Goal: Obtain resource: Download file/media

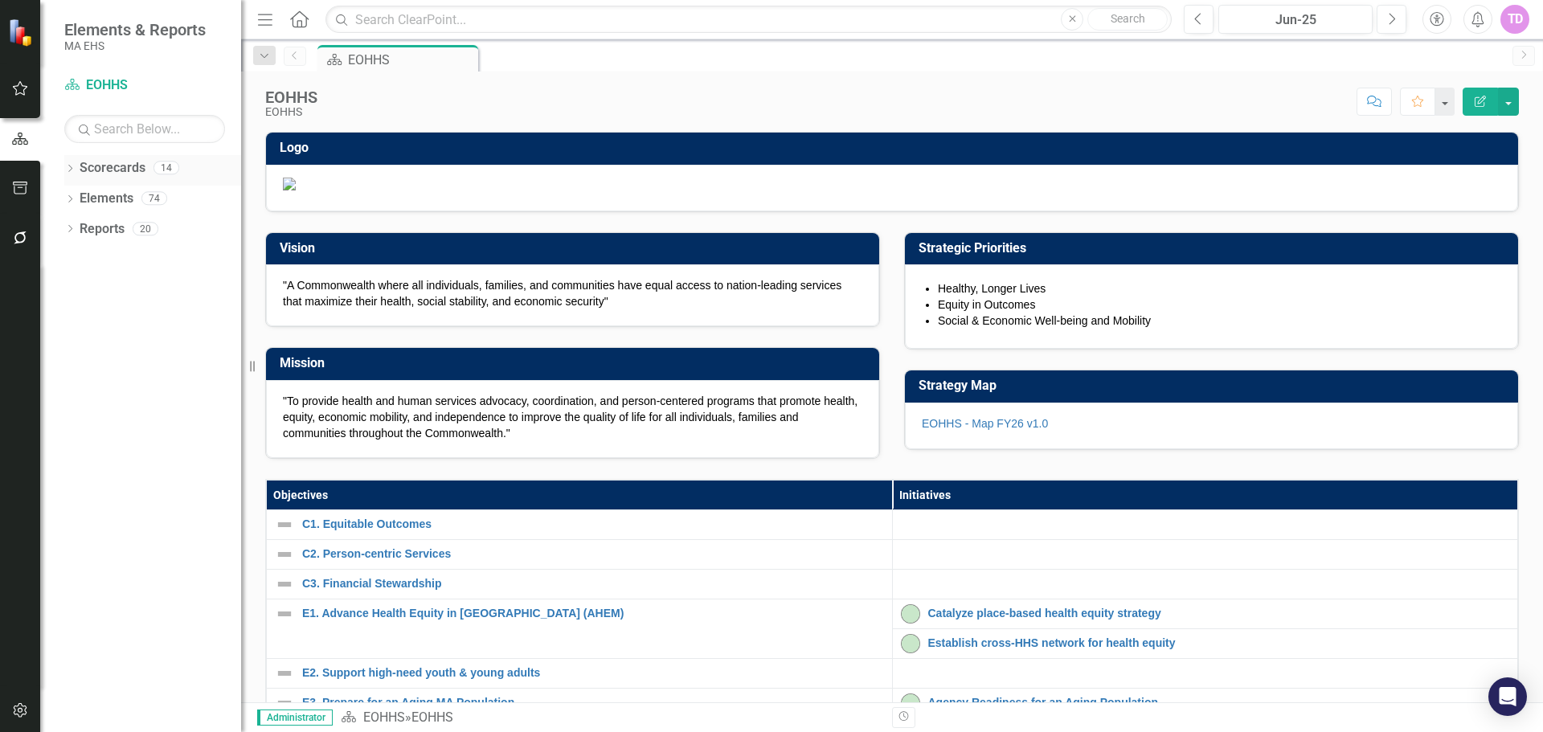
click at [73, 158] on div "Dropdown Scorecards 14" at bounding box center [152, 170] width 177 height 31
click at [71, 167] on icon "Dropdown" at bounding box center [69, 170] width 11 height 9
click at [77, 195] on icon "Dropdown" at bounding box center [78, 198] width 12 height 10
click at [119, 226] on link "AGE" at bounding box center [173, 229] width 137 height 18
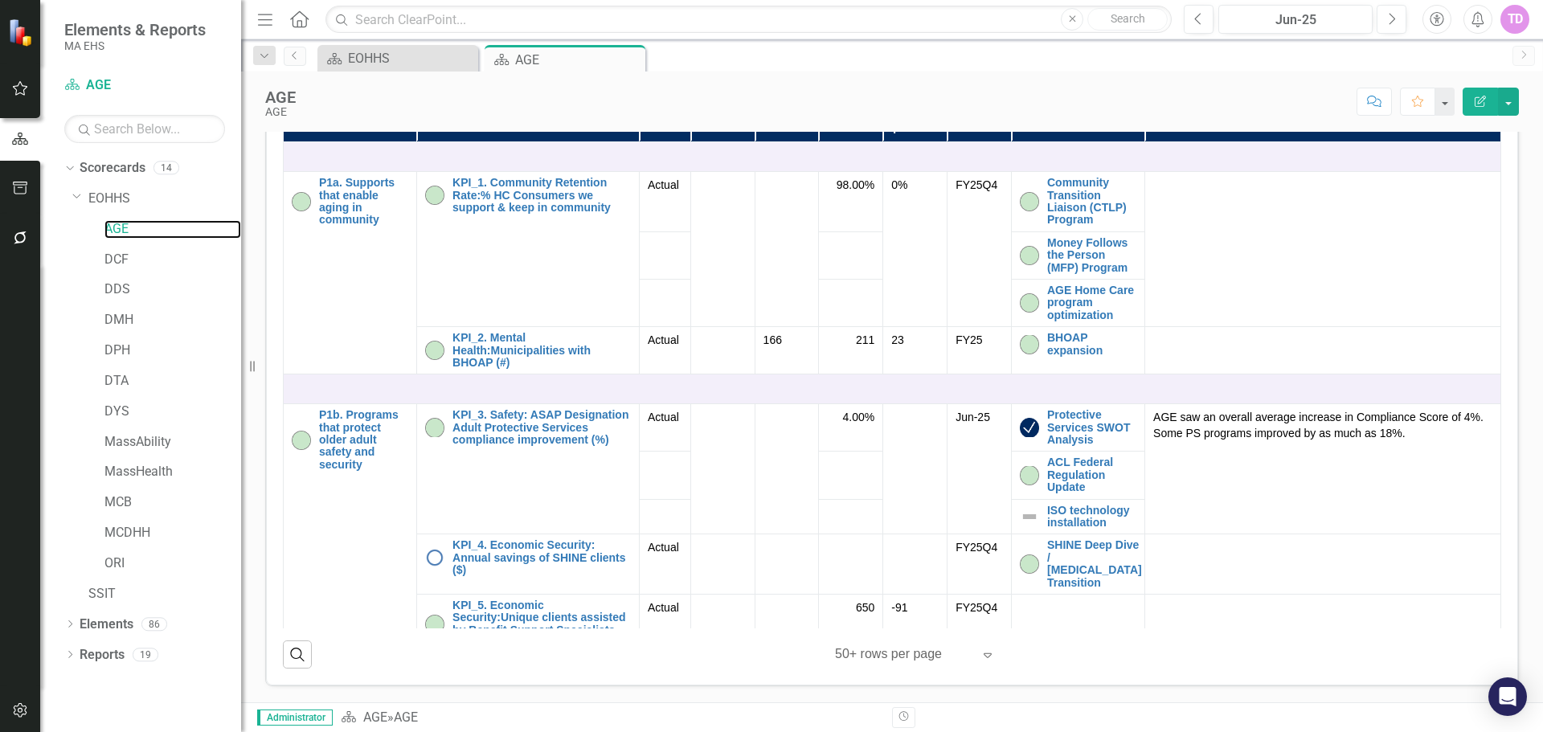
scroll to position [250, 0]
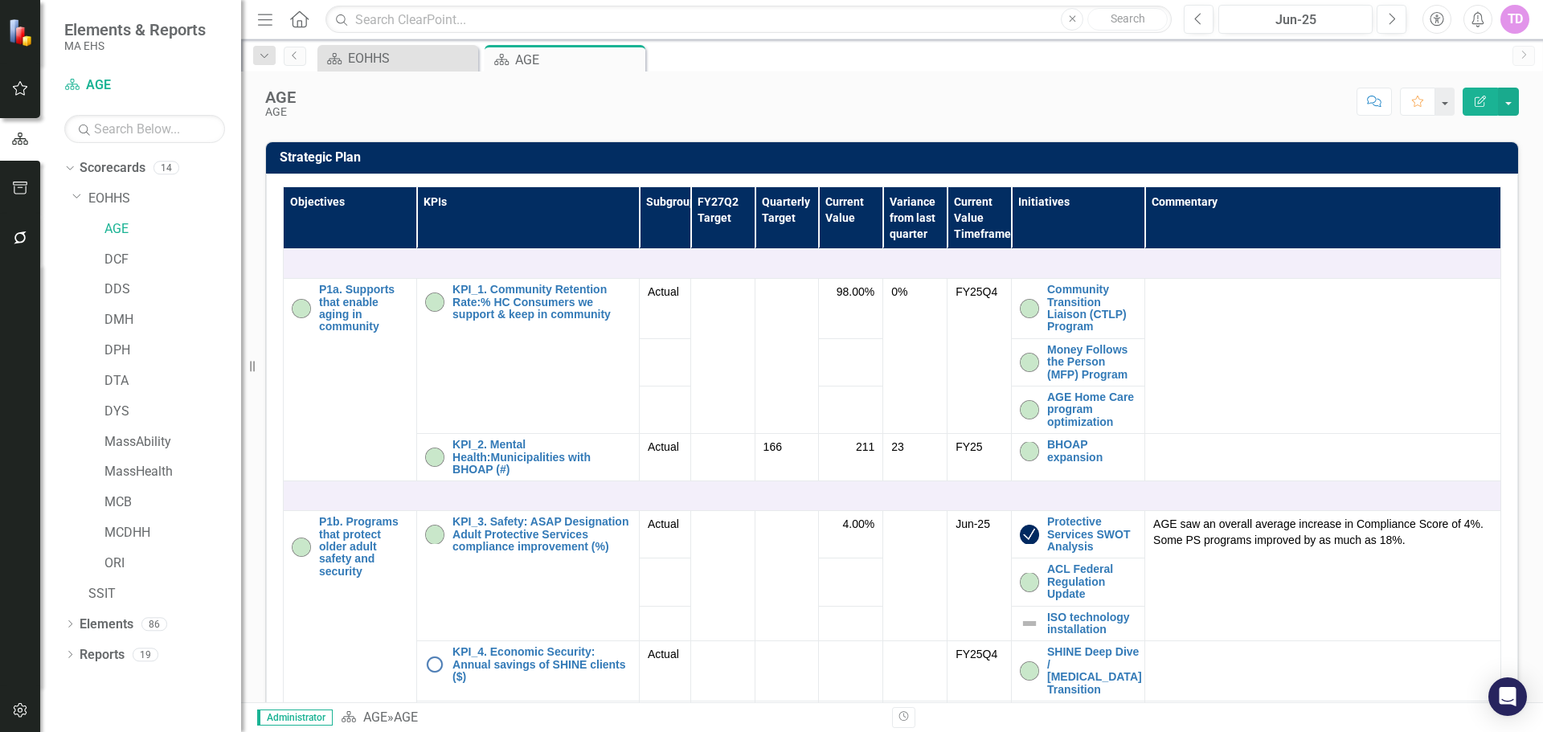
click at [945, 86] on link "AGE-Map" at bounding box center [946, 79] width 49 height 13
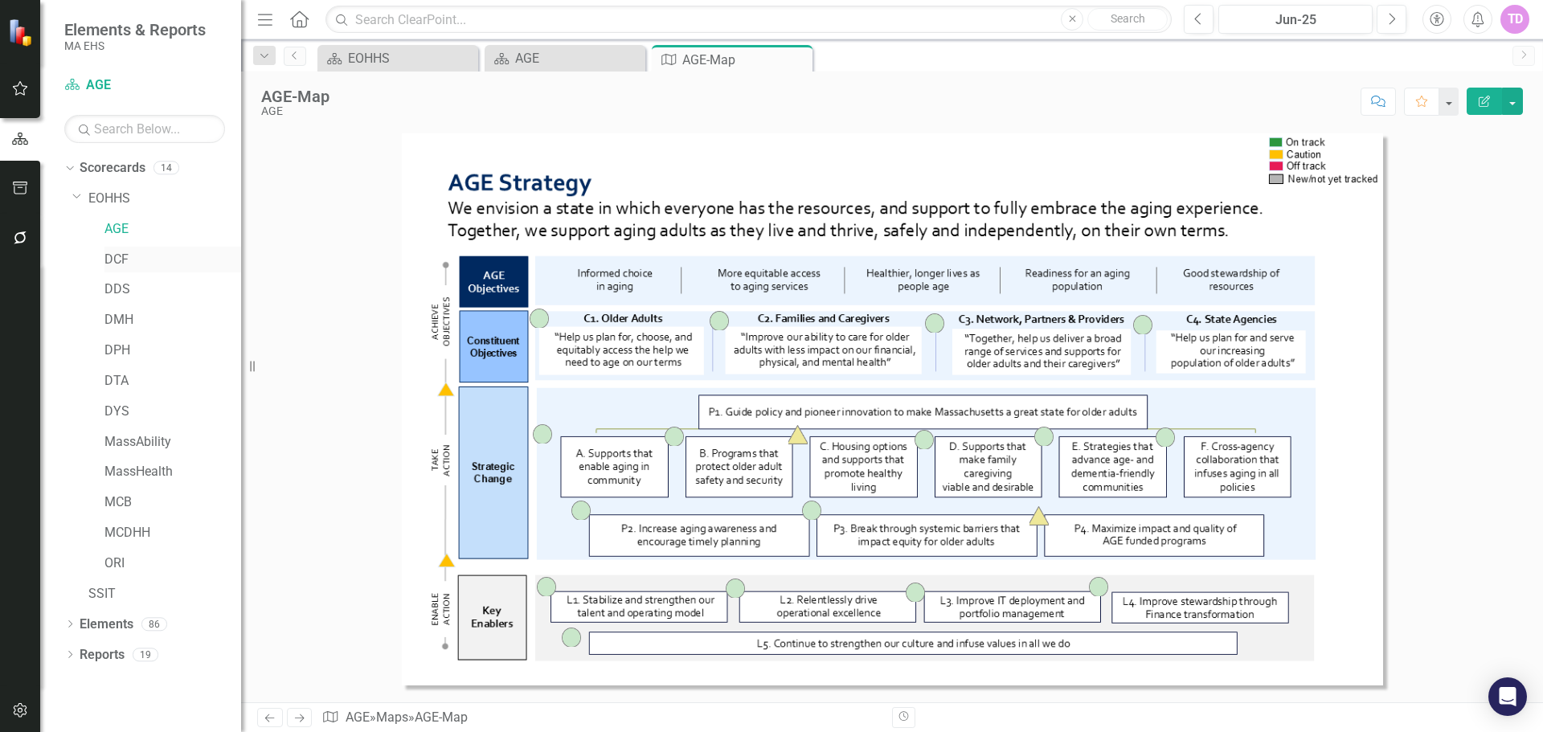
click at [137, 272] on div "DCF" at bounding box center [173, 260] width 137 height 27
click at [806, 62] on icon "Close" at bounding box center [797, 59] width 16 height 13
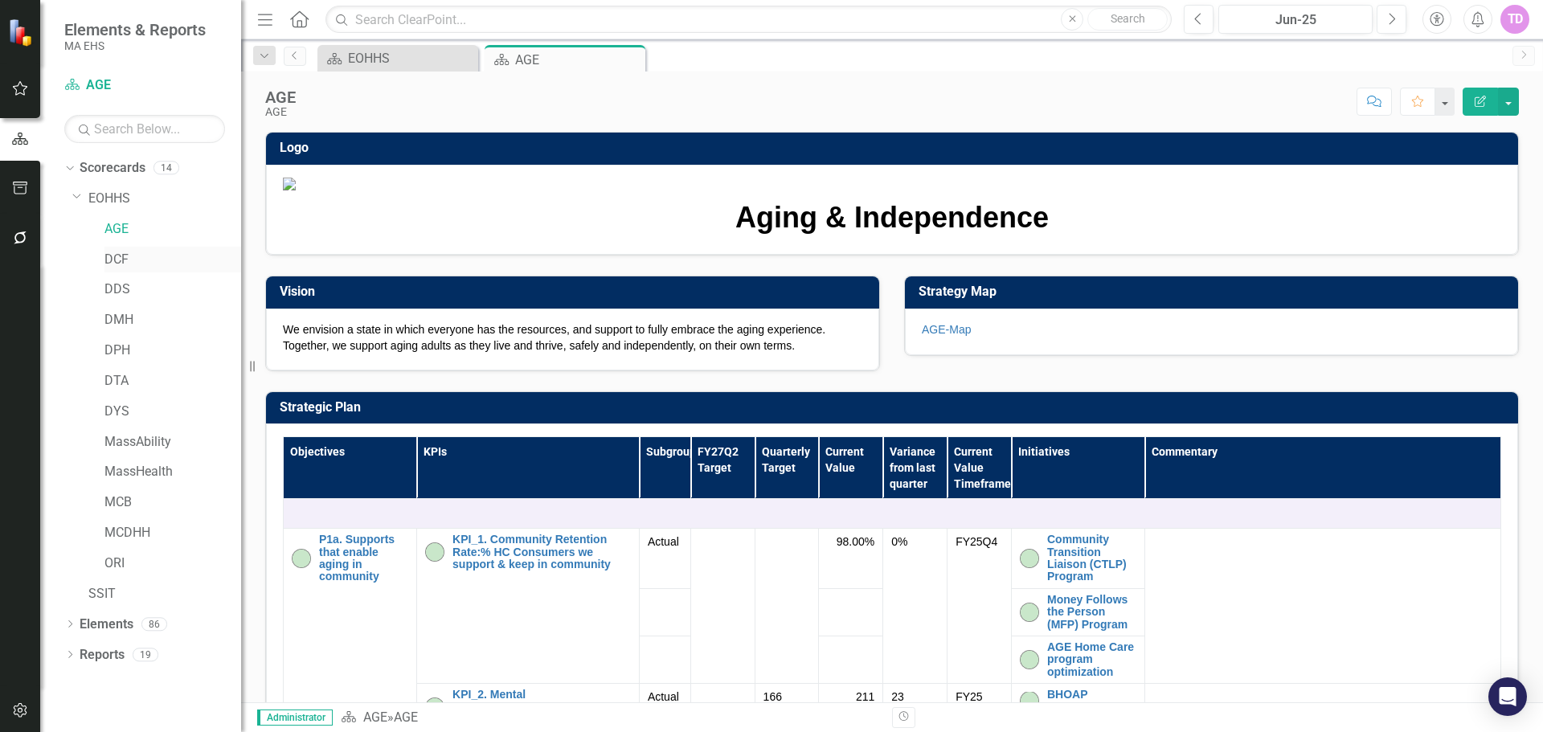
click at [124, 253] on link "DCF" at bounding box center [173, 260] width 137 height 18
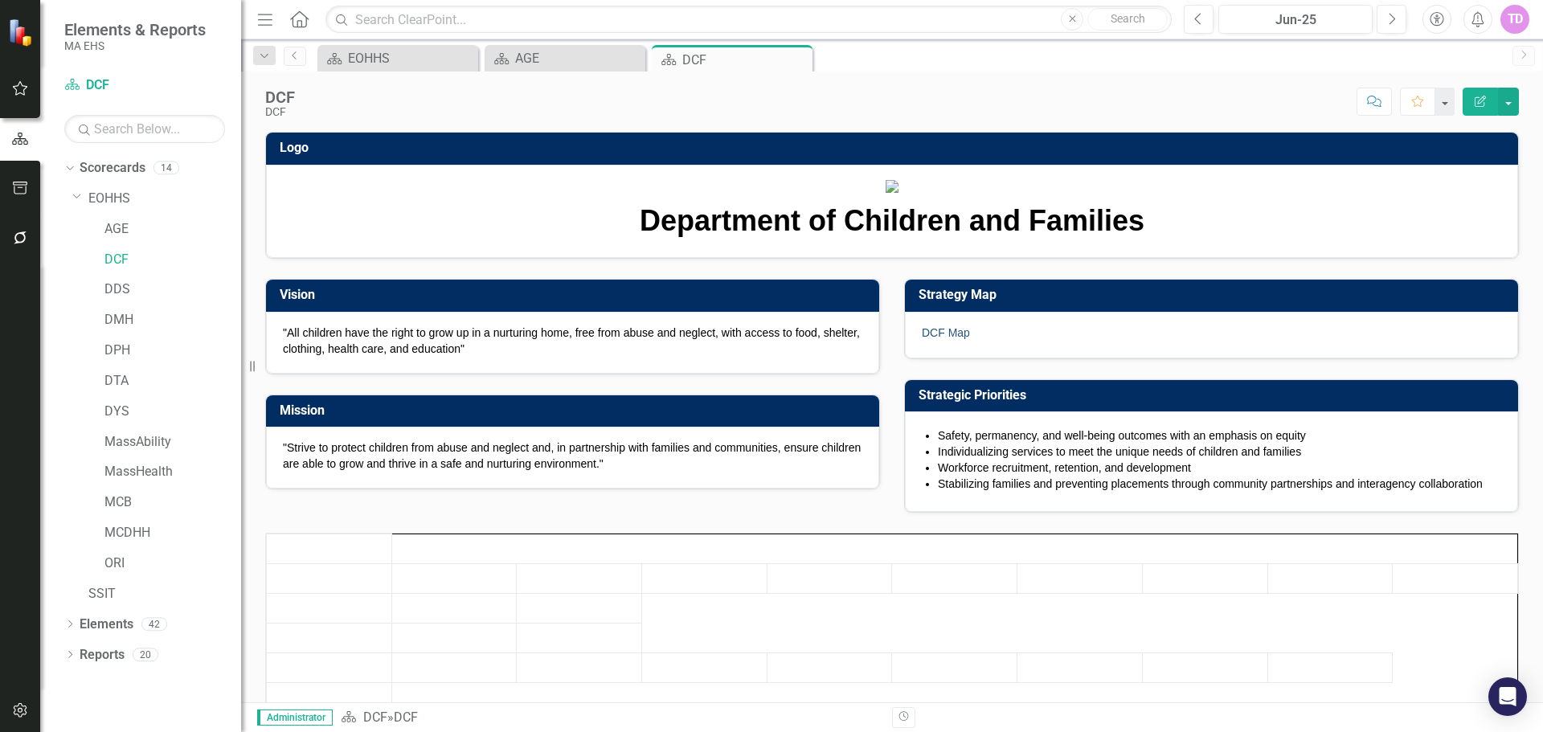
click at [929, 339] on link "DCF Map" at bounding box center [946, 332] width 48 height 13
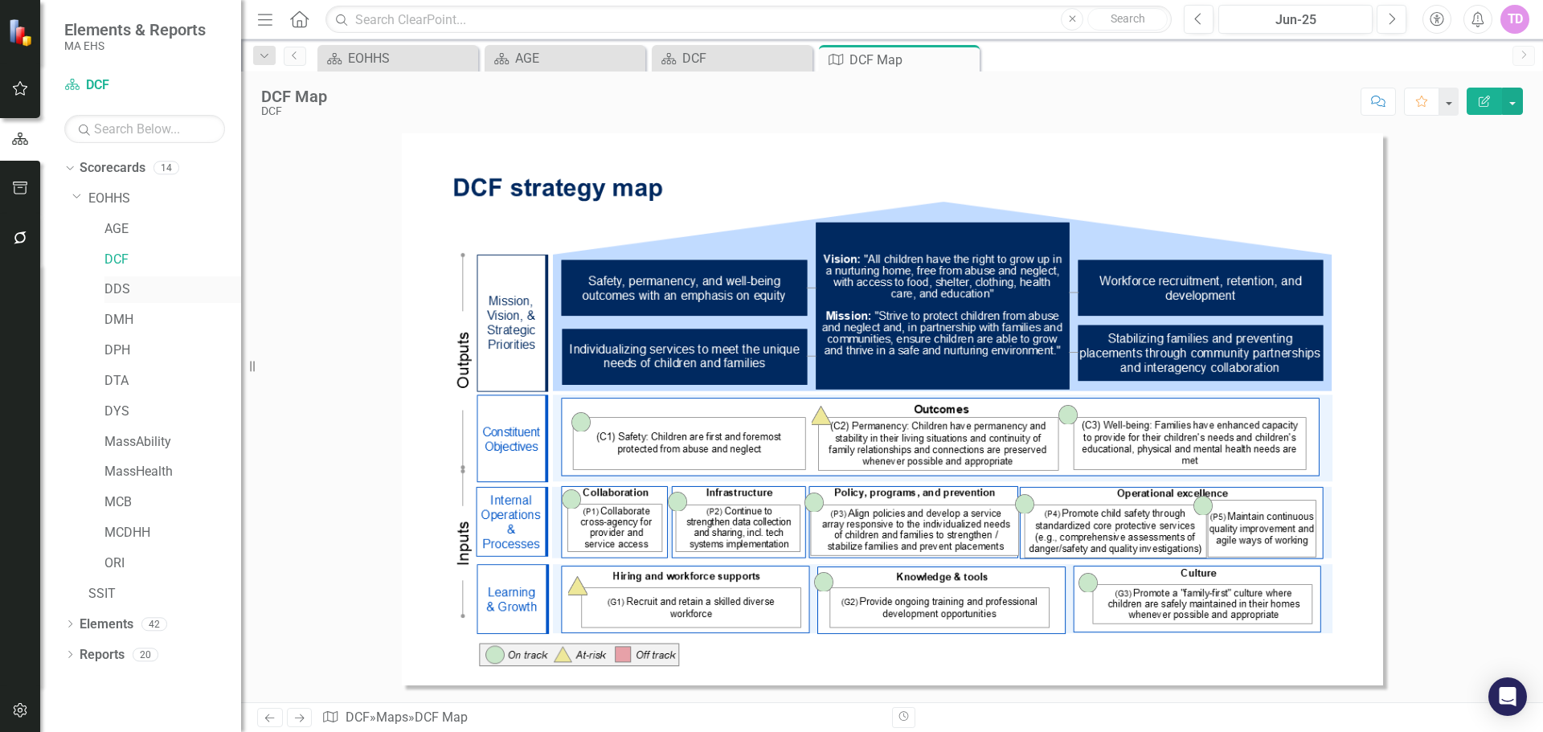
click at [133, 286] on link "DDS" at bounding box center [173, 290] width 137 height 18
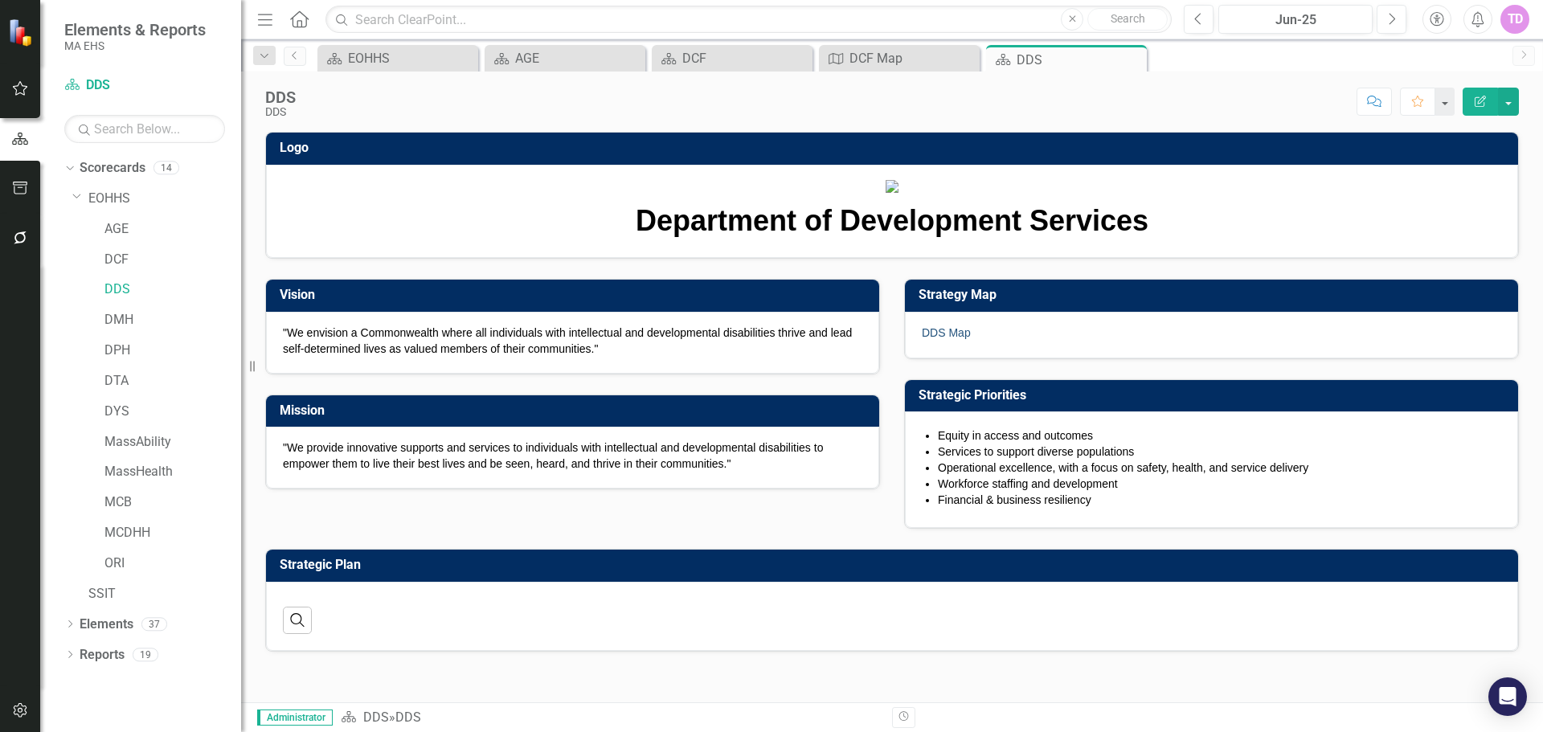
click at [937, 339] on link "DDS Map" at bounding box center [946, 332] width 49 height 13
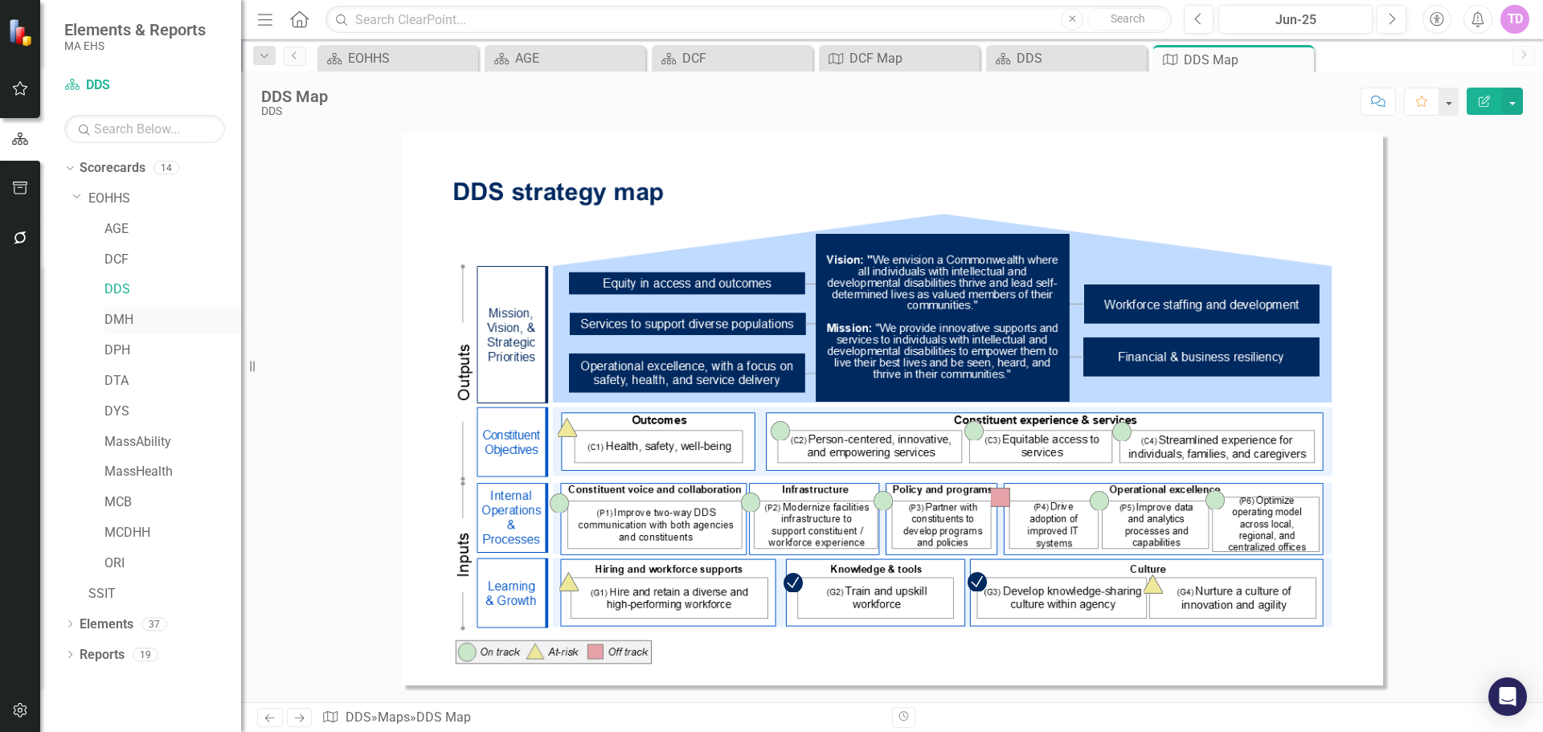
click at [140, 322] on link "DMH" at bounding box center [173, 320] width 137 height 18
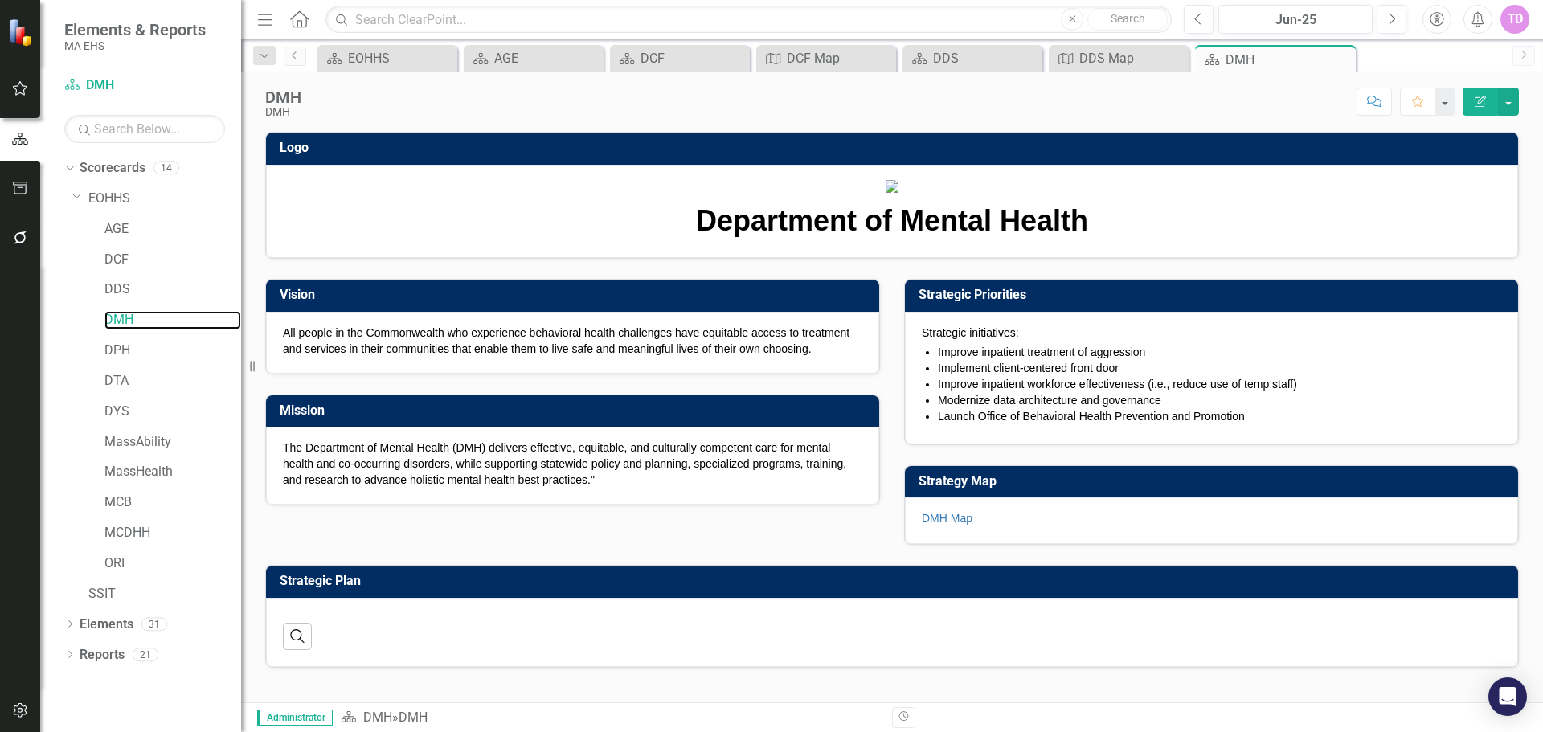
scroll to position [130, 0]
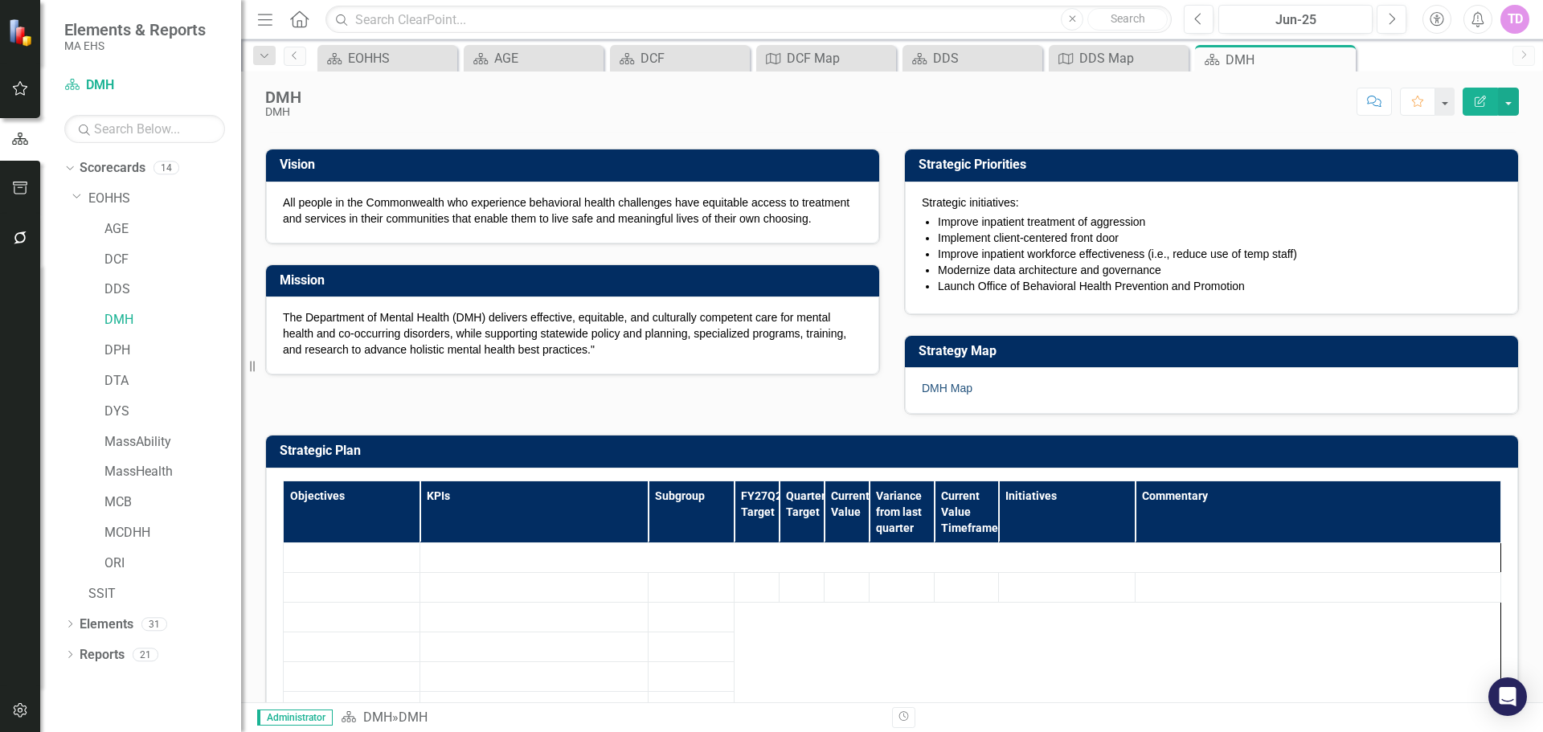
click at [944, 395] on link "DMH Map" at bounding box center [947, 388] width 51 height 13
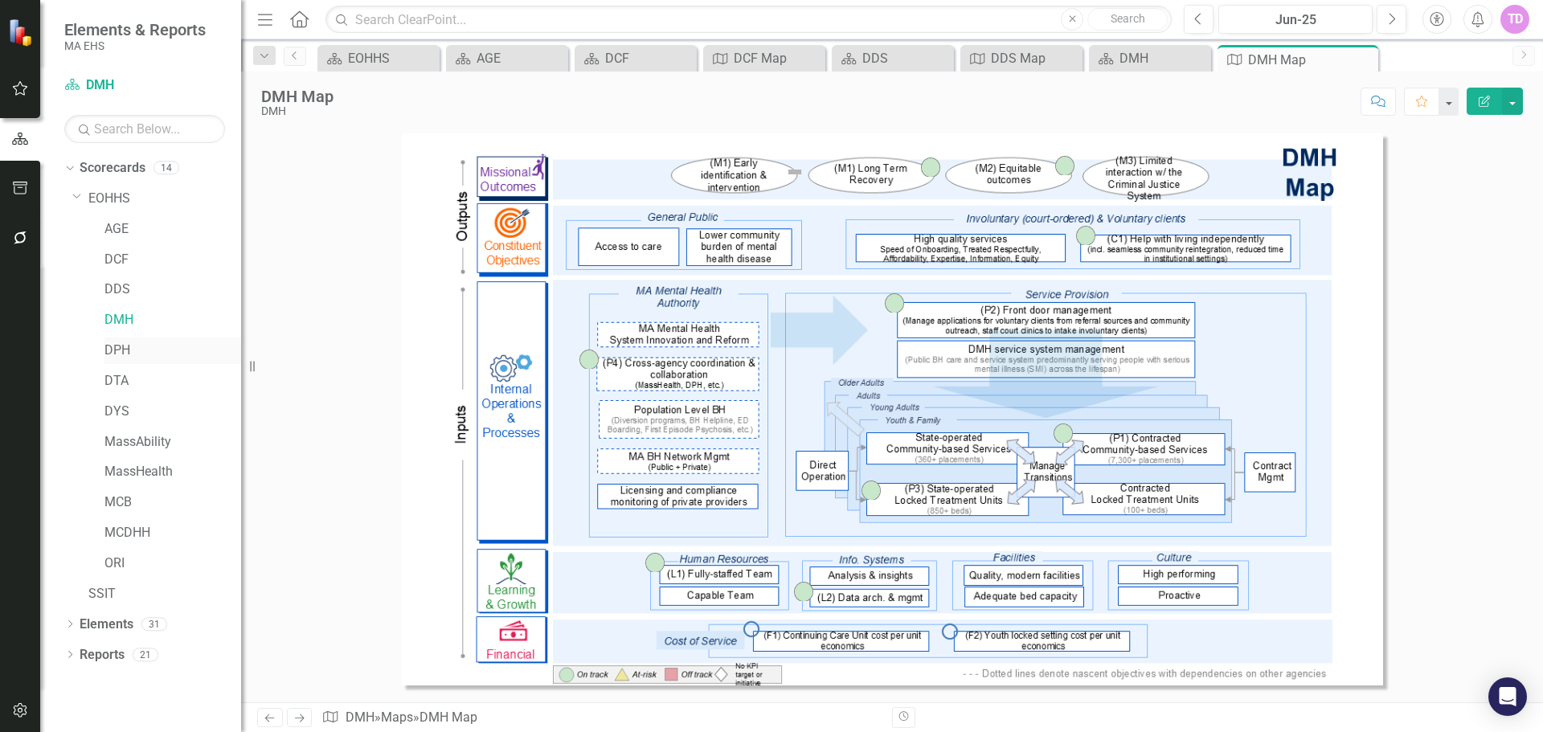
click at [128, 359] on link "DPH" at bounding box center [173, 351] width 137 height 18
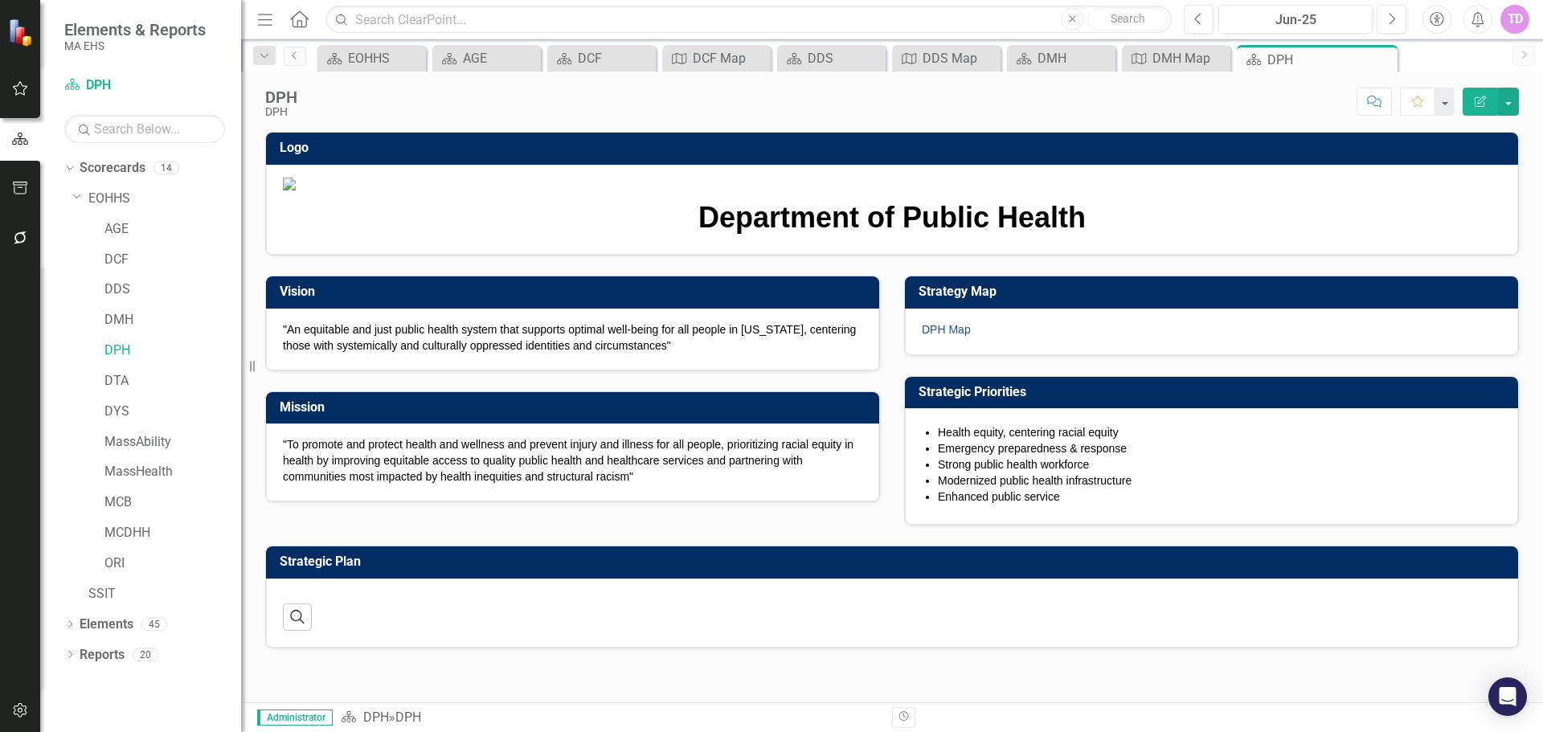
click at [953, 336] on link "DPH Map" at bounding box center [946, 329] width 49 height 13
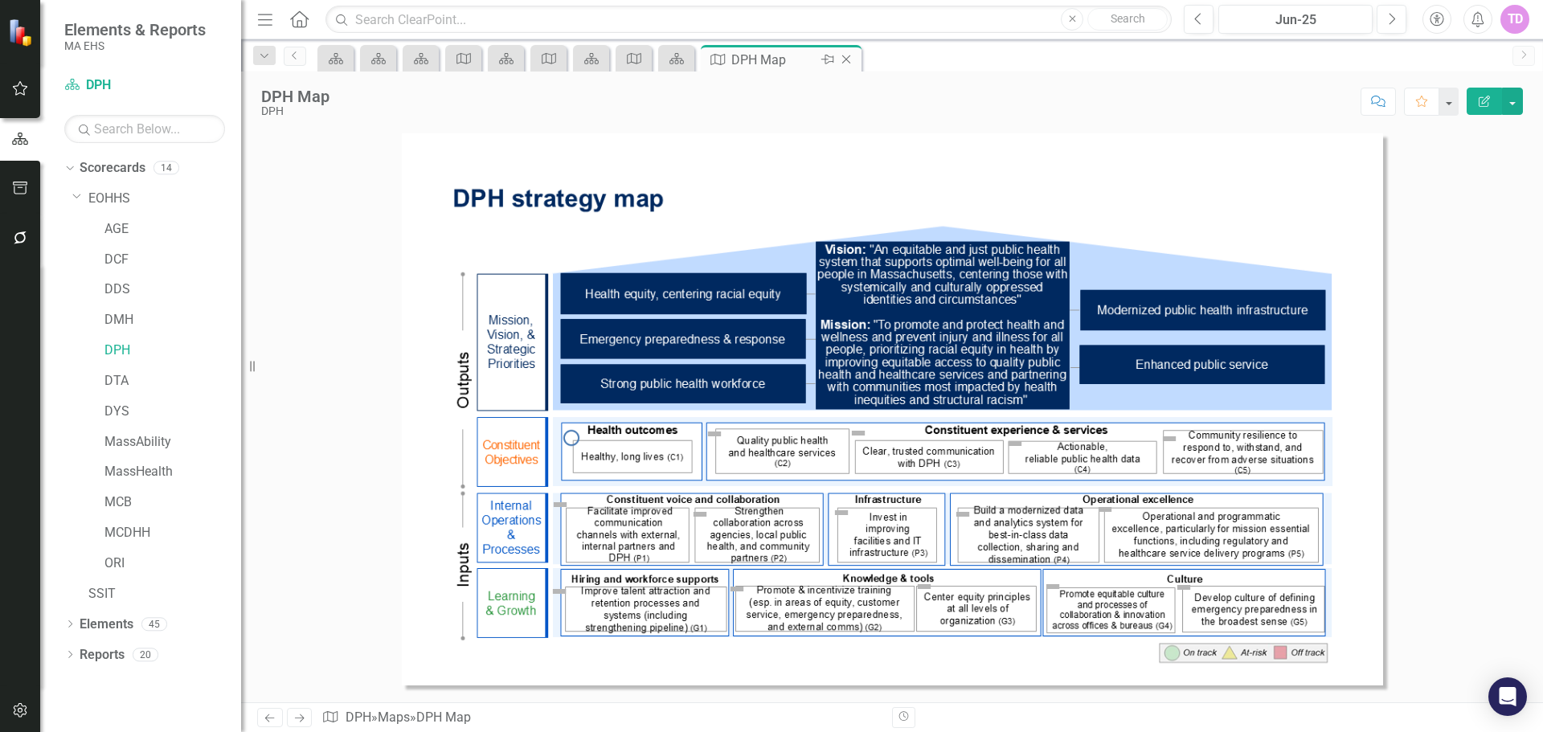
click at [852, 55] on icon "Close" at bounding box center [846, 59] width 16 height 13
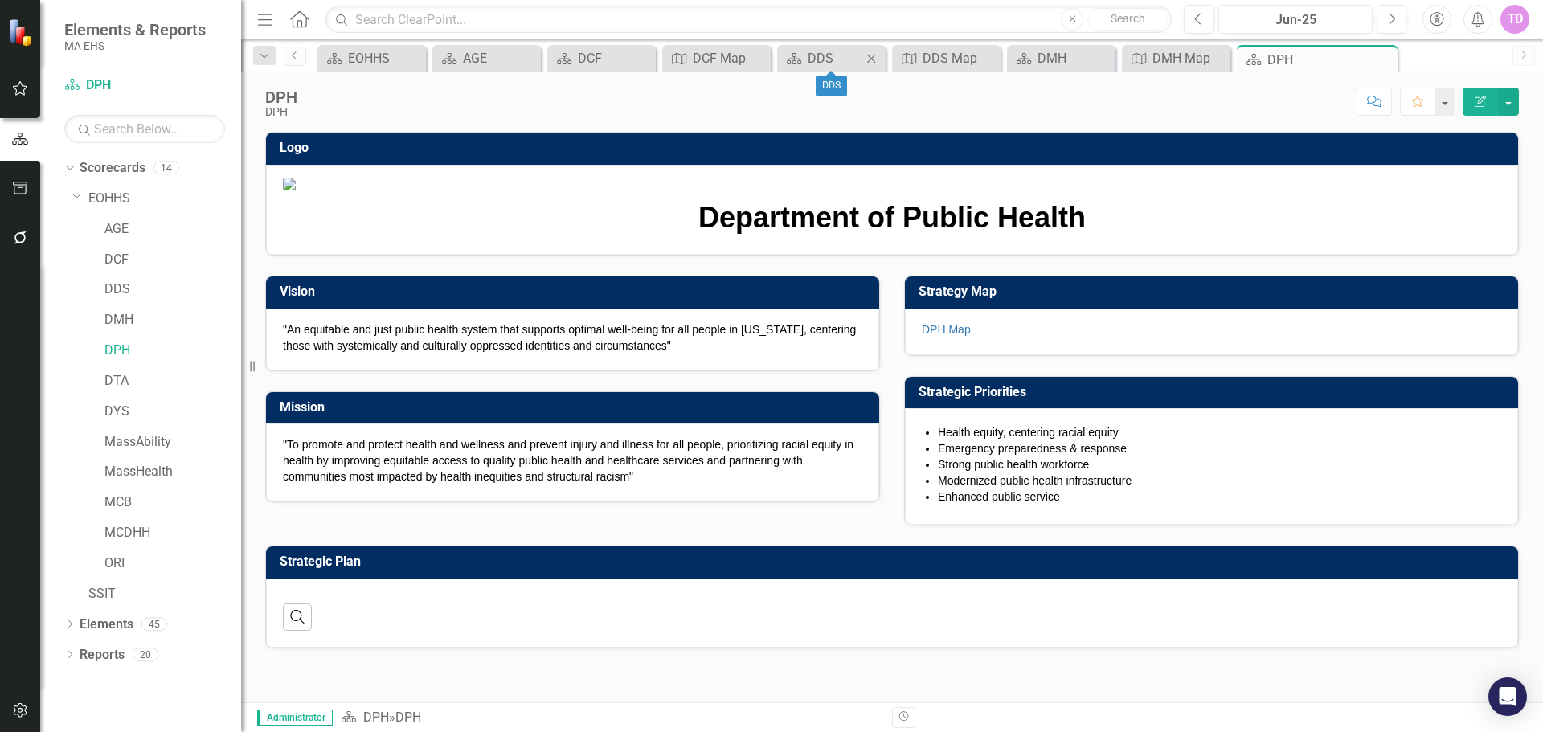
click at [871, 57] on icon "Close" at bounding box center [871, 58] width 16 height 13
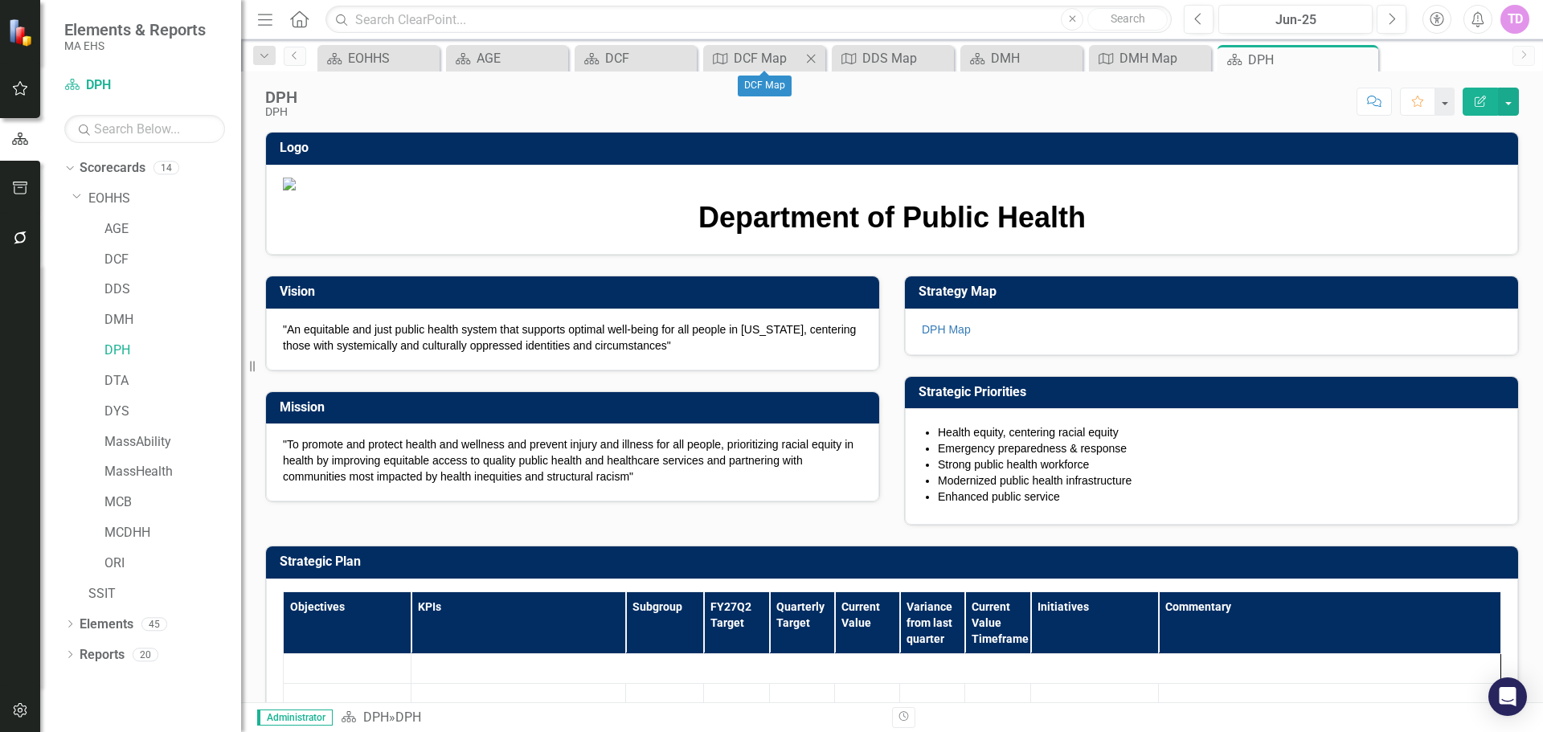
click at [819, 55] on icon "Close" at bounding box center [811, 58] width 16 height 13
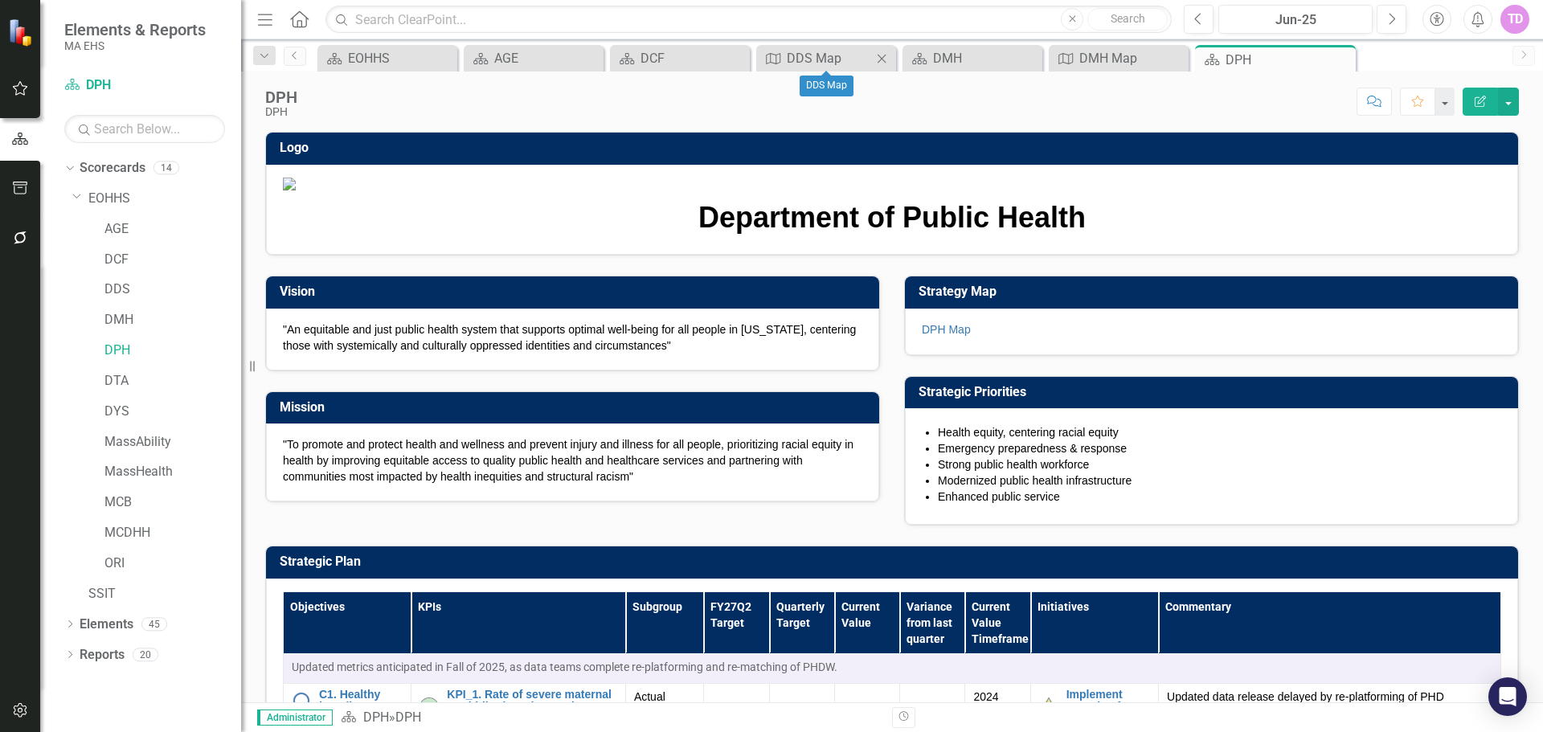
click at [880, 56] on icon at bounding box center [882, 58] width 9 height 9
click at [974, 60] on icon "Close" at bounding box center [965, 58] width 16 height 13
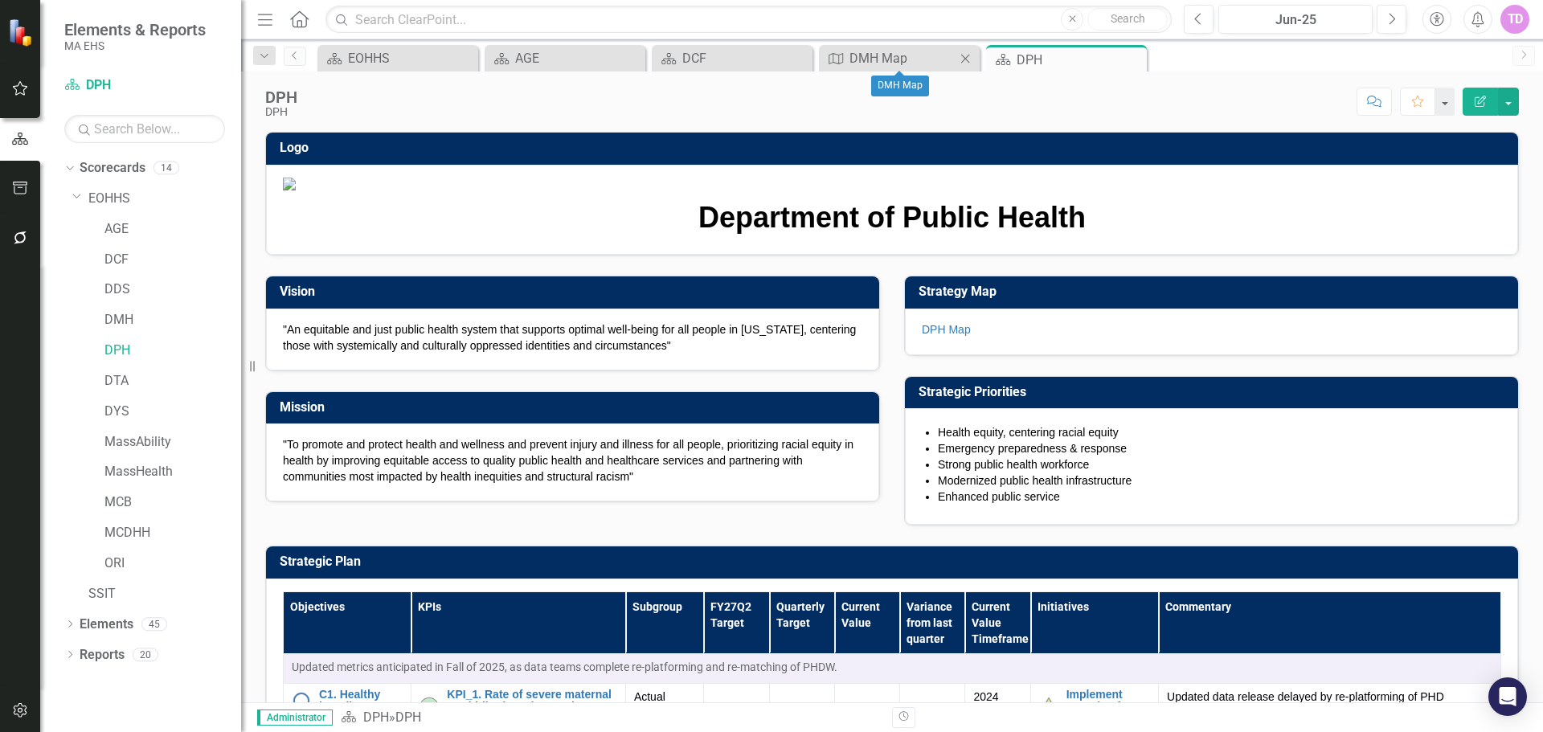
click at [968, 60] on icon at bounding box center [965, 58] width 9 height 9
click at [115, 377] on link "DTA" at bounding box center [173, 381] width 137 height 18
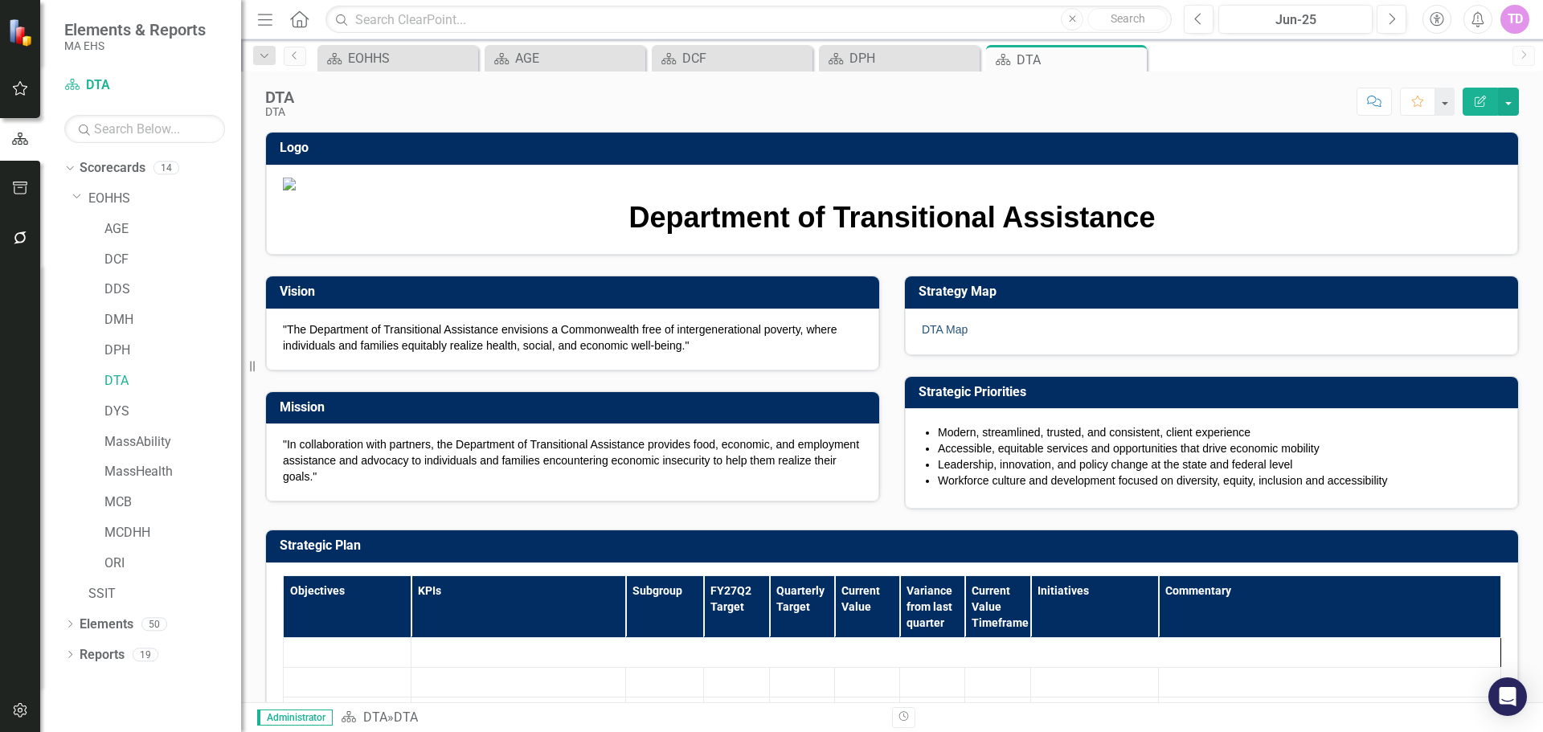
click at [945, 336] on link "DTA Map" at bounding box center [945, 329] width 46 height 13
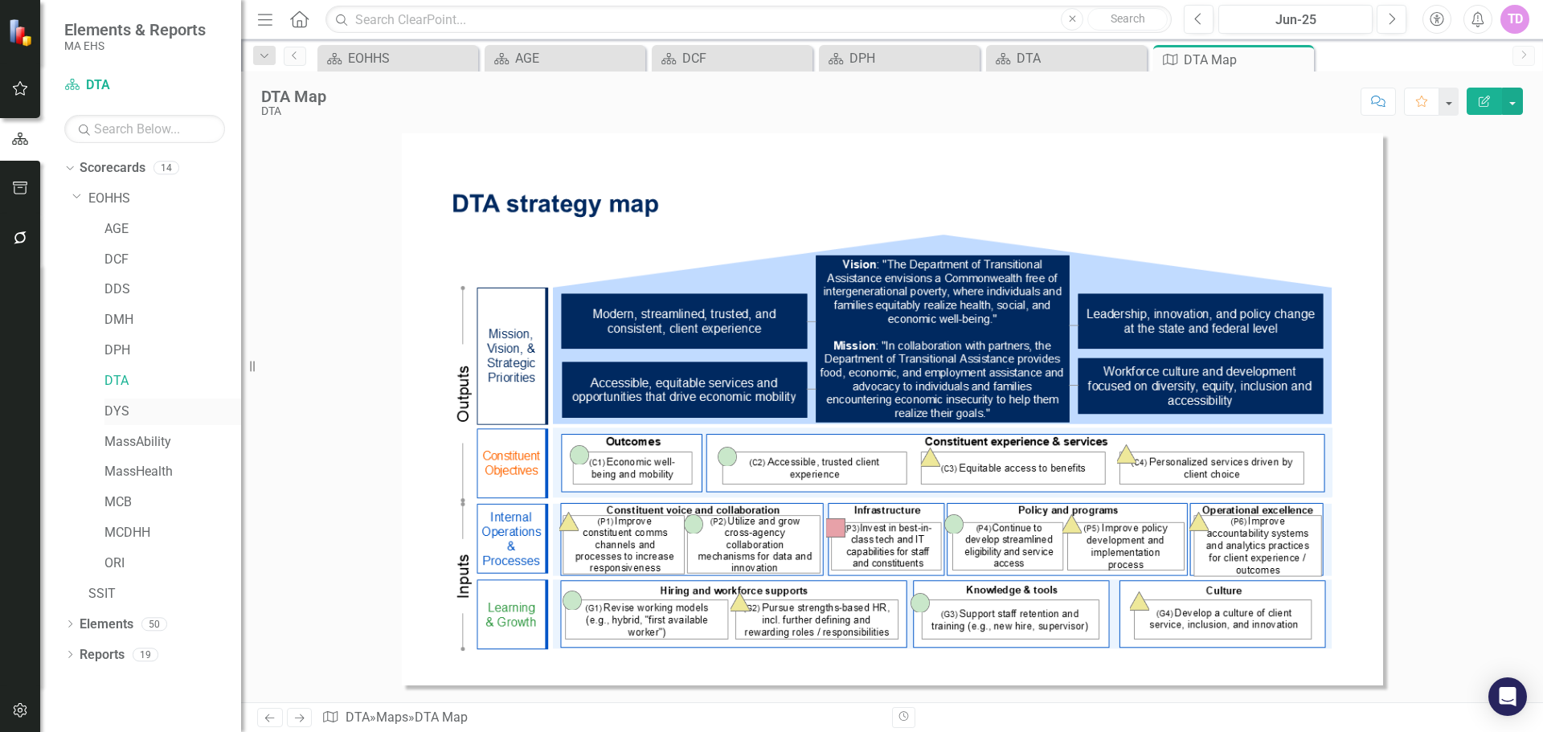
click at [121, 405] on link "DYS" at bounding box center [173, 412] width 137 height 18
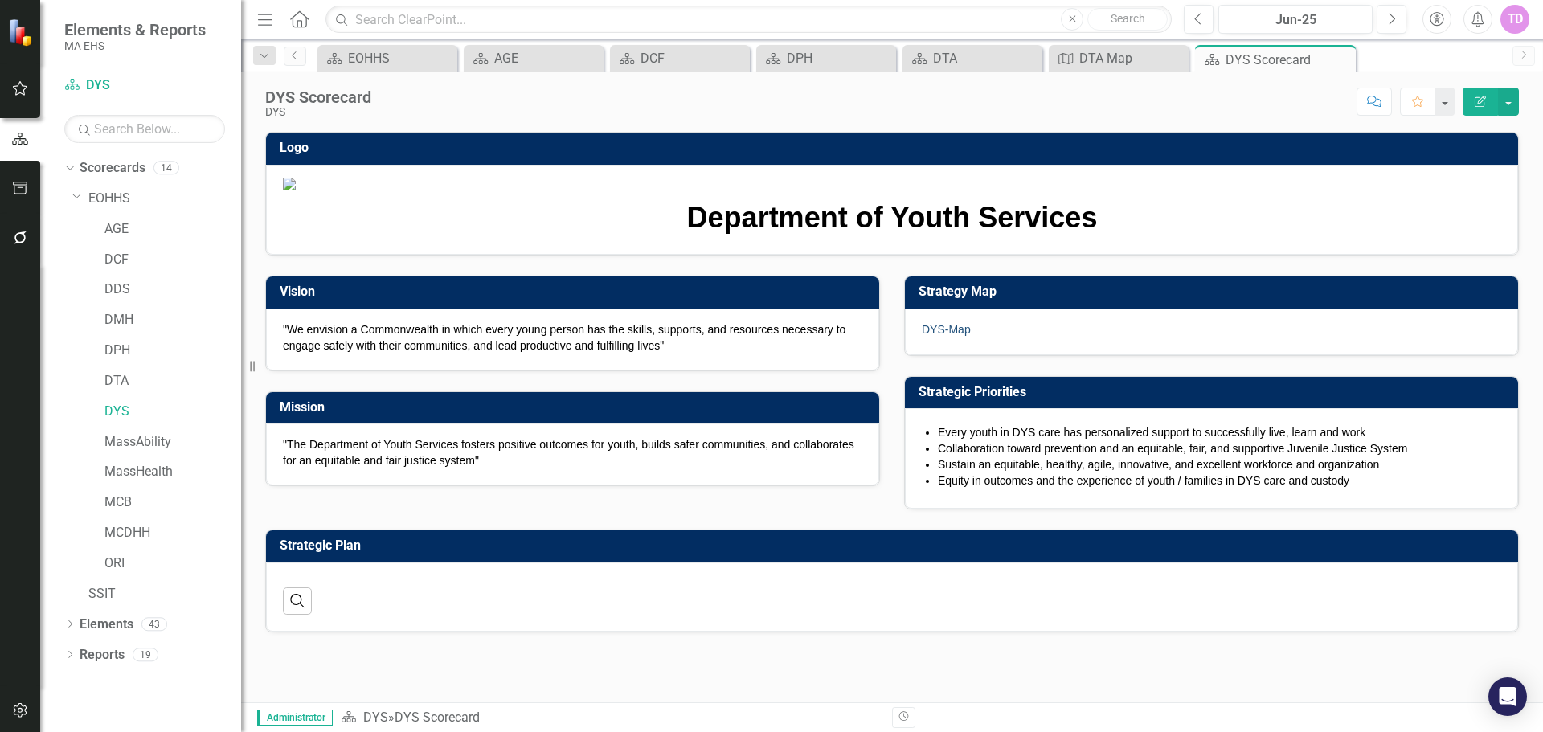
click at [931, 336] on link "DYS-Map" at bounding box center [946, 329] width 49 height 13
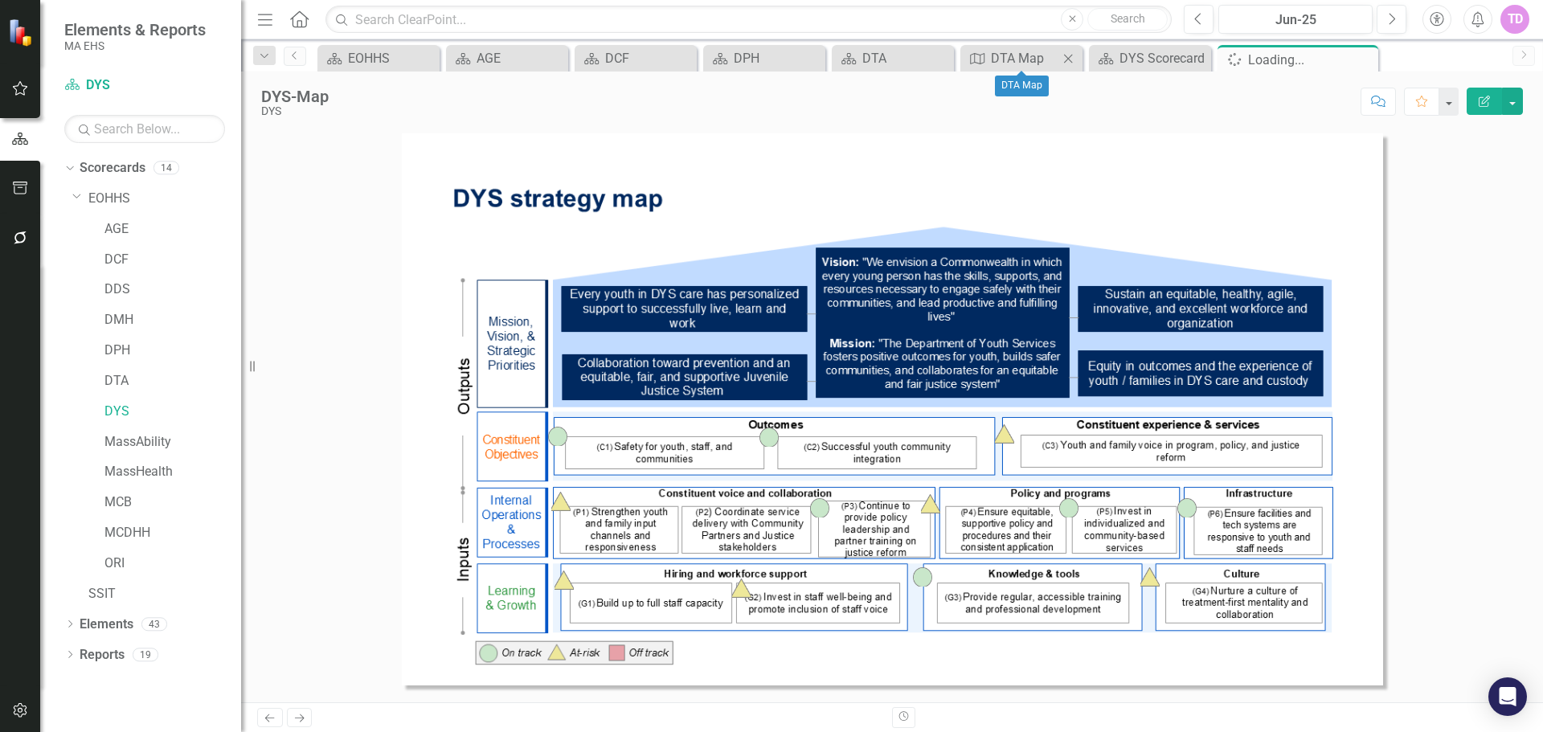
click at [1064, 59] on icon "Close" at bounding box center [1068, 58] width 16 height 13
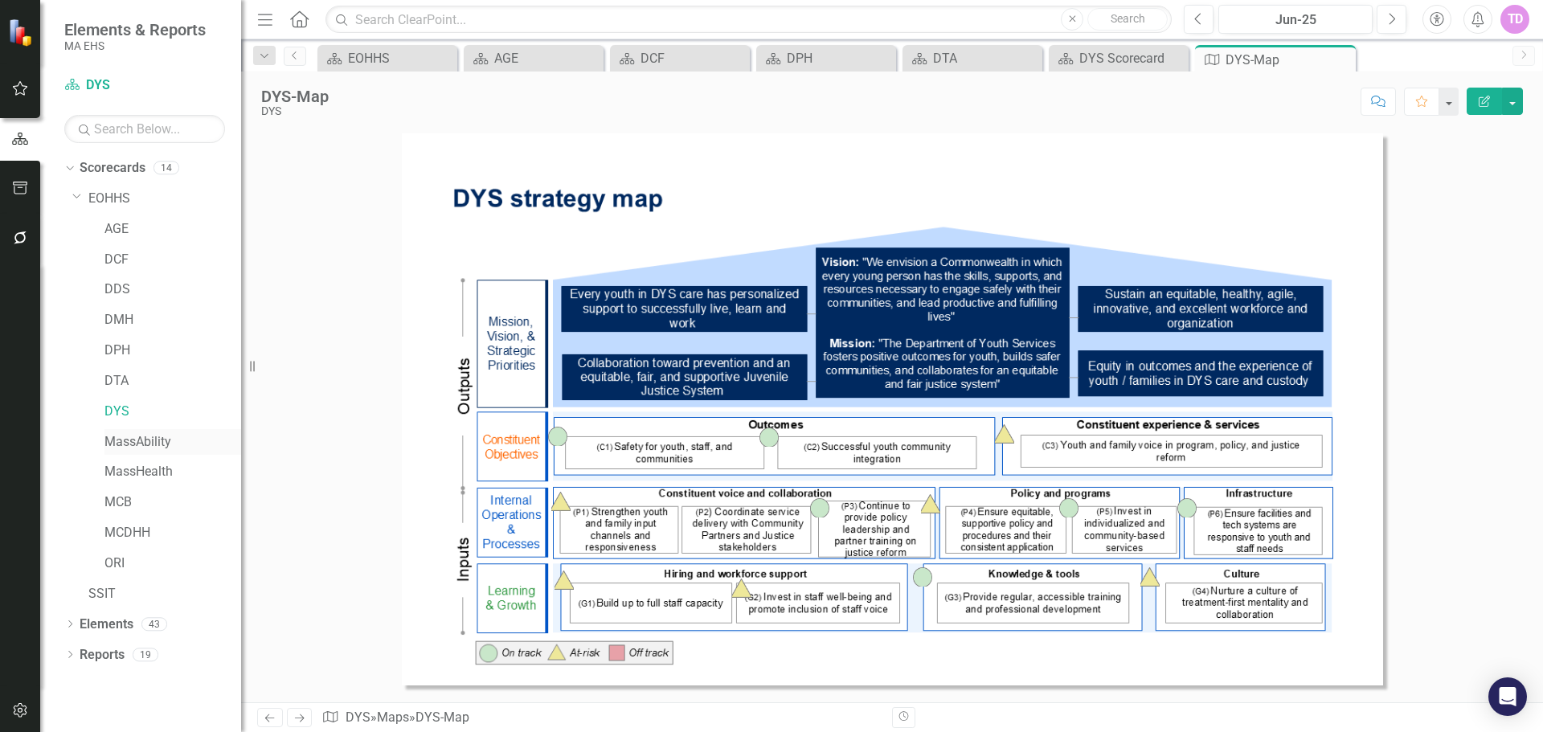
click at [160, 448] on link "MassAbility" at bounding box center [173, 442] width 137 height 18
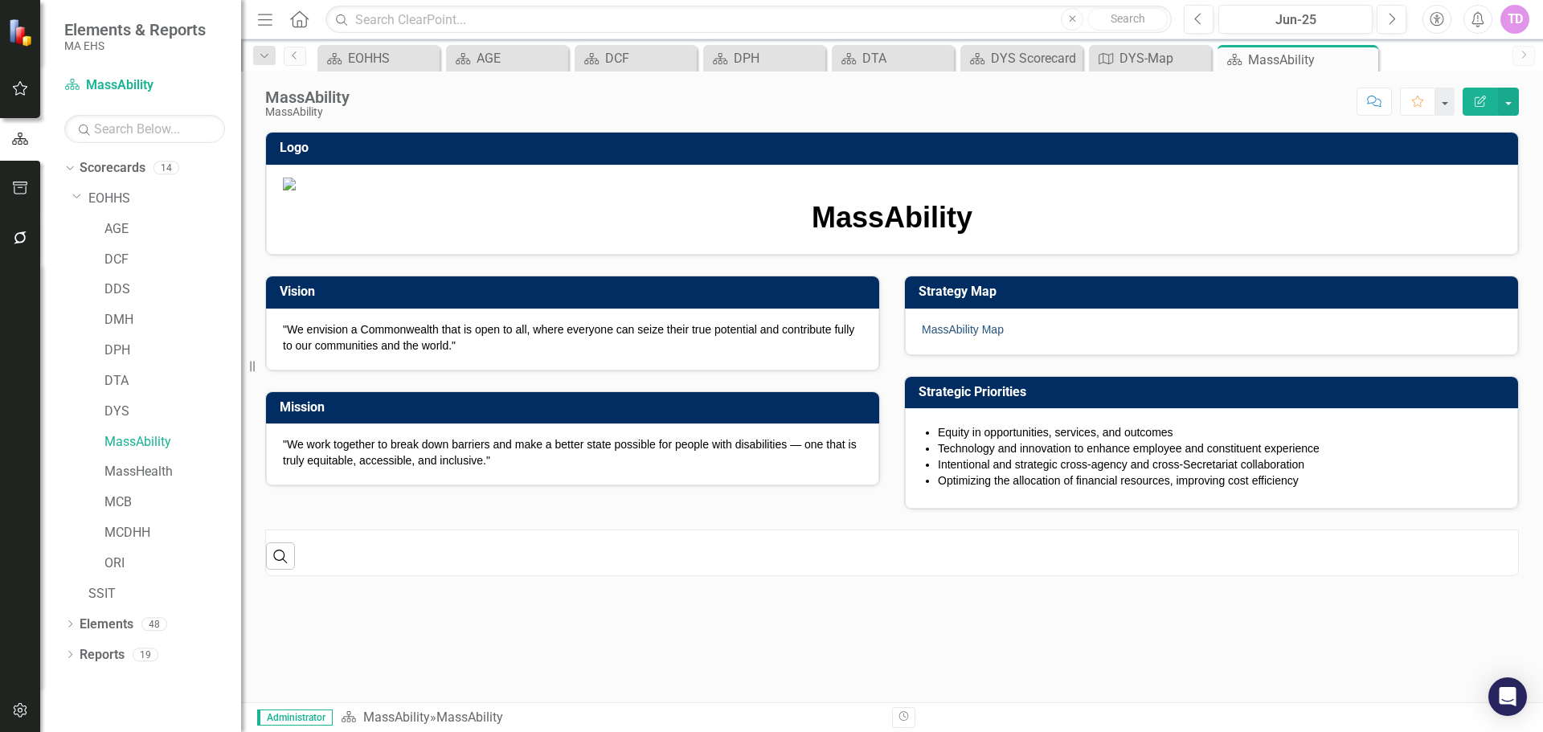
click at [972, 336] on link "MassAbility Map" at bounding box center [963, 329] width 82 height 13
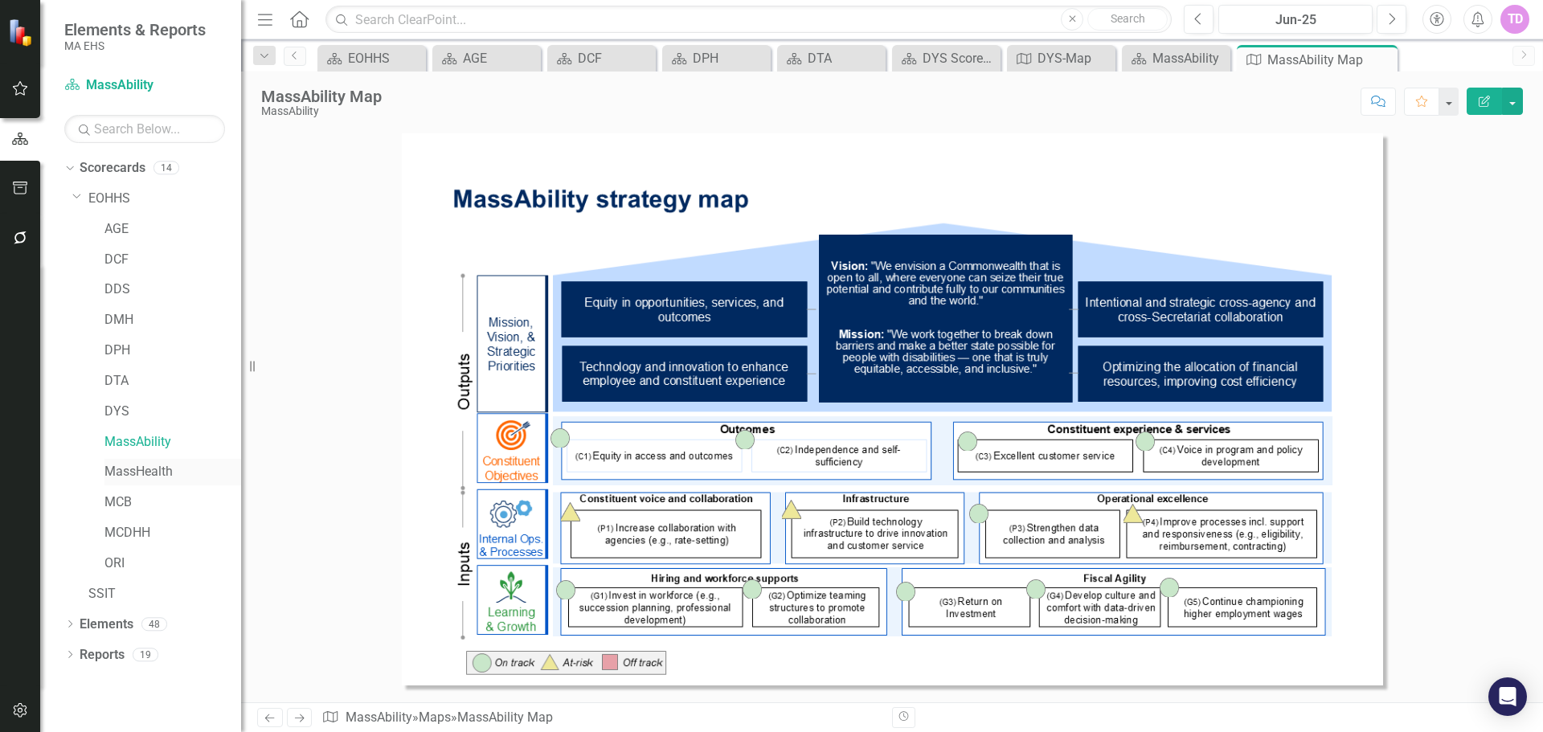
click at [166, 478] on link "MassHealth" at bounding box center [173, 472] width 137 height 18
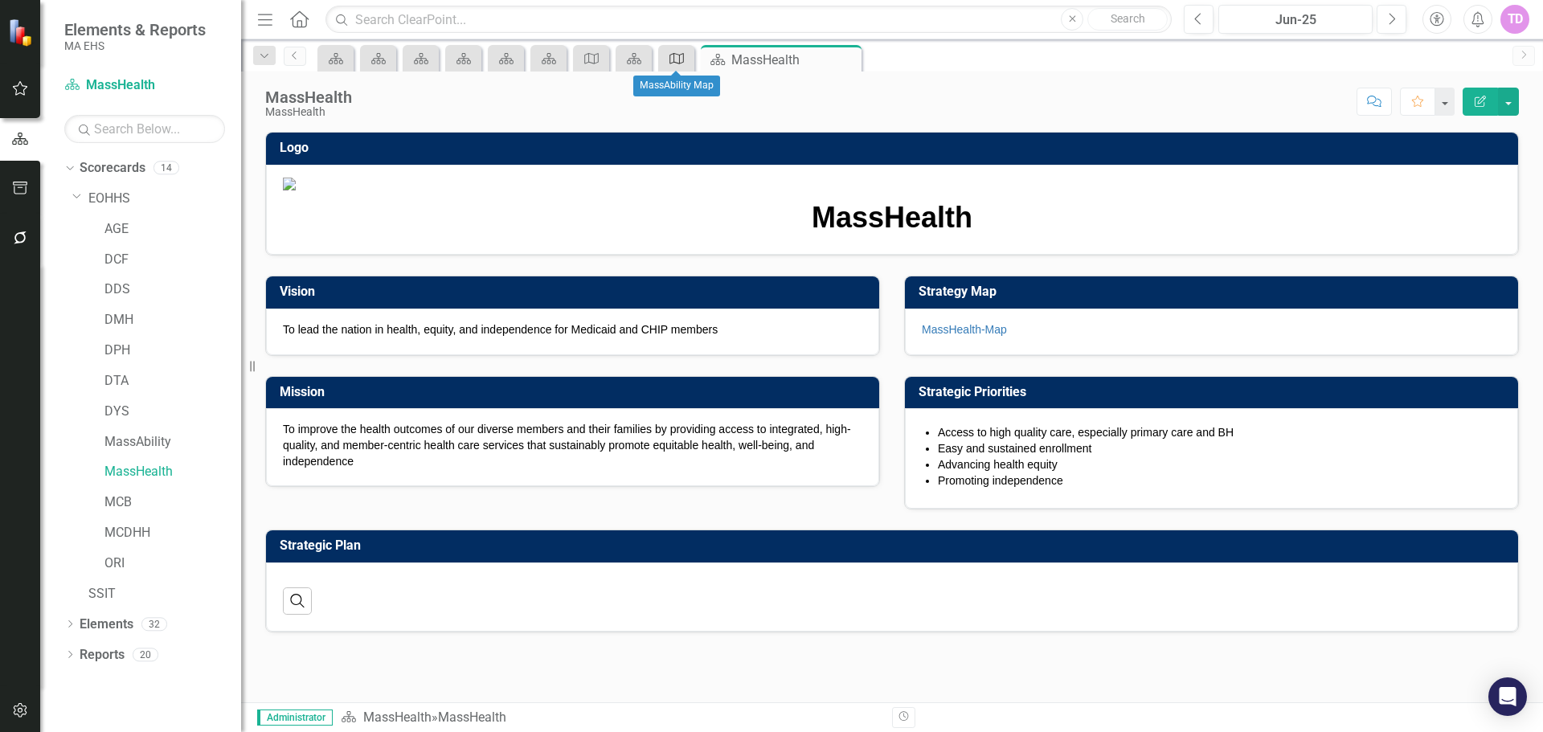
click at [686, 59] on link "Map" at bounding box center [676, 58] width 28 height 20
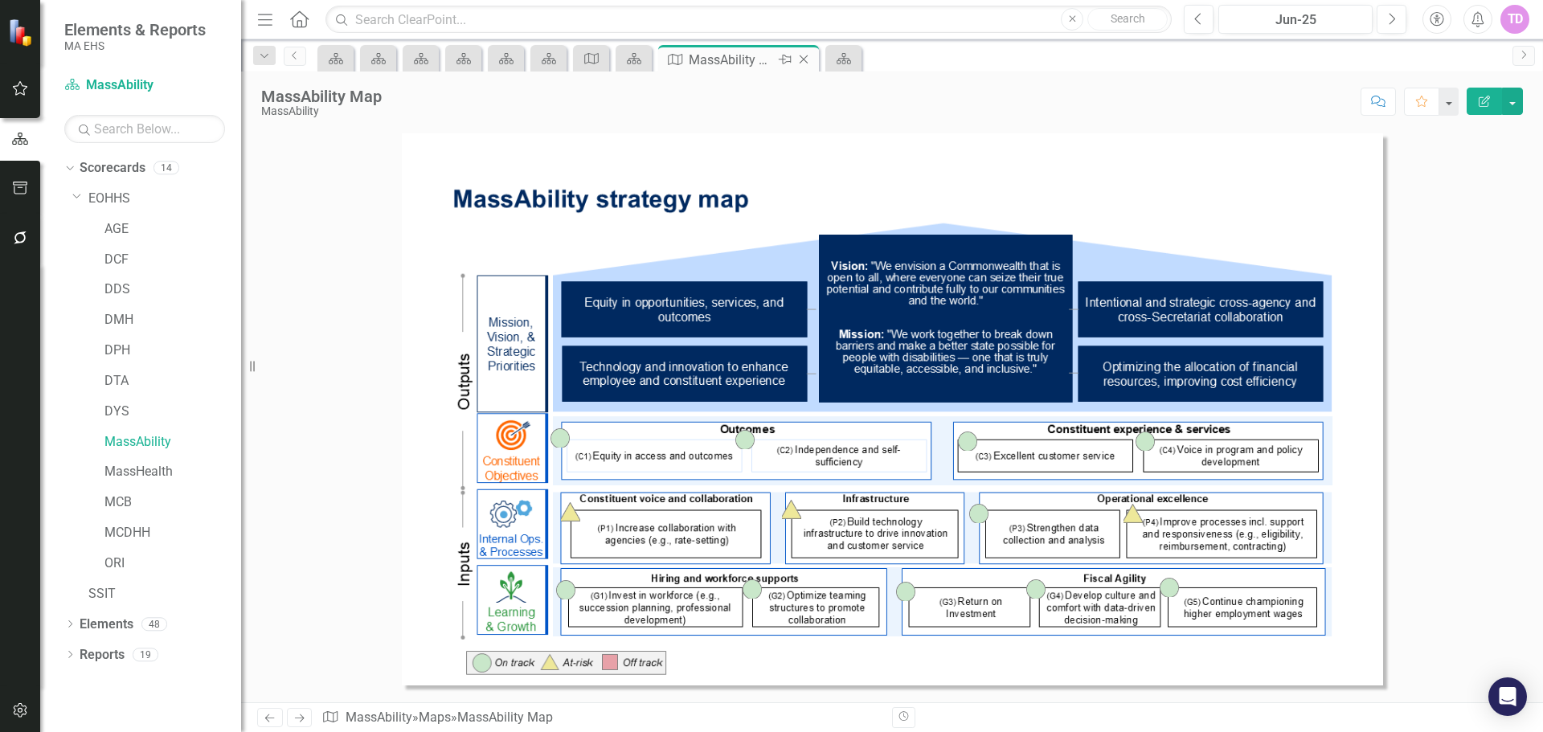
click at [797, 60] on icon "Close" at bounding box center [804, 59] width 16 height 13
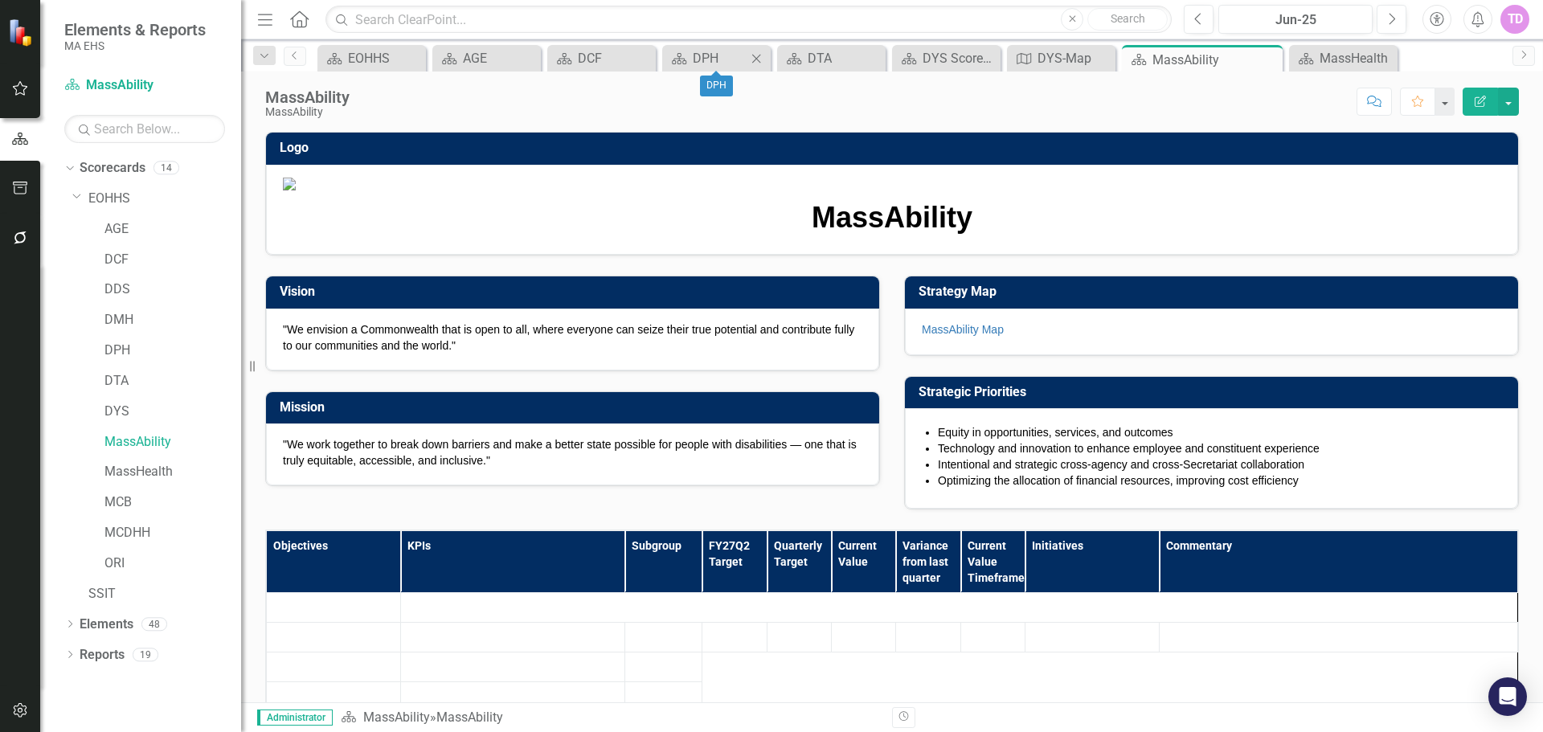
click at [759, 54] on icon "Close" at bounding box center [756, 58] width 16 height 13
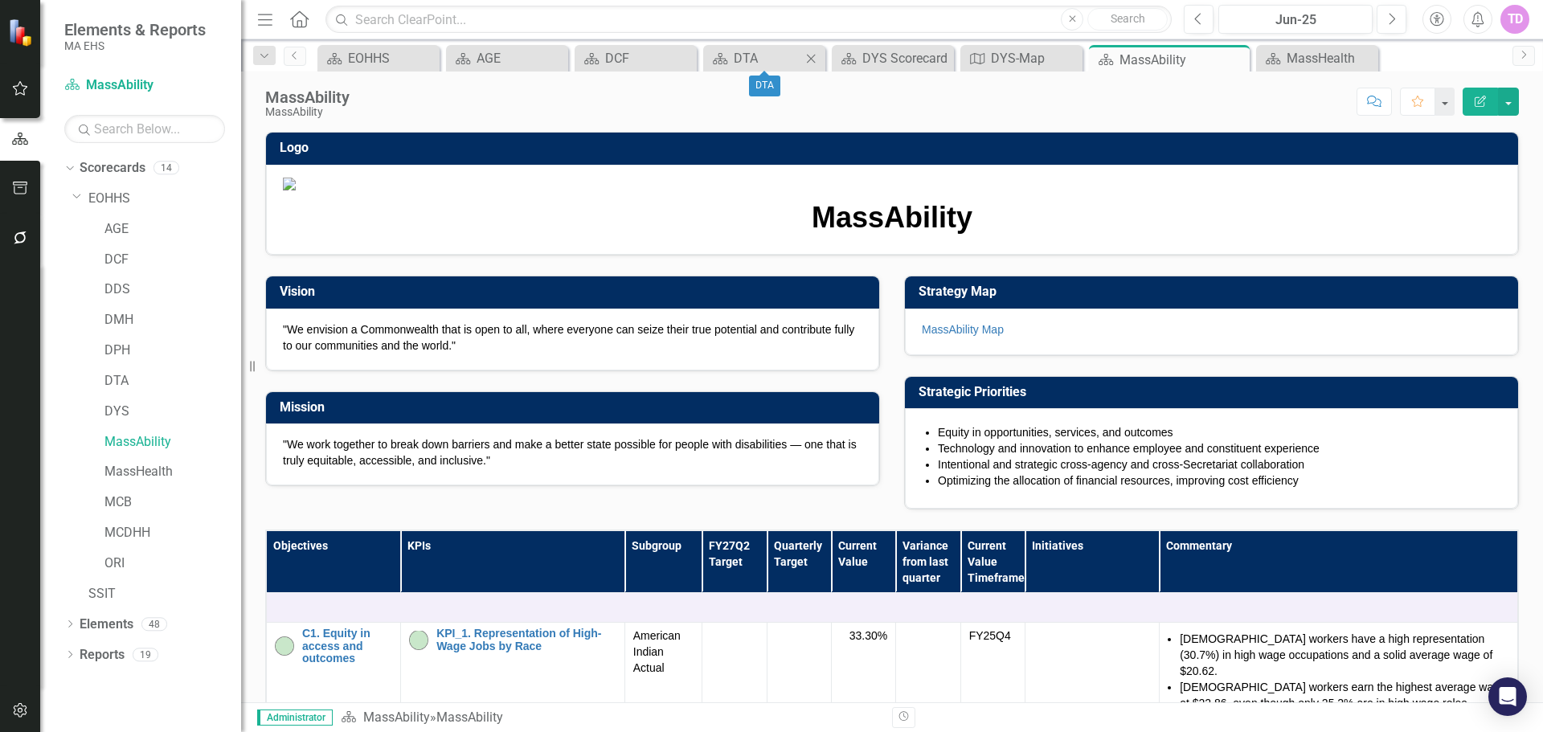
click at [815, 58] on icon "Close" at bounding box center [811, 58] width 16 height 13
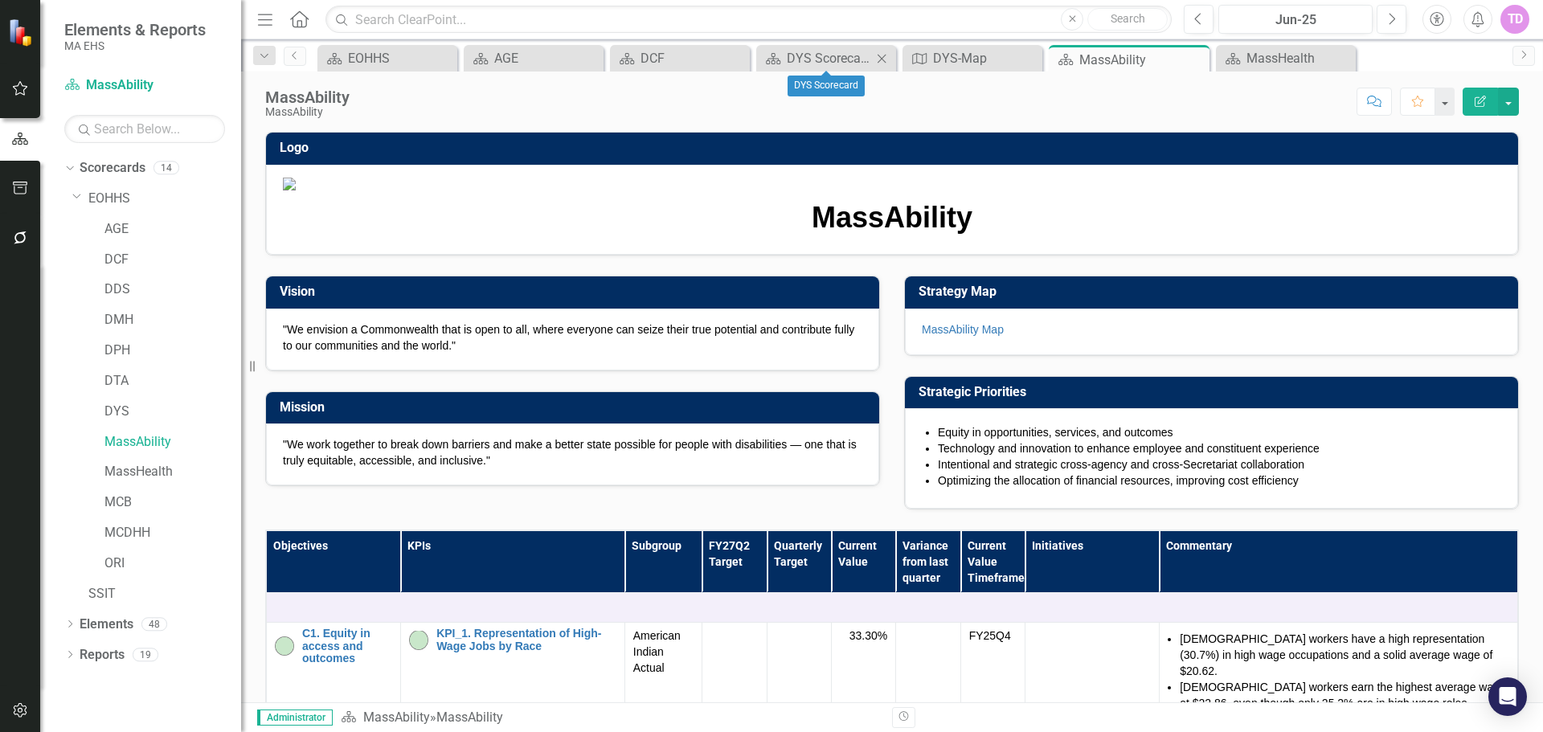
click at [876, 59] on icon "Close" at bounding box center [882, 58] width 16 height 13
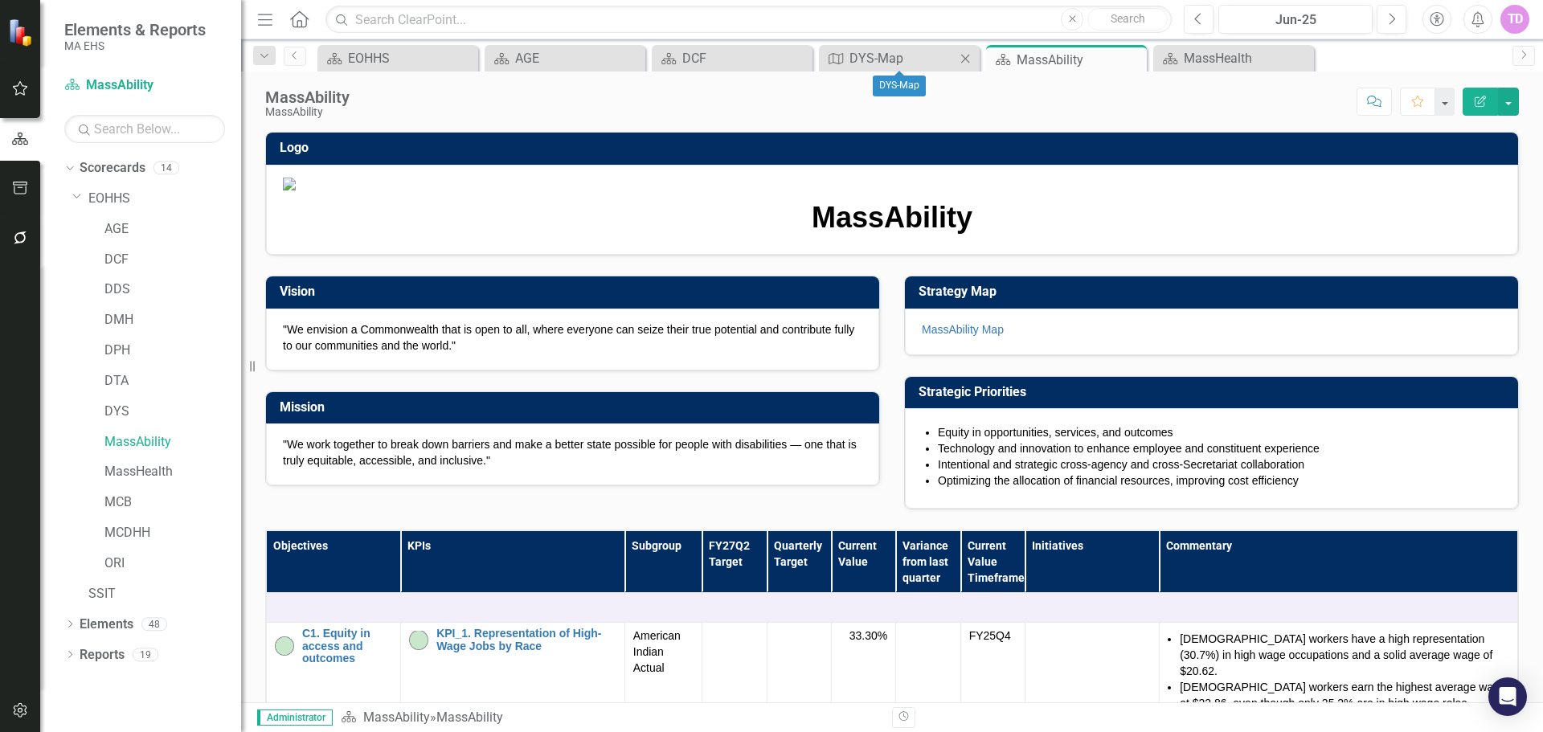
click at [961, 64] on icon "Close" at bounding box center [965, 58] width 16 height 13
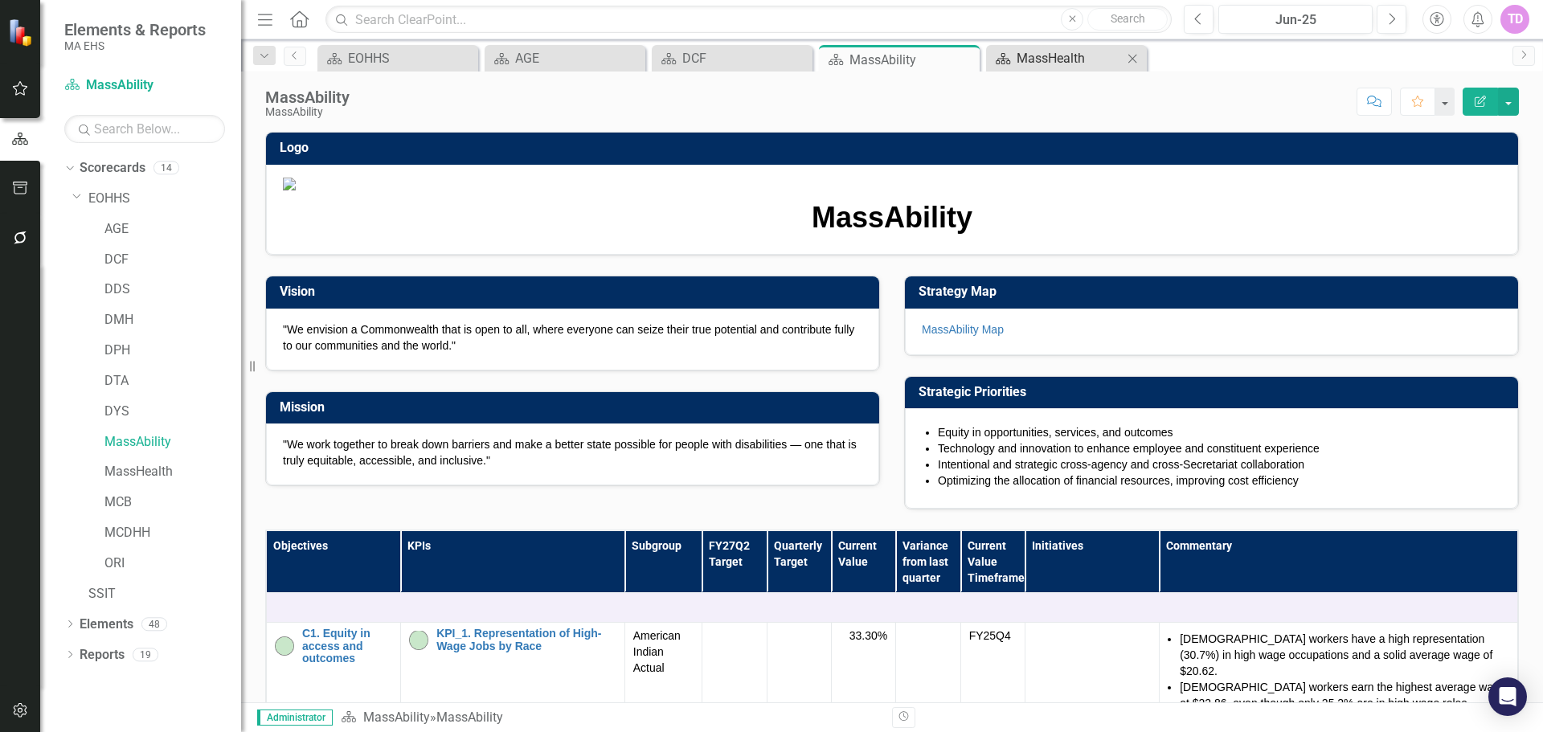
click at [1033, 59] on div "MassHealth" at bounding box center [1070, 58] width 106 height 20
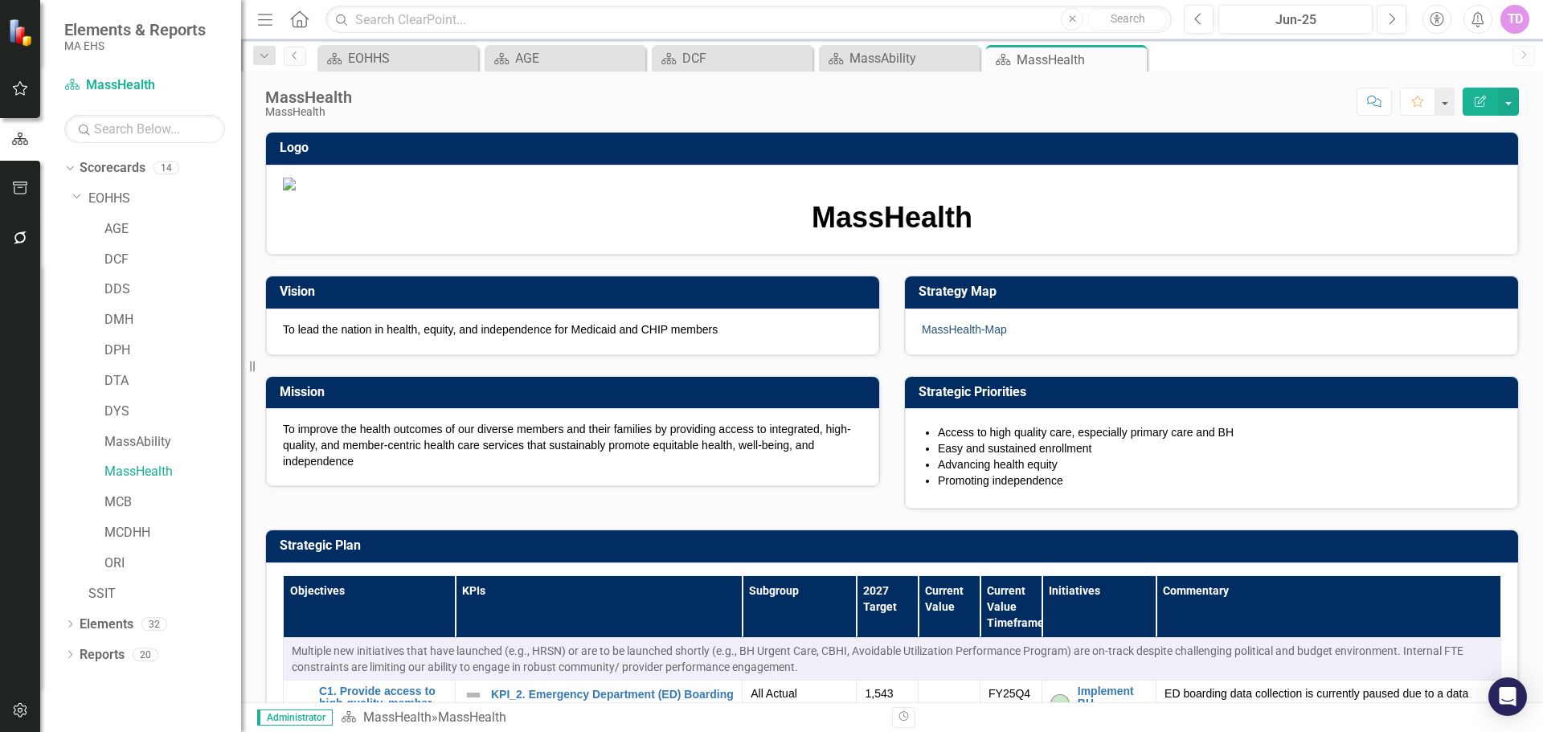
click at [999, 336] on link "MassHealth-Map" at bounding box center [964, 329] width 85 height 13
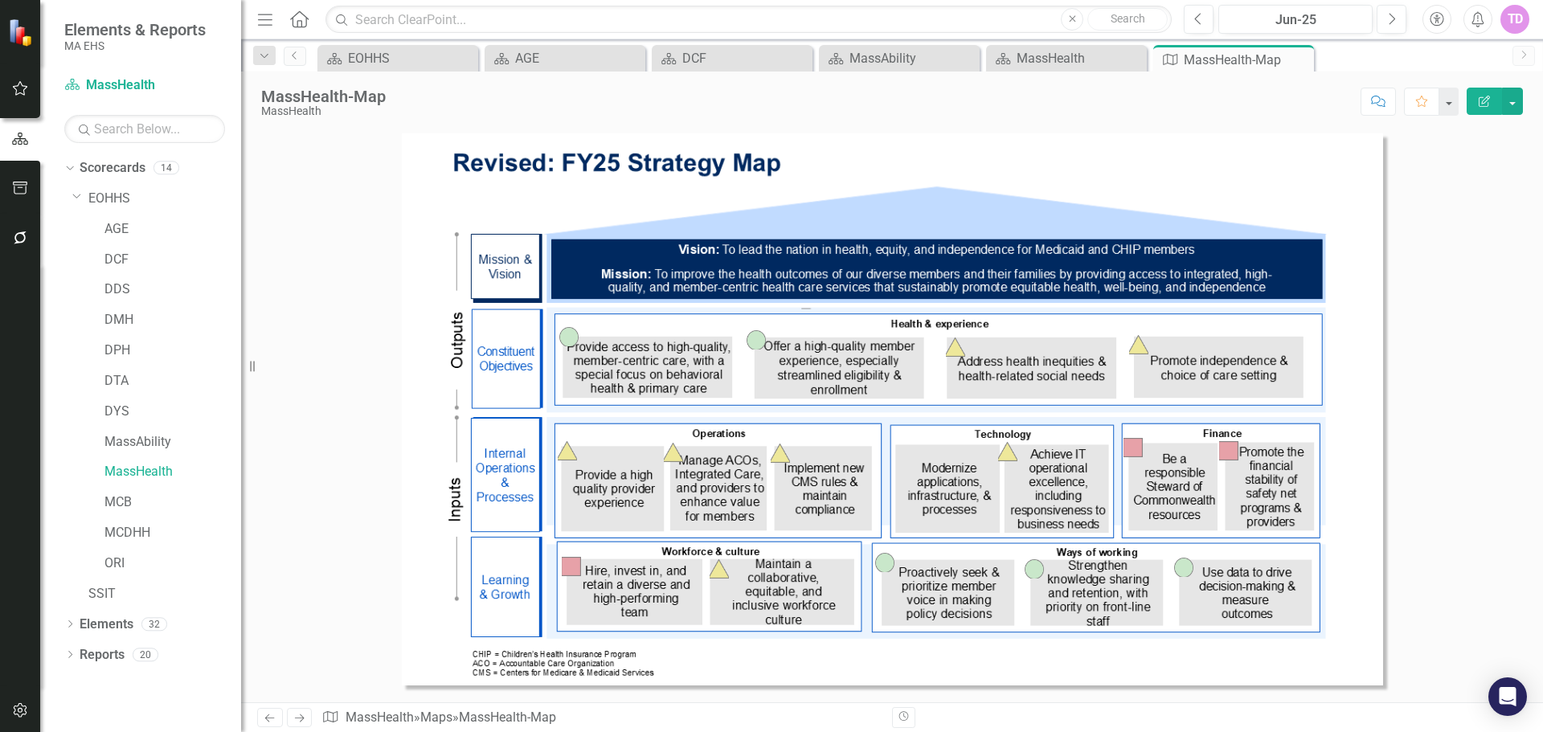
click at [1519, 424] on div at bounding box center [892, 417] width 1302 height 569
click at [1299, 57] on icon "Close" at bounding box center [1299, 59] width 16 height 13
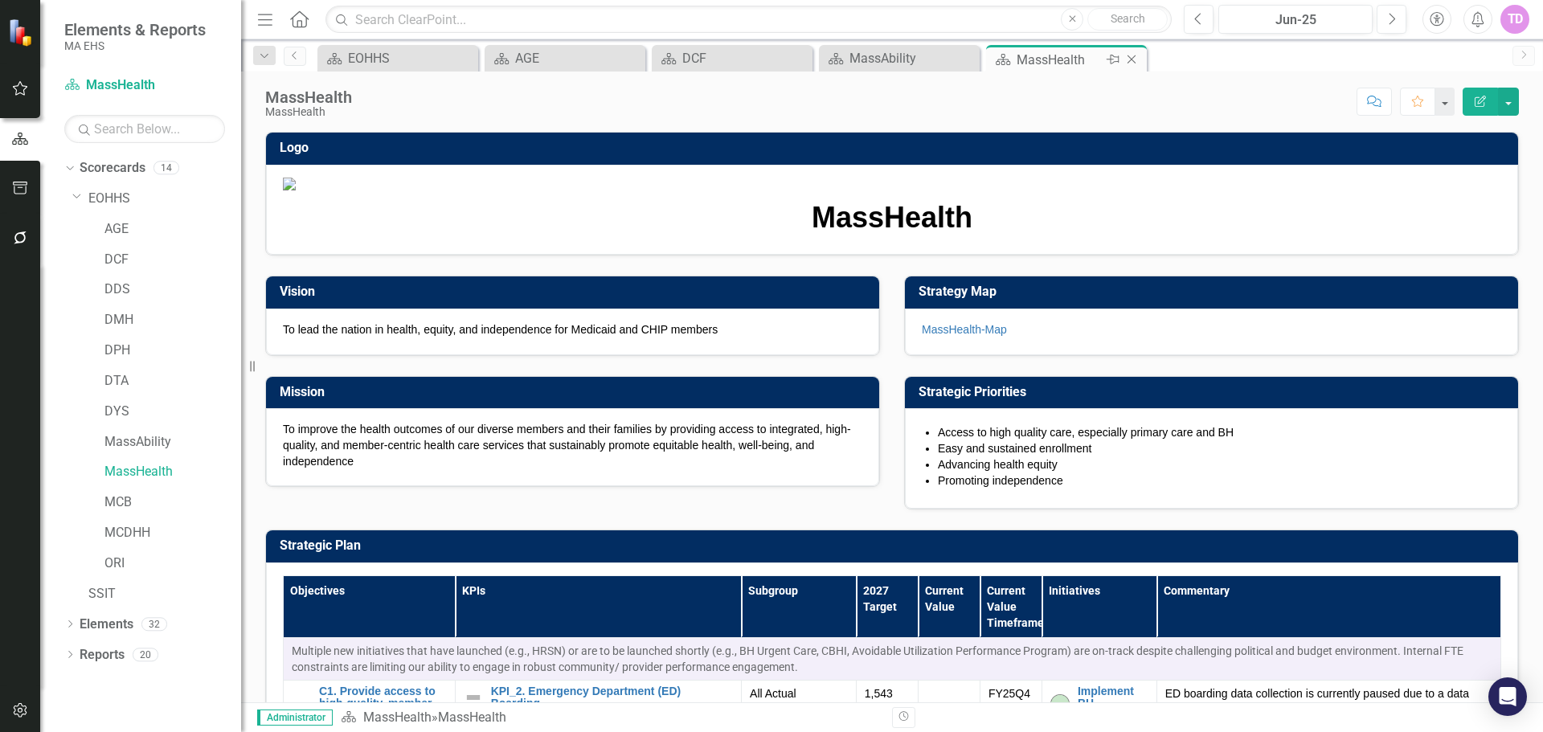
click at [1133, 61] on icon at bounding box center [1132, 59] width 9 height 9
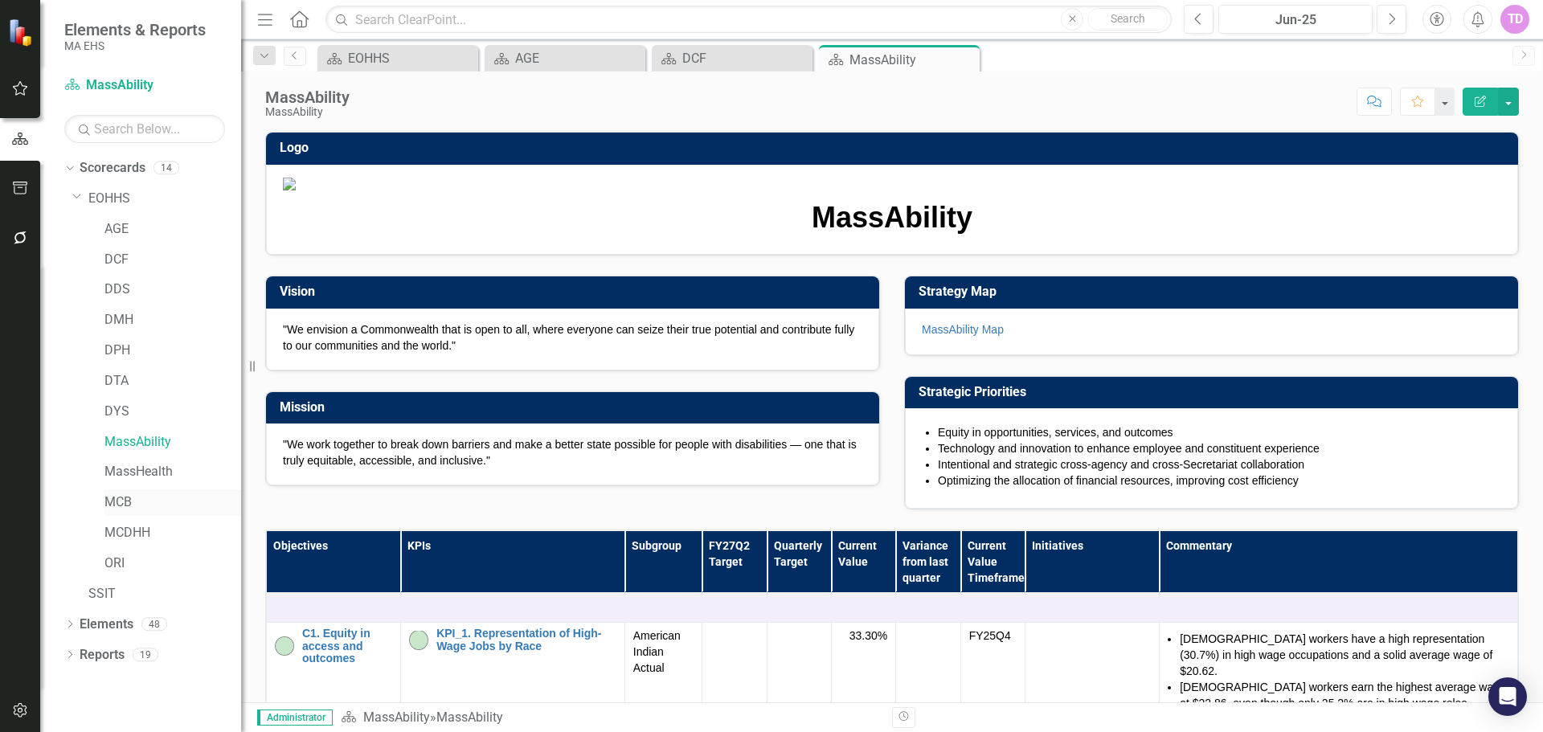
click at [117, 503] on link "MCB" at bounding box center [173, 503] width 137 height 18
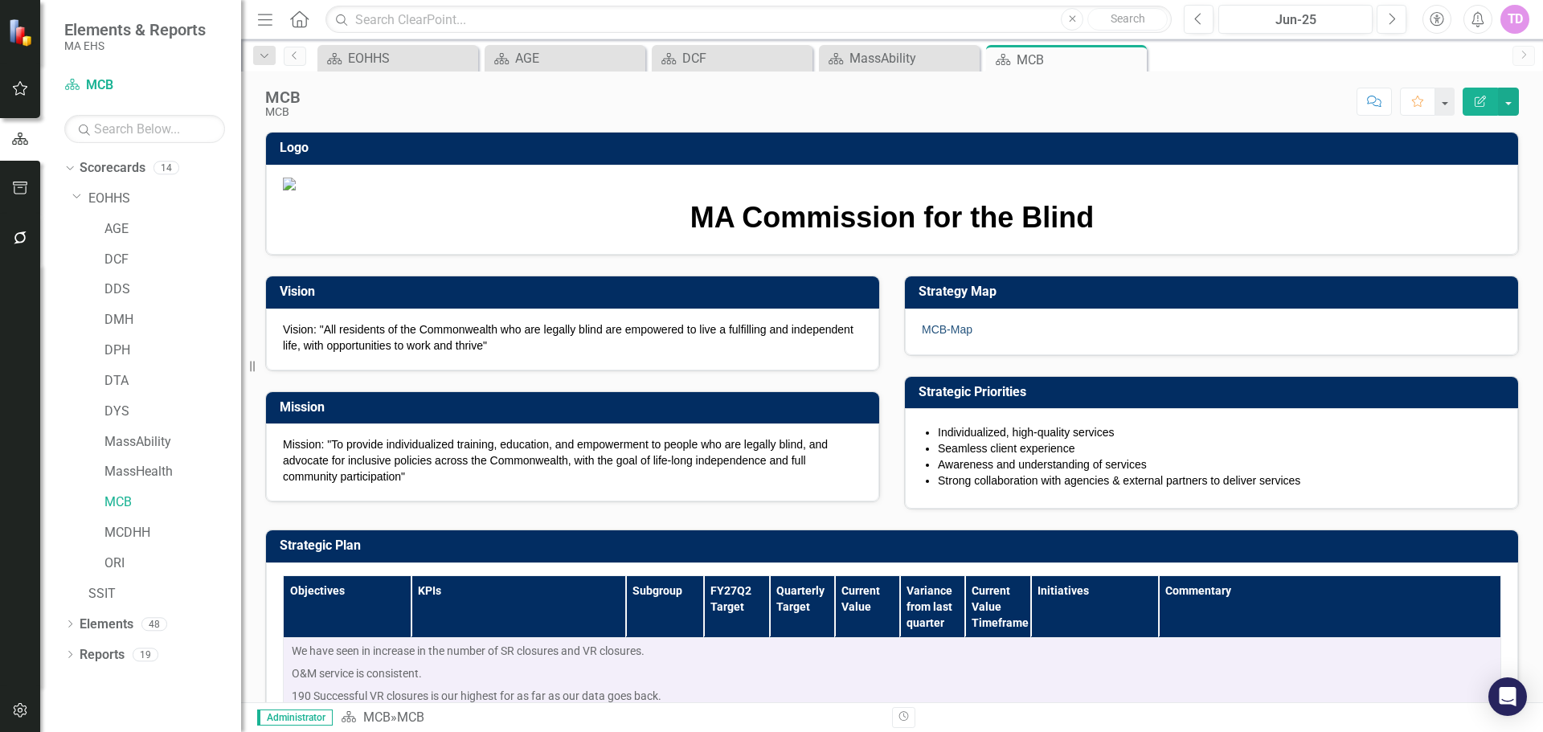
click at [948, 336] on link "MCB-Map" at bounding box center [947, 329] width 51 height 13
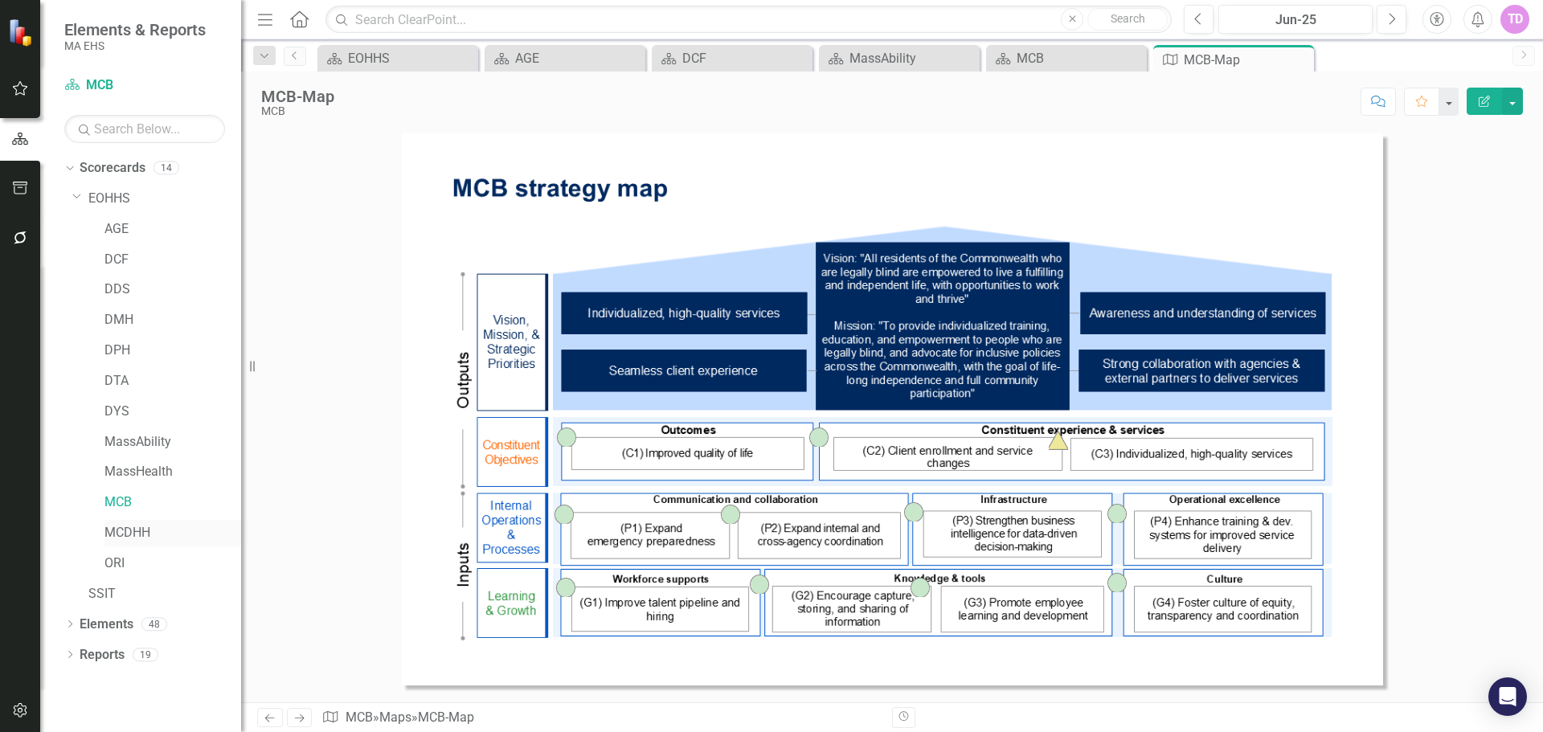
click at [119, 524] on link "MCDHH" at bounding box center [173, 533] width 137 height 18
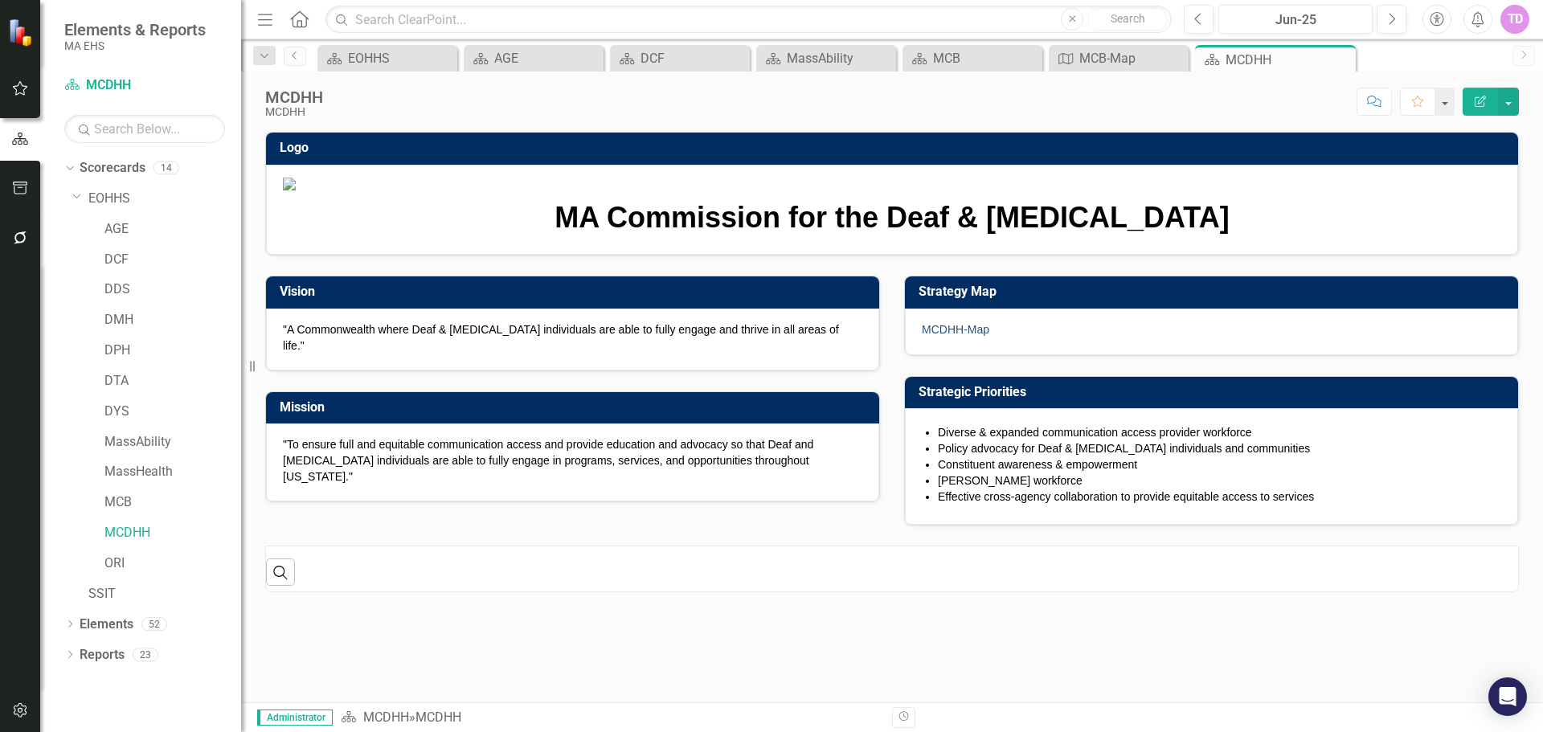
click at [958, 336] on link "MCDHH-Map" at bounding box center [956, 329] width 68 height 13
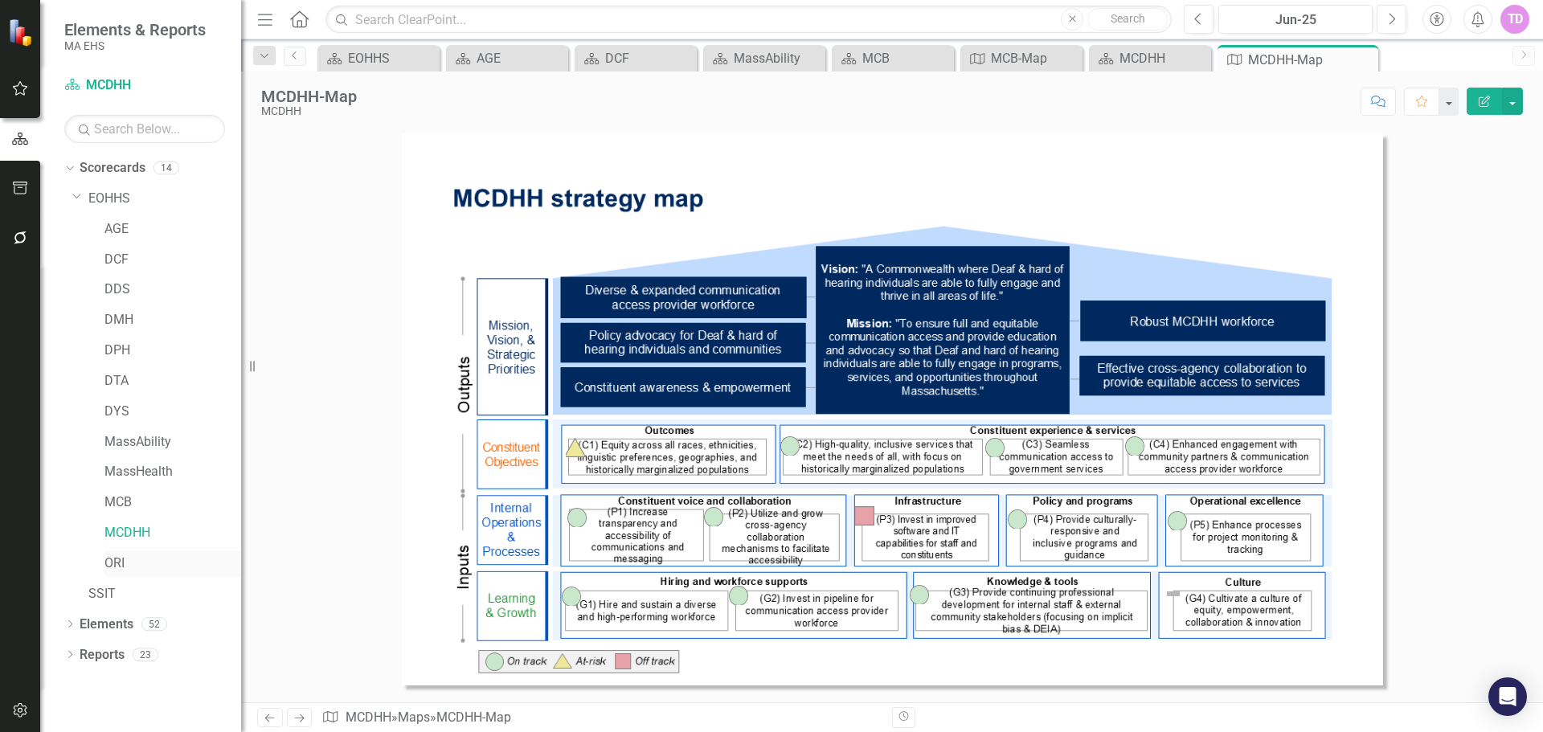
click at [107, 561] on link "ORI" at bounding box center [173, 564] width 137 height 18
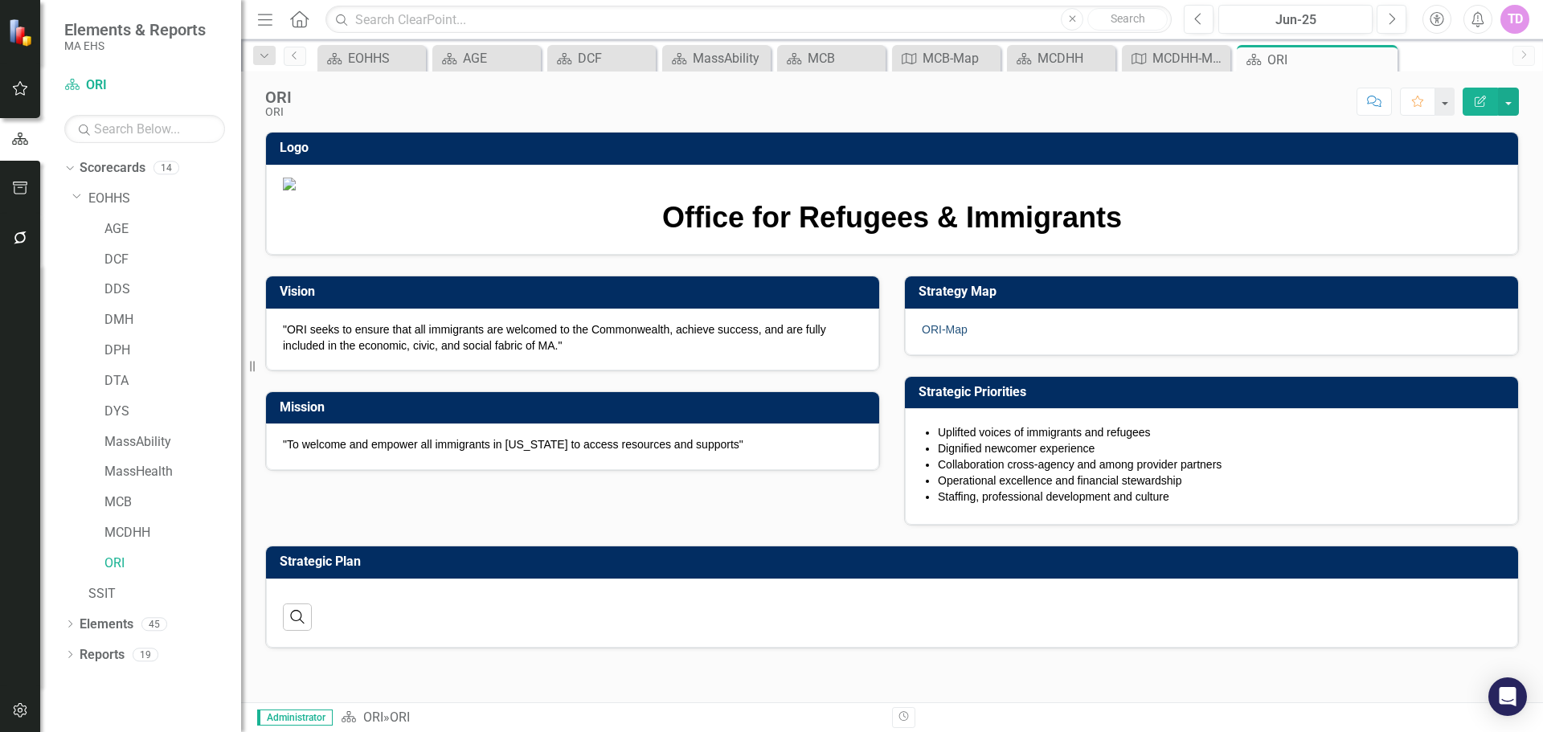
click at [953, 336] on link "ORI-Map" at bounding box center [945, 329] width 46 height 13
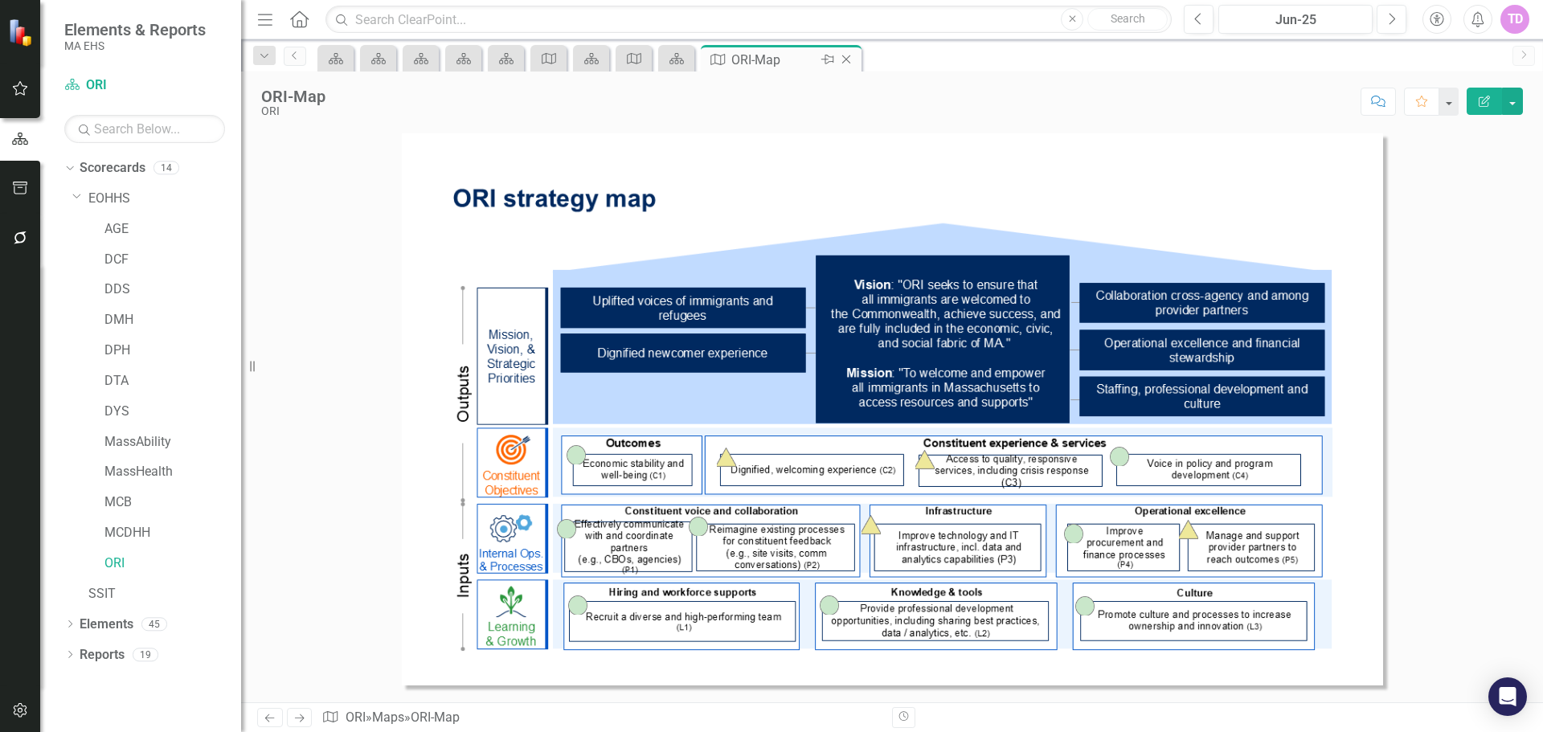
click at [850, 59] on icon "Close" at bounding box center [846, 59] width 16 height 13
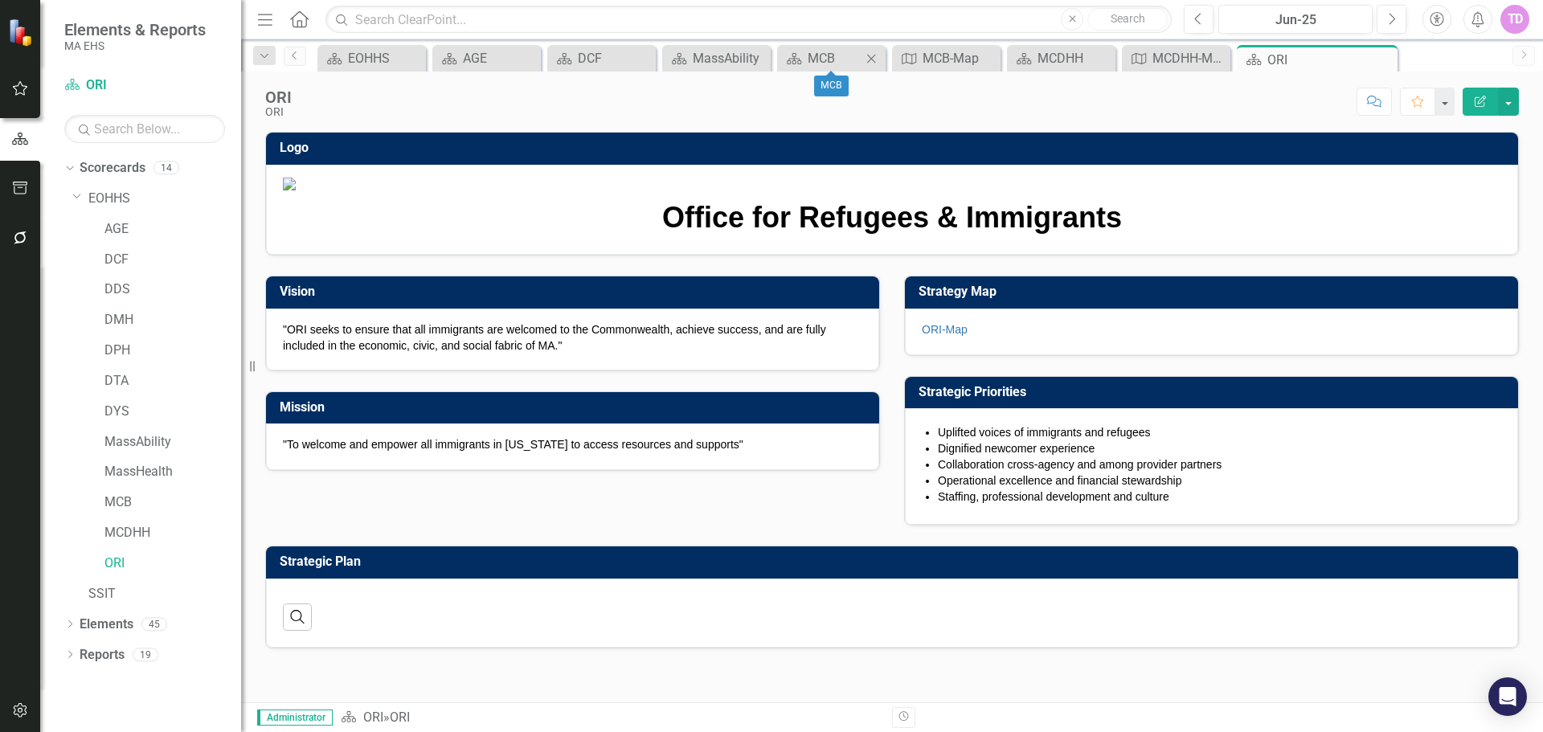
click at [880, 59] on div "Close" at bounding box center [872, 58] width 20 height 20
click at [937, 63] on icon "Close" at bounding box center [940, 58] width 16 height 13
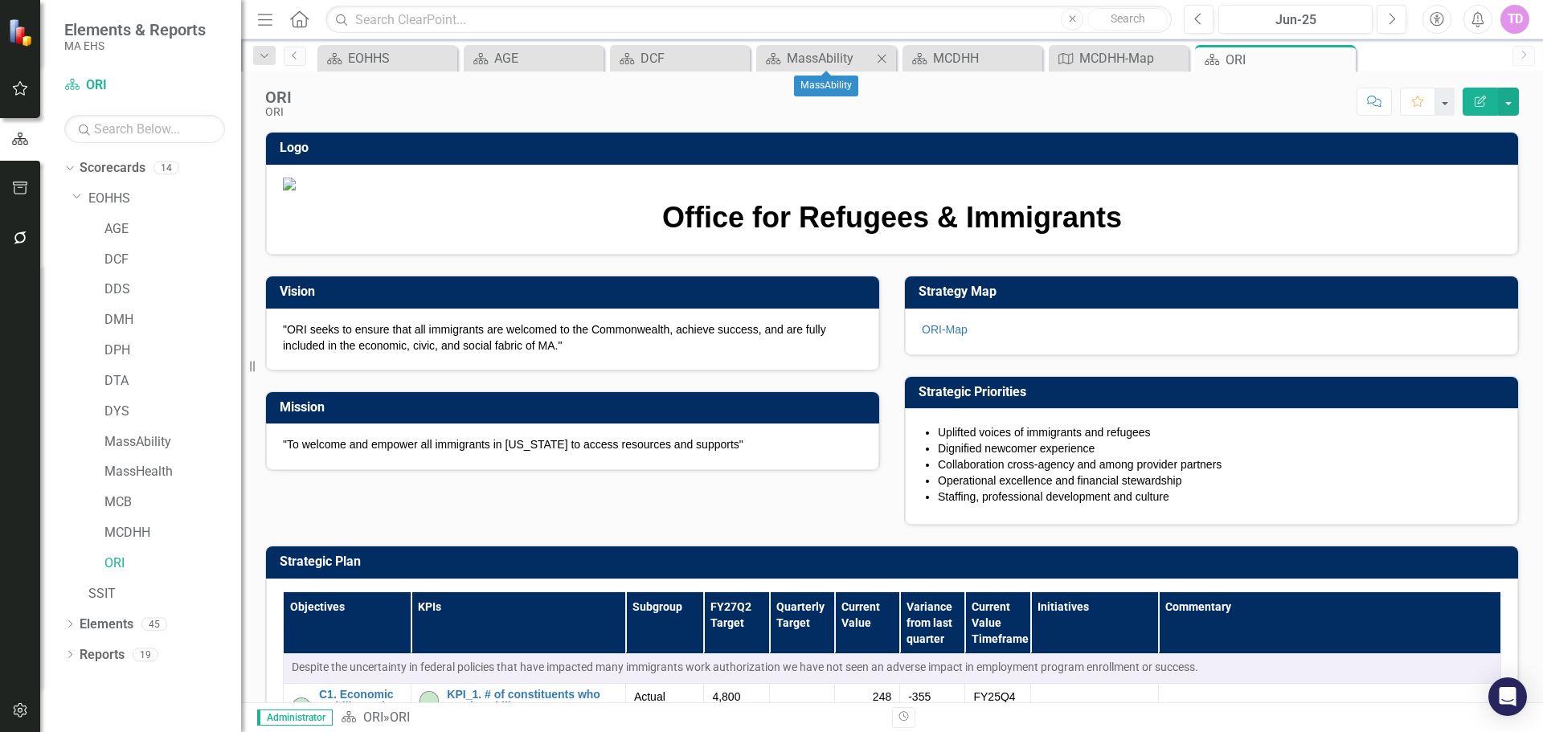
click at [886, 63] on icon "Close" at bounding box center [882, 58] width 16 height 13
click at [793, 60] on icon "Close" at bounding box center [798, 58] width 16 height 13
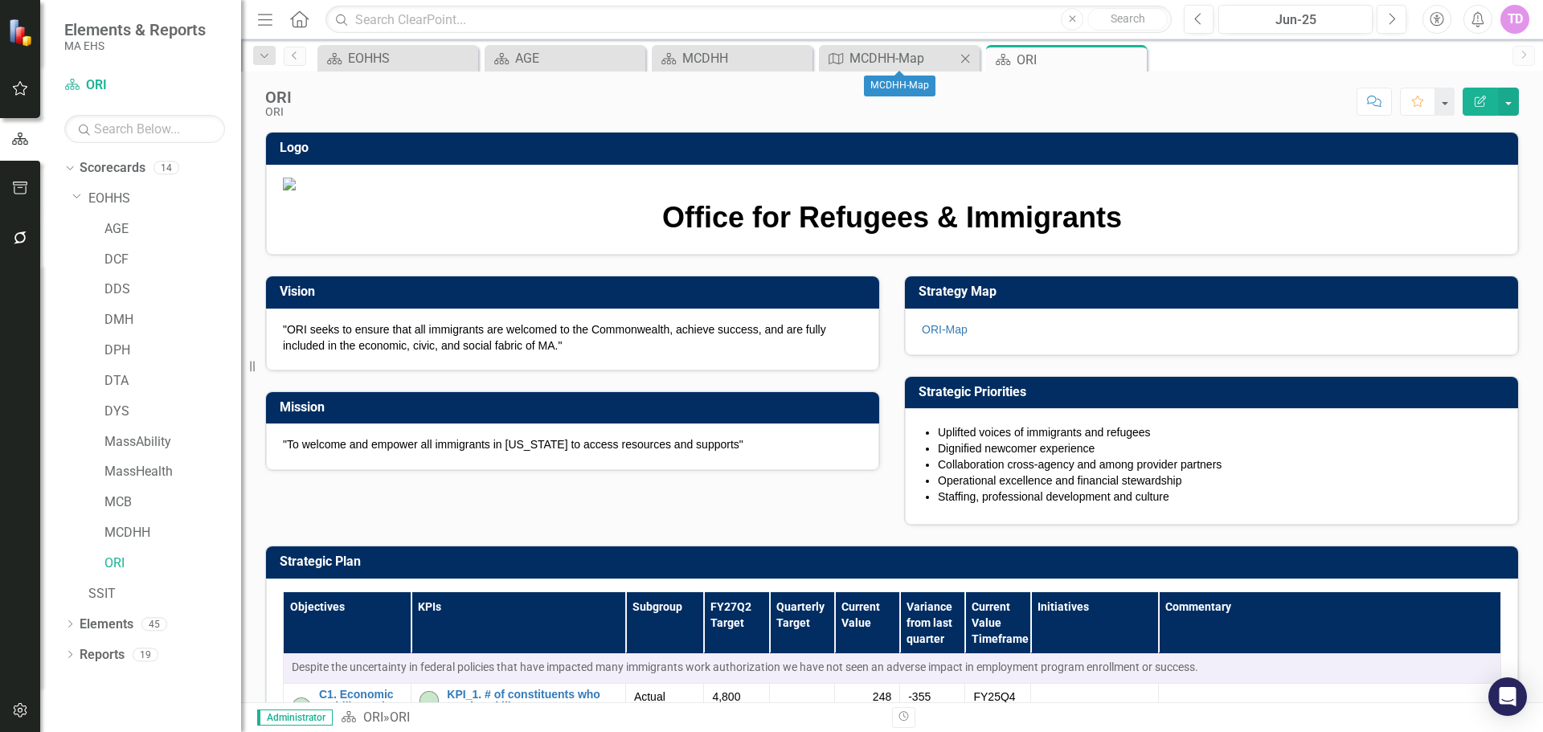
click at [966, 59] on icon at bounding box center [965, 58] width 9 height 9
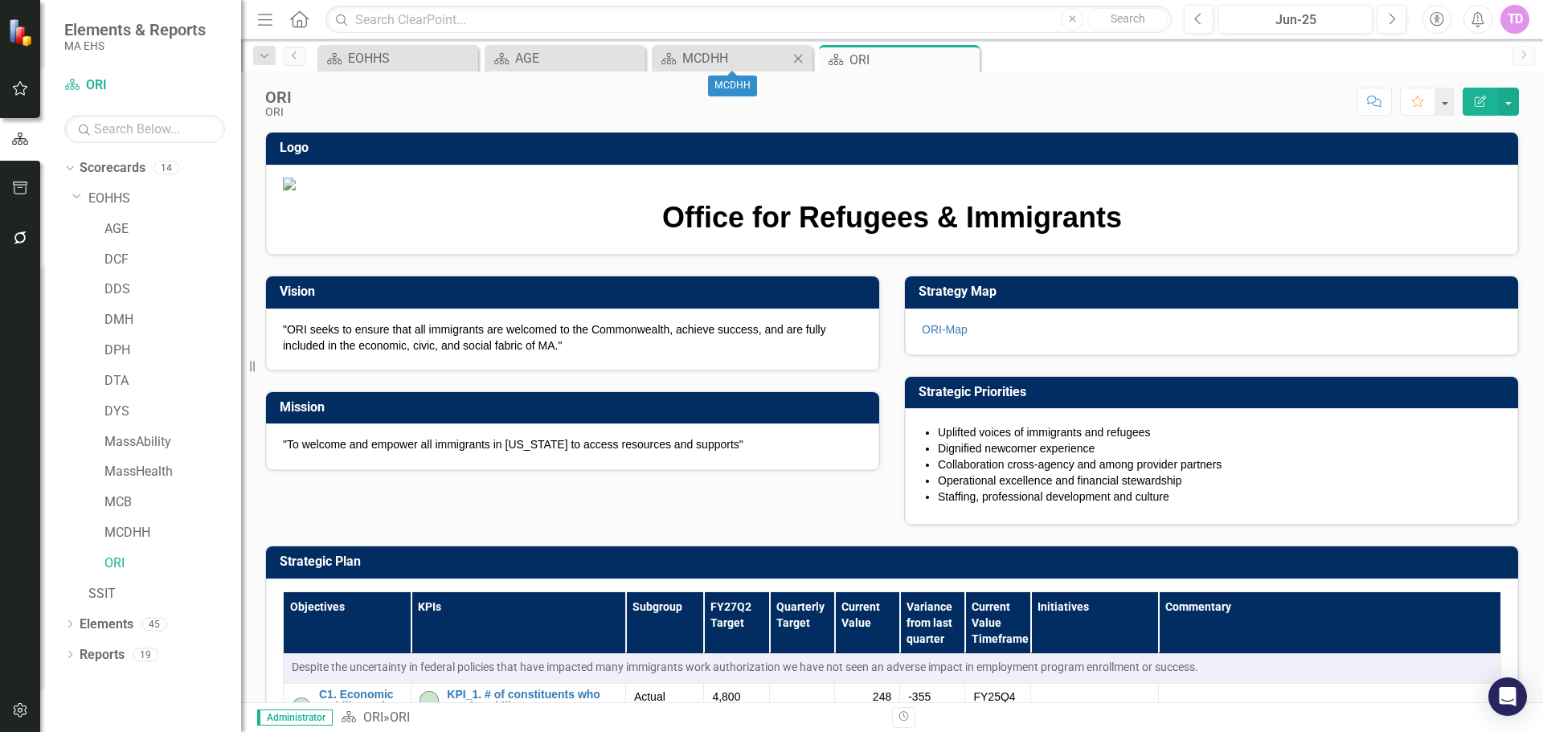
click at [793, 59] on icon "Close" at bounding box center [798, 58] width 16 height 13
click at [635, 65] on div "Close" at bounding box center [631, 58] width 20 height 20
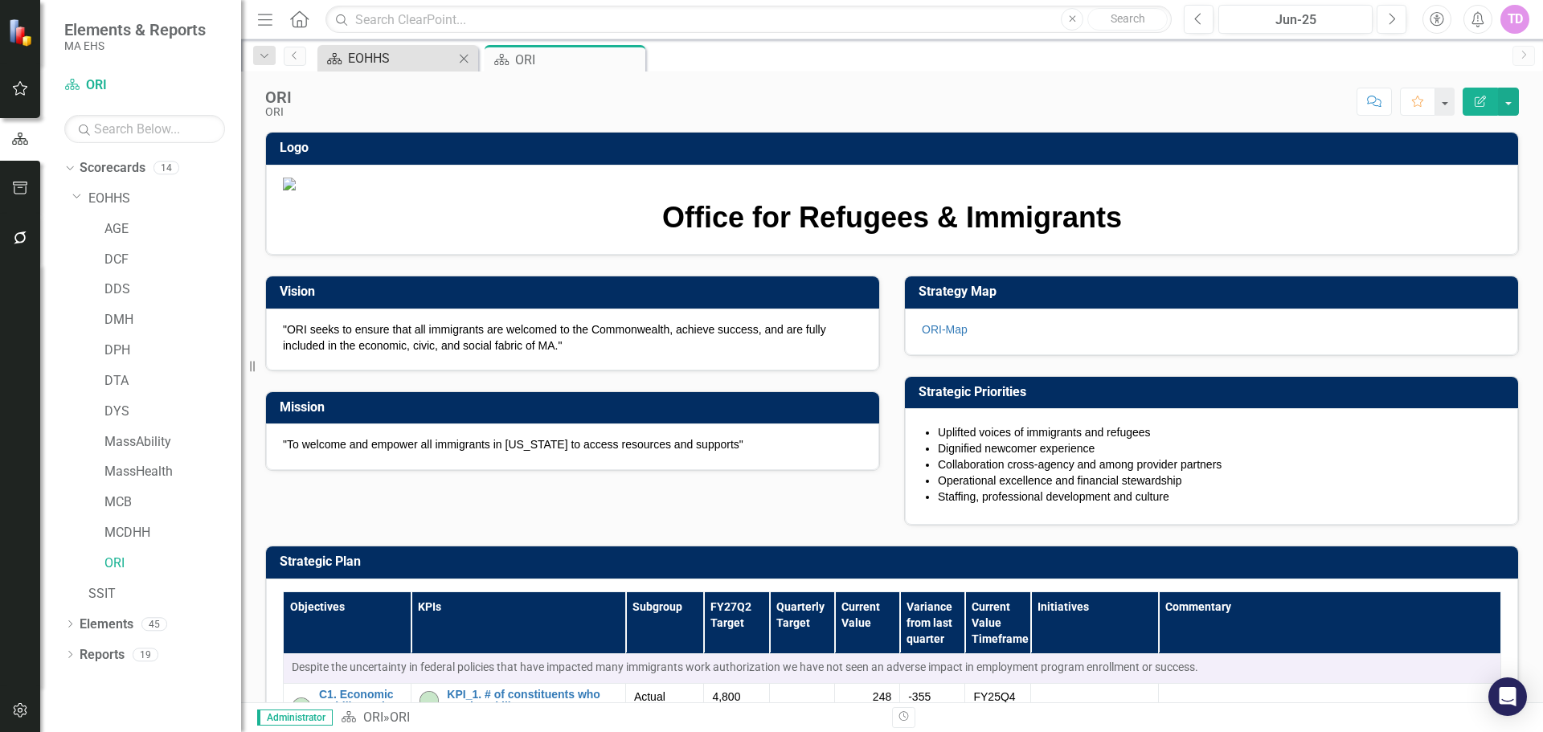
click at [390, 63] on div "EOHHS" at bounding box center [401, 58] width 106 height 20
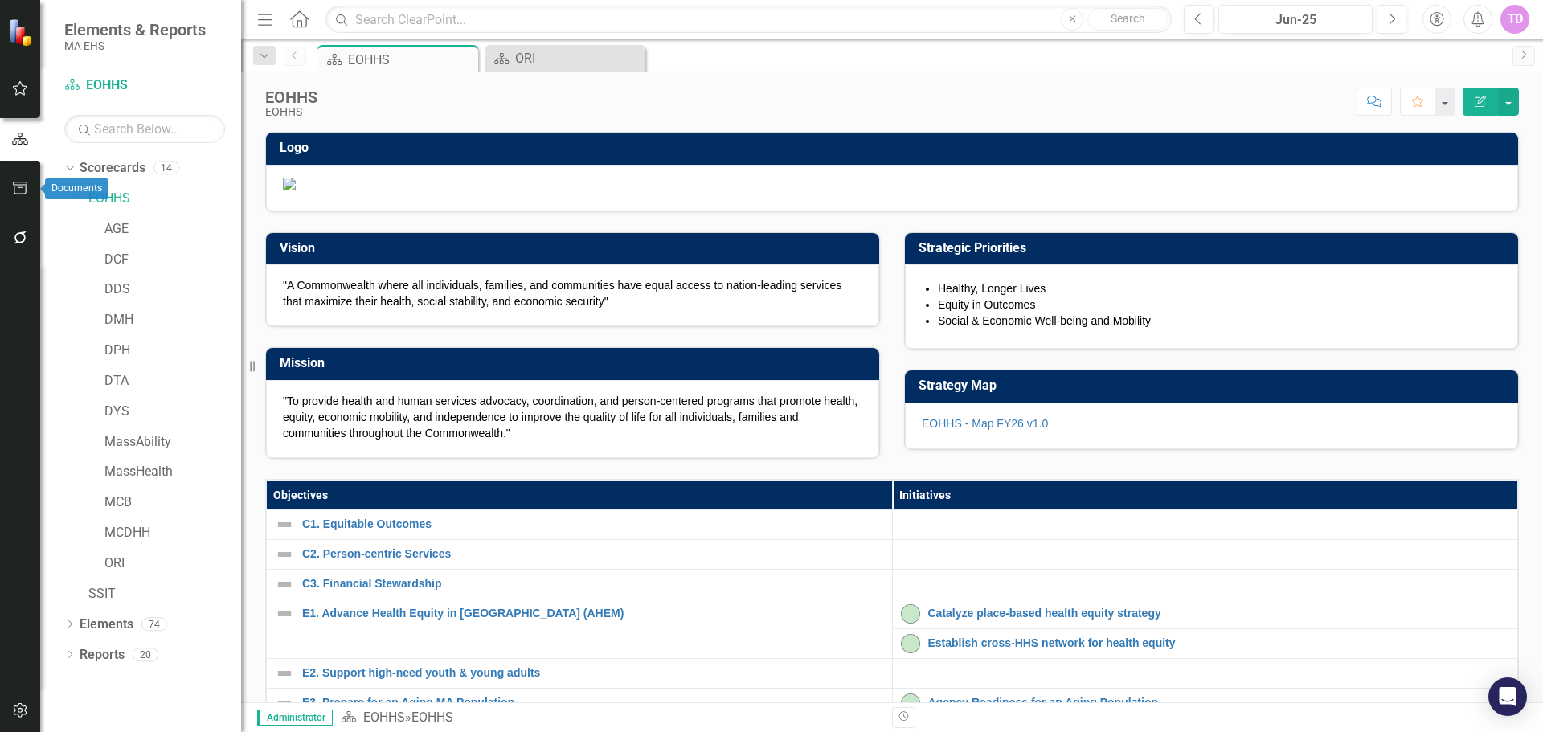
click at [35, 185] on button "button" at bounding box center [20, 189] width 36 height 34
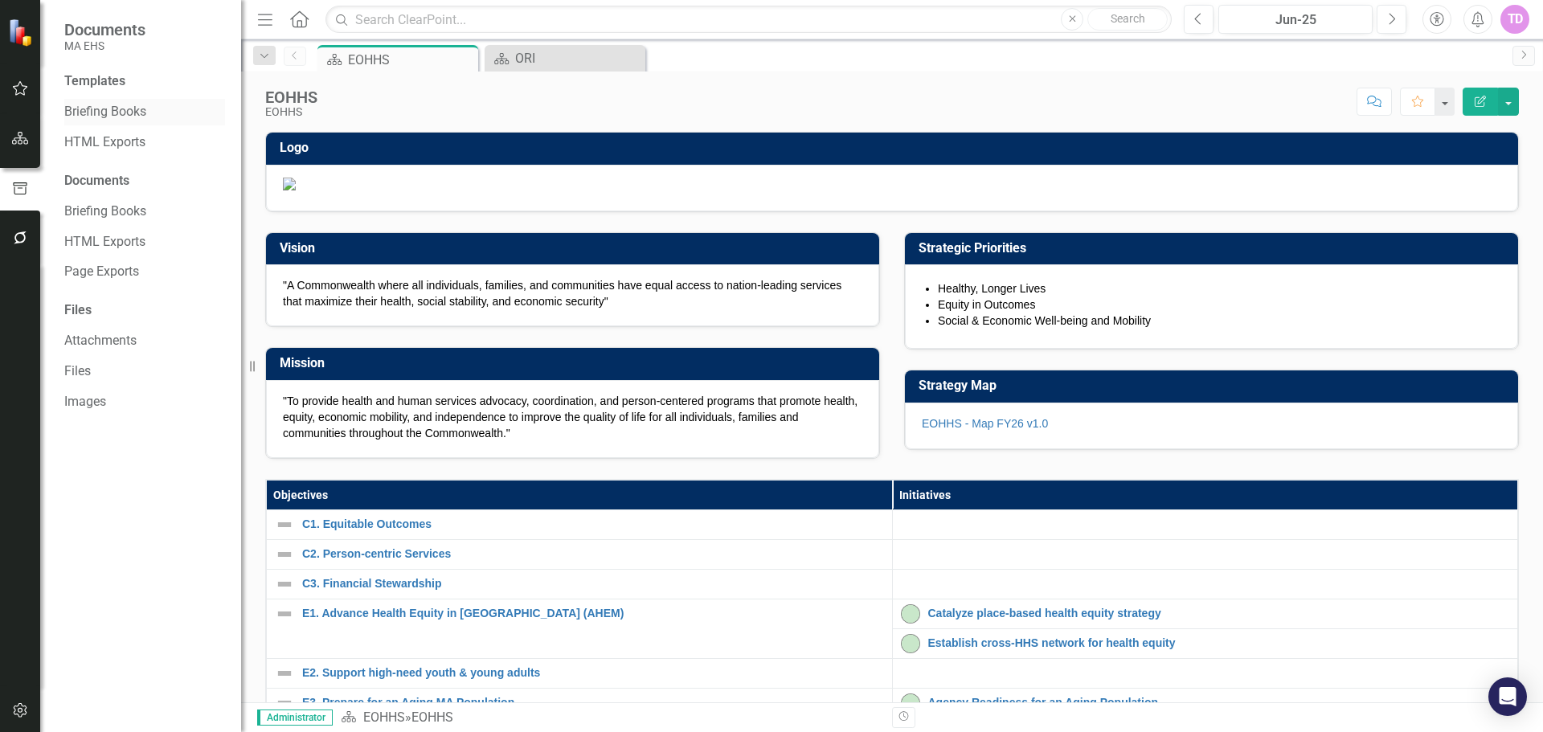
click at [110, 115] on link "Briefing Books" at bounding box center [144, 112] width 161 height 18
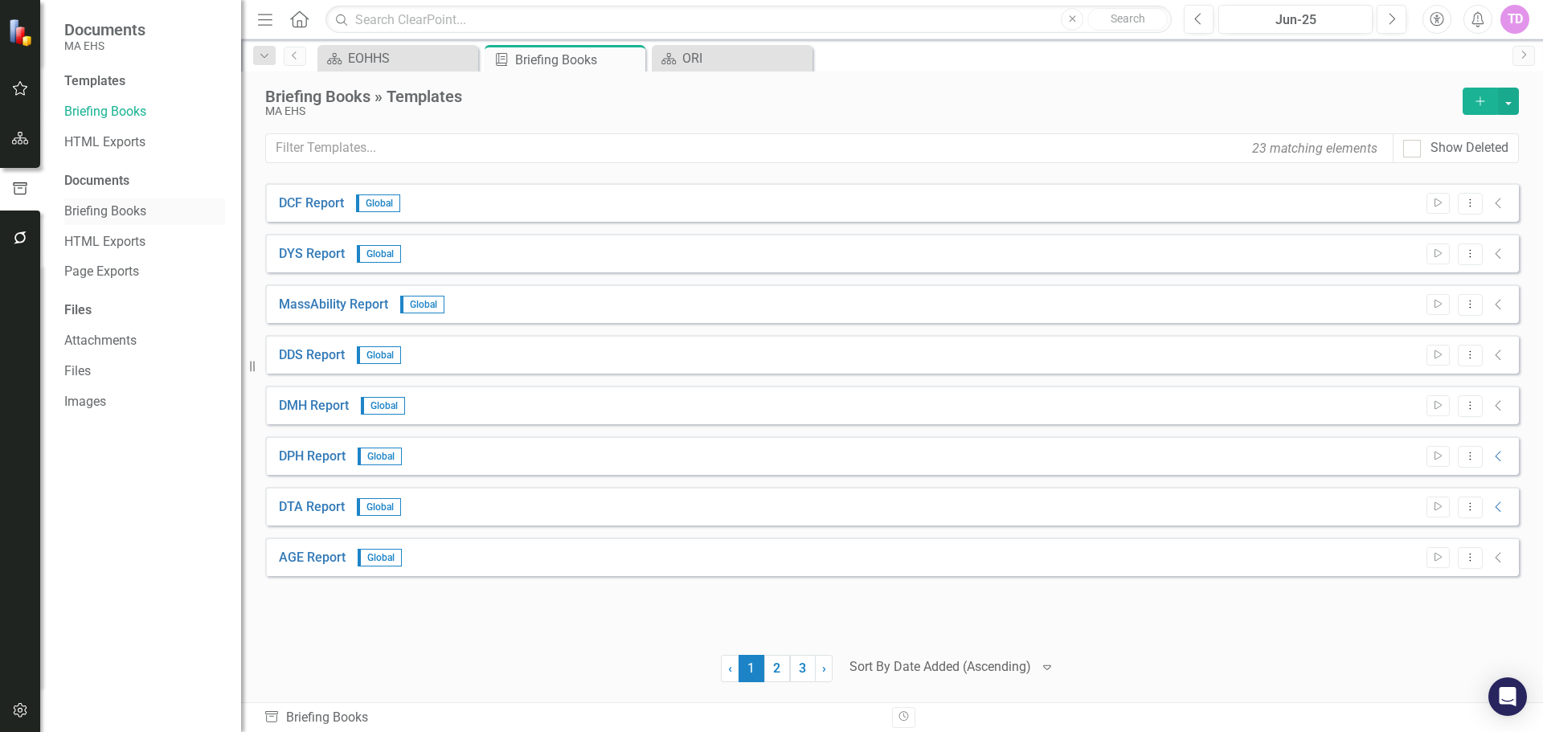
click at [137, 223] on div "Briefing Books" at bounding box center [144, 212] width 161 height 27
click at [325, 210] on link "DCF Report" at bounding box center [311, 204] width 65 height 18
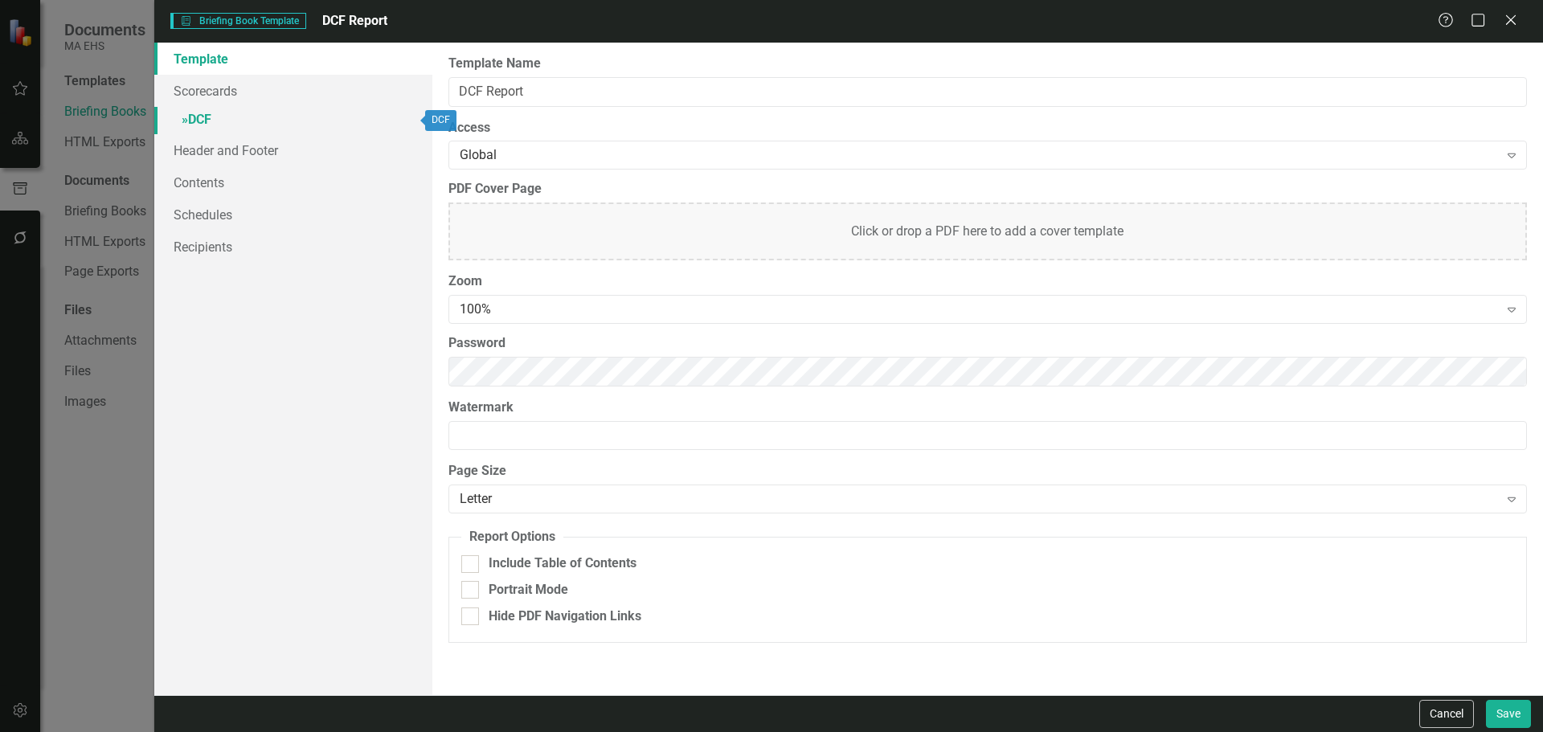
click at [210, 109] on link "» DCF" at bounding box center [293, 121] width 278 height 28
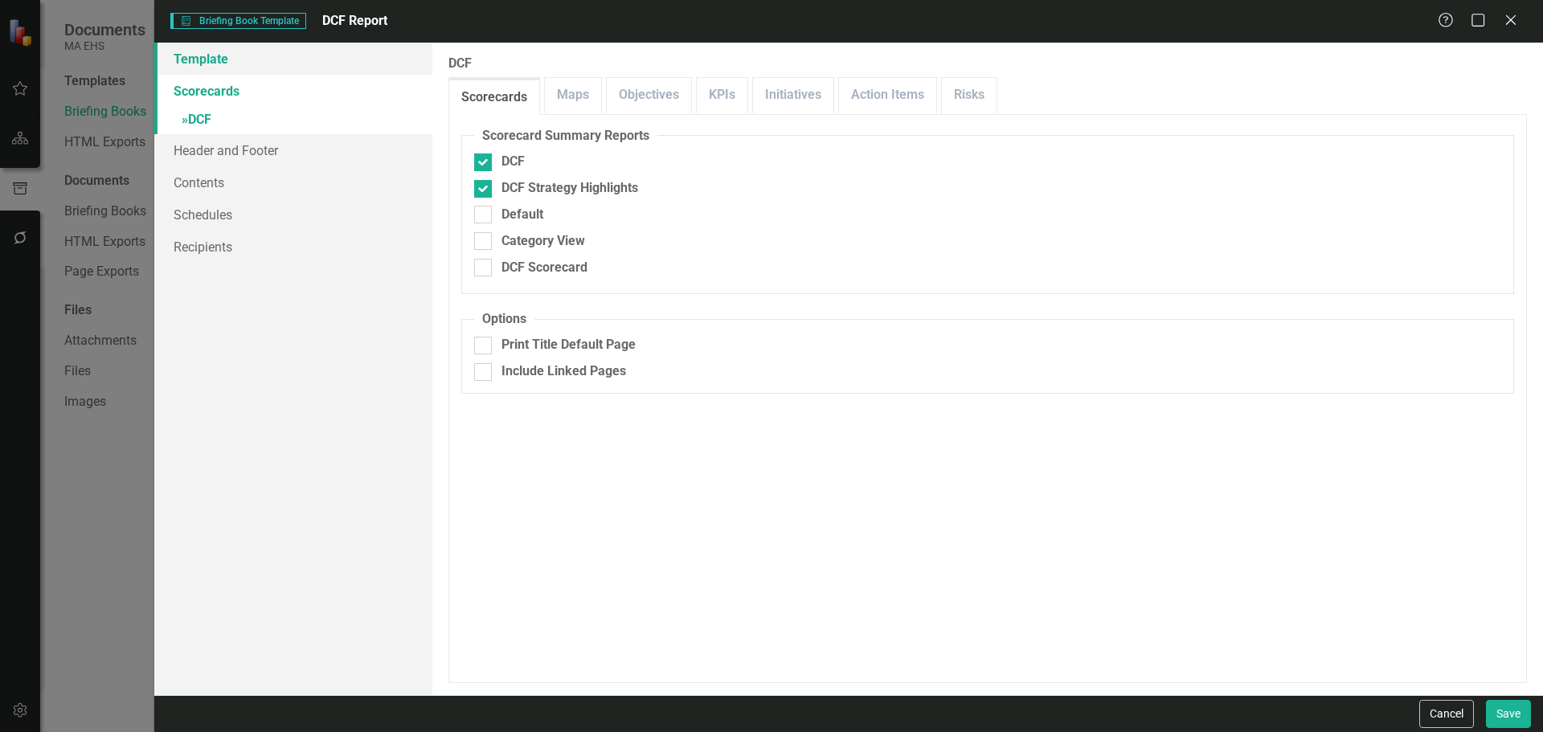
click at [204, 61] on link "Template" at bounding box center [293, 59] width 278 height 32
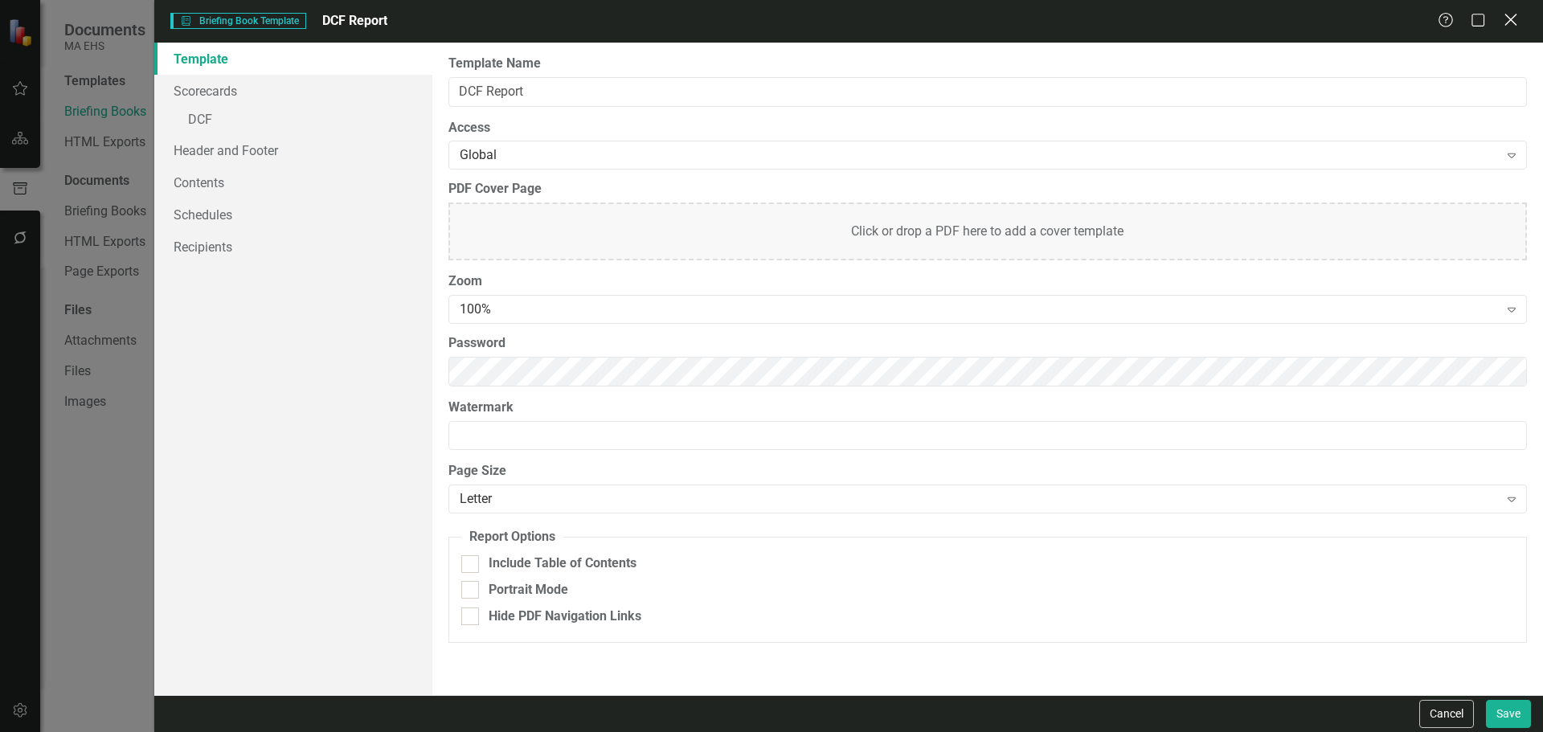
click at [1518, 30] on div "Close" at bounding box center [1511, 21] width 20 height 22
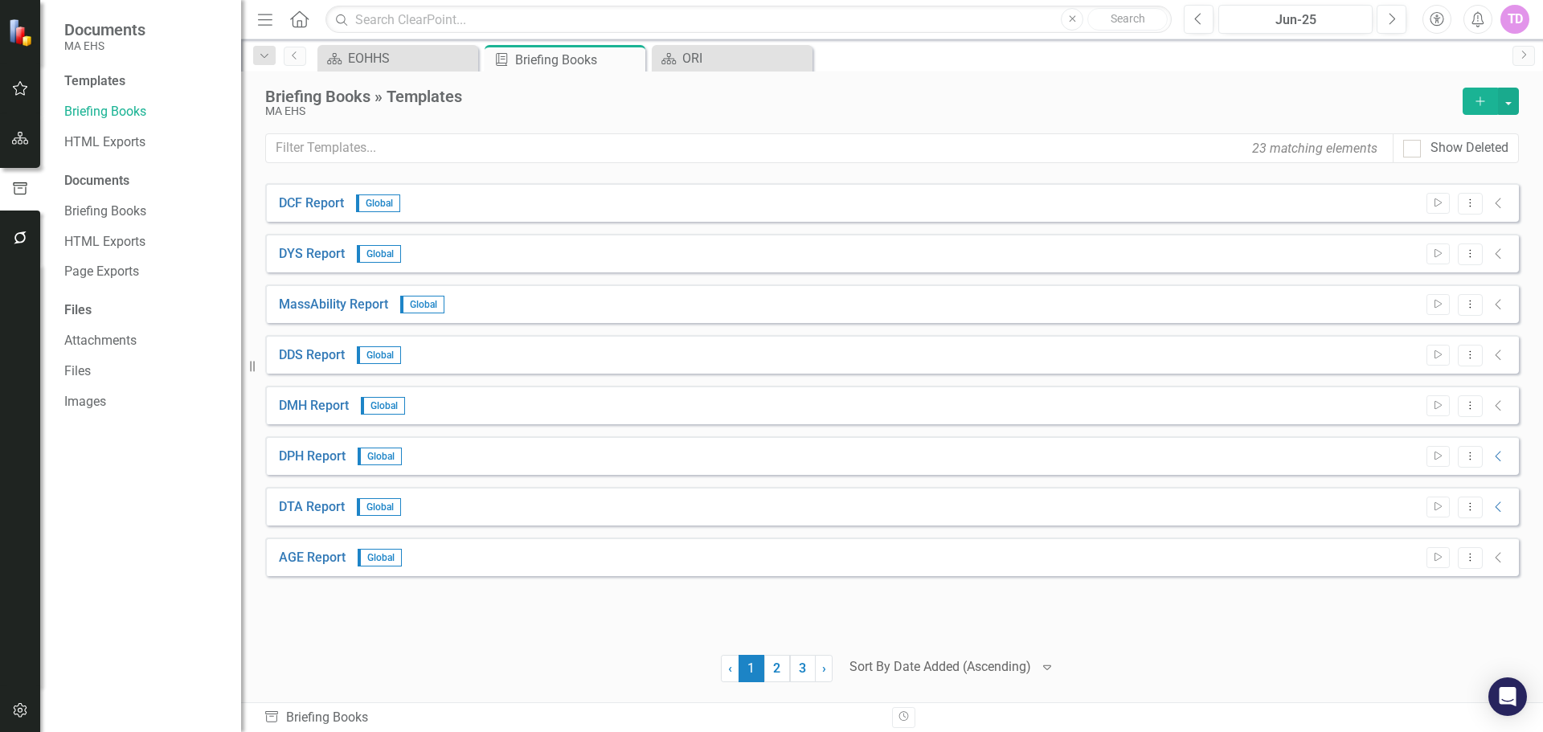
click at [1473, 100] on button "Add" at bounding box center [1480, 101] width 35 height 27
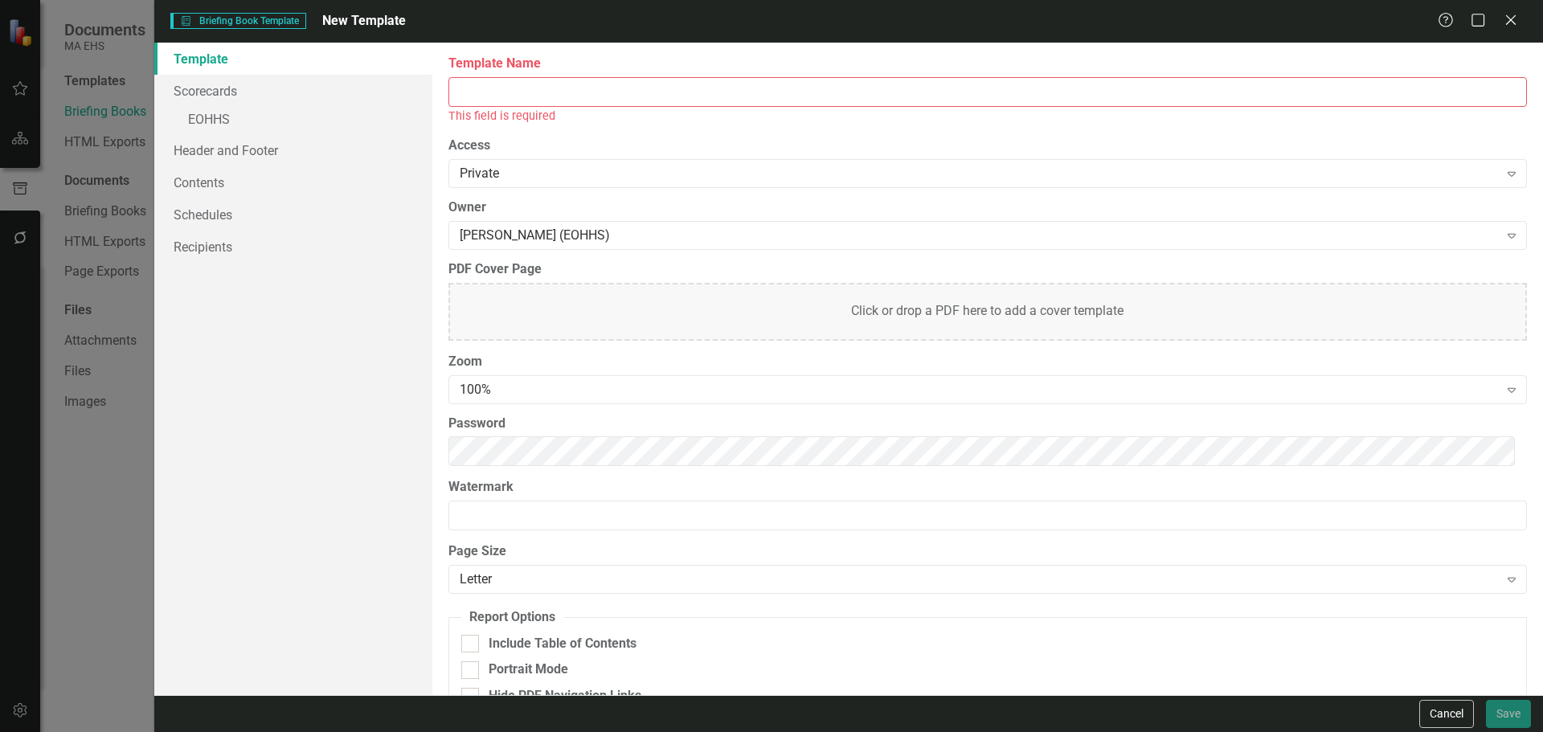
click at [735, 97] on input "Template Name" at bounding box center [988, 92] width 1079 height 30
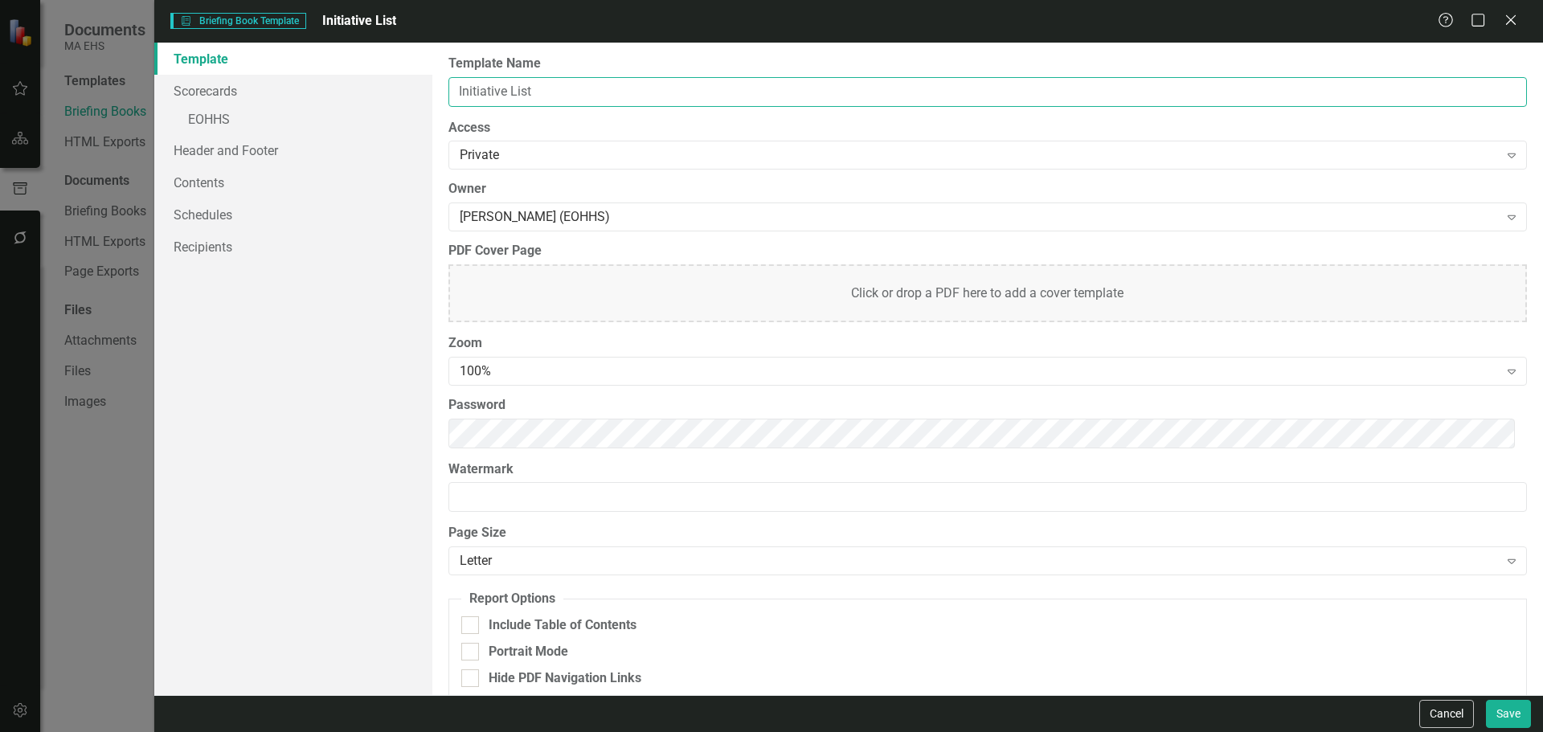
scroll to position [22, 0]
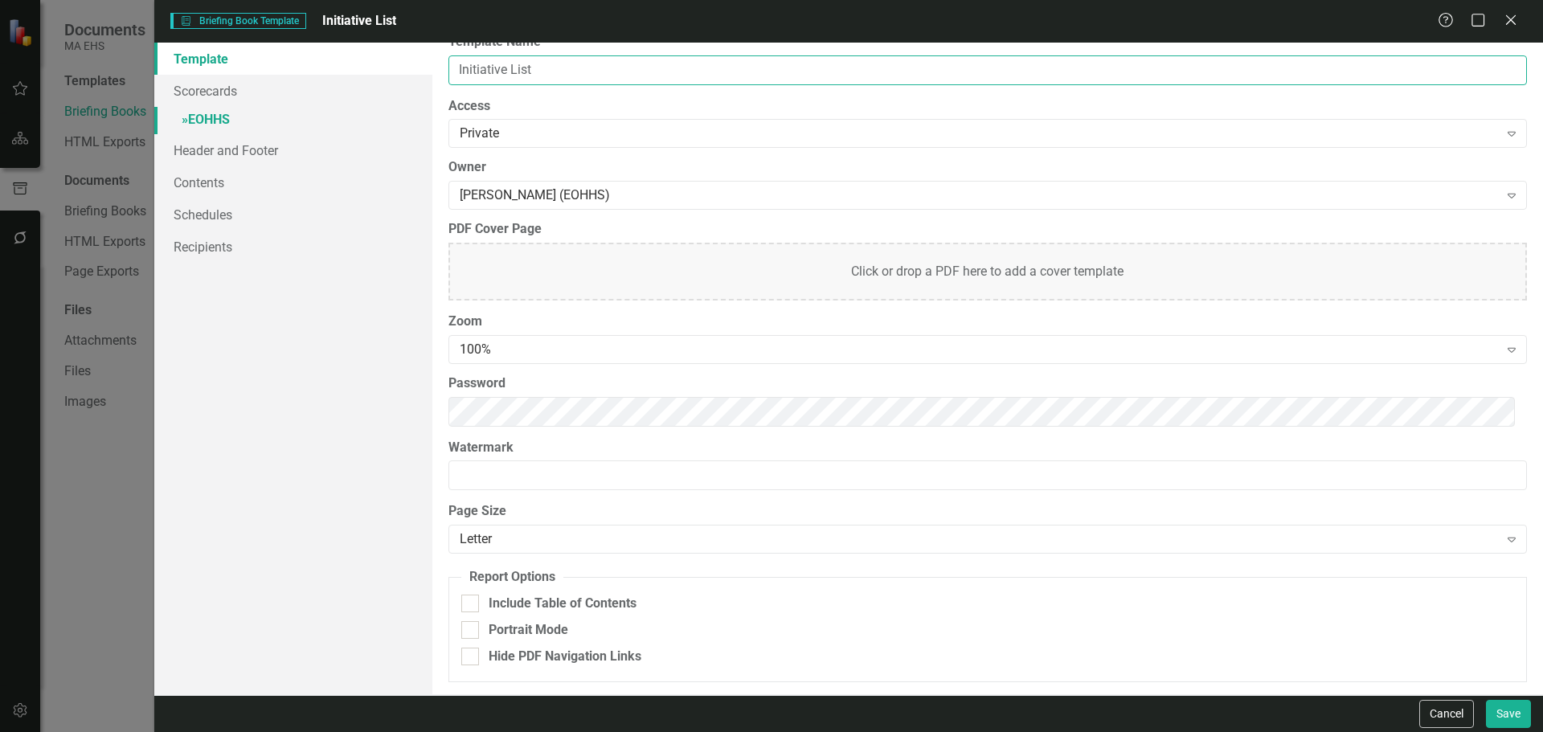
type input "Initiative List"
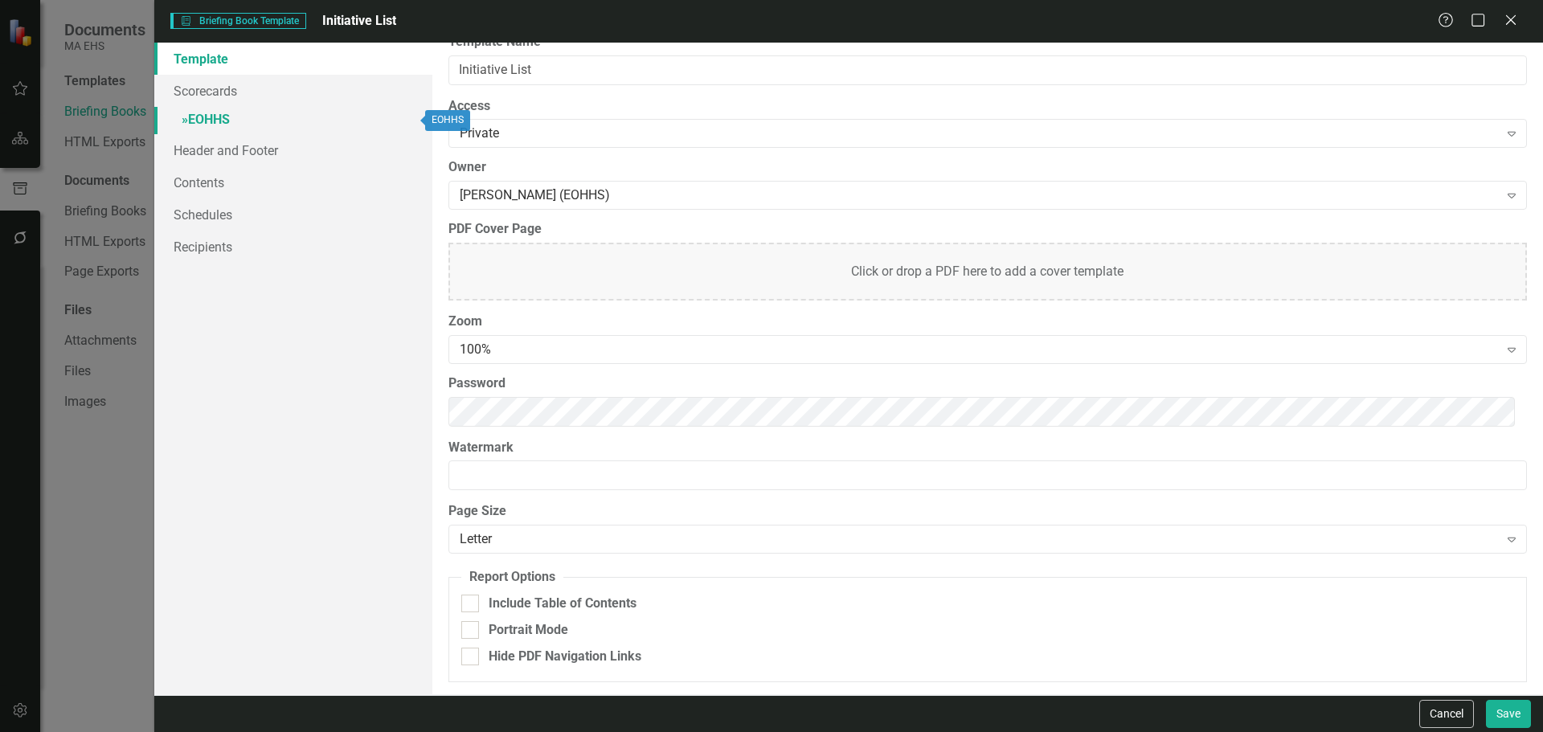
click at [264, 122] on link "» EOHHS" at bounding box center [293, 121] width 278 height 28
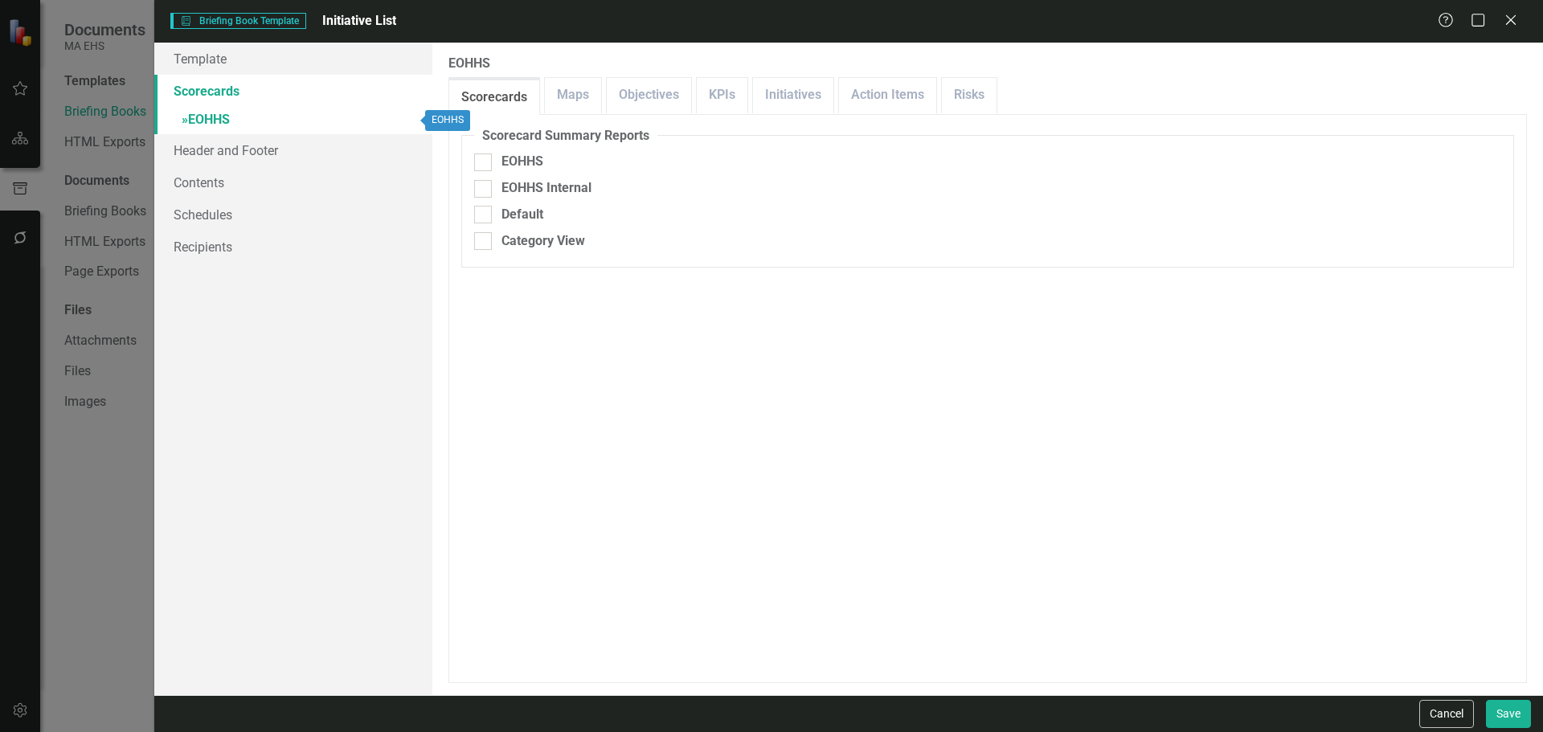
click at [173, 120] on link "» EOHHS" at bounding box center [293, 121] width 278 height 28
click at [191, 119] on link "» EOHHS" at bounding box center [293, 121] width 278 height 28
click at [179, 124] on link "» EOHHS" at bounding box center [293, 121] width 278 height 28
click at [500, 393] on div "Scorecard Summary Reports EOHHS EOHHS Internal Default Category View" at bounding box center [987, 398] width 1053 height 543
click at [187, 117] on span "»" at bounding box center [185, 119] width 6 height 15
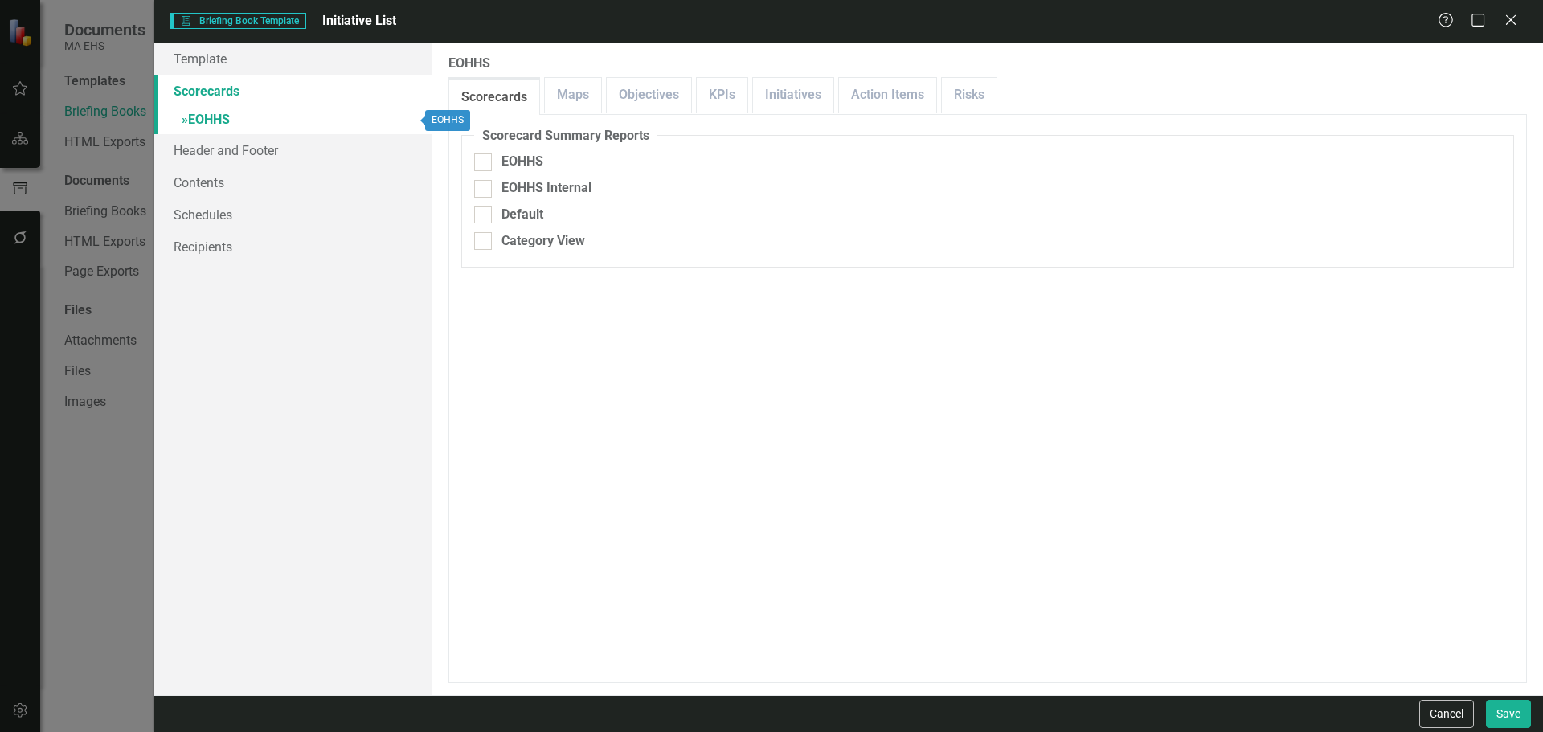
click at [222, 118] on link "» EOHHS" at bounding box center [293, 121] width 278 height 28
click at [571, 102] on link "Maps" at bounding box center [573, 95] width 56 height 35
click at [230, 123] on link "» EOHHS" at bounding box center [293, 121] width 278 height 28
click at [185, 118] on span "»" at bounding box center [185, 119] width 6 height 15
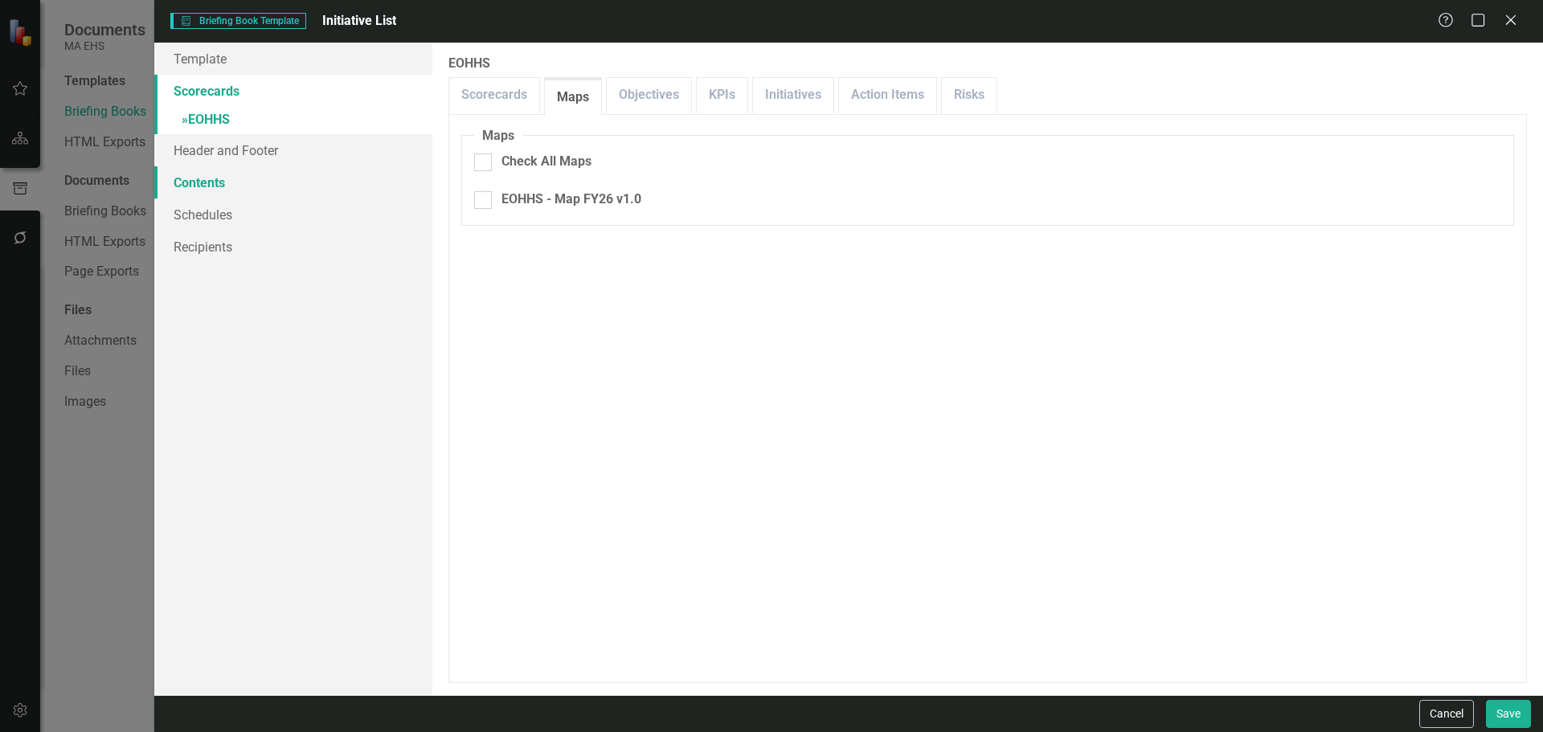
click at [212, 167] on link "Contents" at bounding box center [293, 182] width 278 height 32
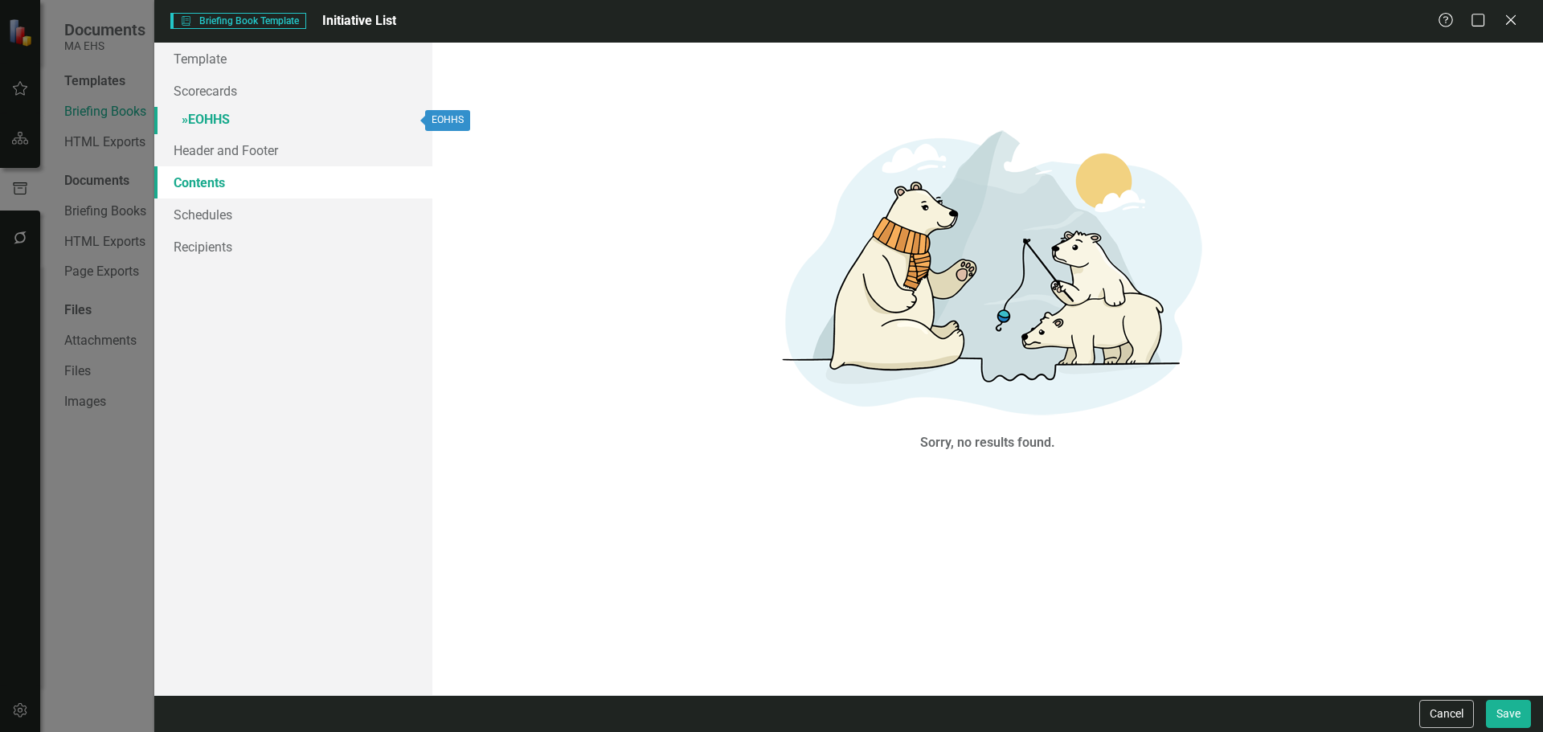
click at [182, 127] on link "» EOHHS" at bounding box center [293, 121] width 278 height 28
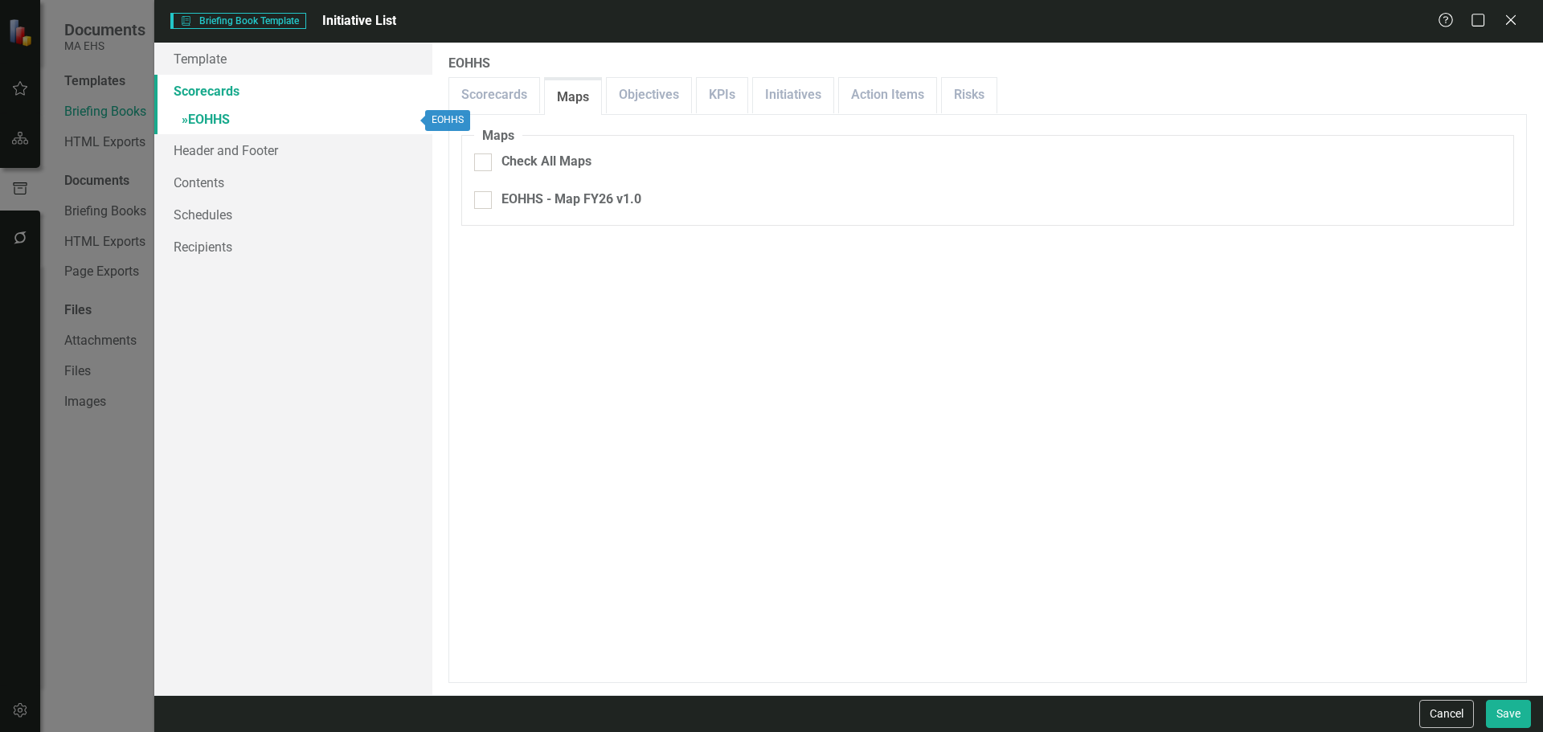
click at [184, 115] on span "»" at bounding box center [185, 119] width 6 height 15
click at [510, 156] on div "Check All Maps" at bounding box center [547, 162] width 90 height 18
click at [485, 156] on input "Check All Maps" at bounding box center [479, 159] width 10 height 10
checkbox input "true"
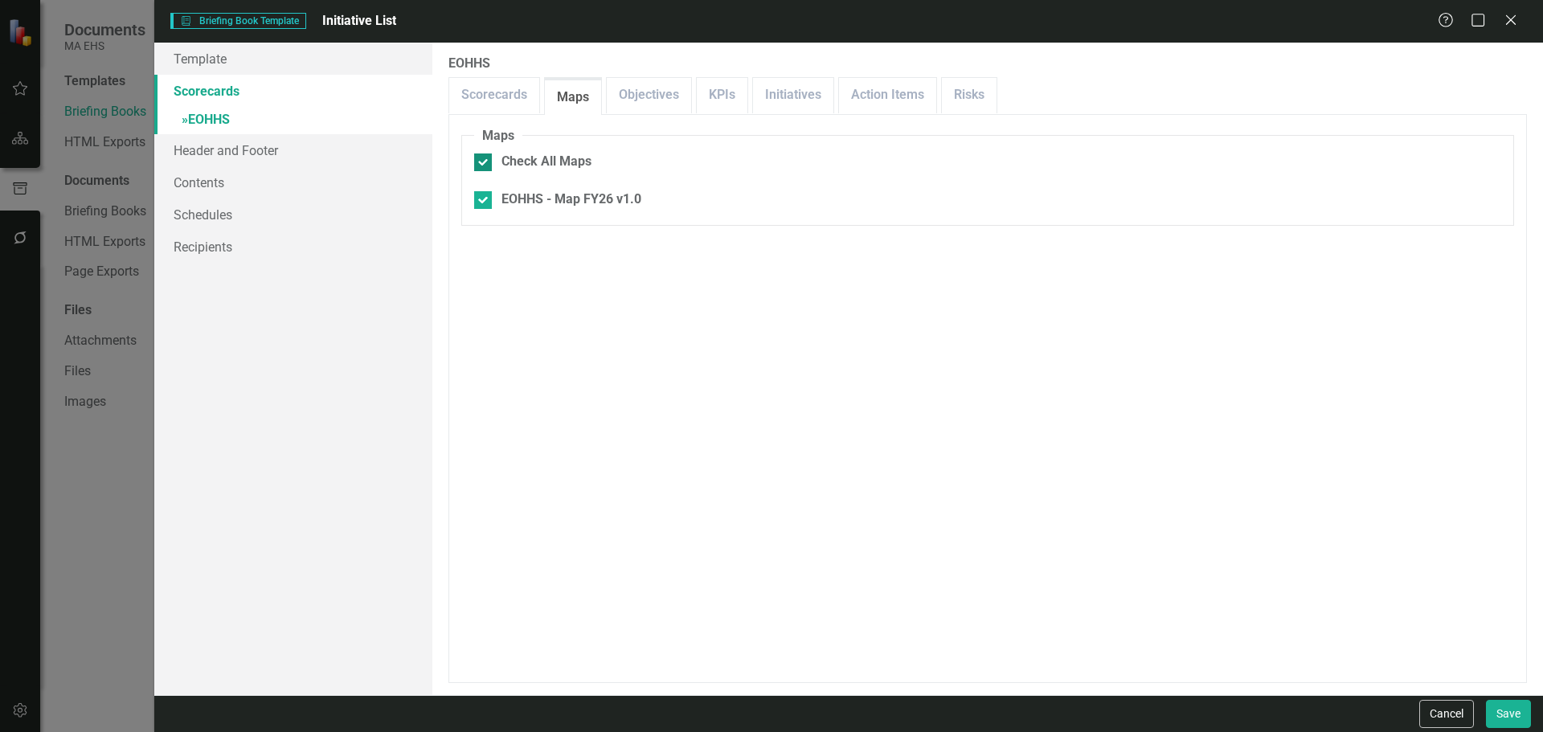
click at [510, 156] on div "Check All Maps" at bounding box center [547, 162] width 90 height 18
click at [485, 156] on input "Check All Maps" at bounding box center [479, 159] width 10 height 10
checkbox input "false"
click at [510, 156] on div "Check All Maps" at bounding box center [547, 162] width 90 height 18
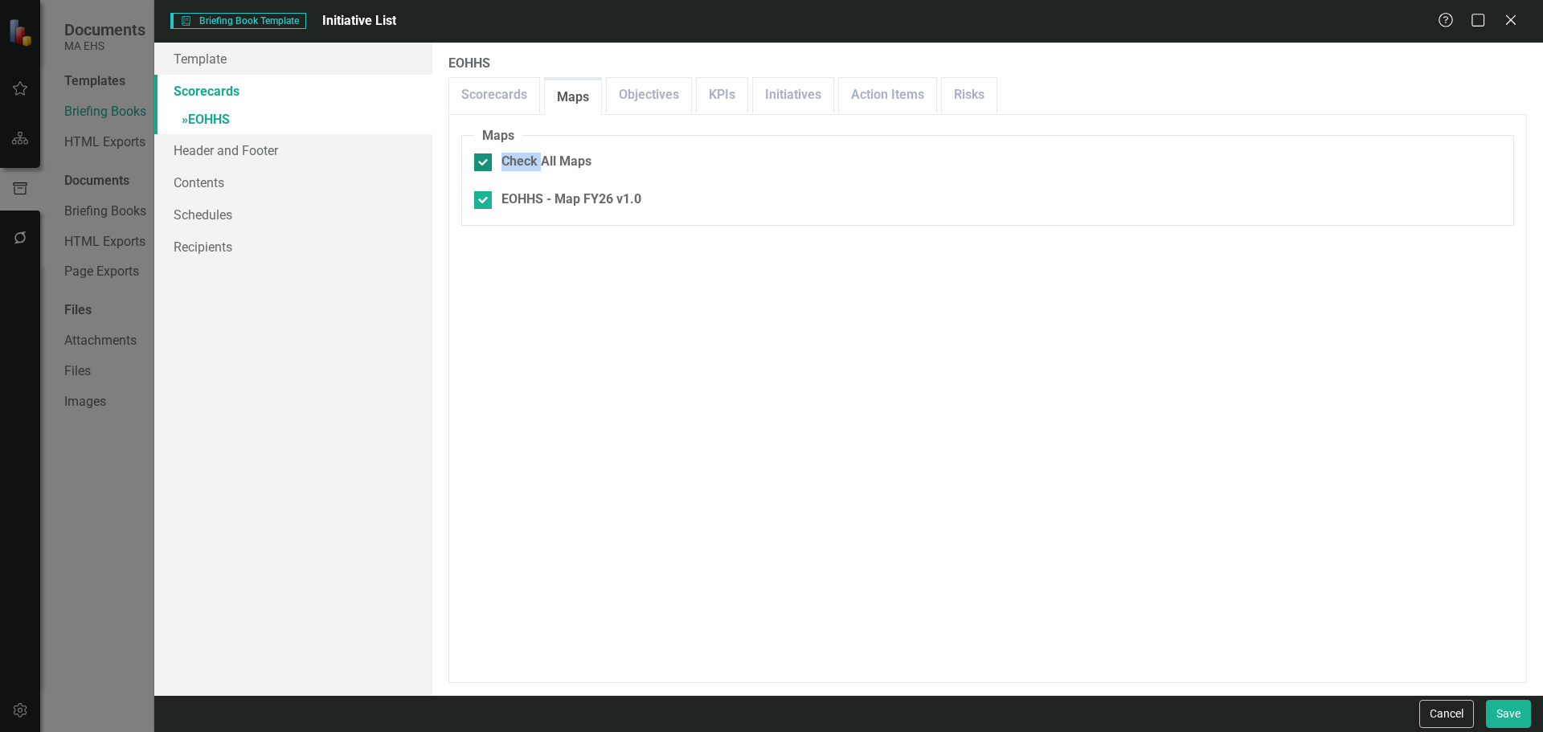
click at [485, 156] on input "Check All Maps" at bounding box center [479, 159] width 10 height 10
checkbox input "true"
click at [490, 83] on link "Scorecards" at bounding box center [494, 95] width 90 height 35
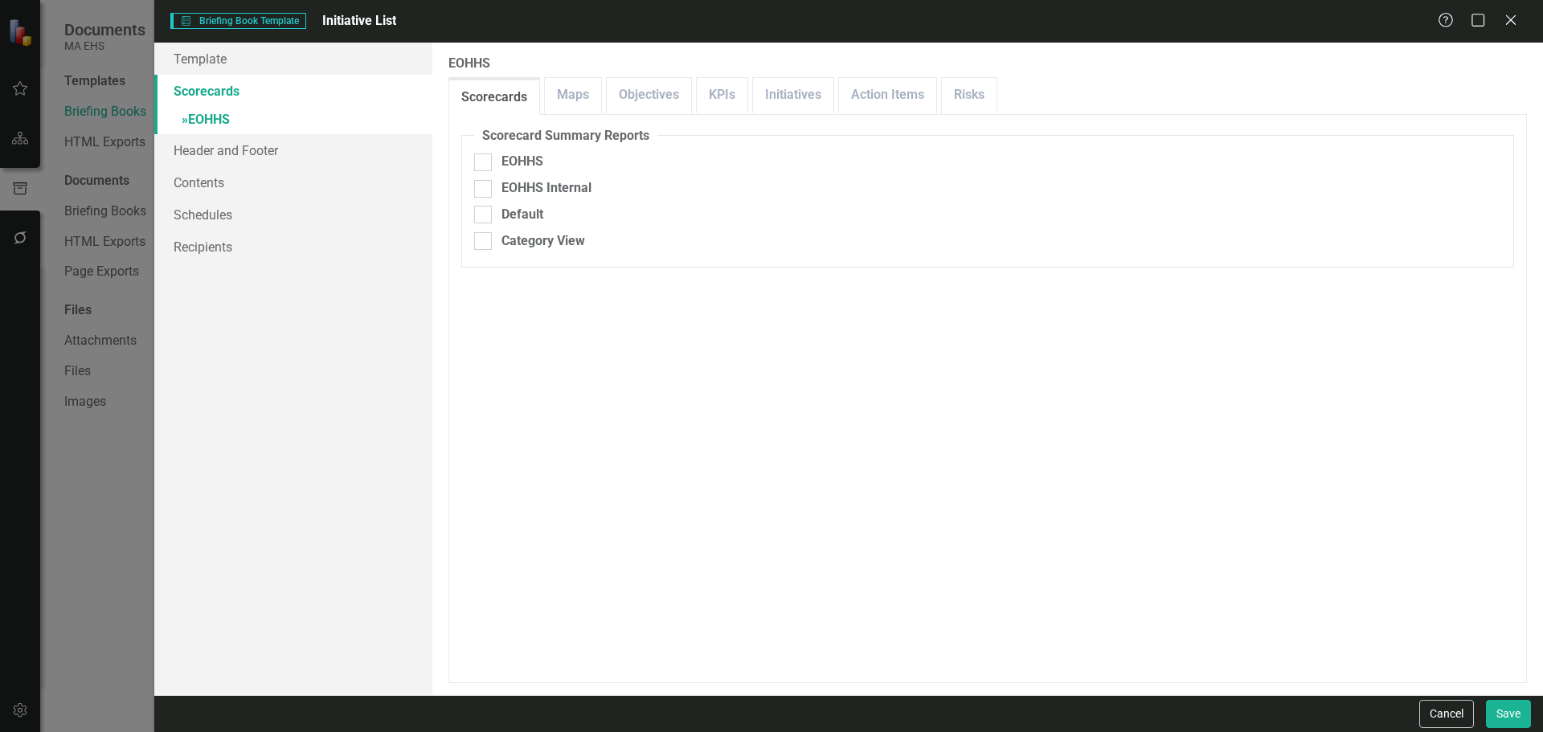
click at [494, 172] on fieldset "Scorecard Summary Reports EOHHS EOHHS Internal Default Category View" at bounding box center [987, 197] width 1053 height 141
click at [490, 168] on div at bounding box center [483, 163] width 18 height 18
click at [485, 164] on input "EOHHS" at bounding box center [479, 159] width 10 height 10
checkbox input "true"
click at [182, 120] on span "»" at bounding box center [185, 119] width 6 height 15
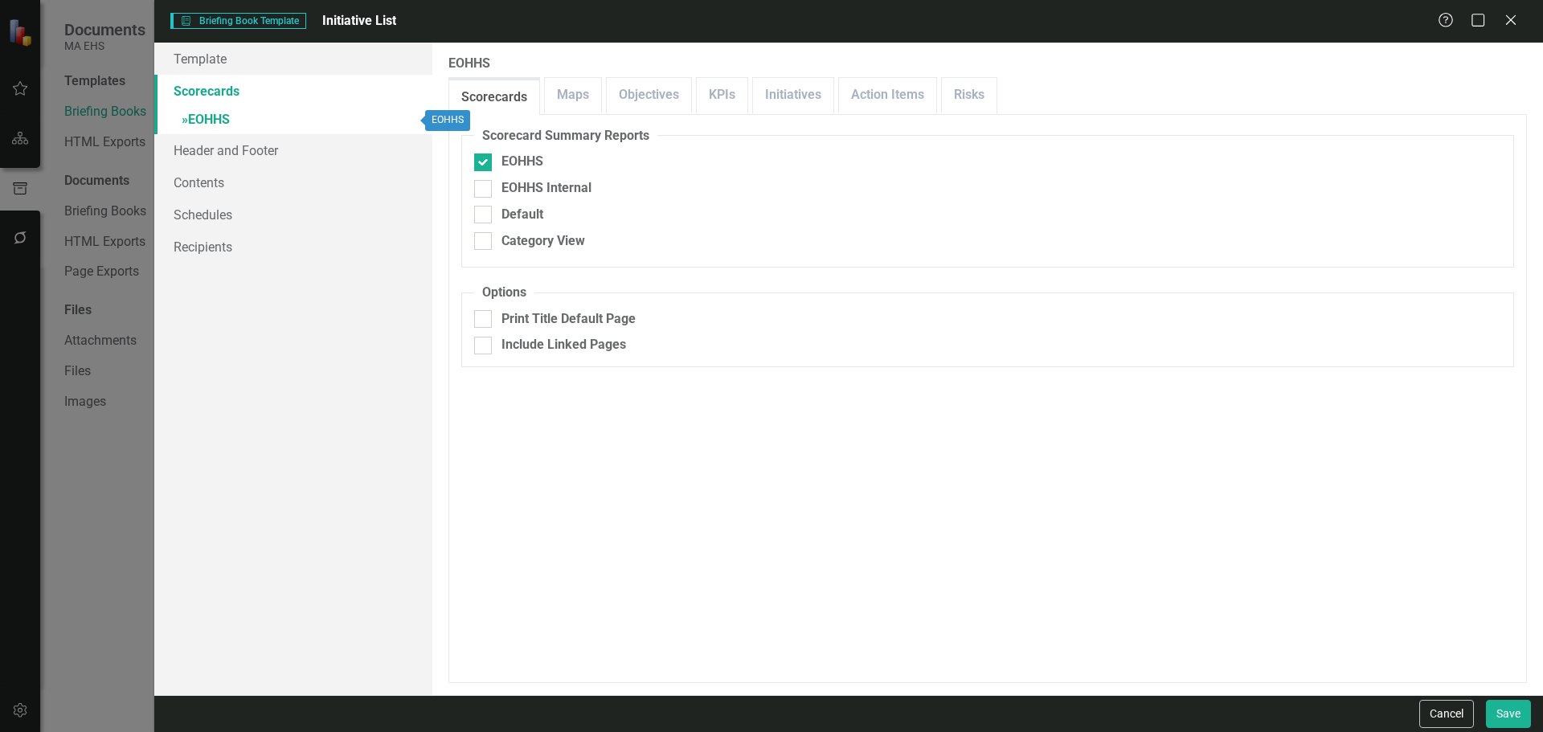
click at [182, 120] on span "»" at bounding box center [185, 119] width 6 height 15
click at [202, 64] on link "Template" at bounding box center [293, 59] width 278 height 32
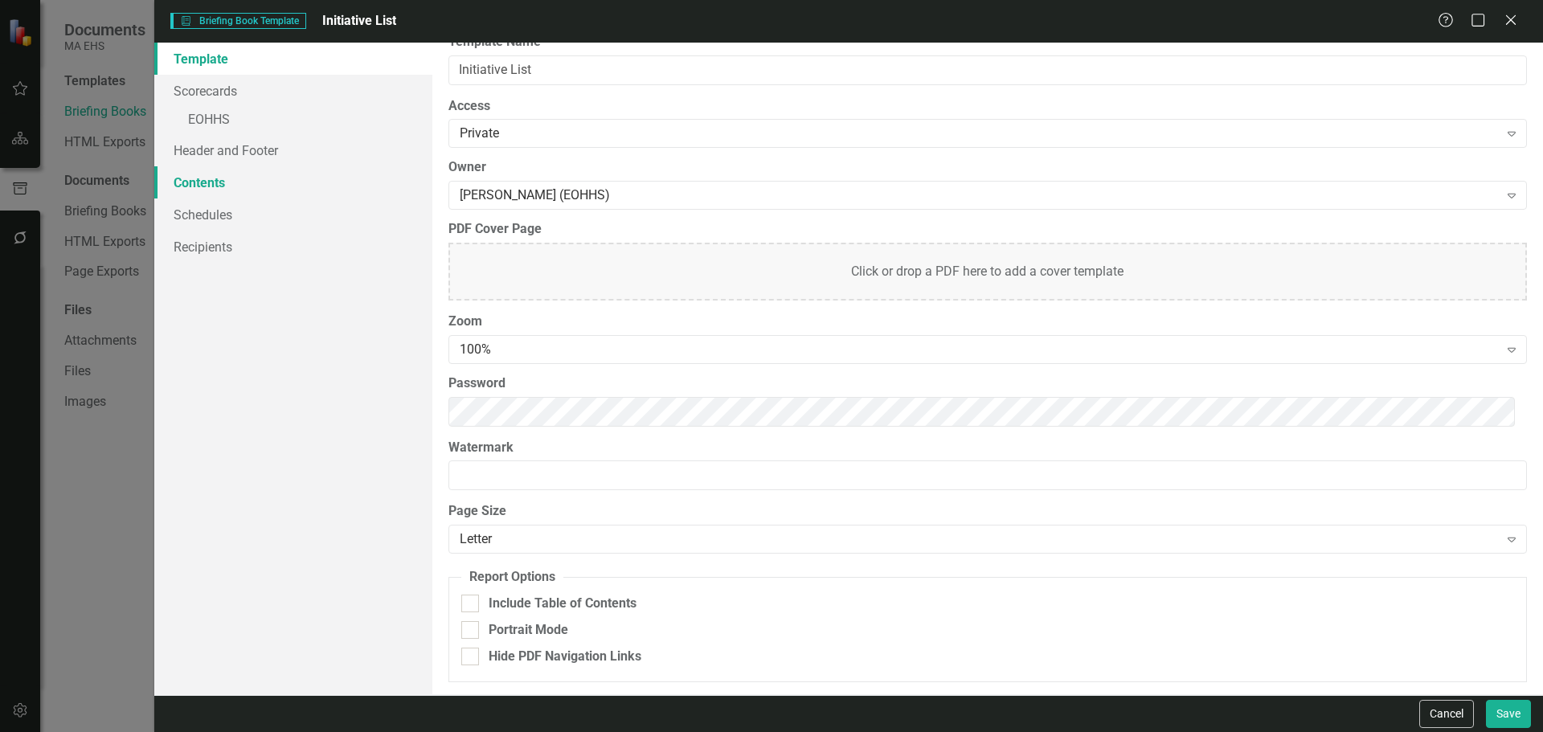
click at [228, 197] on link "Contents" at bounding box center [293, 182] width 278 height 32
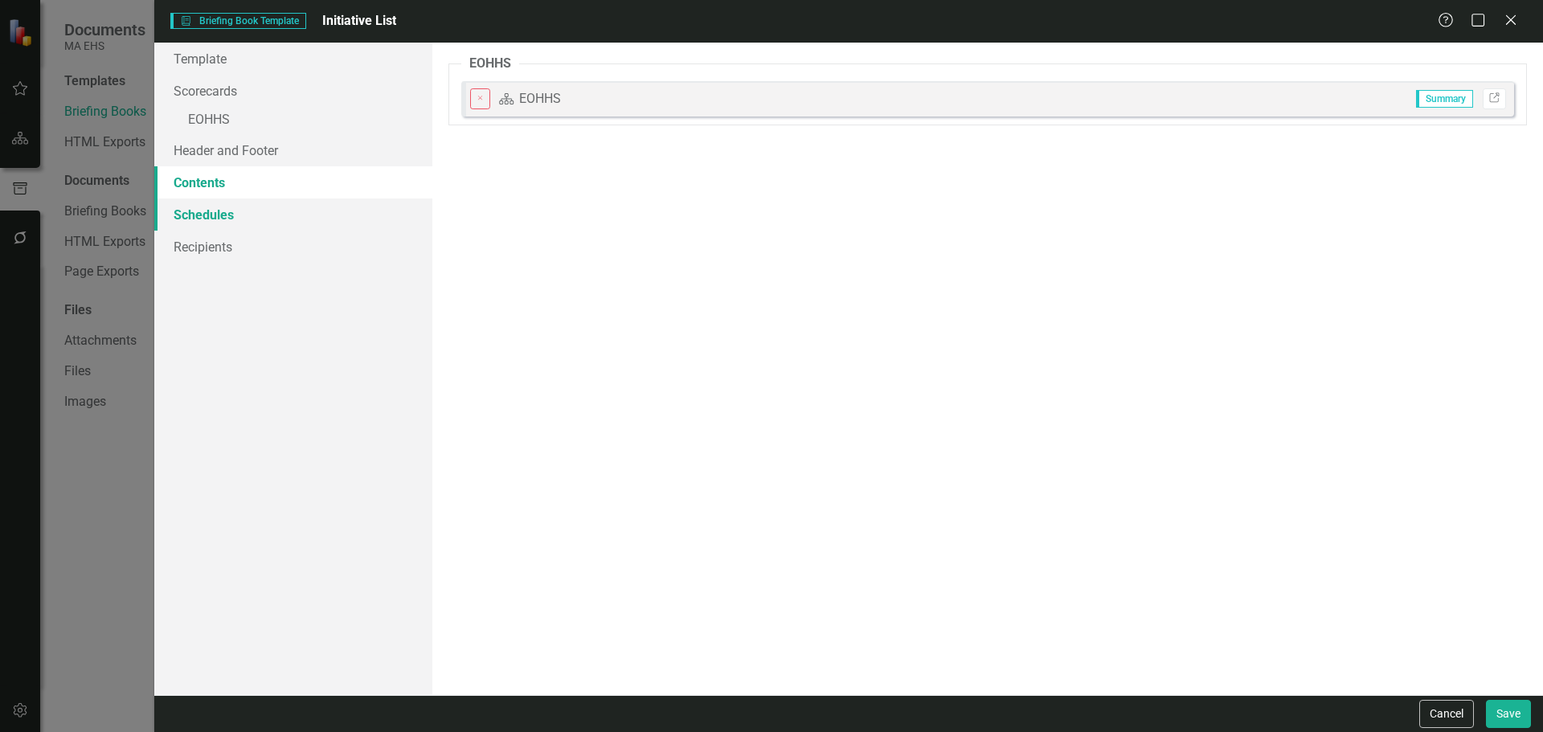
click at [229, 219] on link "Schedules" at bounding box center [293, 215] width 278 height 32
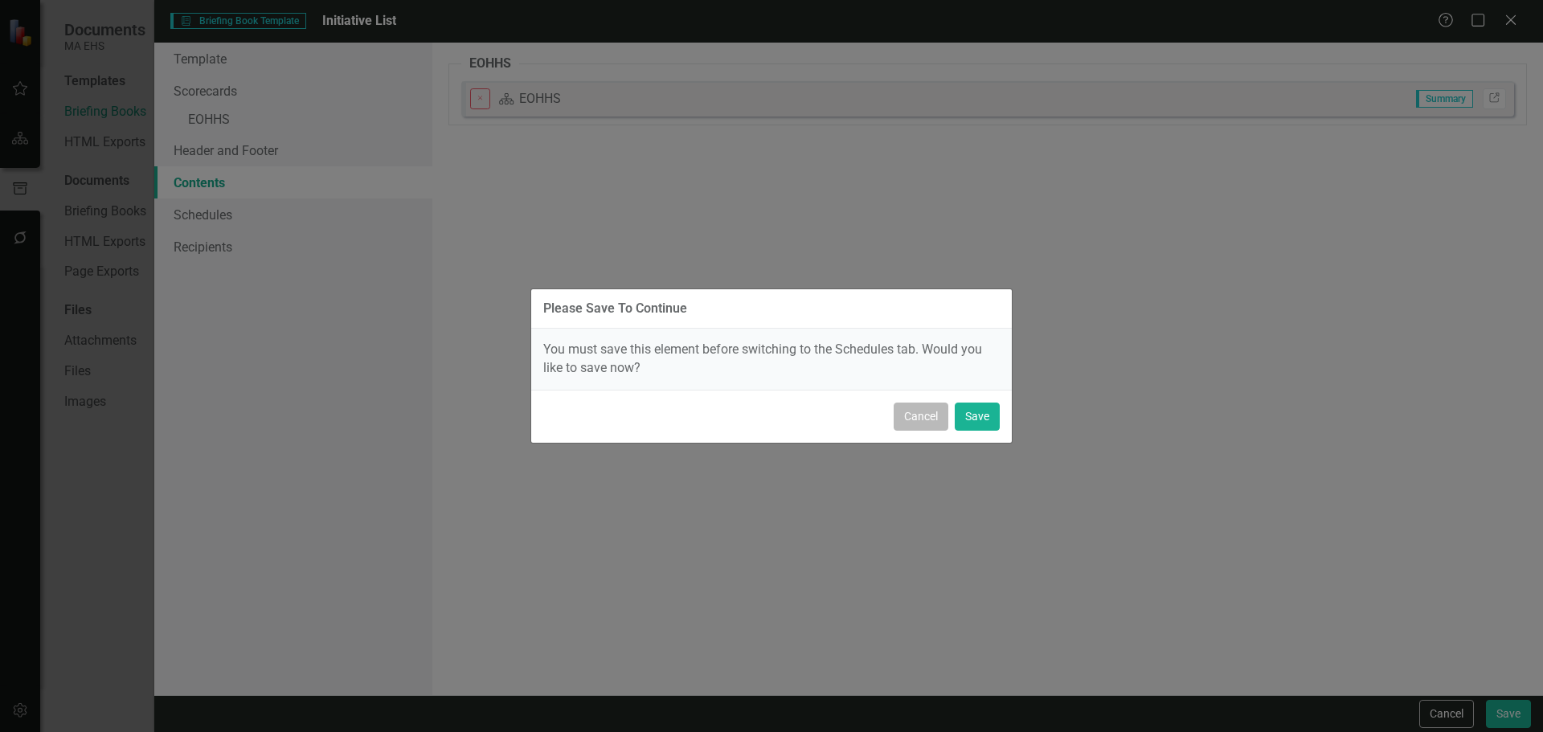
click at [940, 419] on button "Cancel" at bounding box center [921, 417] width 55 height 28
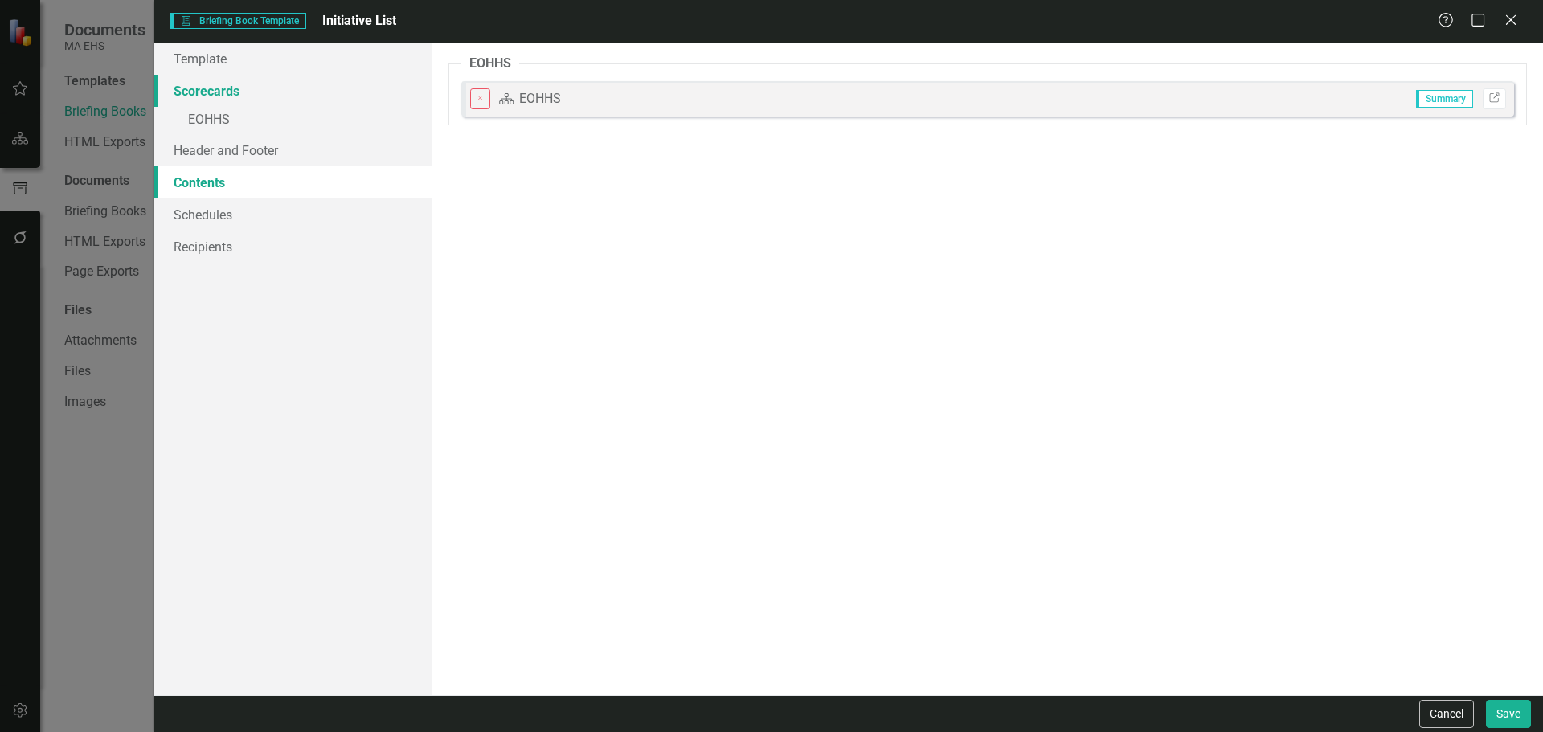
click at [217, 81] on link "Scorecards" at bounding box center [293, 91] width 278 height 32
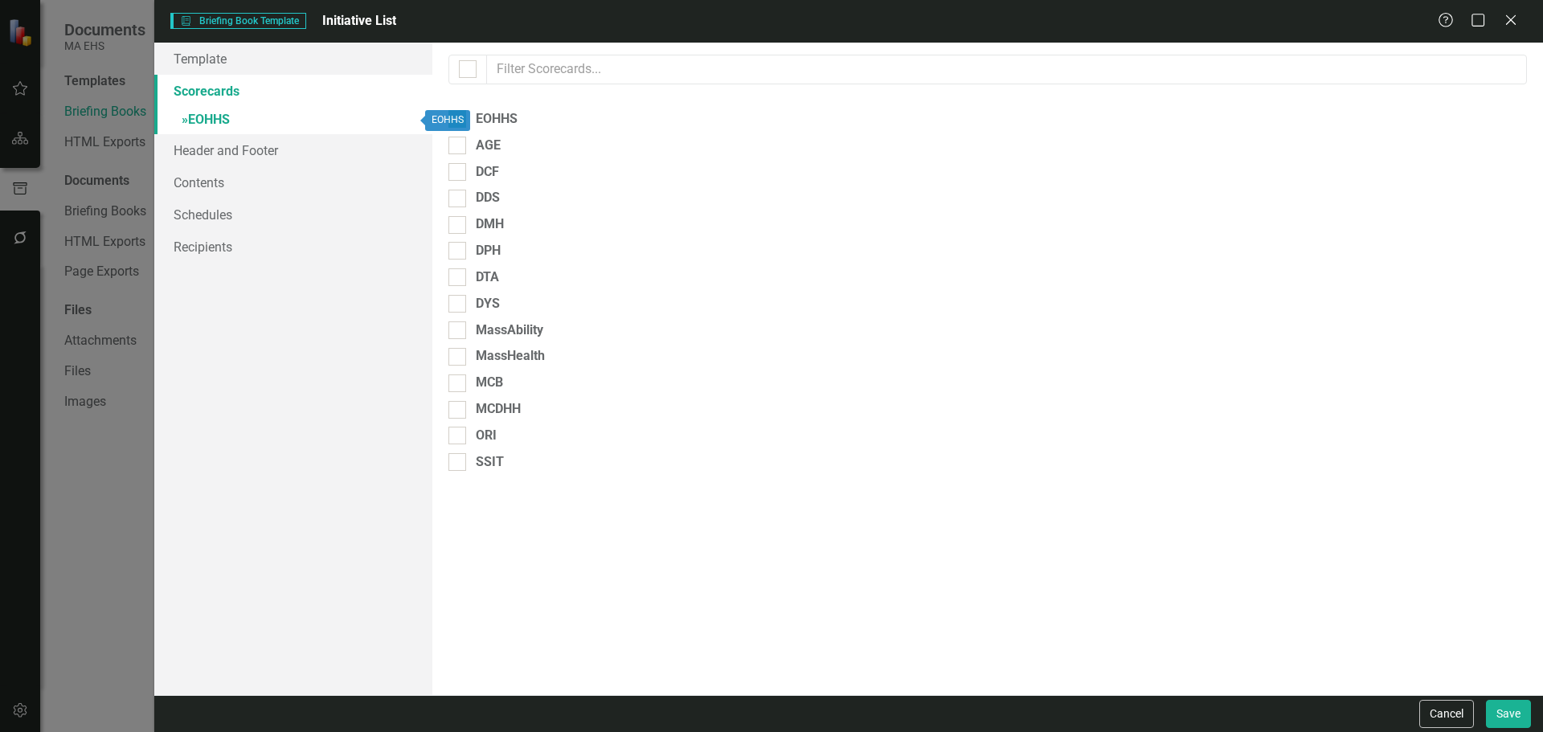
click at [220, 117] on link "» EOHHS" at bounding box center [293, 121] width 278 height 28
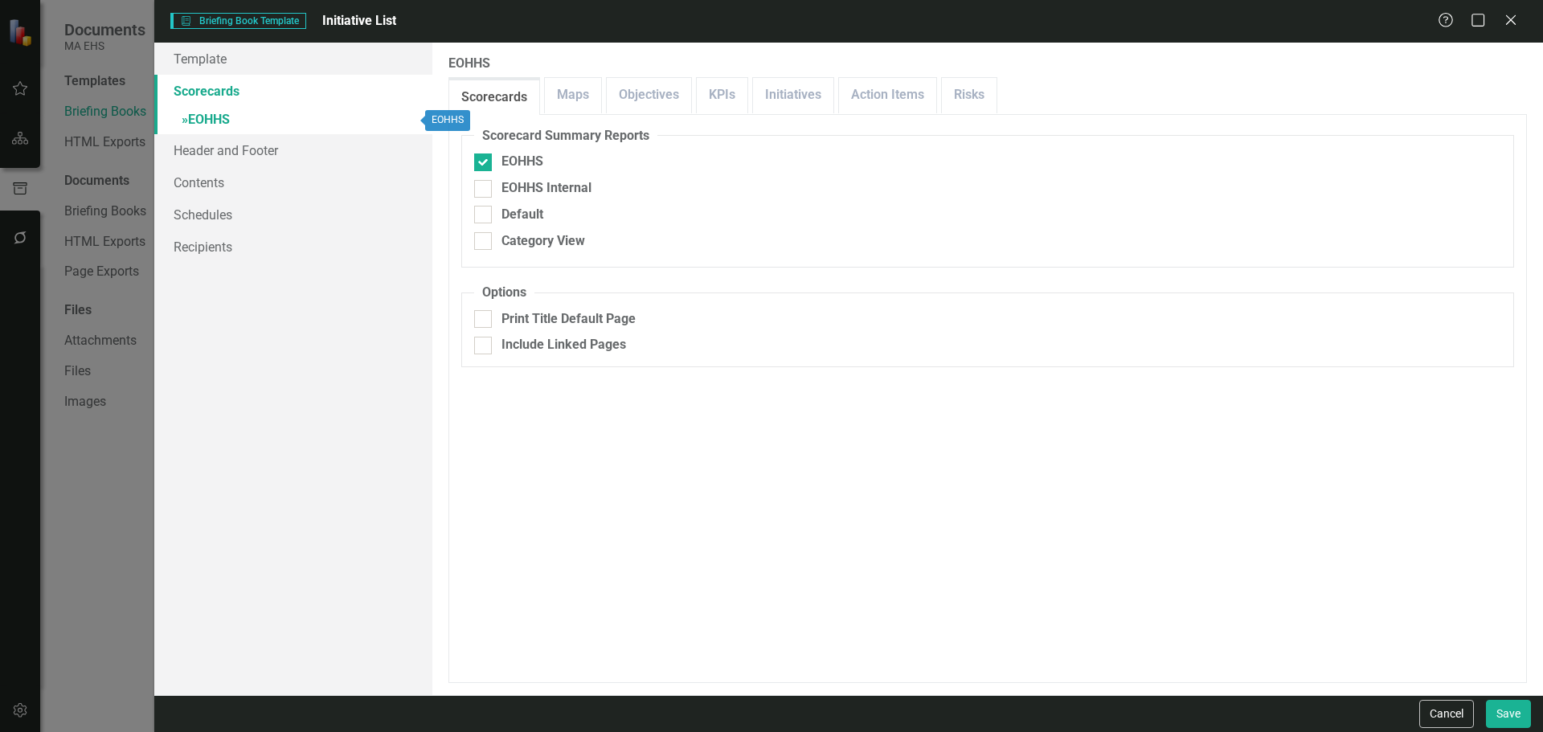
click at [185, 121] on span "»" at bounding box center [185, 119] width 6 height 15
click at [1515, 24] on icon "Close" at bounding box center [1511, 19] width 20 height 15
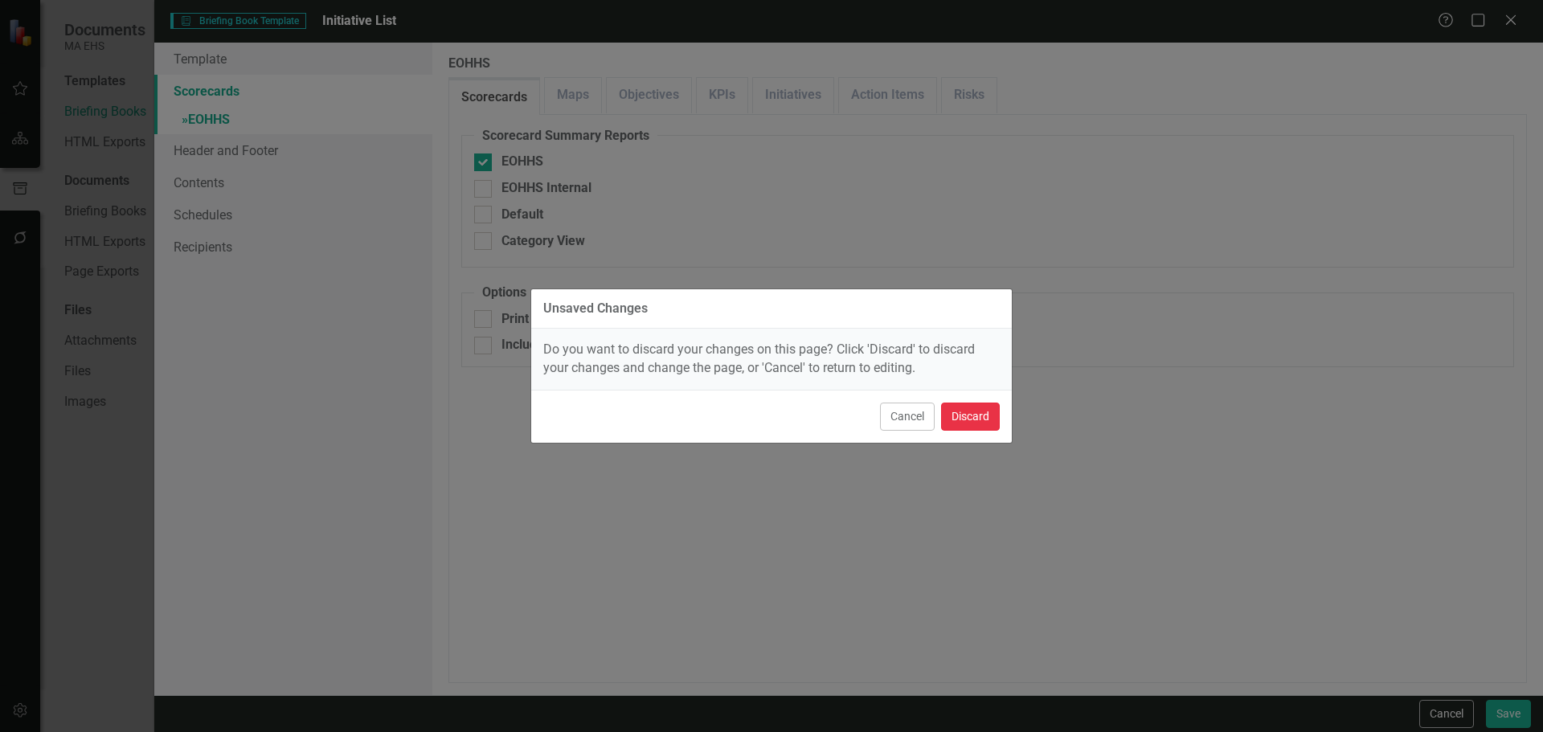
click at [979, 427] on button "Discard" at bounding box center [970, 417] width 59 height 28
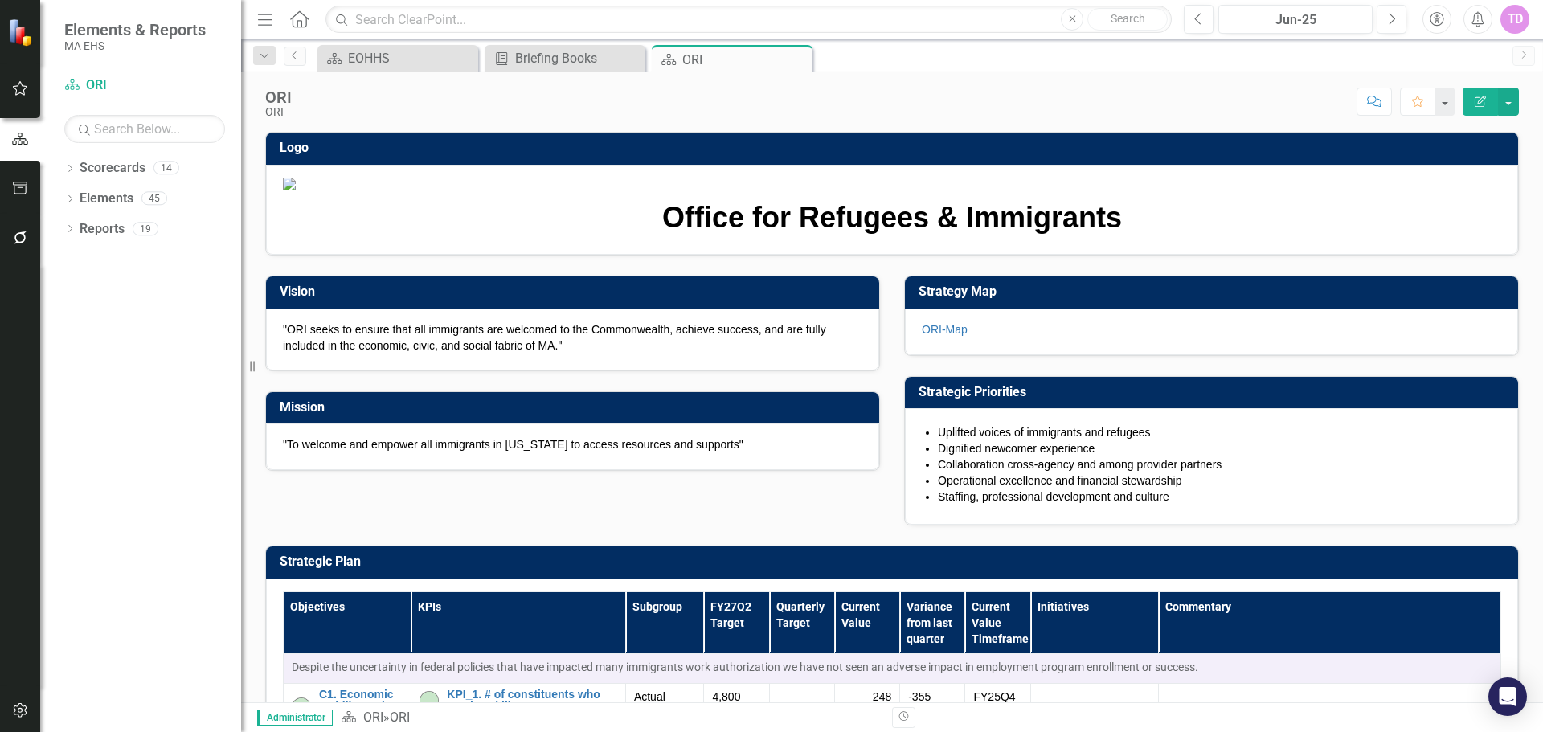
click at [24, 182] on icon "button" at bounding box center [20, 188] width 14 height 13
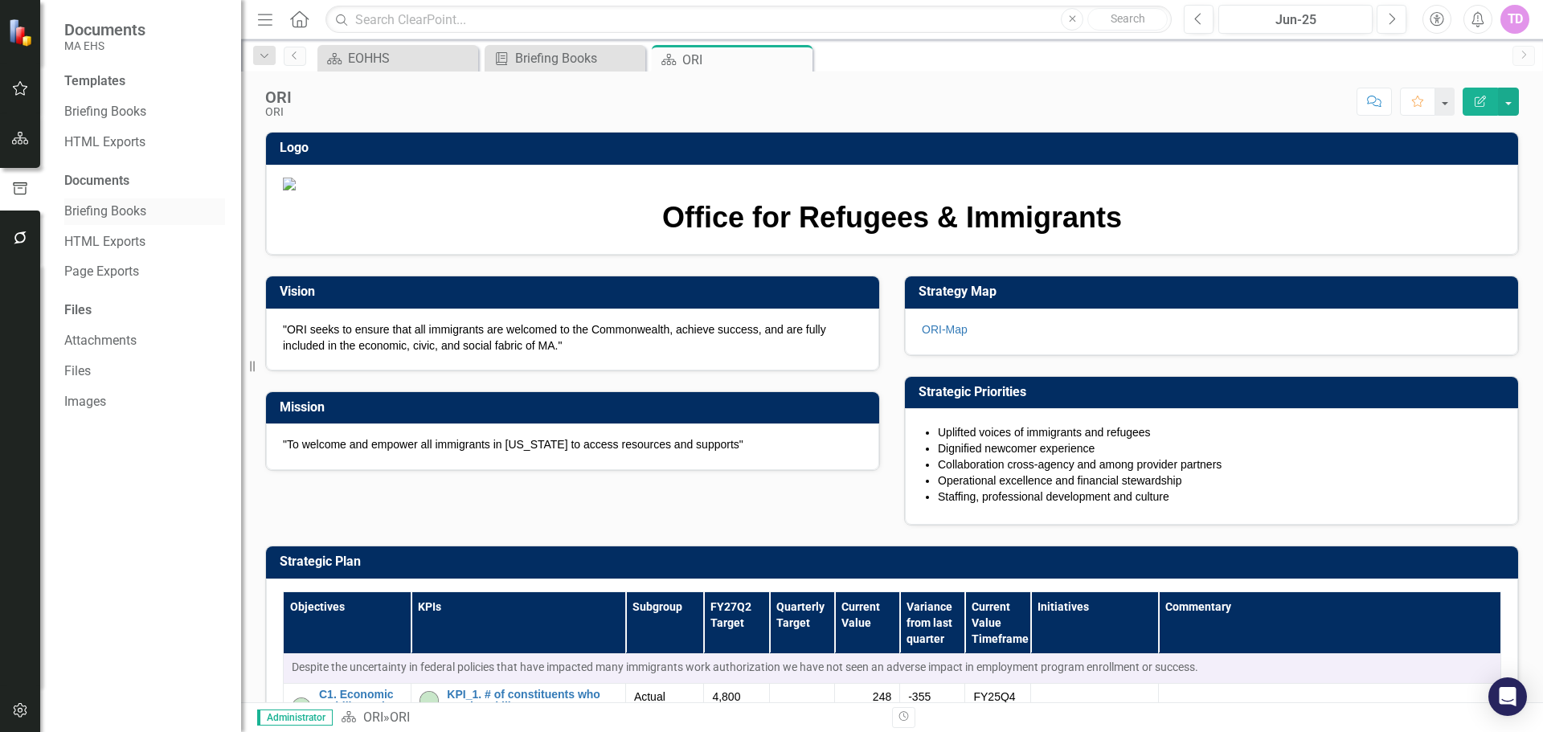
click at [123, 213] on link "Briefing Books" at bounding box center [144, 212] width 161 height 18
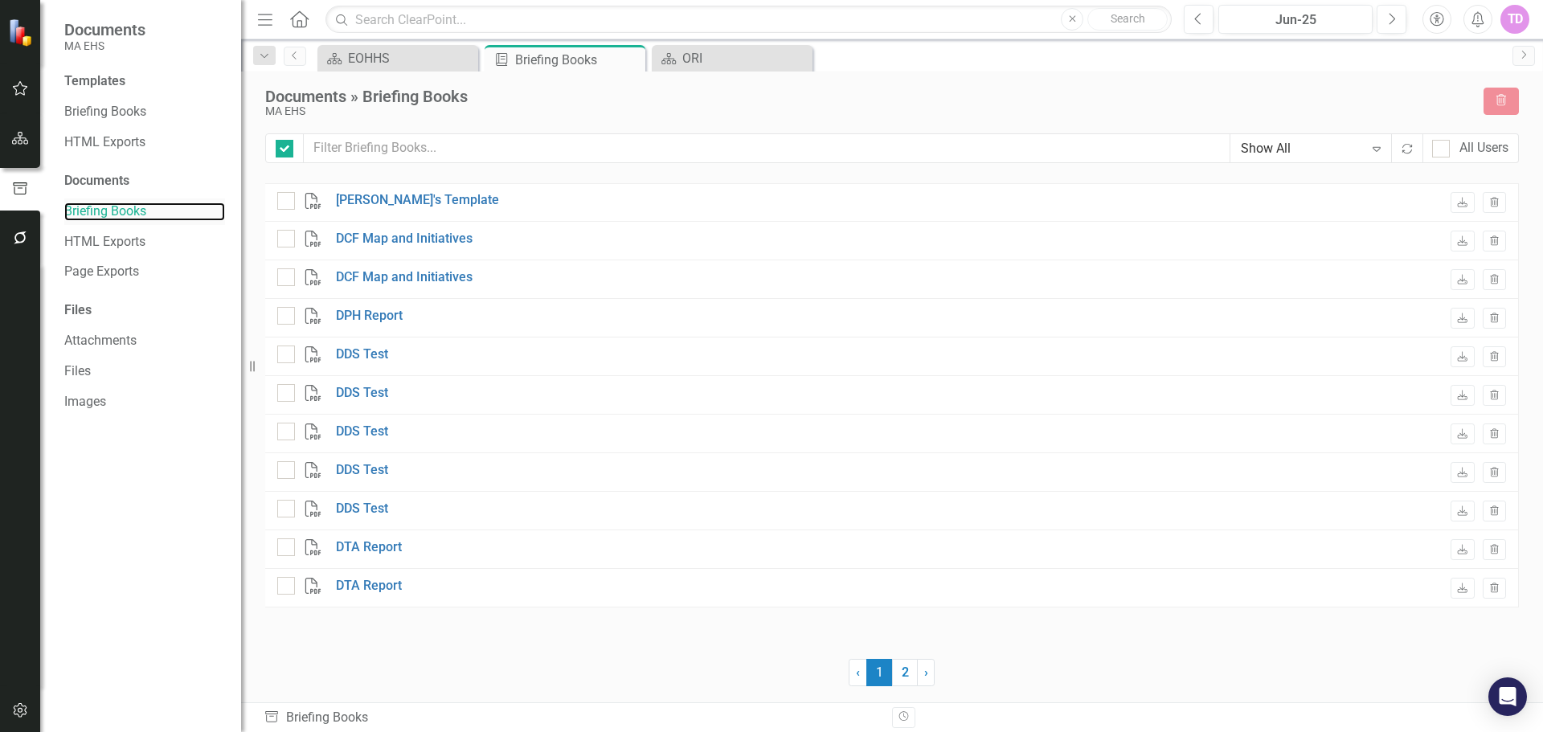
checkbox input "false"
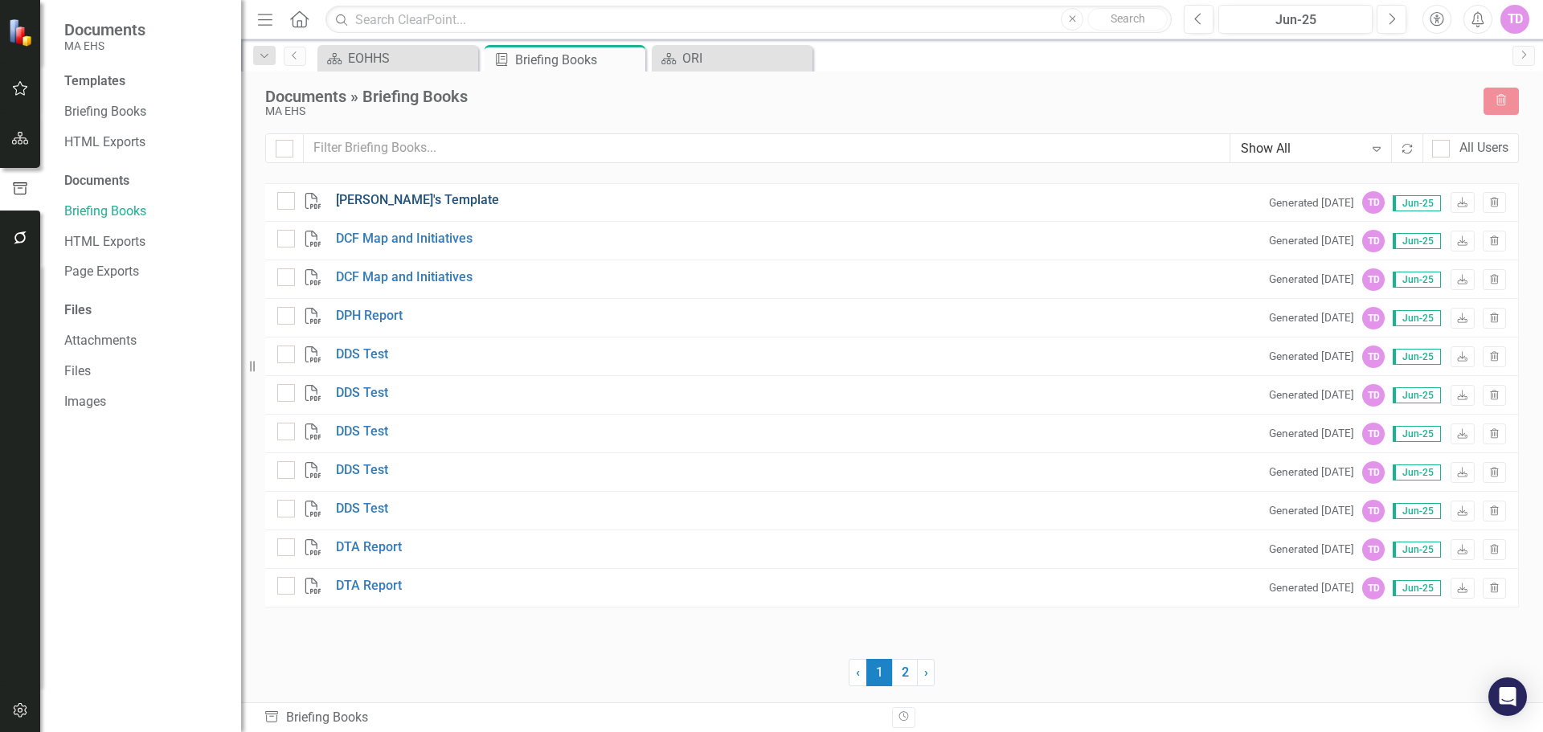
click at [405, 199] on link "[PERSON_NAME]'s Template" at bounding box center [417, 200] width 163 height 18
click at [125, 113] on link "Briefing Books" at bounding box center [144, 112] width 161 height 18
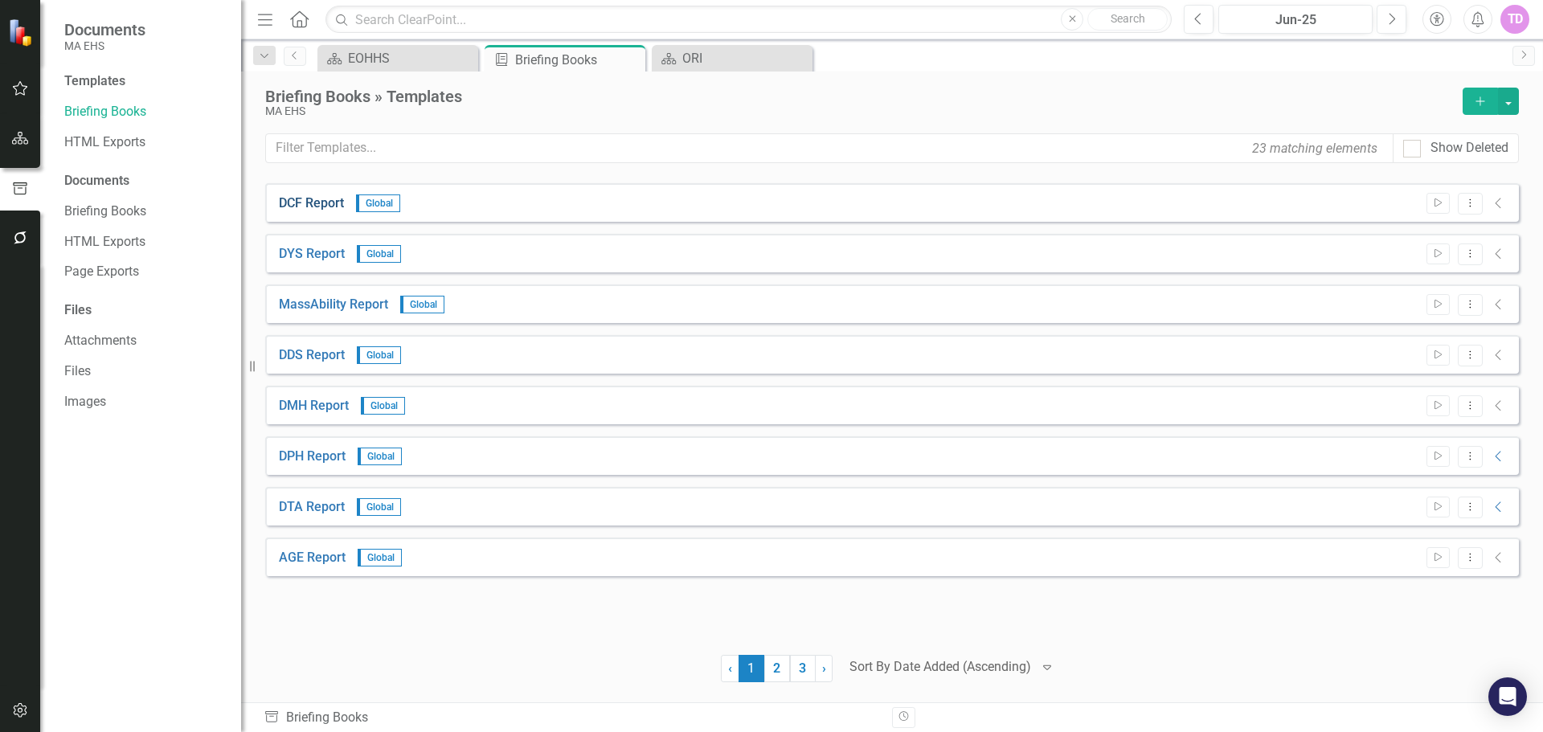
click at [293, 199] on link "DCF Report" at bounding box center [311, 204] width 65 height 18
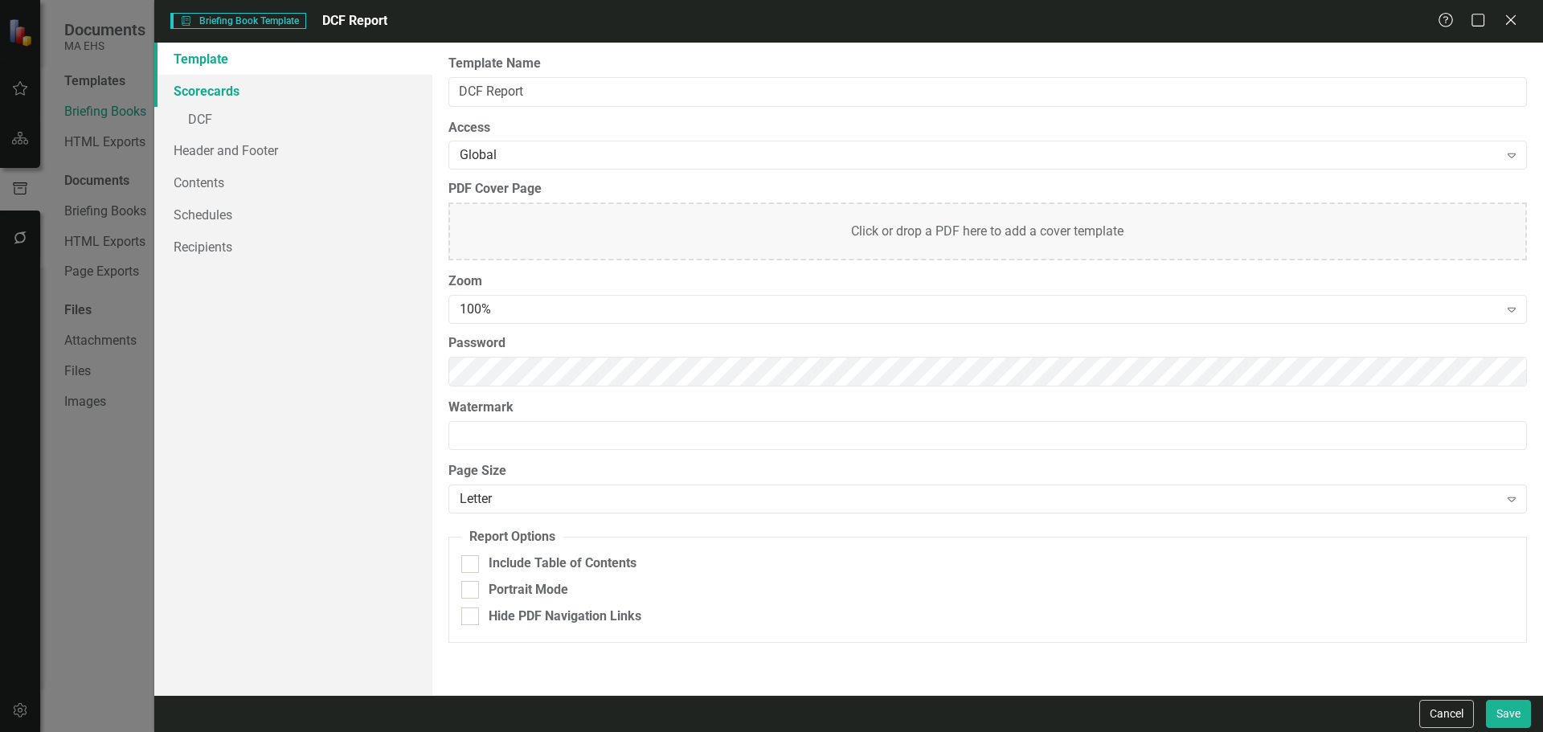
click at [253, 91] on link "Scorecards" at bounding box center [293, 91] width 278 height 32
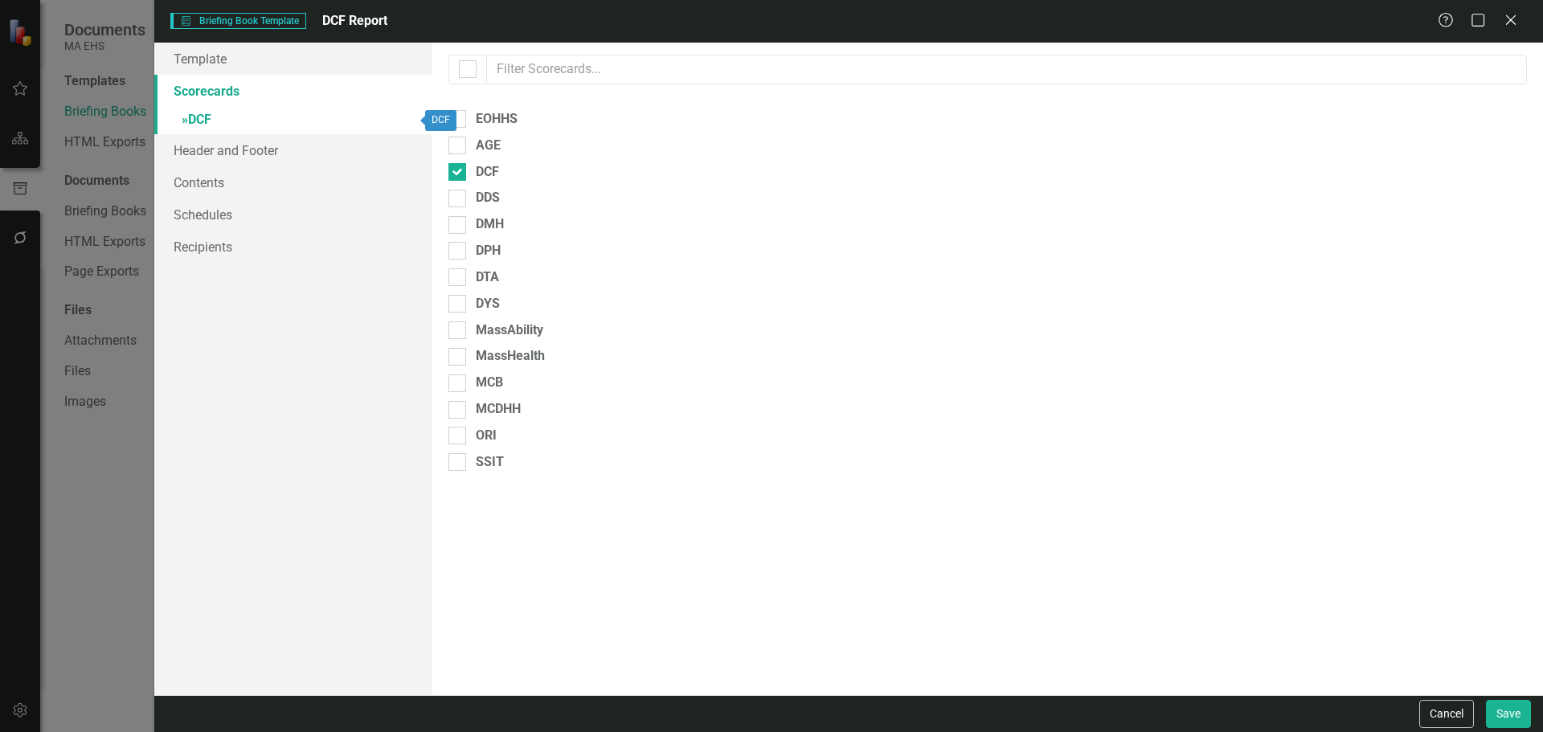
click at [184, 121] on span "»" at bounding box center [185, 119] width 6 height 15
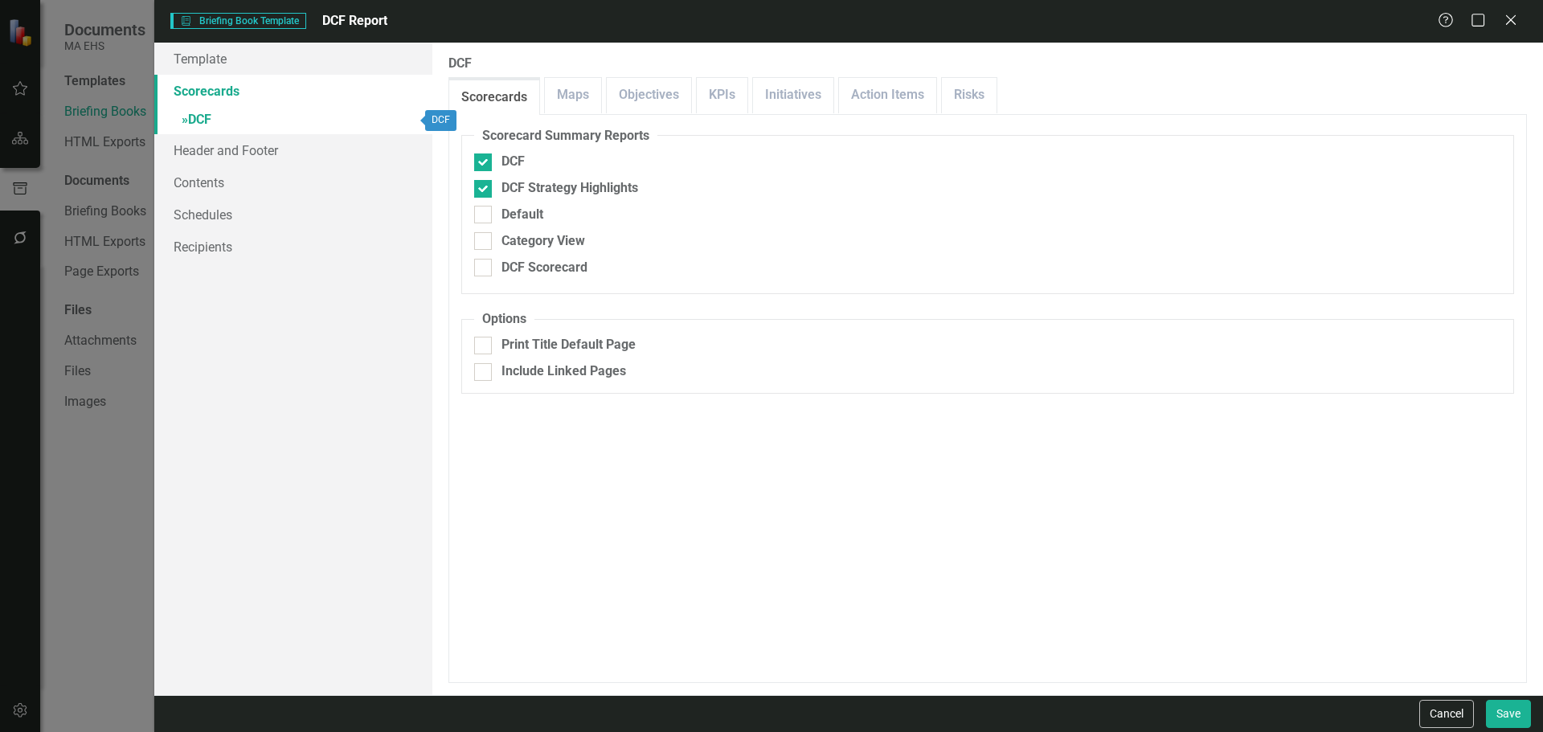
click at [184, 121] on span "»" at bounding box center [185, 119] width 6 height 15
click at [1512, 23] on icon "Close" at bounding box center [1511, 19] width 20 height 15
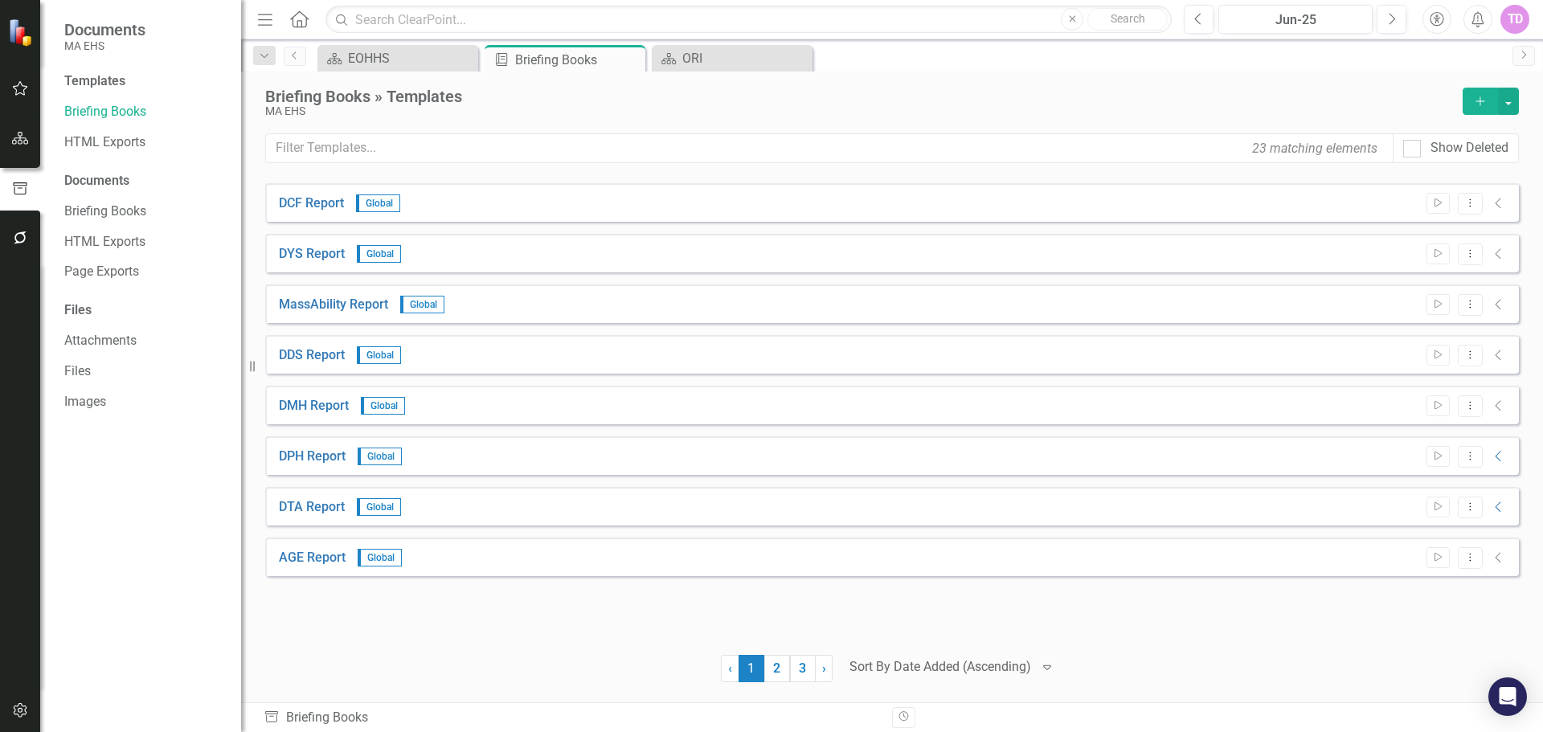
click at [1481, 102] on icon "button" at bounding box center [1480, 100] width 9 height 9
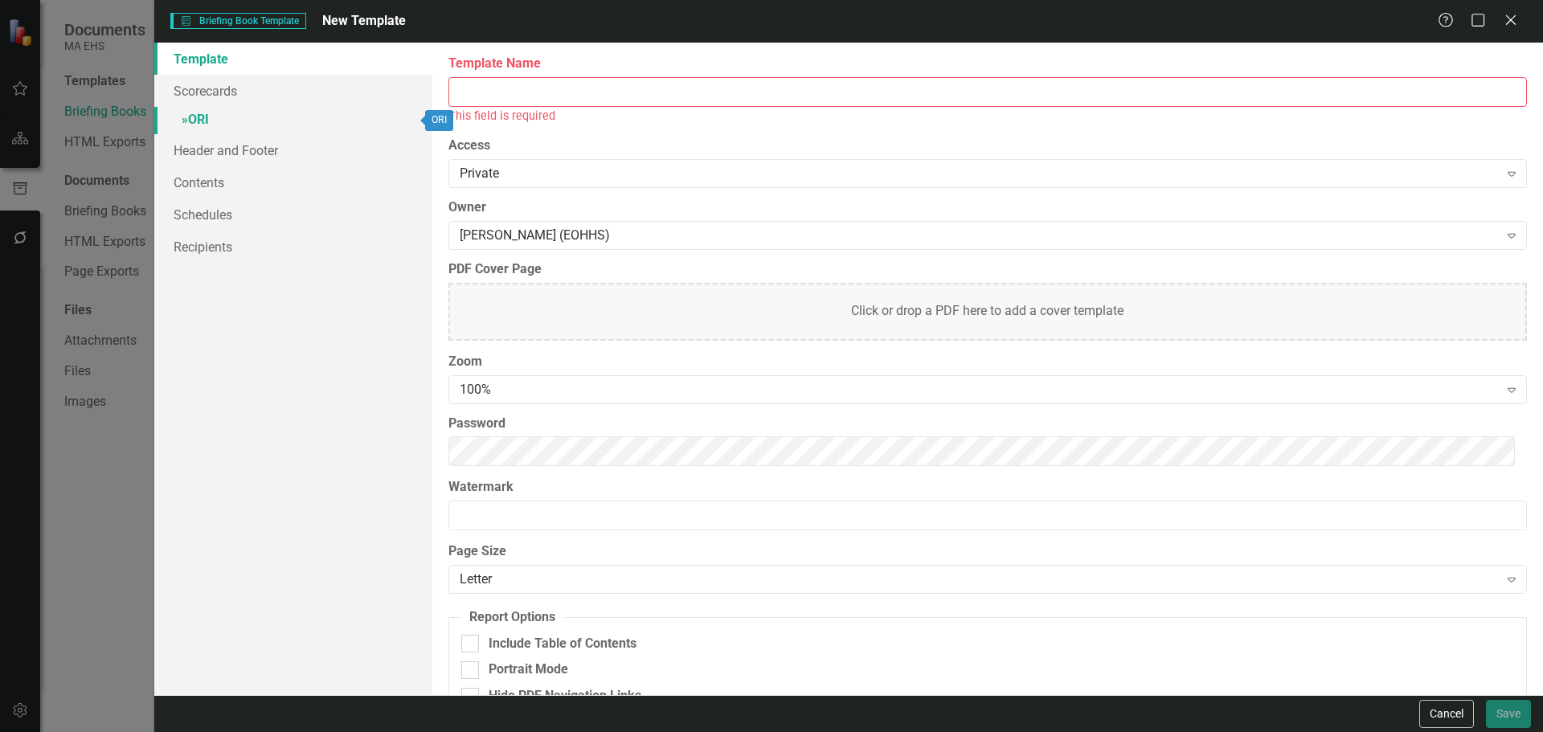
click at [216, 109] on link "» ORI" at bounding box center [293, 121] width 278 height 28
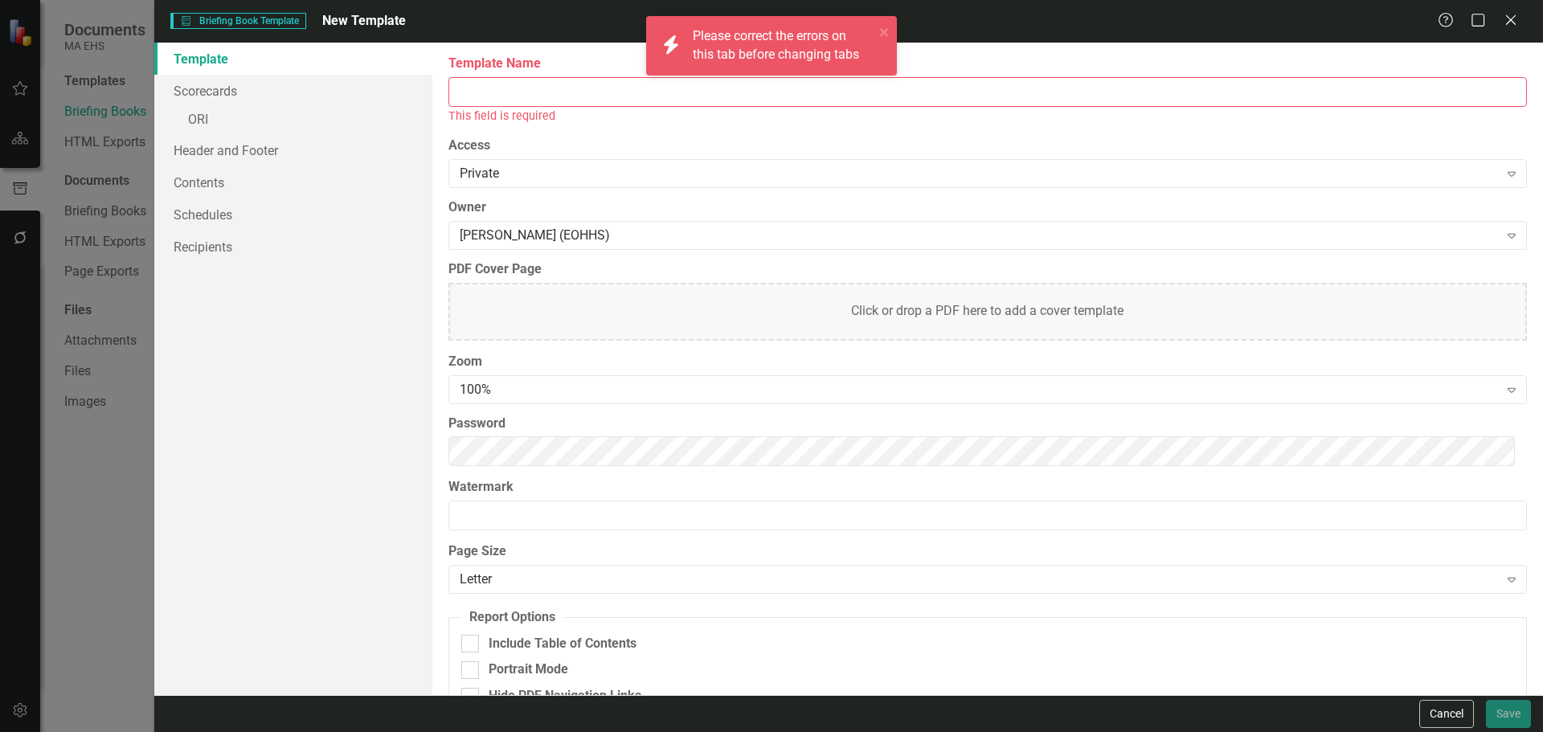
click at [538, 77] on input "Template Name" at bounding box center [988, 92] width 1079 height 30
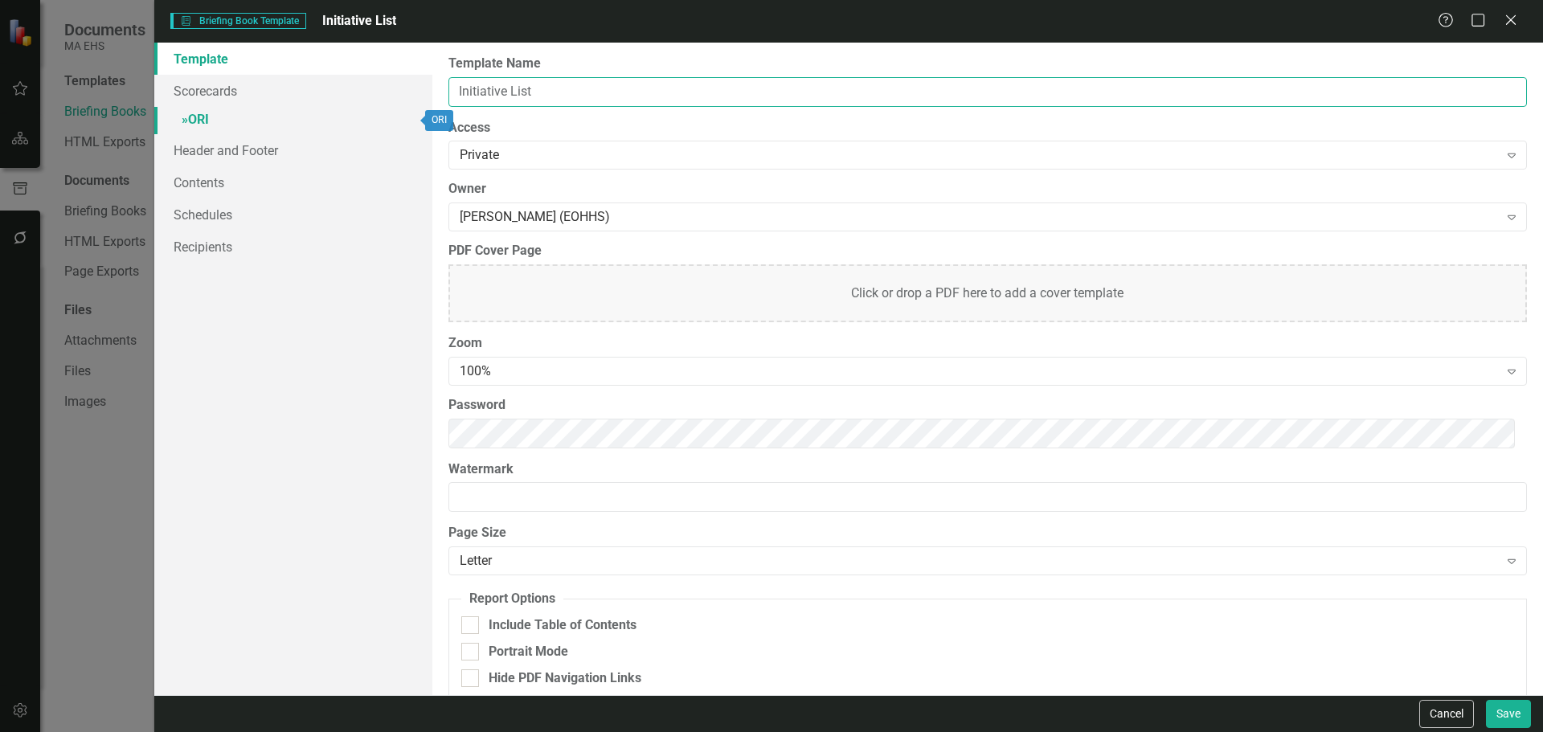
type input "Initiative List"
click at [188, 117] on span "»" at bounding box center [185, 119] width 6 height 15
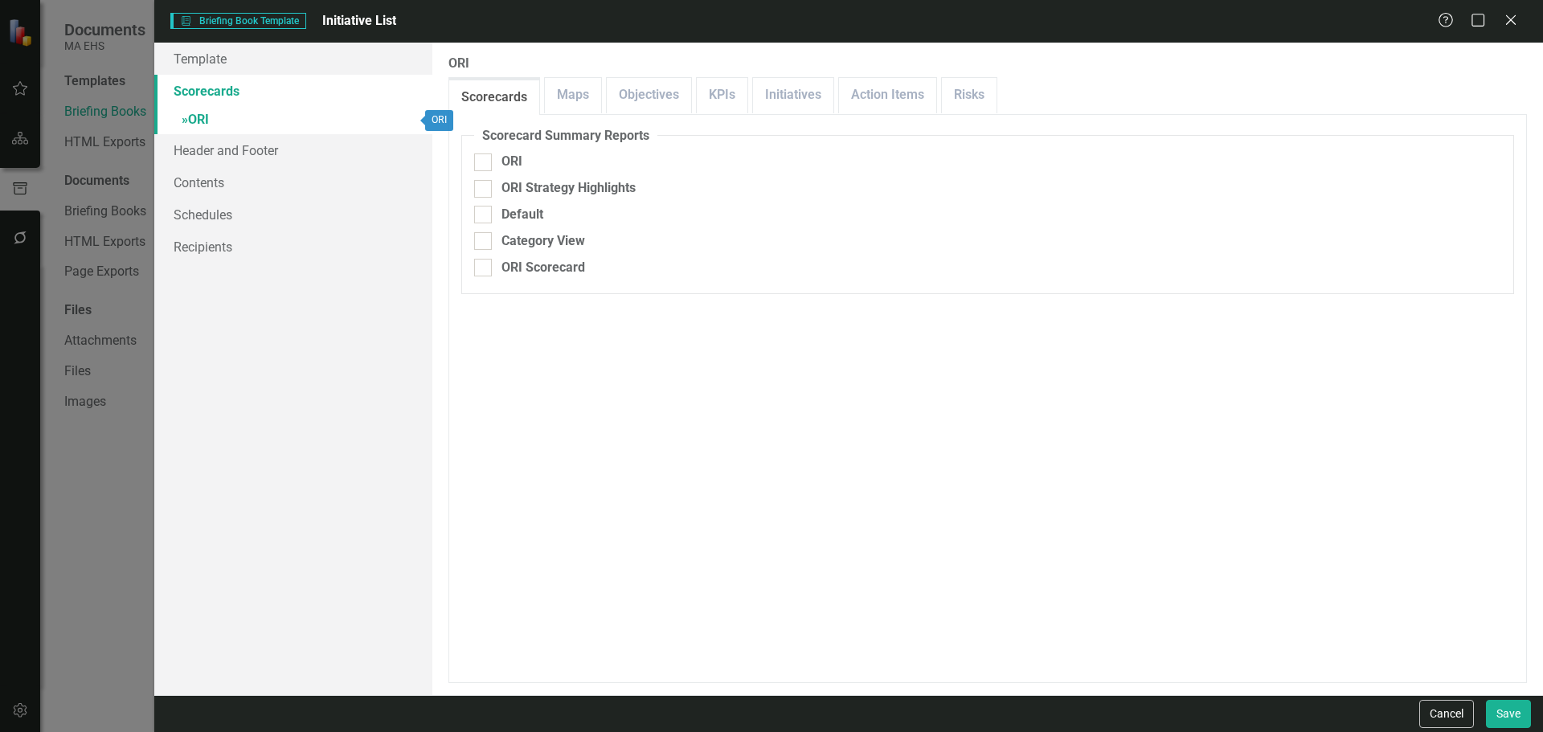
click at [182, 125] on span "»" at bounding box center [185, 119] width 6 height 15
click at [1501, 13] on div "Help Maximize Close" at bounding box center [1482, 21] width 89 height 18
click at [1504, 16] on icon "Close" at bounding box center [1511, 19] width 20 height 15
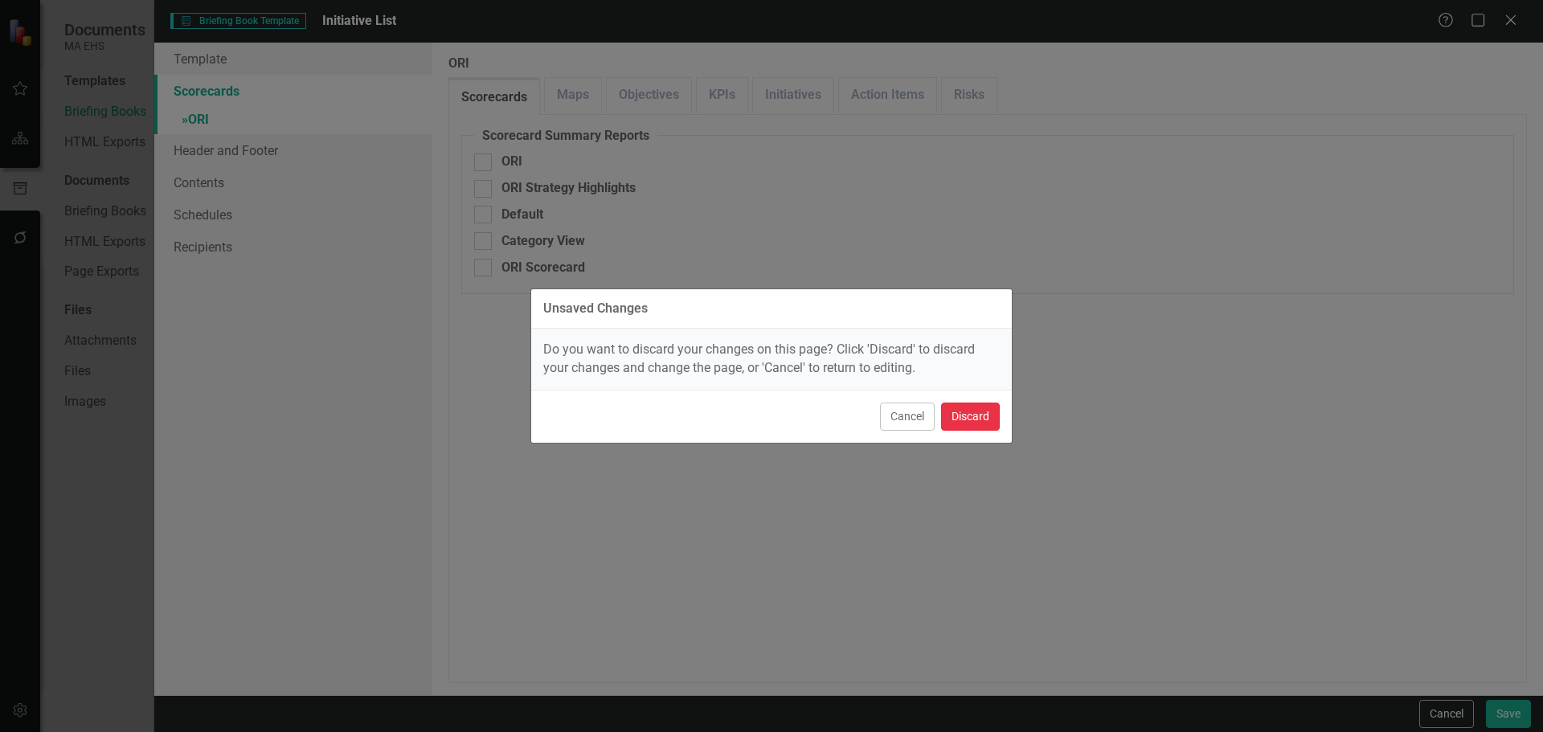
click at [973, 424] on button "Discard" at bounding box center [970, 417] width 59 height 28
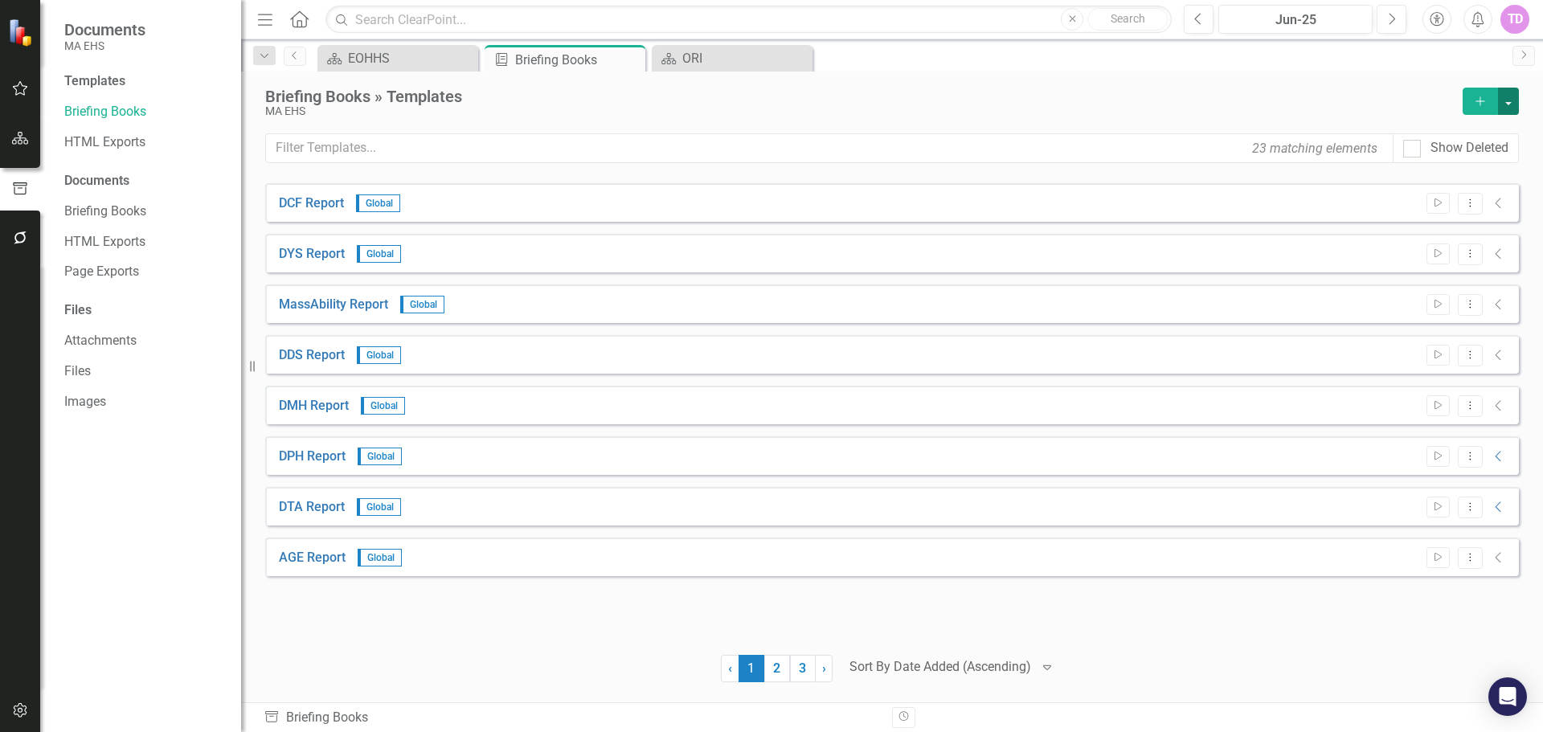
click at [1506, 103] on button "button" at bounding box center [1508, 101] width 21 height 27
click at [1472, 126] on link "Add Add Template" at bounding box center [1436, 131] width 165 height 30
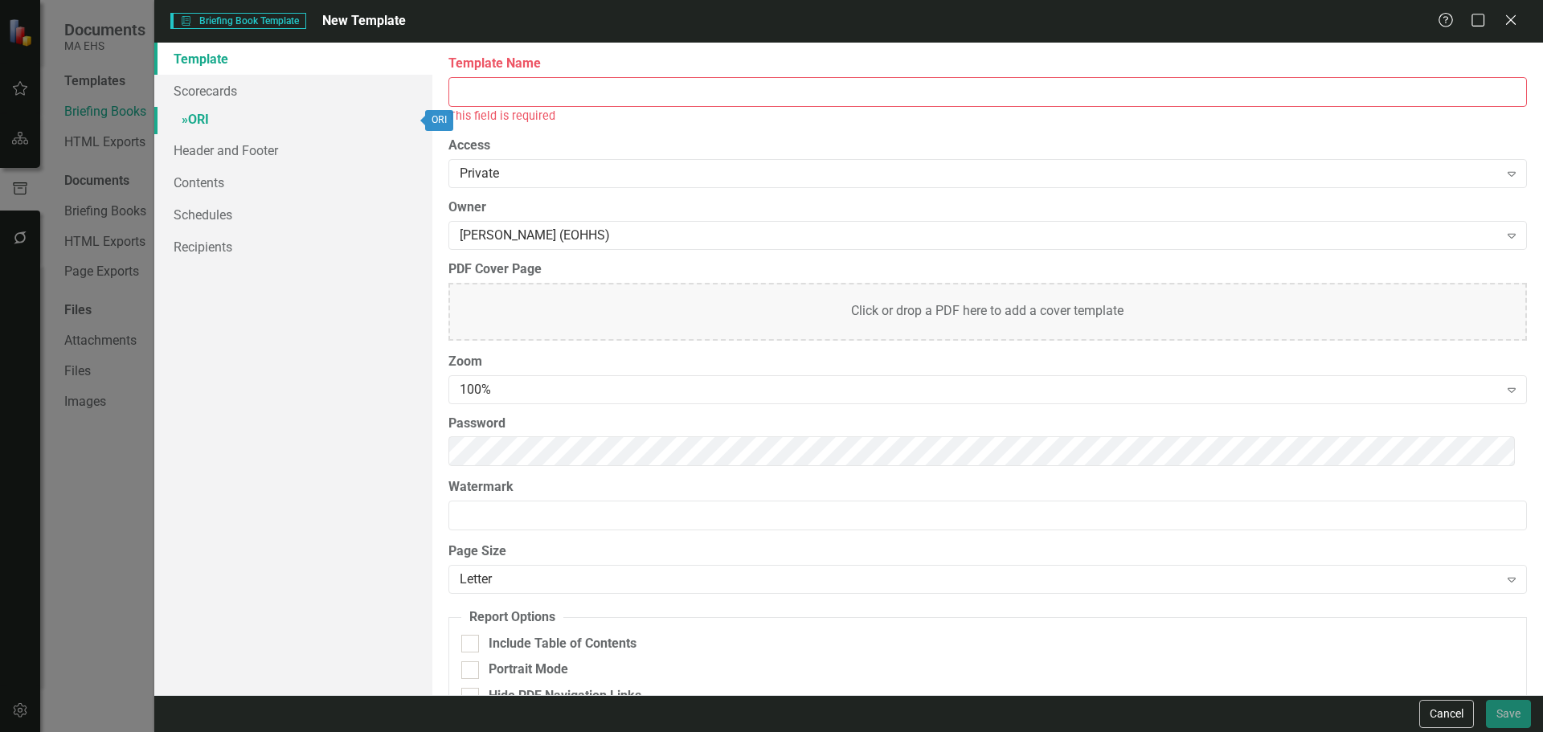
click at [251, 118] on link "» ORI" at bounding box center [293, 121] width 278 height 28
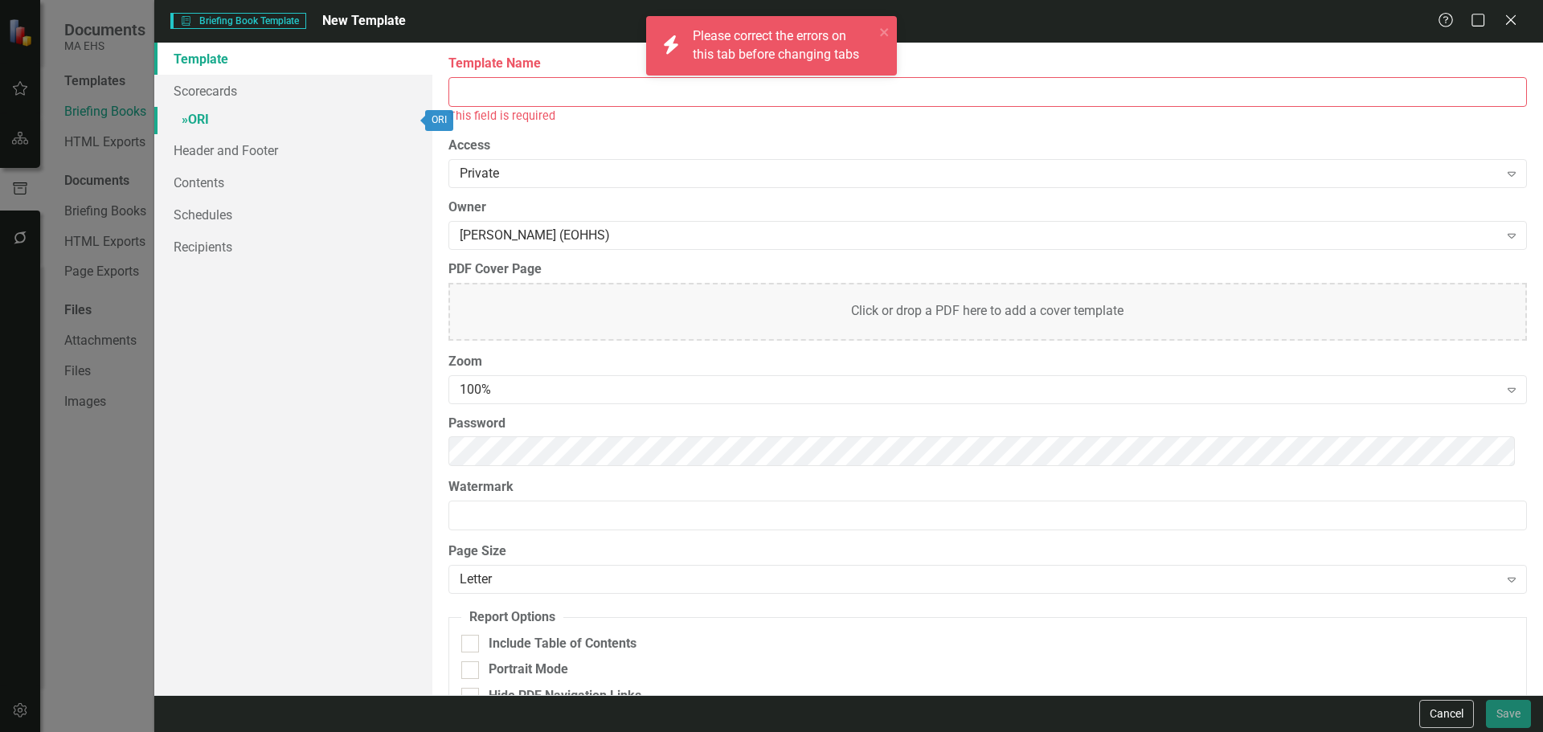
click at [192, 129] on link "» ORI" at bounding box center [293, 121] width 278 height 28
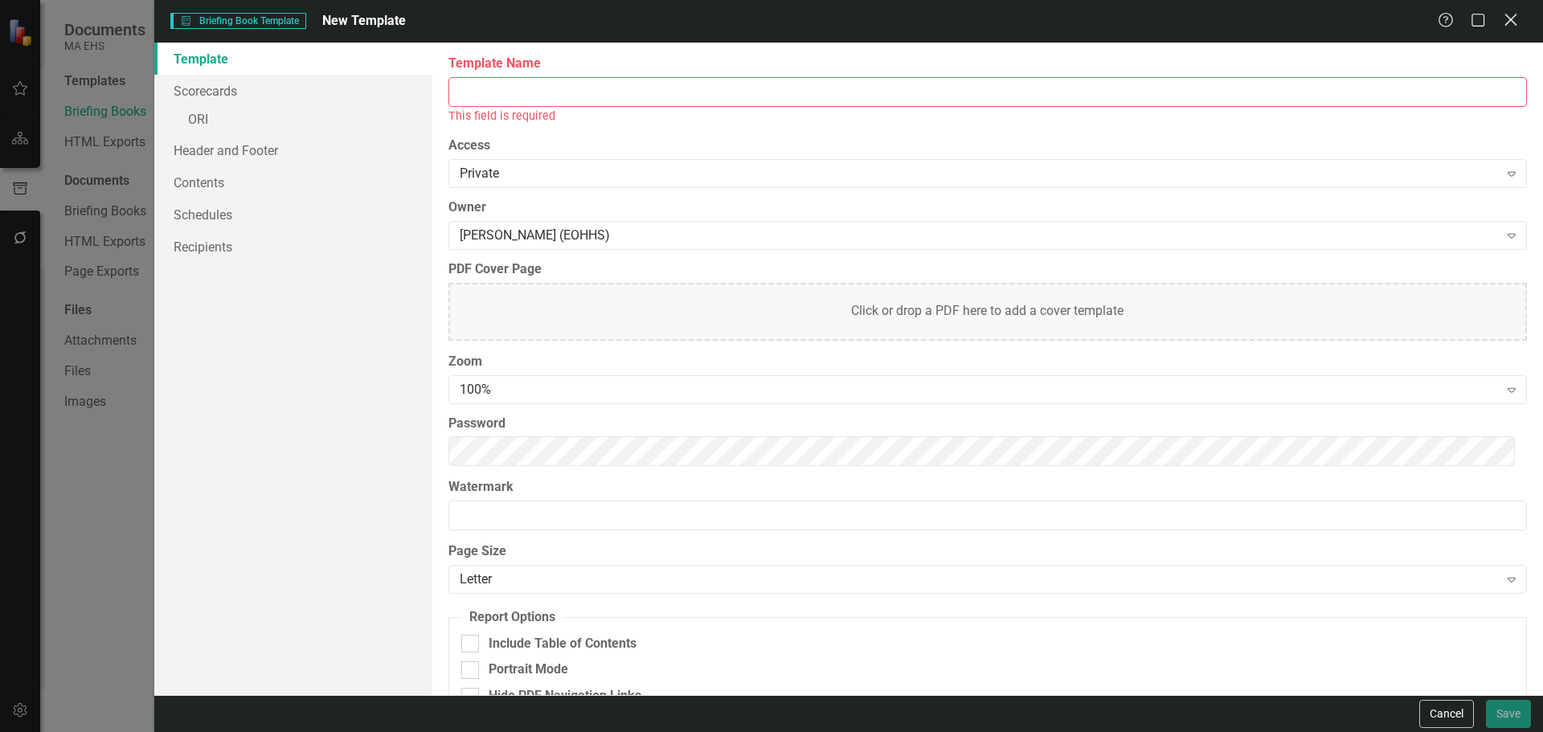
click at [1511, 27] on icon "Close" at bounding box center [1511, 19] width 20 height 15
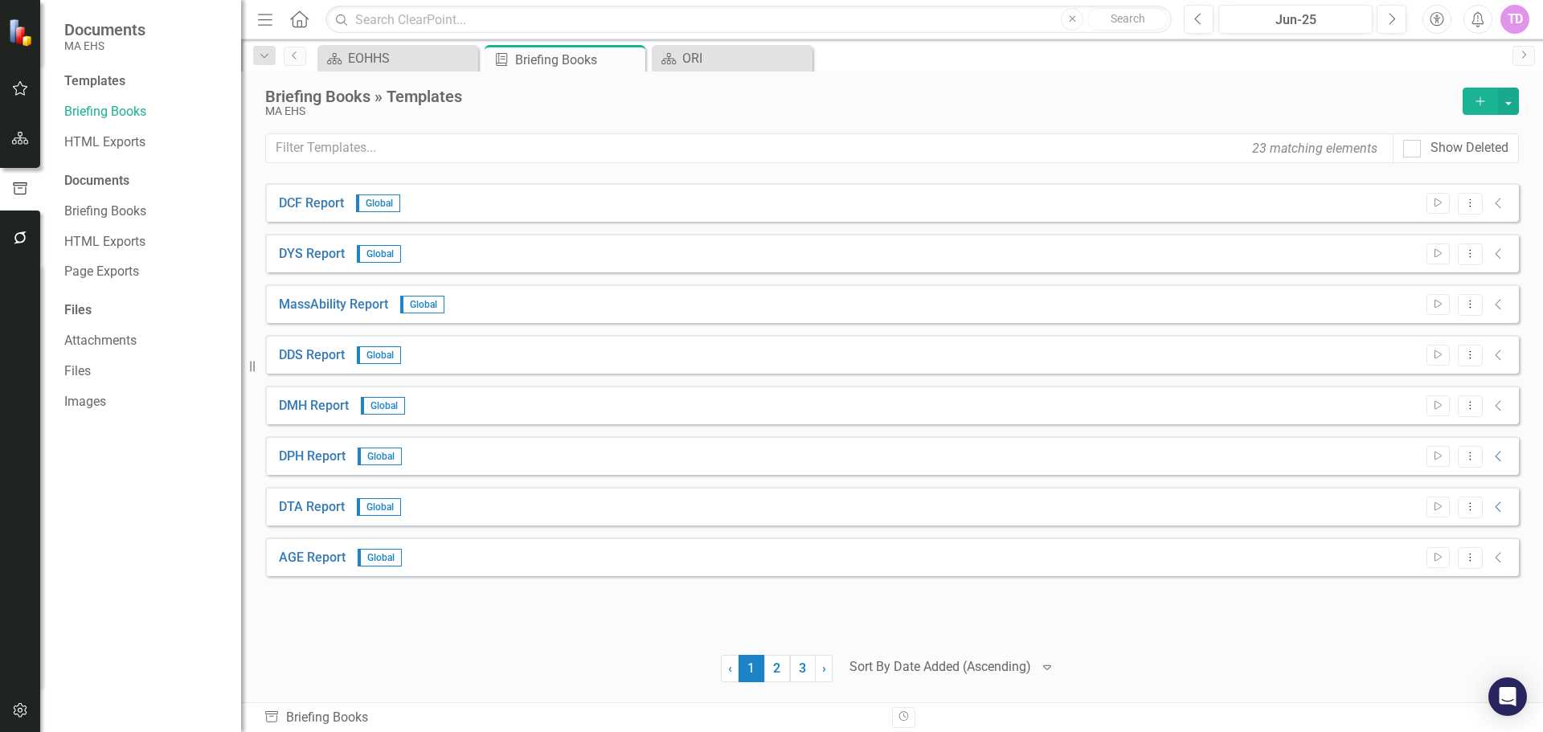
click at [781, 39] on div "Menu Home Search Close Search Previous Jun-25 Next Accessibility Alerts TD User…" at bounding box center [892, 19] width 1302 height 39
click at [804, 57] on icon "Close" at bounding box center [798, 58] width 16 height 13
click at [310, 355] on link "DDS Report" at bounding box center [312, 355] width 66 height 18
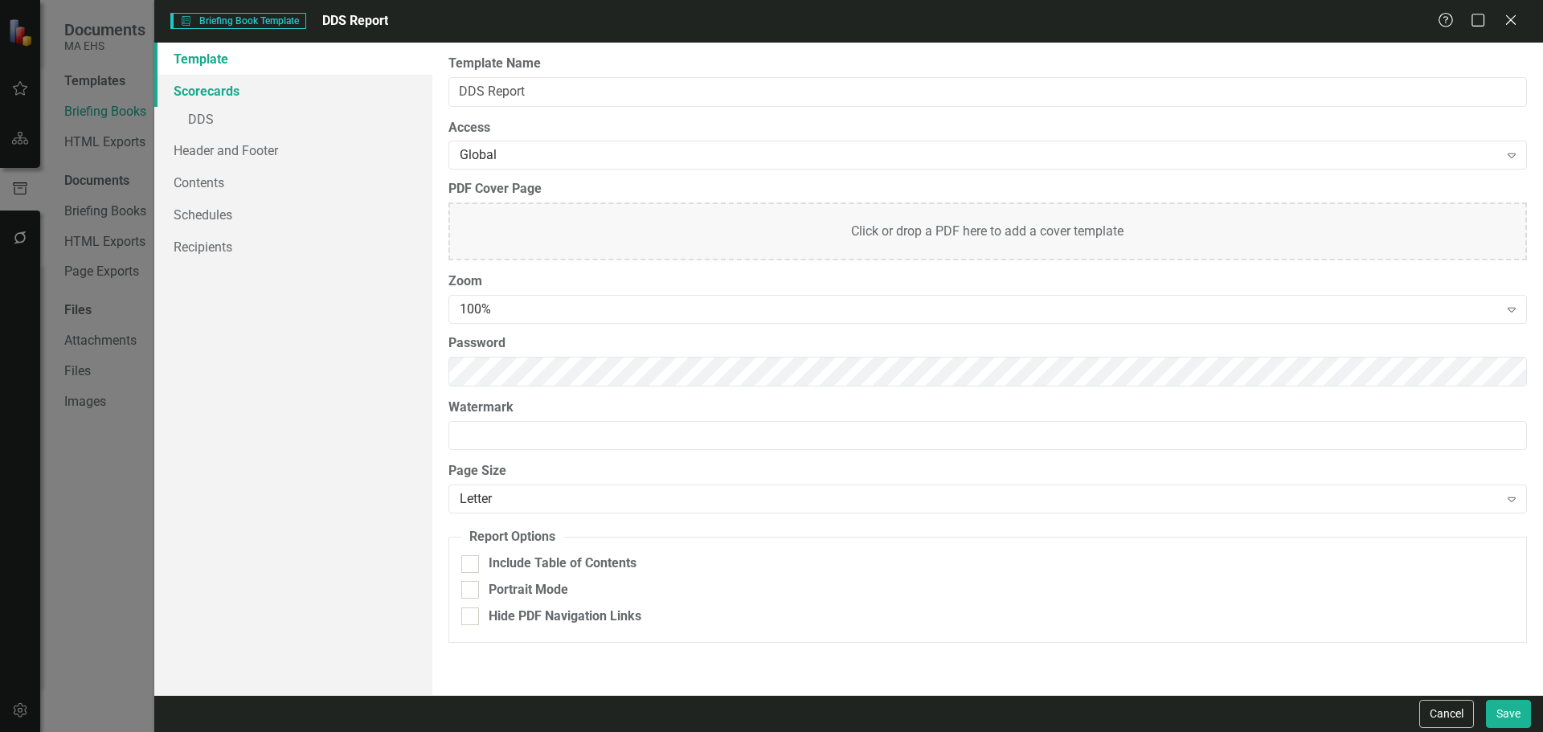
click at [228, 100] on link "Scorecards" at bounding box center [293, 91] width 278 height 32
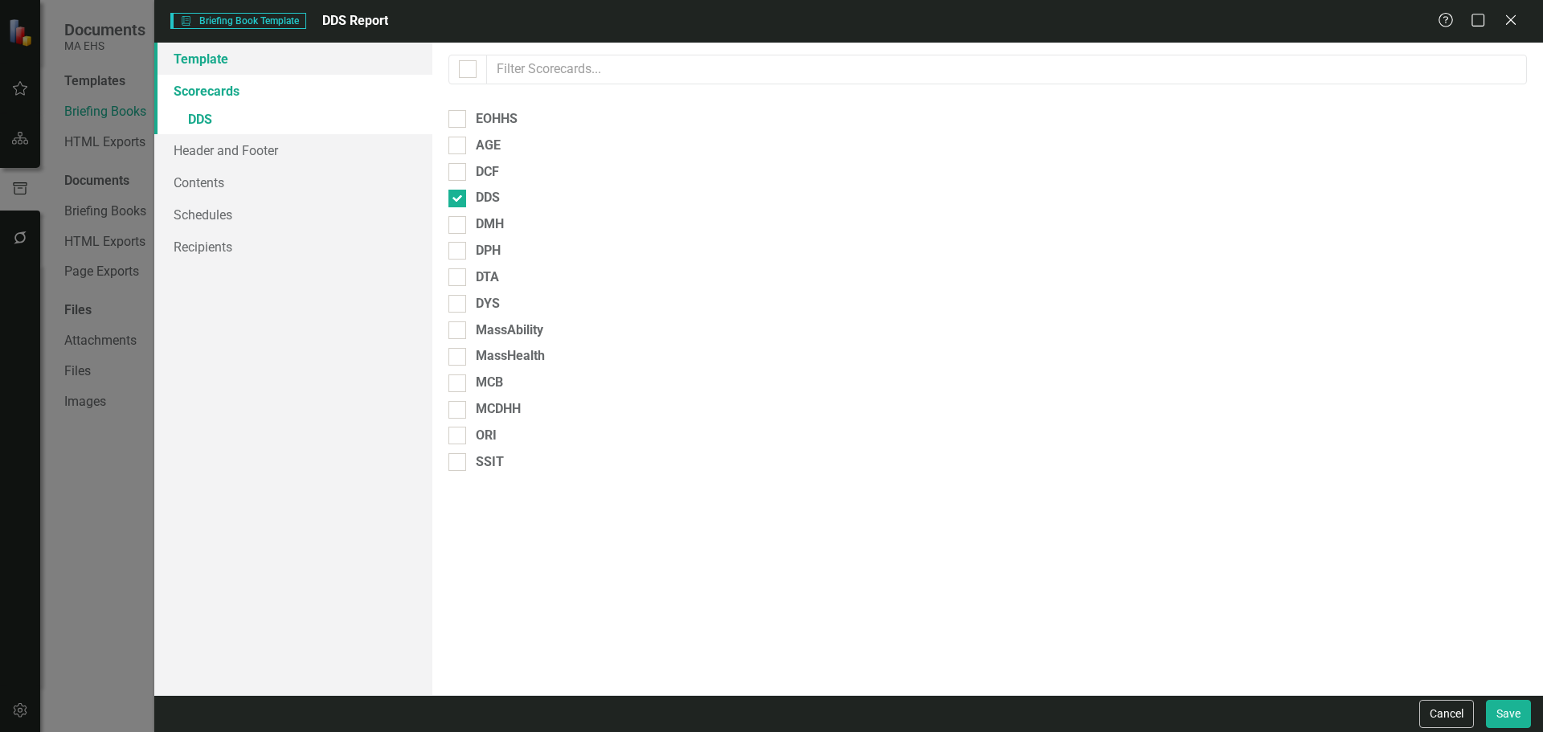
click at [224, 71] on link "Template" at bounding box center [293, 59] width 278 height 32
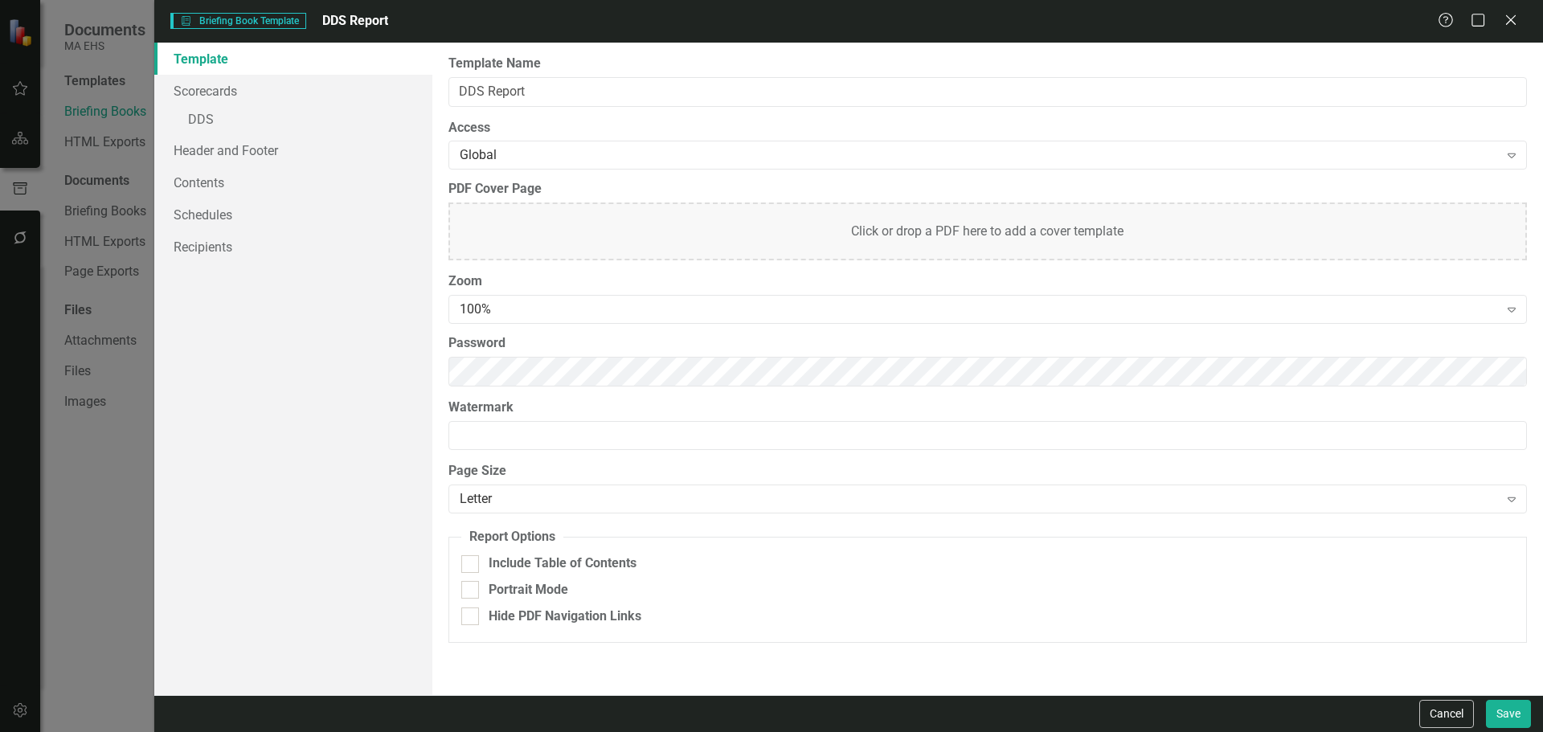
click at [119, 463] on div "Briefing Book Template Briefing Book Template DDS Report Help Maximize Close Te…" at bounding box center [771, 366] width 1543 height 732
click at [1518, 20] on icon "Close" at bounding box center [1511, 19] width 20 height 15
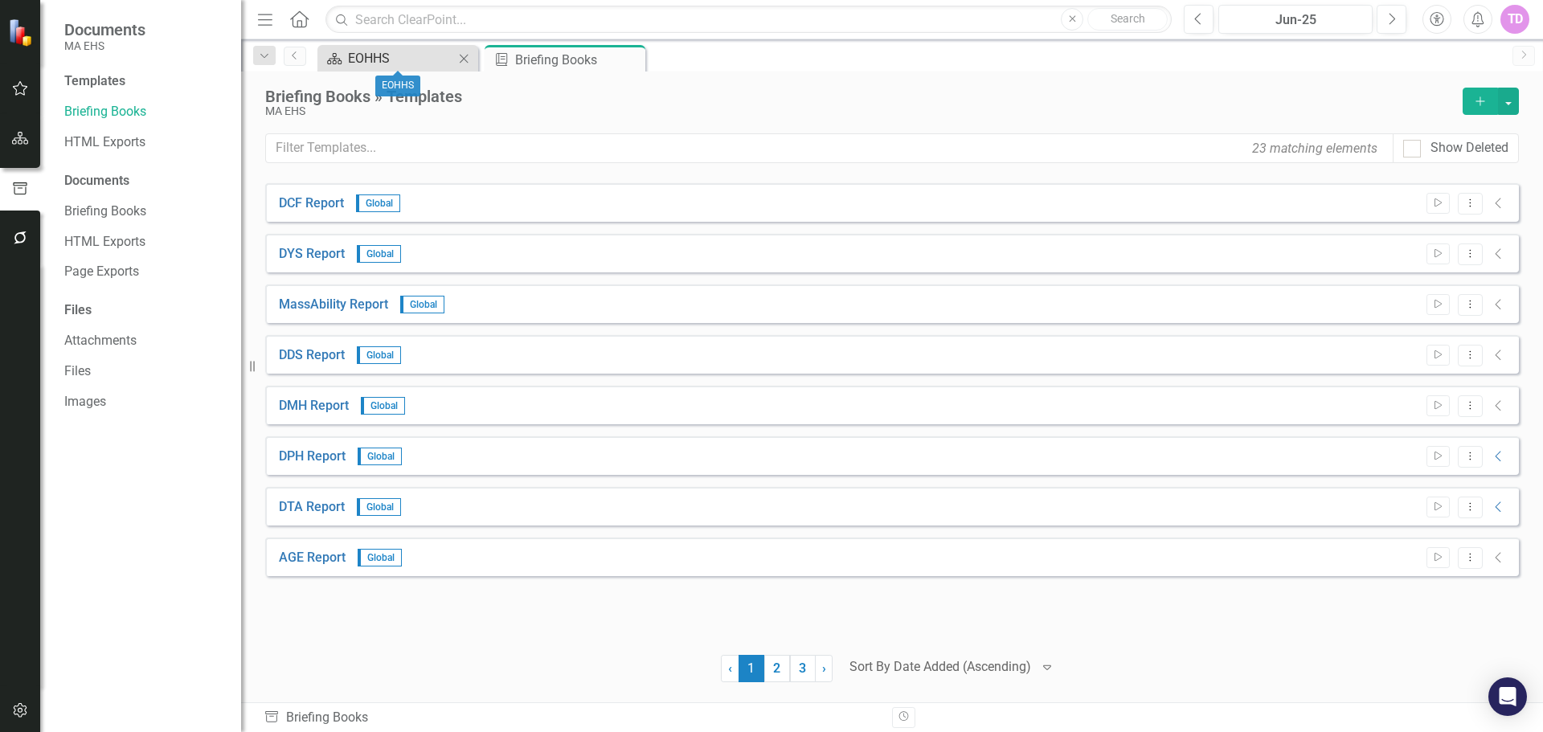
click at [453, 50] on div "EOHHS" at bounding box center [401, 58] width 106 height 20
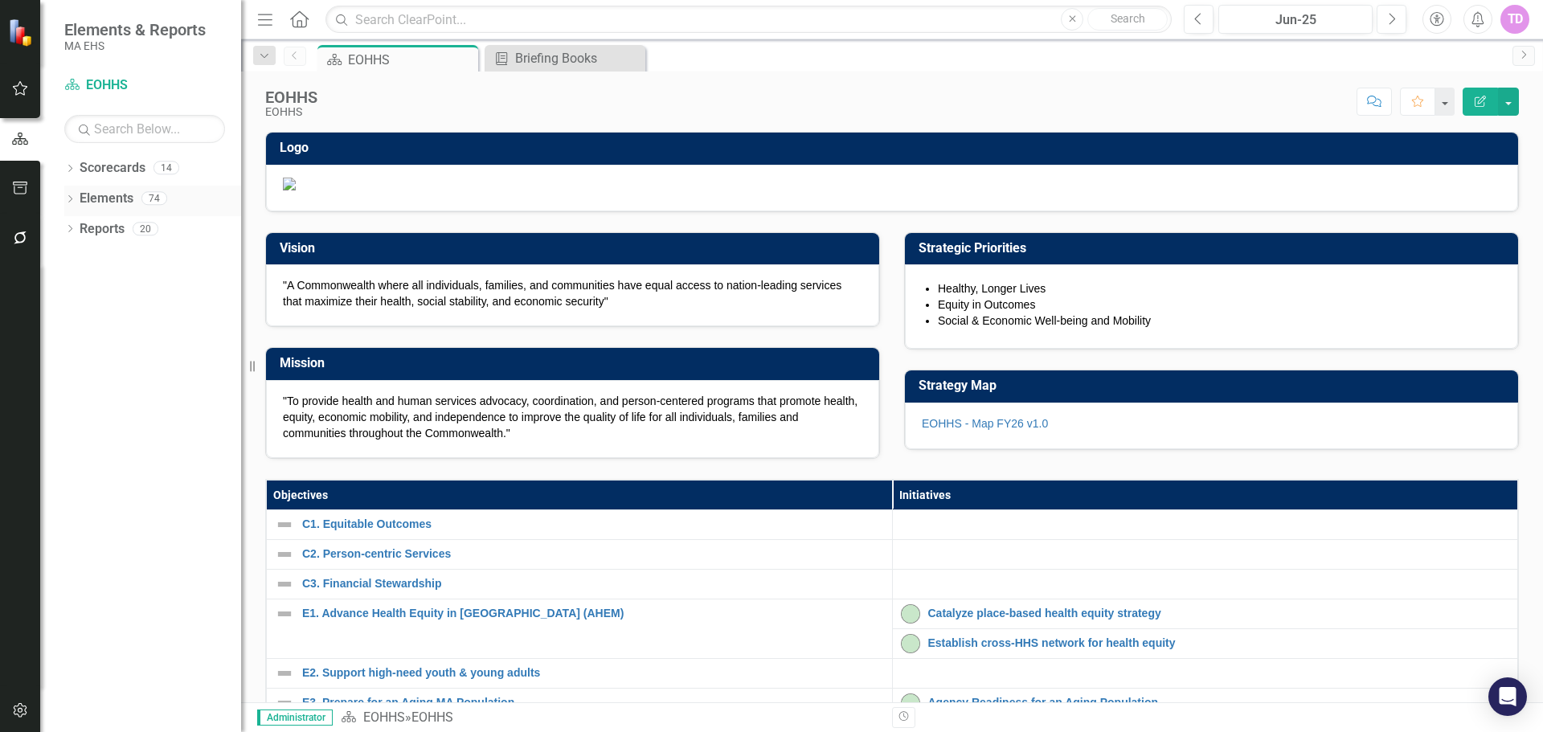
click at [72, 195] on div "Dropdown" at bounding box center [69, 201] width 11 height 14
click at [69, 178] on div "Dropdown Scorecards 14" at bounding box center [152, 170] width 177 height 31
click at [70, 174] on div "Dropdown" at bounding box center [69, 170] width 11 height 14
click at [81, 199] on icon "Dropdown" at bounding box center [78, 198] width 12 height 10
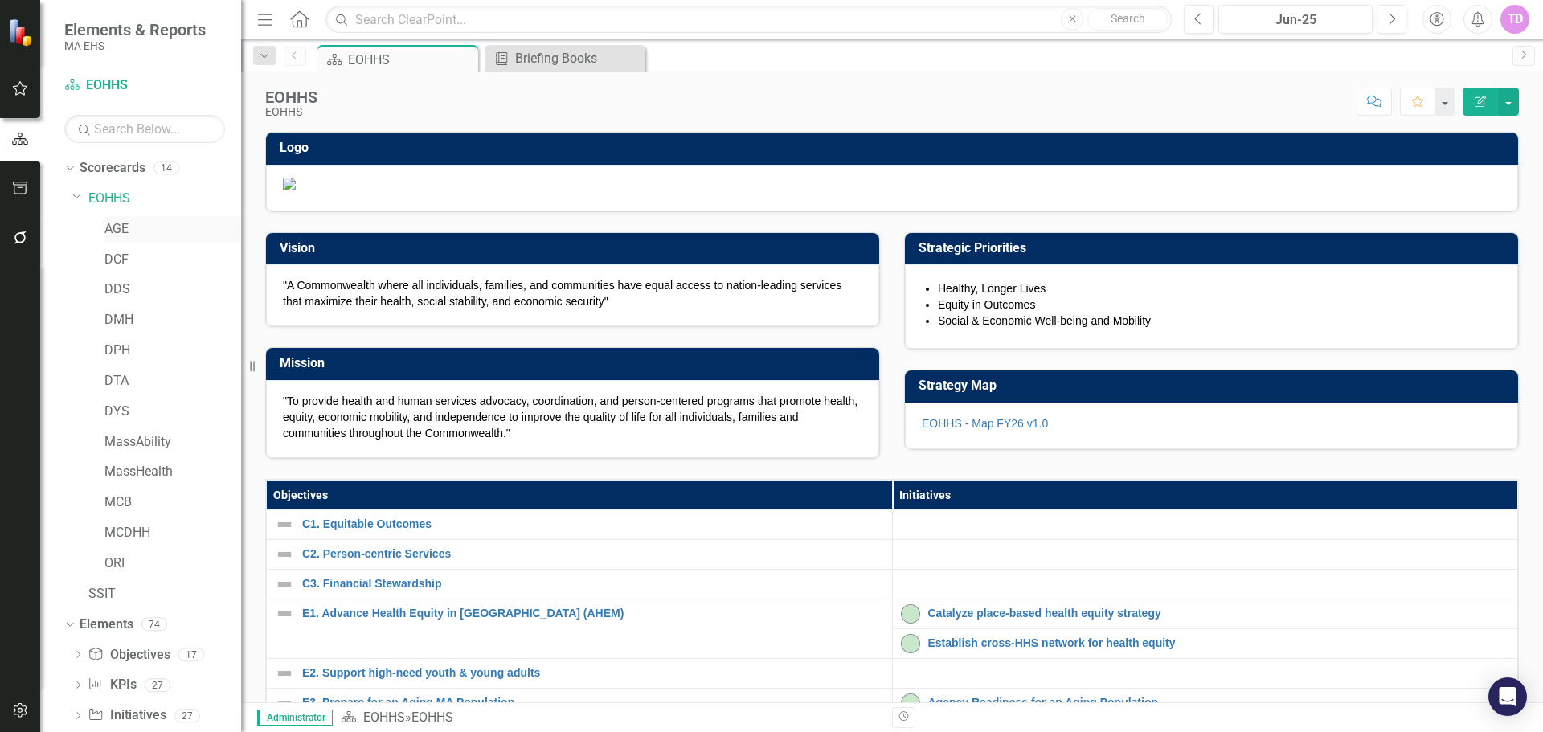
click at [121, 233] on link "AGE" at bounding box center [173, 229] width 137 height 18
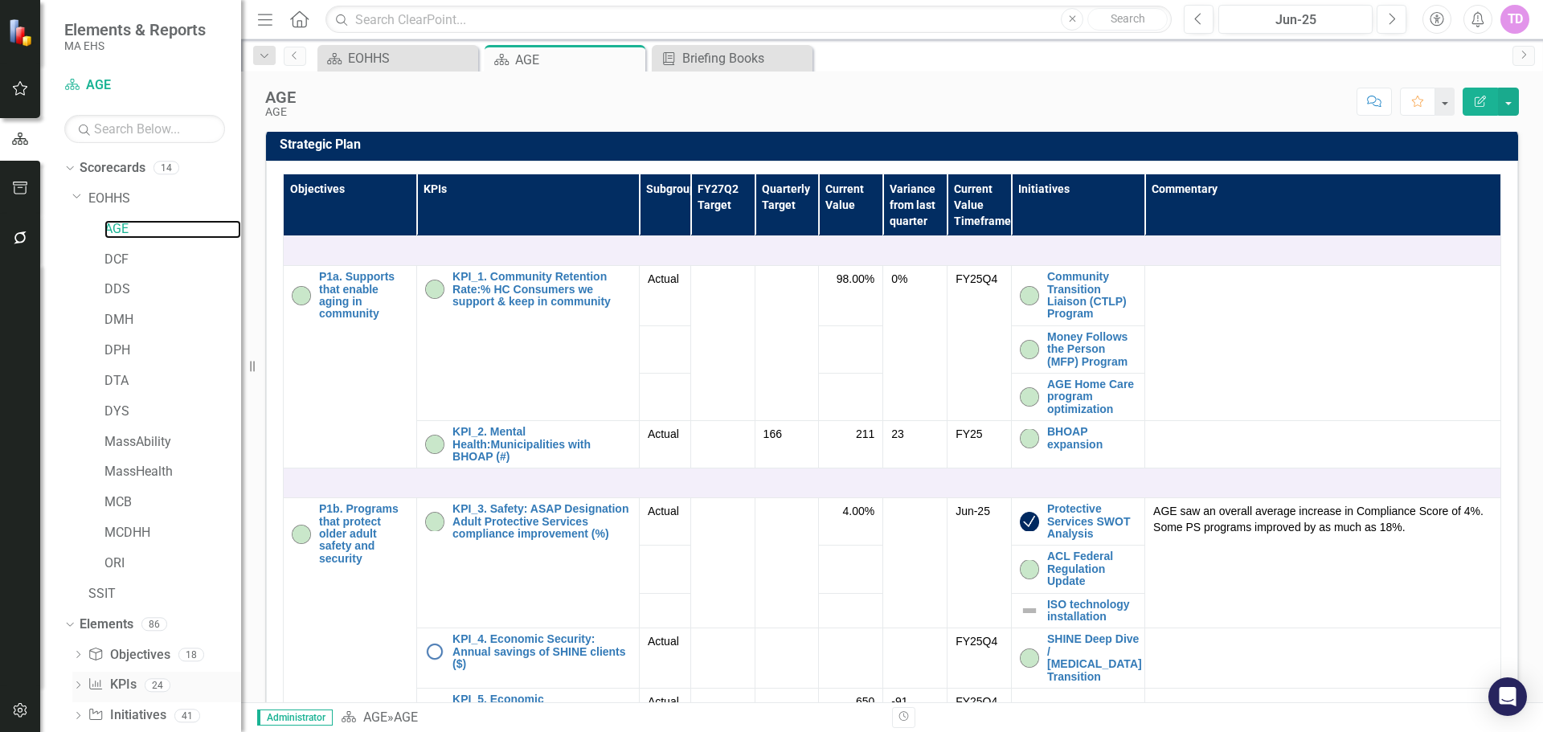
scroll to position [92, 0]
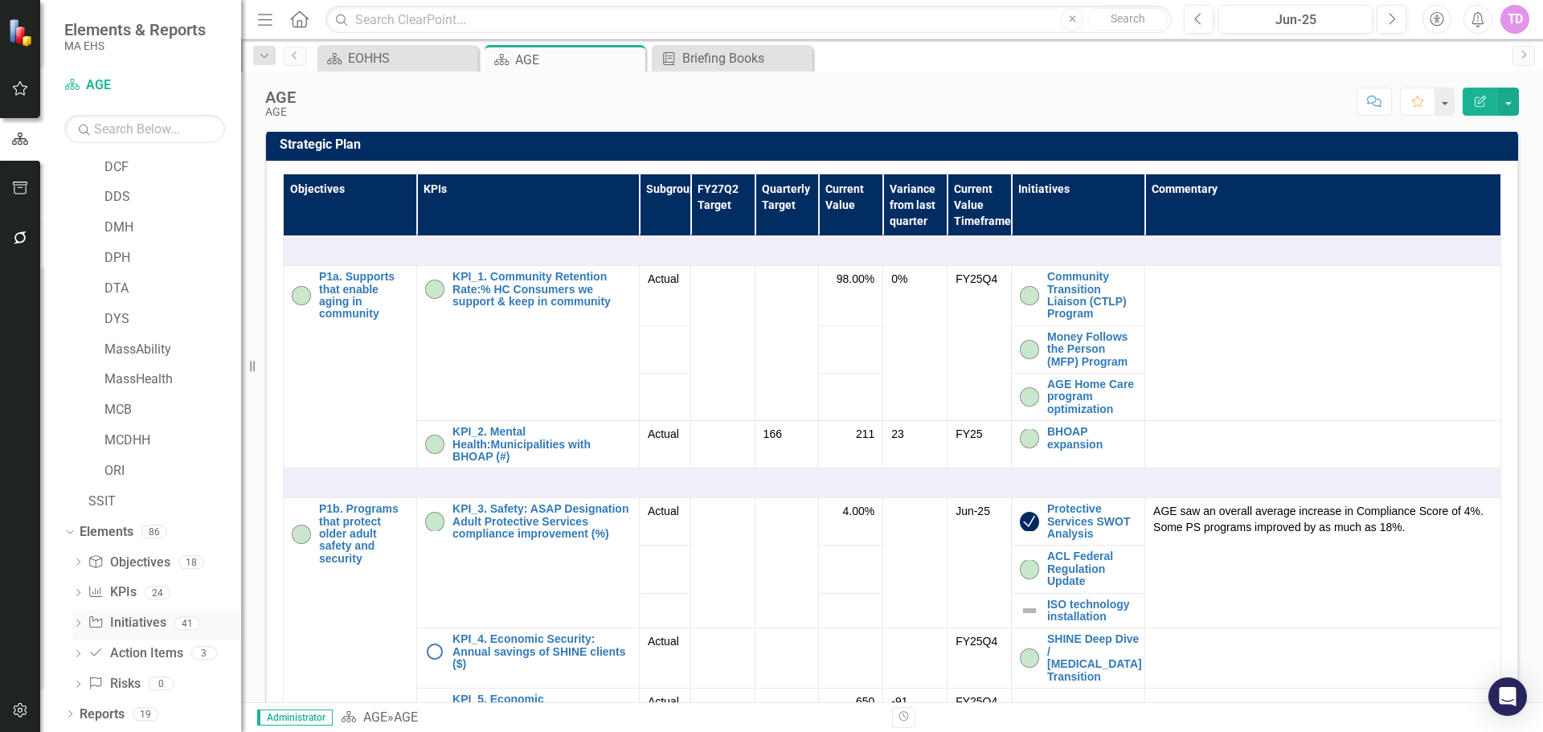
click at [139, 625] on link "Initiative Initiatives" at bounding box center [127, 623] width 78 height 18
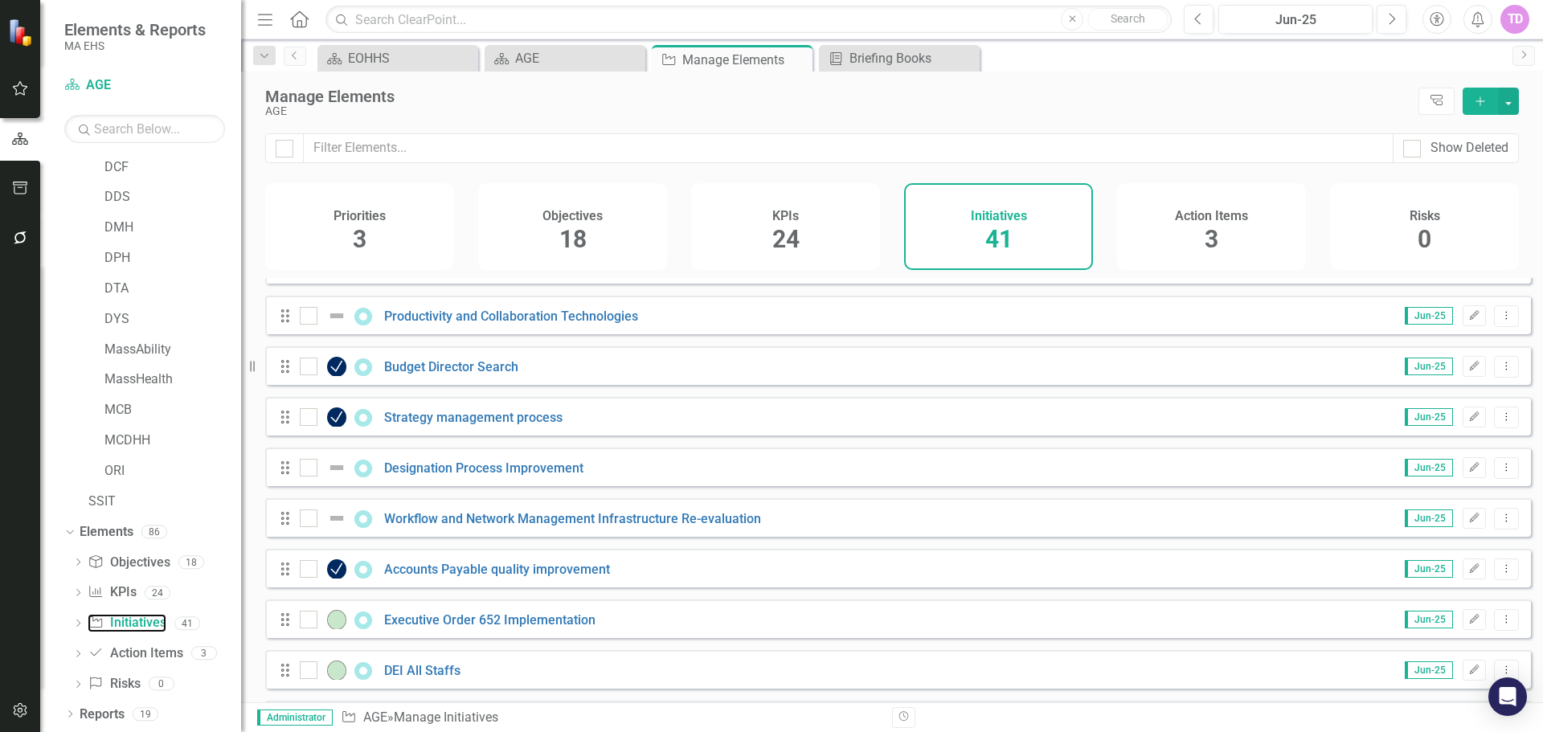
scroll to position [1664, 0]
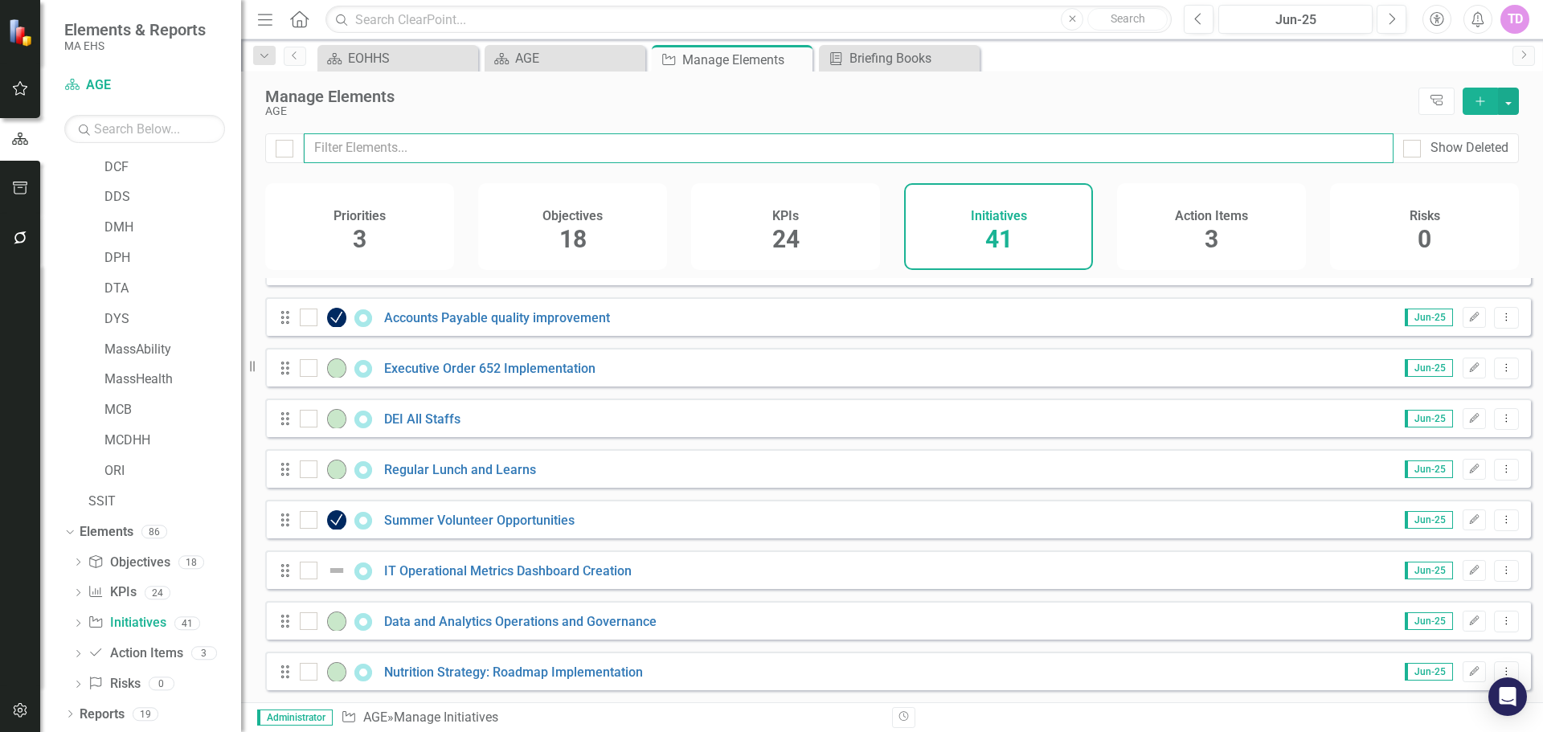
click at [423, 157] on input "text" at bounding box center [849, 148] width 1090 height 30
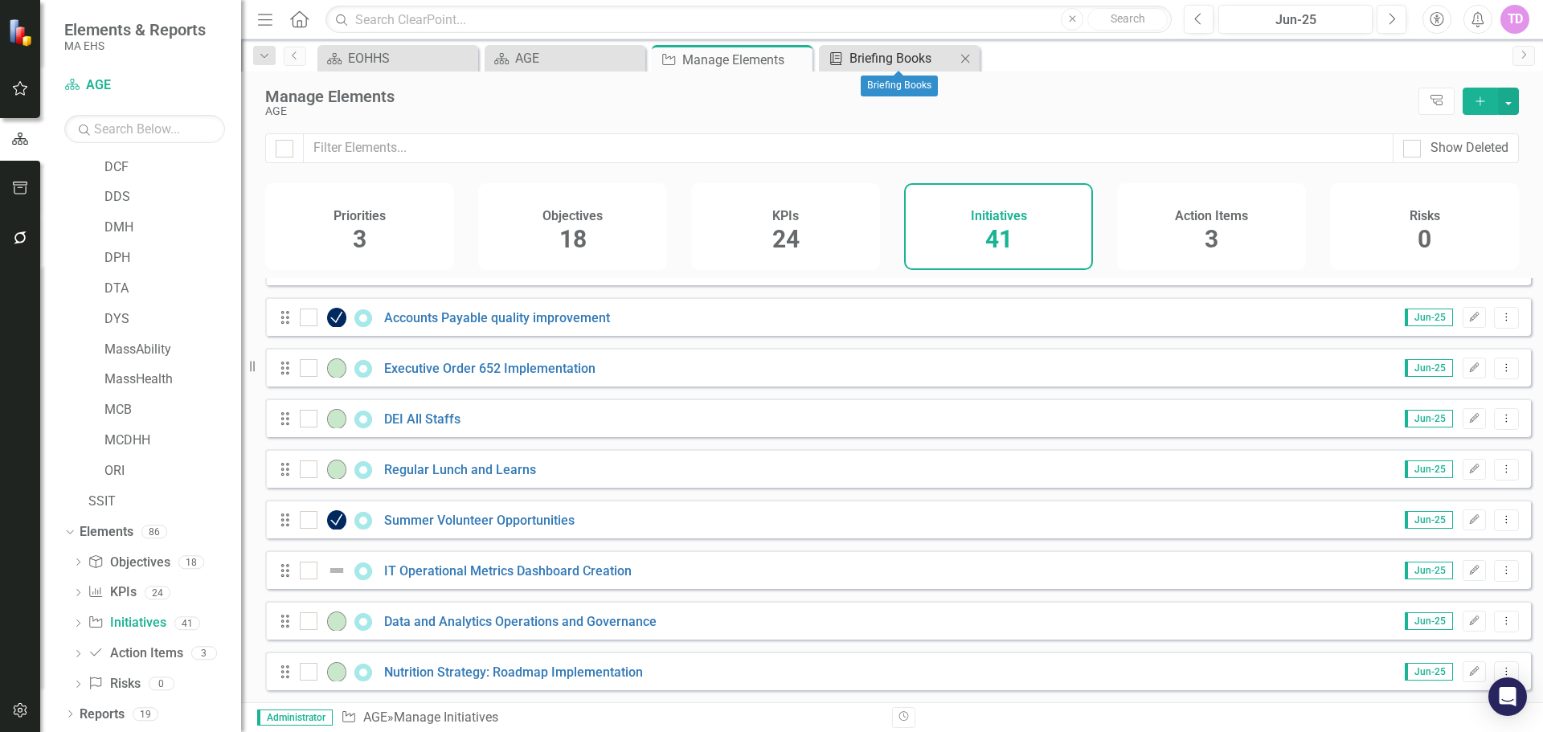
click at [931, 62] on div "Briefing Books" at bounding box center [903, 58] width 106 height 20
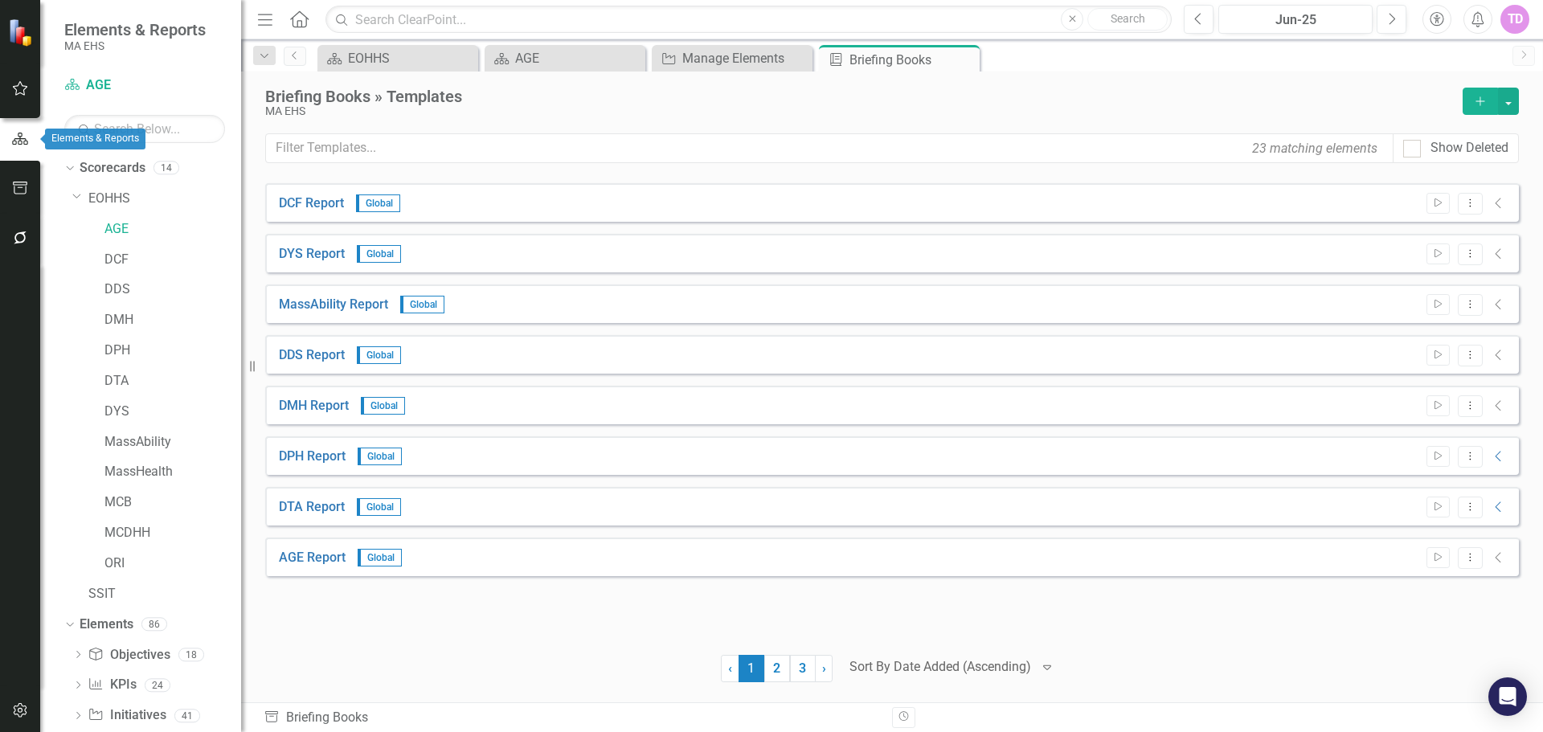
click at [13, 193] on icon "button" at bounding box center [20, 188] width 17 height 13
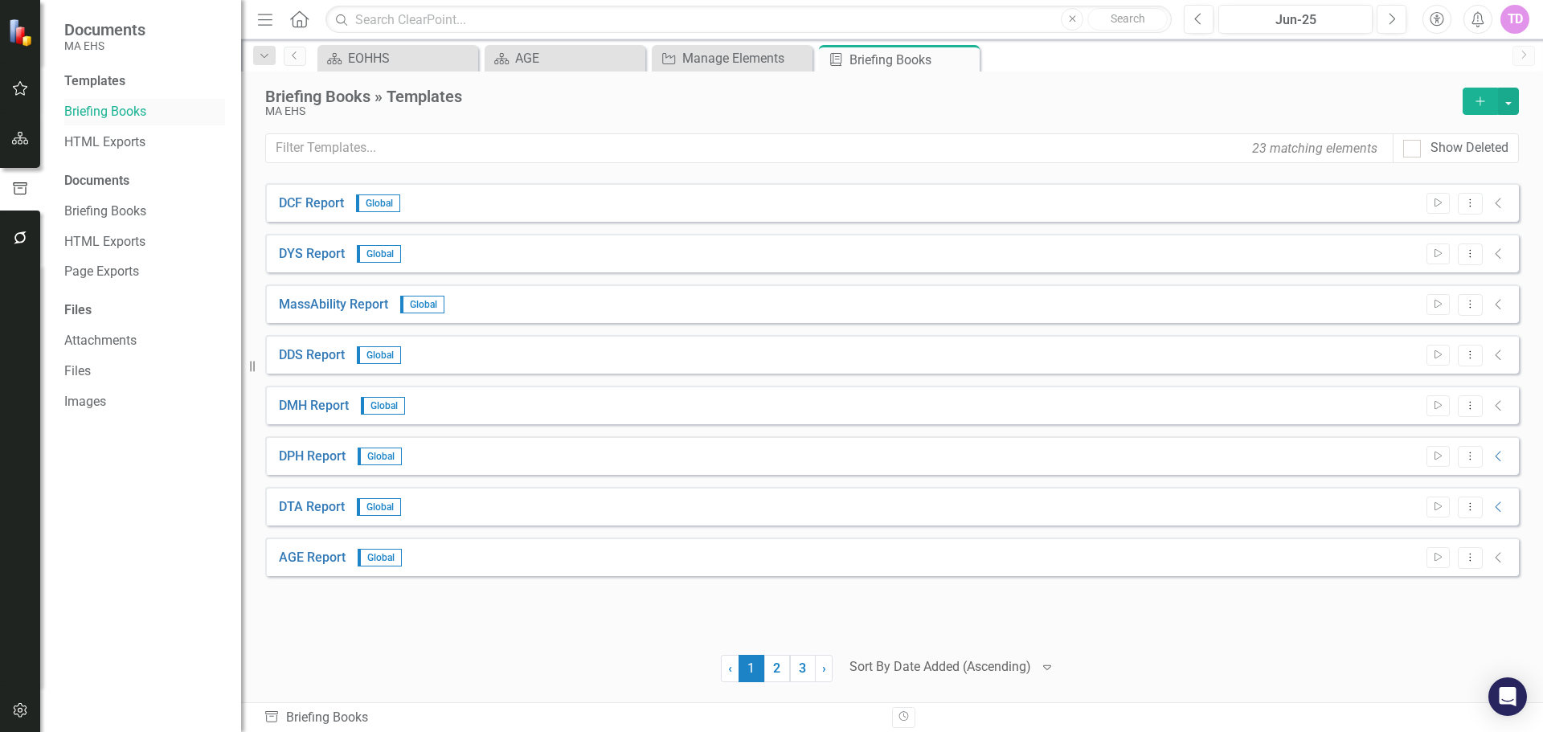
click at [117, 115] on link "Briefing Books" at bounding box center [144, 112] width 161 height 18
click at [987, 672] on div at bounding box center [941, 668] width 182 height 22
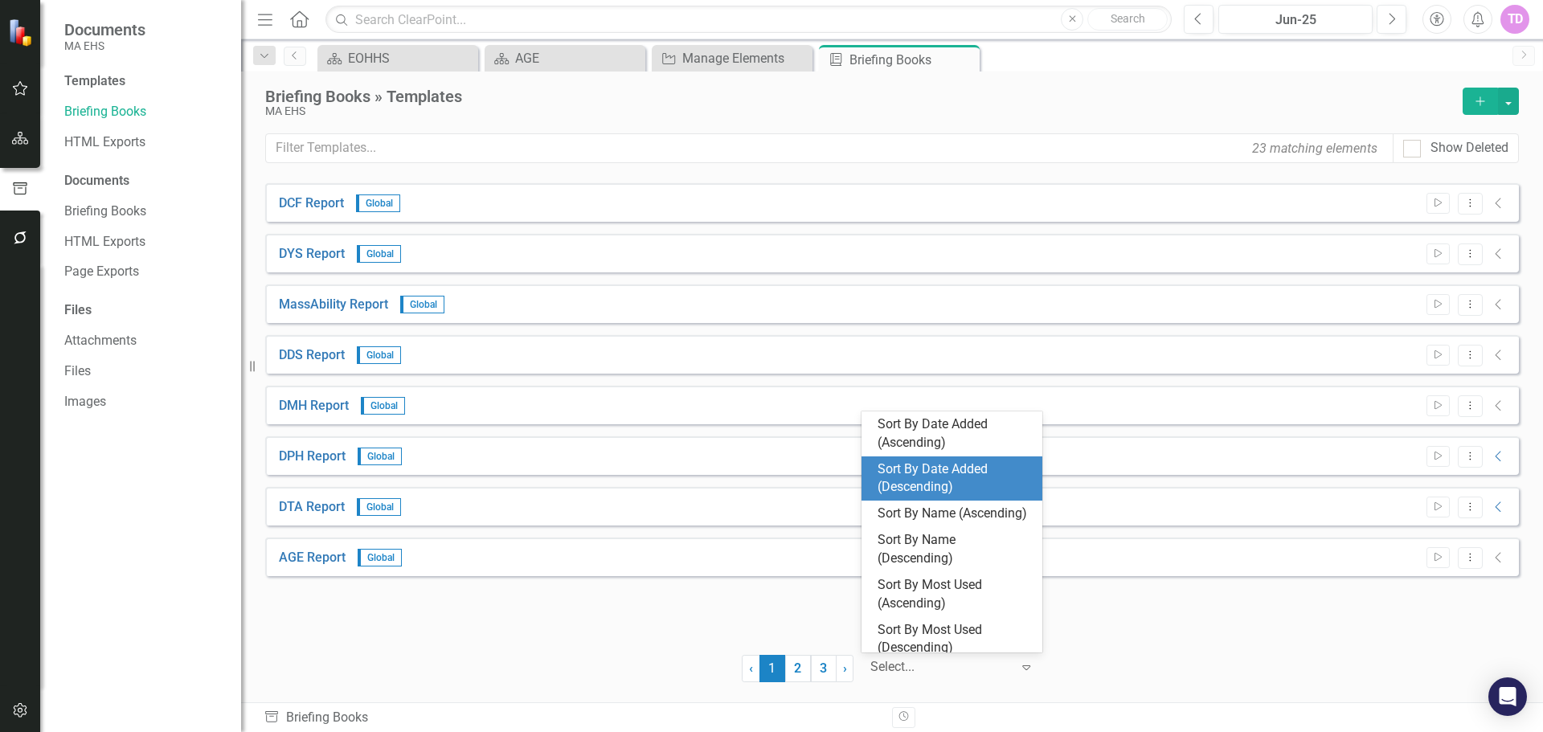
click at [949, 497] on div "Sort By Date Added (Descending)" at bounding box center [955, 479] width 155 height 37
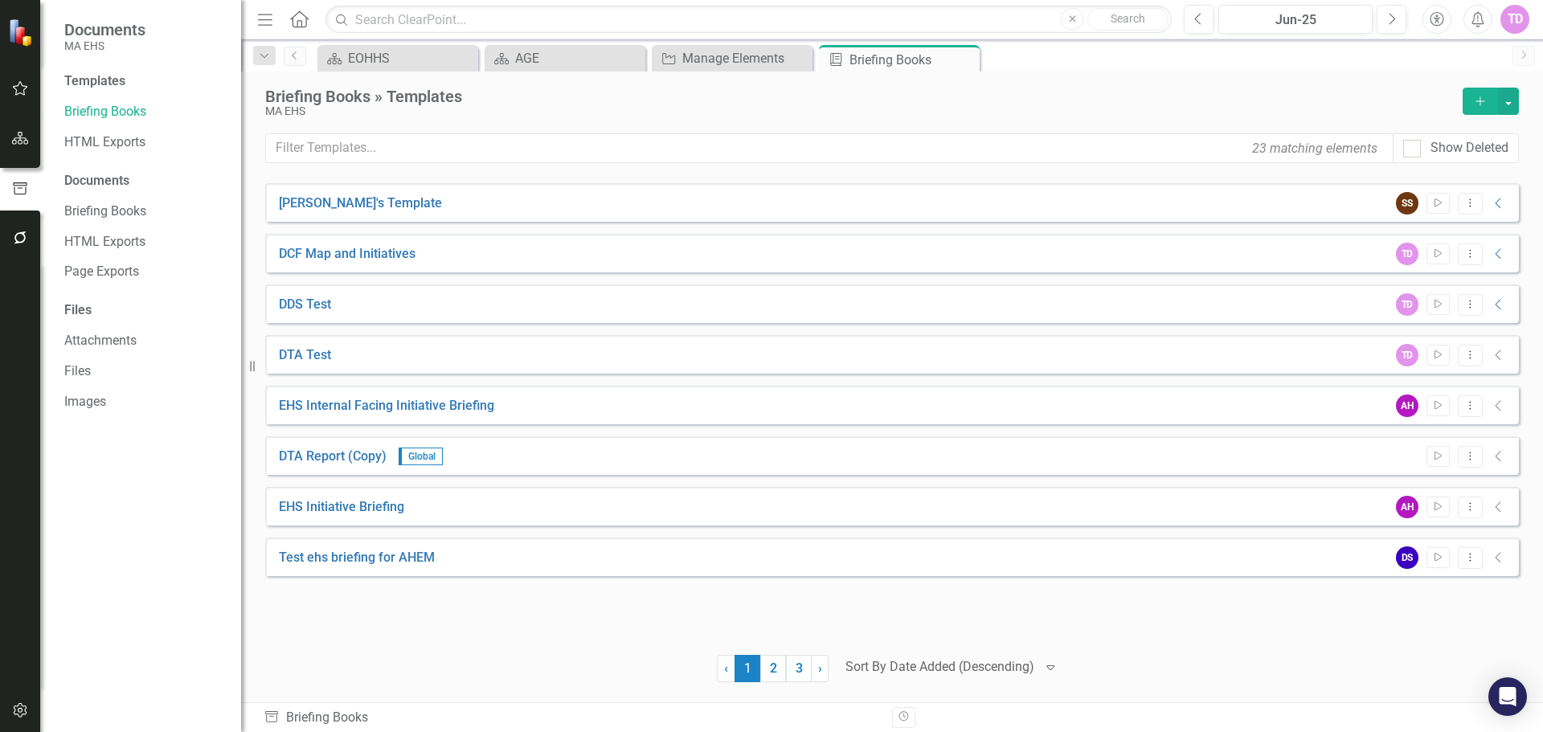
click at [1474, 101] on icon "Add" at bounding box center [1481, 101] width 14 height 11
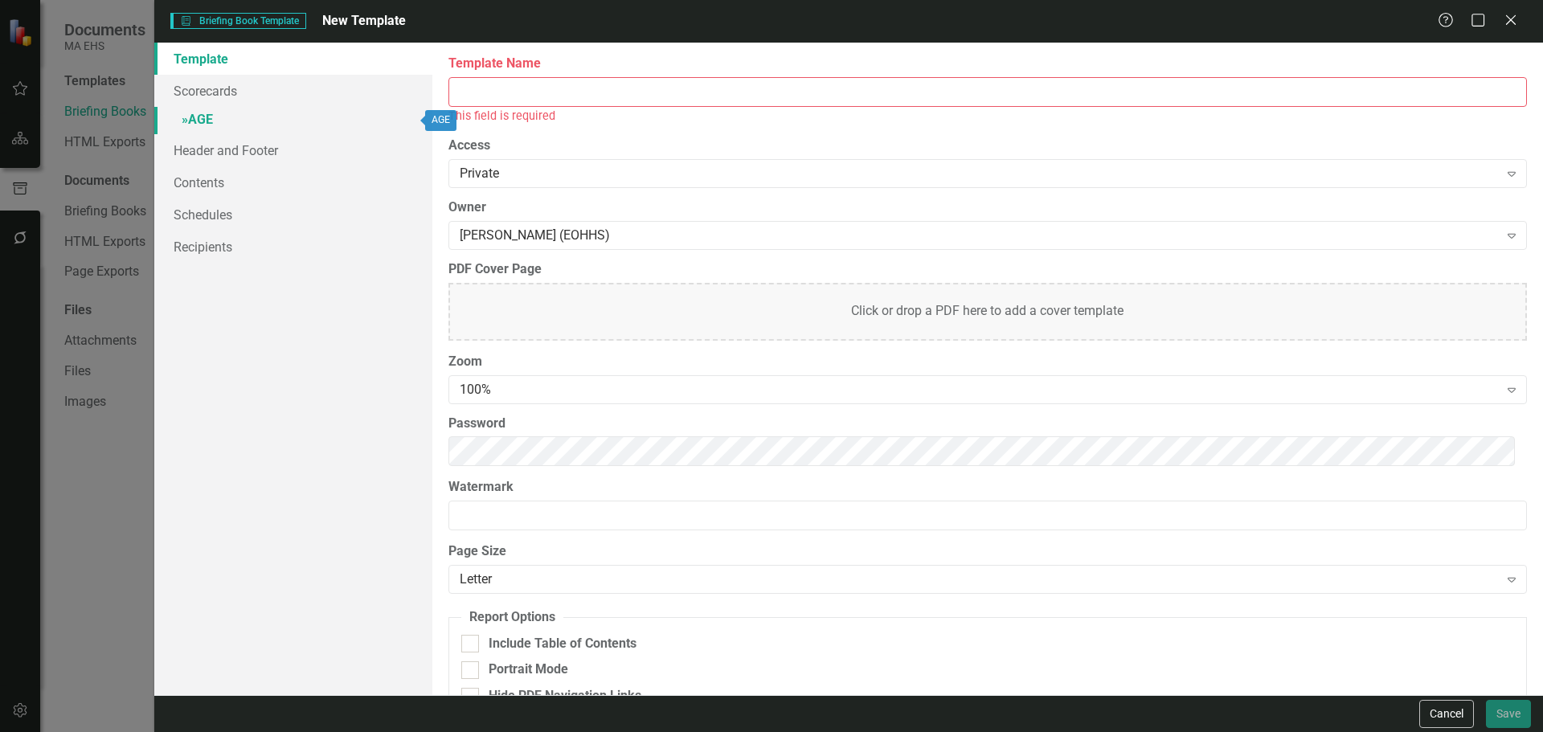
click at [257, 117] on link "» AGE" at bounding box center [293, 121] width 278 height 28
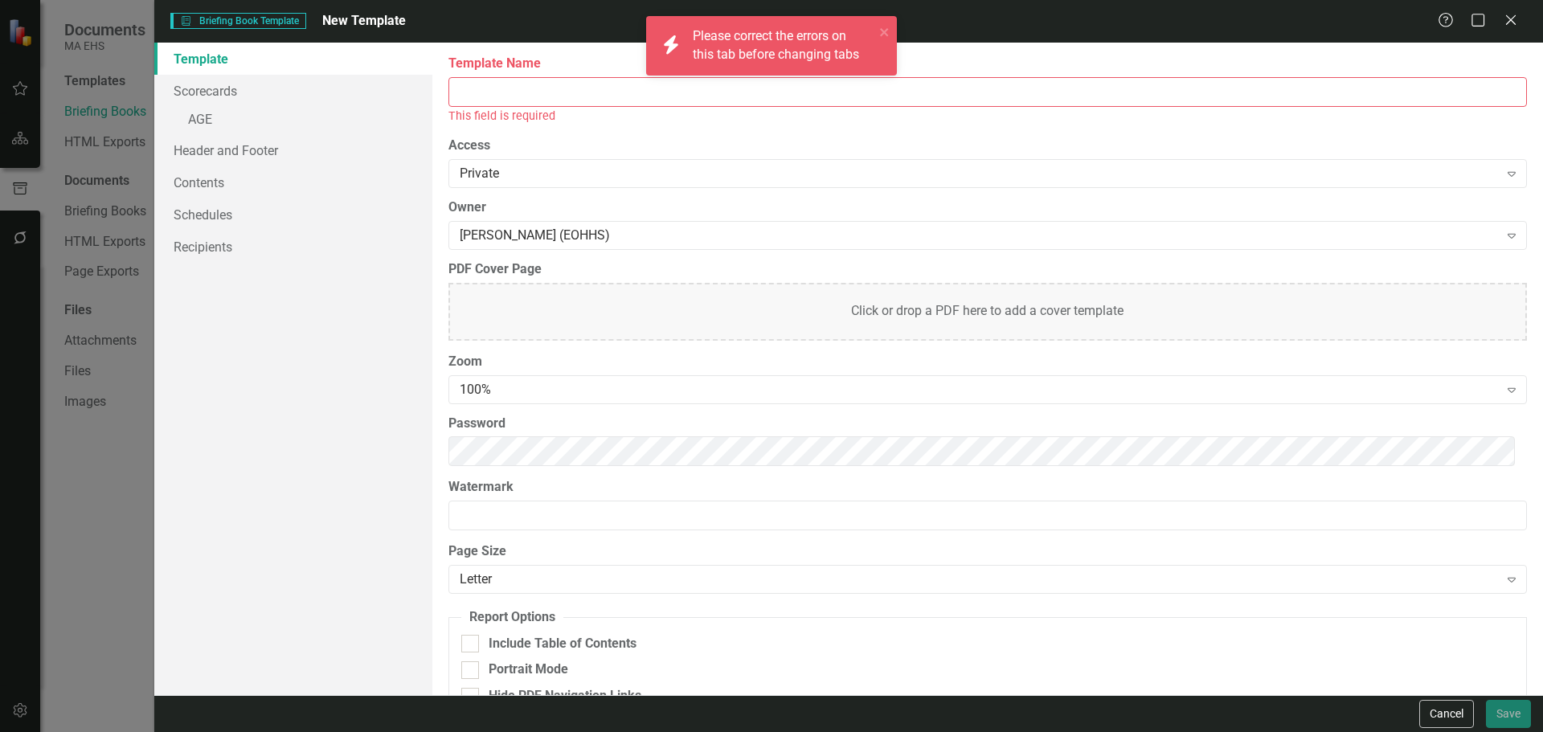
click at [537, 113] on div "This field is required" at bounding box center [988, 116] width 1079 height 18
click at [529, 96] on input "Template Name" at bounding box center [988, 92] width 1079 height 30
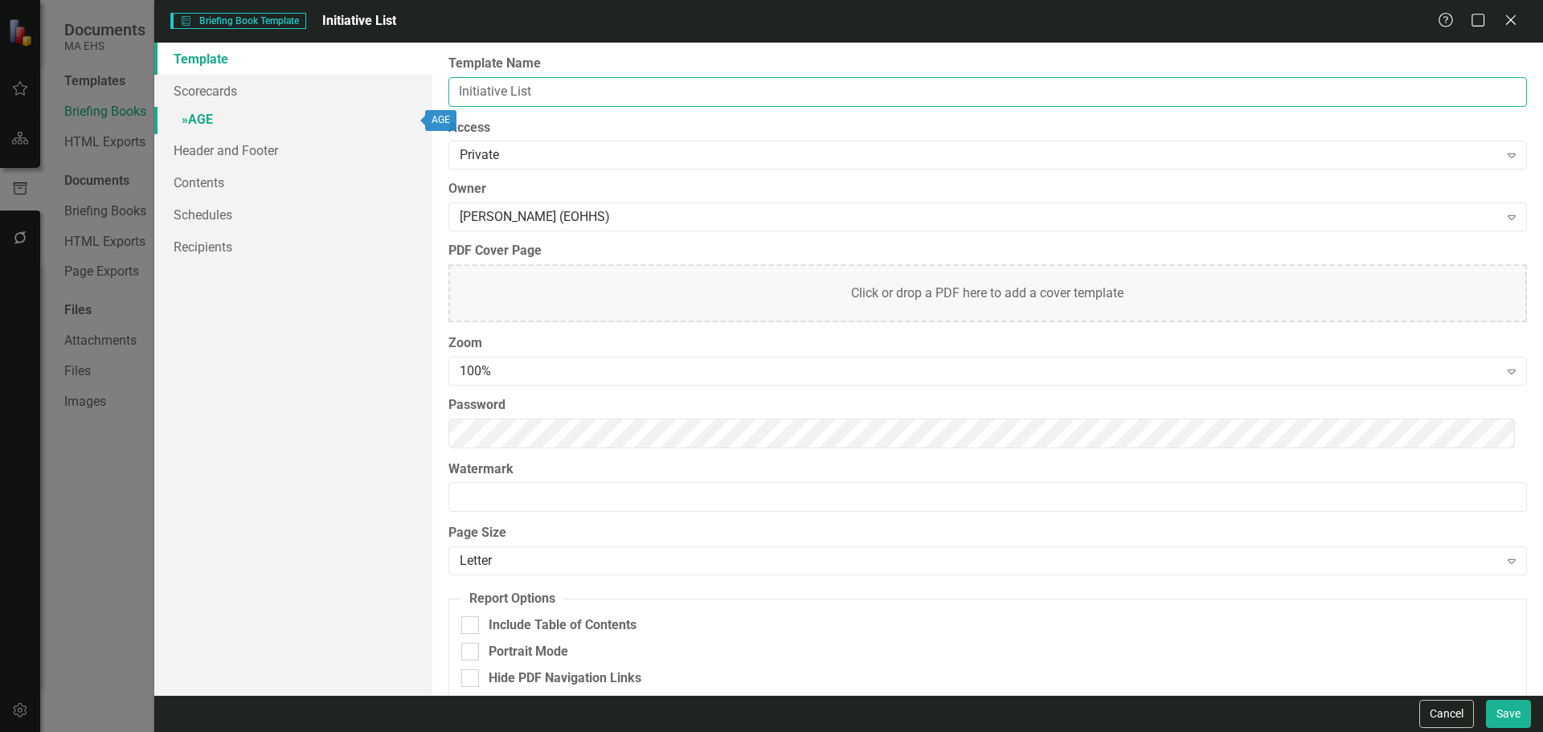
type input "Initiative List"
click at [269, 115] on link "» AGE" at bounding box center [293, 121] width 278 height 28
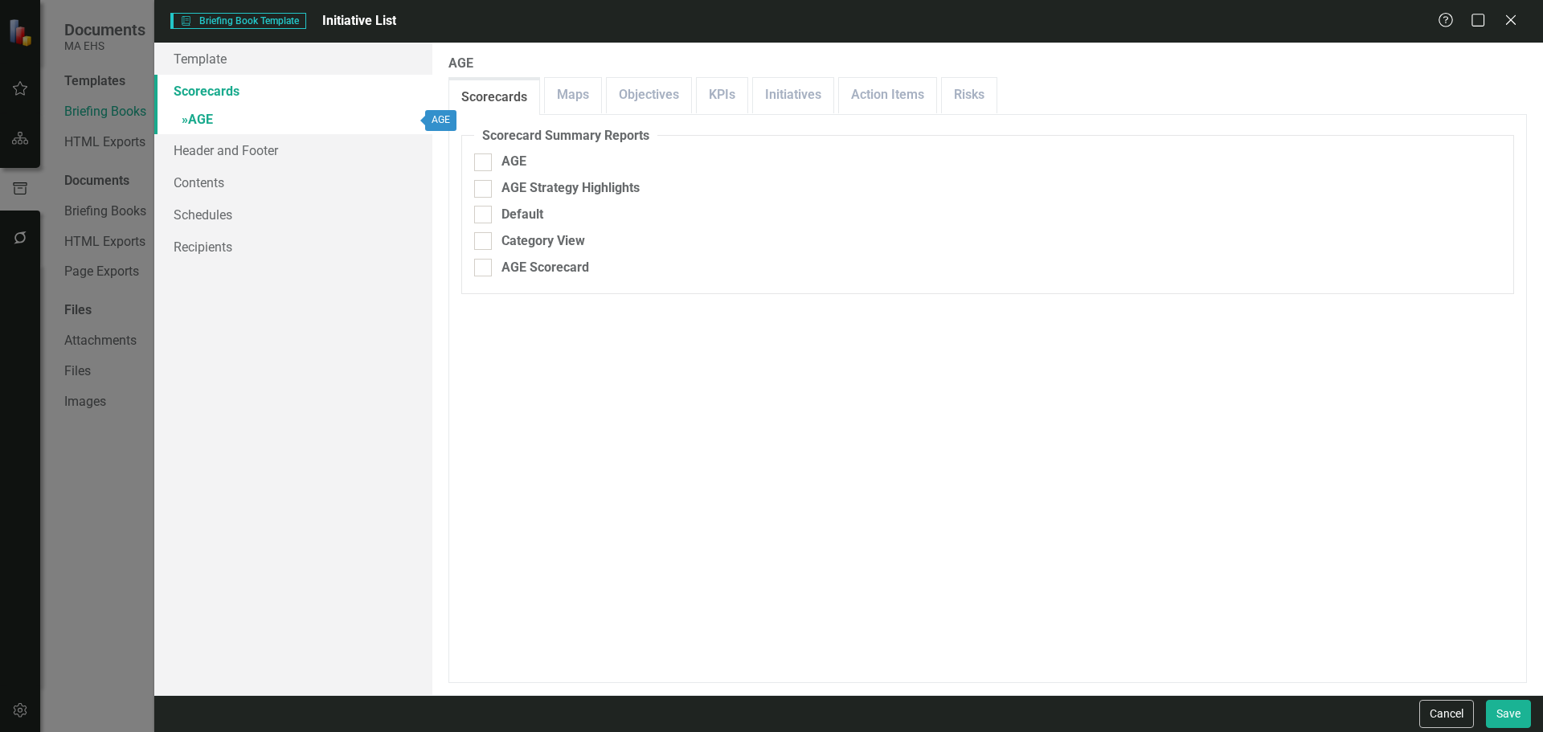
click at [182, 122] on span "»" at bounding box center [185, 119] width 6 height 15
click at [783, 99] on link "Initiatives" at bounding box center [793, 95] width 80 height 35
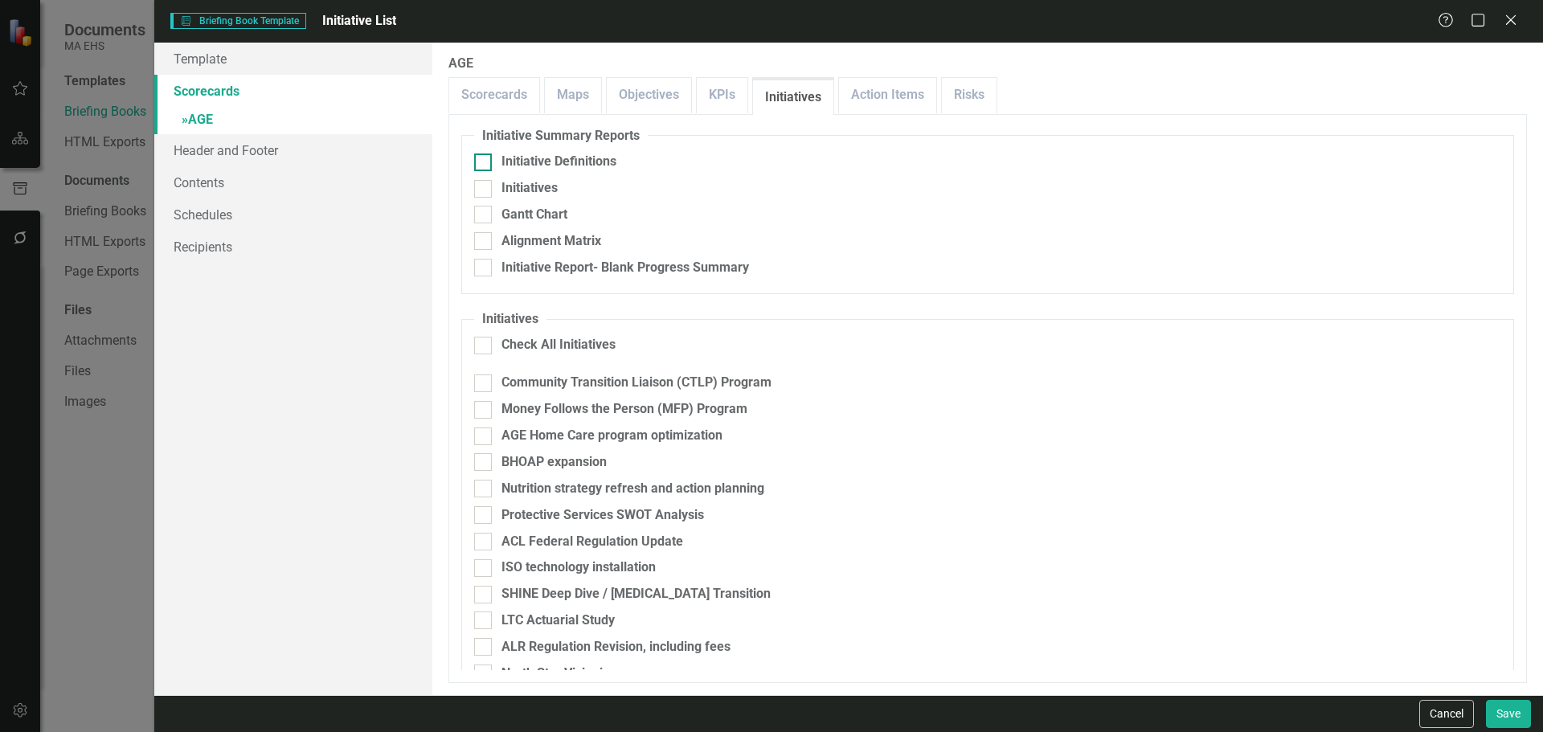
click at [584, 164] on div "Initiative Definitions" at bounding box center [559, 162] width 115 height 18
click at [485, 164] on input "Initiative Definitions" at bounding box center [479, 159] width 10 height 10
checkbox input "true"
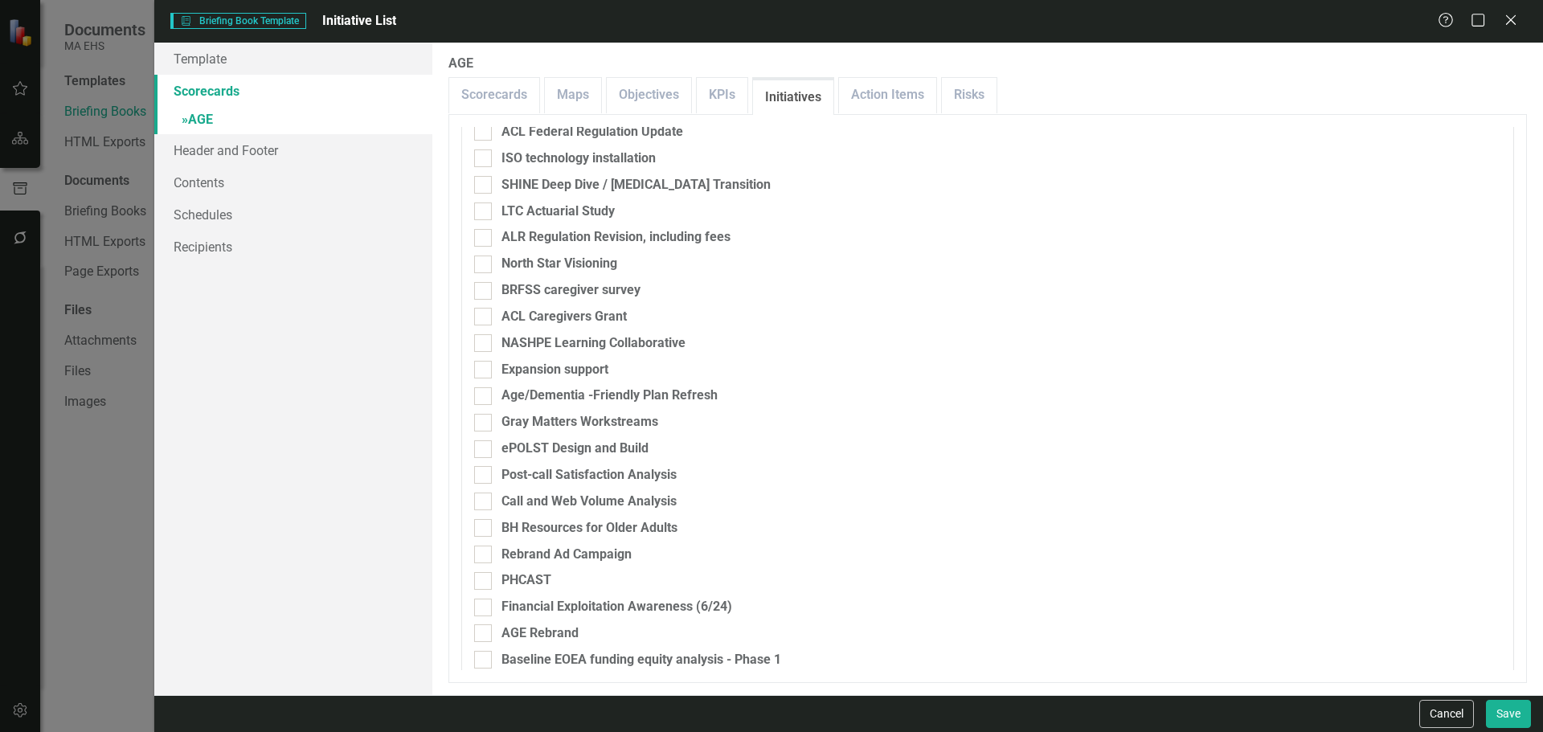
scroll to position [900, 0]
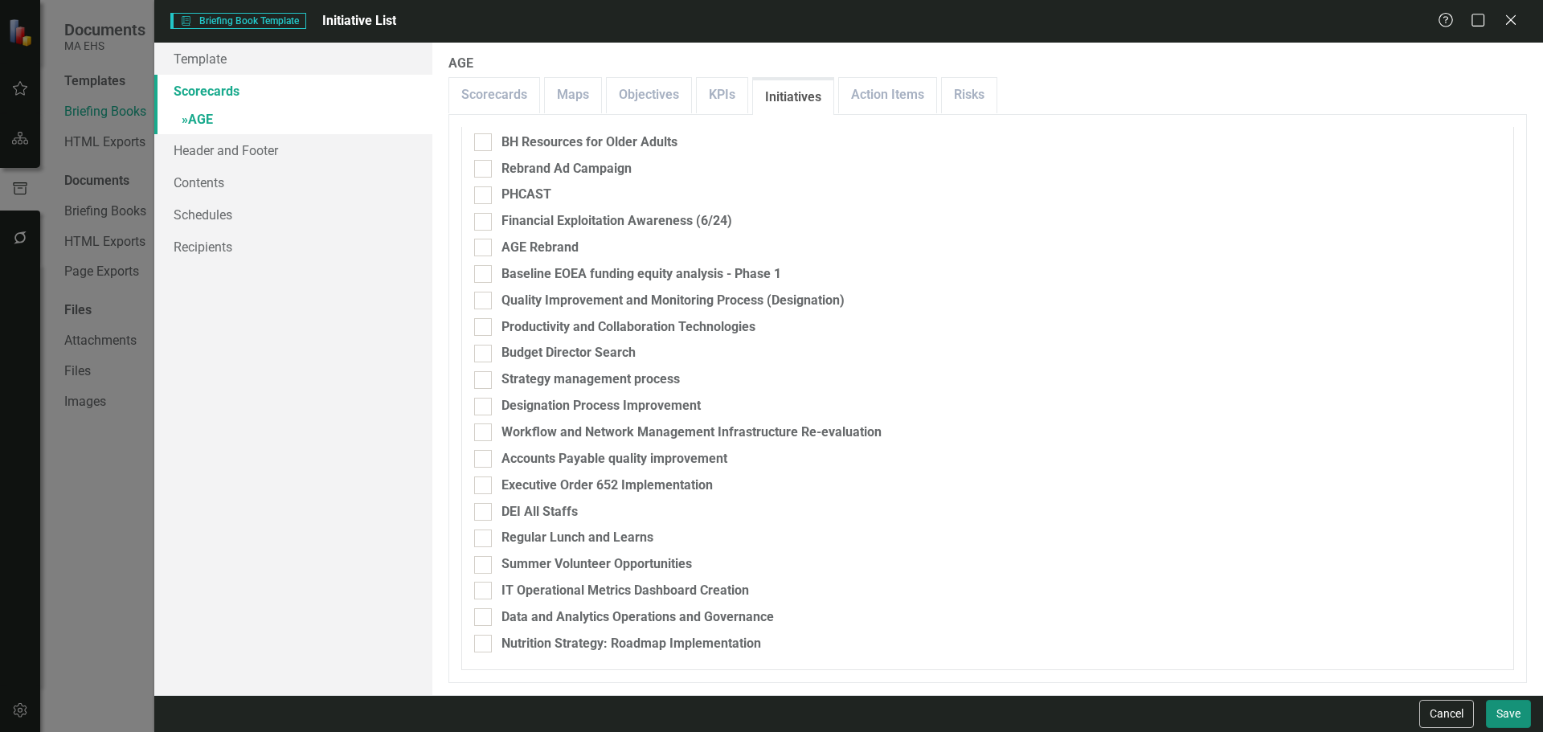
click at [1516, 713] on button "Save" at bounding box center [1508, 714] width 45 height 28
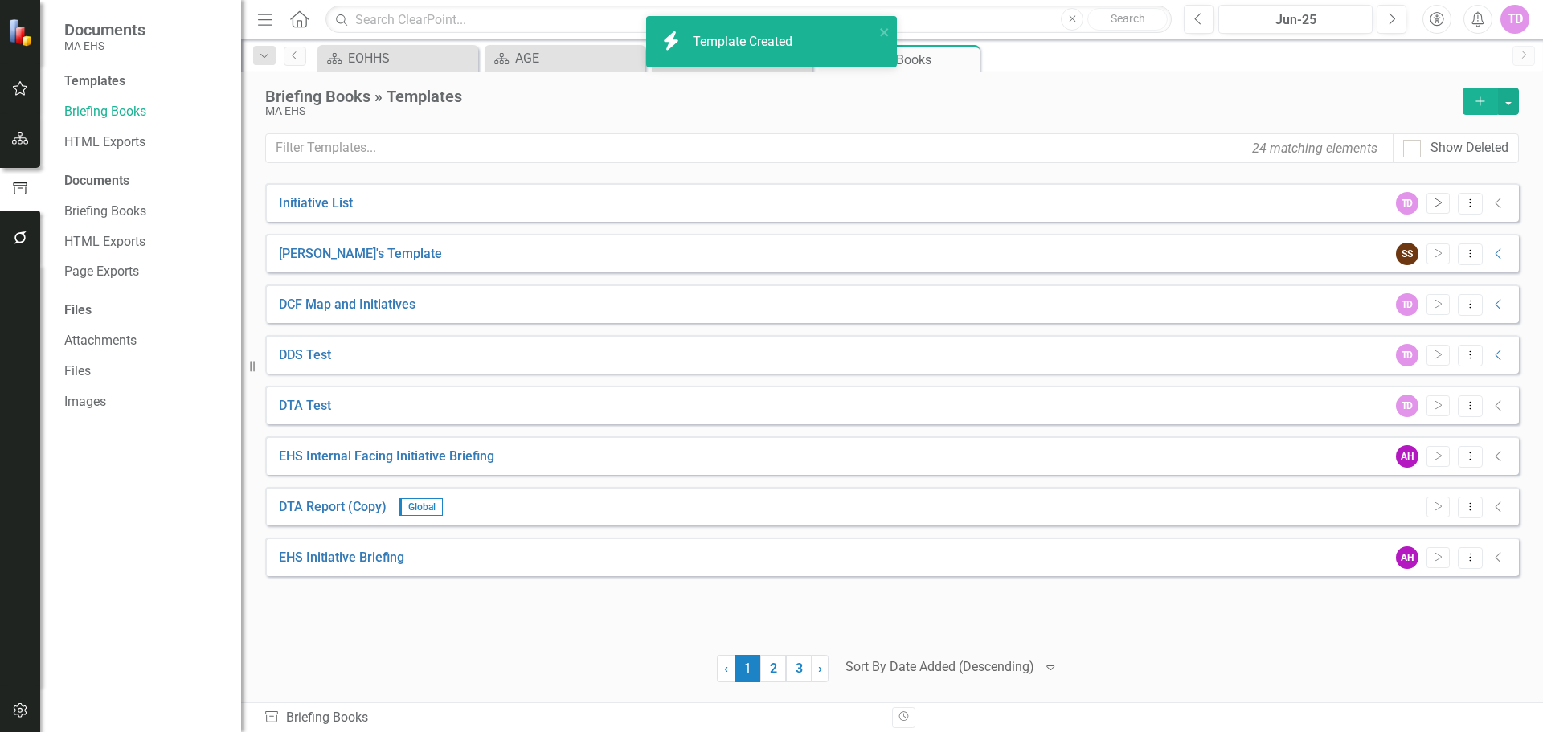
click at [1439, 203] on icon "Start" at bounding box center [1439, 204] width 12 height 10
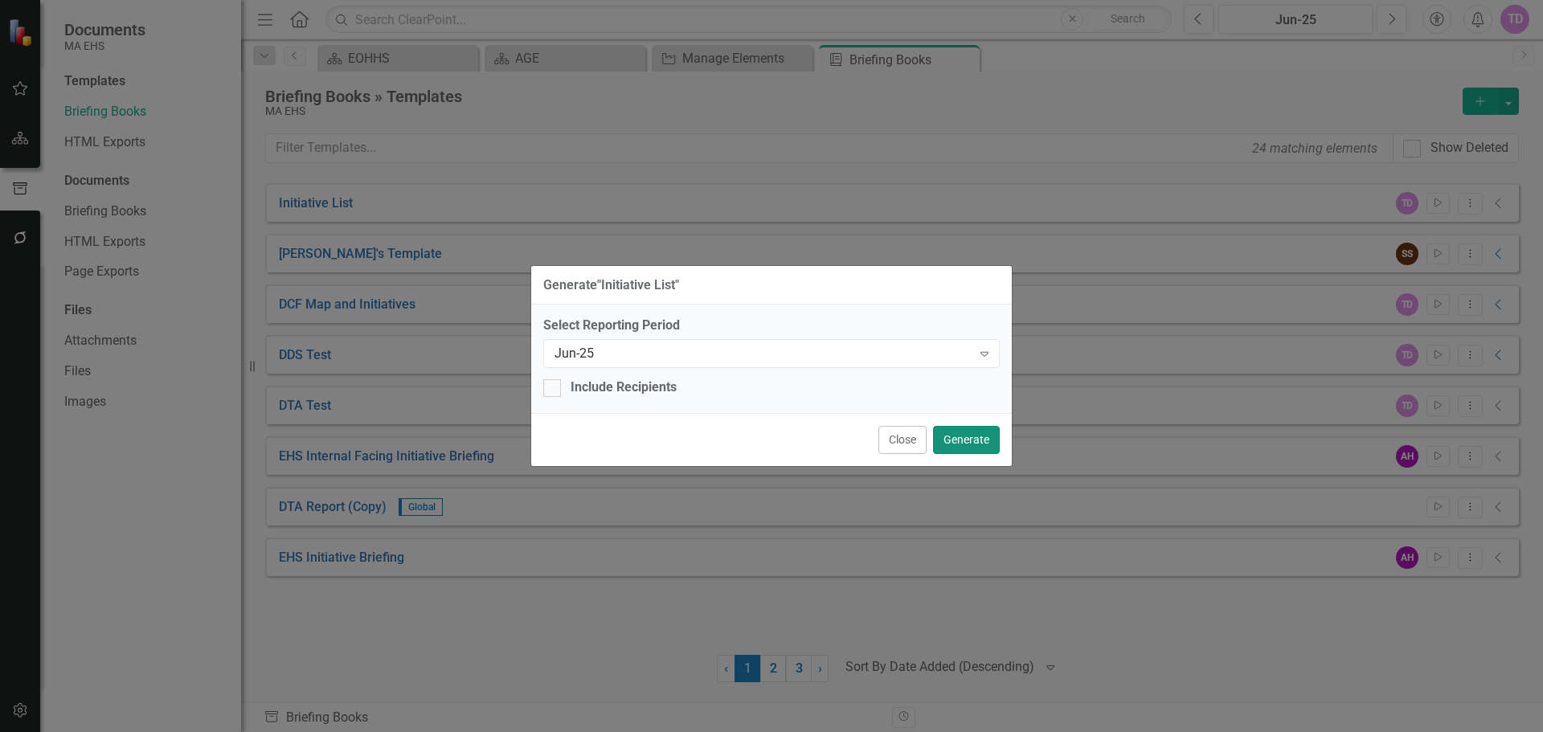
click at [986, 436] on button "Generate" at bounding box center [966, 440] width 67 height 28
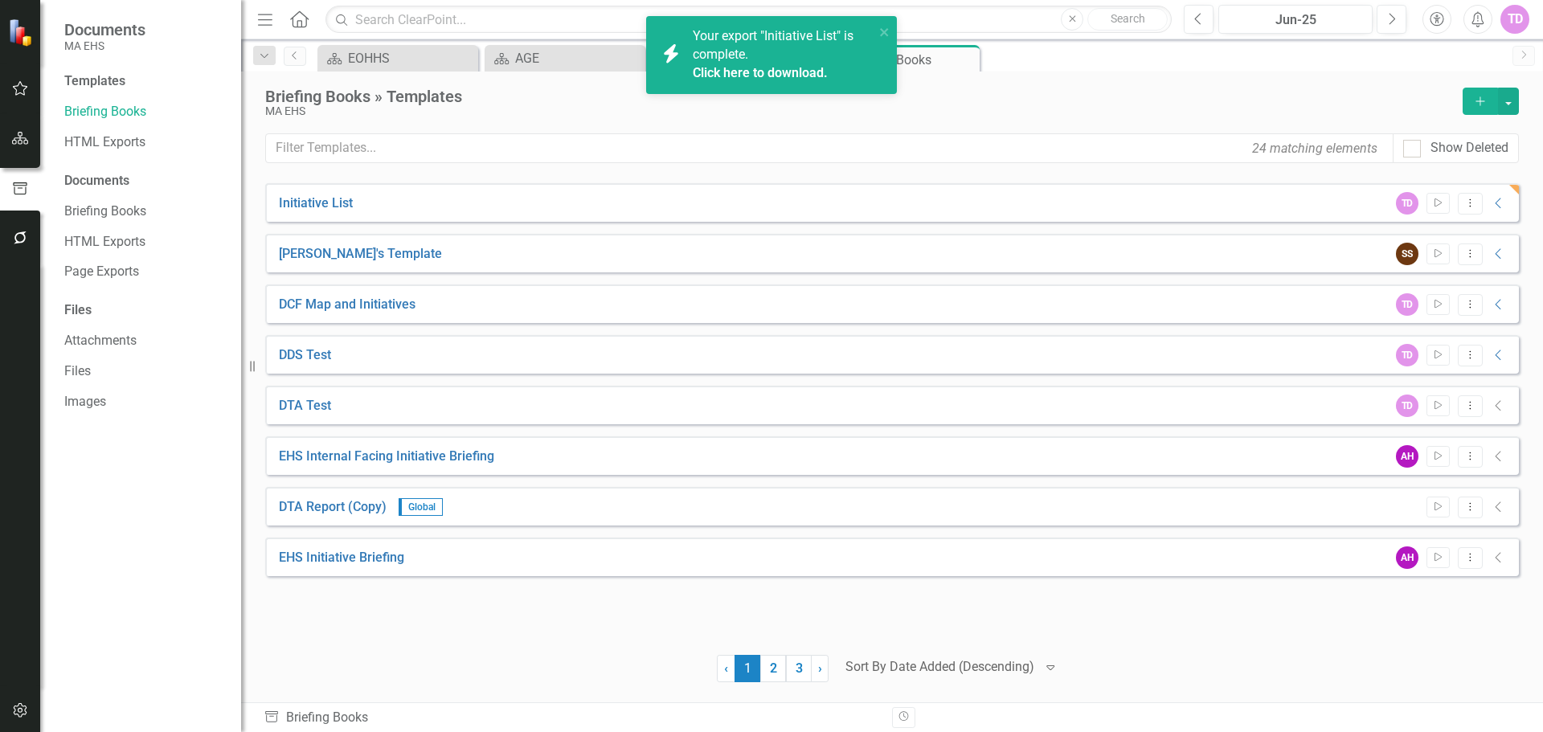
click at [807, 61] on div "Your export "Initiative List" is complete. Click here to download." at bounding box center [784, 54] width 182 height 55
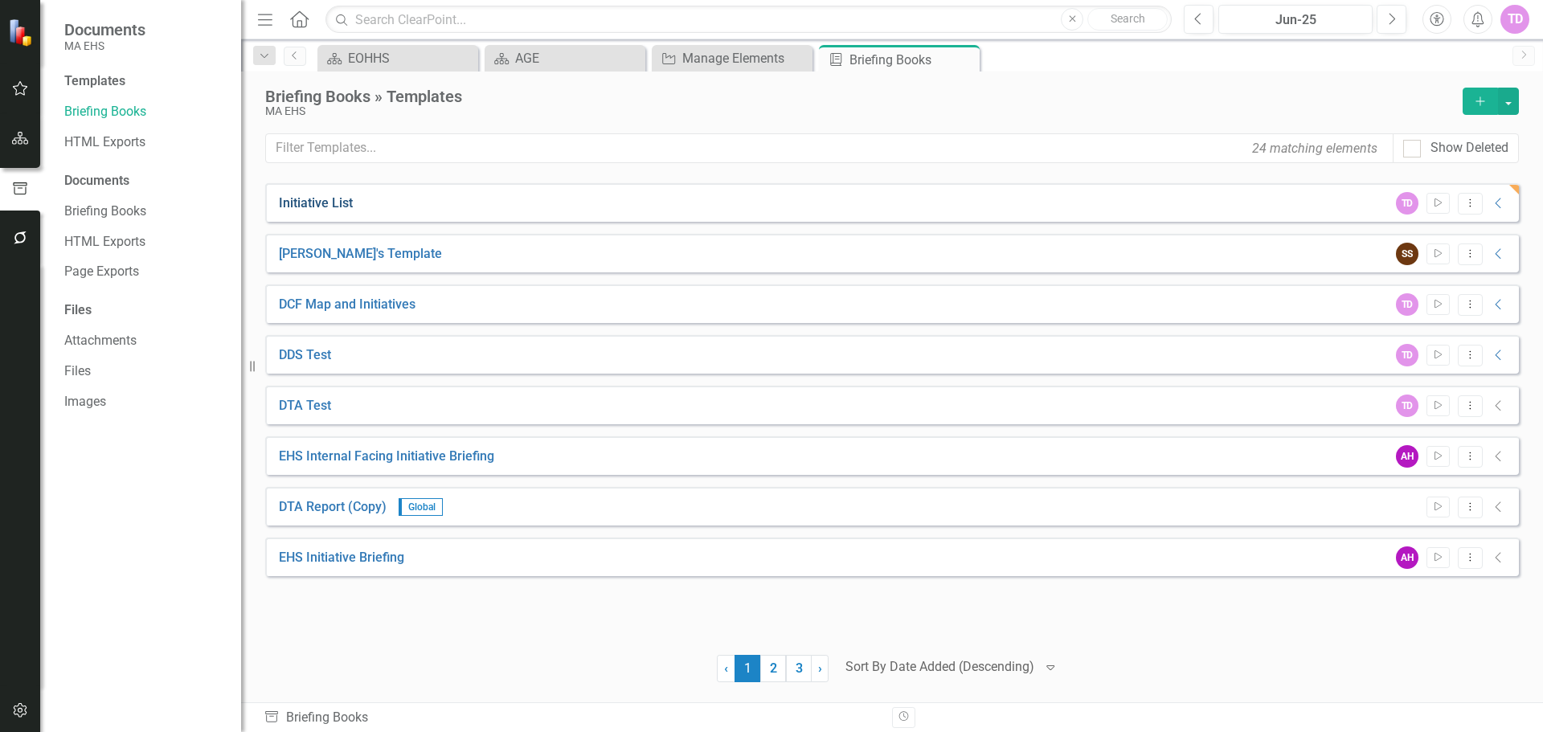
click at [312, 205] on link "Initiative List" at bounding box center [316, 204] width 74 height 18
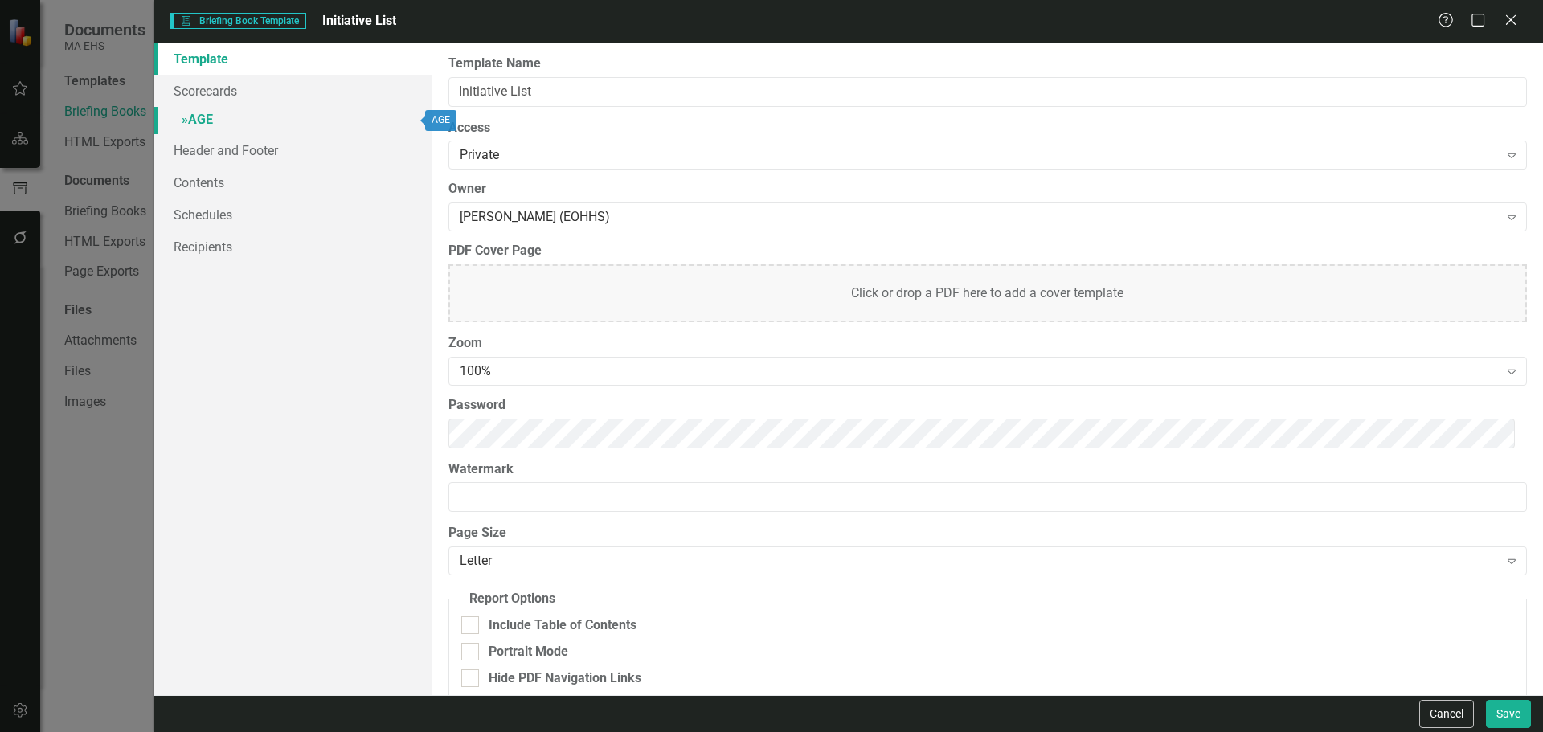
click at [205, 116] on link "» AGE" at bounding box center [293, 121] width 278 height 28
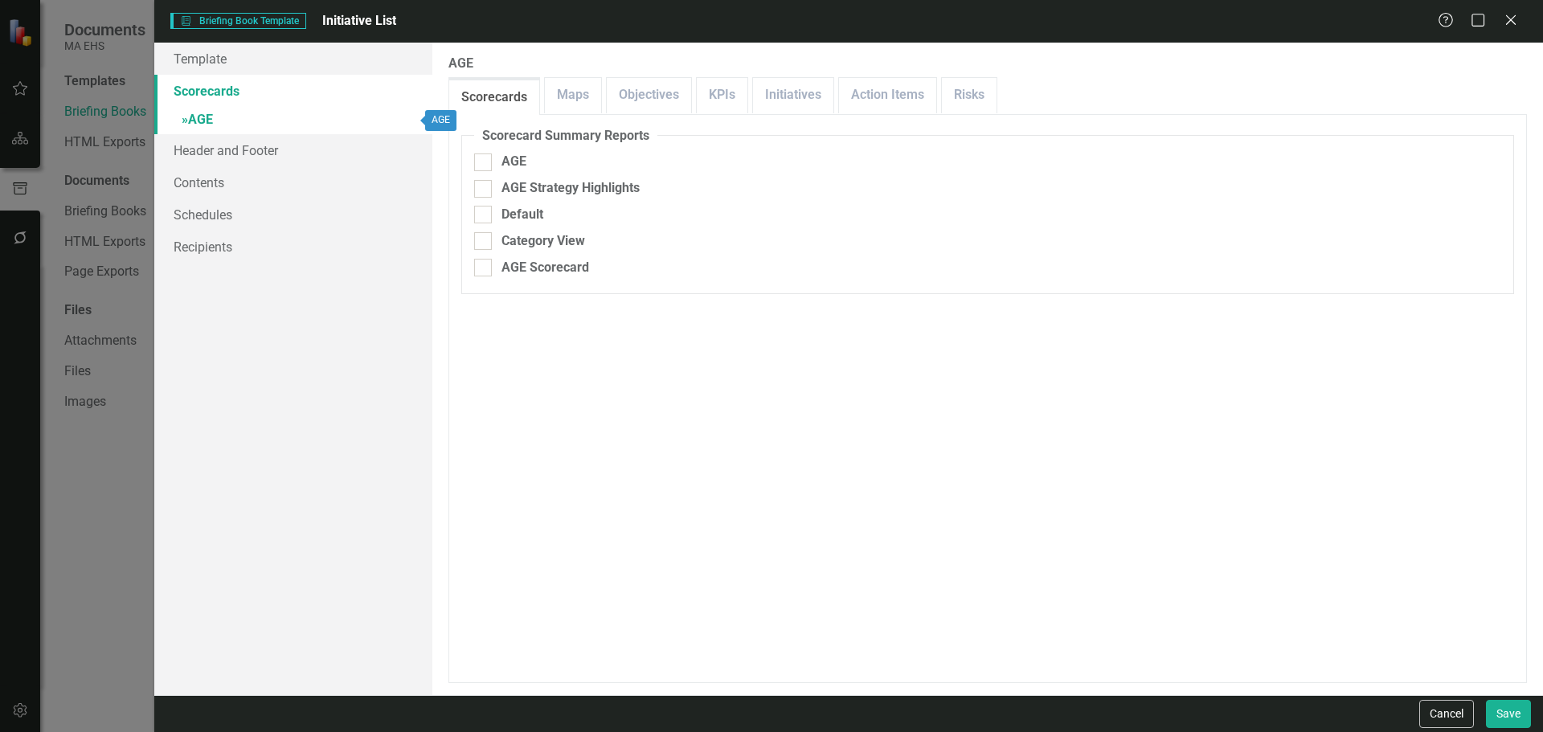
click at [205, 116] on link "» AGE" at bounding box center [293, 121] width 278 height 28
click at [177, 116] on link "» AGE" at bounding box center [293, 121] width 278 height 28
click at [185, 125] on span "»" at bounding box center [185, 119] width 6 height 15
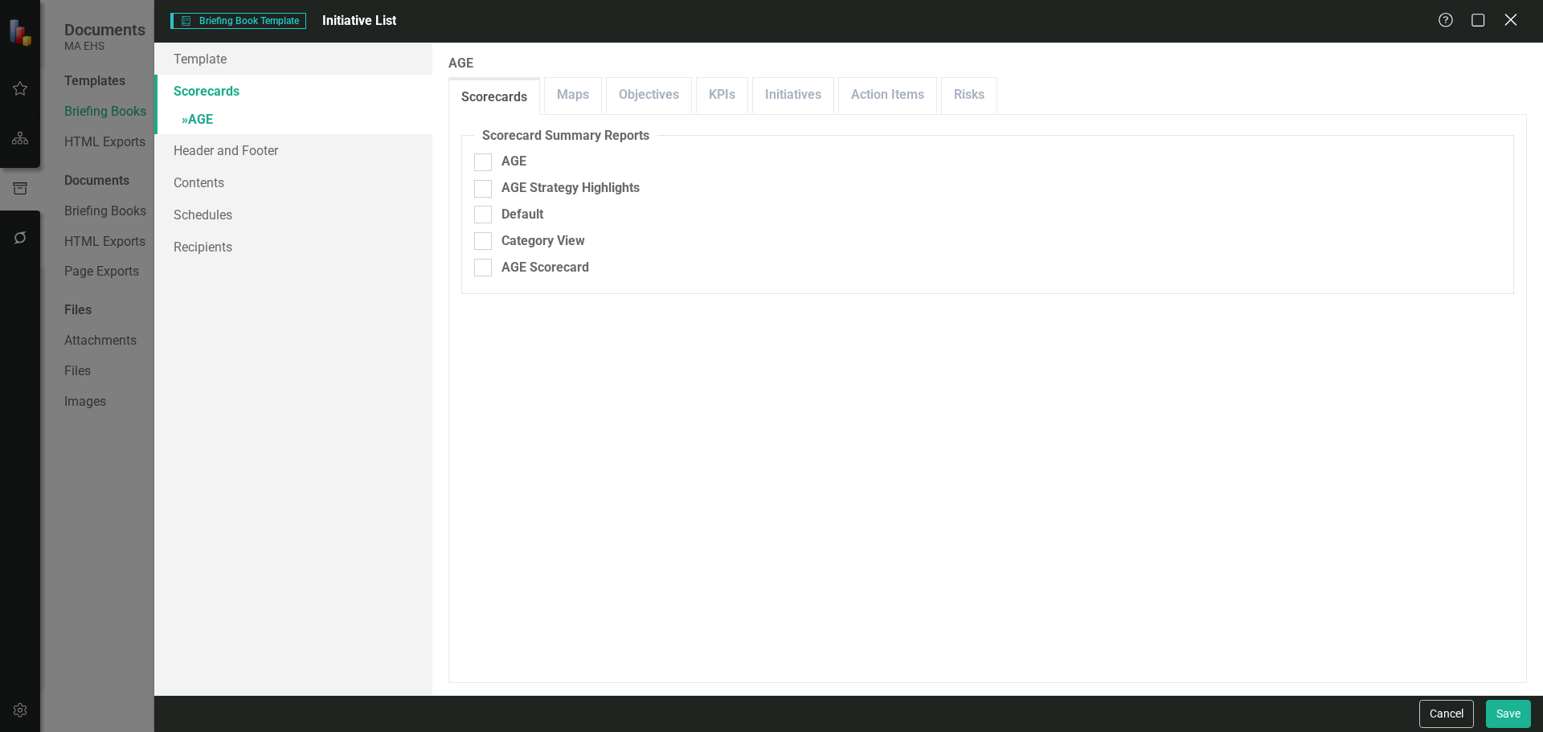
click at [1517, 25] on icon at bounding box center [1511, 20] width 12 height 12
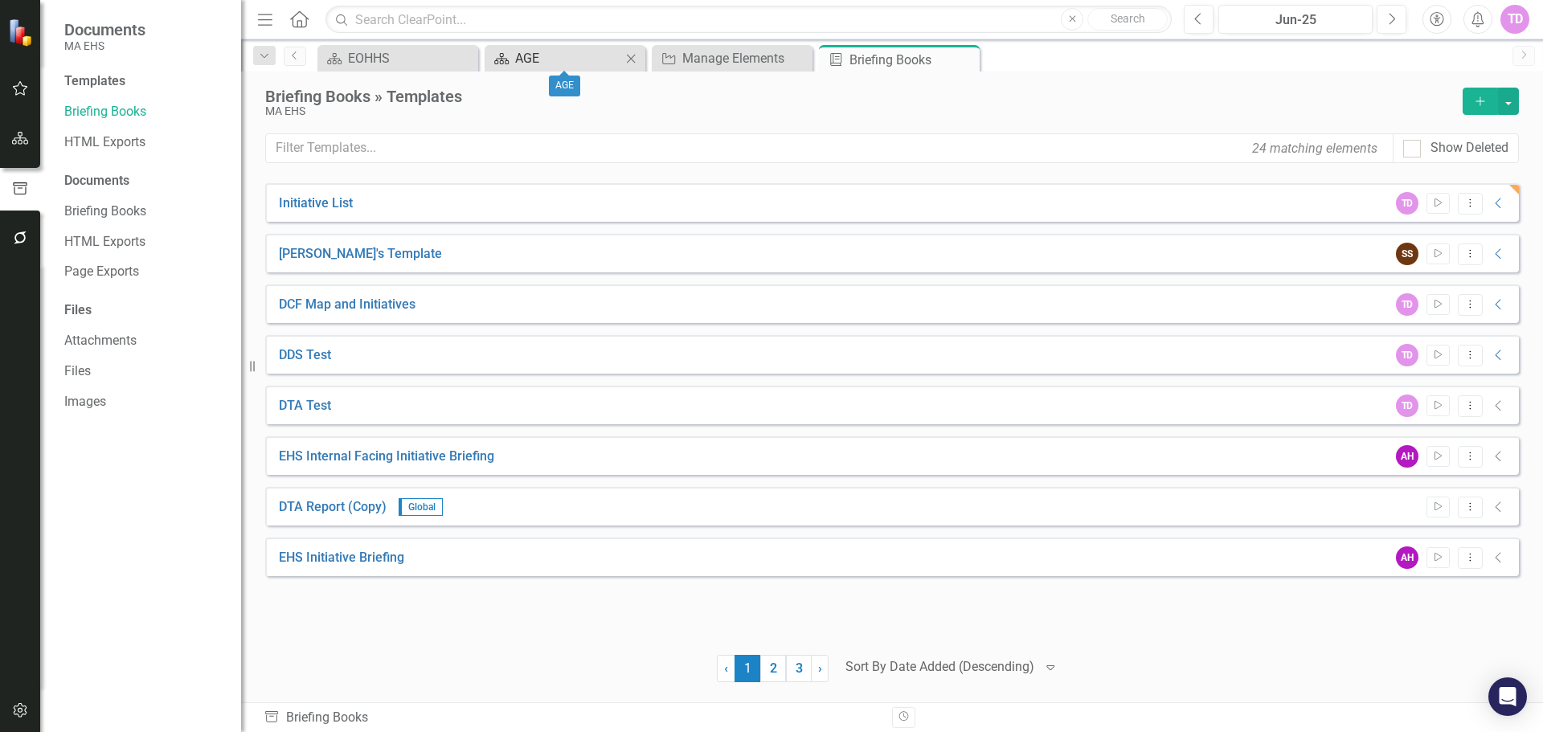
click at [564, 62] on div "AGE" at bounding box center [568, 58] width 106 height 20
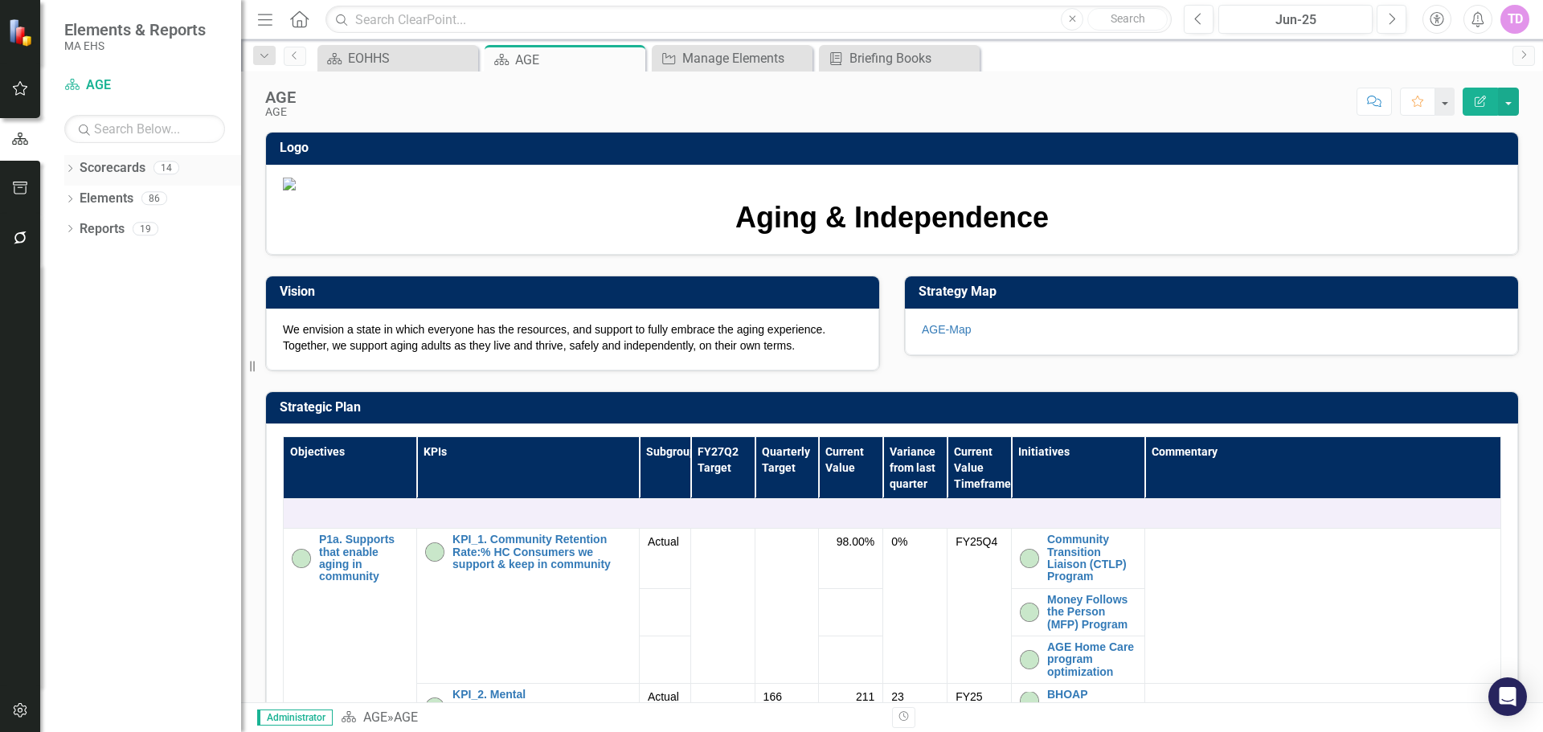
click at [70, 166] on icon at bounding box center [70, 168] width 4 height 7
click at [73, 195] on icon "Dropdown" at bounding box center [78, 198] width 12 height 10
click at [116, 256] on link "DCF" at bounding box center [173, 260] width 137 height 18
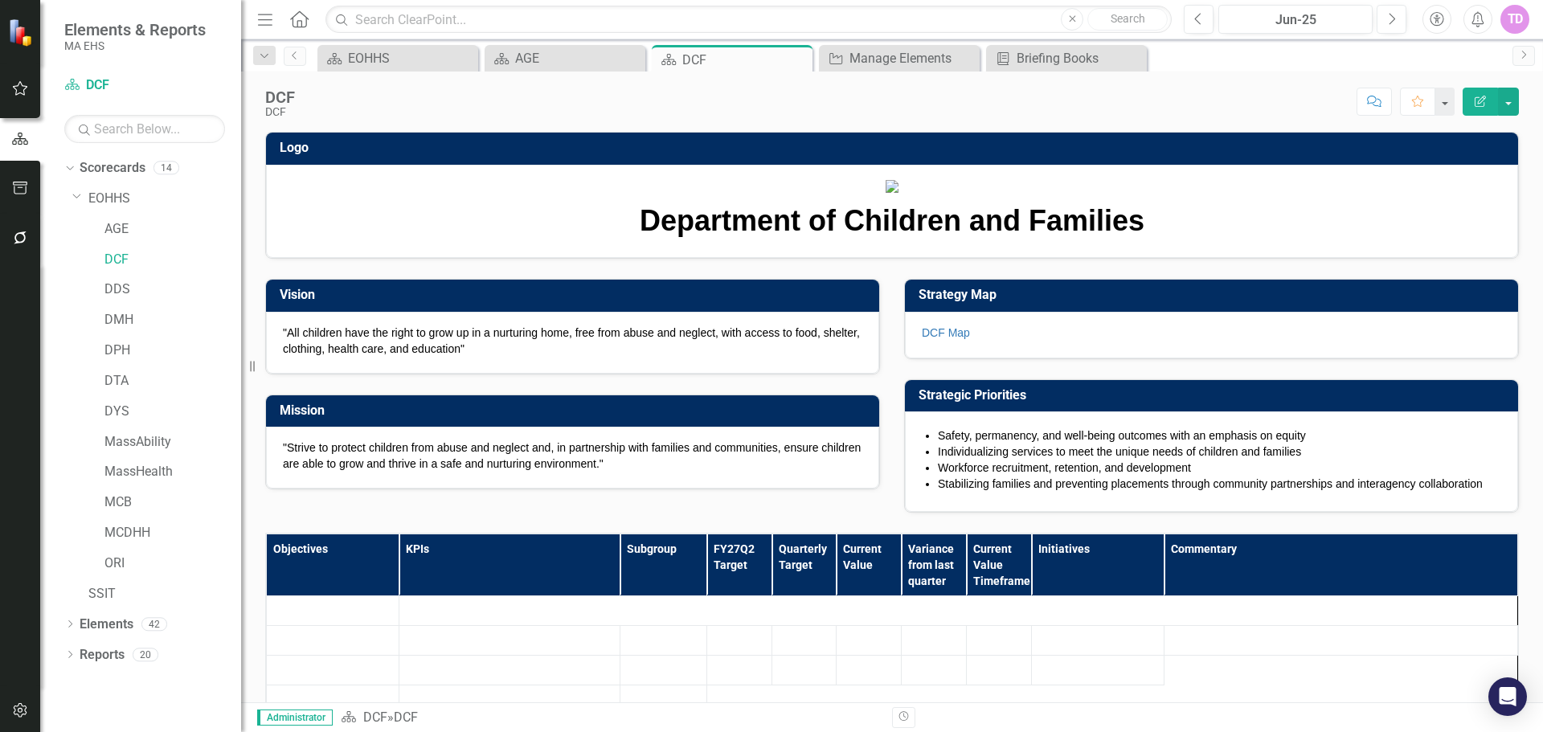
click at [13, 178] on button "button" at bounding box center [20, 189] width 36 height 34
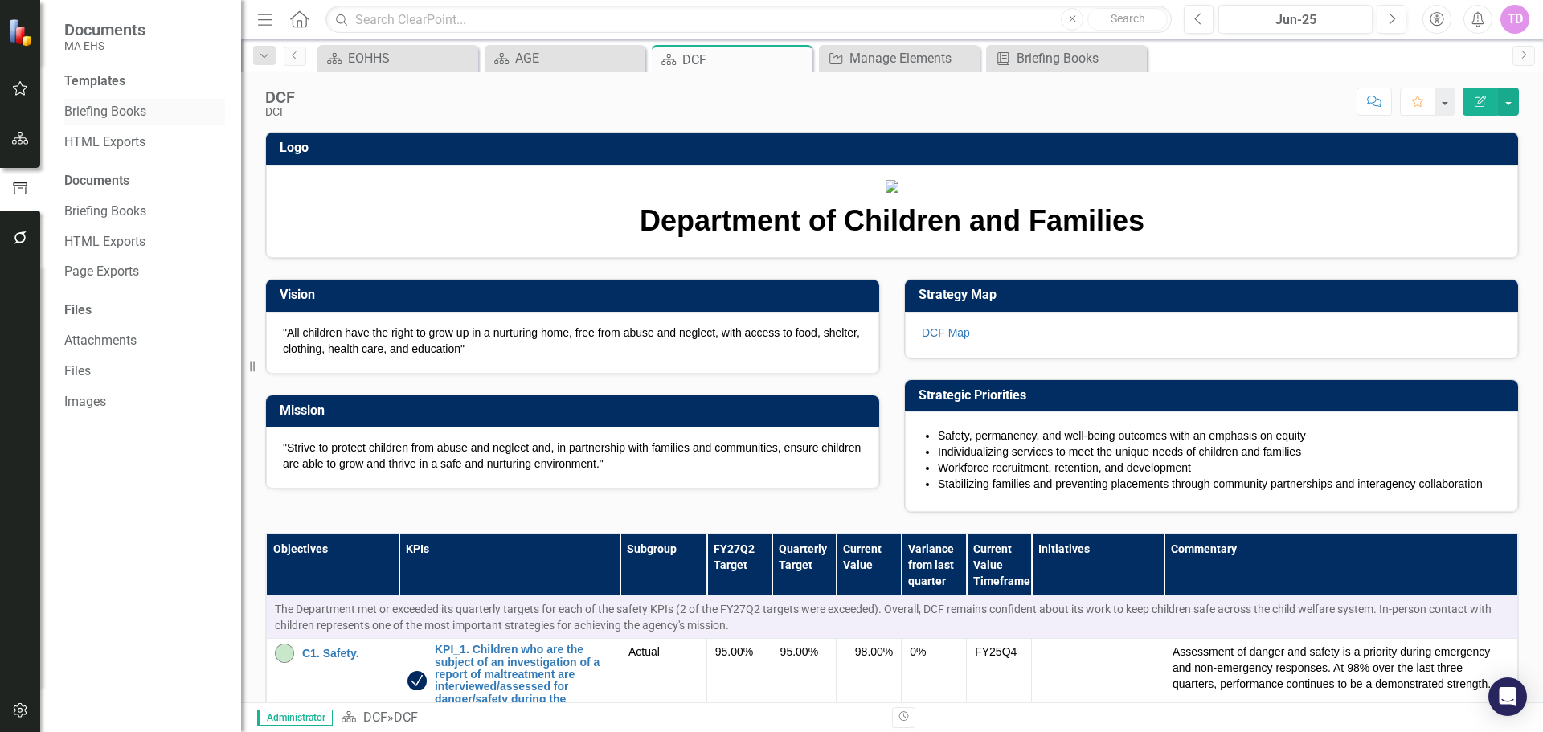
click at [111, 101] on div "Briefing Books" at bounding box center [144, 112] width 161 height 27
click at [111, 105] on link "Briefing Books" at bounding box center [144, 112] width 161 height 18
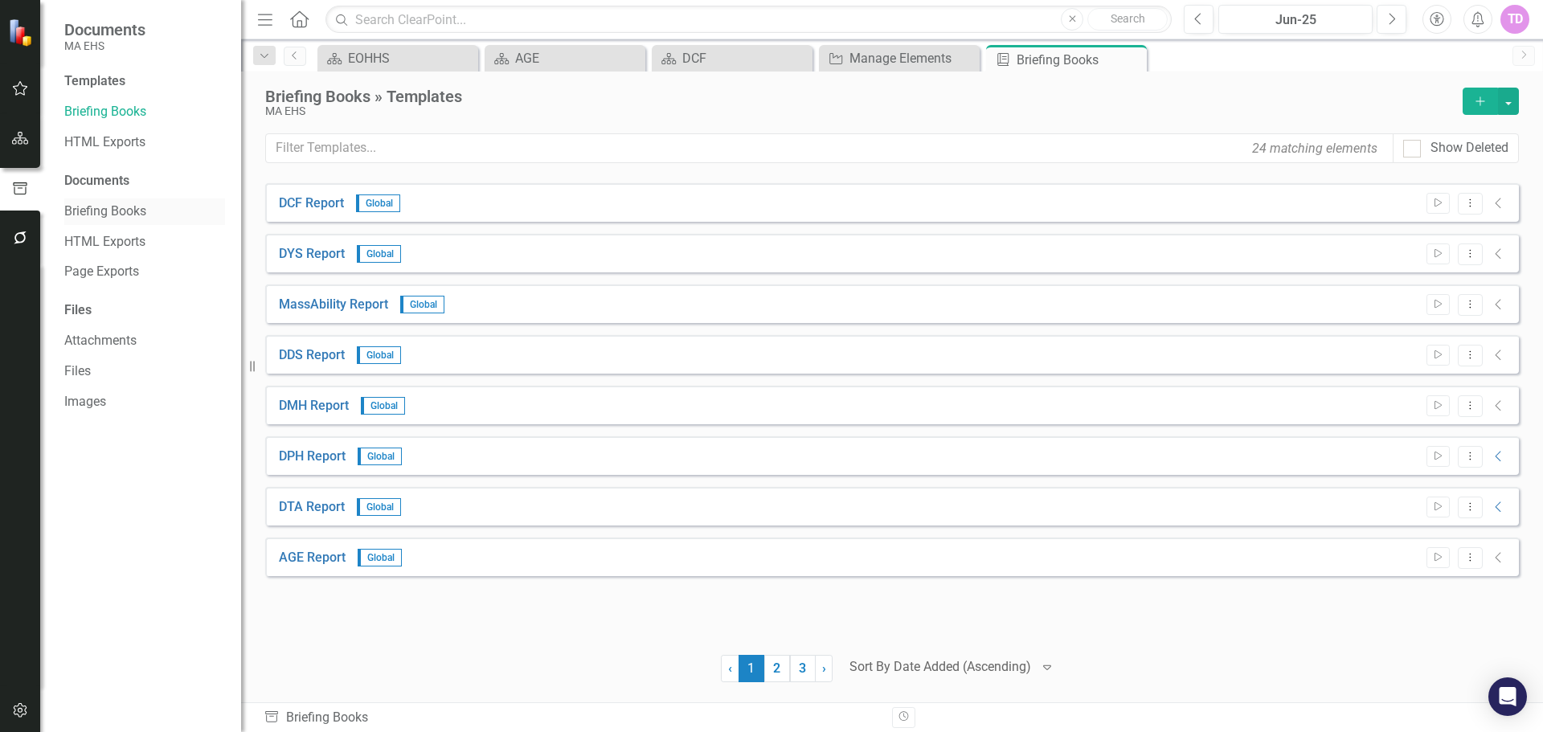
click at [113, 203] on link "Briefing Books" at bounding box center [144, 212] width 161 height 18
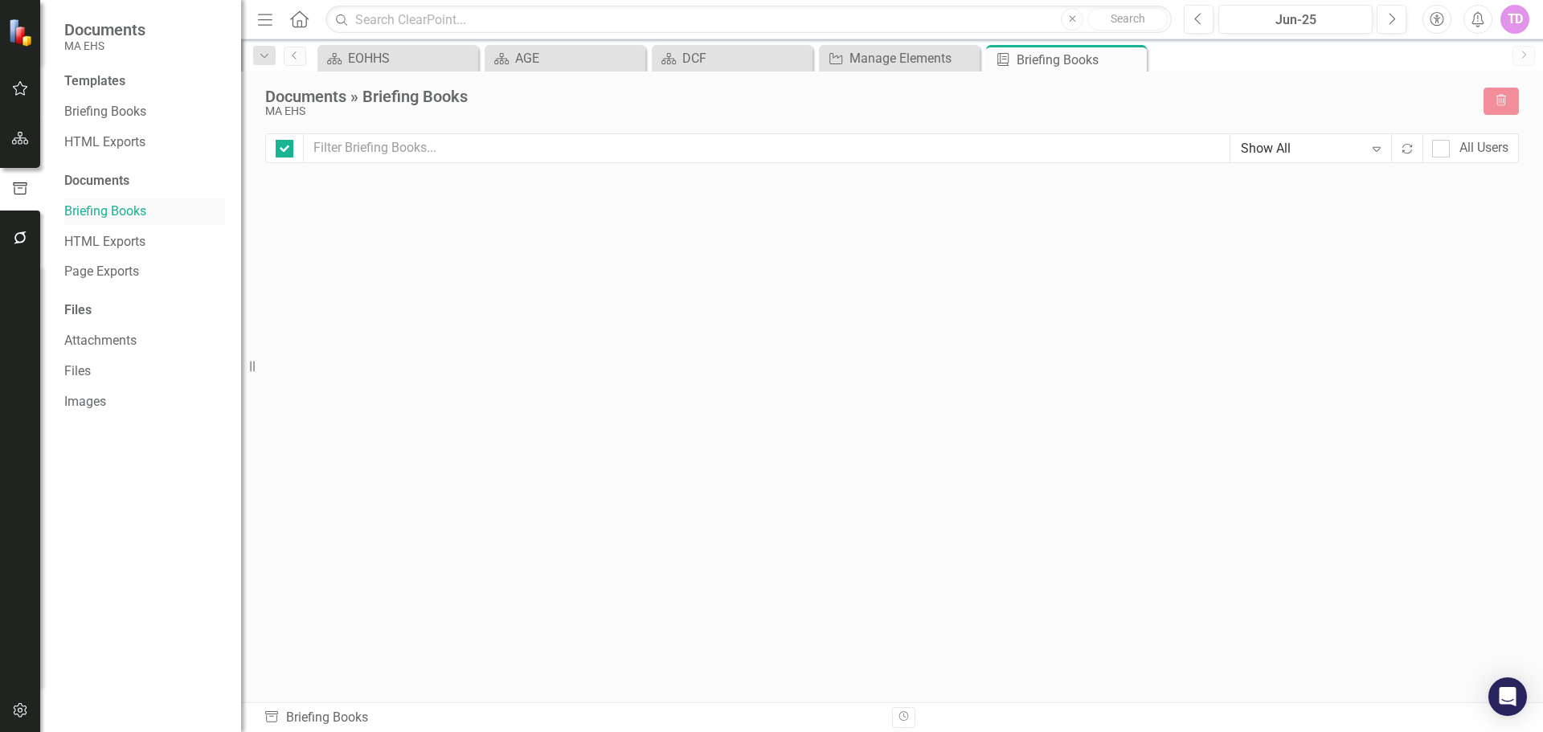
checkbox input "false"
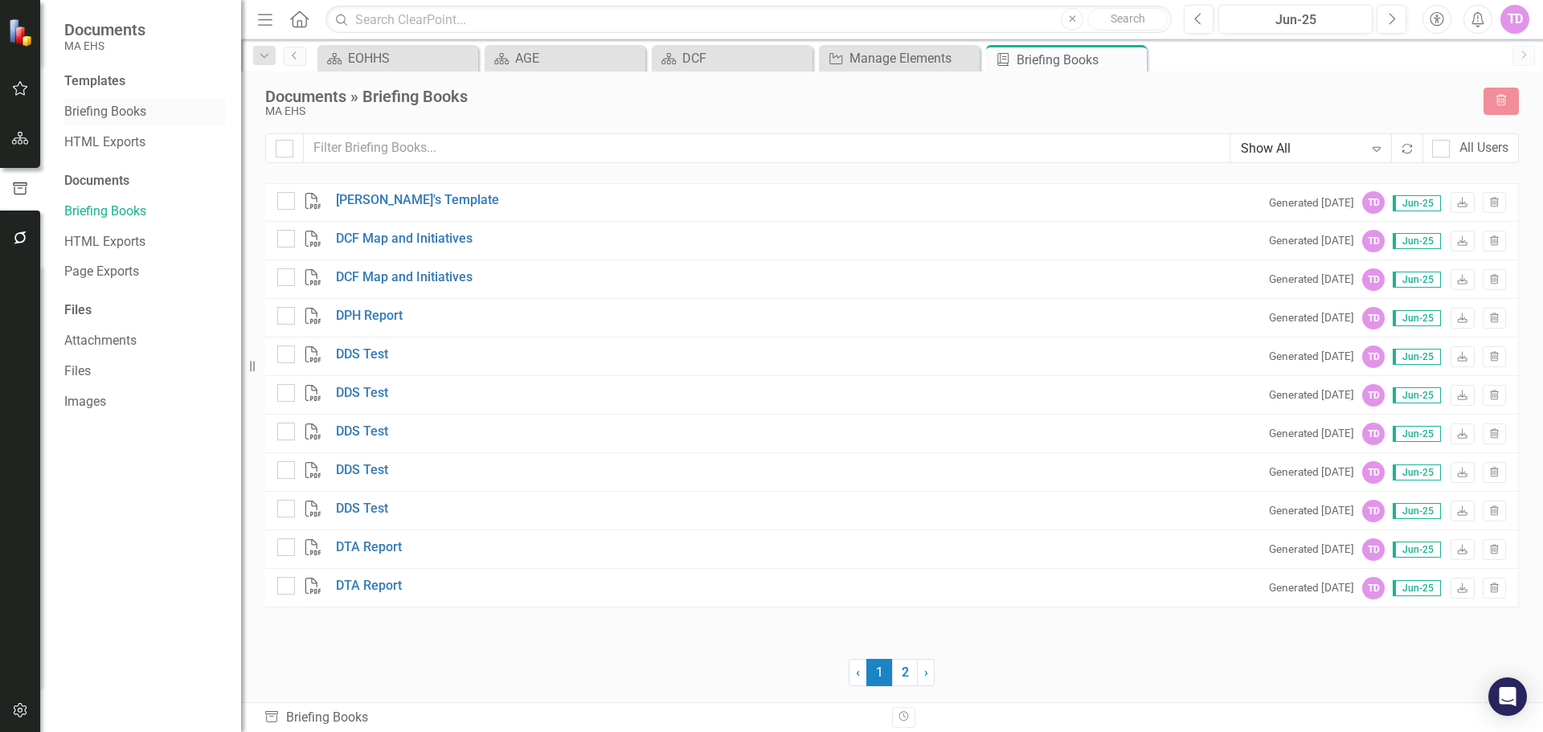
click at [71, 111] on link "Briefing Books" at bounding box center [144, 112] width 161 height 18
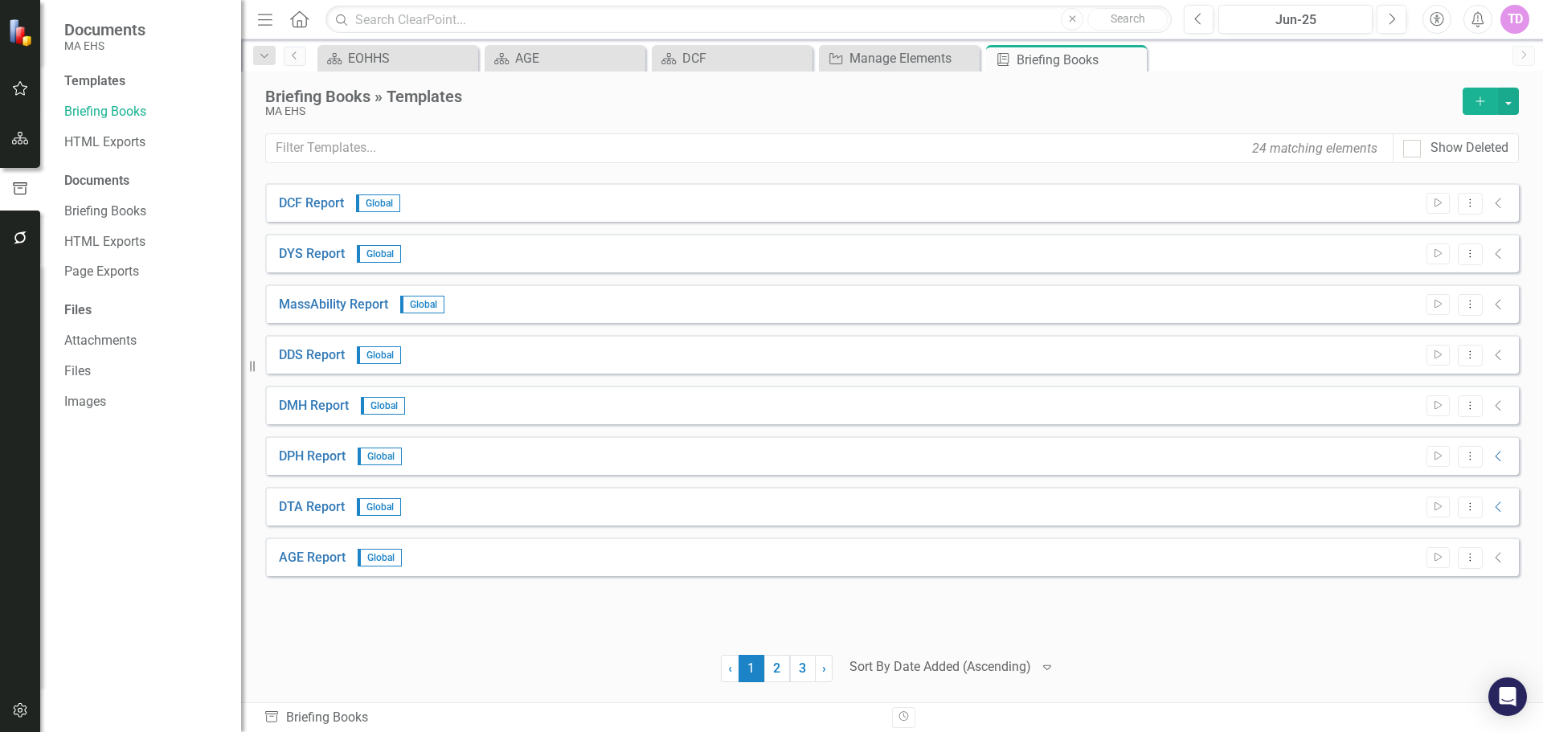
click at [950, 661] on div at bounding box center [941, 668] width 182 height 22
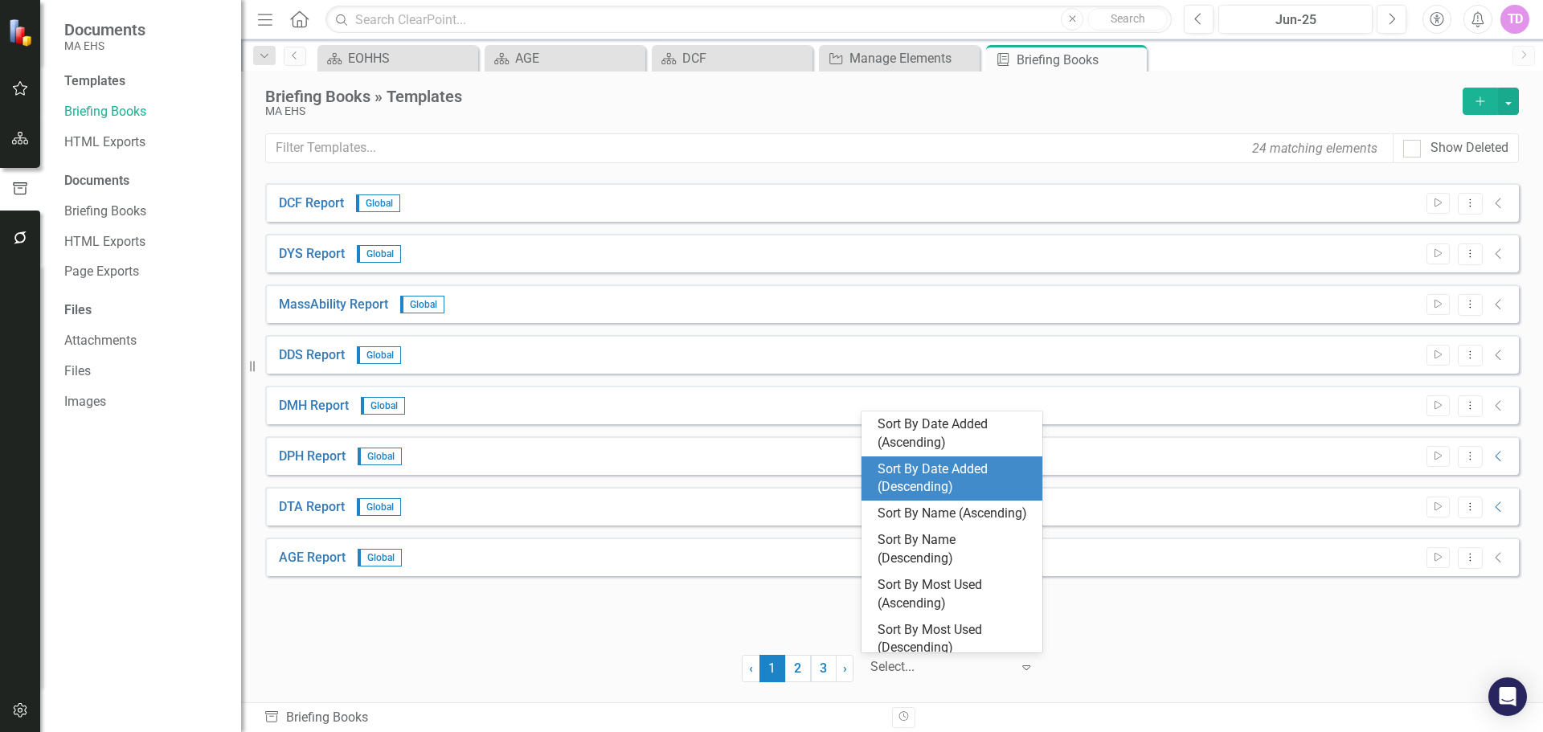
click at [937, 488] on div "Sort By Date Added (Descending)" at bounding box center [955, 479] width 155 height 37
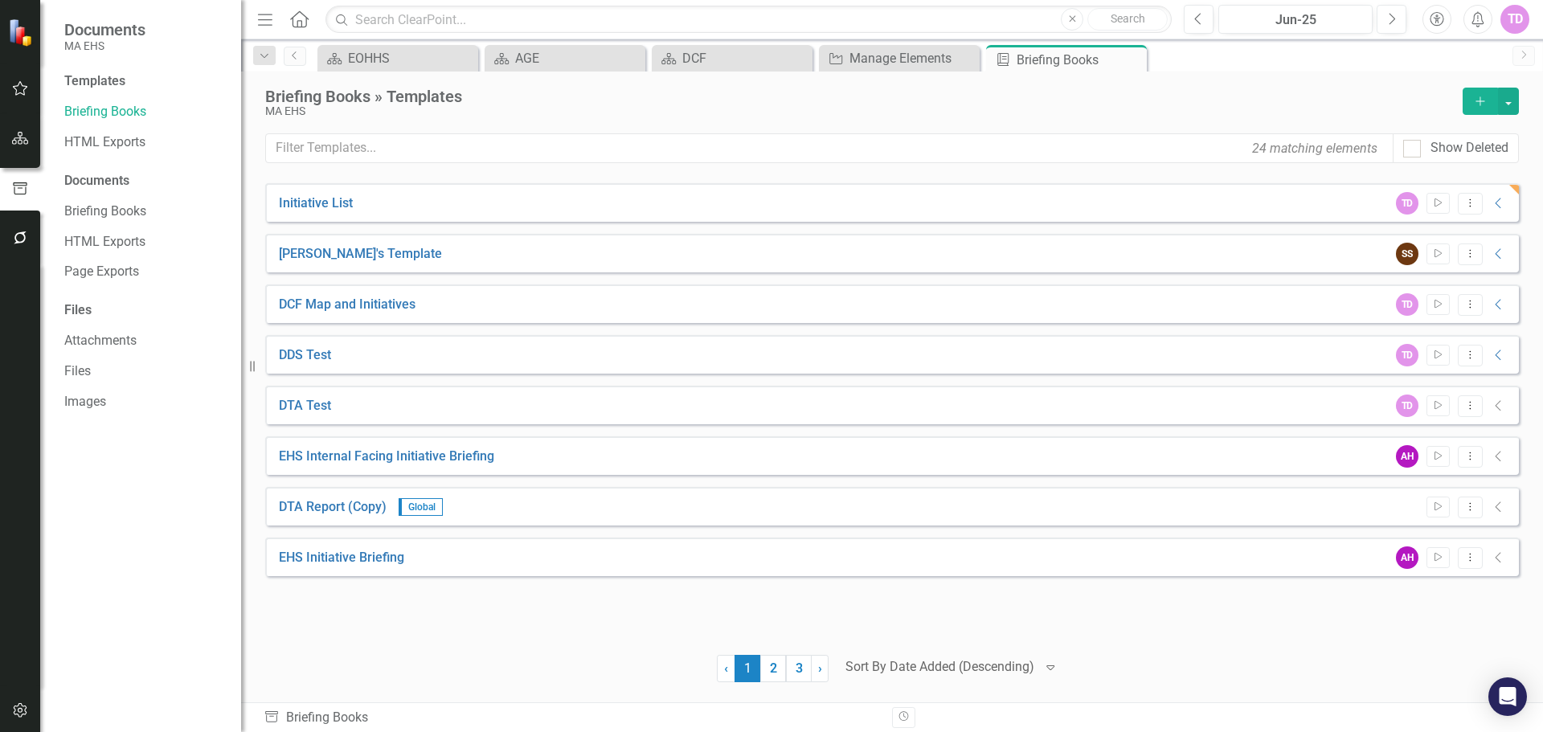
click at [296, 223] on div "Initiative List TD Start Dropdown Menu Collapse PDF Initiative List Generated 4…" at bounding box center [892, 409] width 1254 height 452
click at [1468, 206] on icon "Dropdown Menu" at bounding box center [1471, 203] width 14 height 10
click at [1446, 256] on link "Preview Preview Template" at bounding box center [1408, 260] width 149 height 30
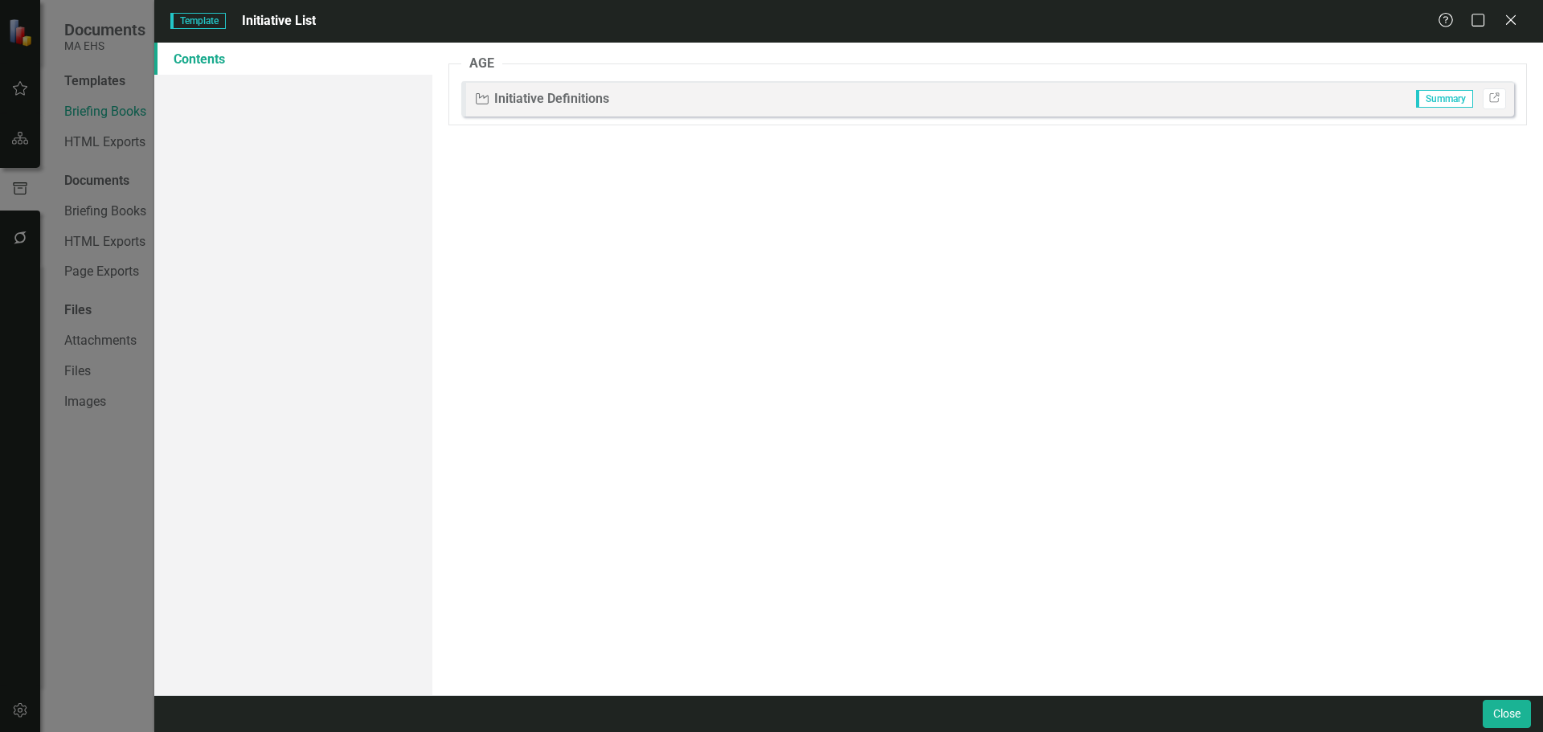
click at [859, 85] on div "Initiative Initiative Definitions Summary Link" at bounding box center [987, 98] width 1053 height 35
click at [1523, 18] on div "Help Maximize Close" at bounding box center [1482, 21] width 89 height 18
click at [1517, 19] on icon "Close" at bounding box center [1511, 19] width 20 height 15
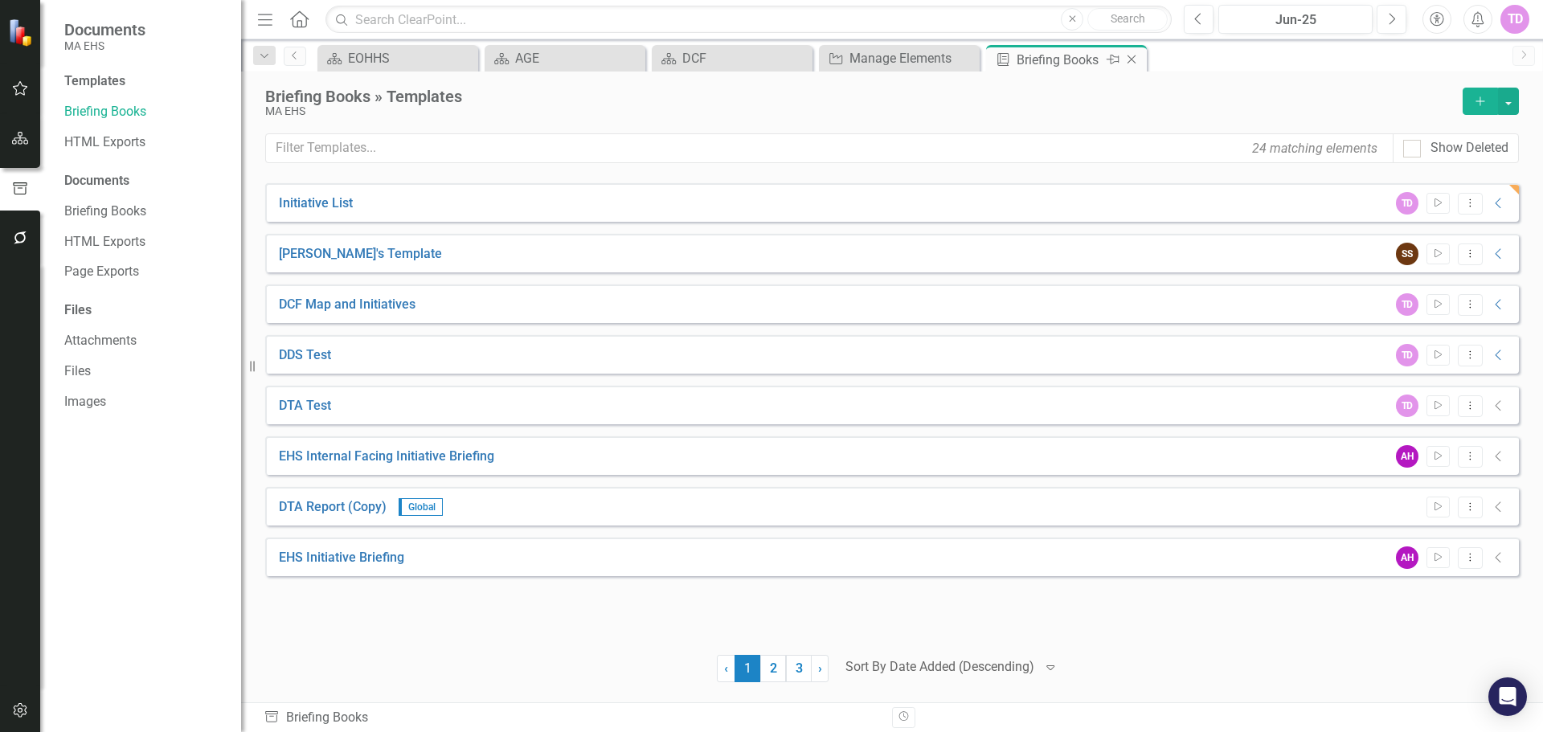
click at [1107, 52] on icon "Pin" at bounding box center [1113, 59] width 13 height 16
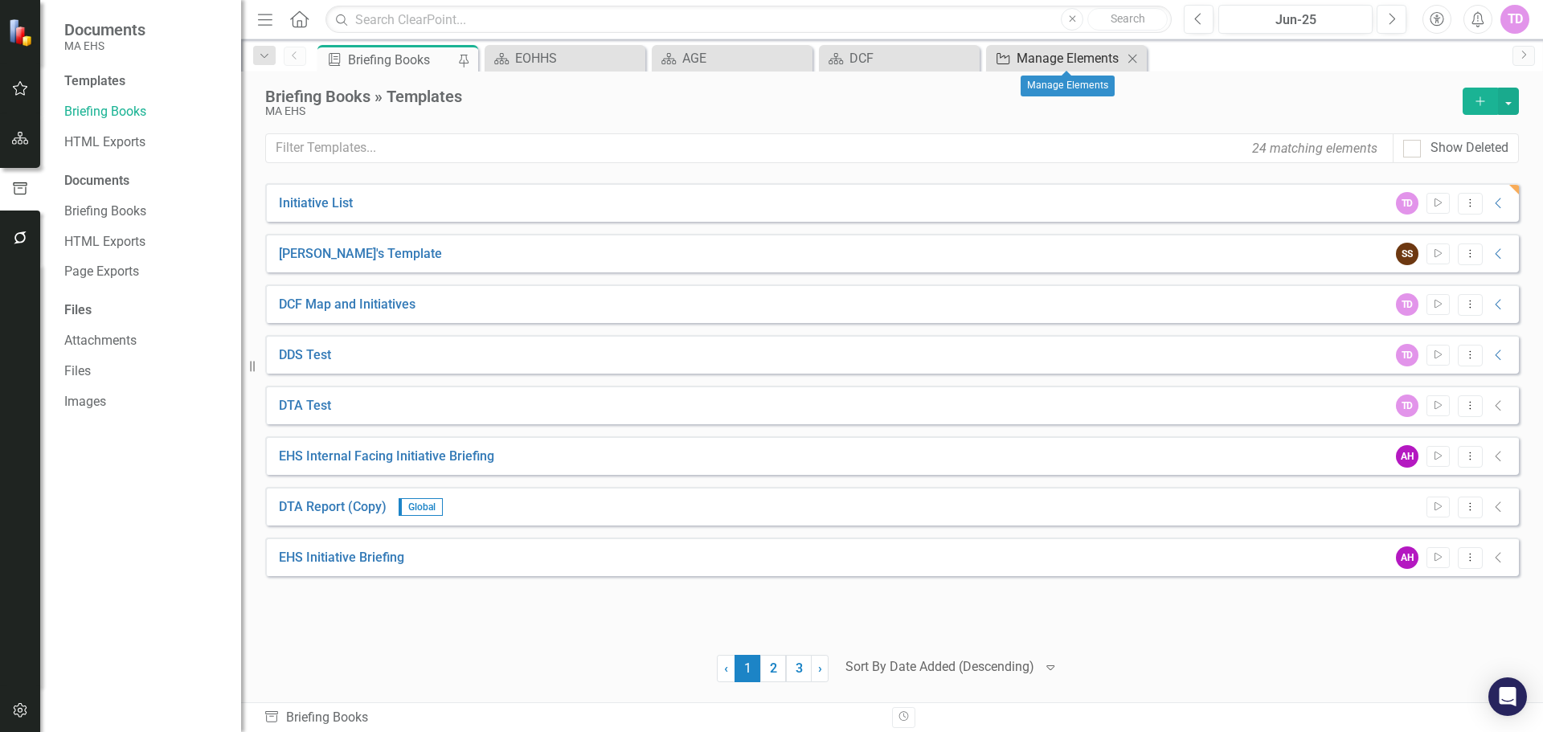
click at [1062, 63] on div "Manage Elements" at bounding box center [1070, 58] width 106 height 20
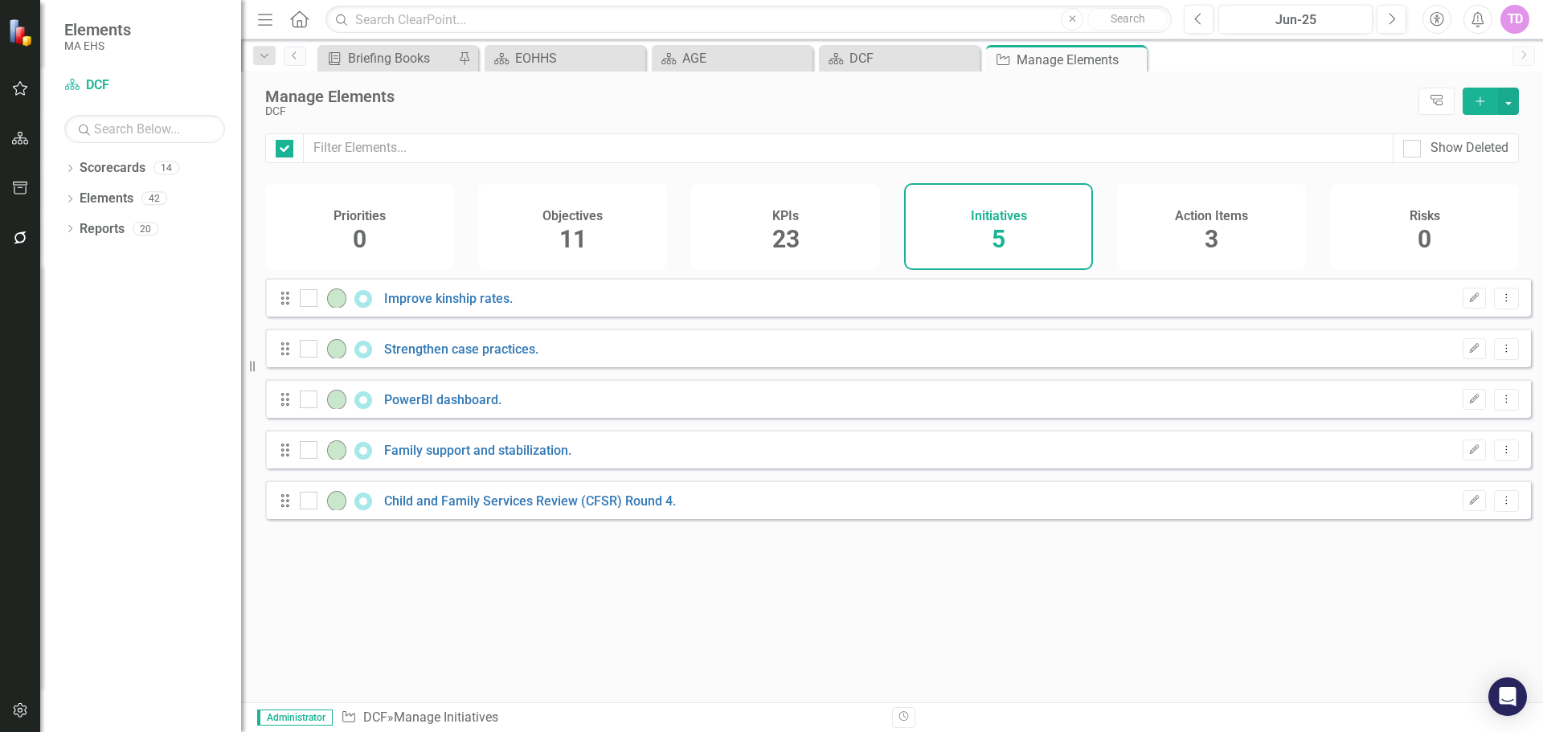
checkbox input "false"
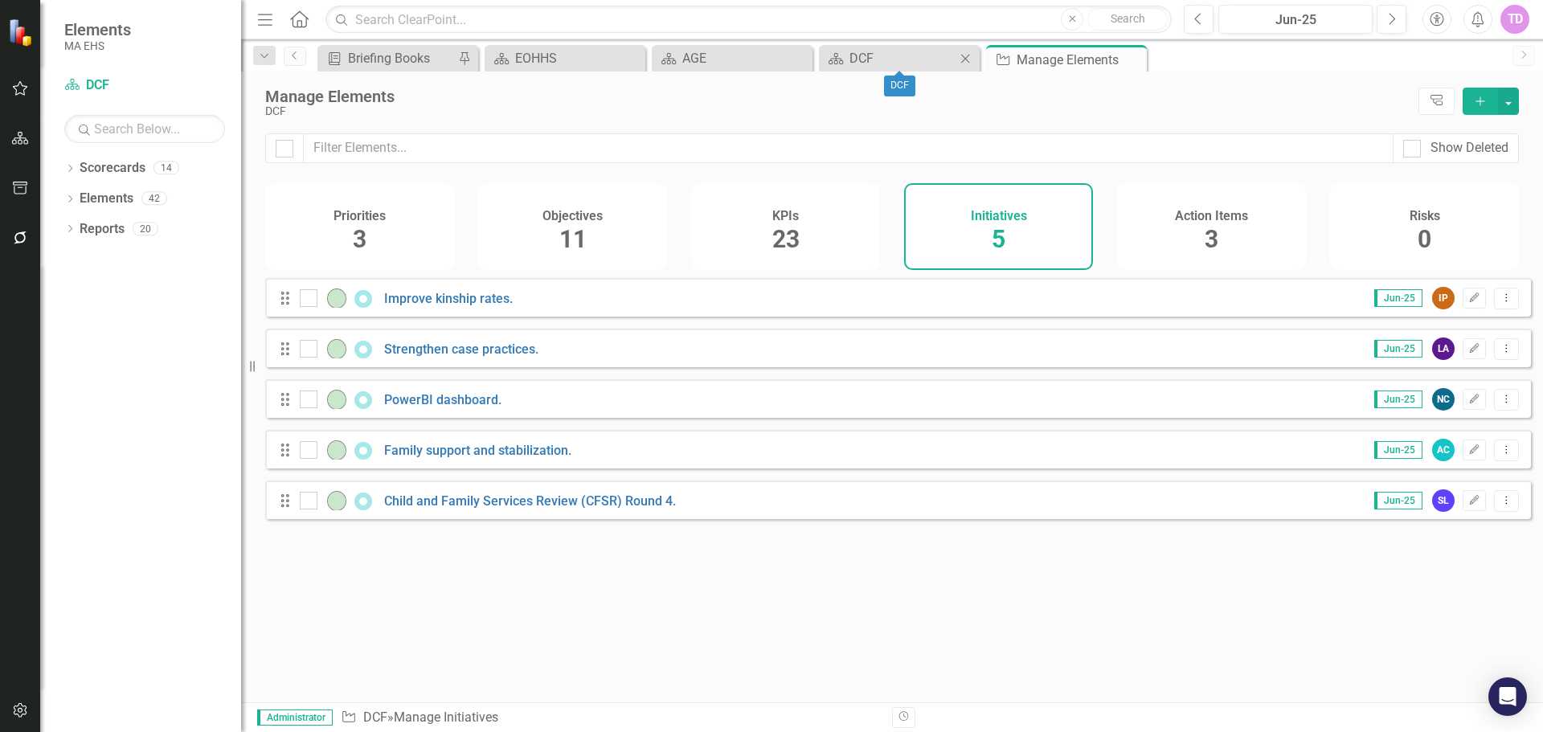
click at [905, 70] on div "Scorecard DCF Close" at bounding box center [899, 58] width 161 height 27
click at [875, 48] on div "DCF" at bounding box center [903, 58] width 106 height 20
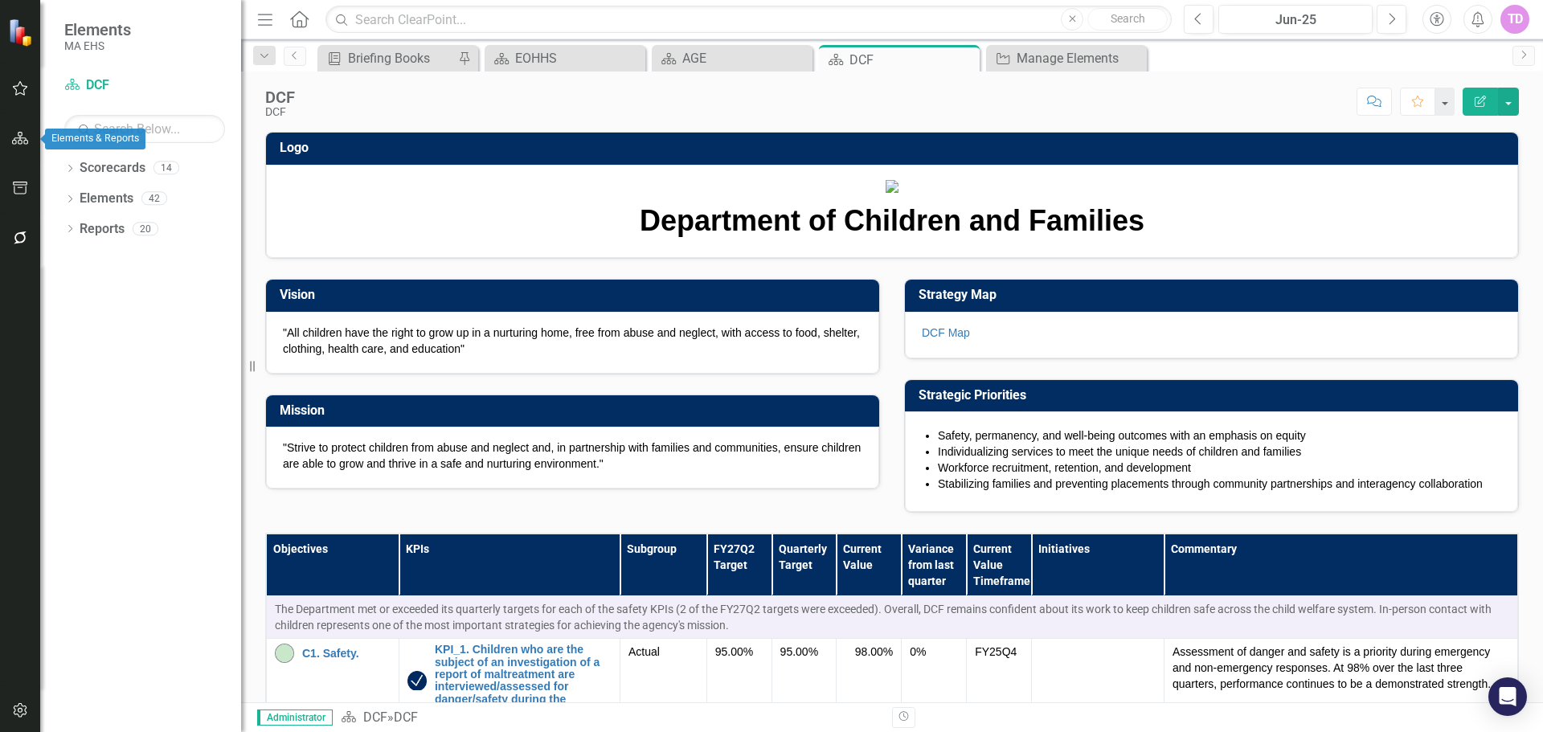
click at [21, 140] on icon "button" at bounding box center [20, 138] width 17 height 13
click at [27, 194] on icon "button" at bounding box center [20, 188] width 17 height 13
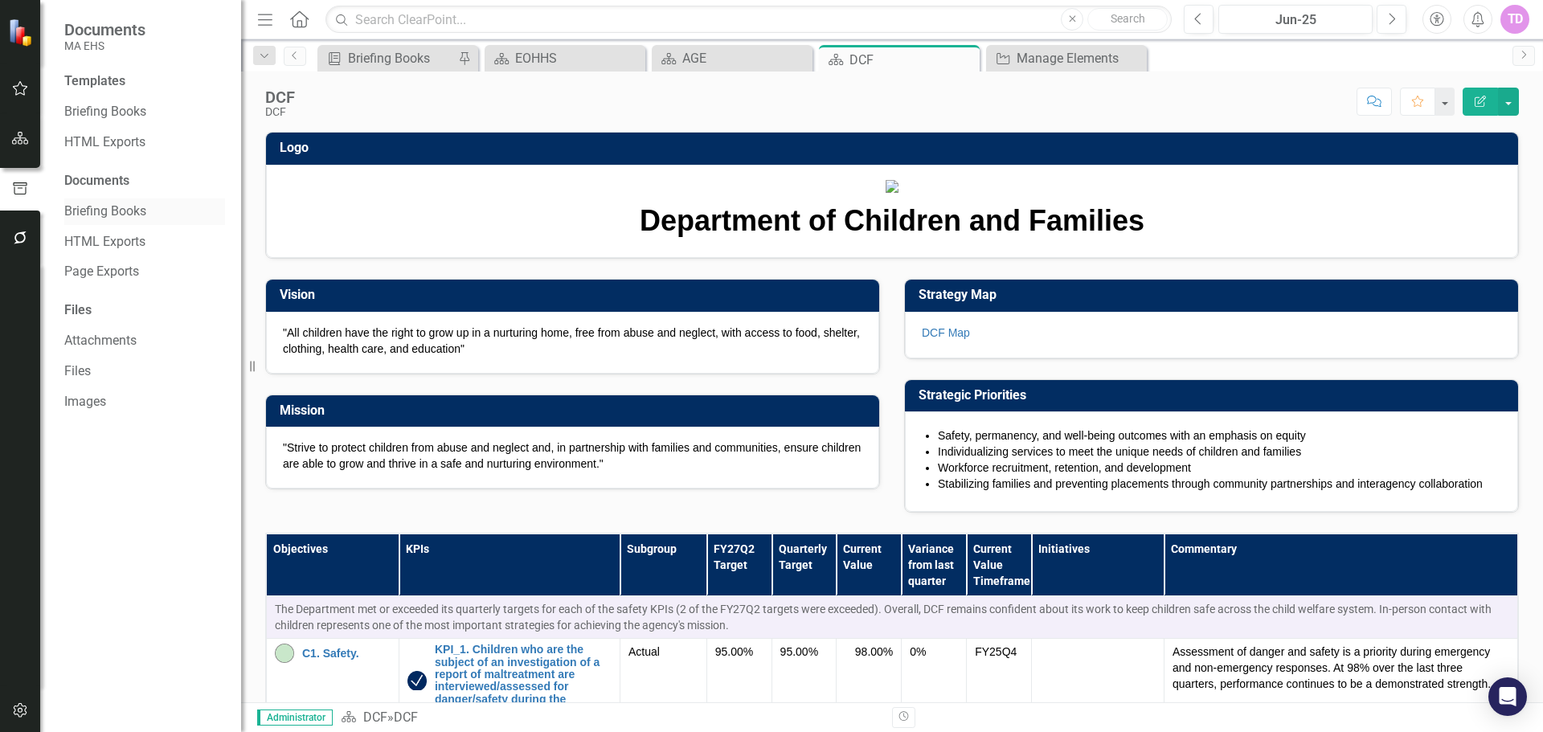
click at [118, 216] on link "Briefing Books" at bounding box center [144, 212] width 161 height 18
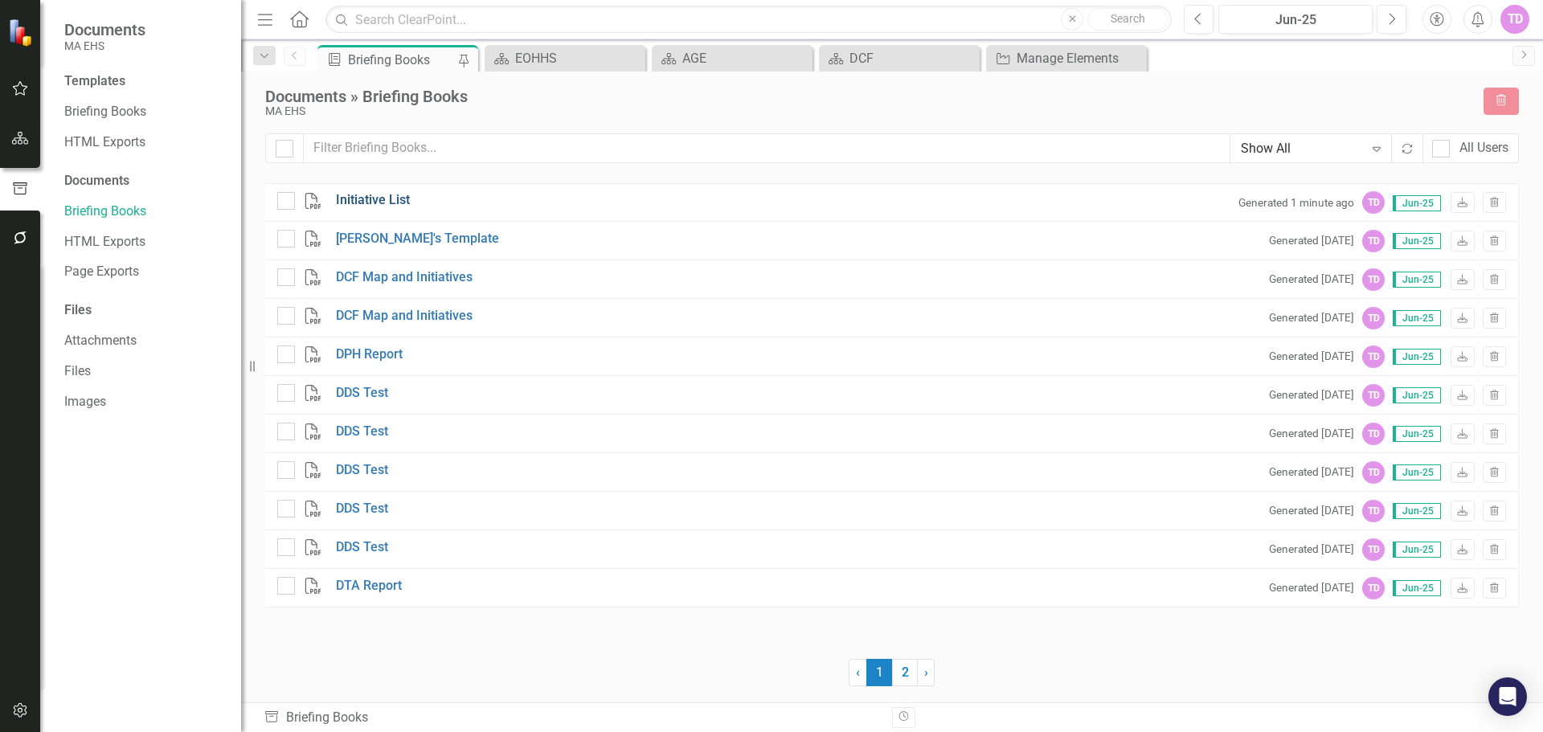
click at [380, 197] on link "Initiative List" at bounding box center [373, 200] width 74 height 18
click at [110, 215] on link "Briefing Books" at bounding box center [144, 212] width 161 height 18
click at [122, 122] on div "Briefing Books" at bounding box center [144, 112] width 161 height 27
click at [102, 112] on link "Briefing Books" at bounding box center [144, 112] width 161 height 18
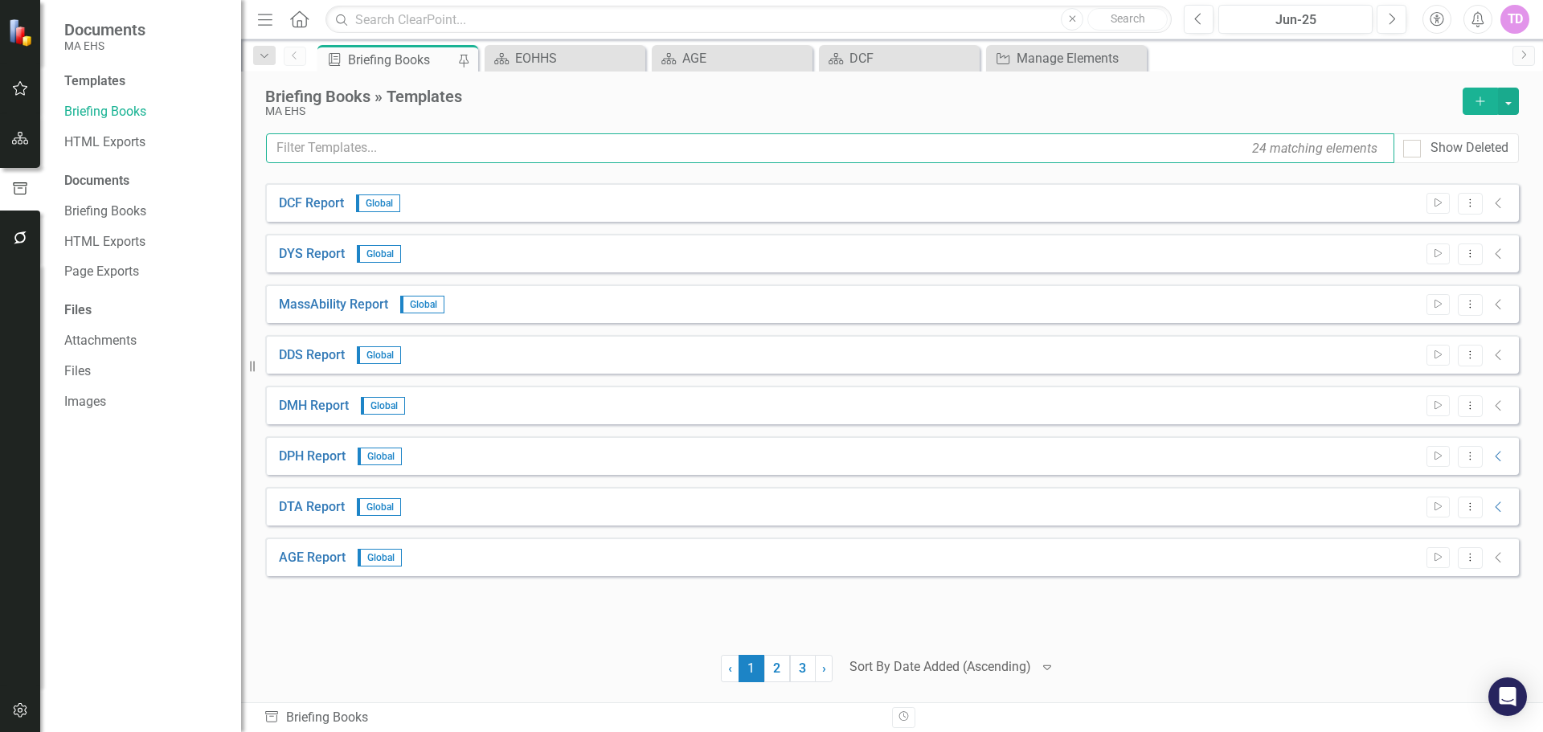
click at [830, 154] on input "text" at bounding box center [830, 148] width 1129 height 30
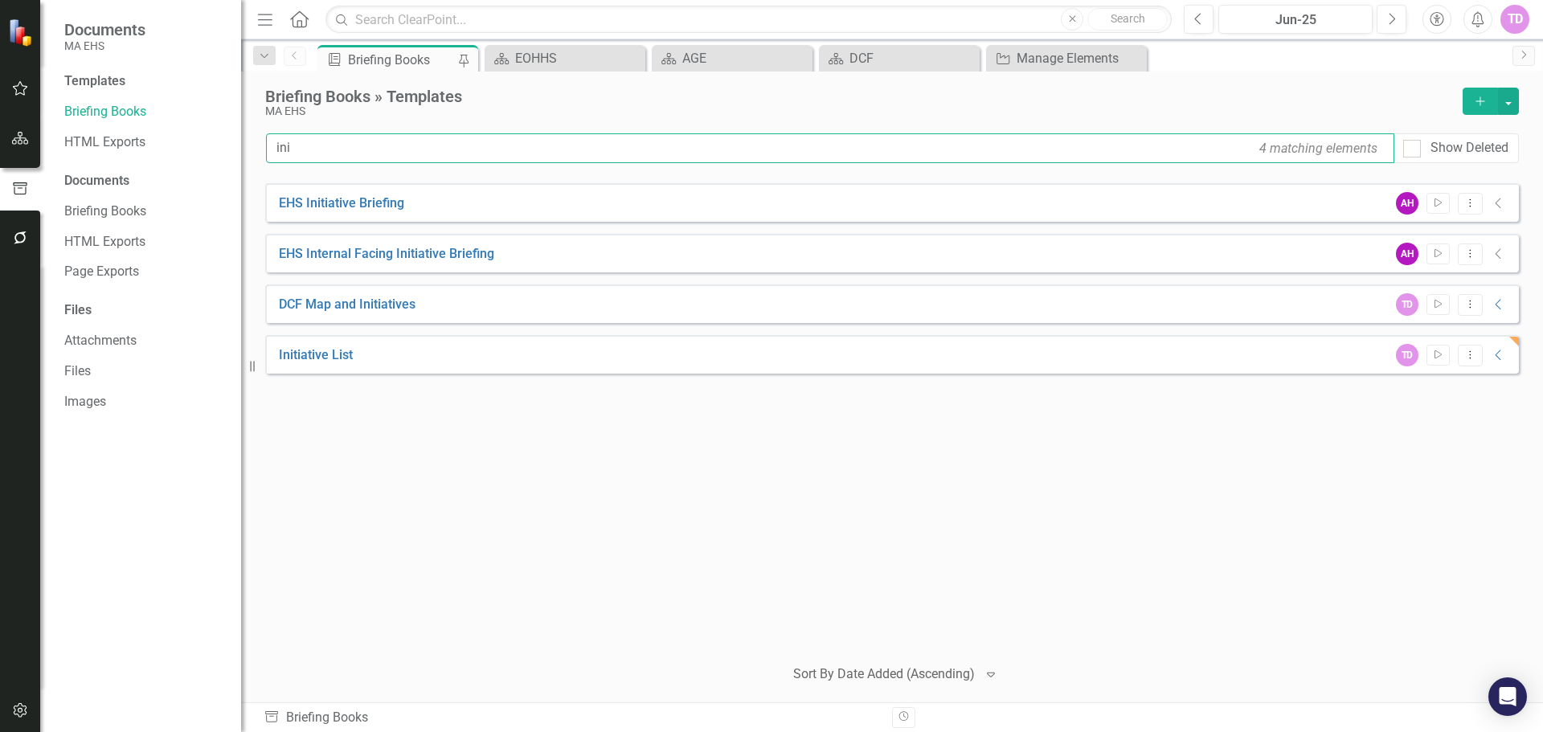
type input "ini"
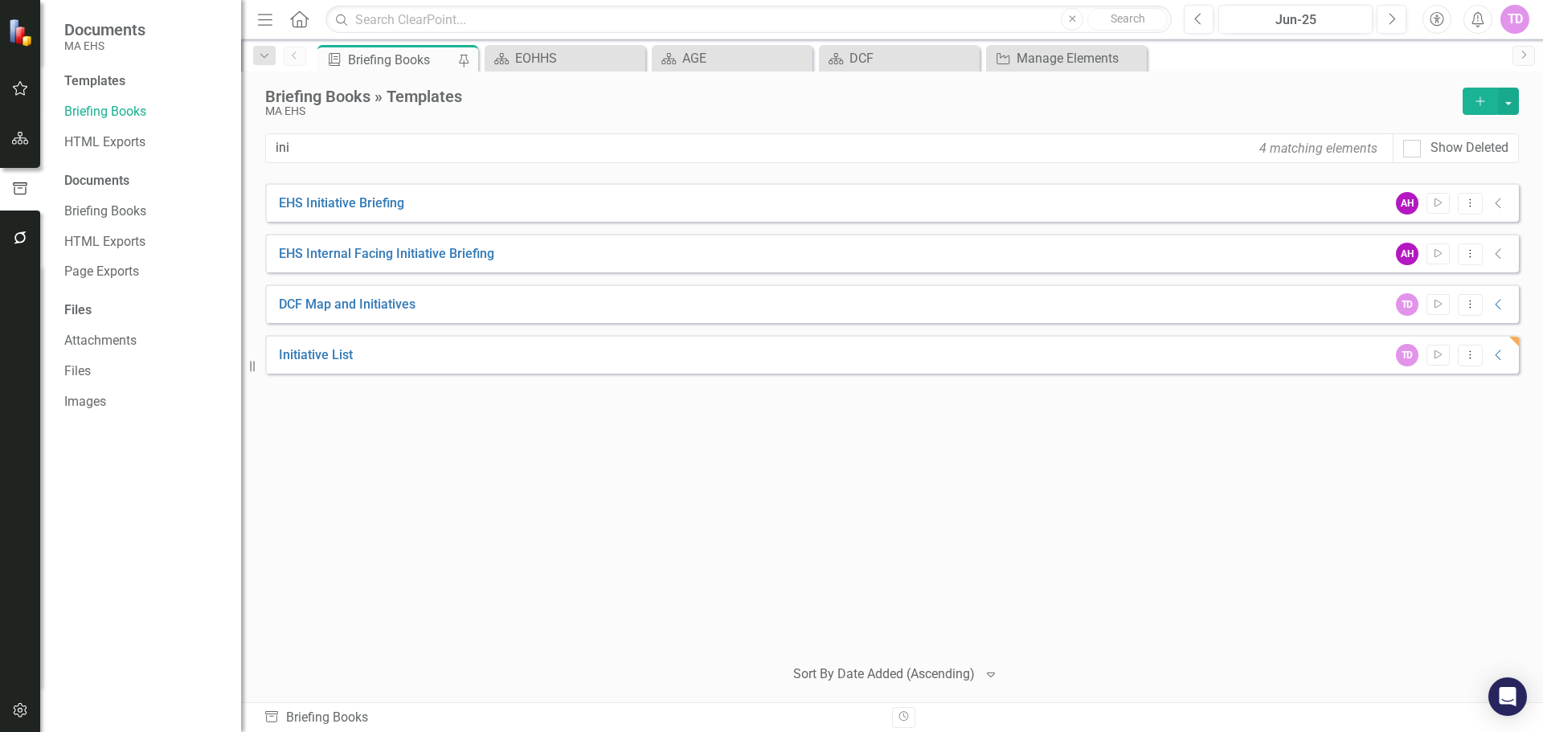
click at [631, 355] on div "Initiative List TD Start Dropdown Menu Collapse" at bounding box center [892, 354] width 1254 height 39
click at [316, 355] on link "Initiative List" at bounding box center [316, 355] width 74 height 18
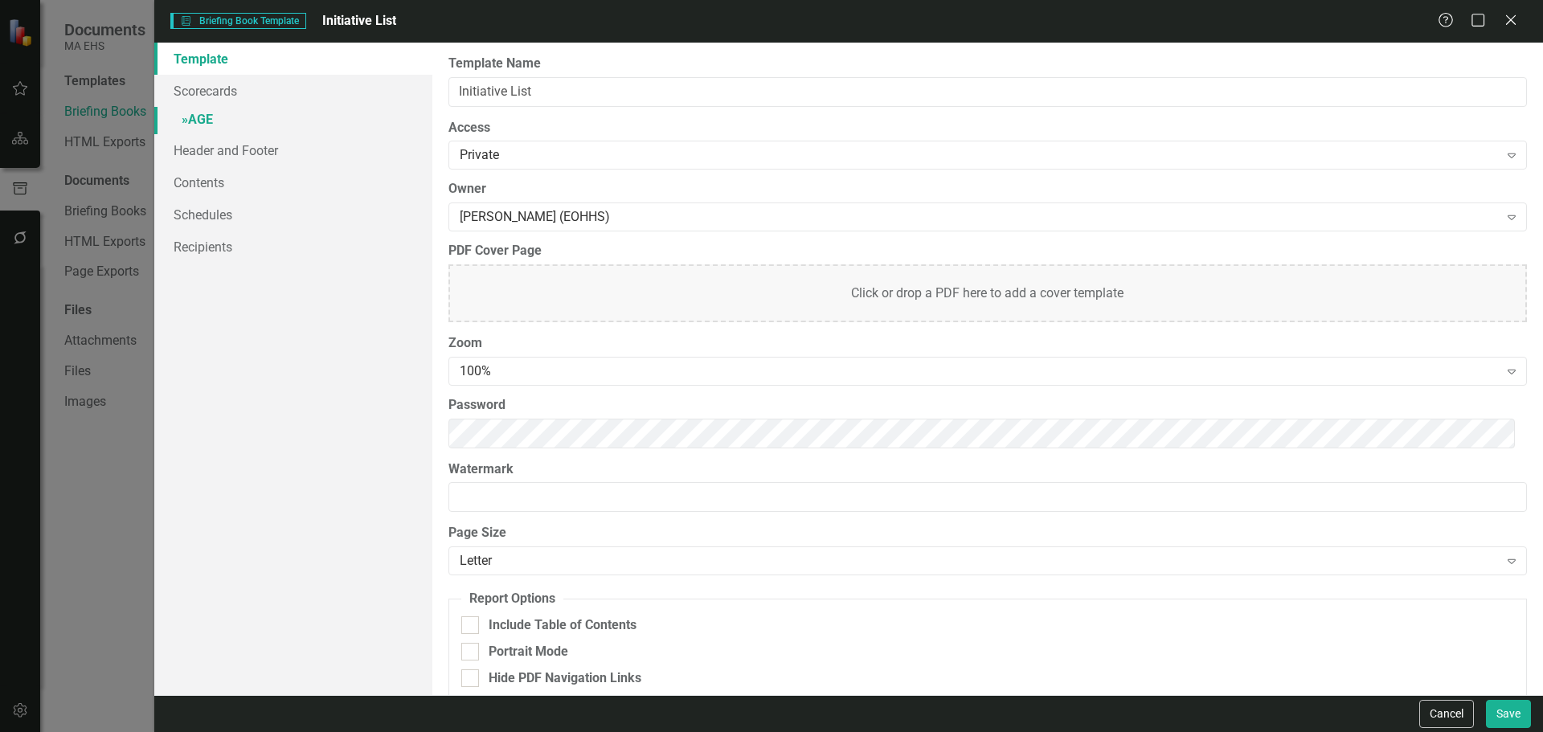
click at [340, 118] on link "» AGE" at bounding box center [293, 121] width 278 height 28
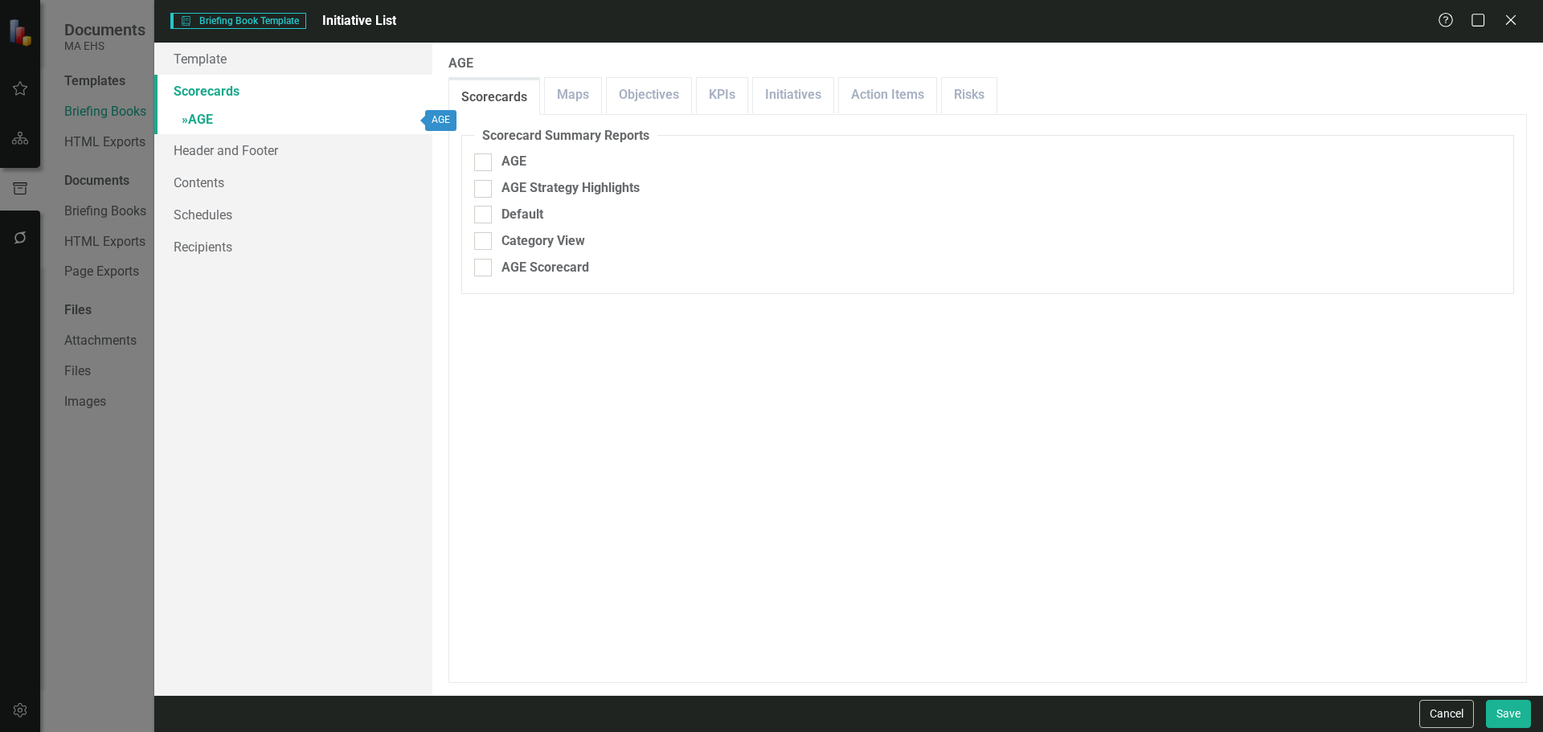
click at [176, 120] on link "» AGE" at bounding box center [293, 121] width 278 height 28
click at [184, 121] on span "»" at bounding box center [185, 119] width 6 height 15
click at [1510, 23] on icon at bounding box center [1511, 20] width 12 height 12
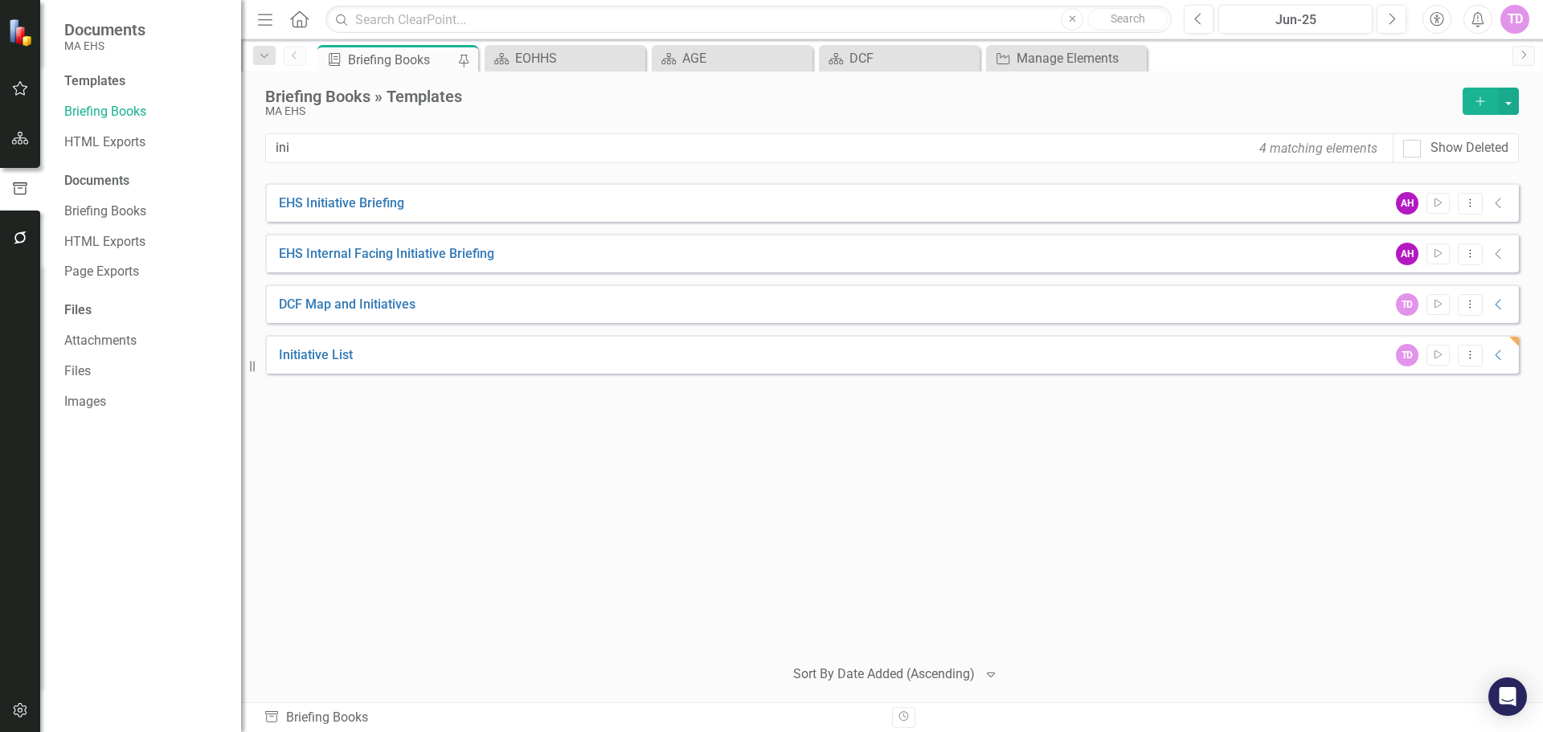
click at [409, 132] on div "Briefing Books » Templates MA EHS Add" at bounding box center [892, 111] width 1254 height 46
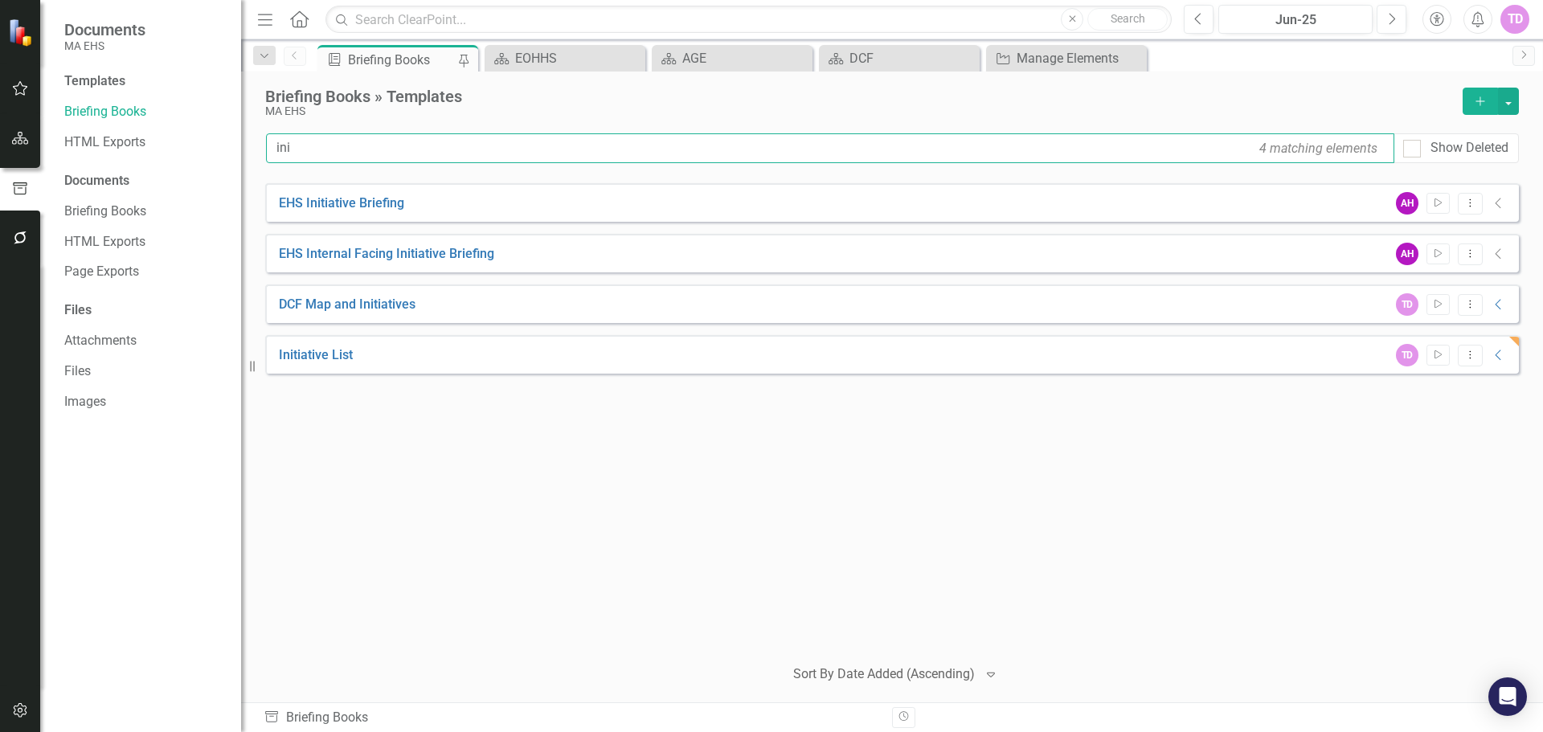
click at [411, 140] on input "ini" at bounding box center [830, 148] width 1129 height 30
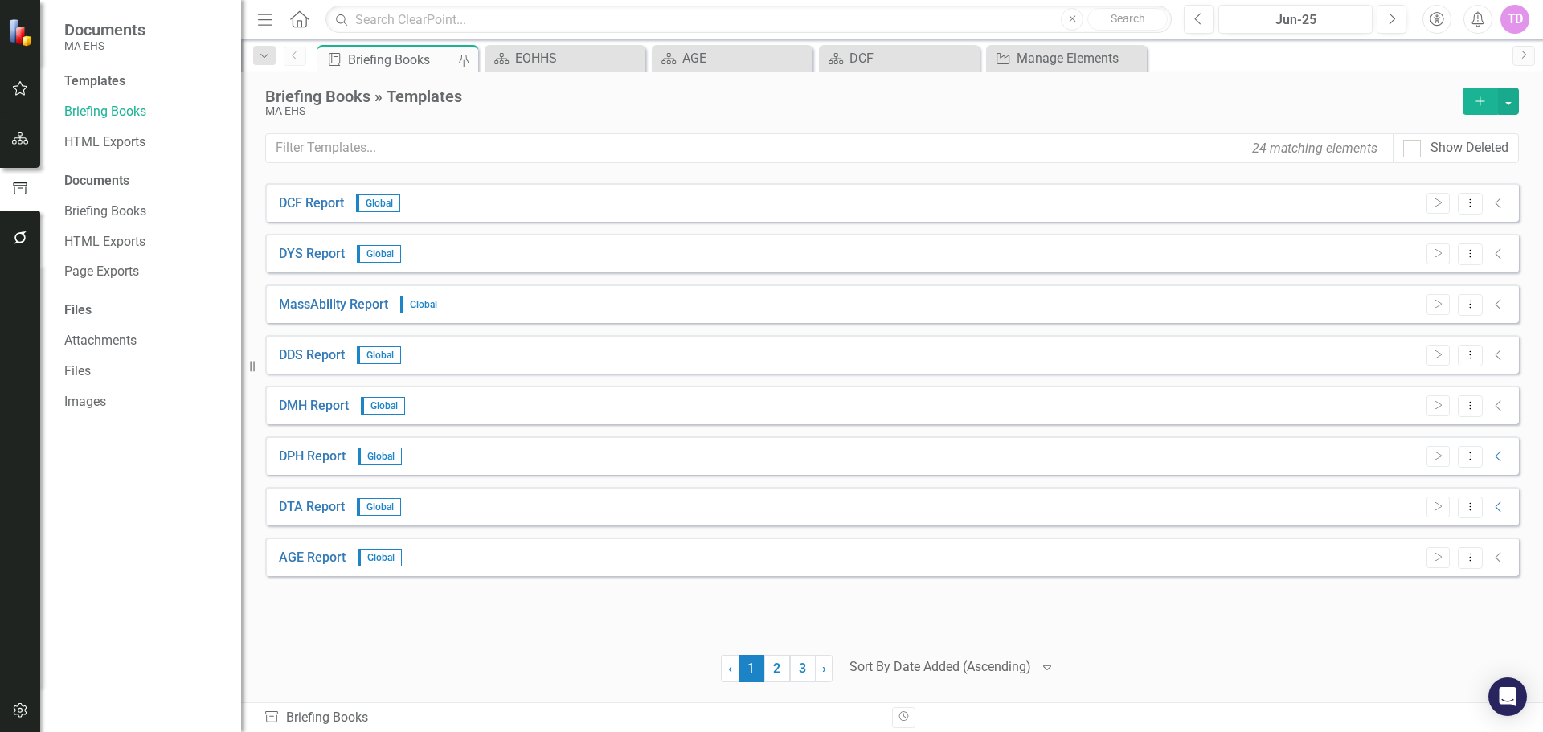
click at [1475, 117] on div "Briefing Books » Templates MA EHS Add" at bounding box center [892, 103] width 1254 height 30
click at [1475, 113] on button "Add" at bounding box center [1480, 101] width 35 height 27
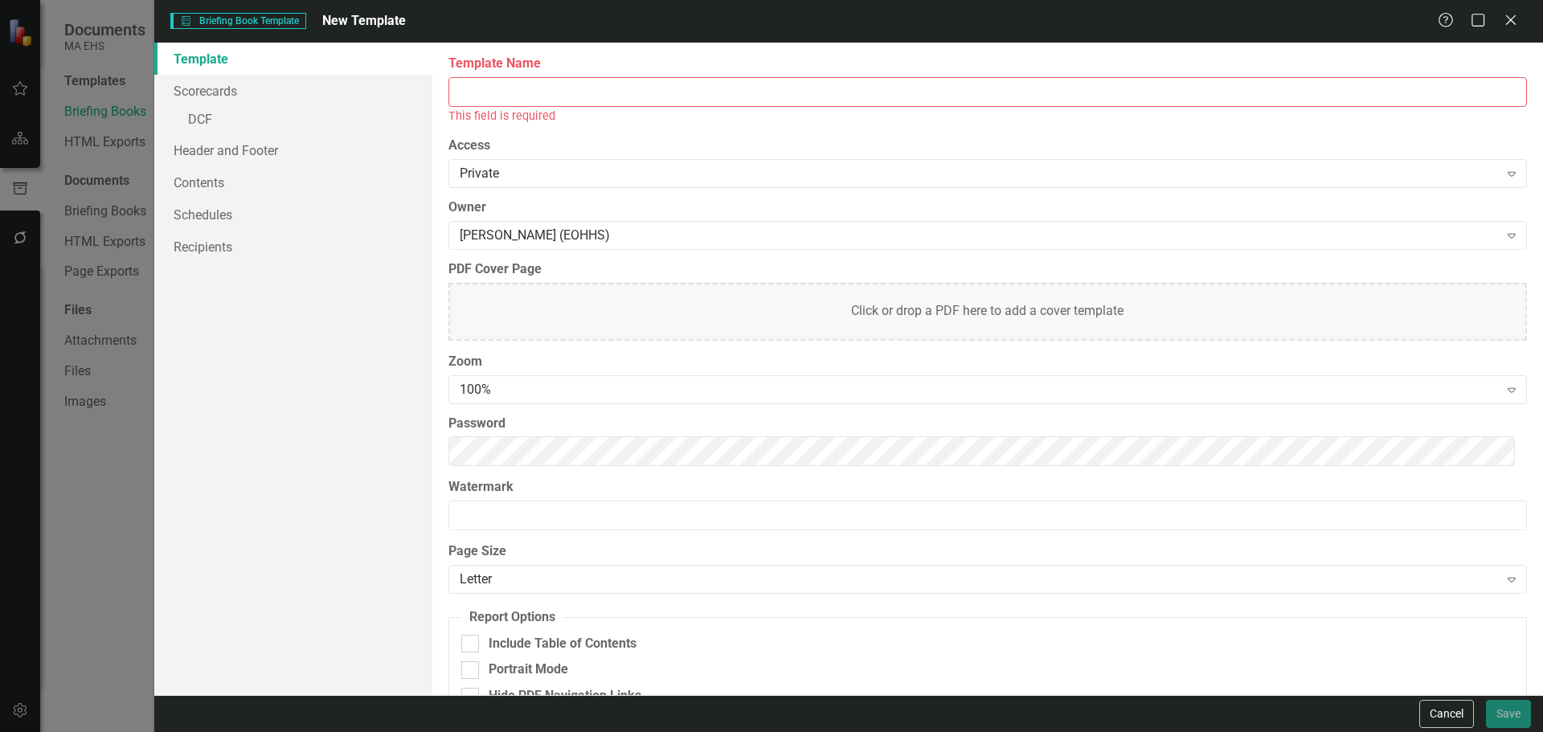
click at [560, 115] on div "This field is required" at bounding box center [988, 116] width 1079 height 18
click at [548, 93] on input "Template Name" at bounding box center [988, 92] width 1079 height 30
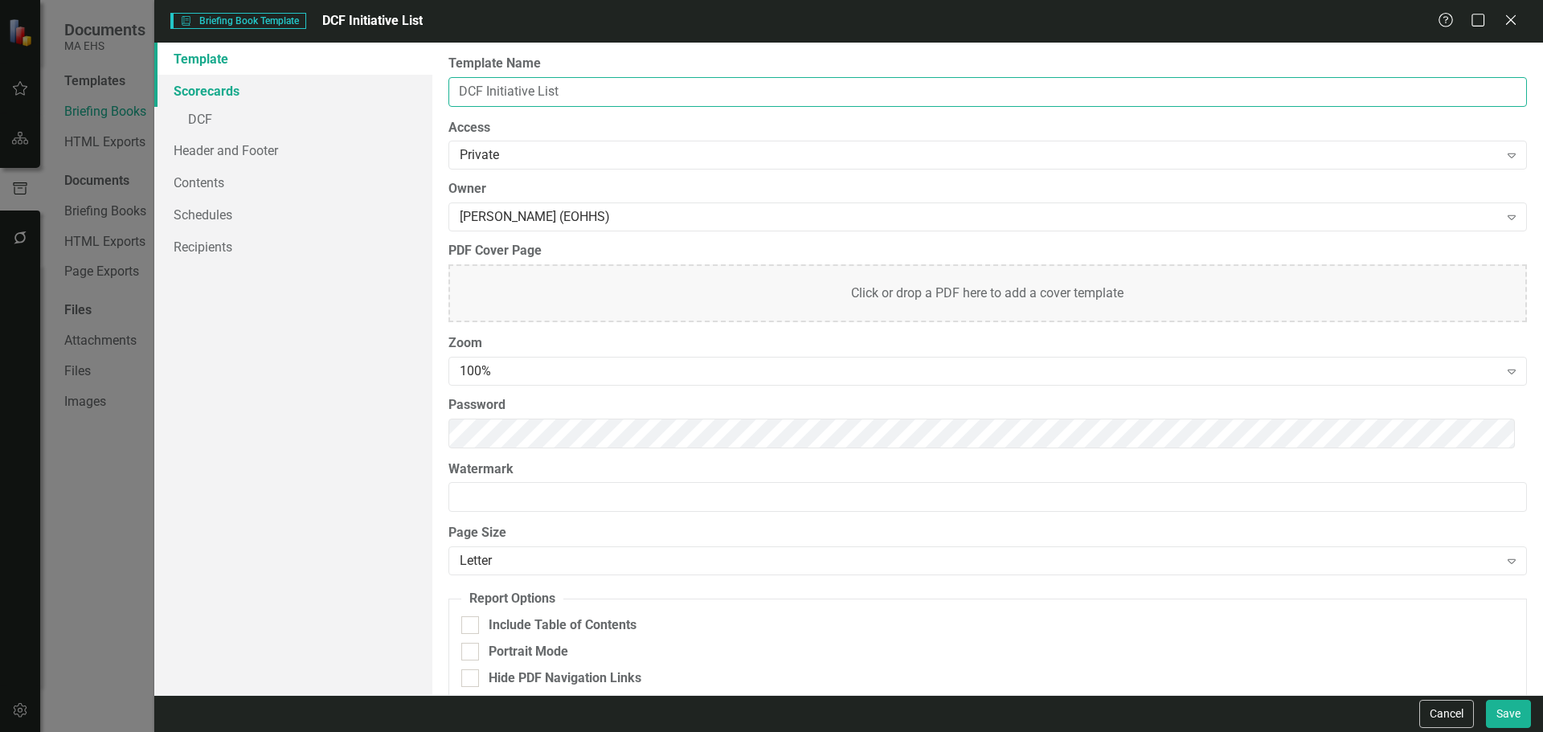
type input "DCF Initiative List"
click at [225, 101] on link "Scorecards" at bounding box center [293, 91] width 278 height 32
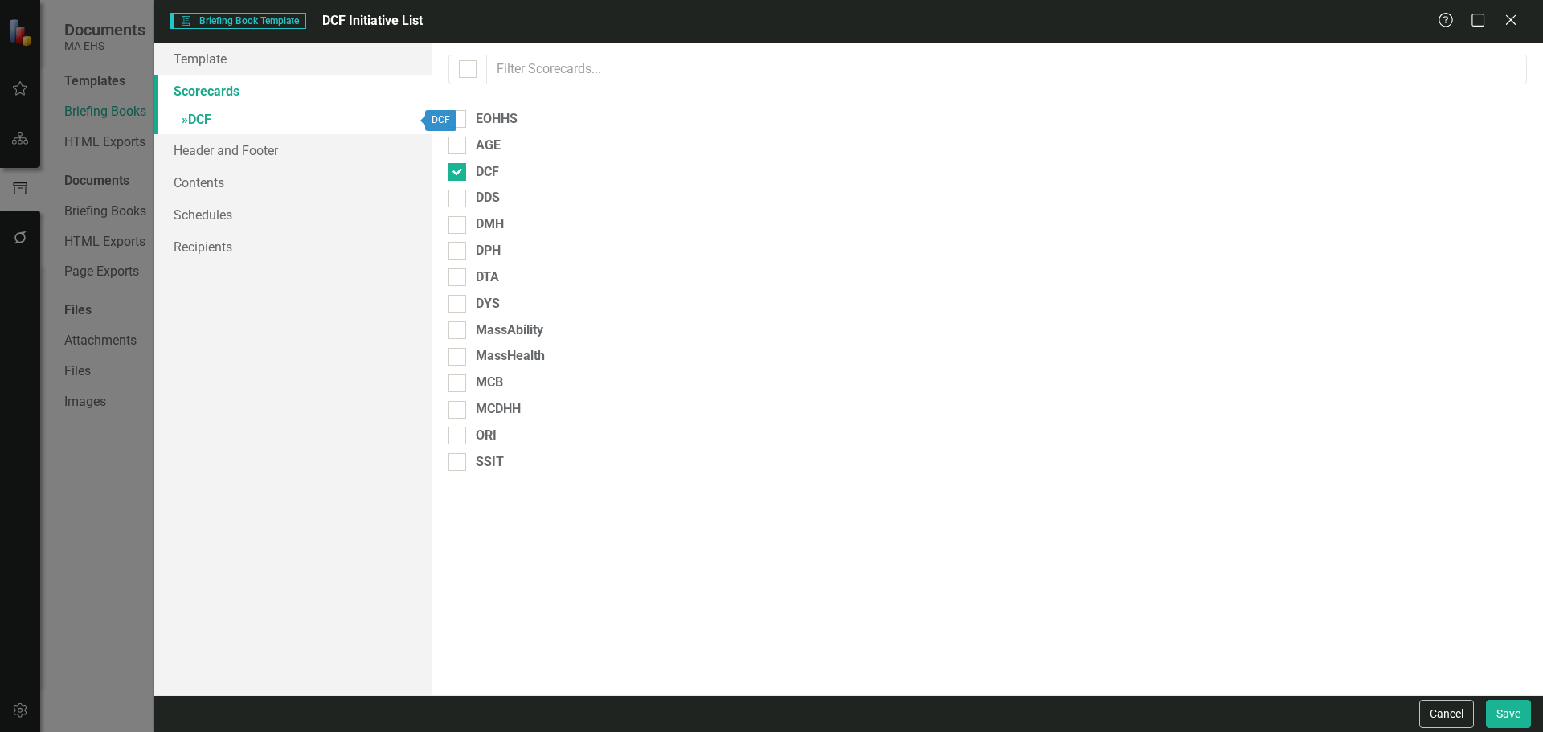
click at [207, 126] on link "» DCF" at bounding box center [293, 121] width 278 height 28
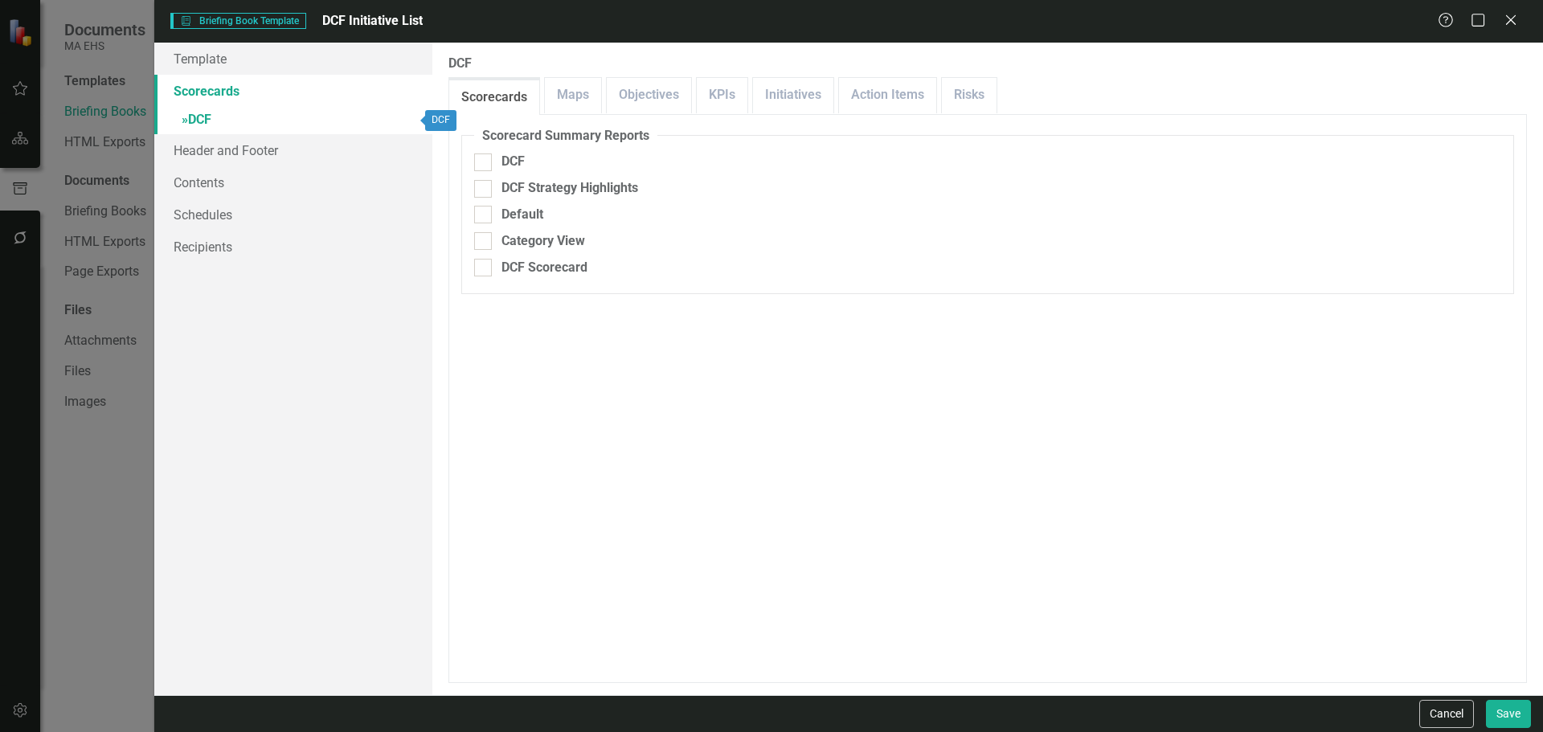
click at [196, 100] on link "Scorecards" at bounding box center [293, 91] width 278 height 32
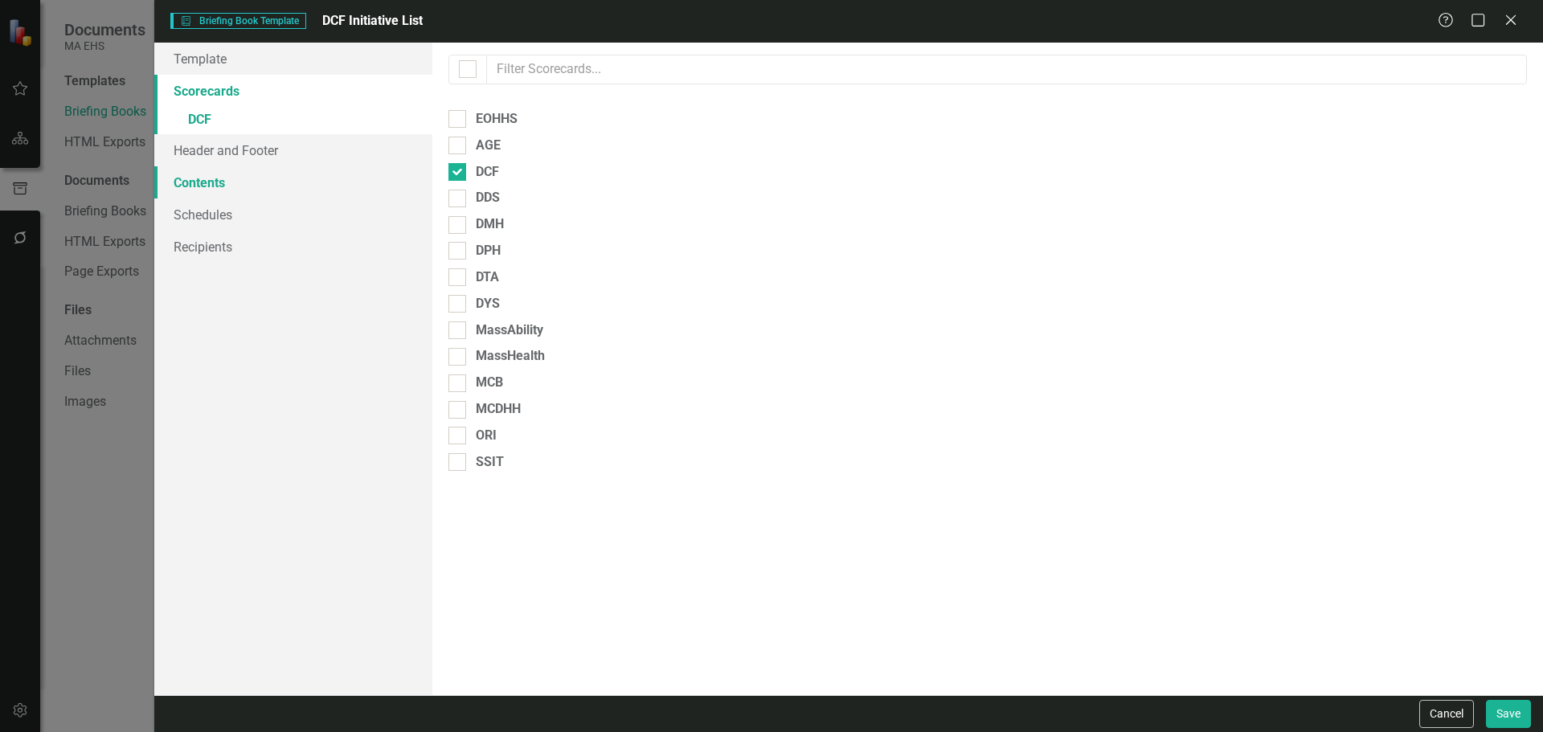
click at [273, 186] on link "Contents" at bounding box center [293, 182] width 278 height 32
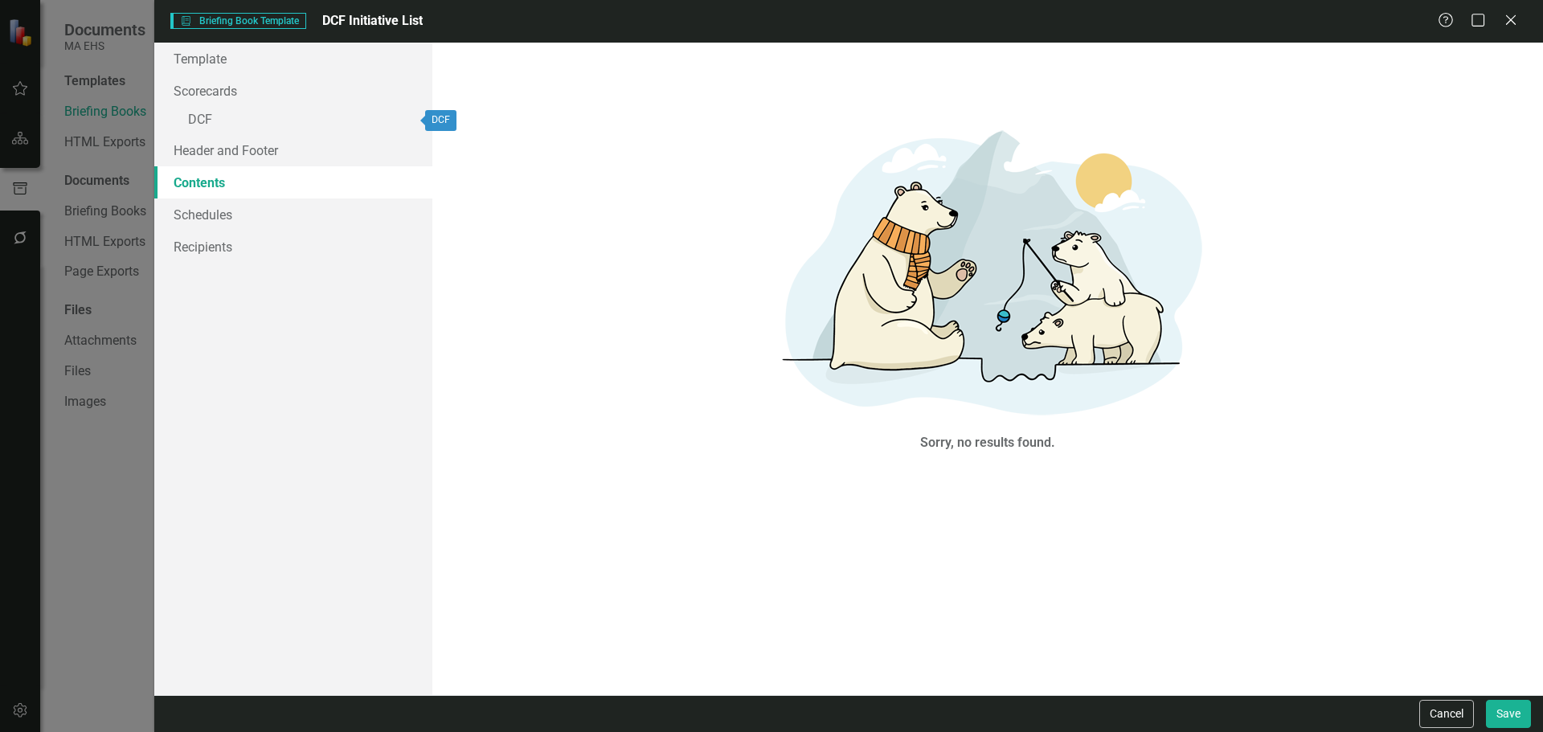
click at [305, 168] on link "Contents" at bounding box center [293, 182] width 278 height 32
click at [265, 133] on link "» DCF" at bounding box center [293, 121] width 278 height 28
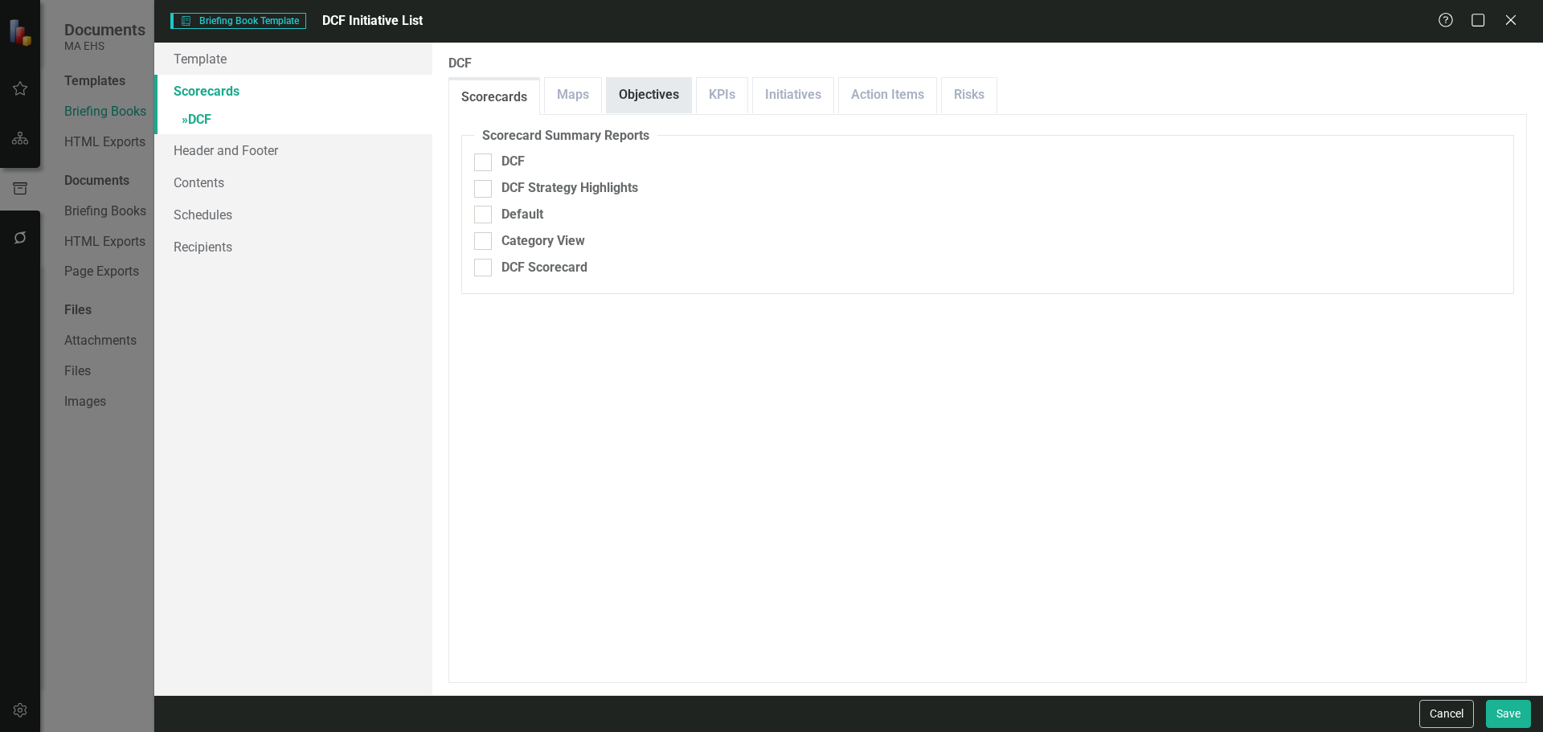
click at [658, 88] on link "Objectives" at bounding box center [649, 95] width 84 height 35
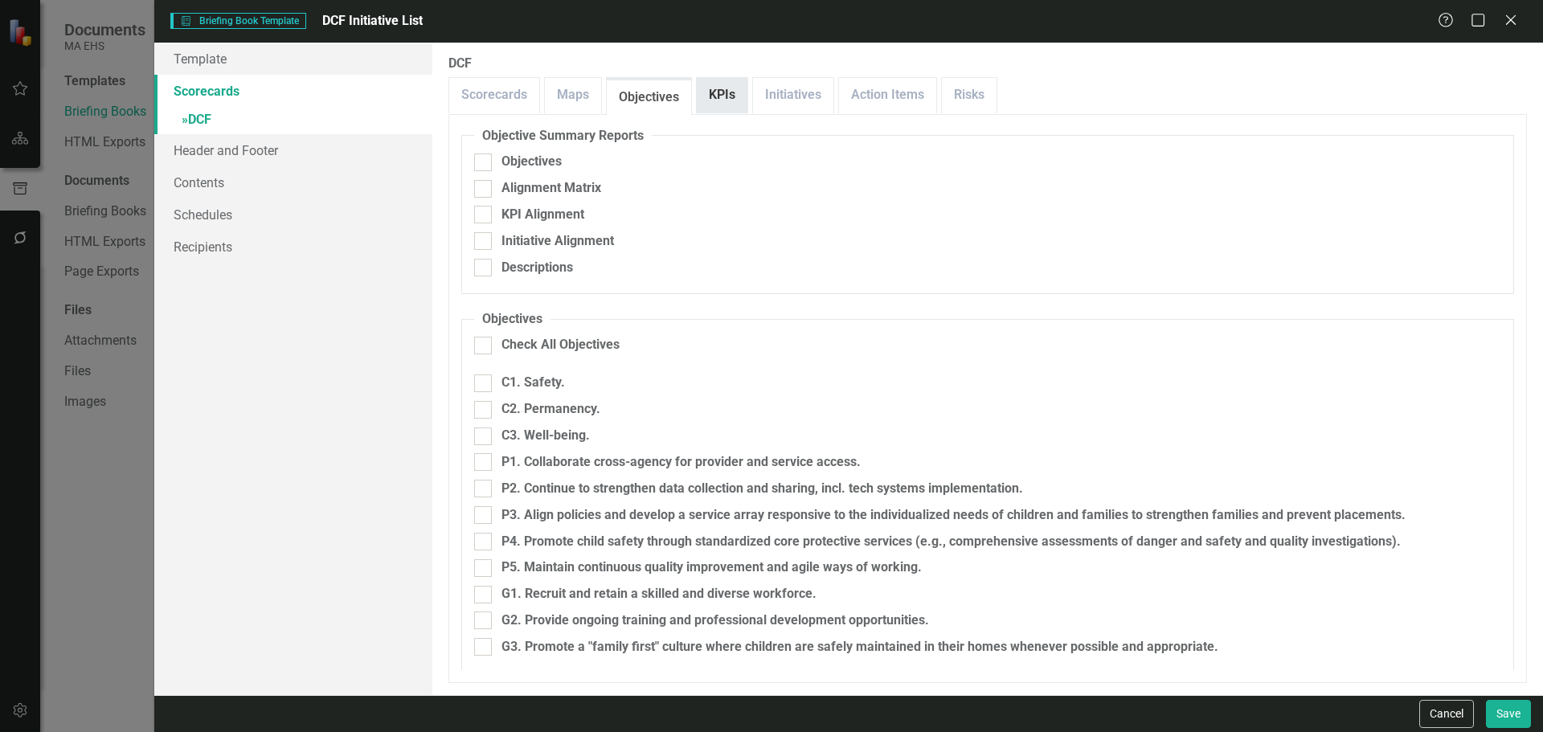
click at [729, 101] on link "KPIs" at bounding box center [722, 95] width 51 height 35
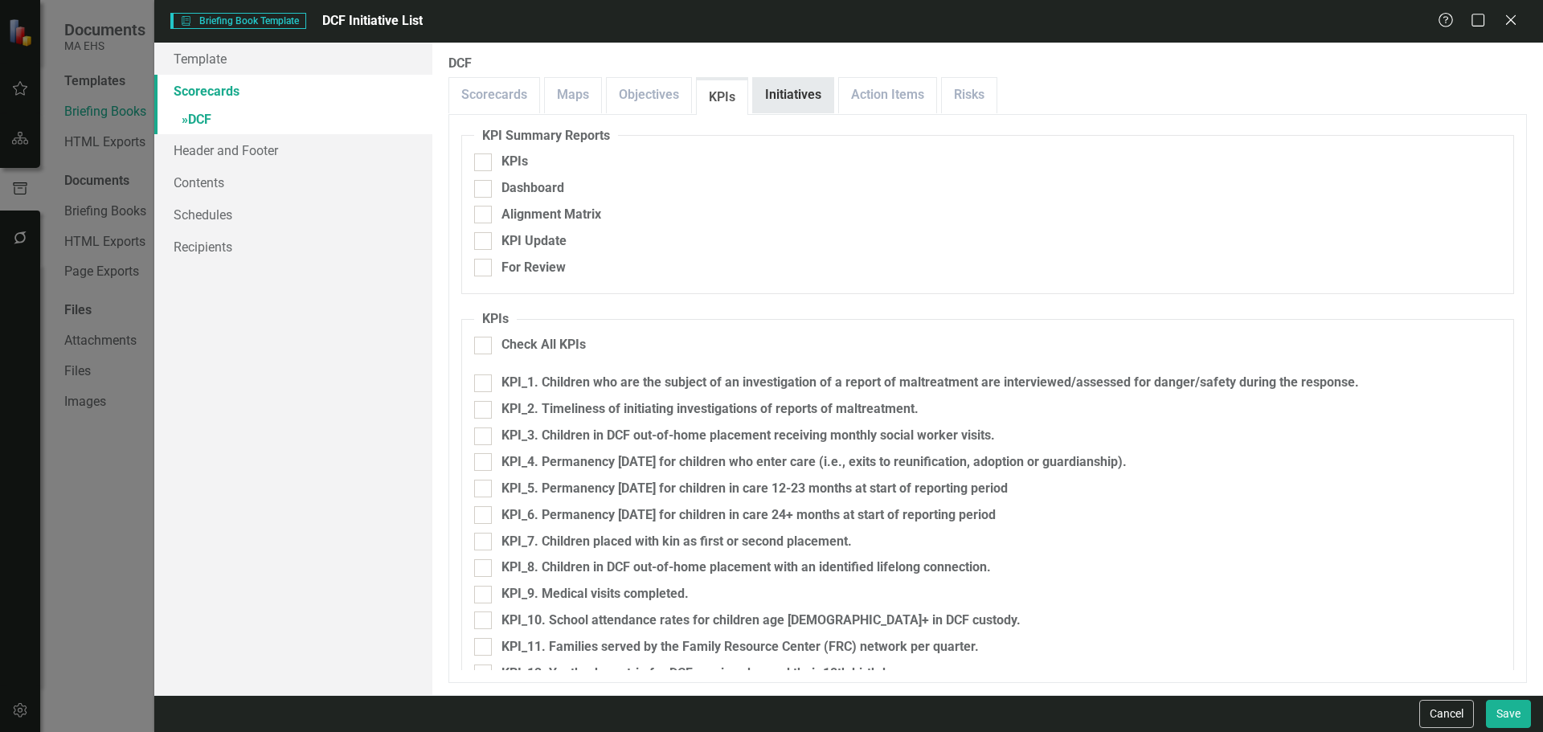
click at [811, 88] on link "Initiatives" at bounding box center [793, 95] width 80 height 35
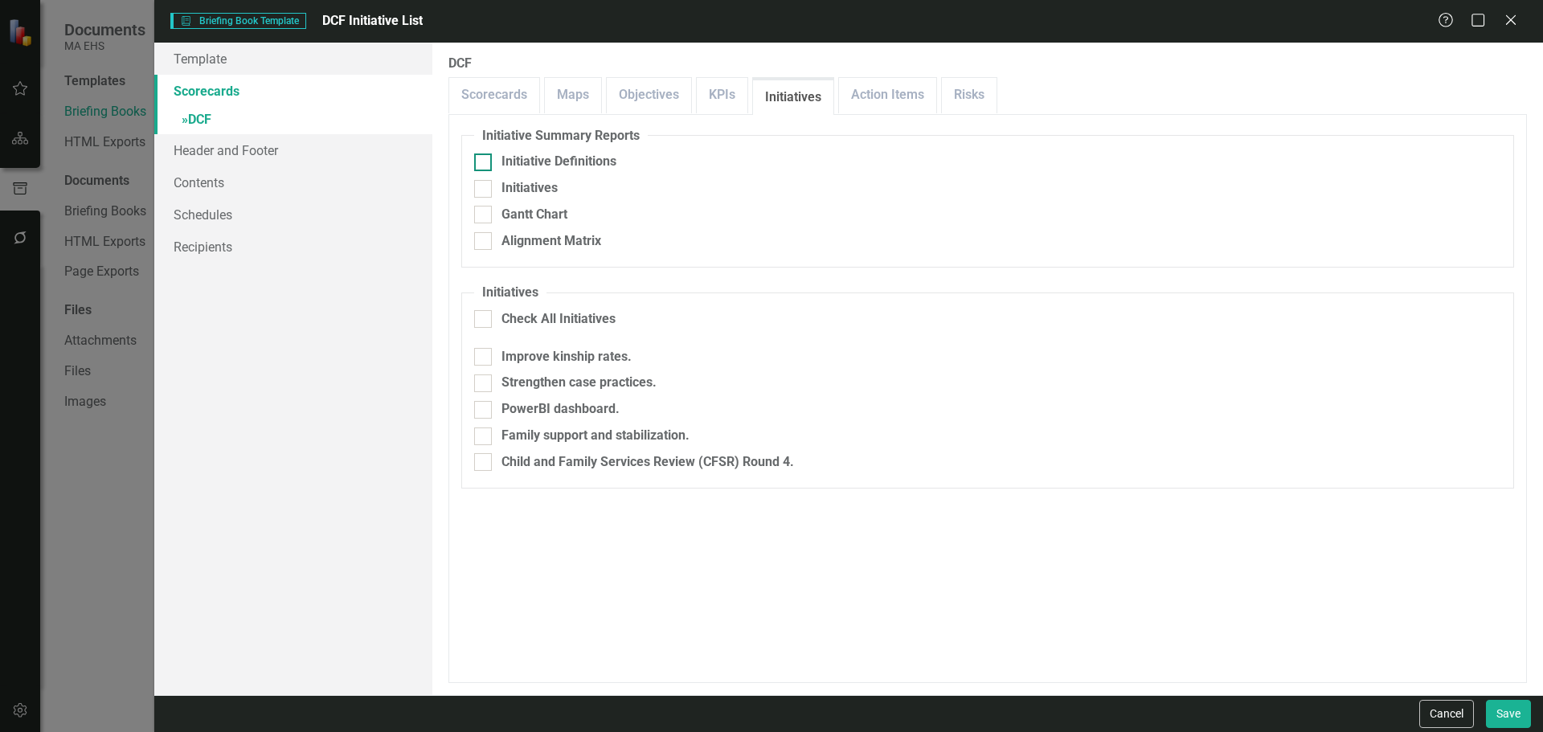
click at [554, 165] on div "Initiative Definitions" at bounding box center [559, 162] width 115 height 18
click at [485, 164] on input "Initiative Definitions" at bounding box center [479, 159] width 10 height 10
checkbox input "true"
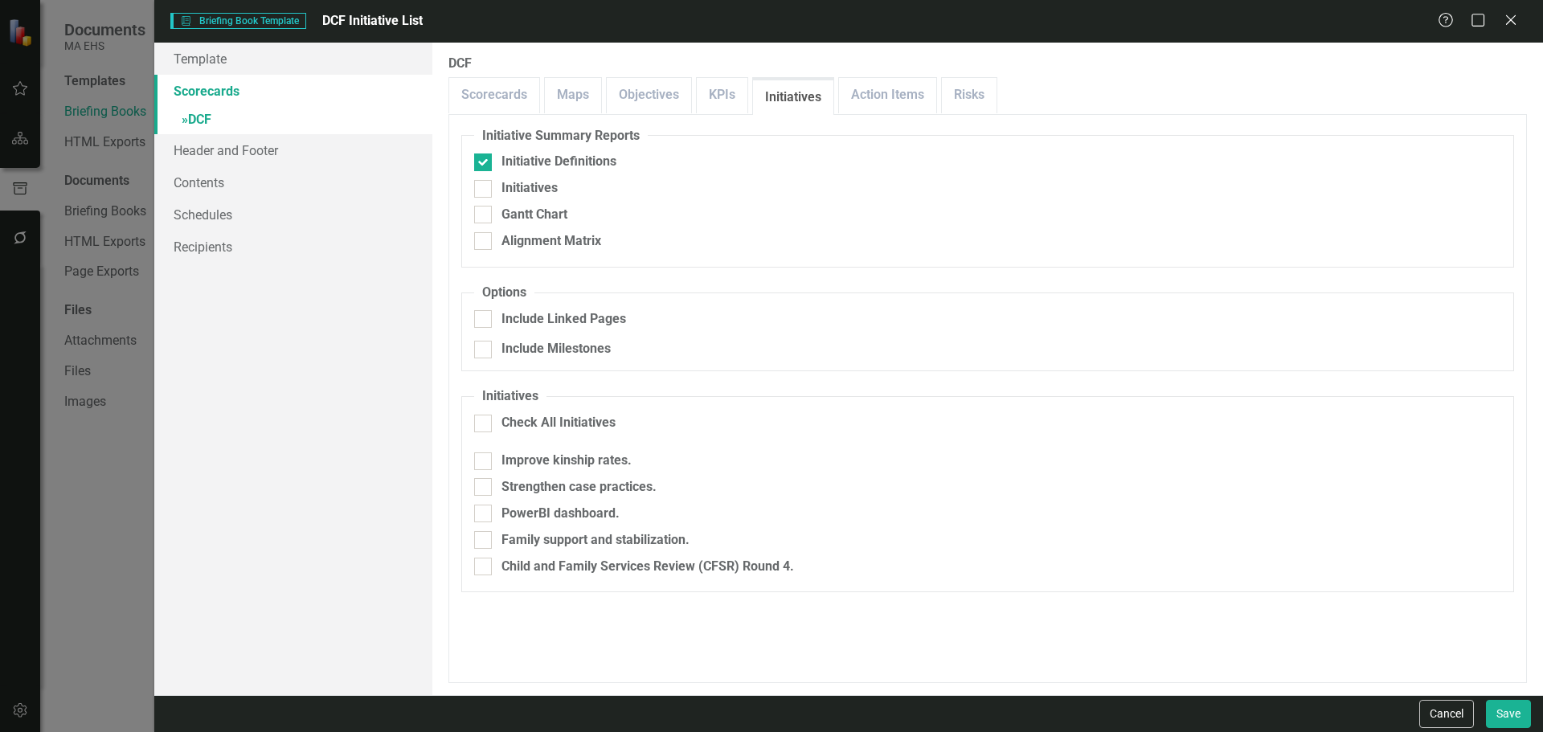
click at [1509, 728] on div "Cancel Save" at bounding box center [848, 713] width 1389 height 37
click at [1503, 715] on button "Save" at bounding box center [1508, 714] width 45 height 28
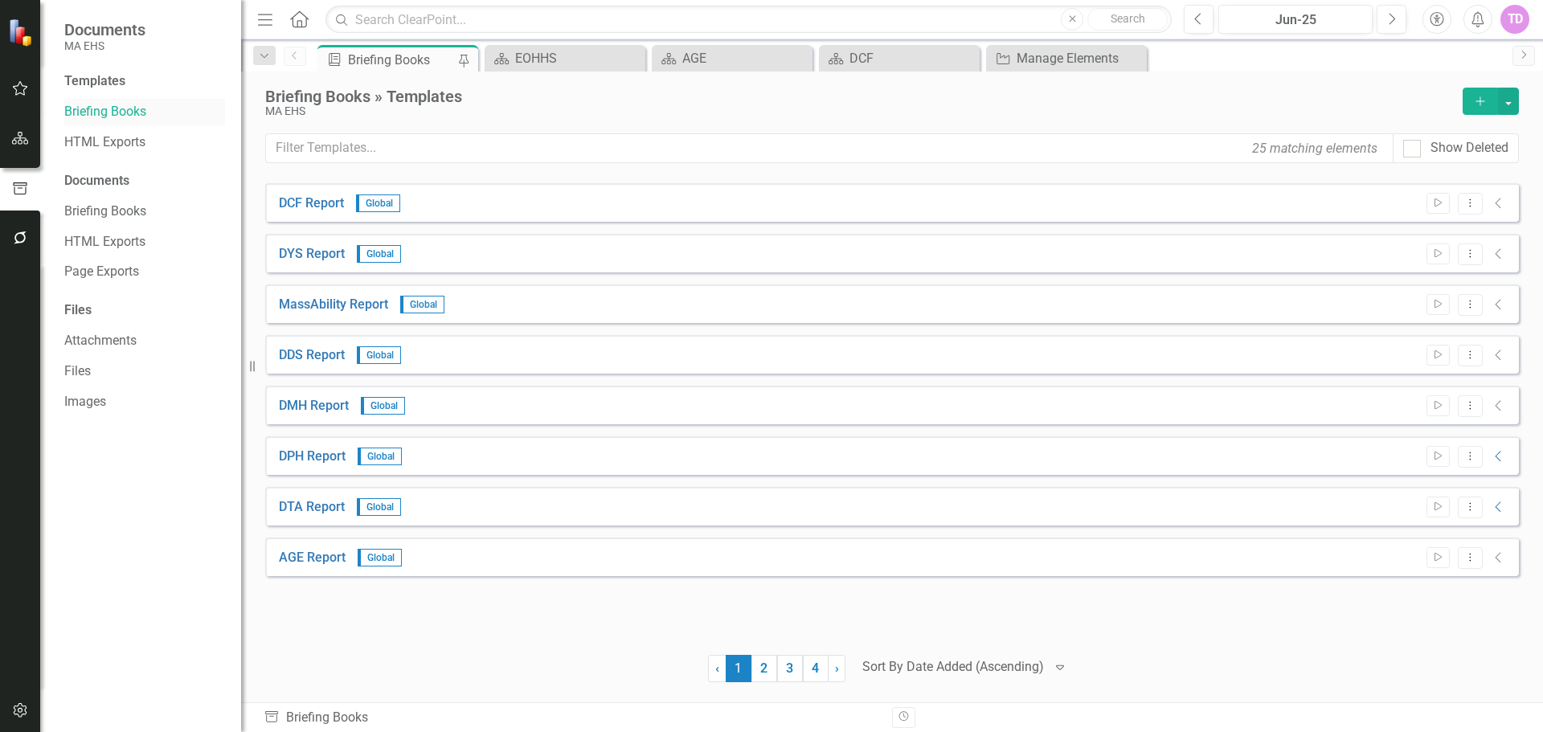
click at [79, 108] on link "Briefing Books" at bounding box center [144, 112] width 161 height 18
click at [1481, 105] on icon "button" at bounding box center [1480, 100] width 9 height 9
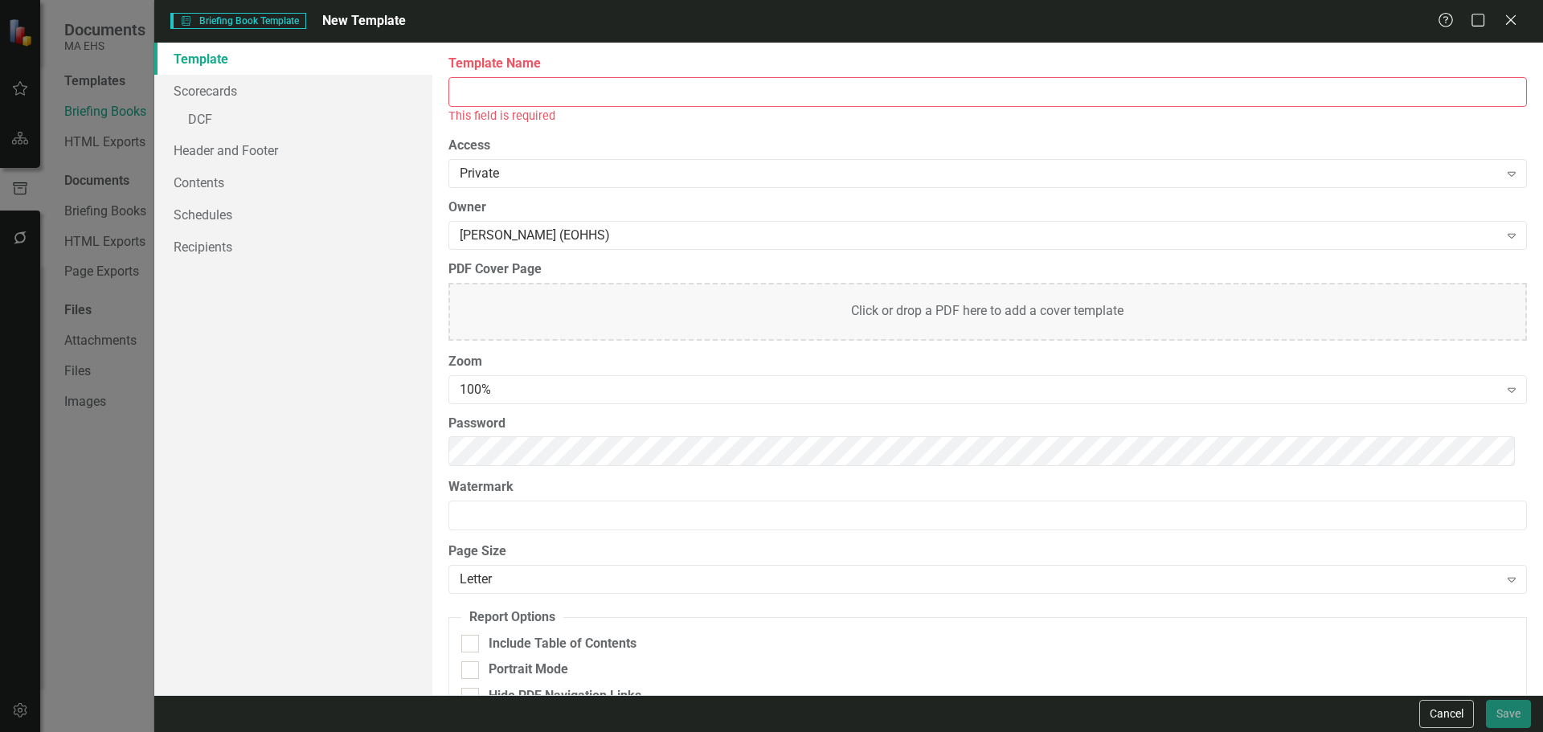
click at [513, 85] on input "Template Name" at bounding box center [988, 92] width 1079 height 30
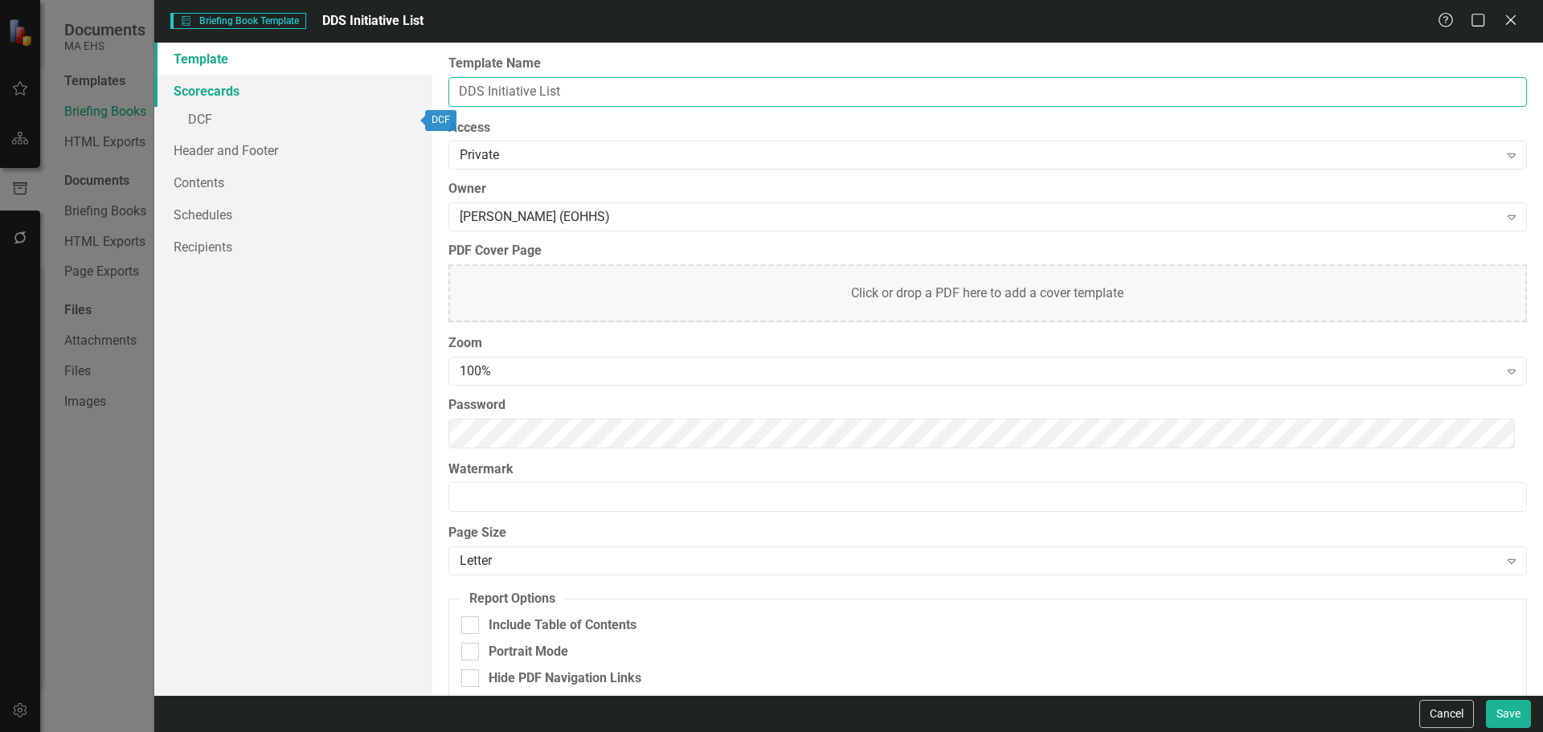
type input "DDS Initiative List"
click at [198, 95] on link "Scorecards" at bounding box center [293, 91] width 278 height 32
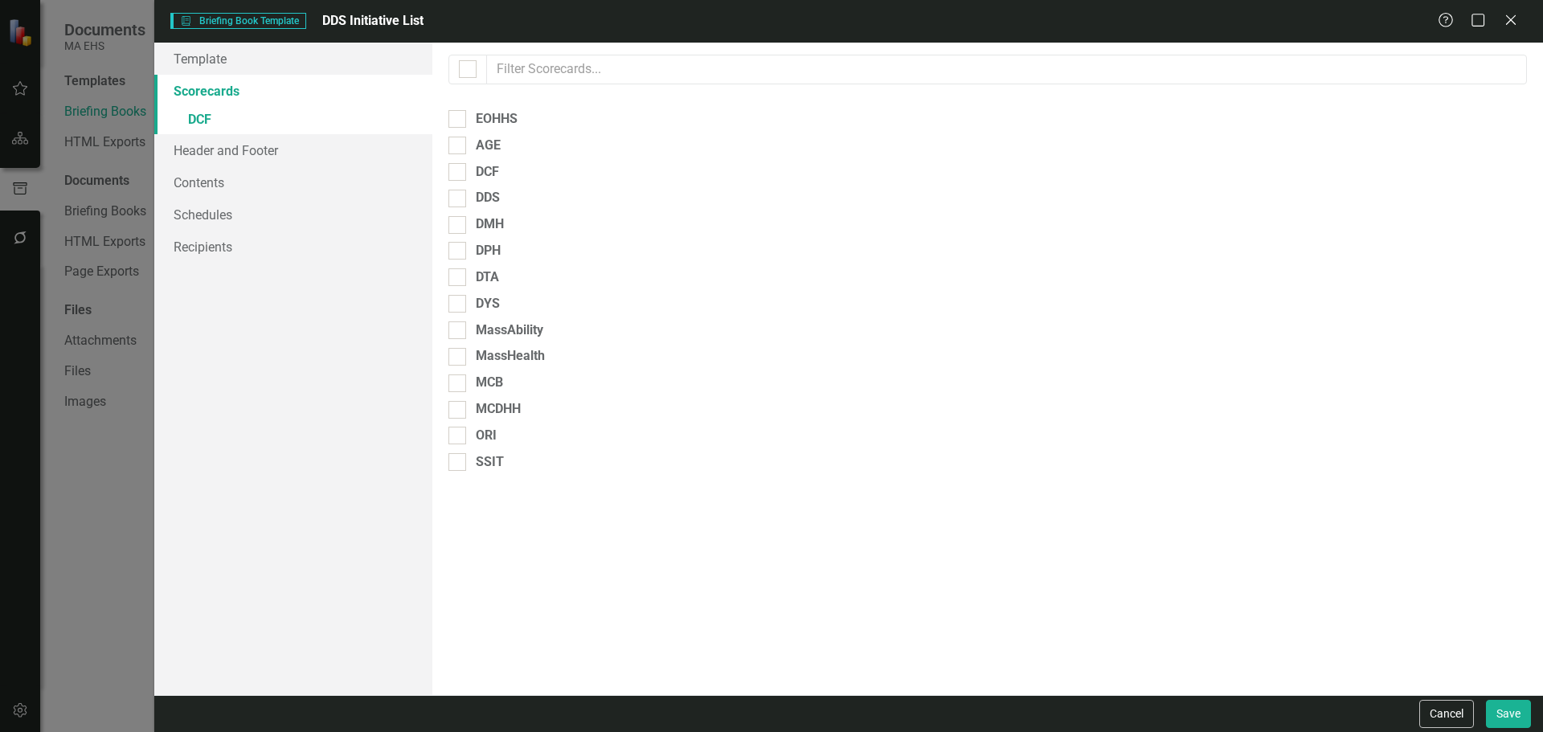
checkbox input "false"
checkbox input "true"
click at [488, 191] on div "DDS" at bounding box center [488, 198] width 24 height 18
click at [459, 191] on input "DDS" at bounding box center [454, 195] width 10 height 10
checkbox input "true"
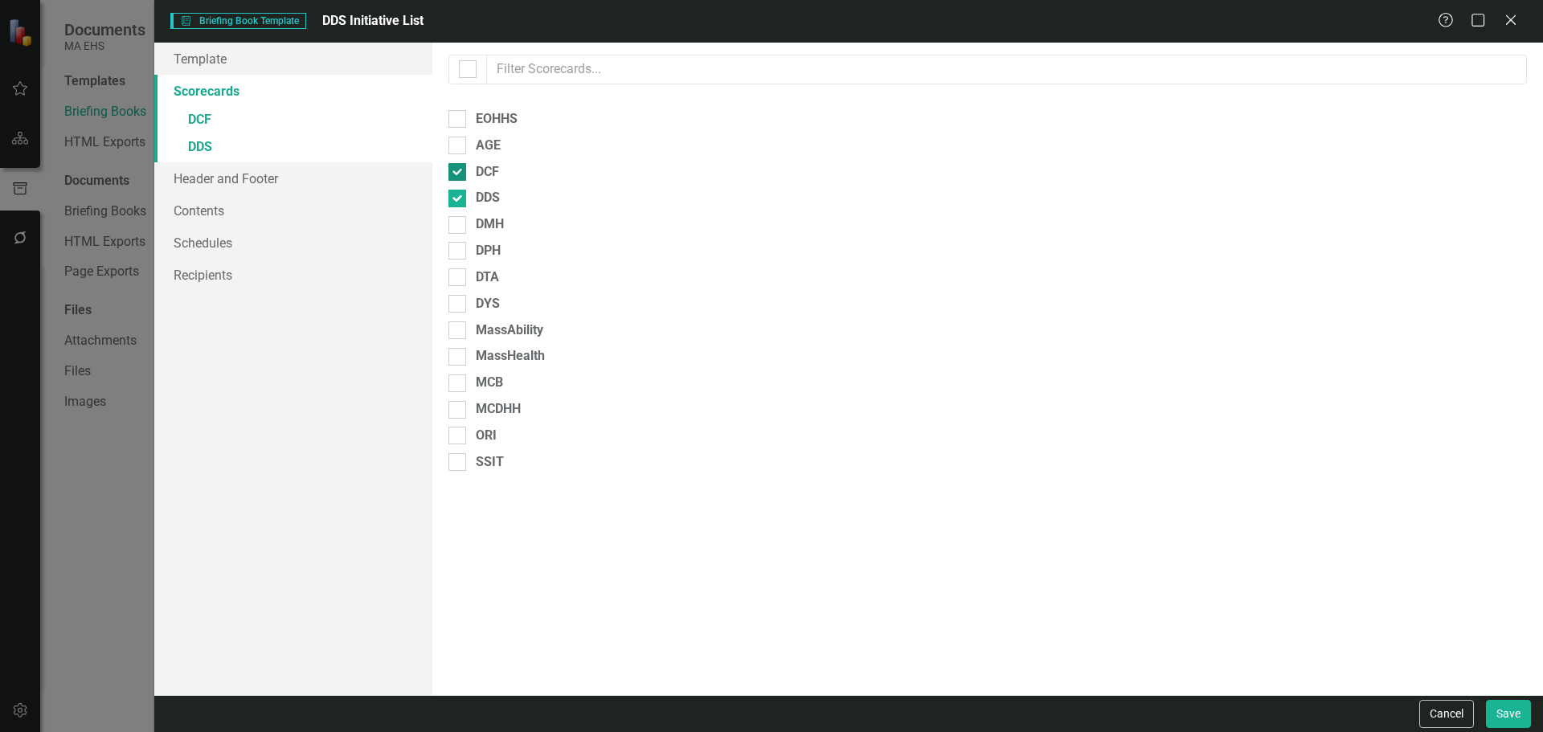
click at [461, 176] on div at bounding box center [458, 172] width 18 height 18
click at [459, 174] on input "DCF" at bounding box center [454, 168] width 10 height 10
checkbox input "false"
click at [237, 113] on link "» DDS" at bounding box center [293, 121] width 278 height 28
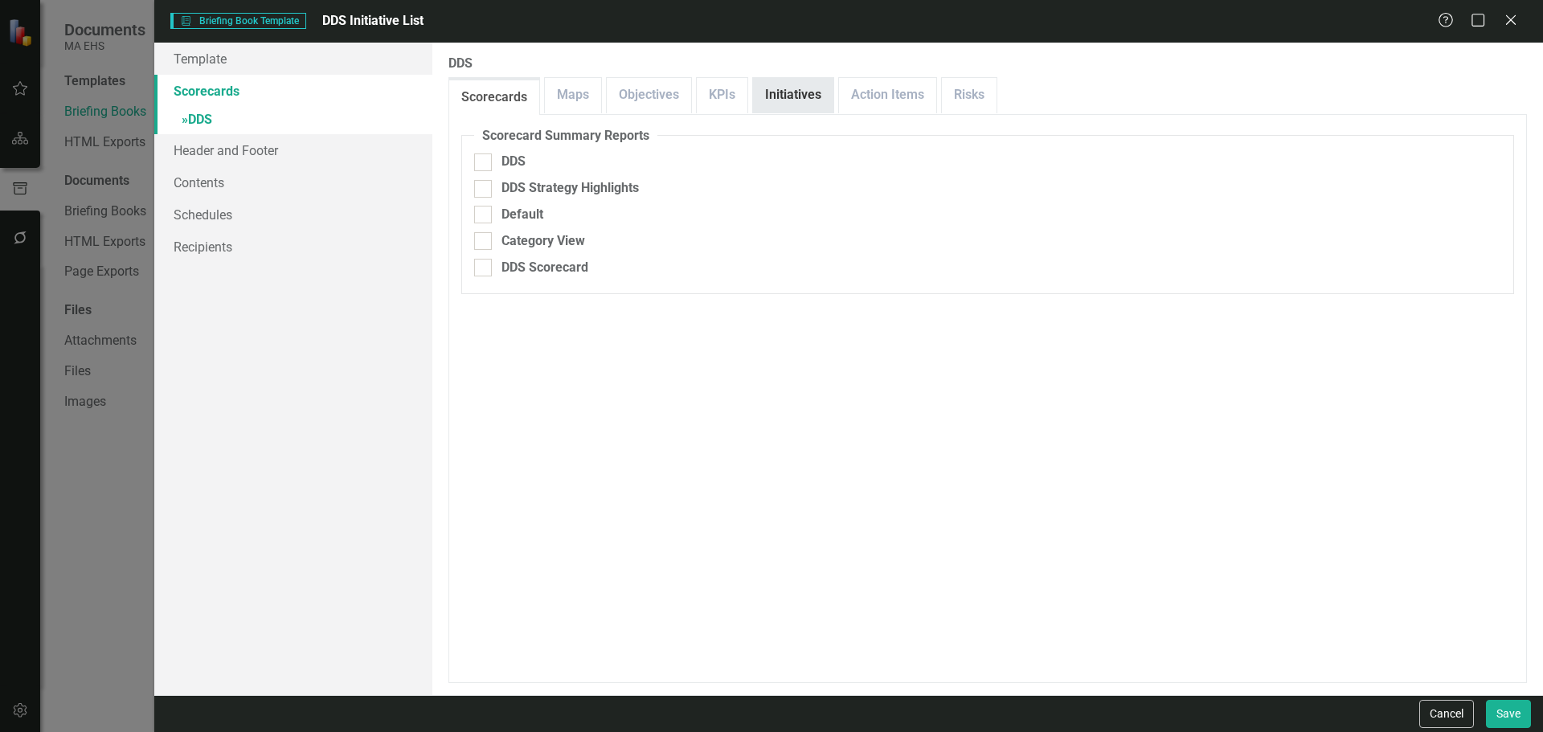
click at [773, 99] on link "Initiatives" at bounding box center [793, 95] width 80 height 35
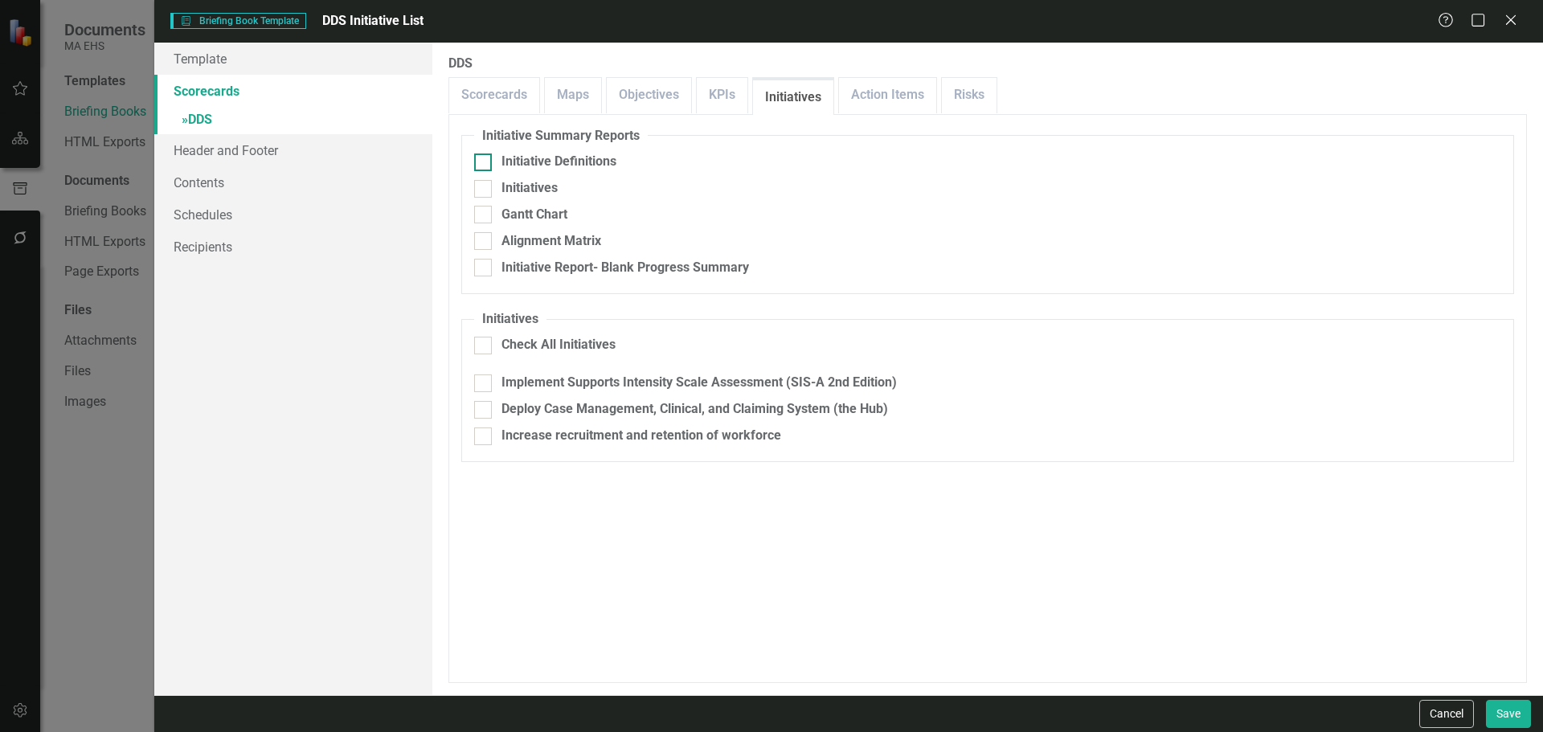
click at [606, 165] on div "Initiative Definitions" at bounding box center [559, 162] width 115 height 18
click at [485, 164] on input "Initiative Definitions" at bounding box center [479, 159] width 10 height 10
checkbox input "true"
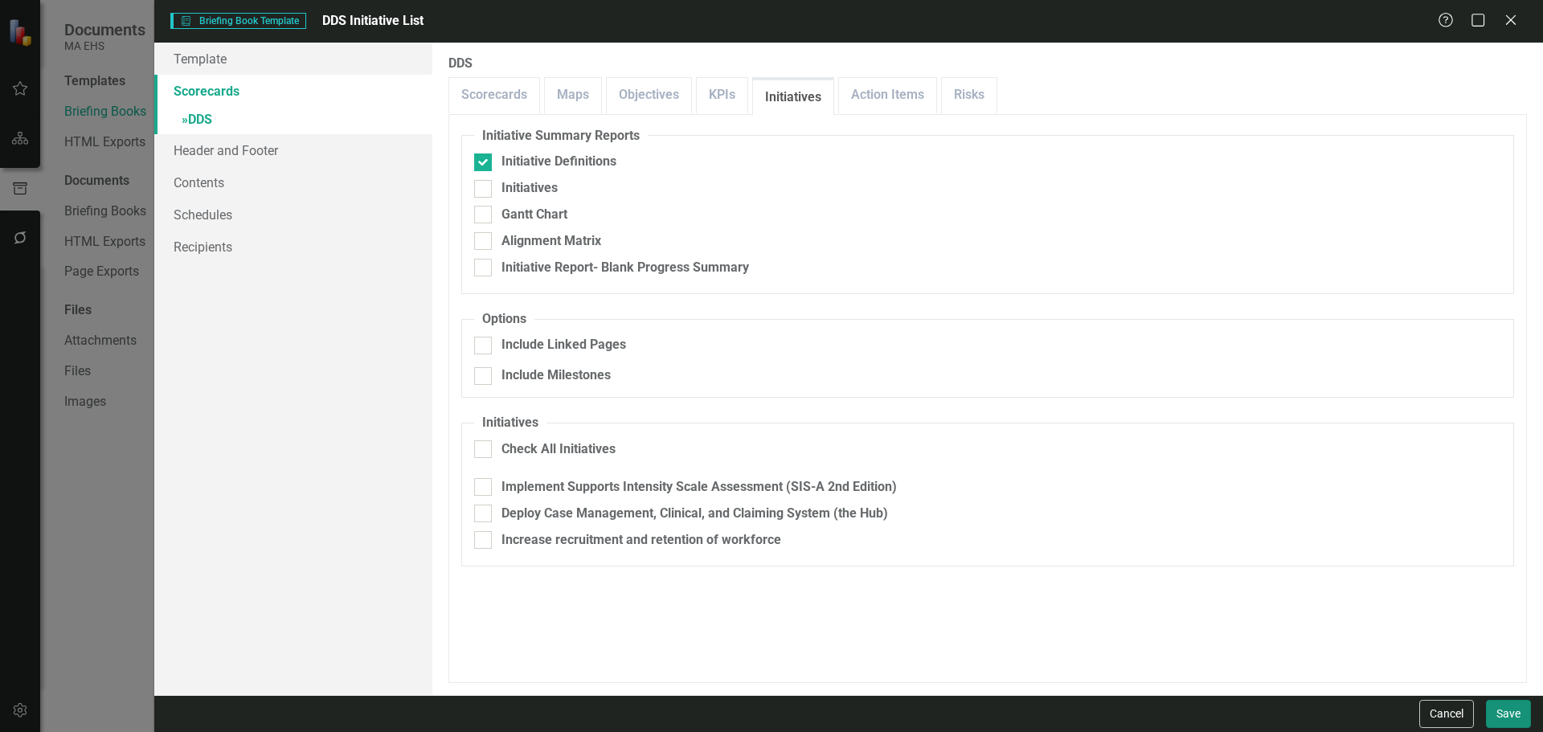
click at [1494, 703] on button "Save" at bounding box center [1508, 714] width 45 height 28
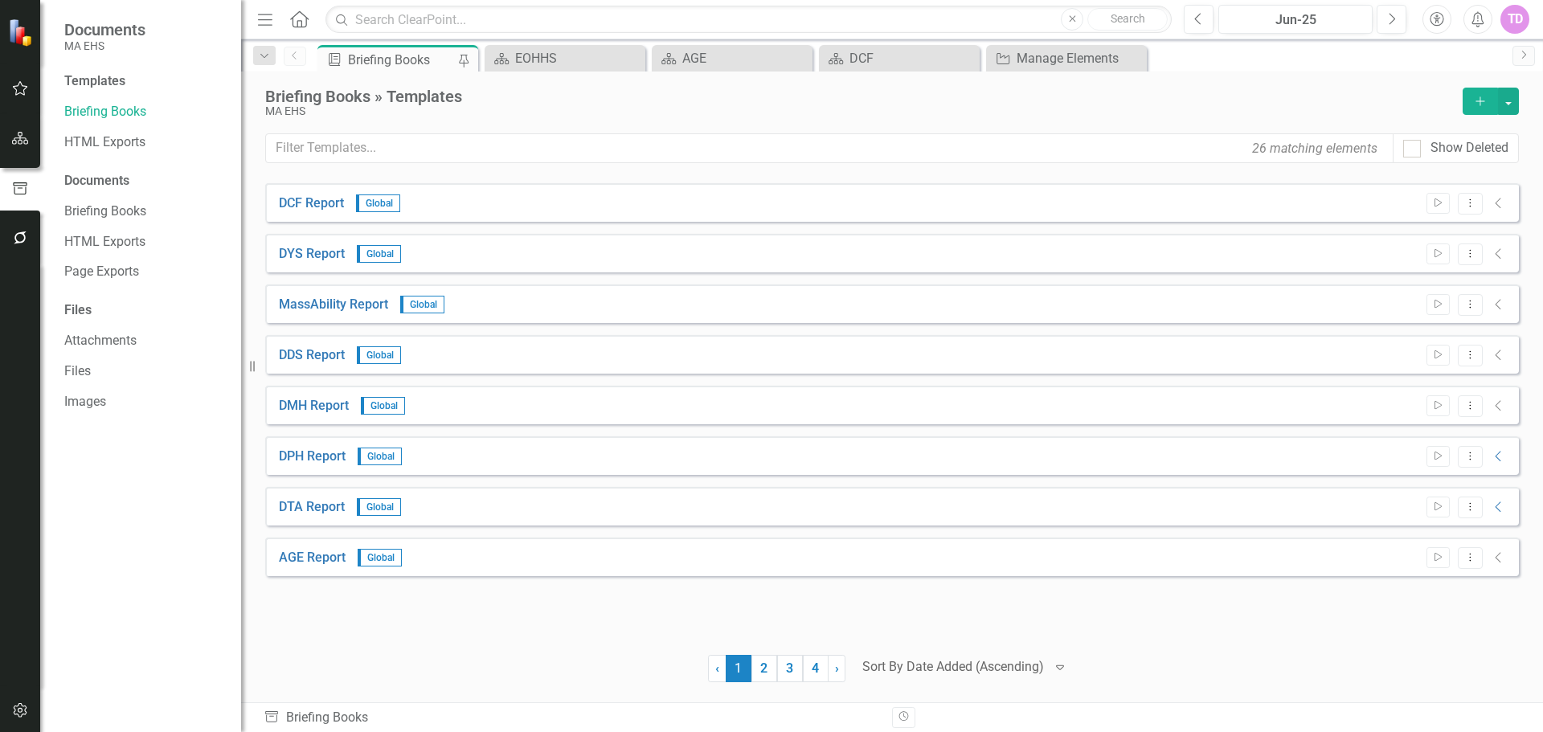
click at [1480, 96] on icon "Add" at bounding box center [1481, 101] width 14 height 11
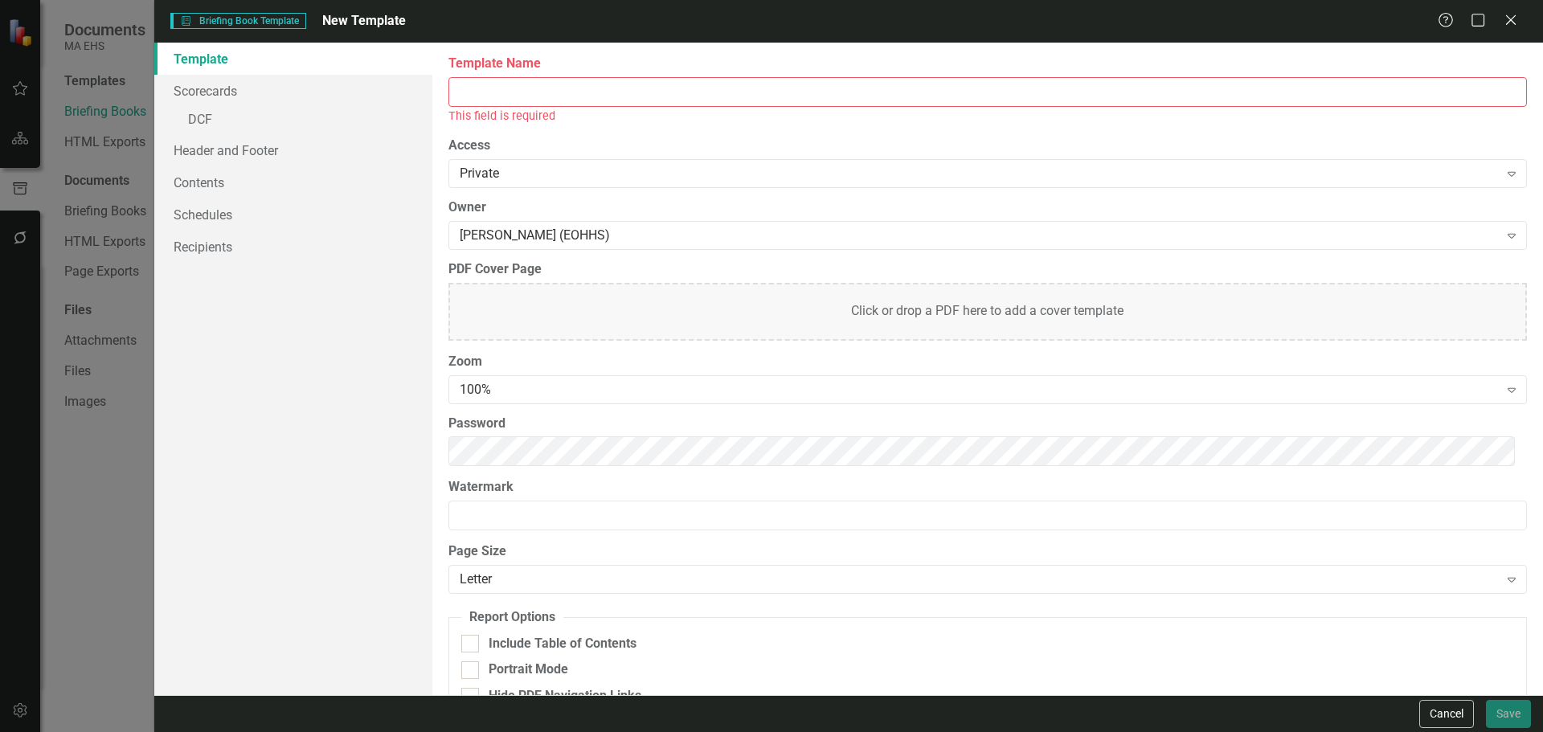
click at [553, 97] on input "Template Name" at bounding box center [988, 92] width 1079 height 30
click at [211, 124] on link "» DCF" at bounding box center [293, 121] width 278 height 28
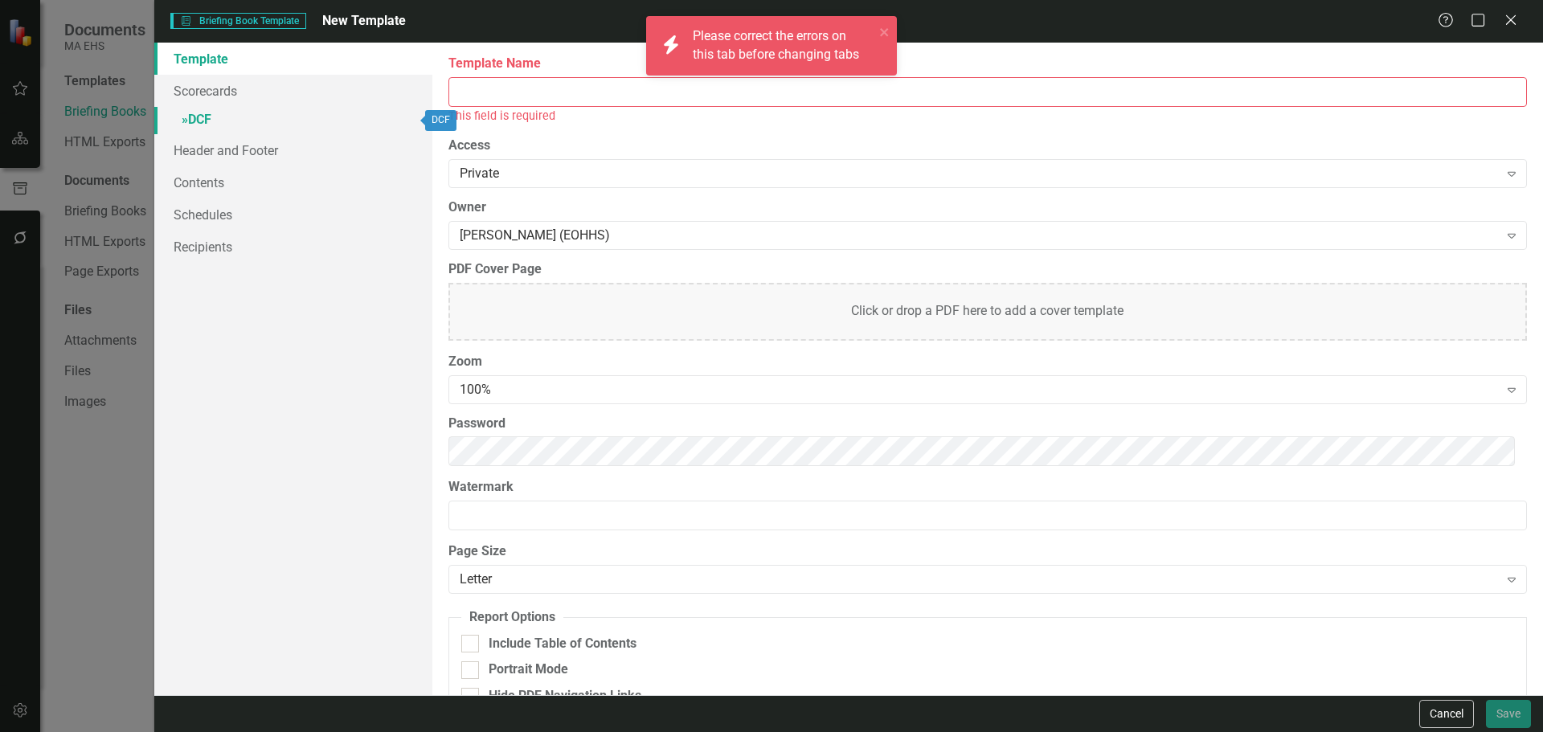
click at [195, 109] on link "» DCF" at bounding box center [293, 121] width 278 height 28
click at [502, 112] on div "This field is required" at bounding box center [988, 116] width 1079 height 18
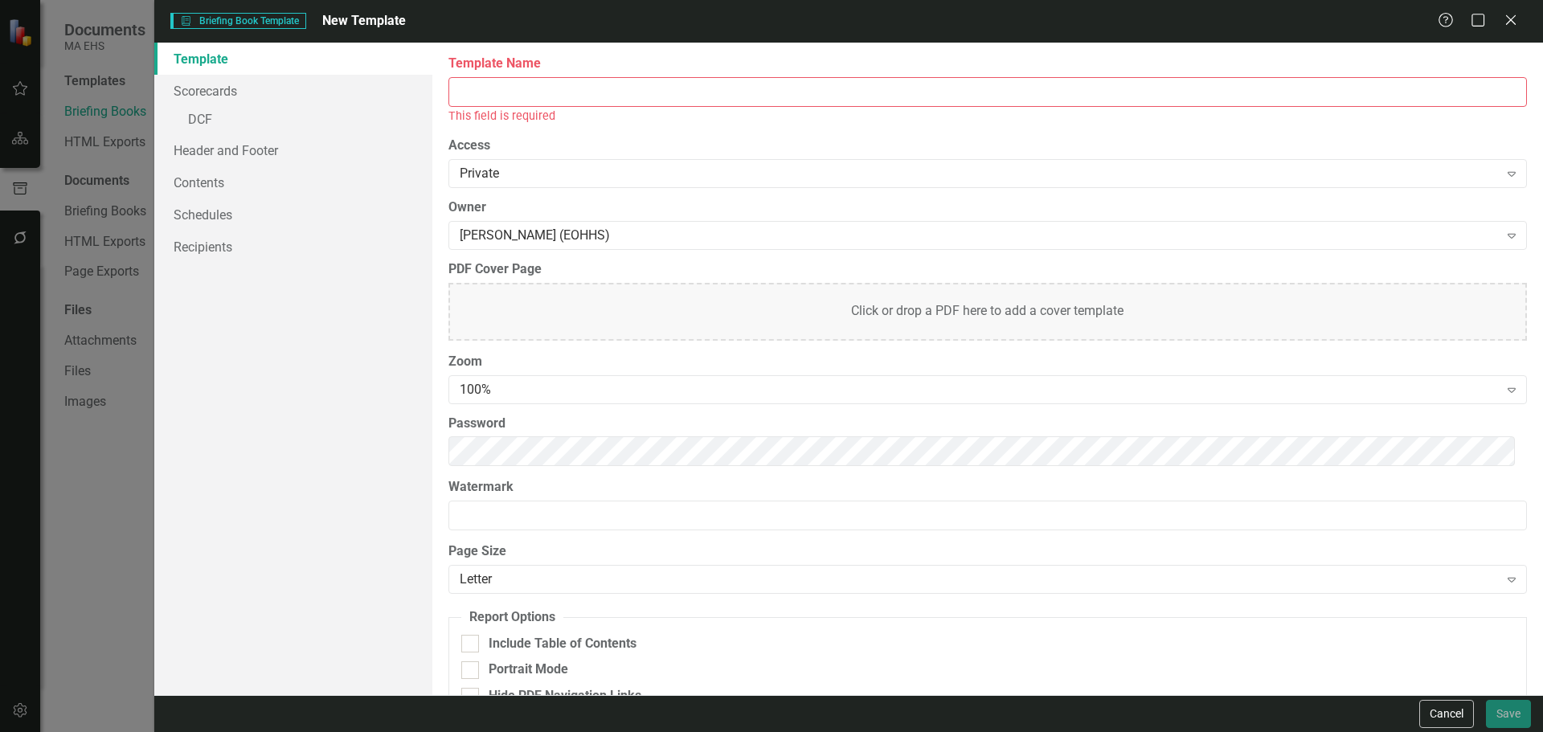
click at [478, 87] on input "Template Name" at bounding box center [988, 92] width 1079 height 30
click at [219, 89] on link "Scorecards" at bounding box center [293, 91] width 278 height 32
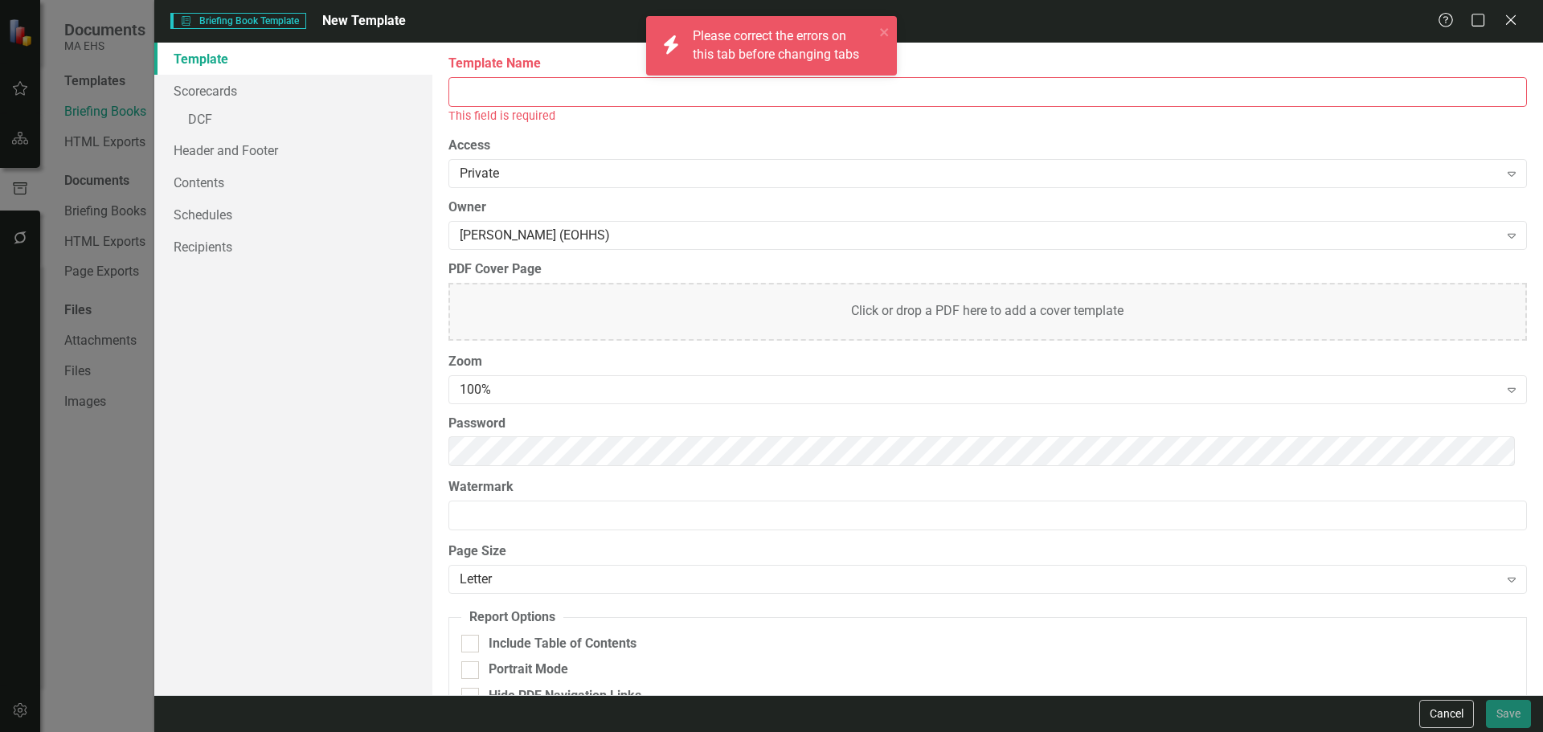
click at [554, 102] on input "Template Name" at bounding box center [988, 92] width 1079 height 30
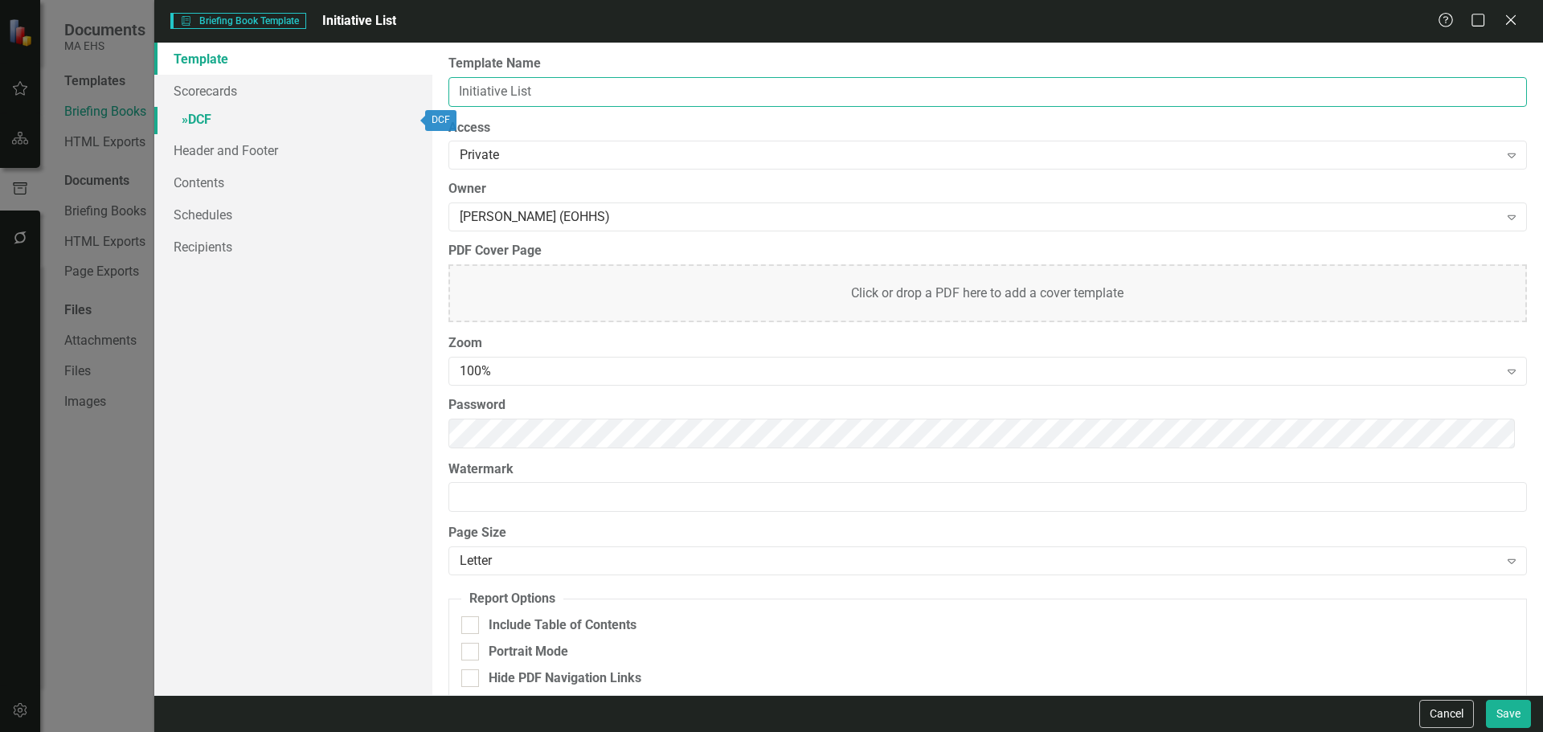
type input "Initiative List"
click at [294, 108] on link "» DCF" at bounding box center [293, 121] width 278 height 28
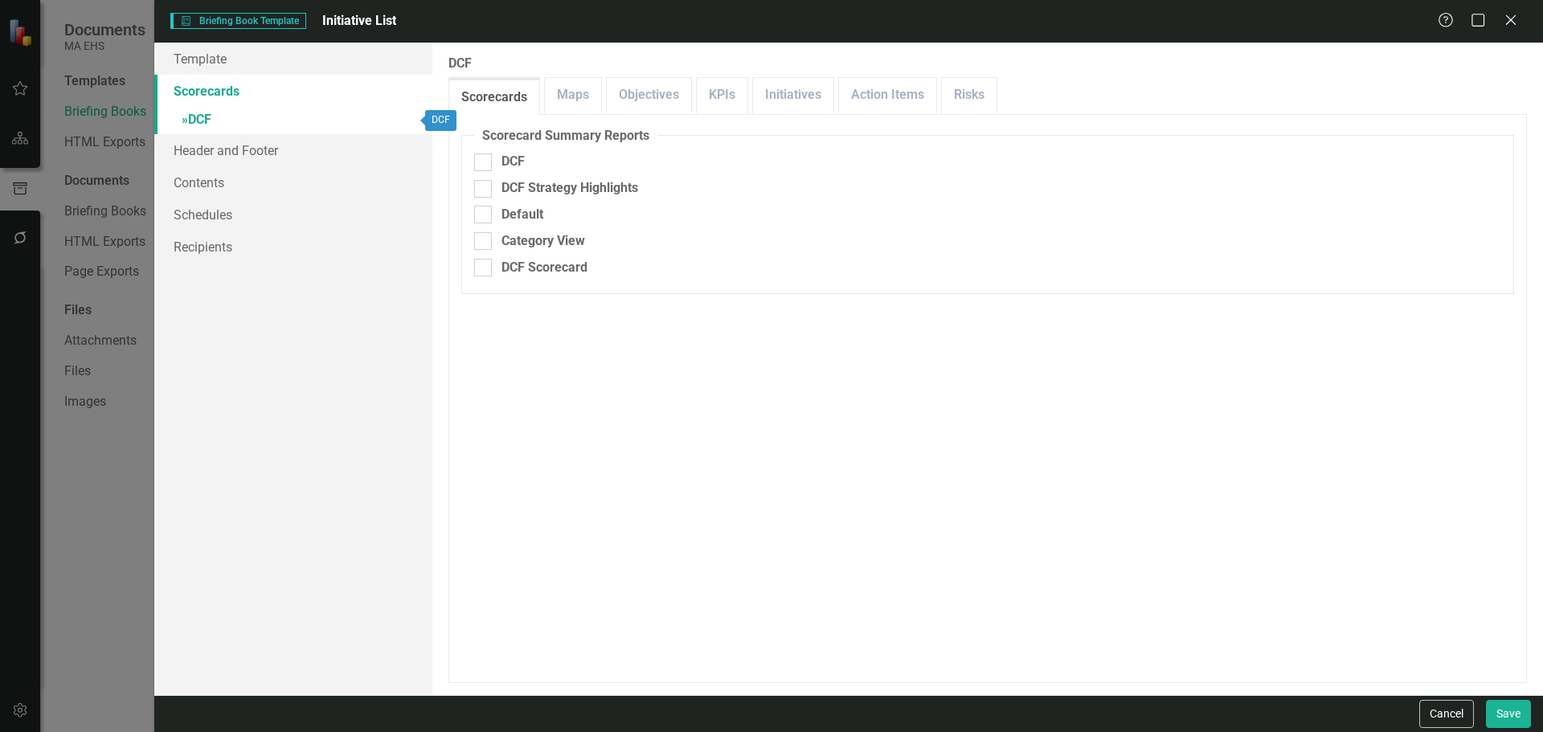
click at [326, 111] on link "» DCF" at bounding box center [293, 121] width 278 height 28
click at [310, 95] on link "Scorecards" at bounding box center [293, 91] width 278 height 32
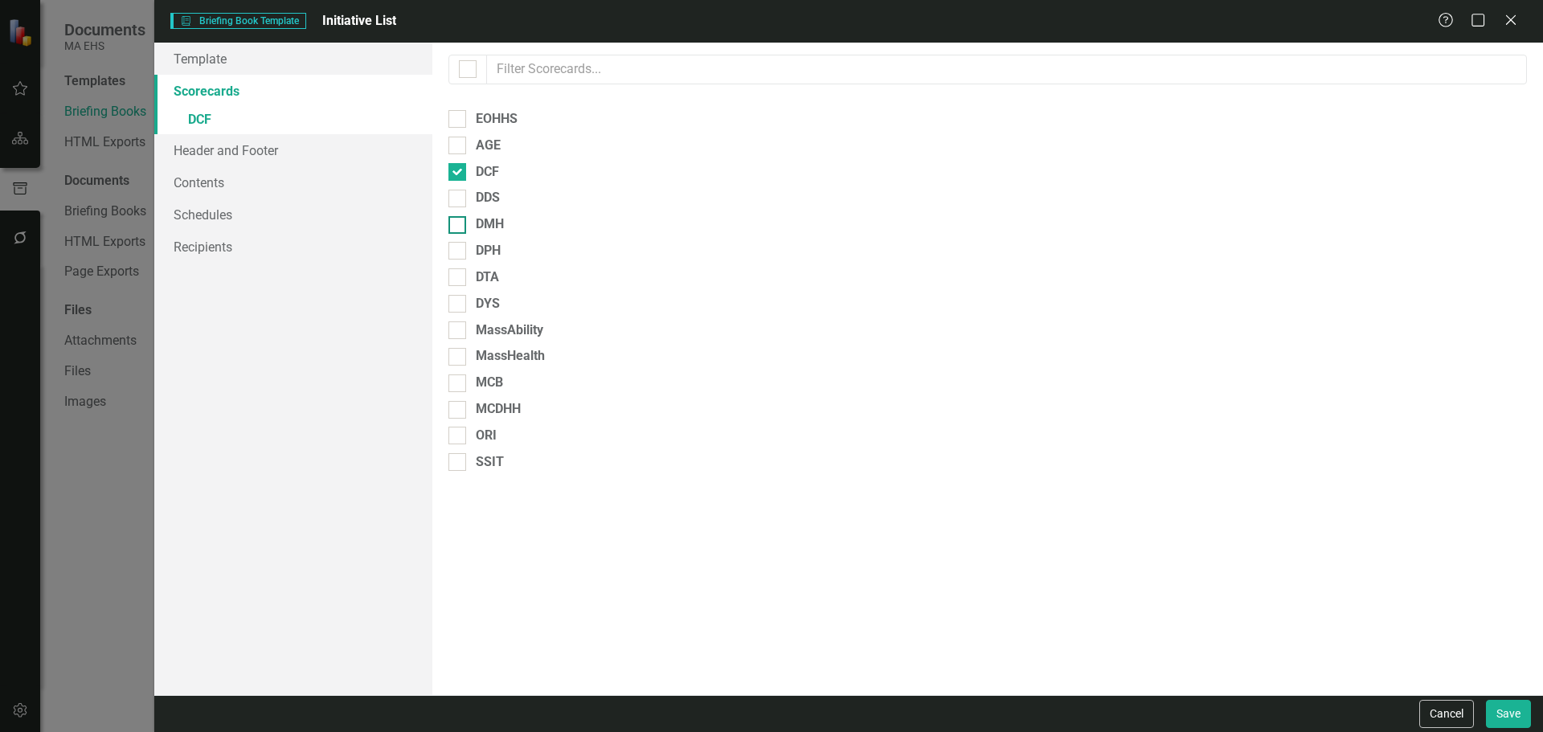
click at [472, 223] on div "DMH" at bounding box center [988, 224] width 1079 height 18
click at [459, 223] on input "DMH" at bounding box center [454, 221] width 10 height 10
checkbox input "true"
click at [467, 174] on div "DCF" at bounding box center [988, 172] width 1079 height 18
click at [459, 174] on input "DCF" at bounding box center [454, 168] width 10 height 10
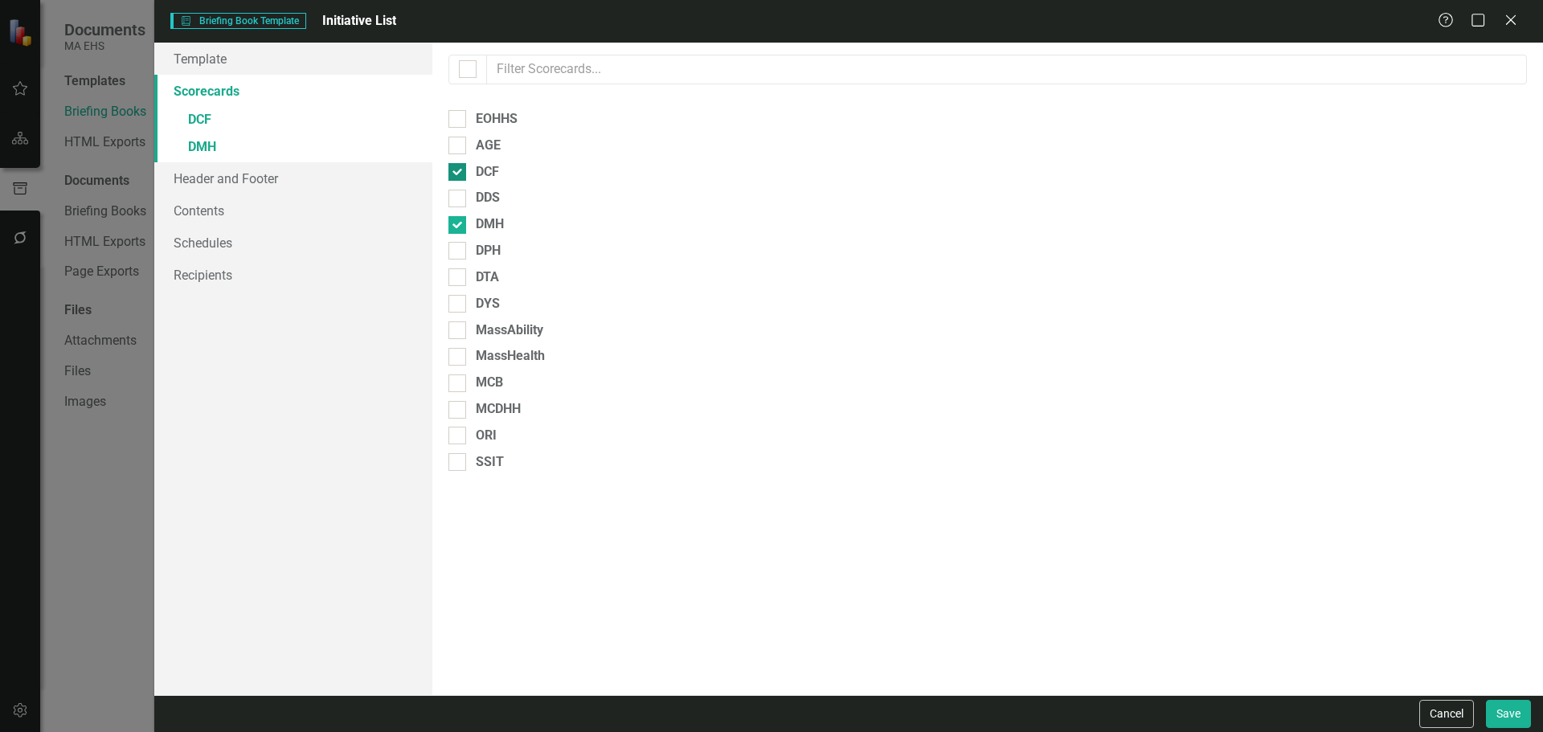
checkbox input "false"
click at [229, 61] on link "Template" at bounding box center [293, 59] width 278 height 32
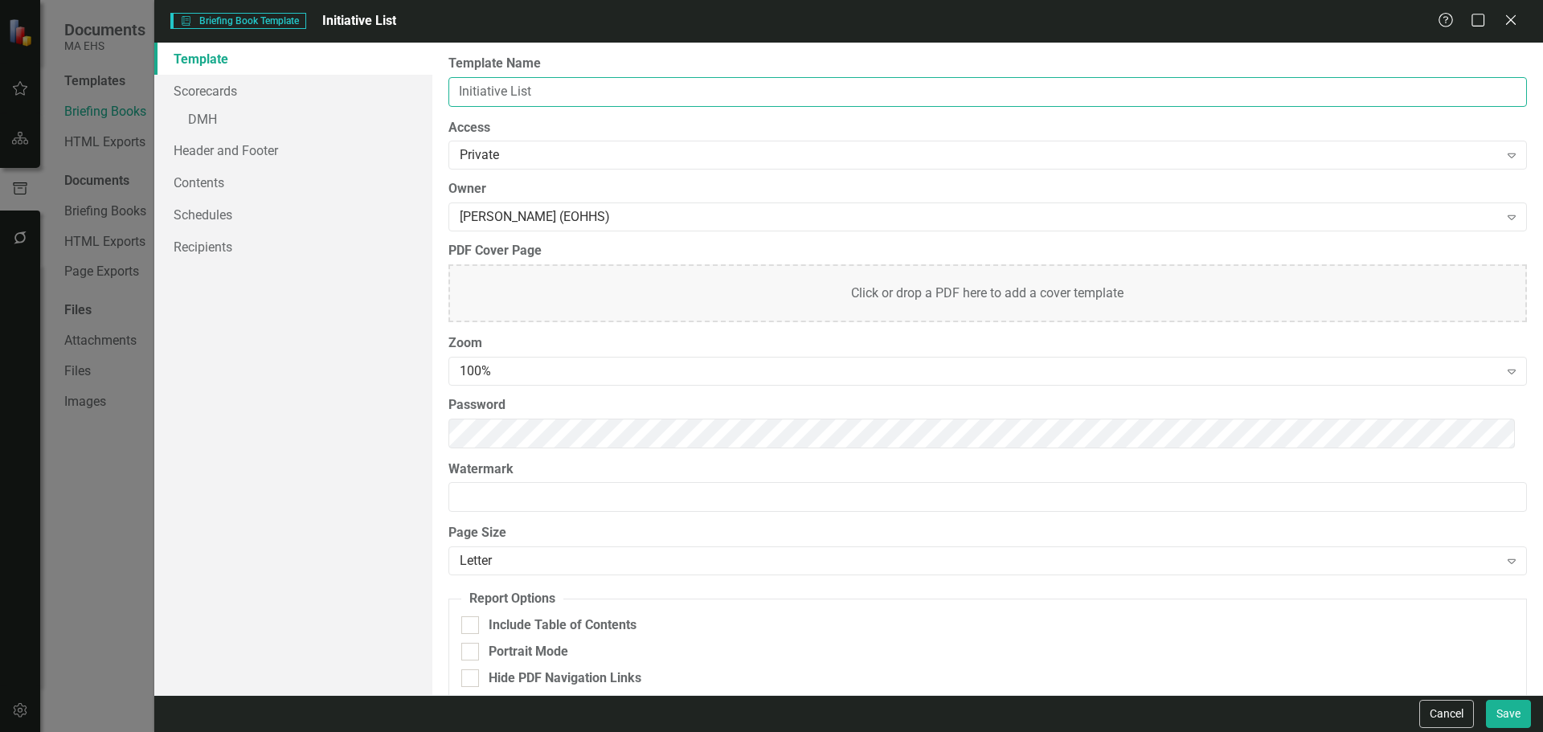
click at [454, 90] on input "Initiative List" at bounding box center [988, 92] width 1079 height 30
type input "DMH Initiative List"
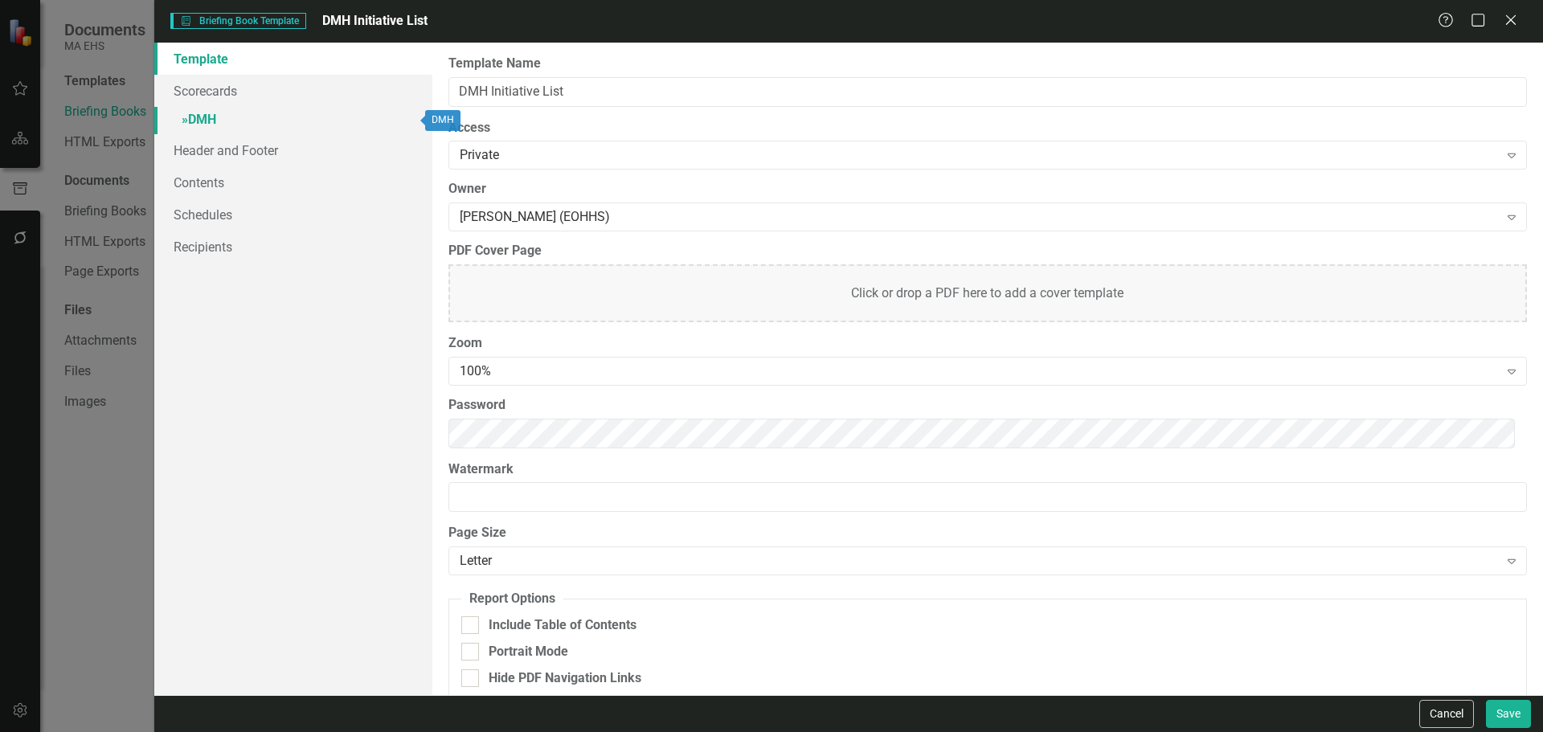
click at [256, 122] on link "» DMH" at bounding box center [293, 121] width 278 height 28
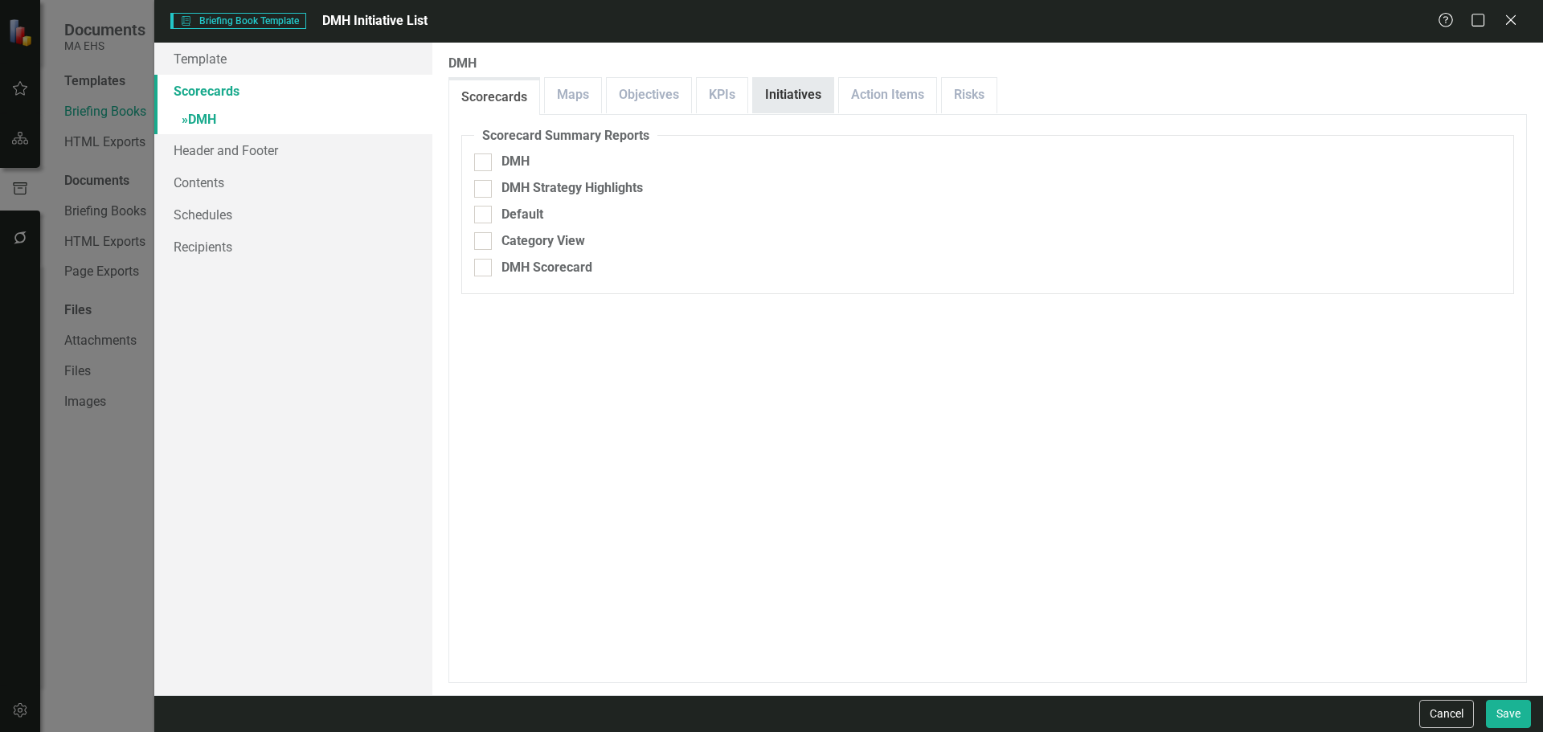
click at [763, 92] on link "Initiatives" at bounding box center [793, 95] width 80 height 35
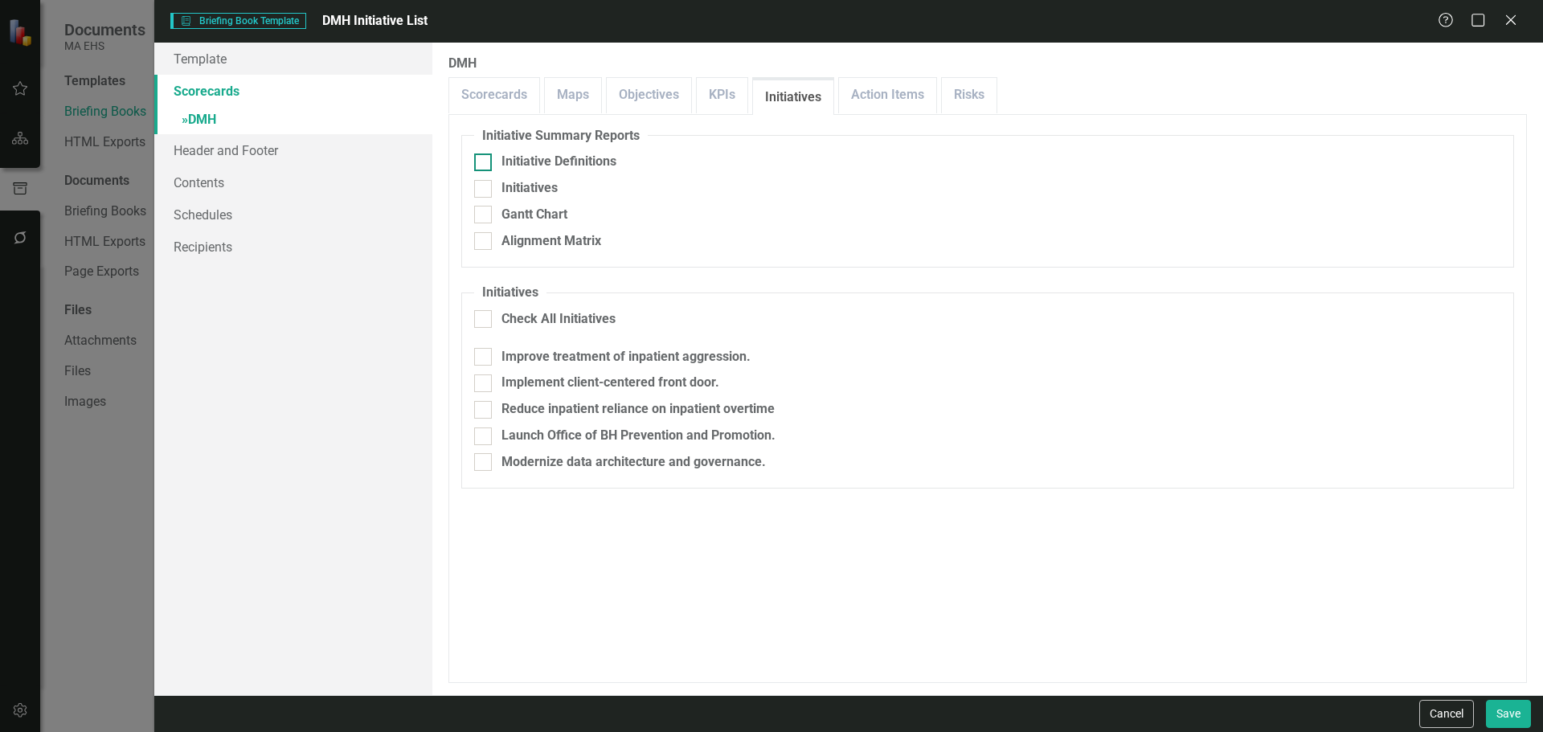
click at [613, 165] on div "Initiative Definitions" at bounding box center [559, 162] width 115 height 18
click at [485, 164] on input "Initiative Definitions" at bounding box center [479, 159] width 10 height 10
checkbox input "true"
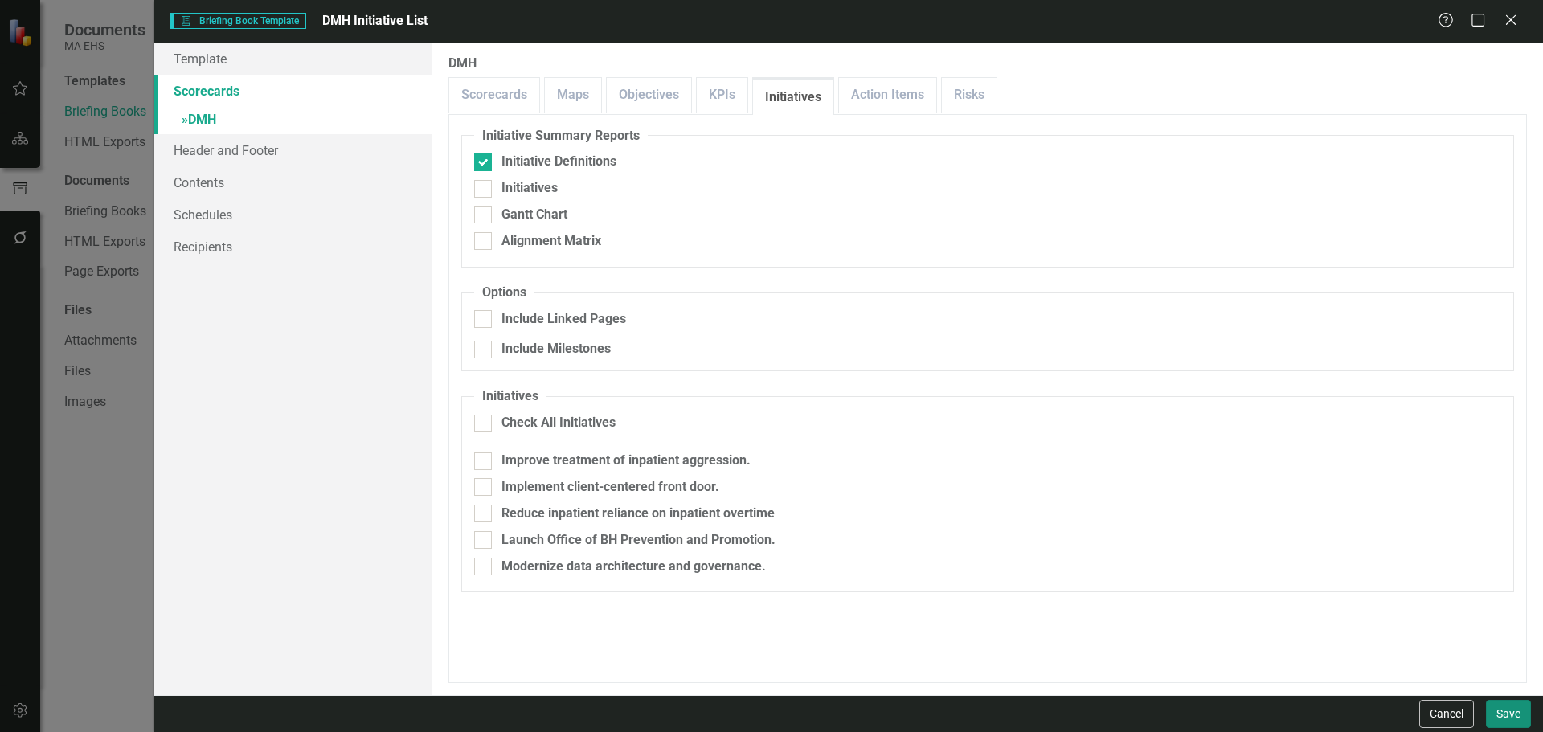
click at [1527, 707] on button "Save" at bounding box center [1508, 714] width 45 height 28
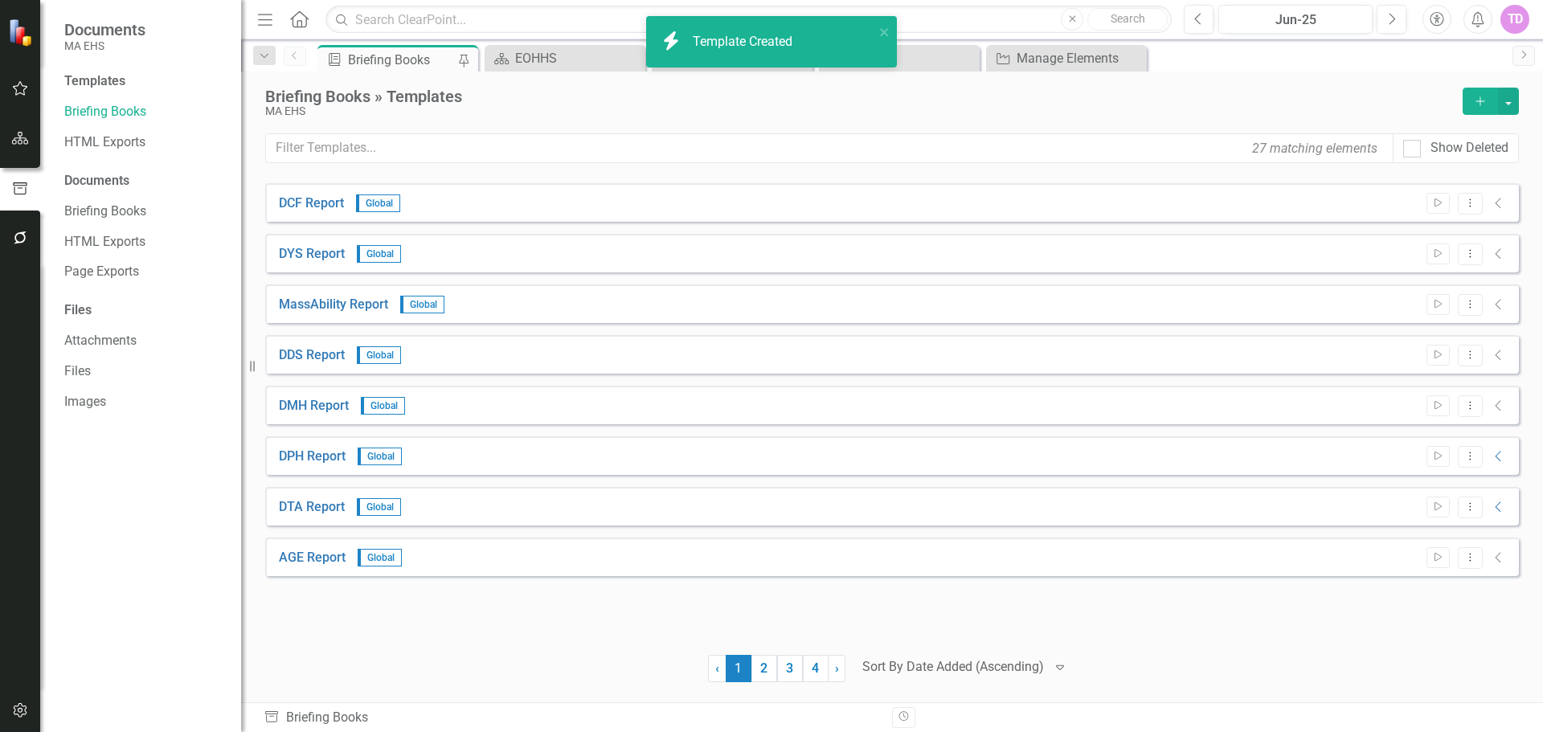
click at [1486, 111] on button "Add" at bounding box center [1480, 101] width 35 height 27
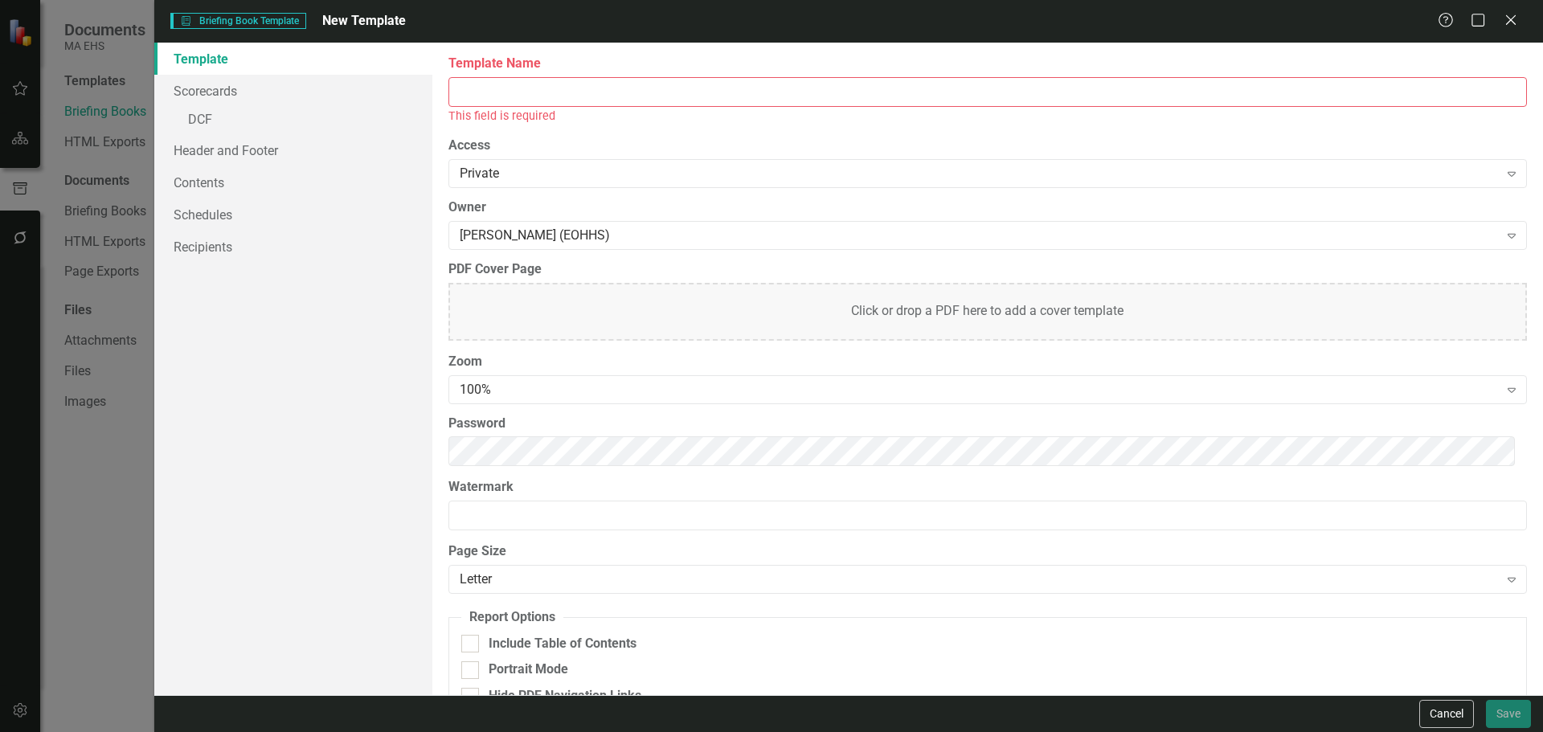
click at [621, 82] on input "Template Name" at bounding box center [988, 92] width 1079 height 30
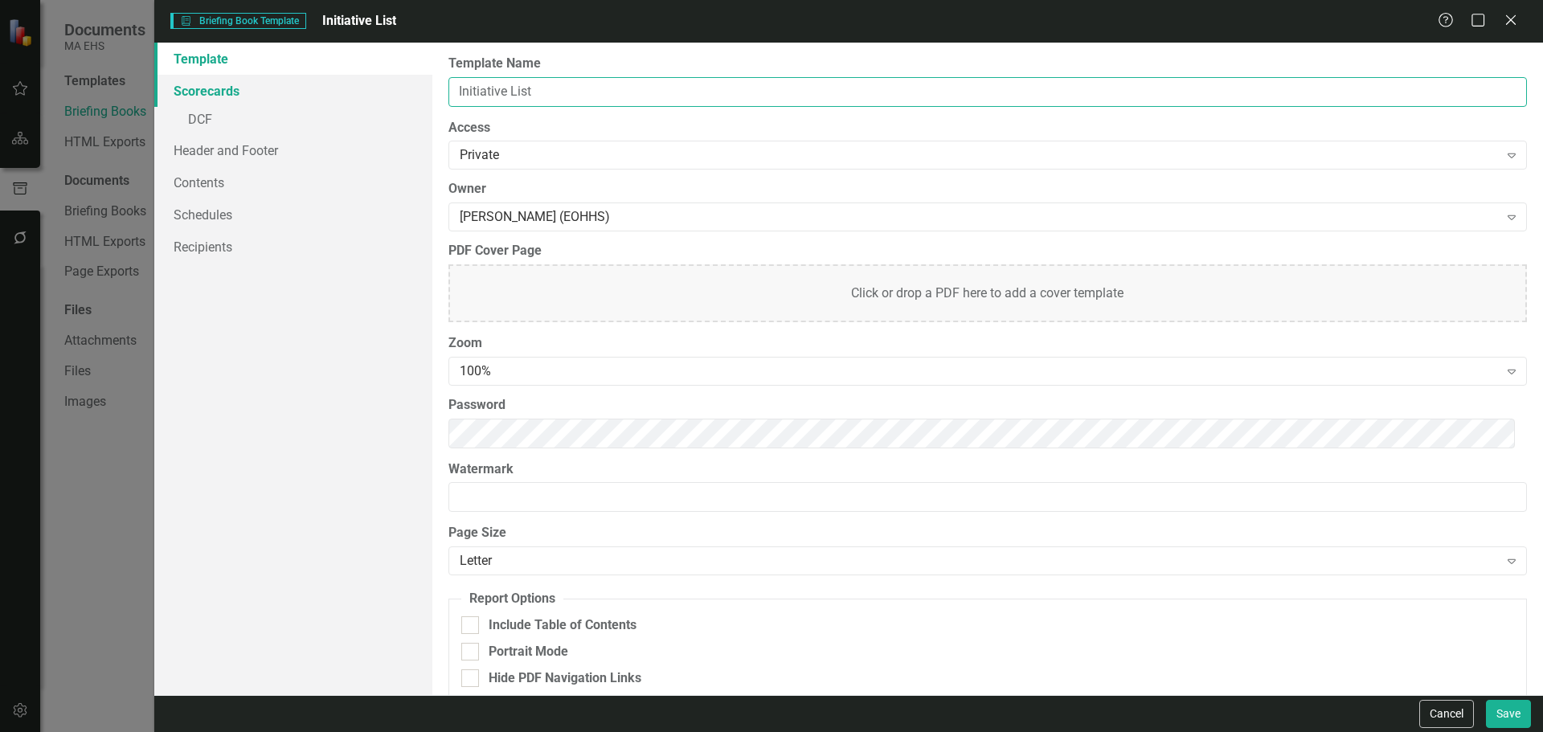
type input "Initiative List"
click at [281, 84] on link "Scorecards" at bounding box center [293, 91] width 278 height 32
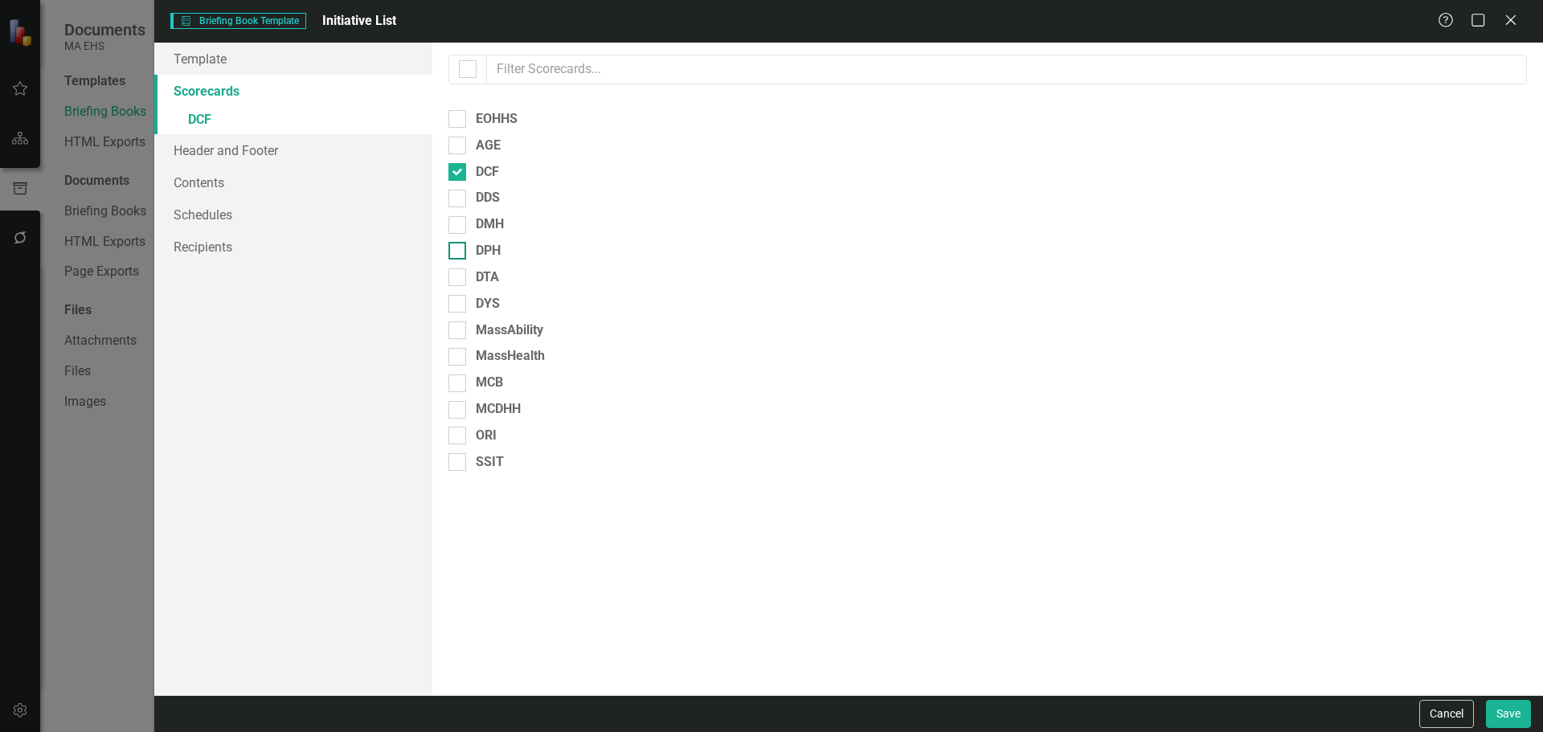
click at [483, 244] on div "DPH" at bounding box center [488, 251] width 25 height 18
click at [459, 244] on input "DPH" at bounding box center [454, 247] width 10 height 10
checkbox input "true"
click at [465, 180] on div at bounding box center [458, 172] width 18 height 18
click at [459, 174] on input "DCF" at bounding box center [454, 168] width 10 height 10
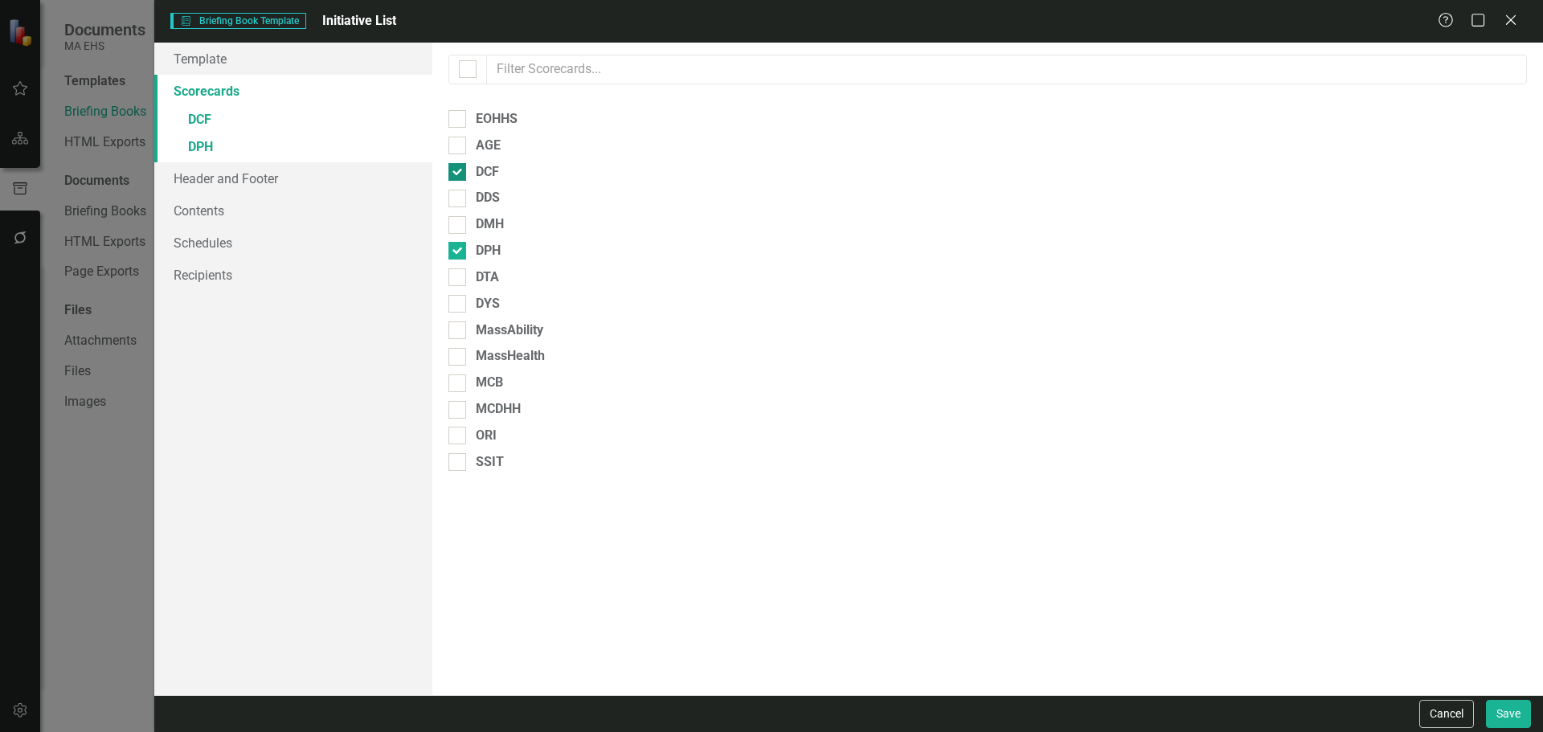
checkbox input "false"
click at [204, 67] on link "Template" at bounding box center [293, 59] width 278 height 32
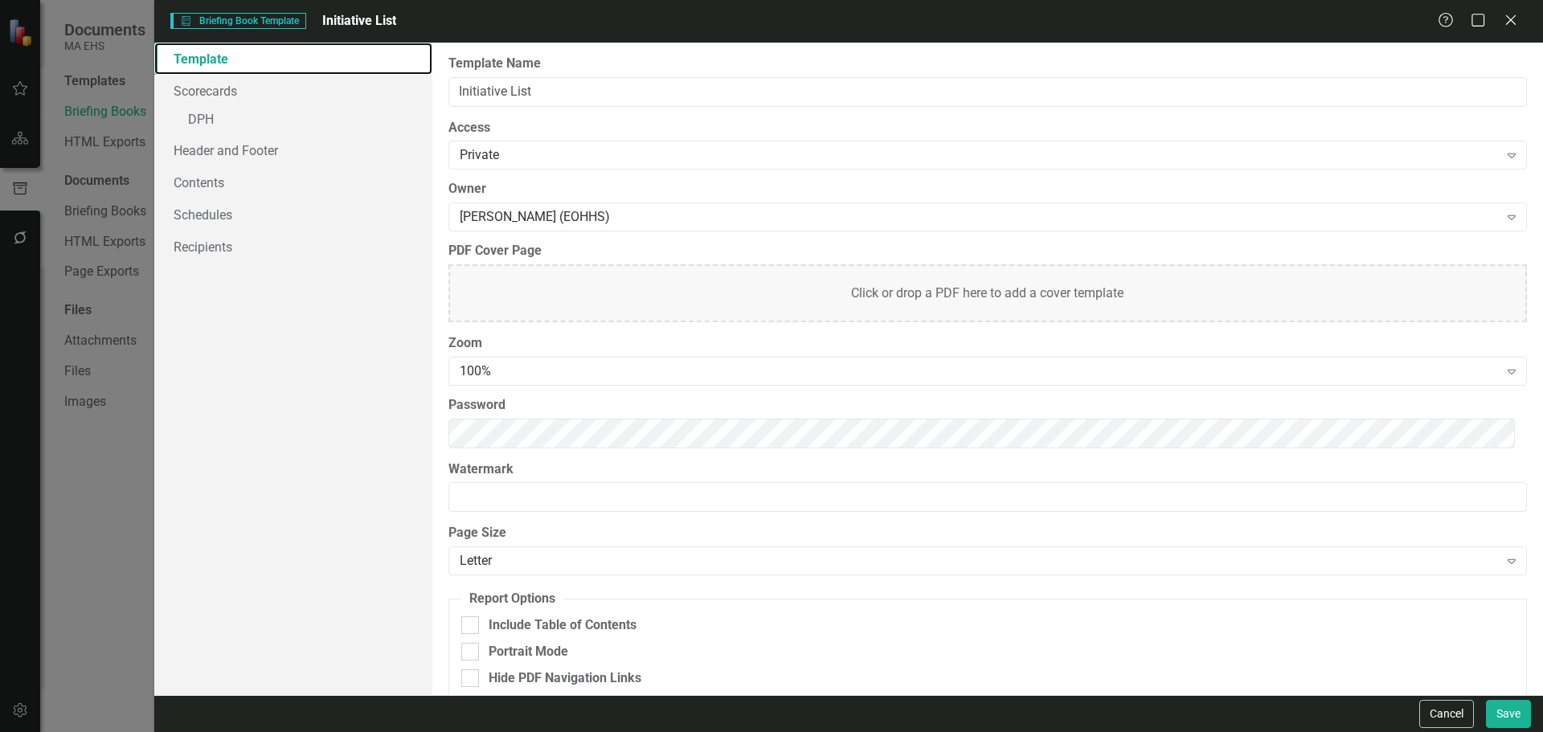
drag, startPoint x: 204, startPoint y: 67, endPoint x: 453, endPoint y: 93, distance: 250.6
click at [453, 93] on div "Template Scorecards » DPH Header and Footer Contents Schedules Recipients Repor…" at bounding box center [848, 369] width 1389 height 653
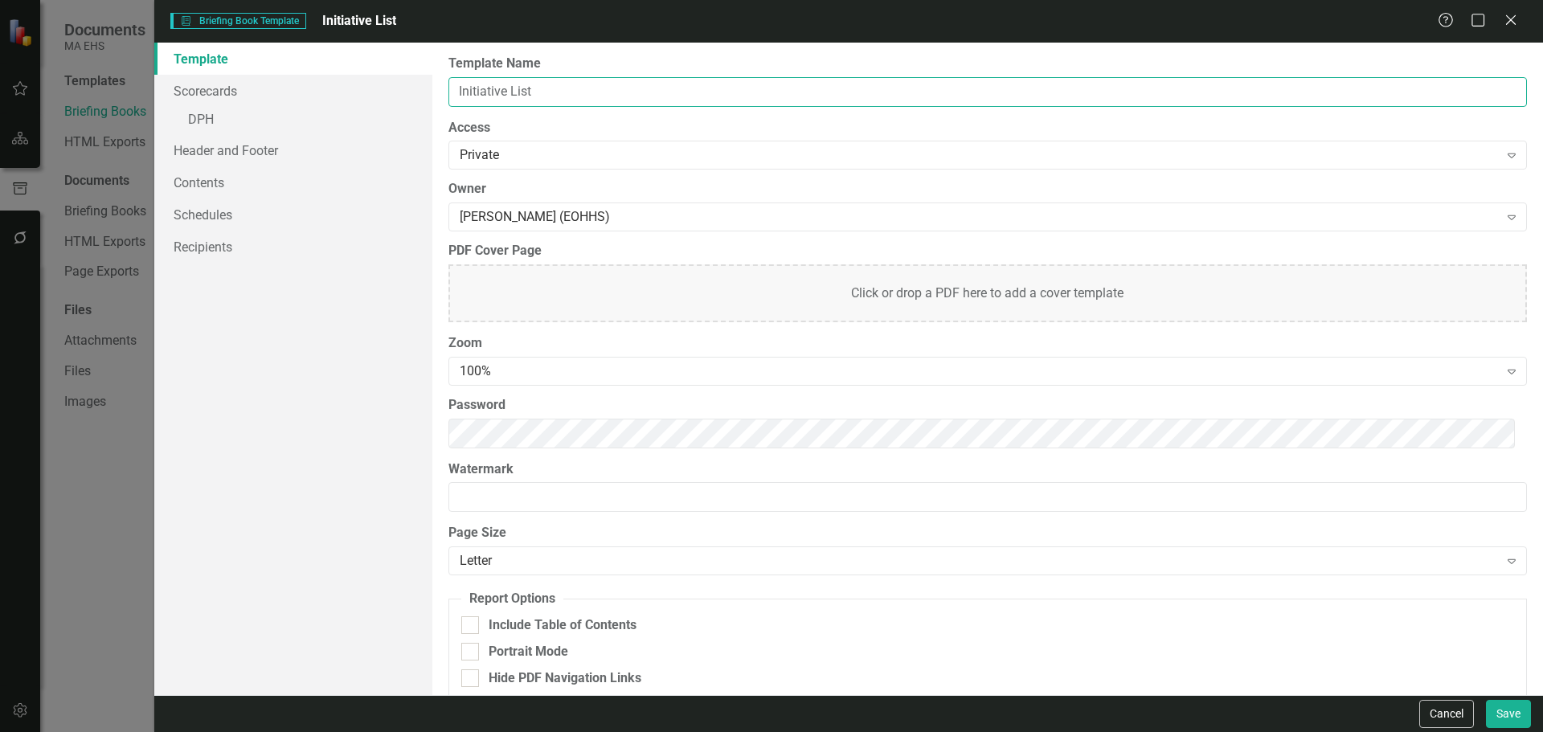
click at [453, 93] on input "Initiative List" at bounding box center [988, 92] width 1079 height 30
type input "DPH Initiative List"
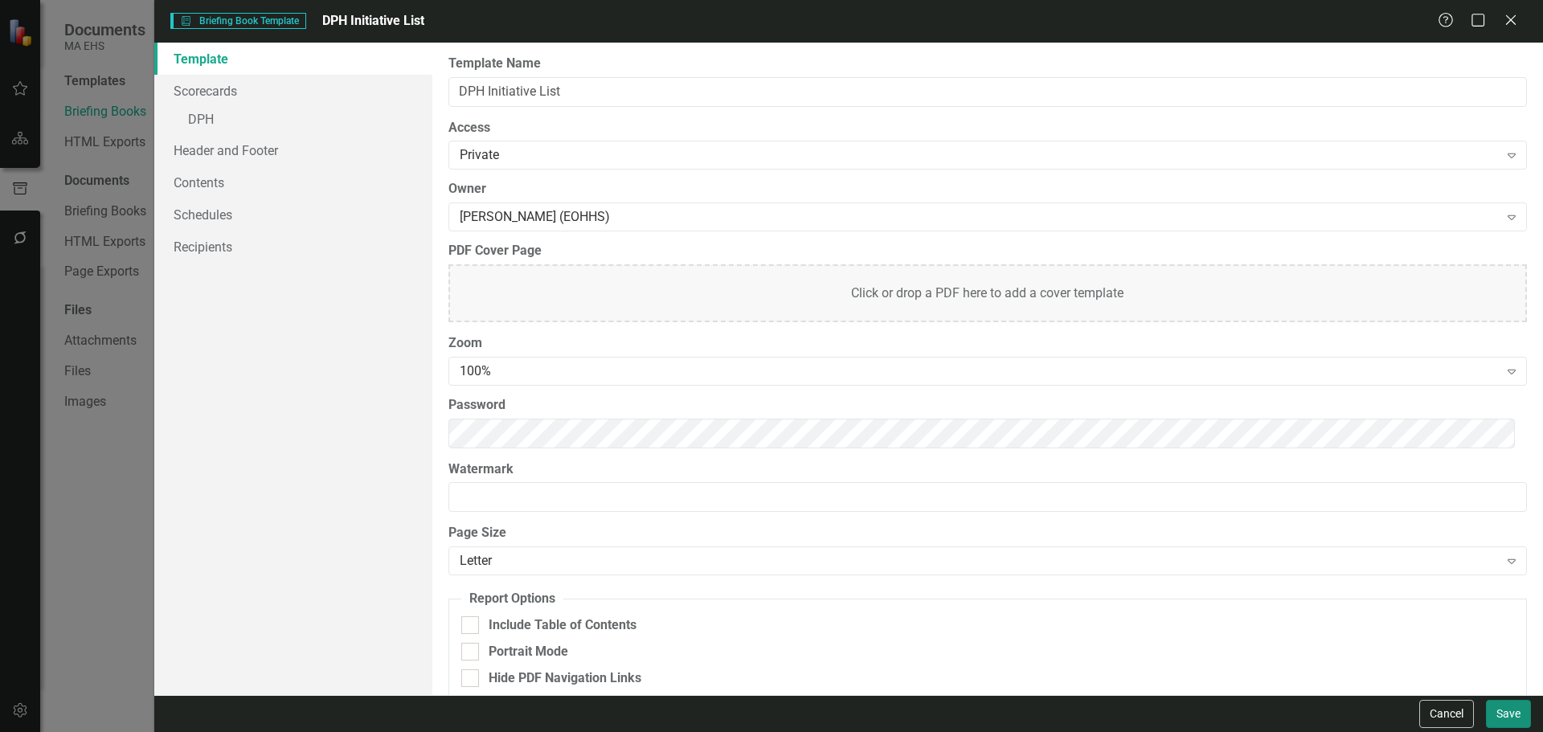
click at [1498, 702] on button "Save" at bounding box center [1508, 714] width 45 height 28
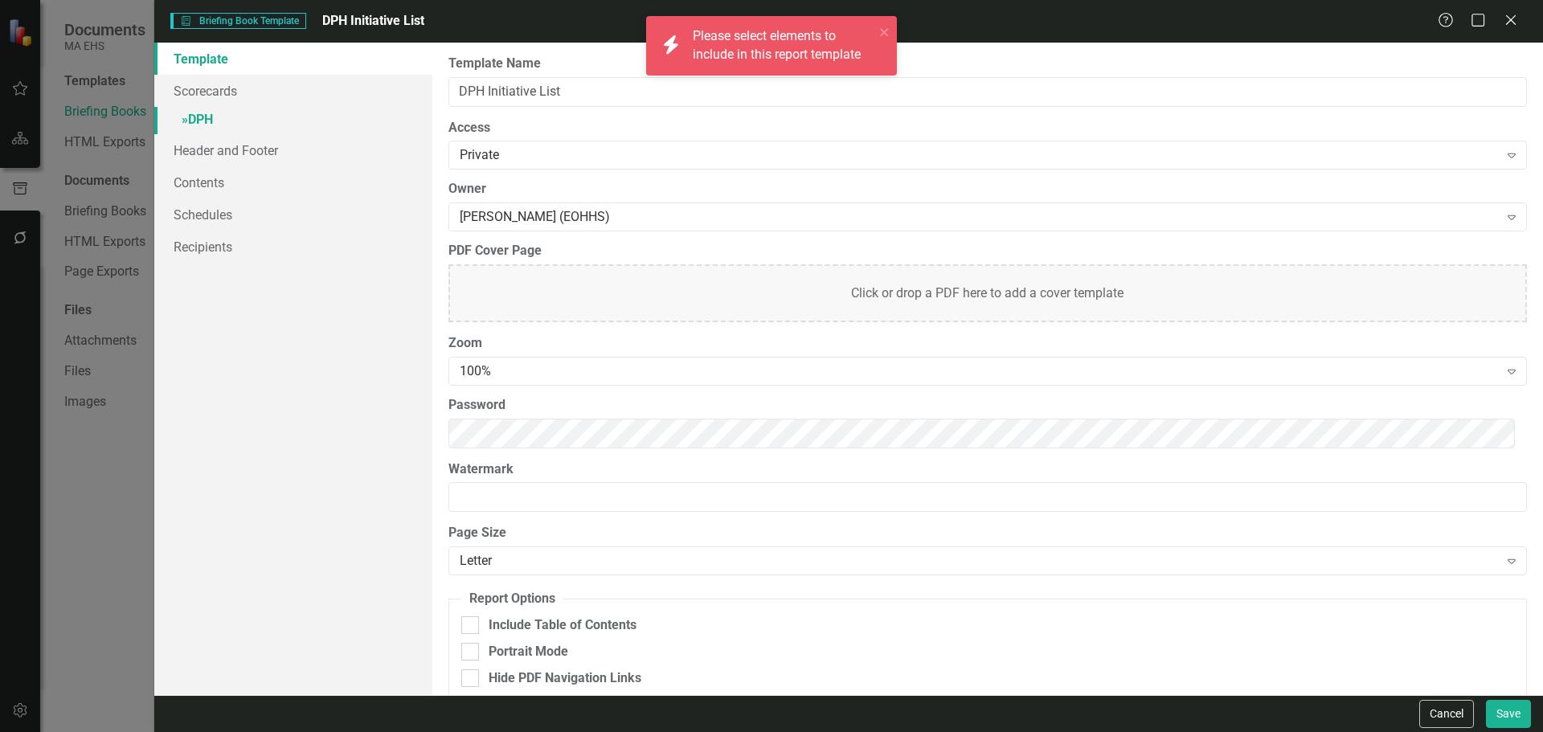
click at [203, 113] on link "» DPH" at bounding box center [293, 121] width 278 height 28
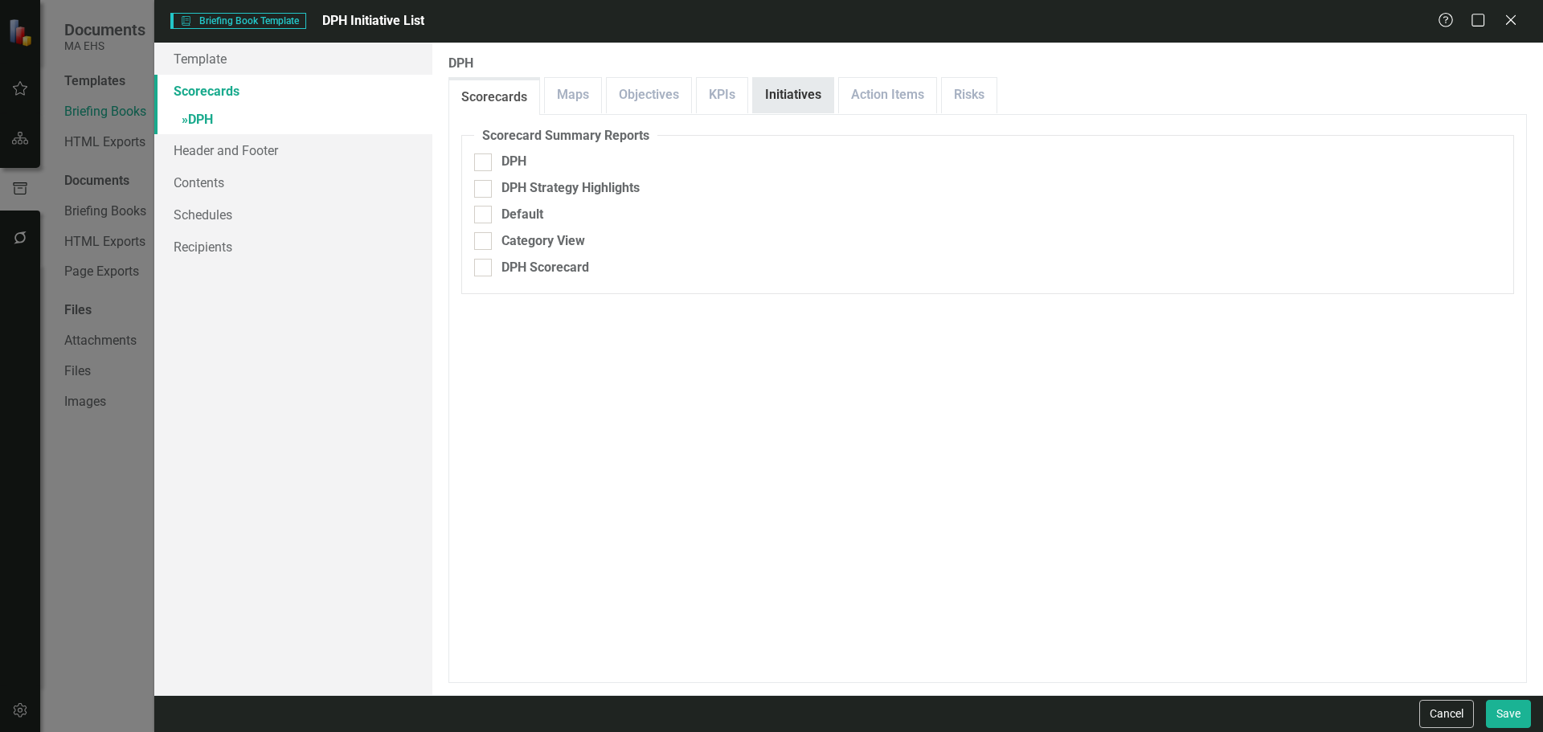
click at [773, 90] on link "Initiatives" at bounding box center [793, 95] width 80 height 35
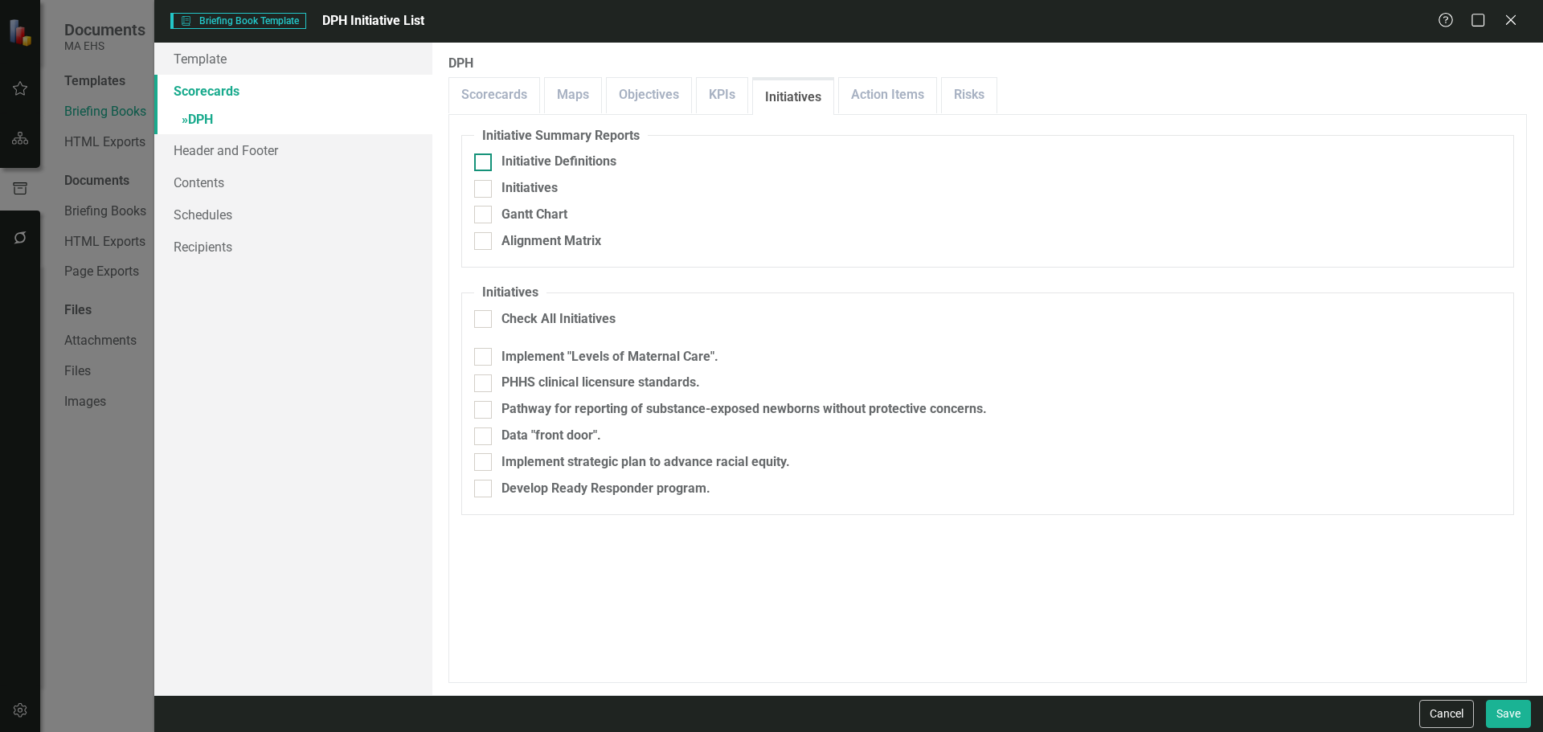
click at [582, 164] on div "Initiative Definitions" at bounding box center [559, 162] width 115 height 18
click at [485, 164] on input "Initiative Definitions" at bounding box center [479, 159] width 10 height 10
checkbox input "true"
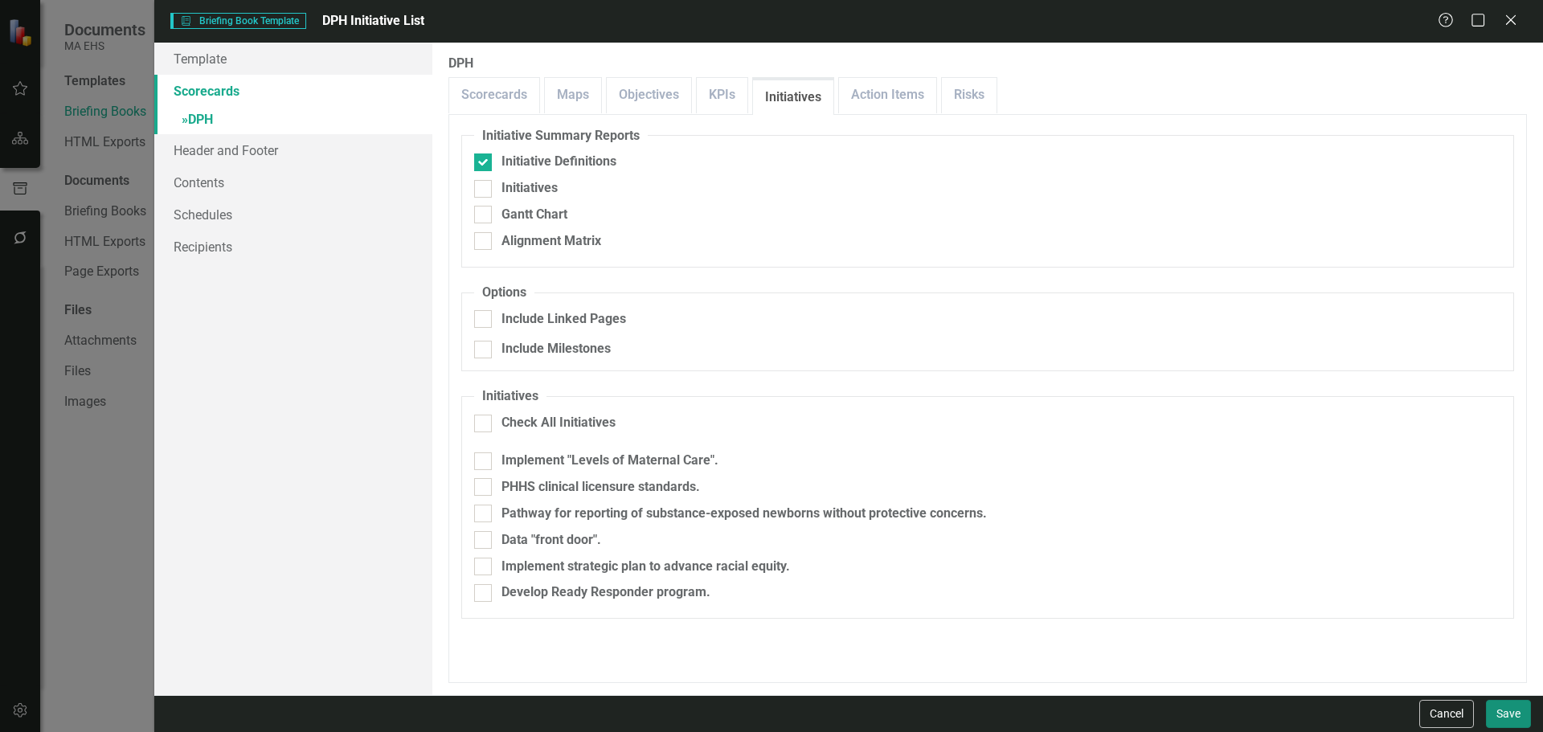
click at [1511, 705] on button "Save" at bounding box center [1508, 714] width 45 height 28
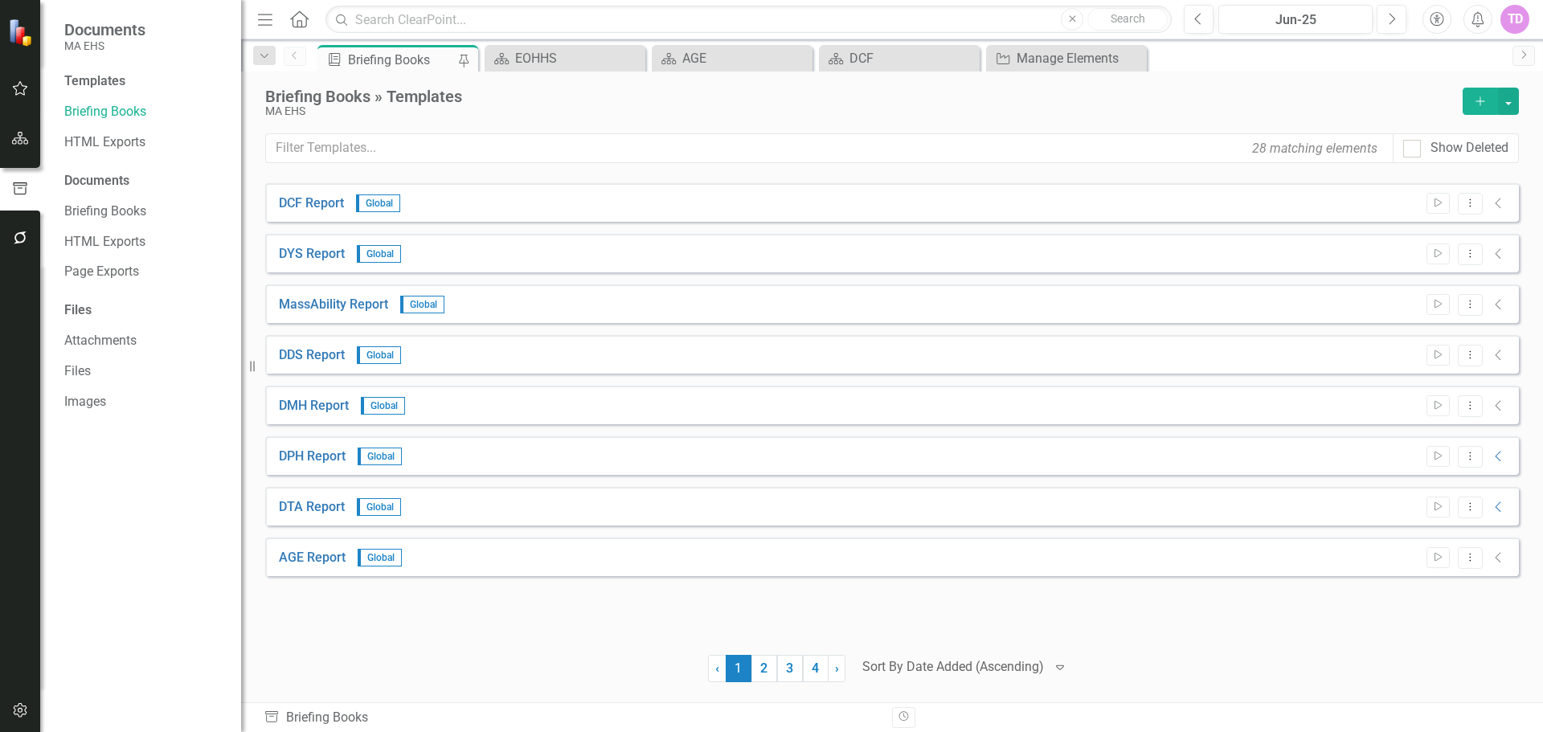
click at [1482, 102] on icon "Add" at bounding box center [1481, 101] width 14 height 11
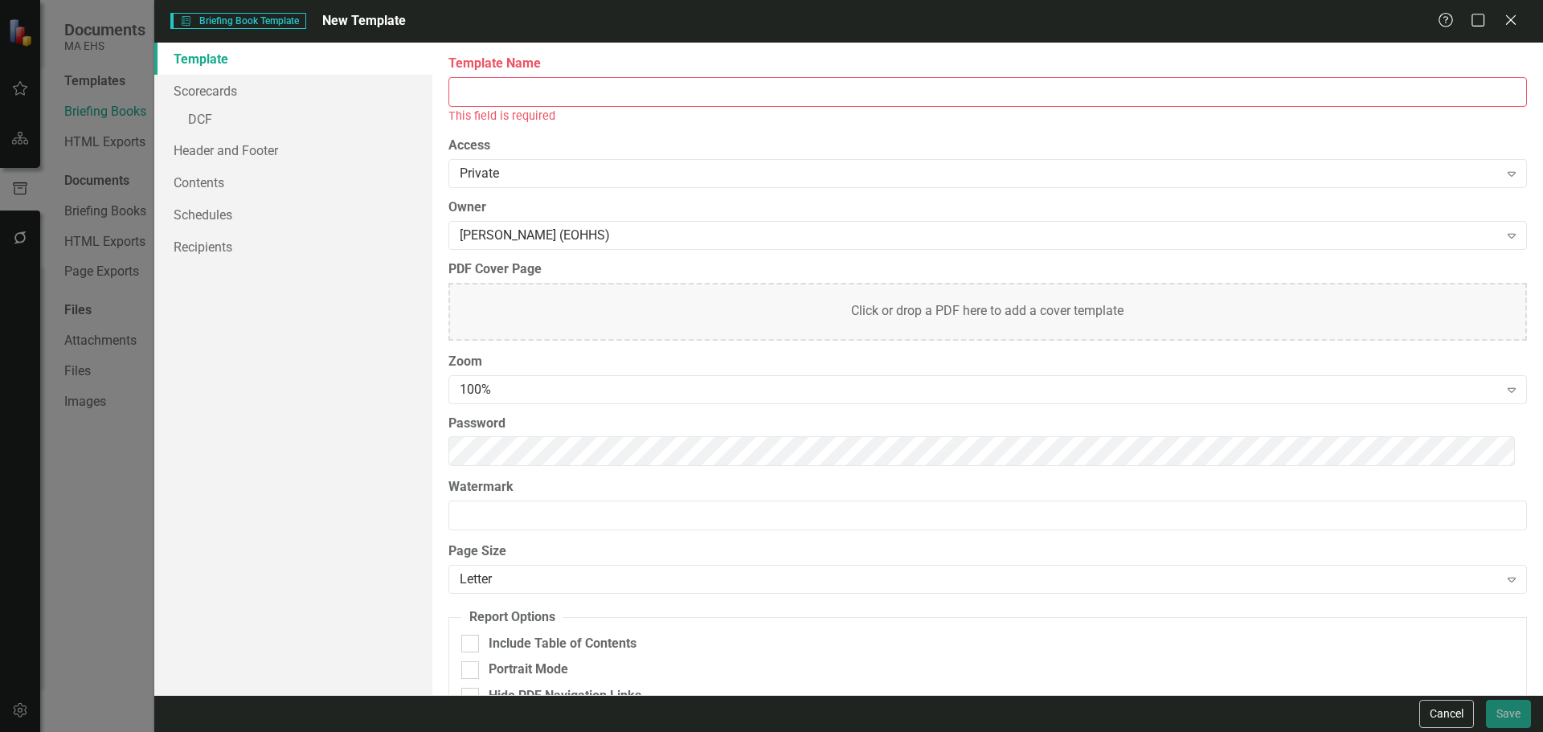
click at [506, 86] on input "Template Name" at bounding box center [988, 92] width 1079 height 30
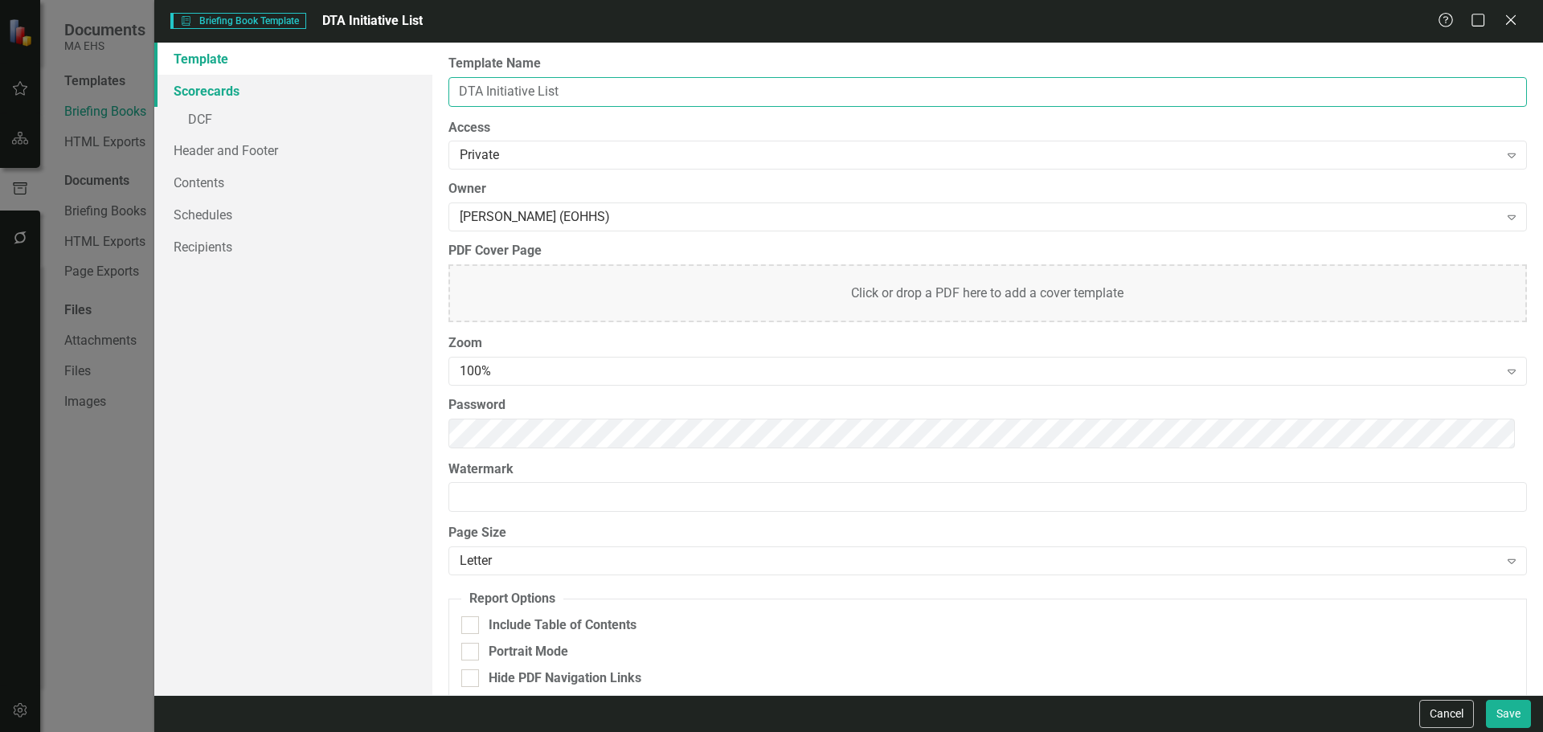
type input "DTA Initiative List"
click at [164, 91] on link "Scorecards" at bounding box center [293, 91] width 278 height 32
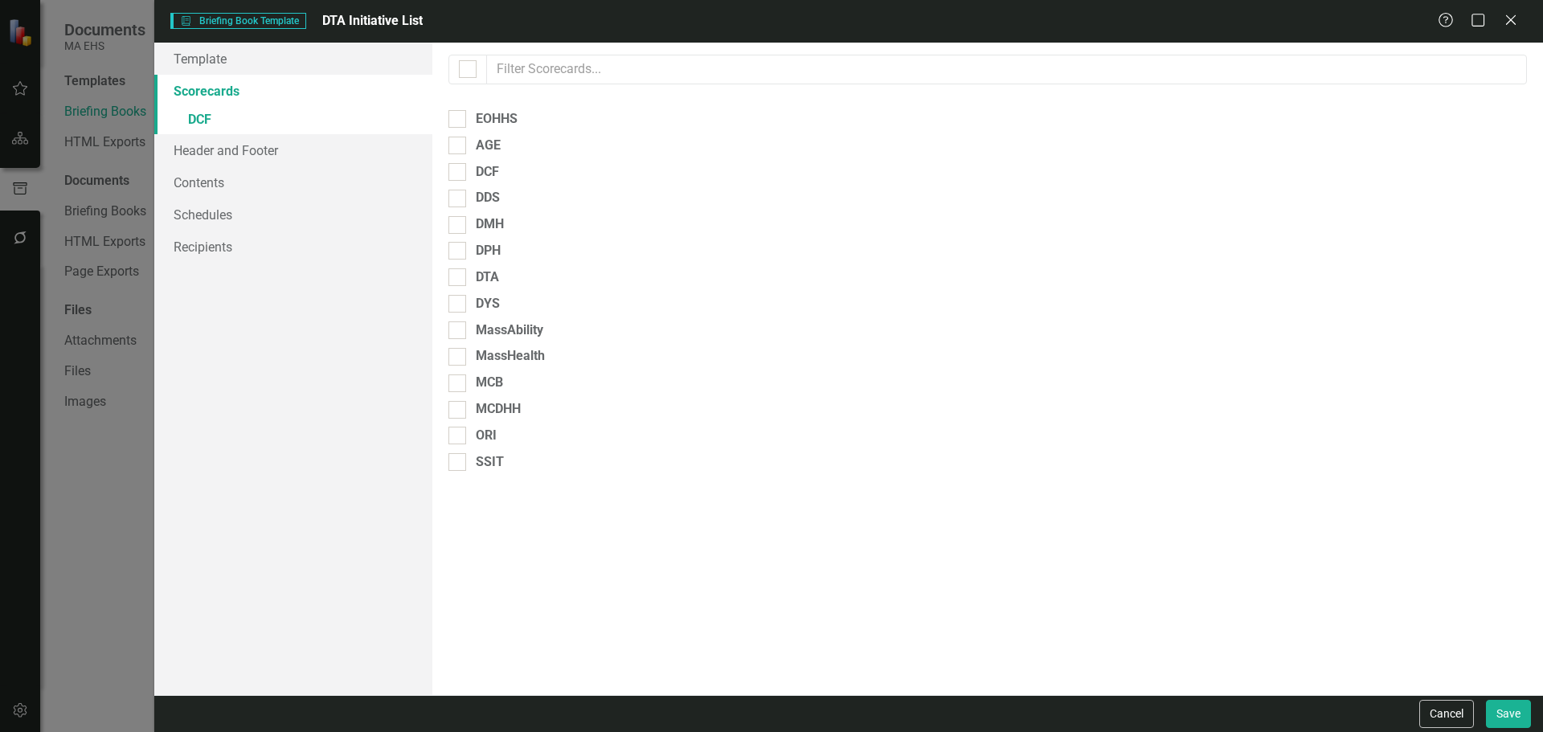
checkbox input "false"
checkbox input "true"
click at [478, 277] on div "DTA" at bounding box center [487, 278] width 23 height 18
click at [459, 277] on input "DTA" at bounding box center [454, 274] width 10 height 10
checkbox input "true"
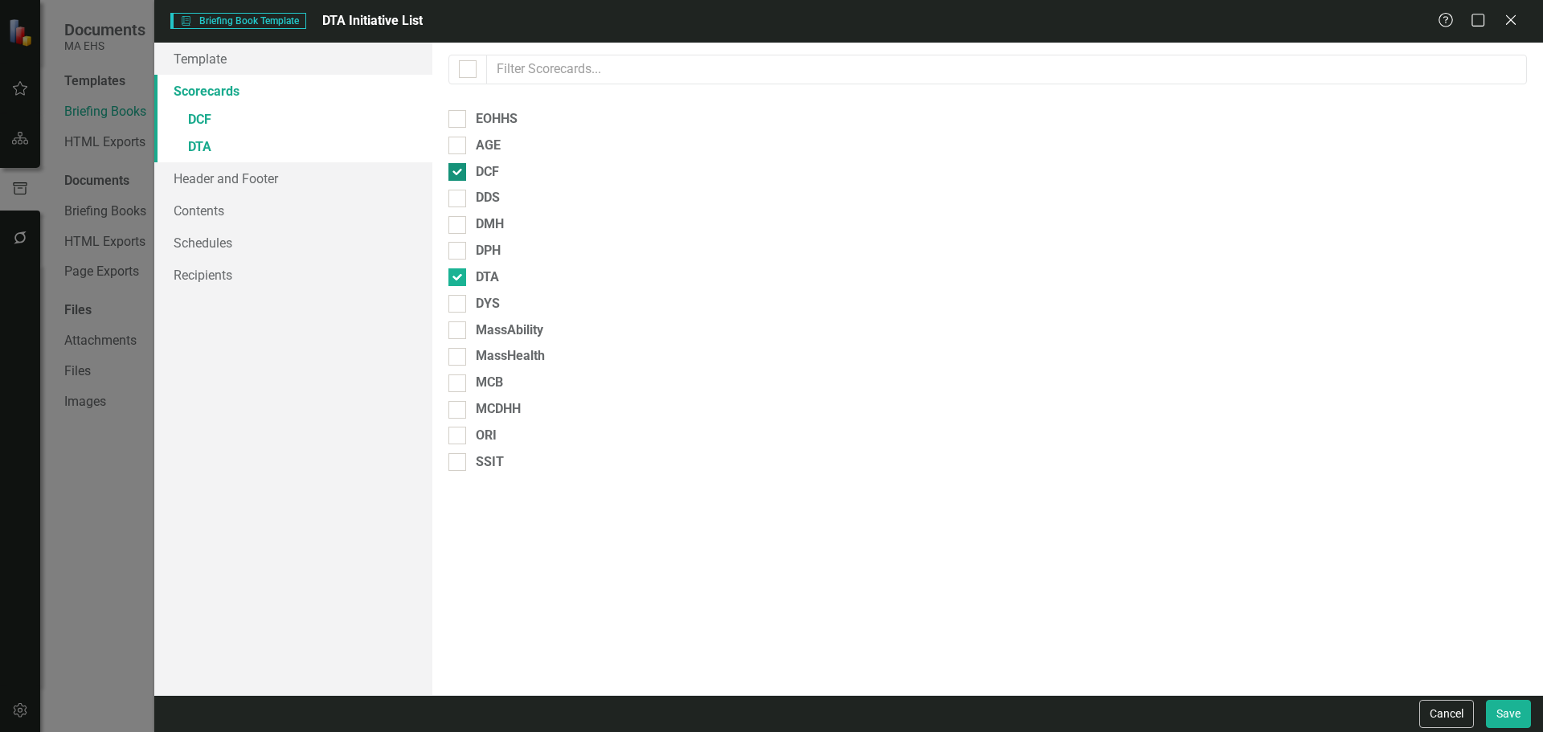
click at [451, 175] on div at bounding box center [458, 172] width 18 height 18
click at [451, 174] on input "DCF" at bounding box center [454, 168] width 10 height 10
checkbox input "false"
click at [186, 110] on link "» DTA" at bounding box center [293, 121] width 278 height 28
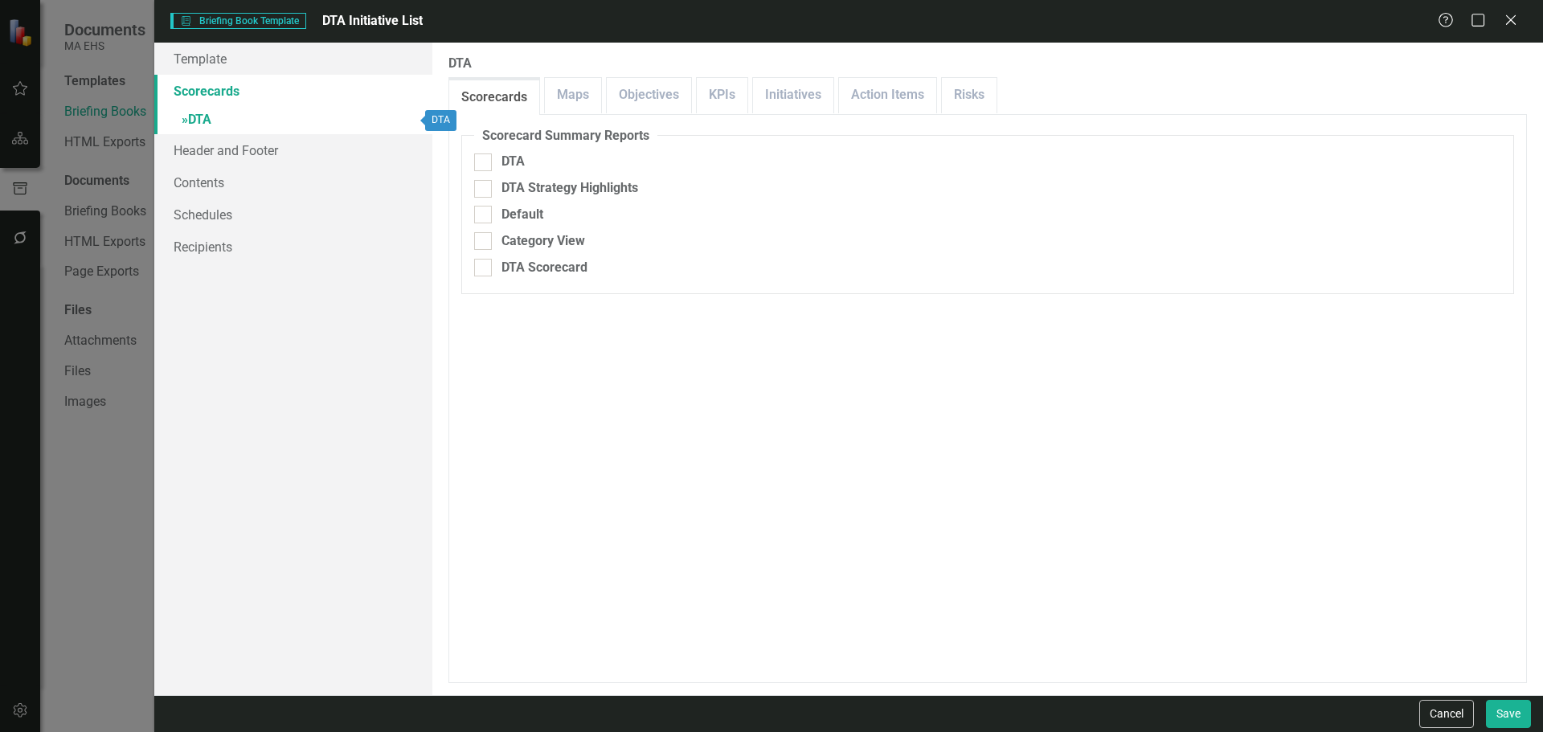
checkbox input "false"
click at [795, 108] on link "Initiatives" at bounding box center [793, 95] width 80 height 35
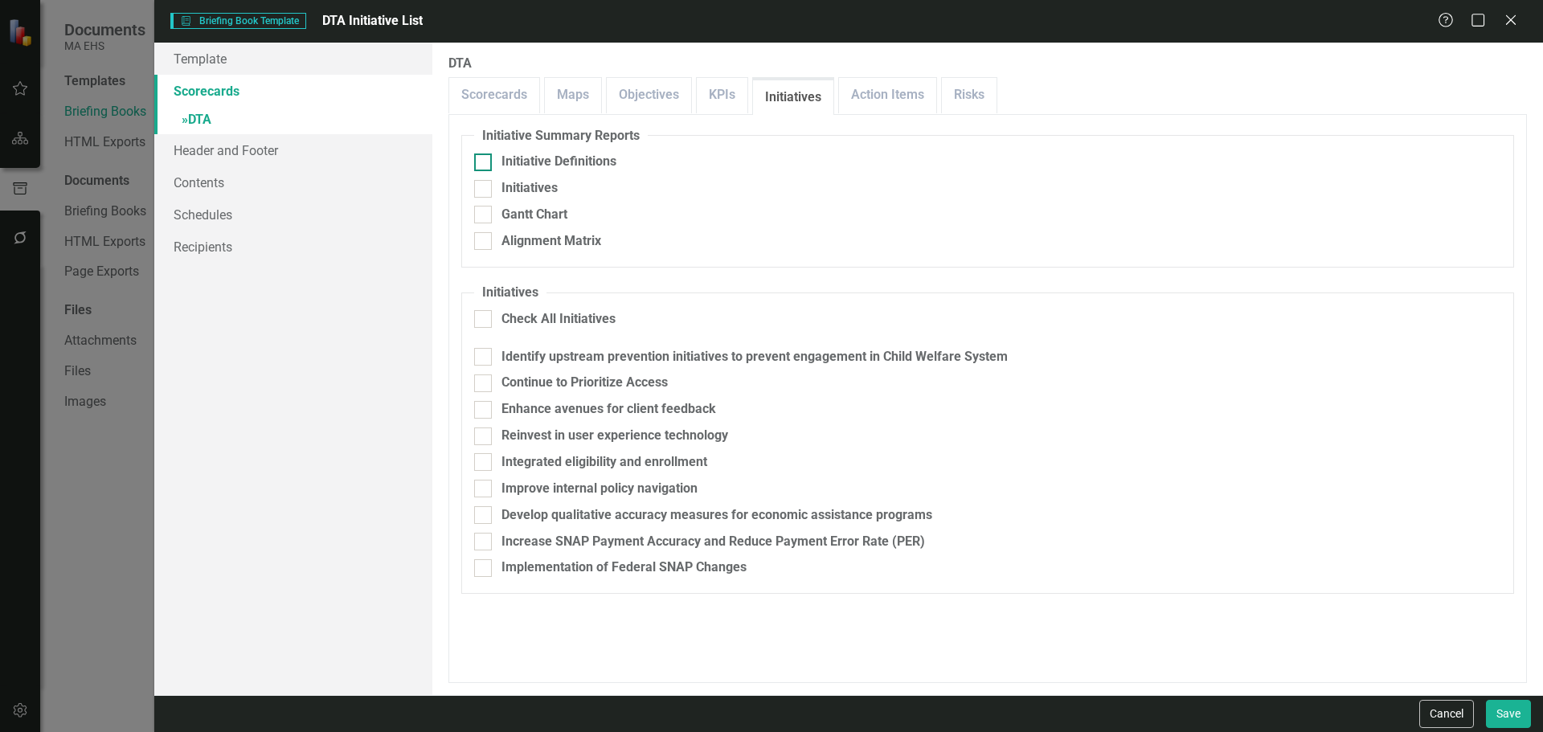
click at [574, 167] on div "Initiative Definitions" at bounding box center [559, 162] width 115 height 18
click at [485, 164] on input "Initiative Definitions" at bounding box center [479, 159] width 10 height 10
checkbox input "true"
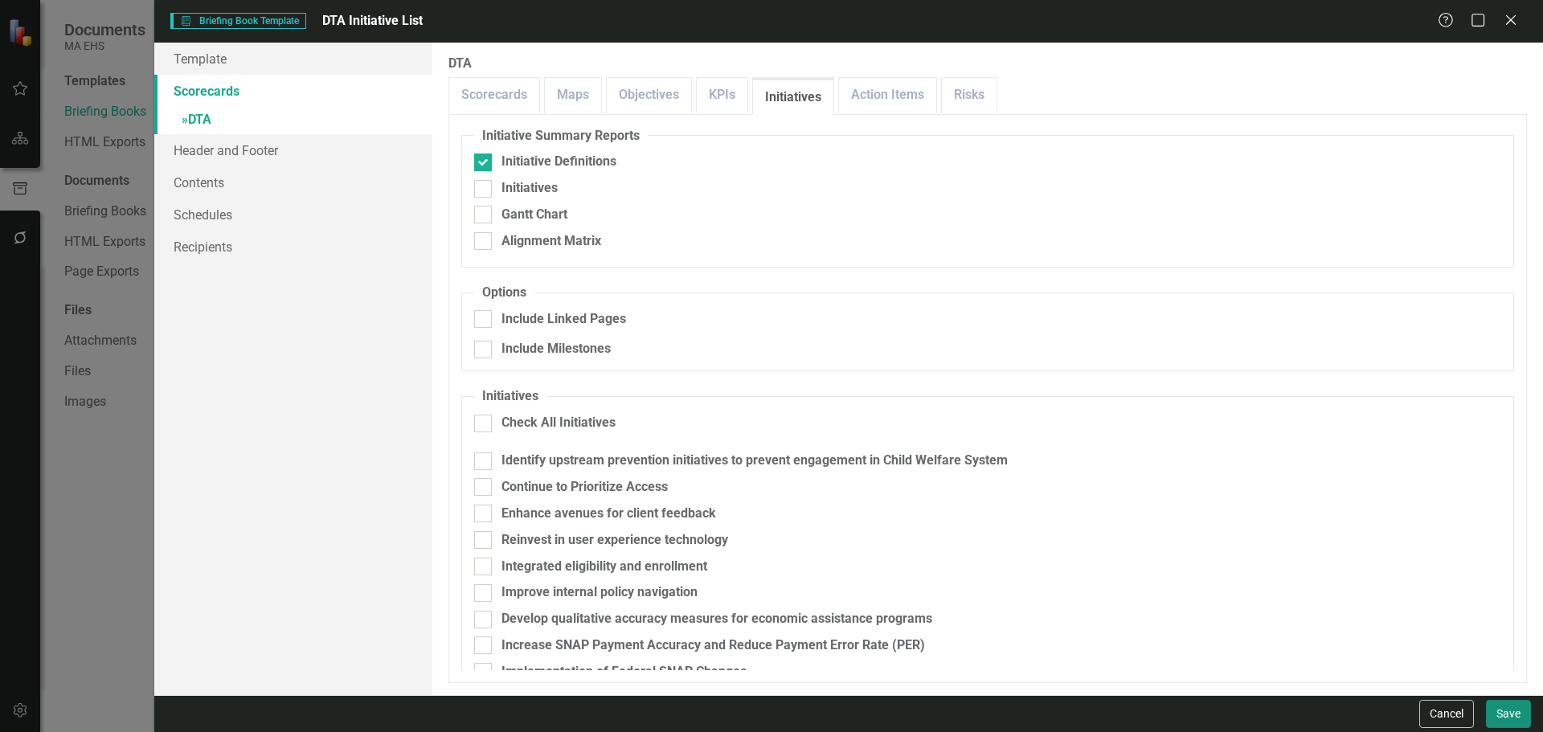
click at [1519, 706] on button "Save" at bounding box center [1508, 714] width 45 height 28
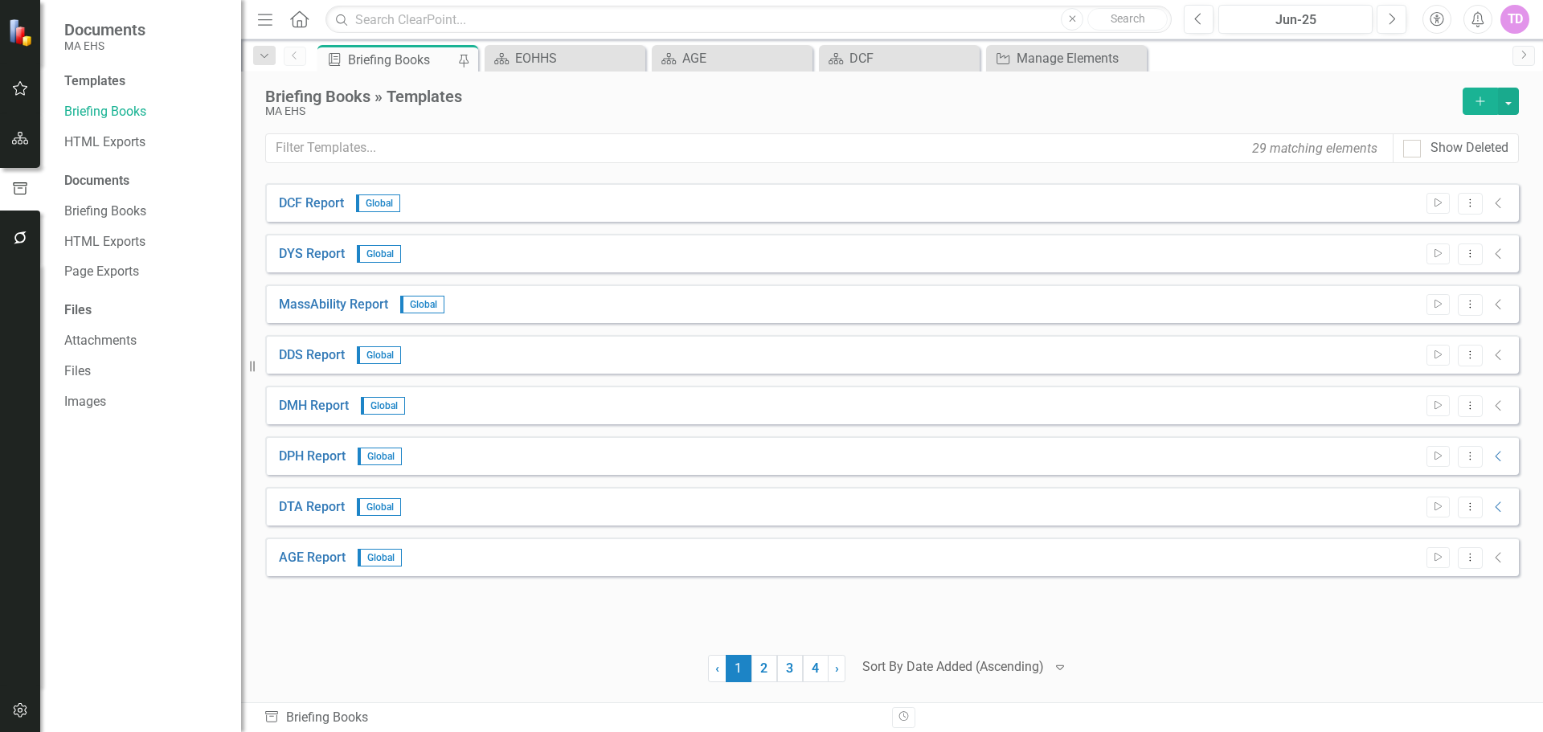
click at [1485, 101] on icon "button" at bounding box center [1480, 100] width 9 height 9
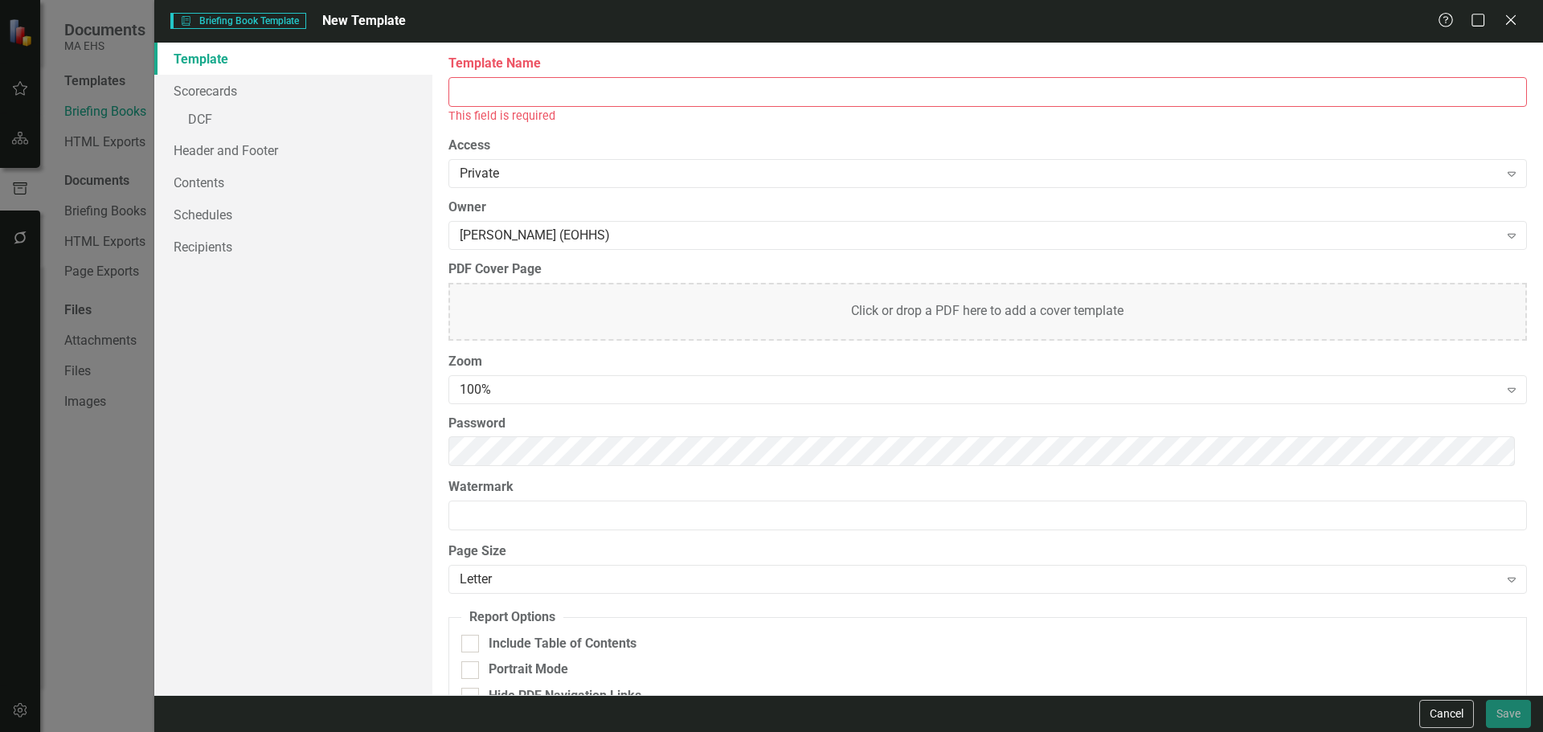
click at [1145, 100] on input "Template Name" at bounding box center [988, 92] width 1079 height 30
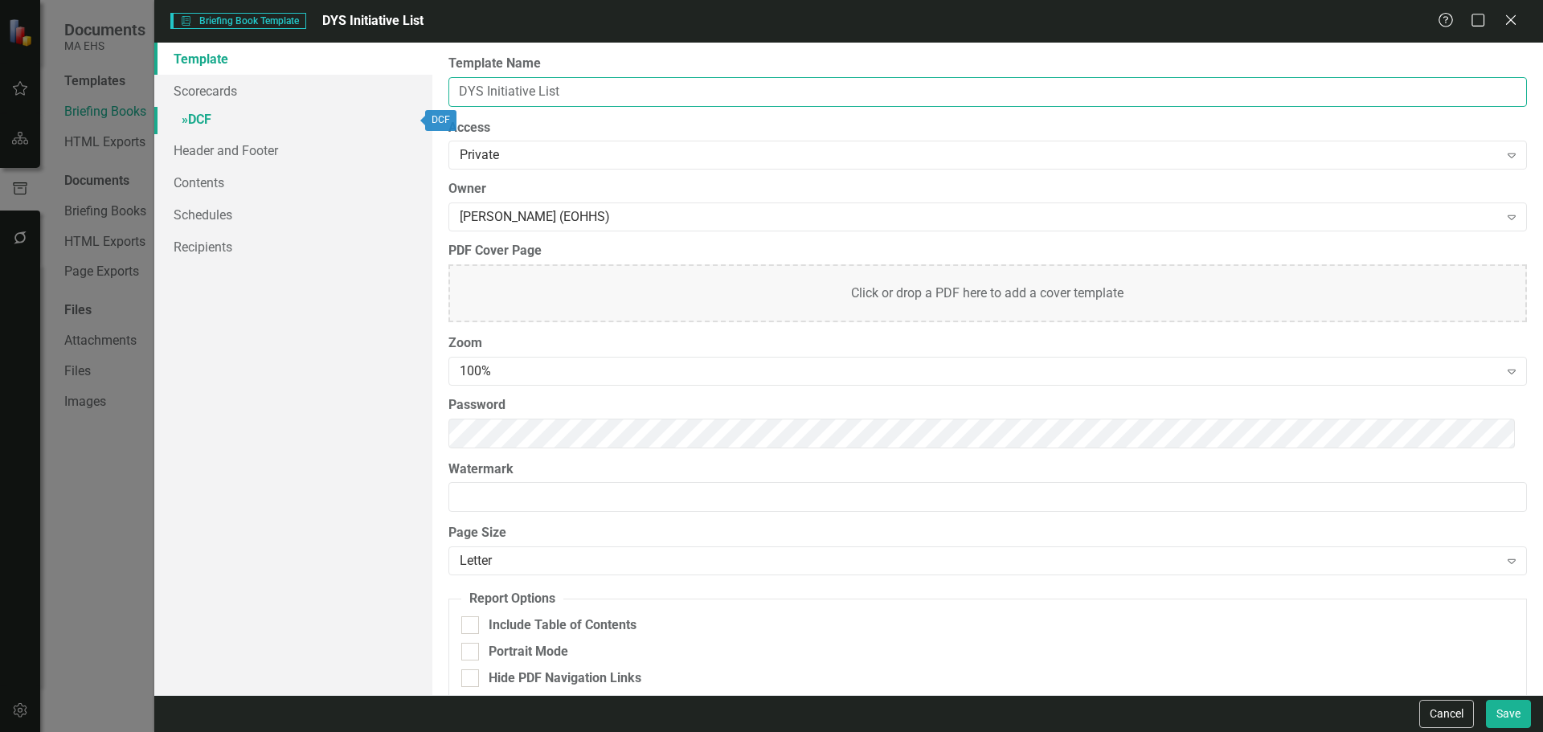
type input "DYS Initiative List"
click at [312, 128] on link "» DCF" at bounding box center [293, 121] width 278 height 28
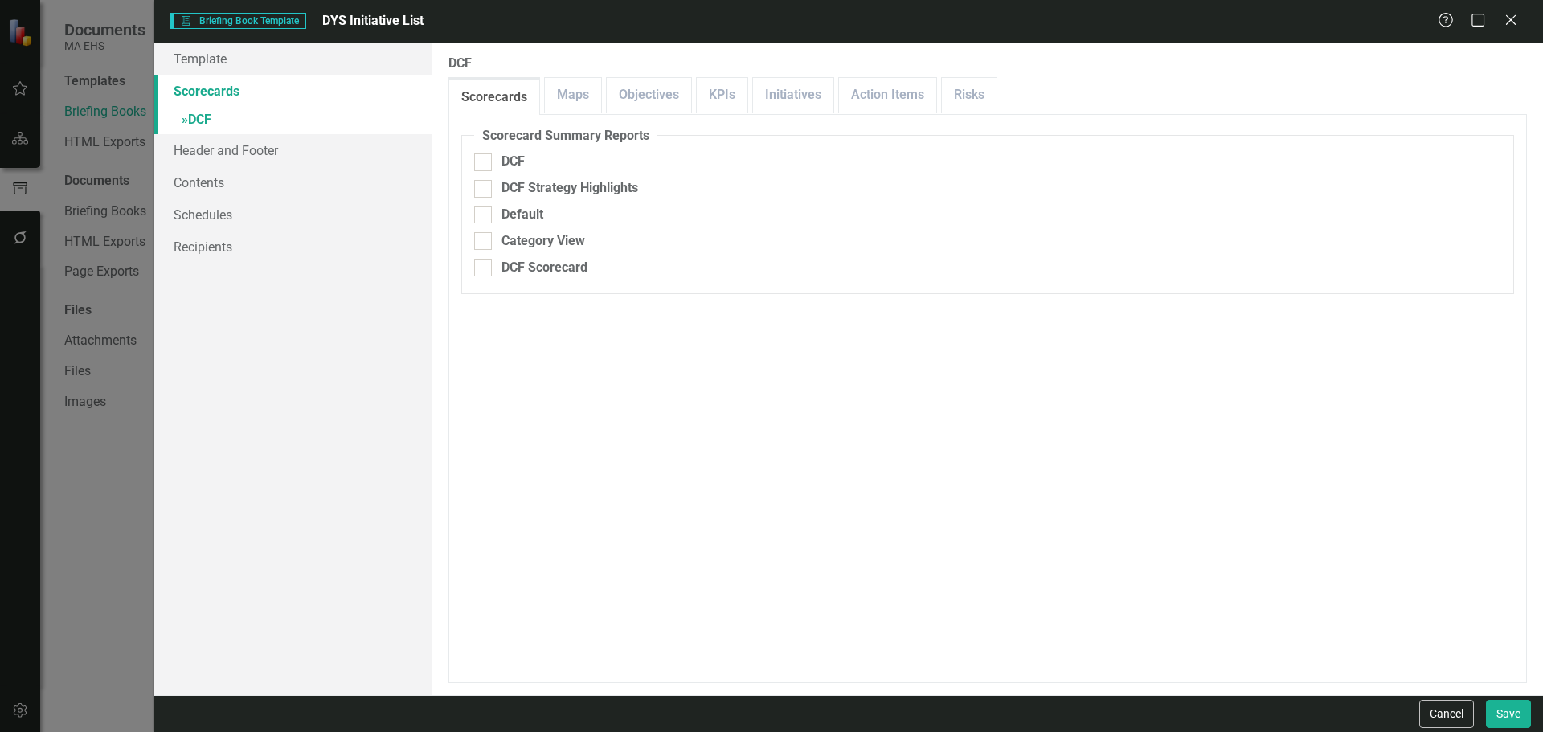
click at [190, 99] on link "Scorecards" at bounding box center [293, 91] width 278 height 32
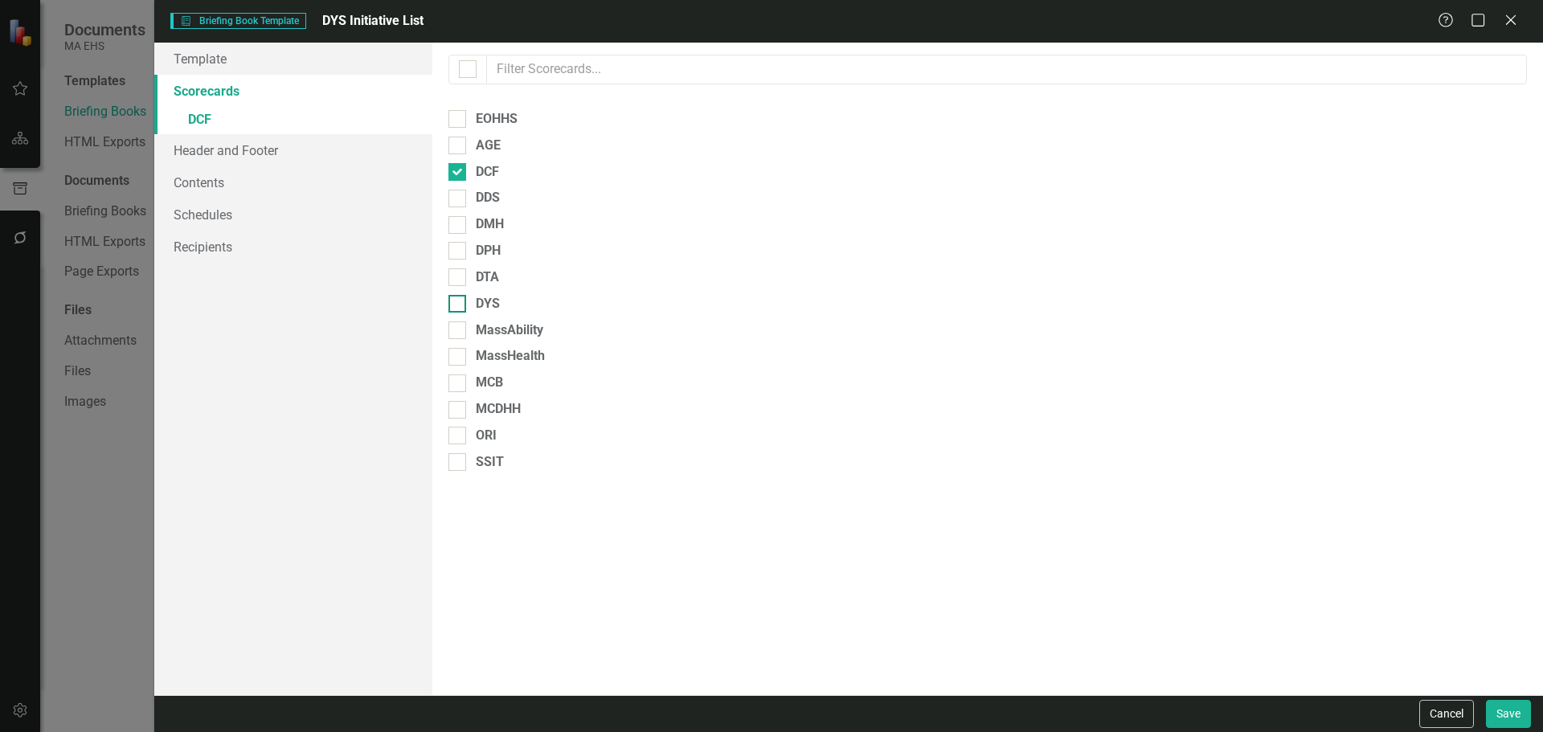
click at [461, 309] on div at bounding box center [458, 304] width 18 height 18
click at [459, 305] on input "DYS" at bounding box center [454, 300] width 10 height 10
checkbox input "true"
click at [455, 184] on div "Please select the scorecards you would like to include below. Once you select t…" at bounding box center [987, 369] width 1111 height 653
click at [462, 158] on div "Please select the scorecards you would like to include below. Once you select t…" at bounding box center [987, 369] width 1111 height 653
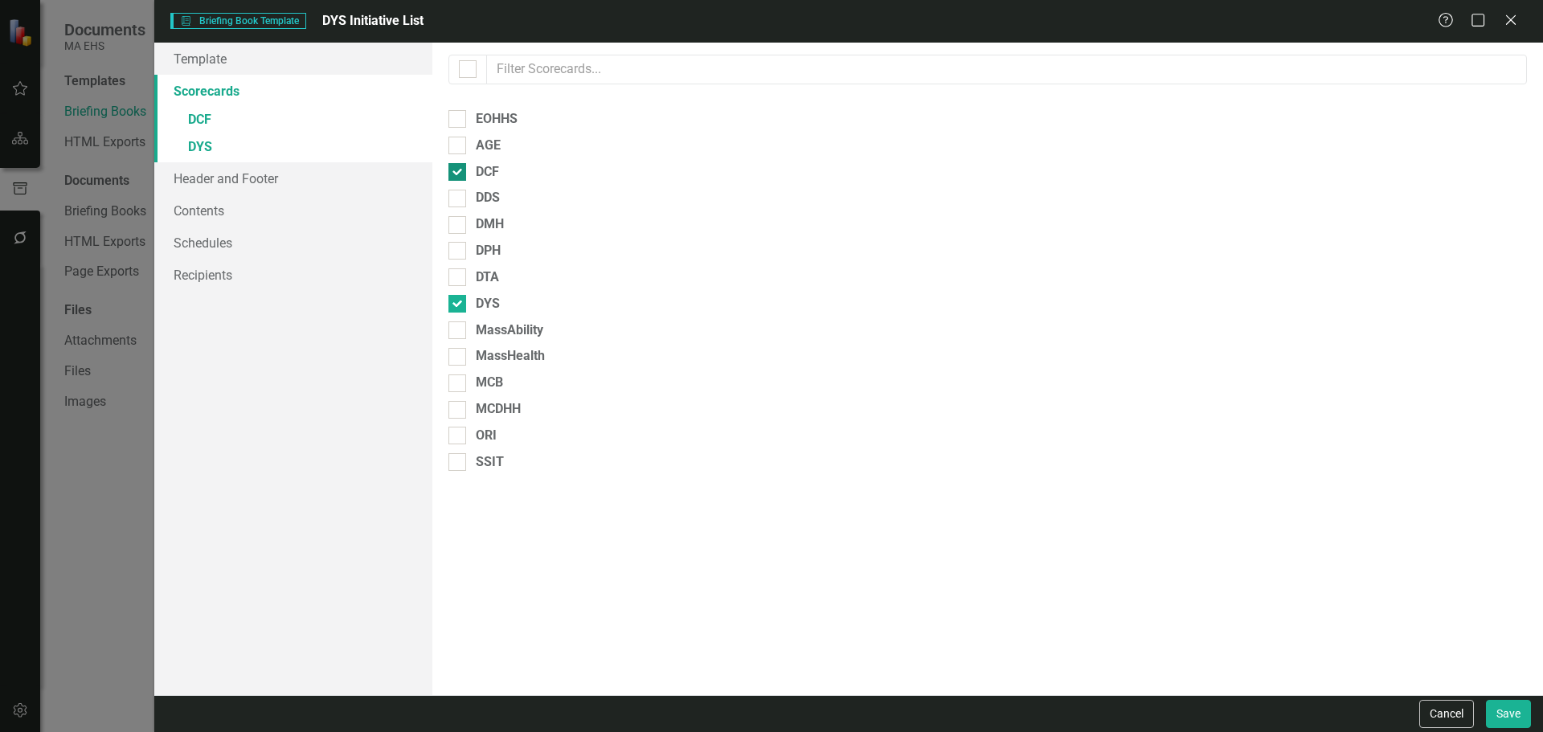
click at [462, 168] on div at bounding box center [458, 172] width 18 height 18
click at [459, 168] on input "DCF" at bounding box center [454, 168] width 10 height 10
checkbox input "false"
click at [245, 100] on link "Scorecards" at bounding box center [293, 91] width 278 height 32
click at [244, 121] on link "» DYS" at bounding box center [293, 121] width 278 height 28
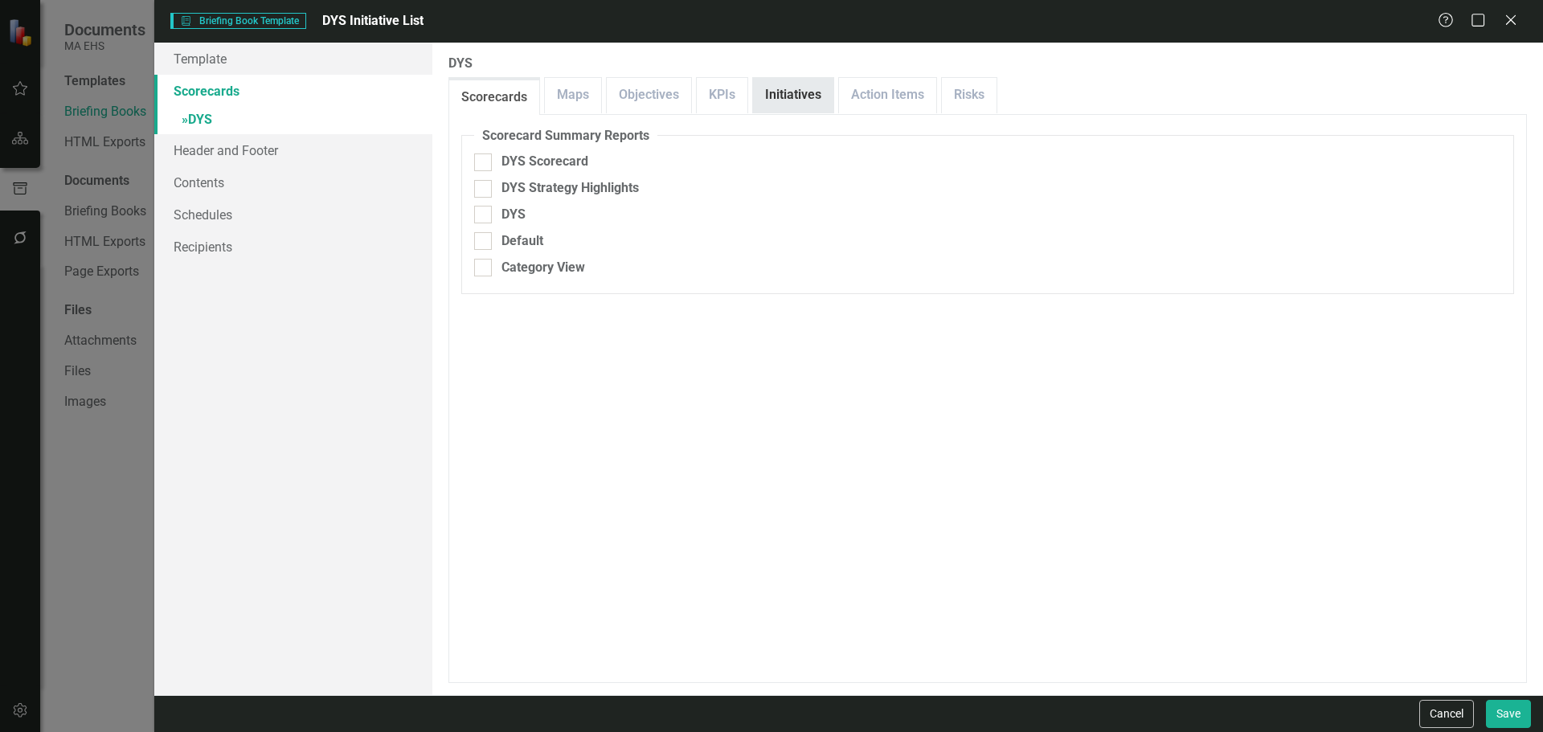
click at [818, 103] on link "Initiatives" at bounding box center [793, 95] width 80 height 35
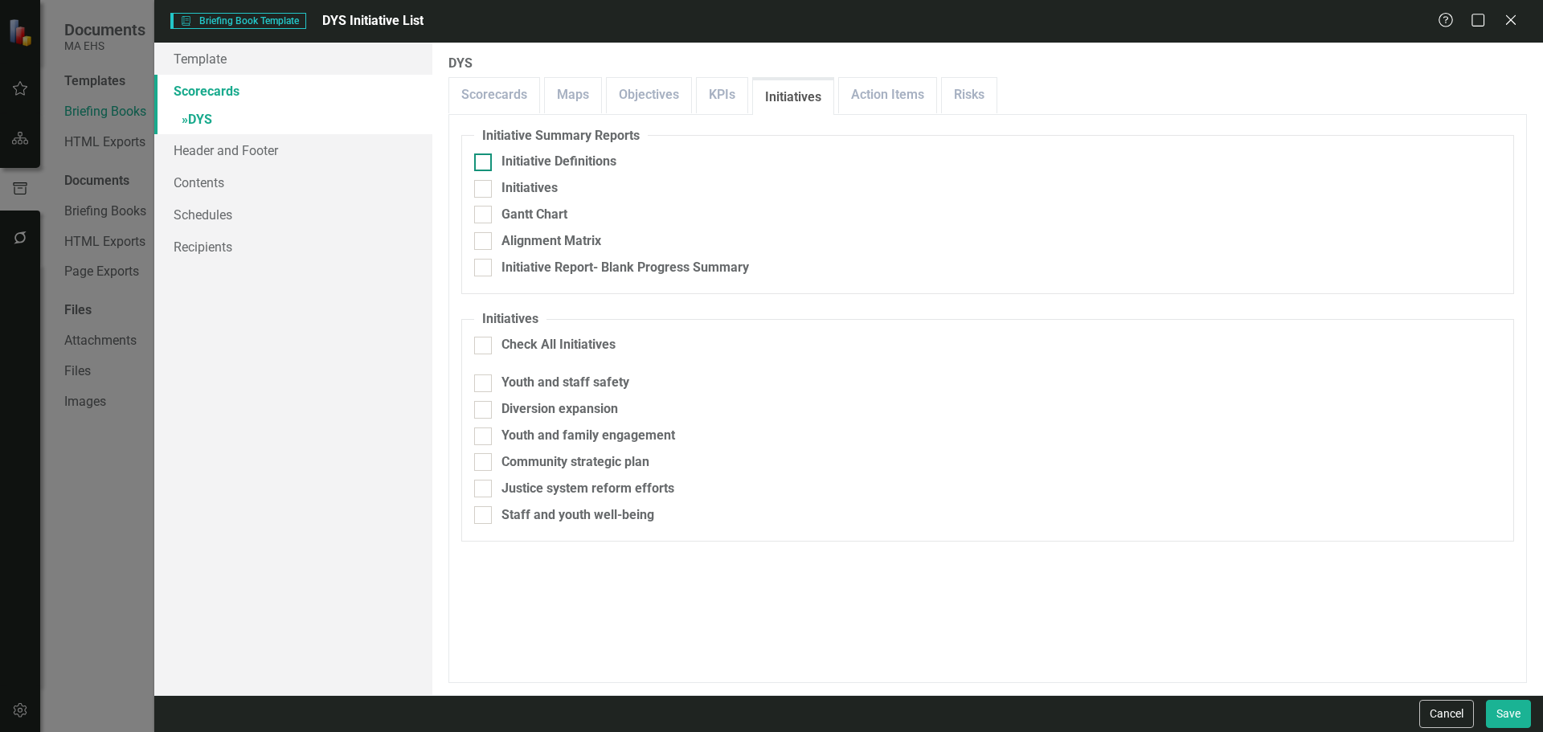
click at [592, 162] on div "Initiative Definitions" at bounding box center [559, 162] width 115 height 18
click at [485, 162] on input "Initiative Definitions" at bounding box center [479, 159] width 10 height 10
checkbox input "true"
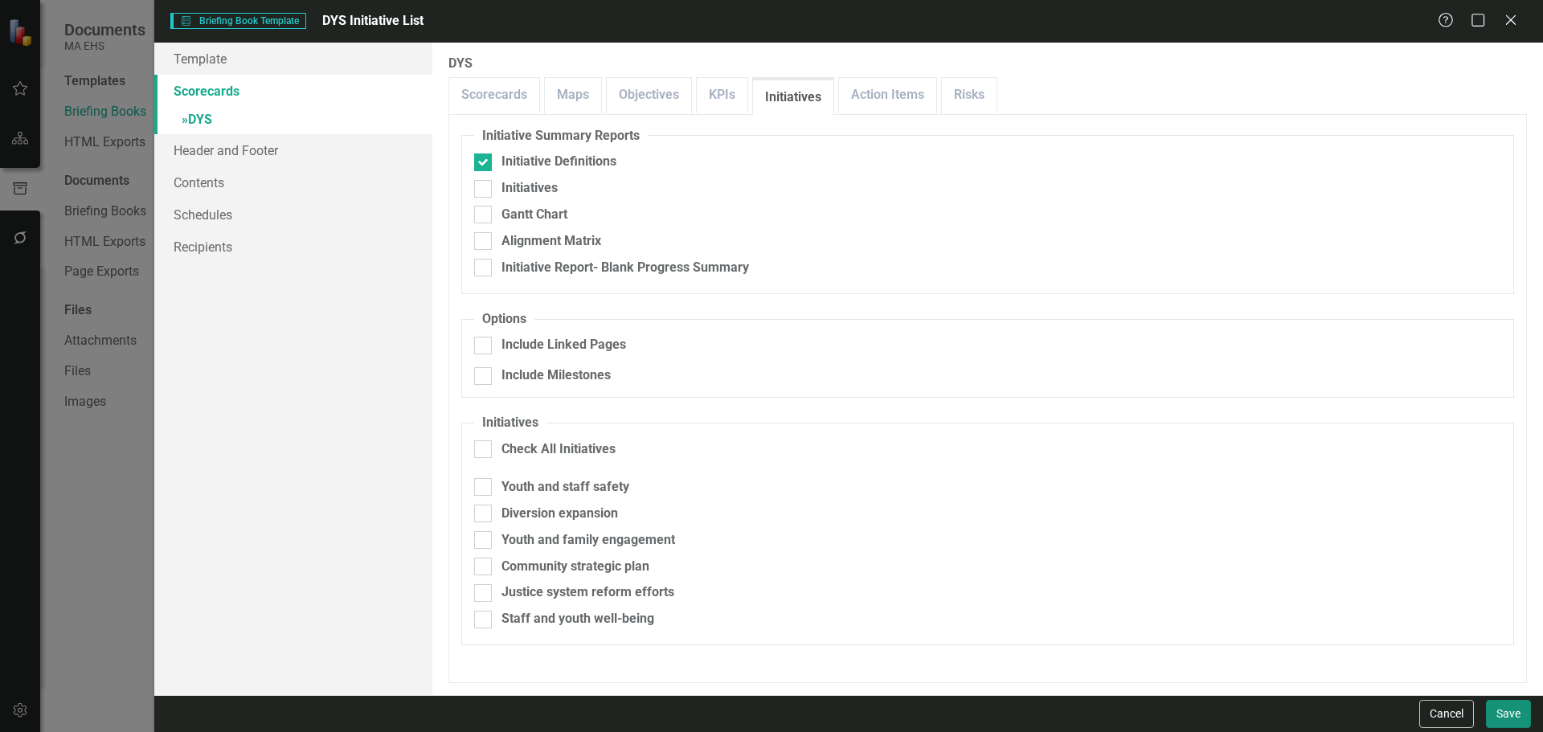
click at [1514, 713] on button "Save" at bounding box center [1508, 714] width 45 height 28
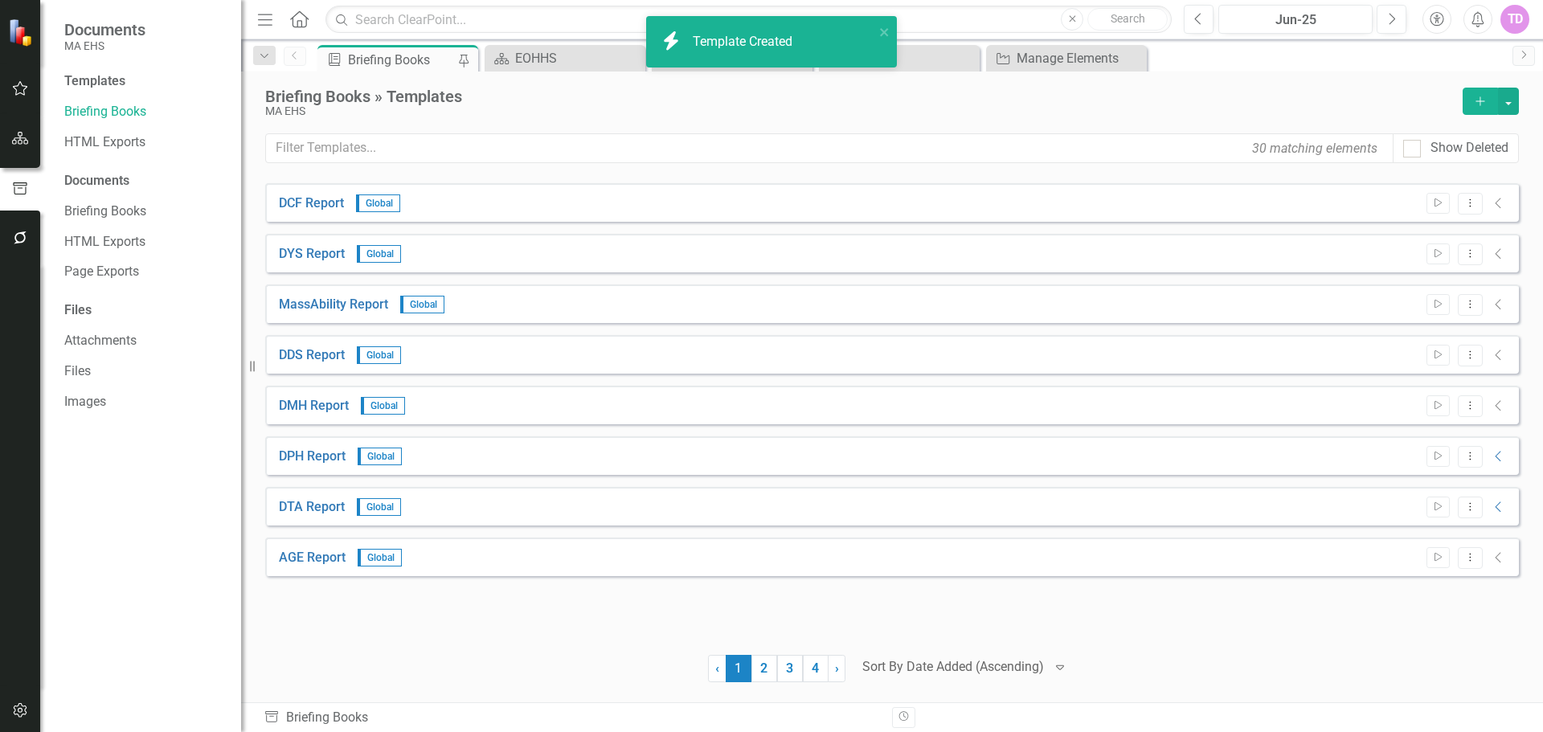
click at [1483, 106] on icon "Add" at bounding box center [1481, 101] width 14 height 11
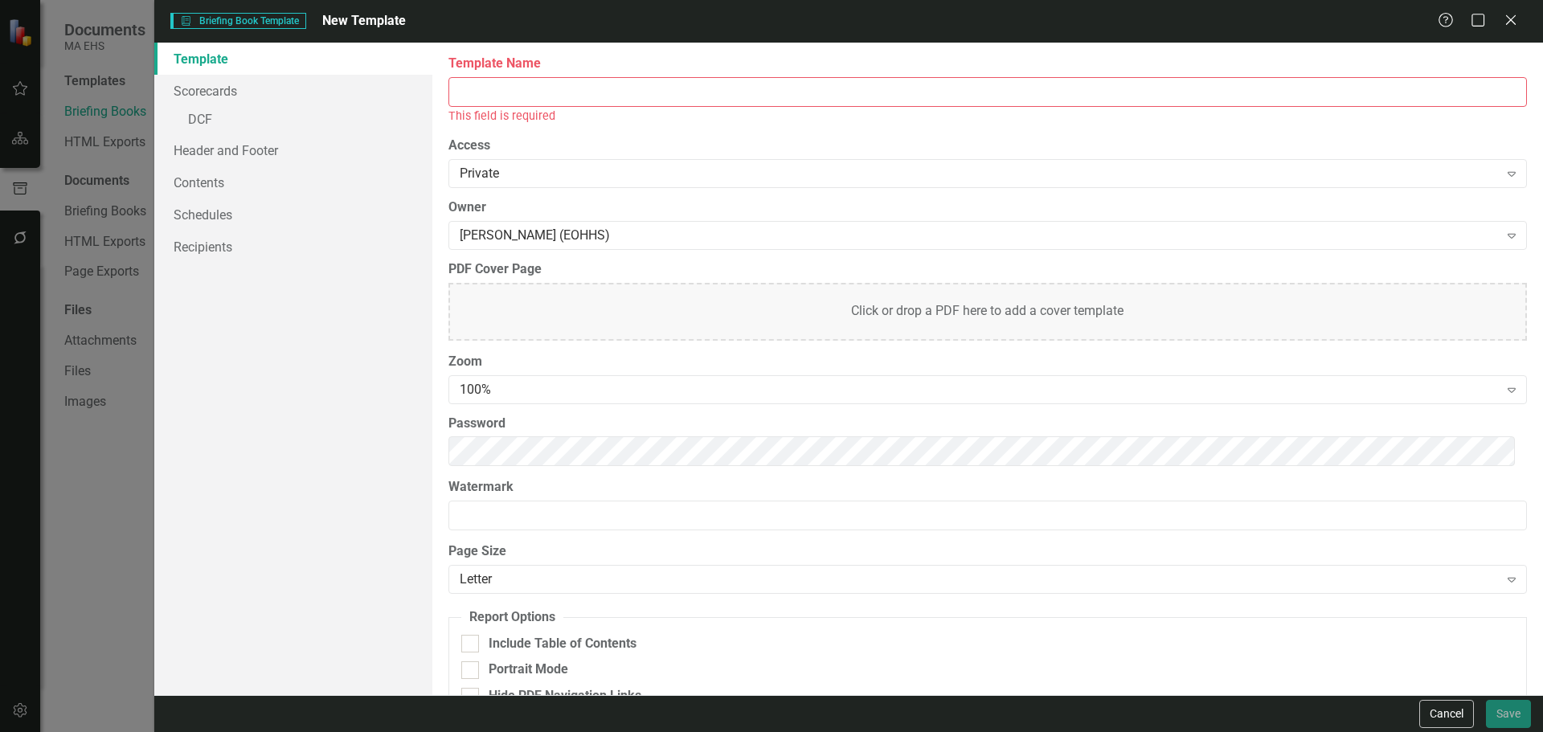
click at [1441, 87] on input "Template Name" at bounding box center [988, 92] width 1079 height 30
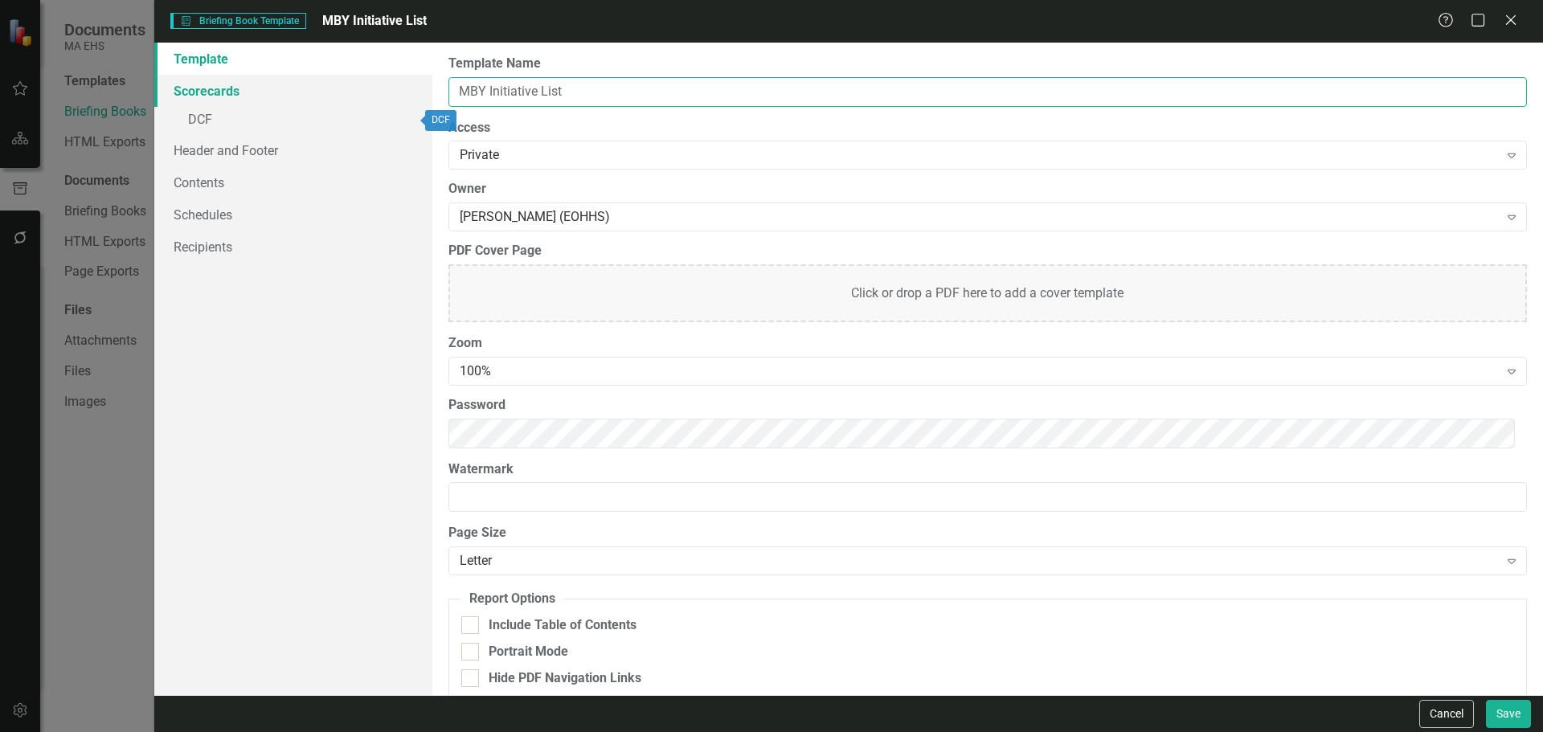
type input "MBY Initiative List"
click at [238, 94] on link "Scorecards" at bounding box center [293, 91] width 278 height 32
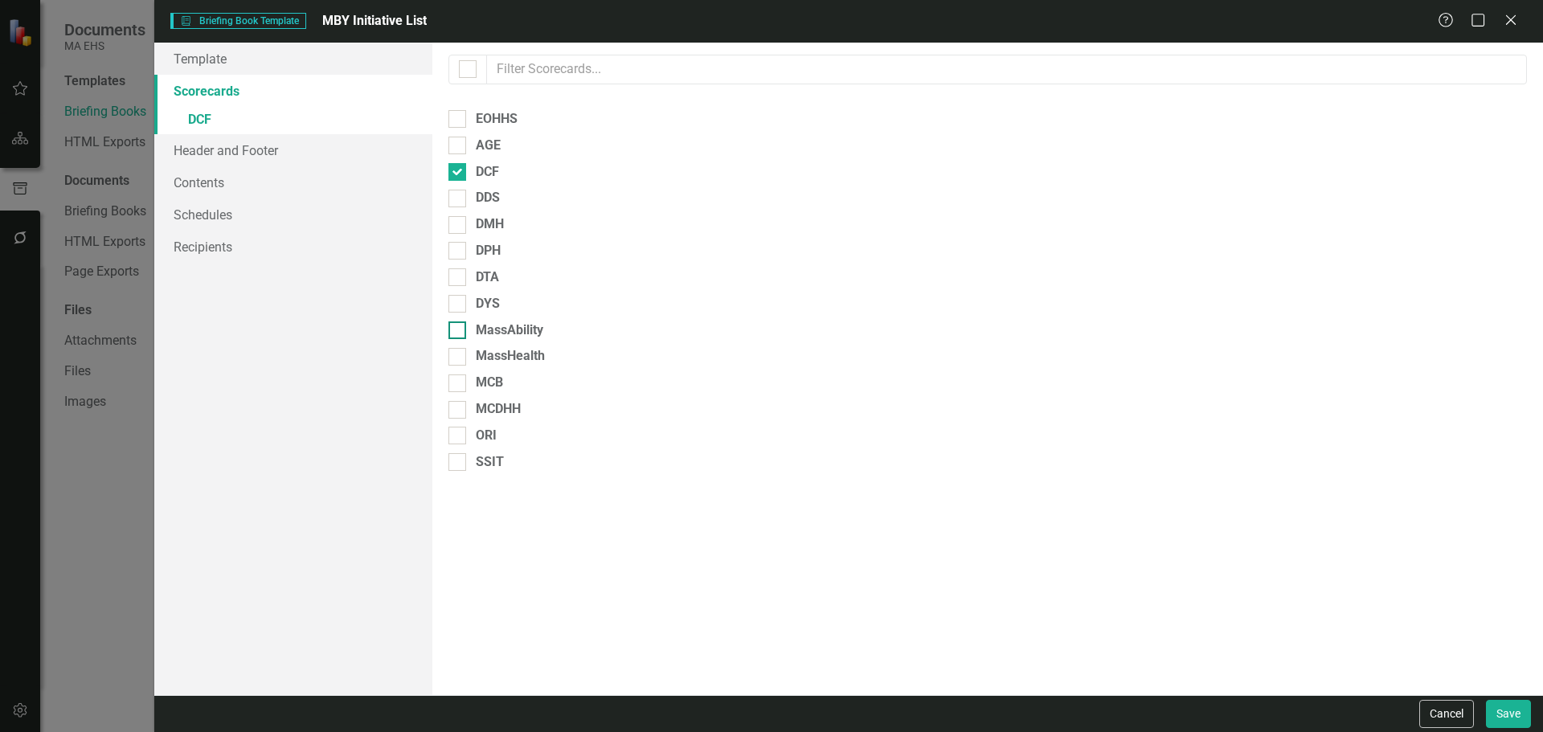
click at [501, 335] on div "MassAbility" at bounding box center [510, 331] width 68 height 18
click at [459, 332] on input "MassAbility" at bounding box center [454, 327] width 10 height 10
checkbox input "true"
click at [457, 174] on div at bounding box center [458, 172] width 18 height 18
click at [457, 174] on input "DCF" at bounding box center [454, 168] width 10 height 10
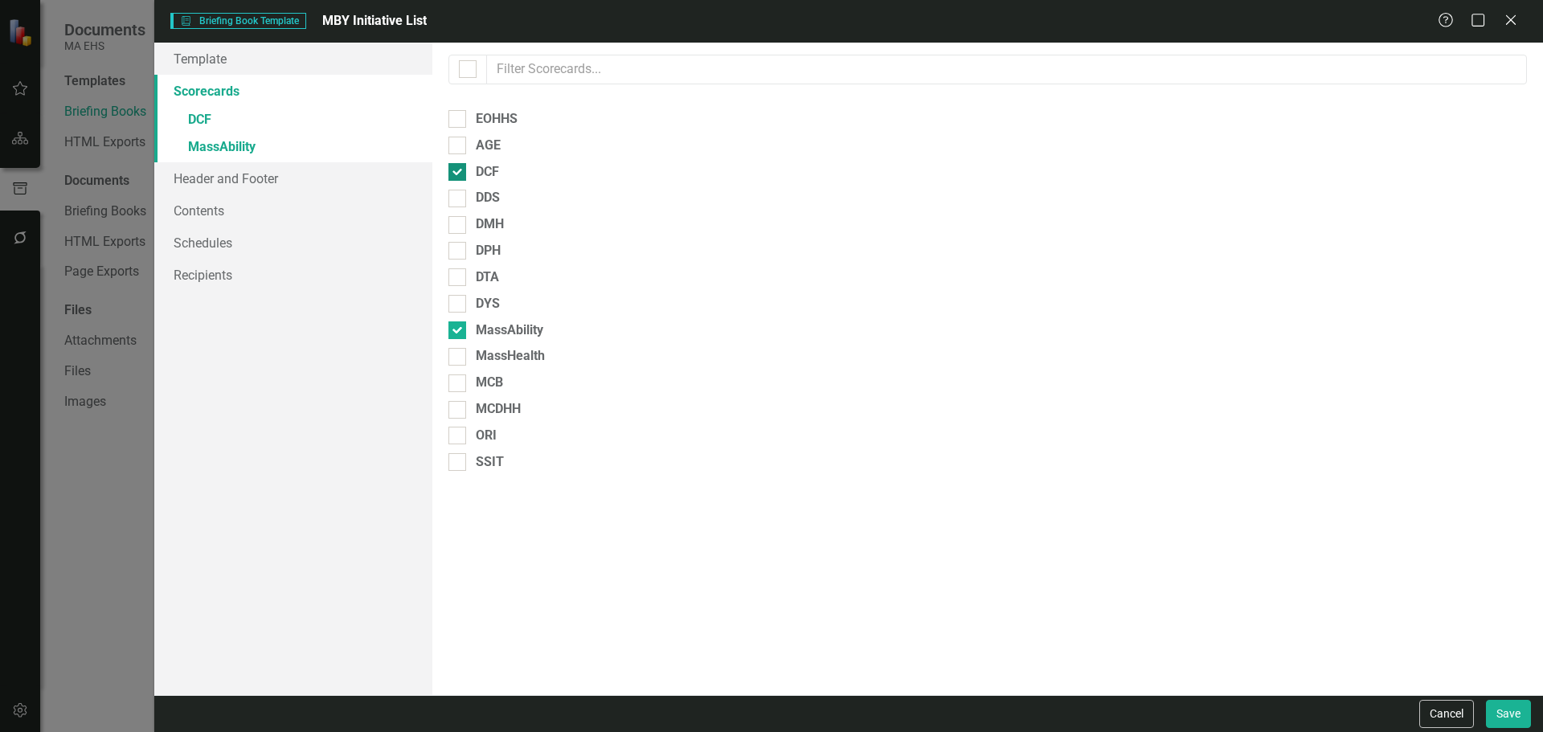
checkbox input "false"
click at [255, 117] on link "» MassAbility" at bounding box center [293, 121] width 278 height 28
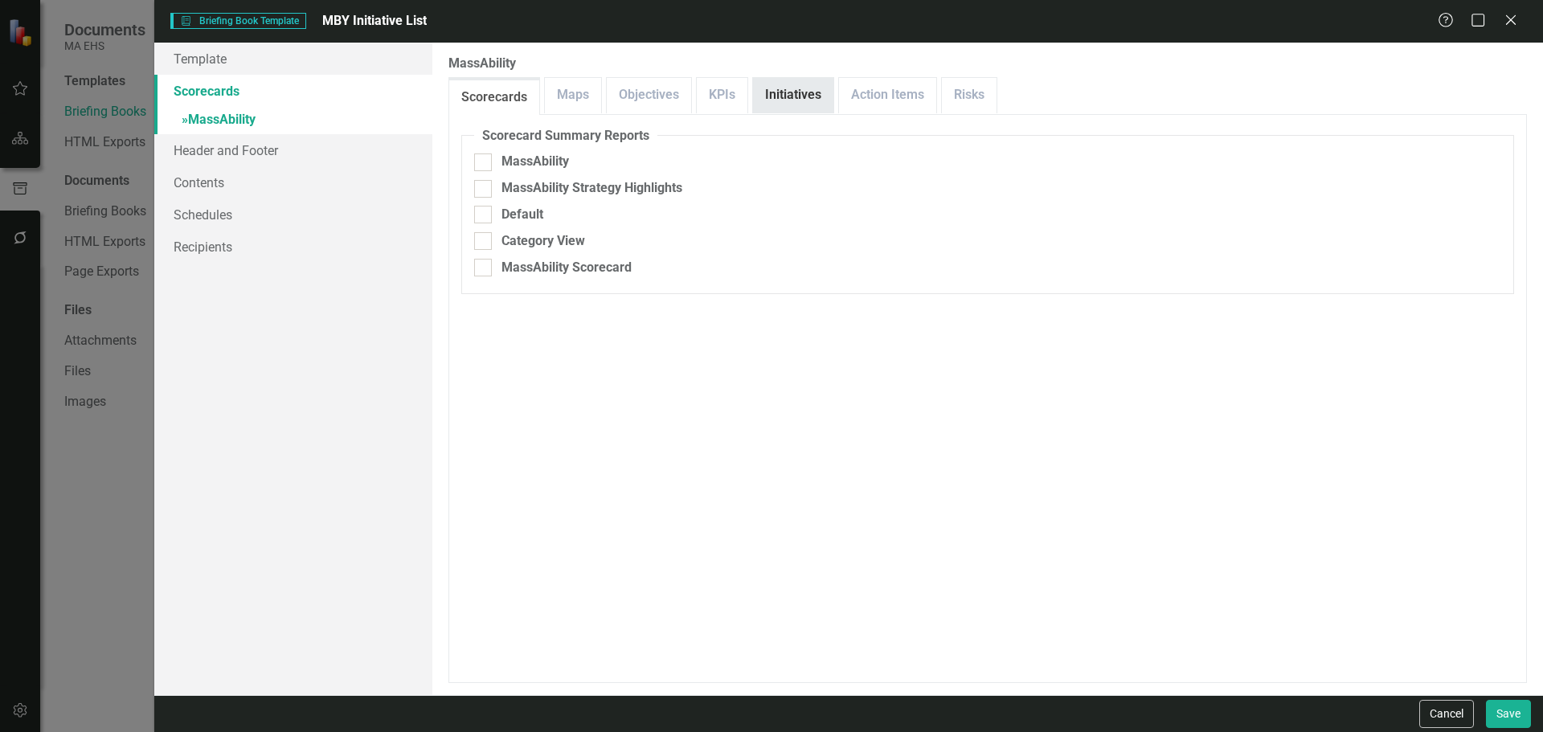
click at [760, 111] on link "Initiatives" at bounding box center [793, 95] width 80 height 35
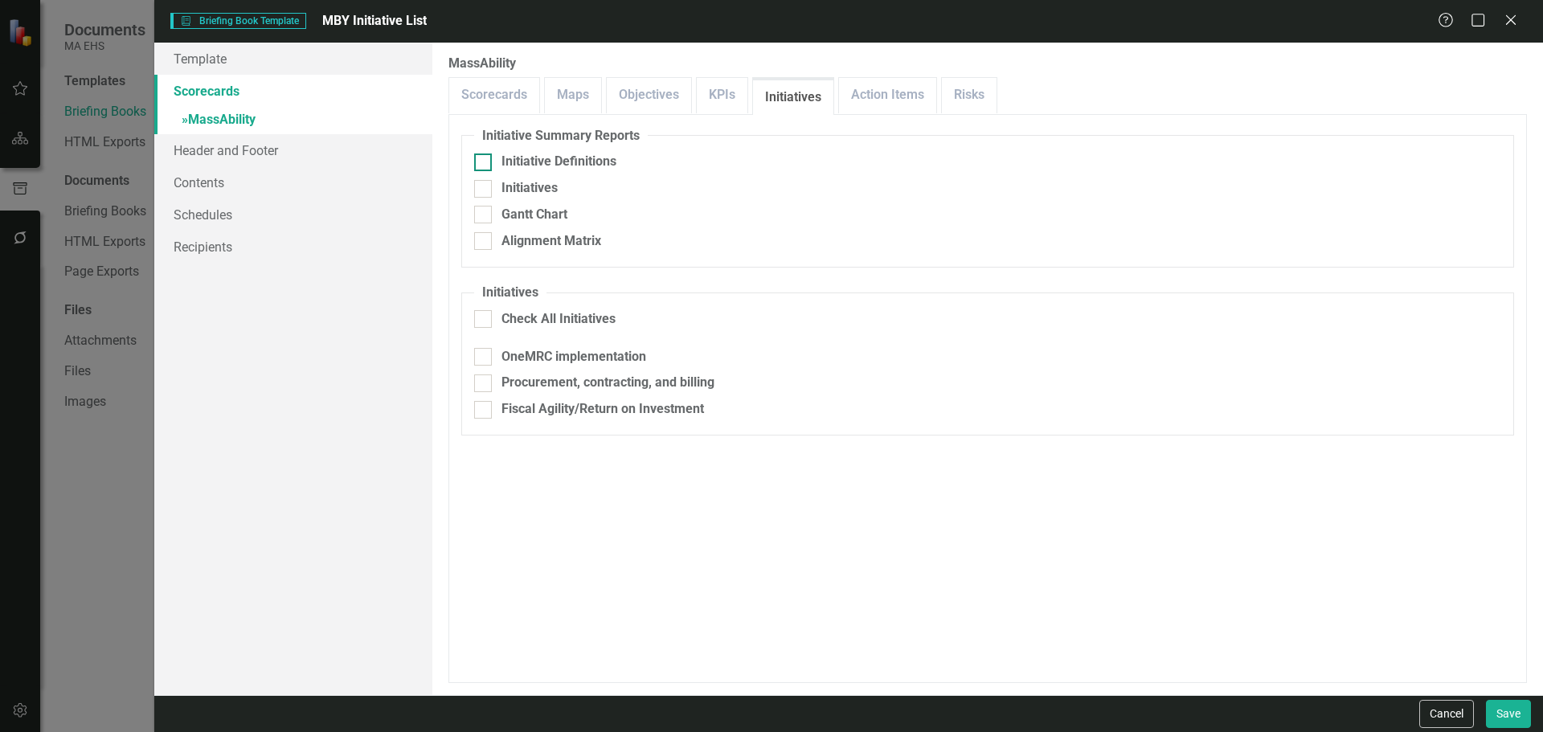
click at [603, 153] on div "Initiative Definitions" at bounding box center [559, 162] width 115 height 18
click at [485, 154] on input "Initiative Definitions" at bounding box center [479, 159] width 10 height 10
checkbox input "true"
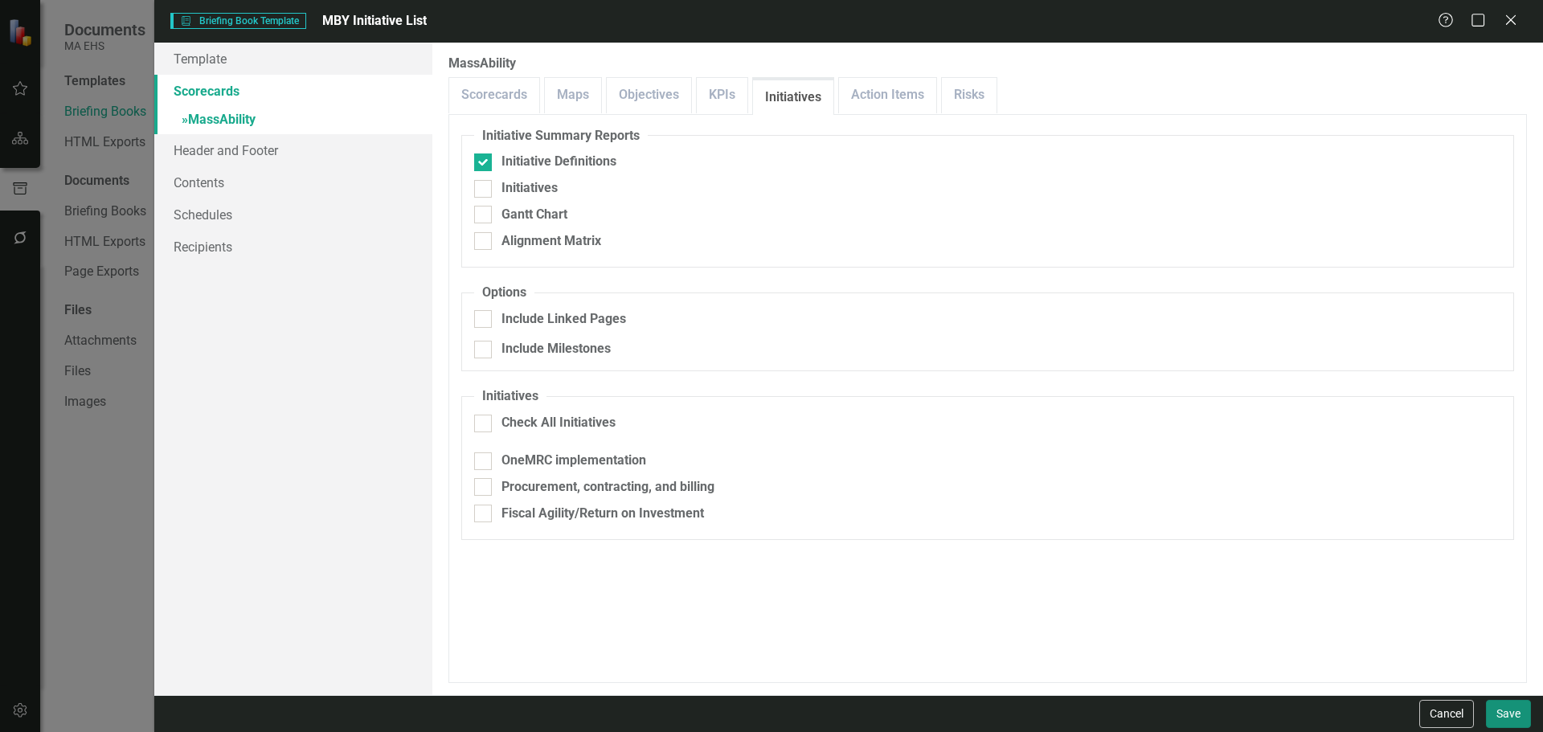
click at [1505, 710] on button "Save" at bounding box center [1508, 714] width 45 height 28
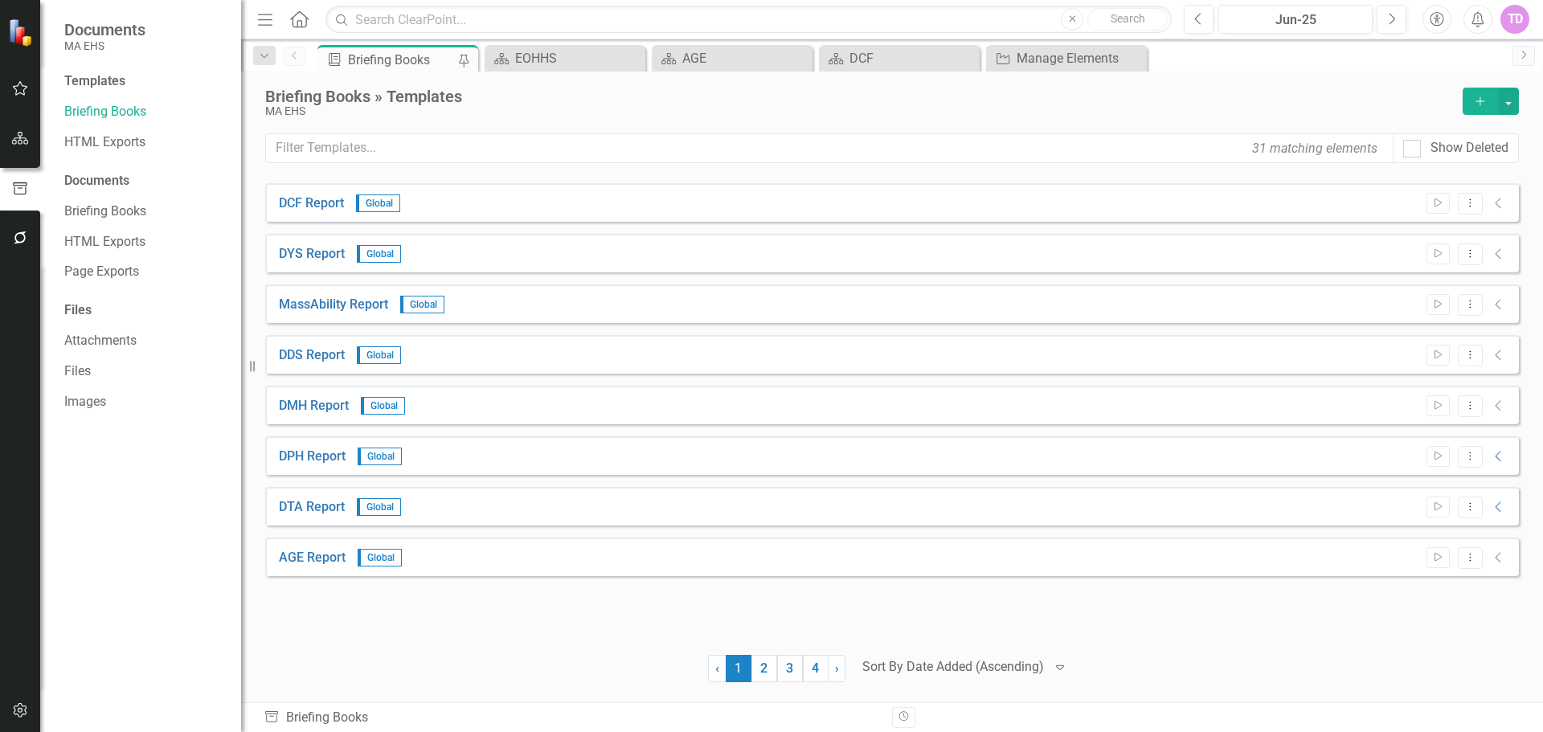
click at [1474, 104] on icon "Add" at bounding box center [1481, 101] width 14 height 11
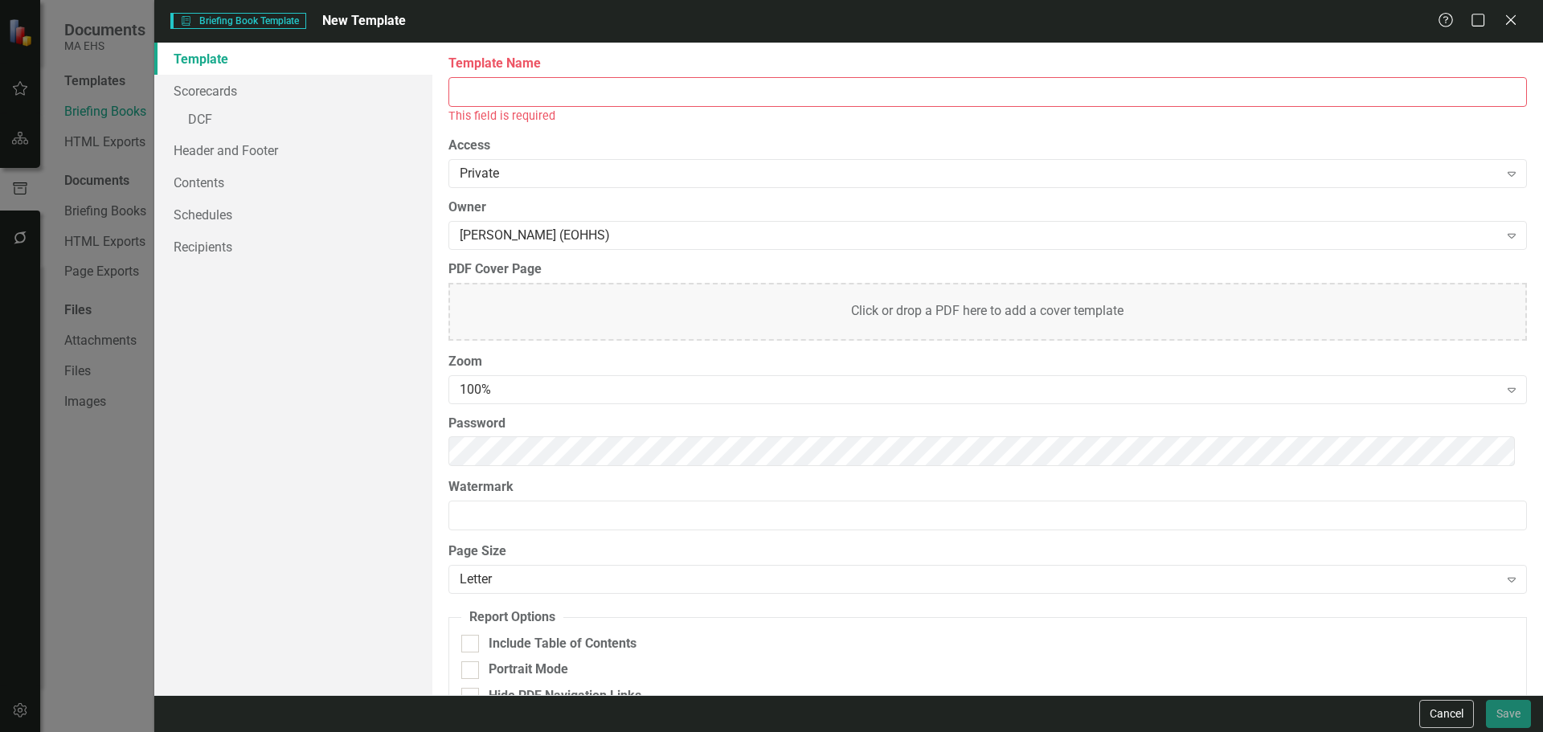
click at [618, 116] on div "This field is required" at bounding box center [988, 116] width 1079 height 18
click at [615, 100] on input "Template Name" at bounding box center [988, 92] width 1079 height 30
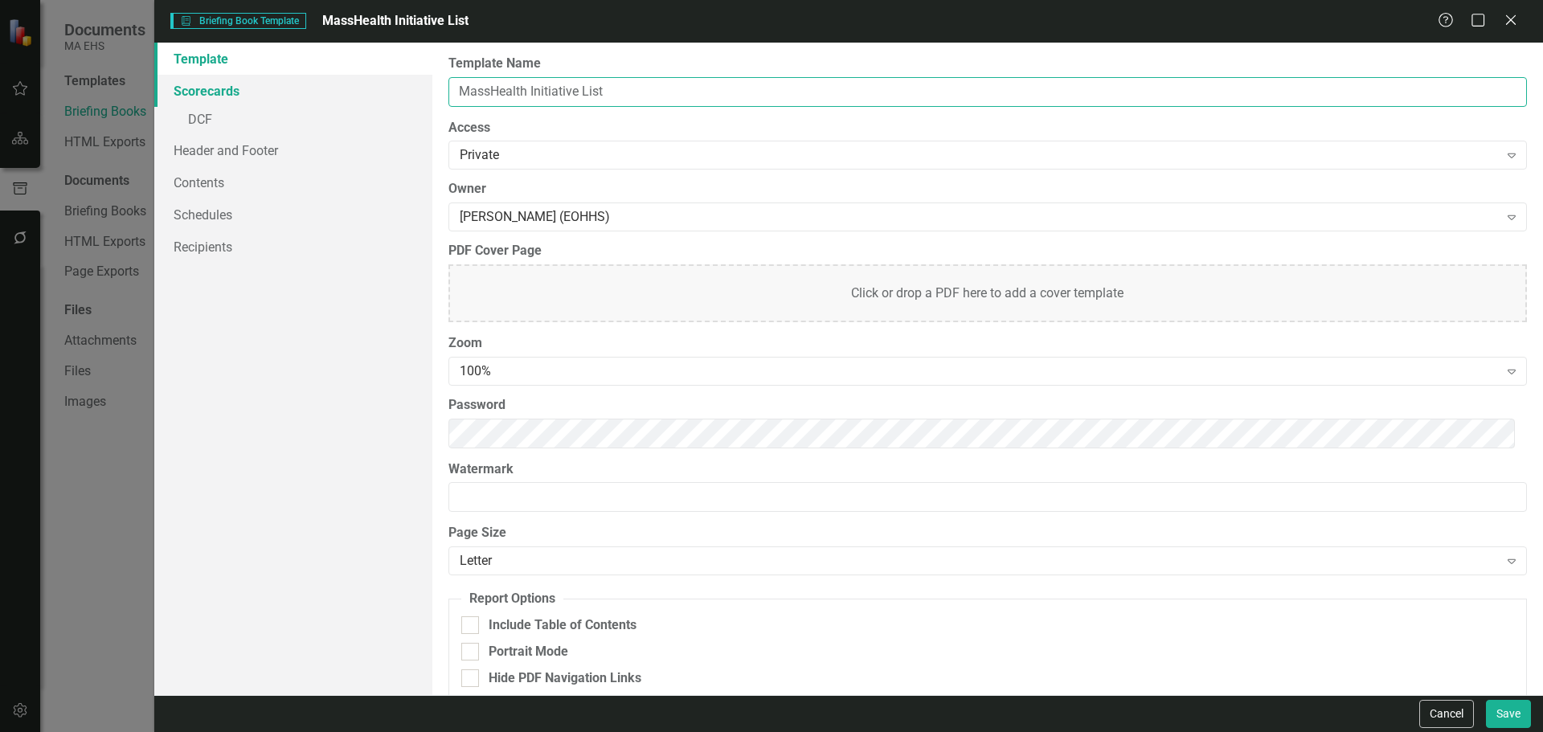
type input "MassHealth Initiative List"
click at [234, 100] on link "Scorecards" at bounding box center [293, 91] width 278 height 32
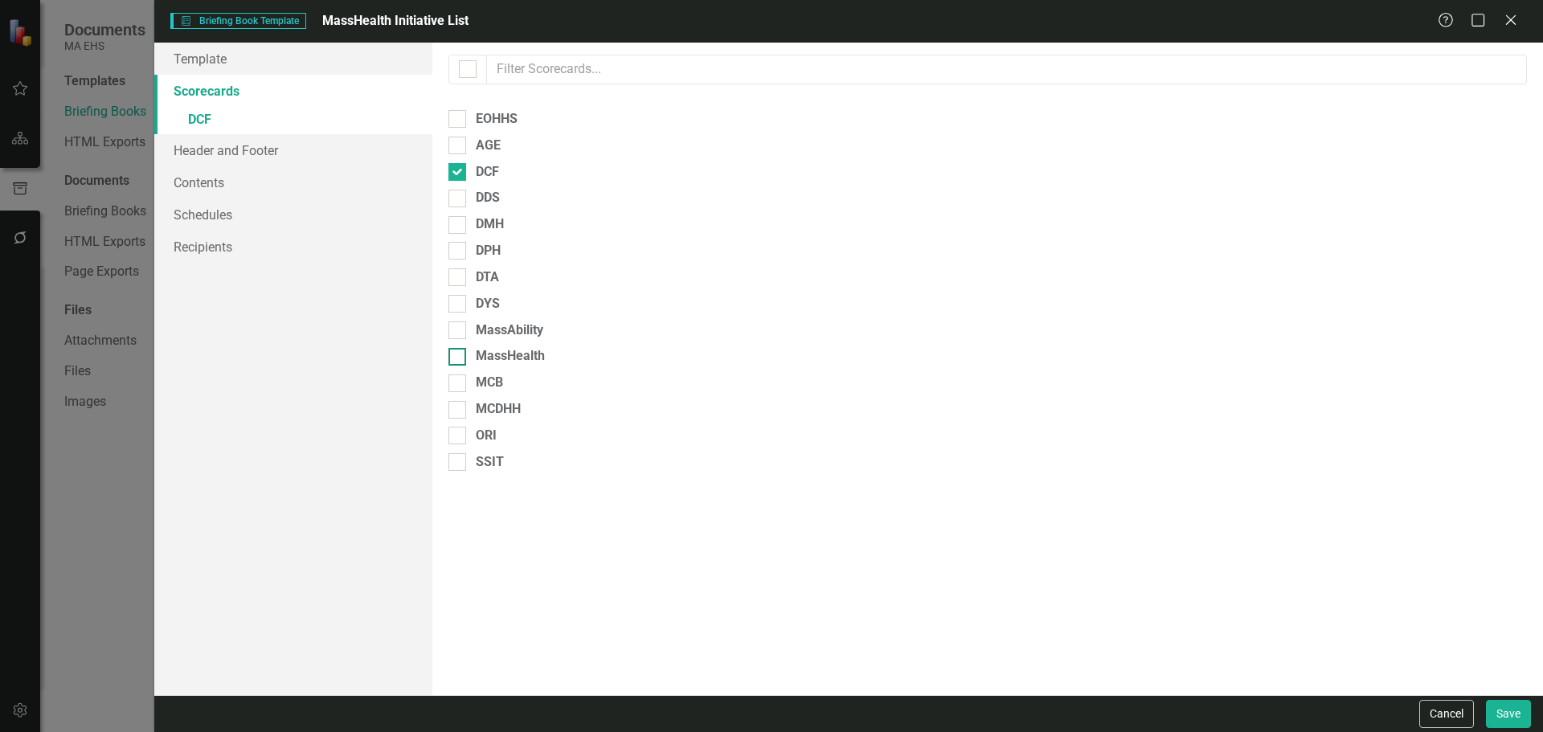
click at [461, 359] on div at bounding box center [458, 357] width 18 height 18
click at [459, 359] on input "MassHealth" at bounding box center [454, 353] width 10 height 10
checkbox input "true"
click at [465, 182] on div "Please select the scorecards you would like to include below. Once you select t…" at bounding box center [987, 369] width 1111 height 653
click at [461, 172] on div at bounding box center [458, 172] width 18 height 18
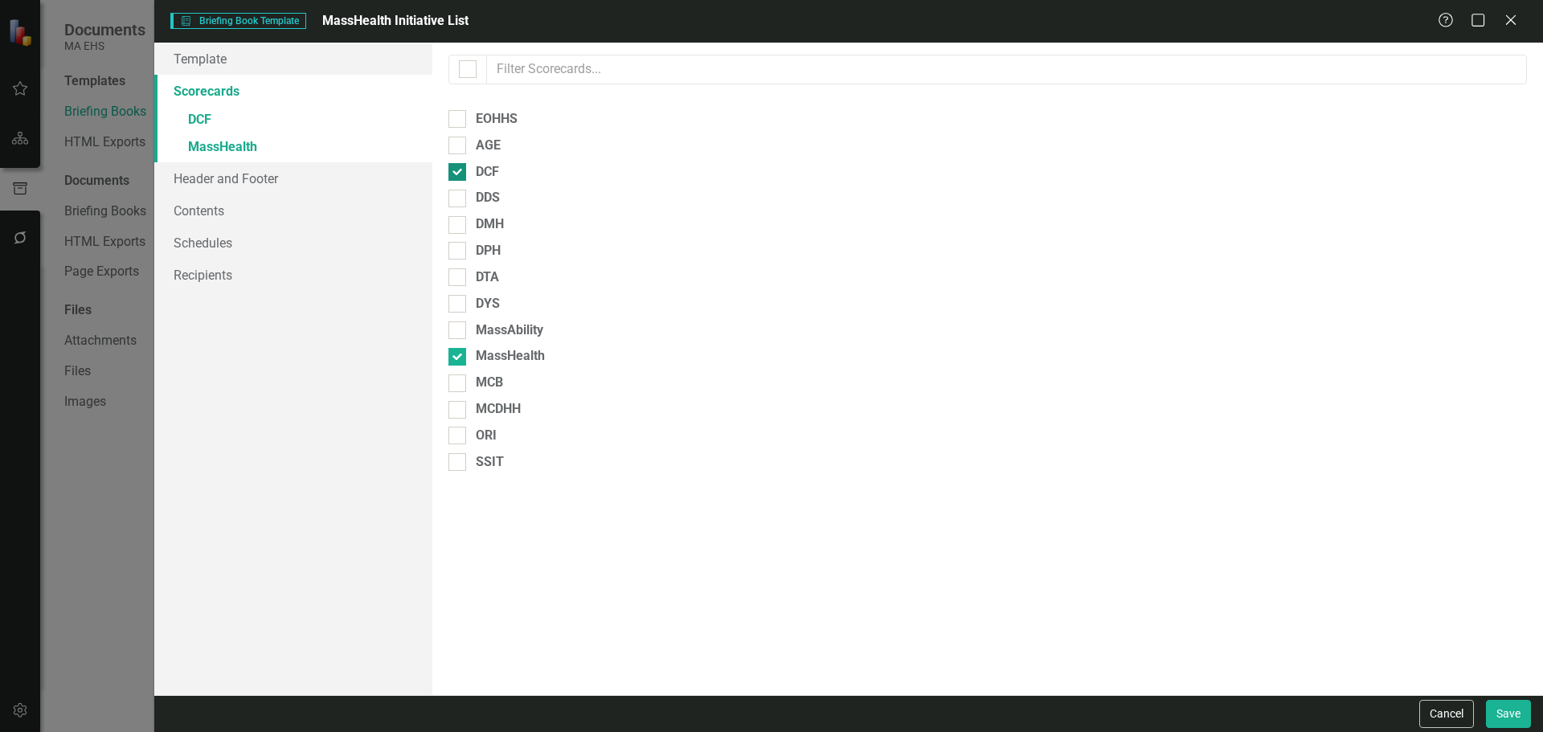
click at [459, 172] on input "DCF" at bounding box center [454, 168] width 10 height 10
checkbox input "false"
click at [220, 122] on link "» MassHealth" at bounding box center [293, 121] width 278 height 28
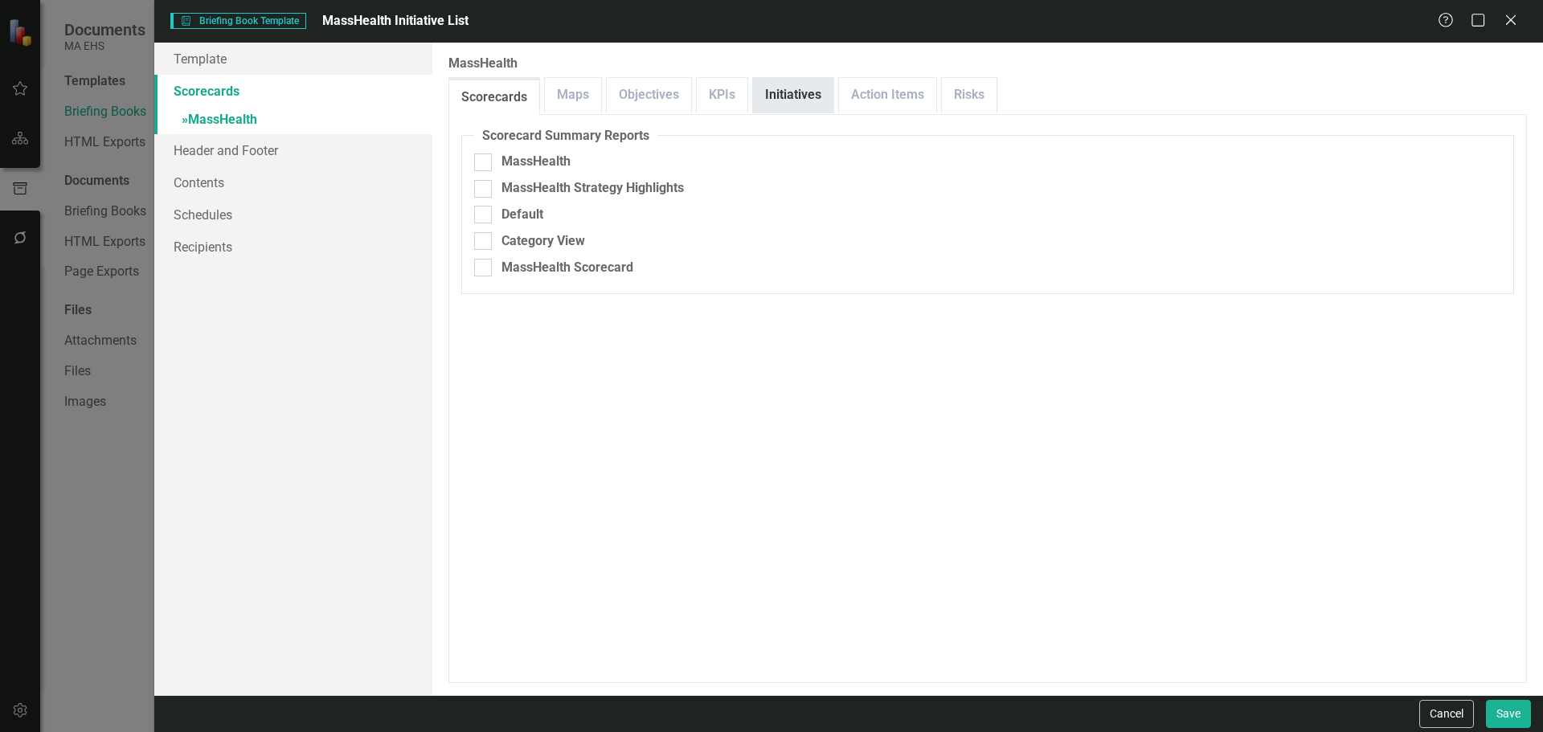
click at [793, 94] on link "Initiatives" at bounding box center [793, 95] width 80 height 35
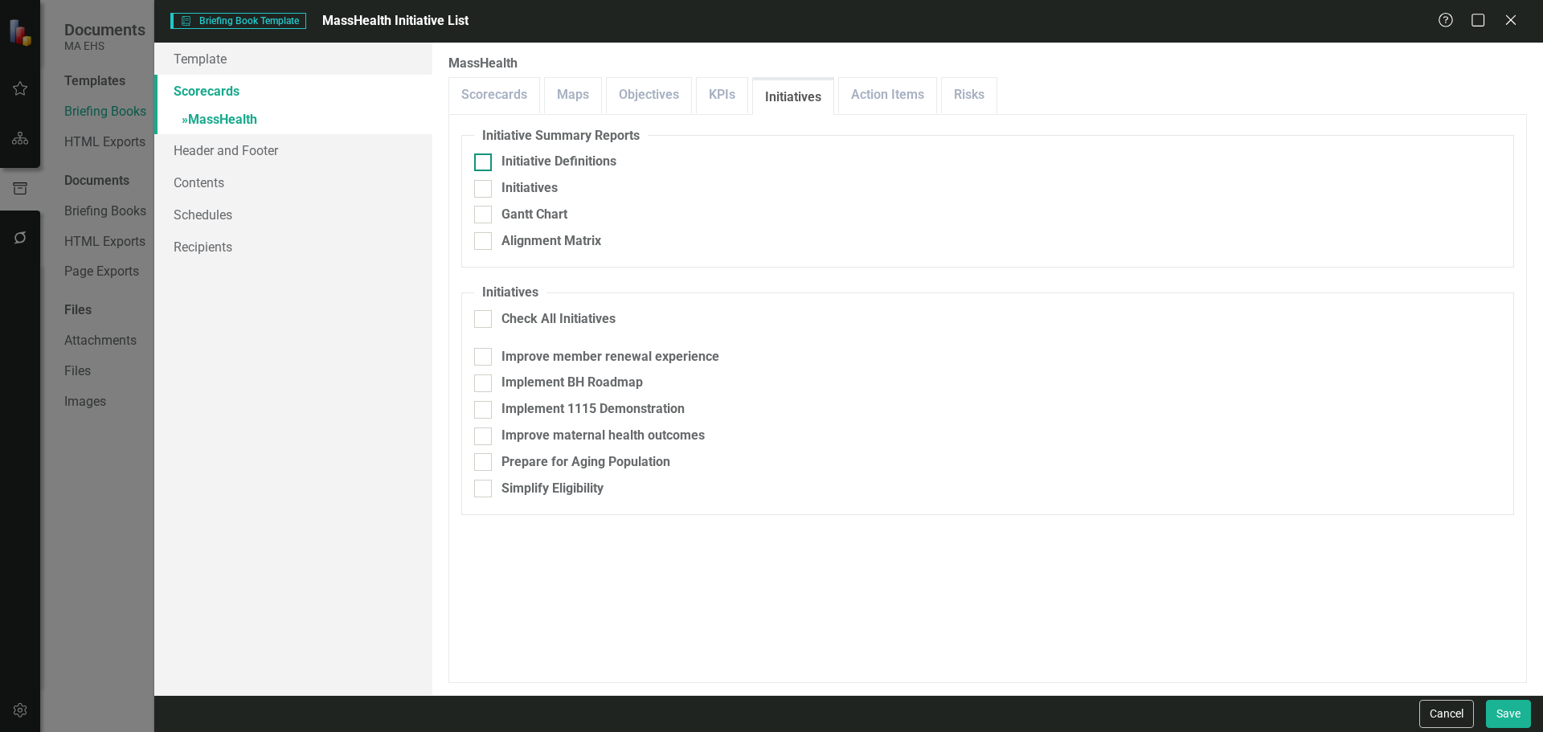
click at [542, 154] on div "Initiative Definitions" at bounding box center [559, 162] width 115 height 18
click at [485, 154] on input "Initiative Definitions" at bounding box center [479, 159] width 10 height 10
checkbox input "true"
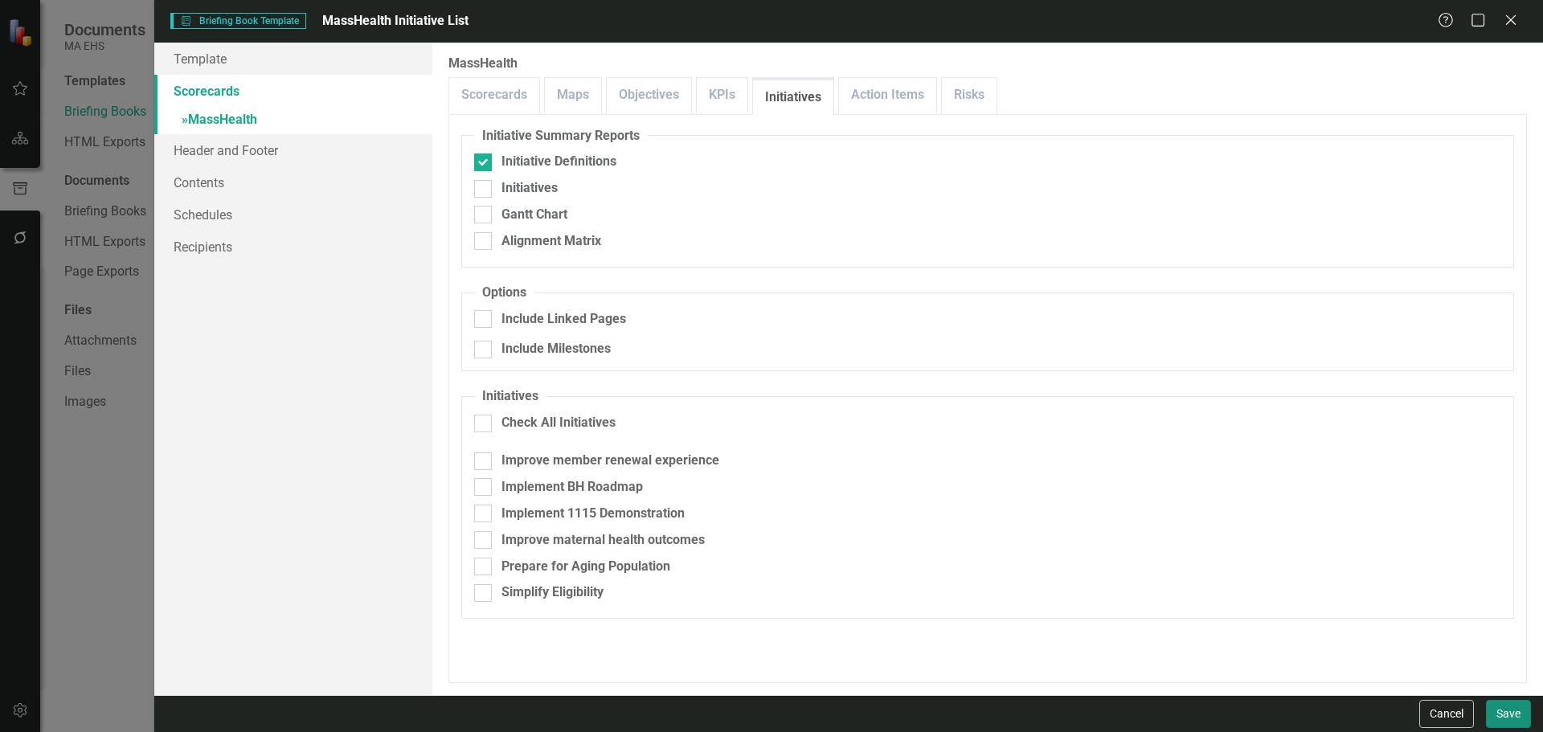
click at [1508, 716] on button "Save" at bounding box center [1508, 714] width 45 height 28
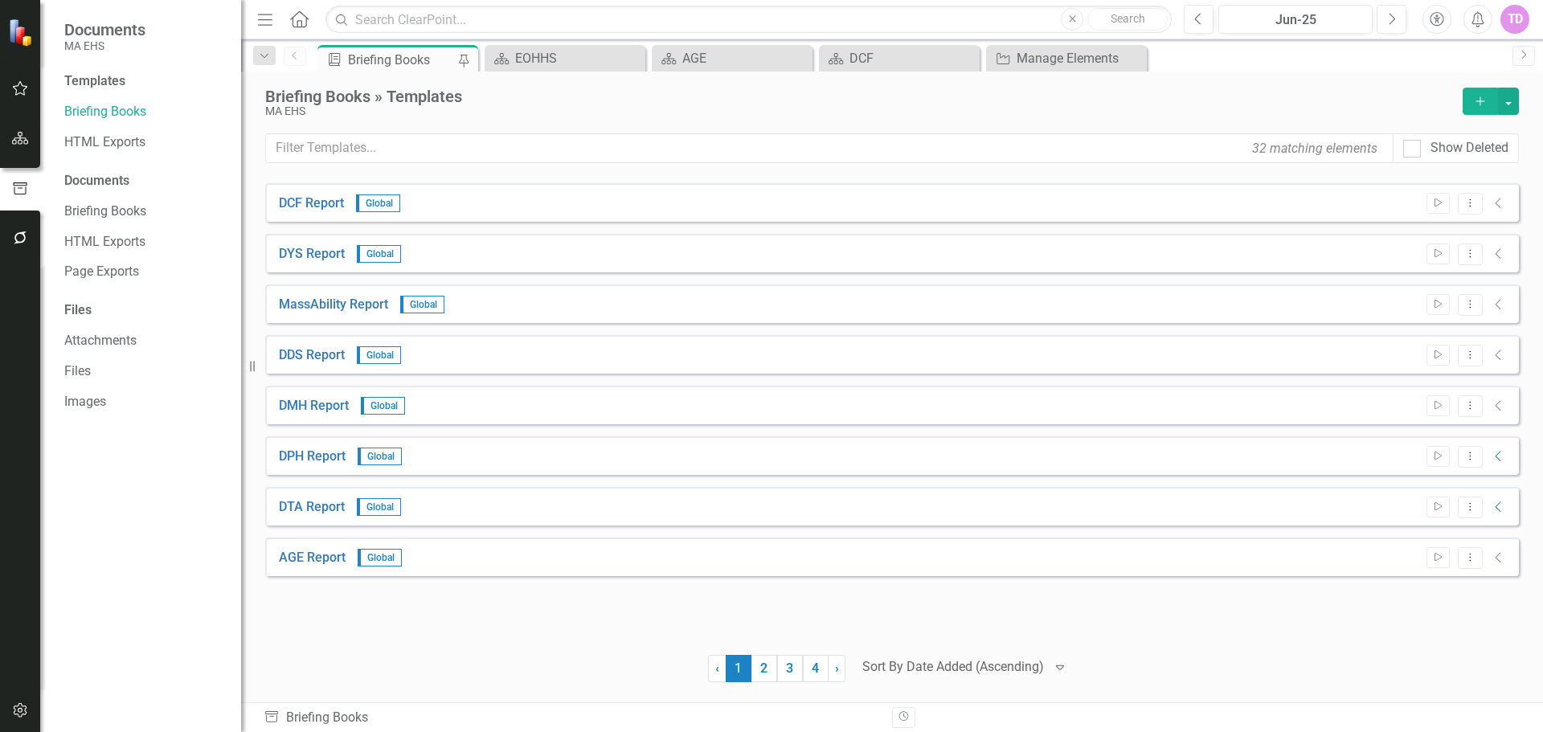
click at [1497, 95] on button "Add" at bounding box center [1480, 101] width 35 height 27
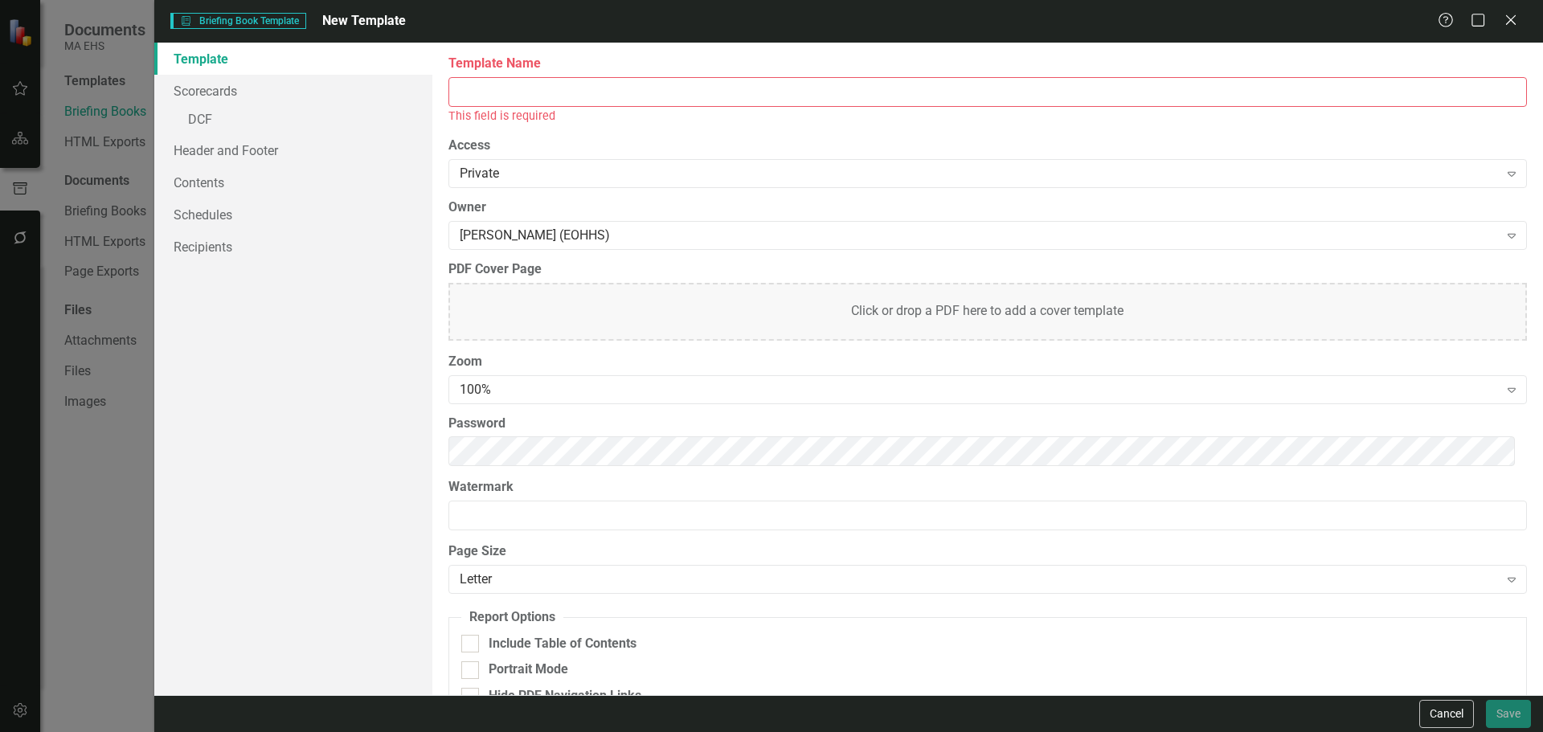
click at [640, 83] on input "Template Name" at bounding box center [988, 92] width 1079 height 30
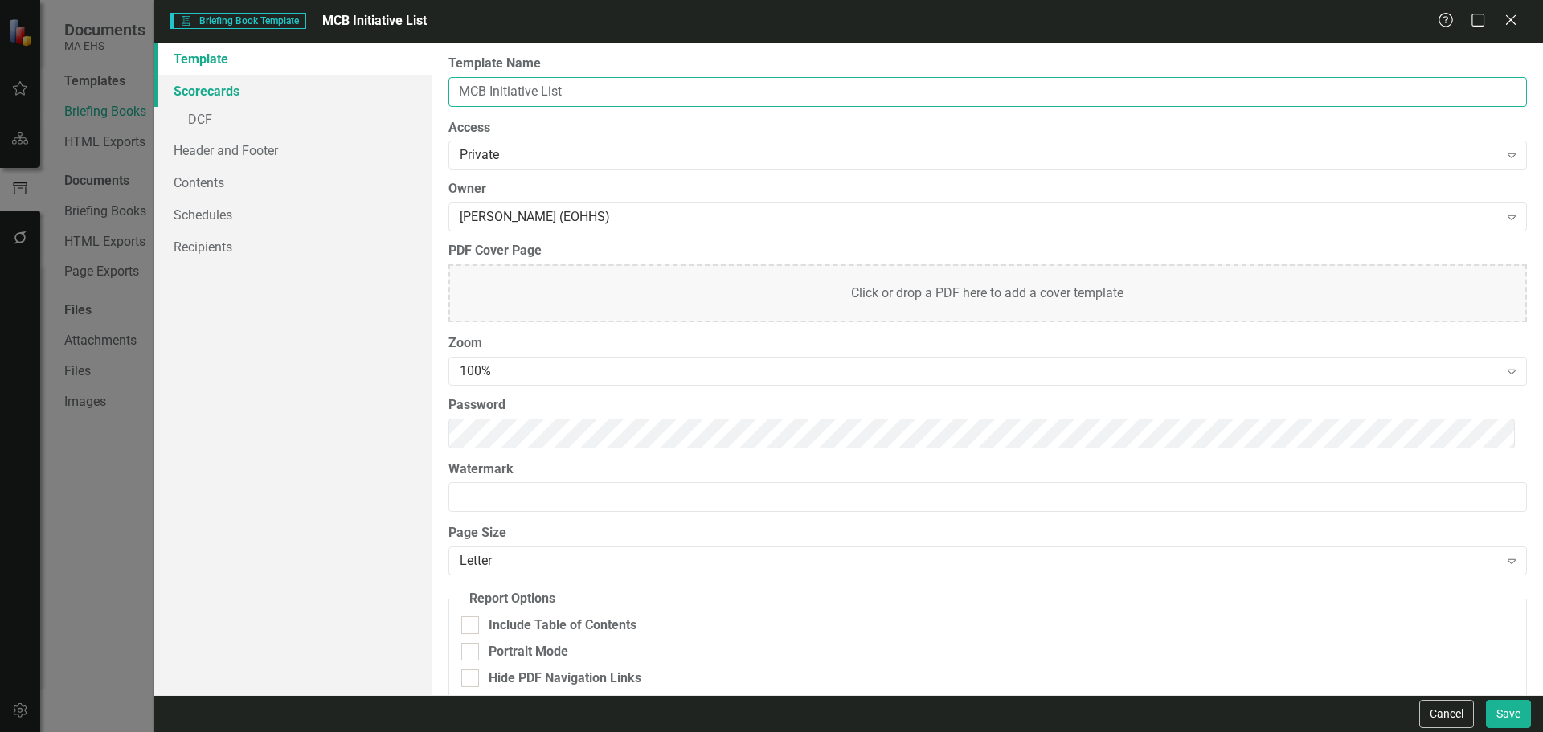
type input "MCB Initiative List"
click at [287, 98] on link "Scorecards" at bounding box center [293, 91] width 278 height 32
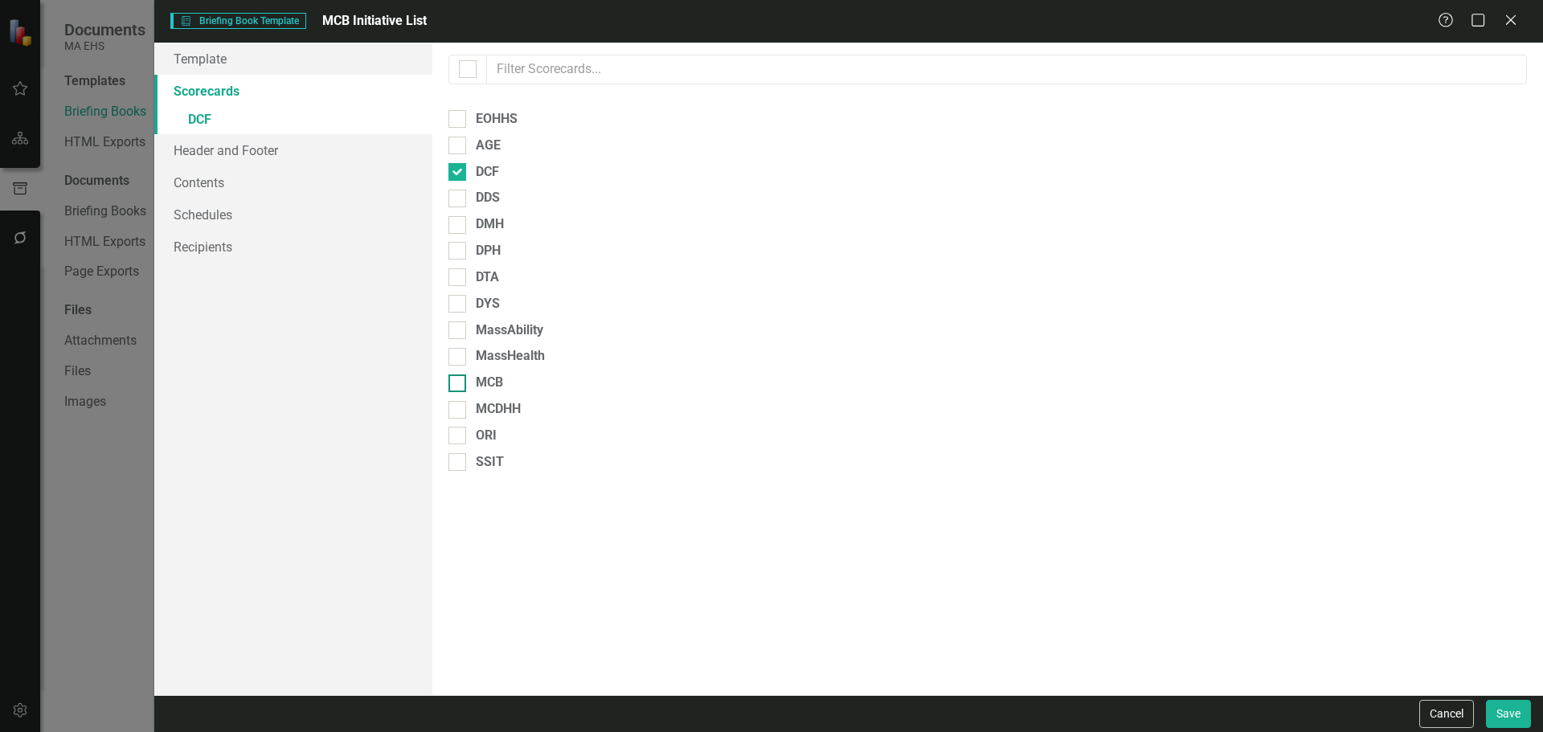
click at [469, 384] on div "MCB" at bounding box center [988, 383] width 1079 height 18
click at [459, 384] on input "MCB" at bounding box center [454, 380] width 10 height 10
checkbox input "true"
click at [456, 170] on input "DCF" at bounding box center [454, 168] width 10 height 10
checkbox input "false"
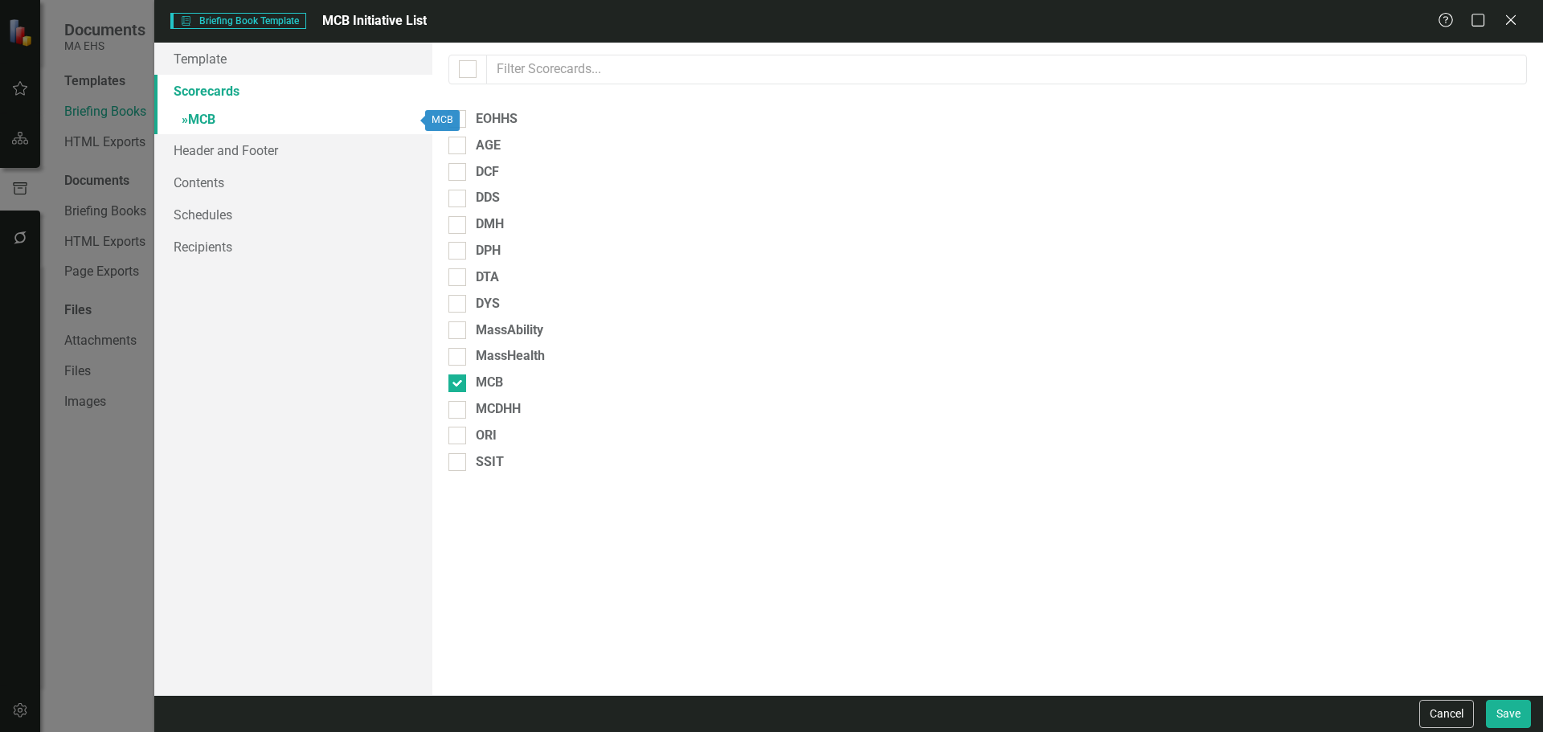
click at [242, 109] on link "» MCB" at bounding box center [293, 121] width 278 height 28
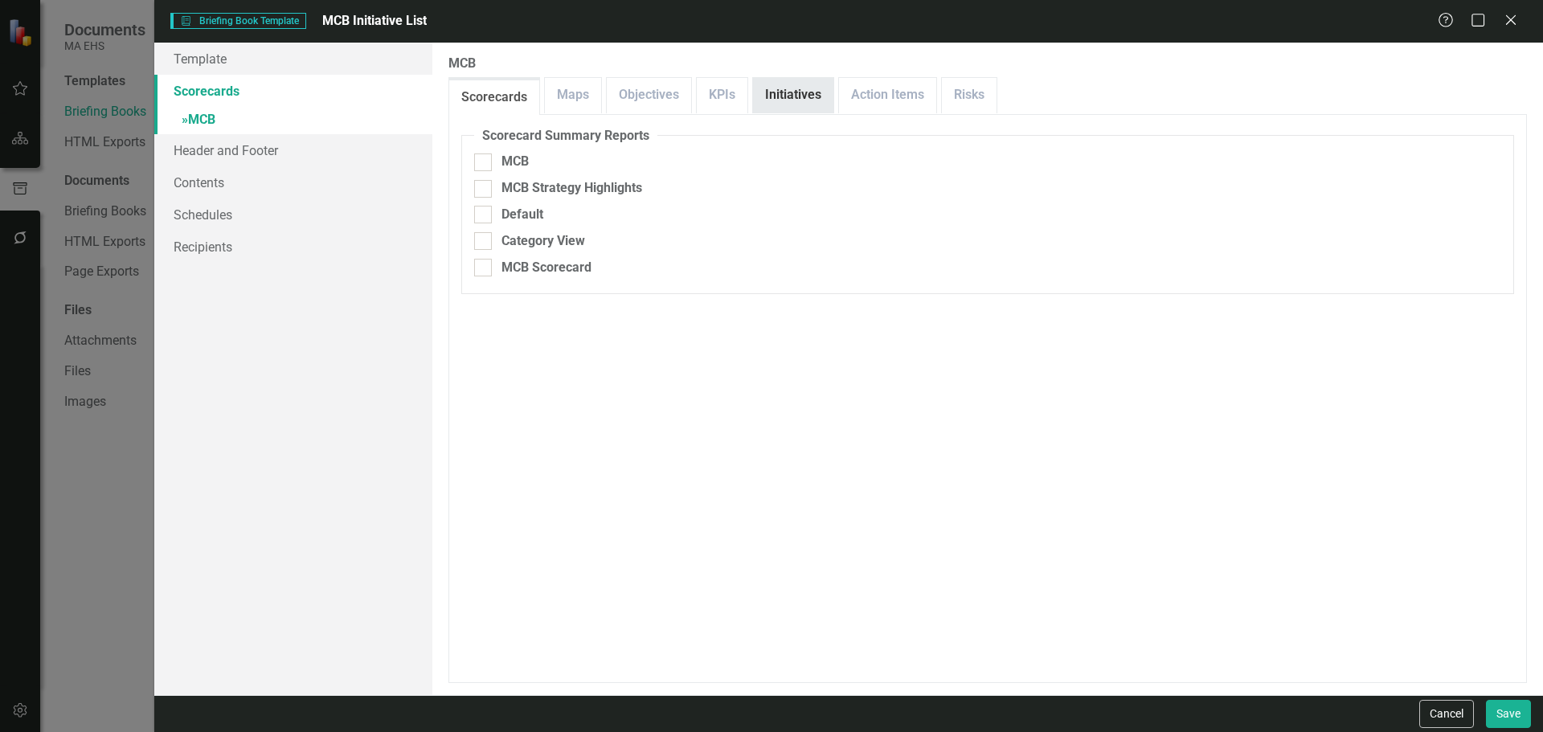
click at [807, 91] on link "Initiatives" at bounding box center [793, 95] width 80 height 35
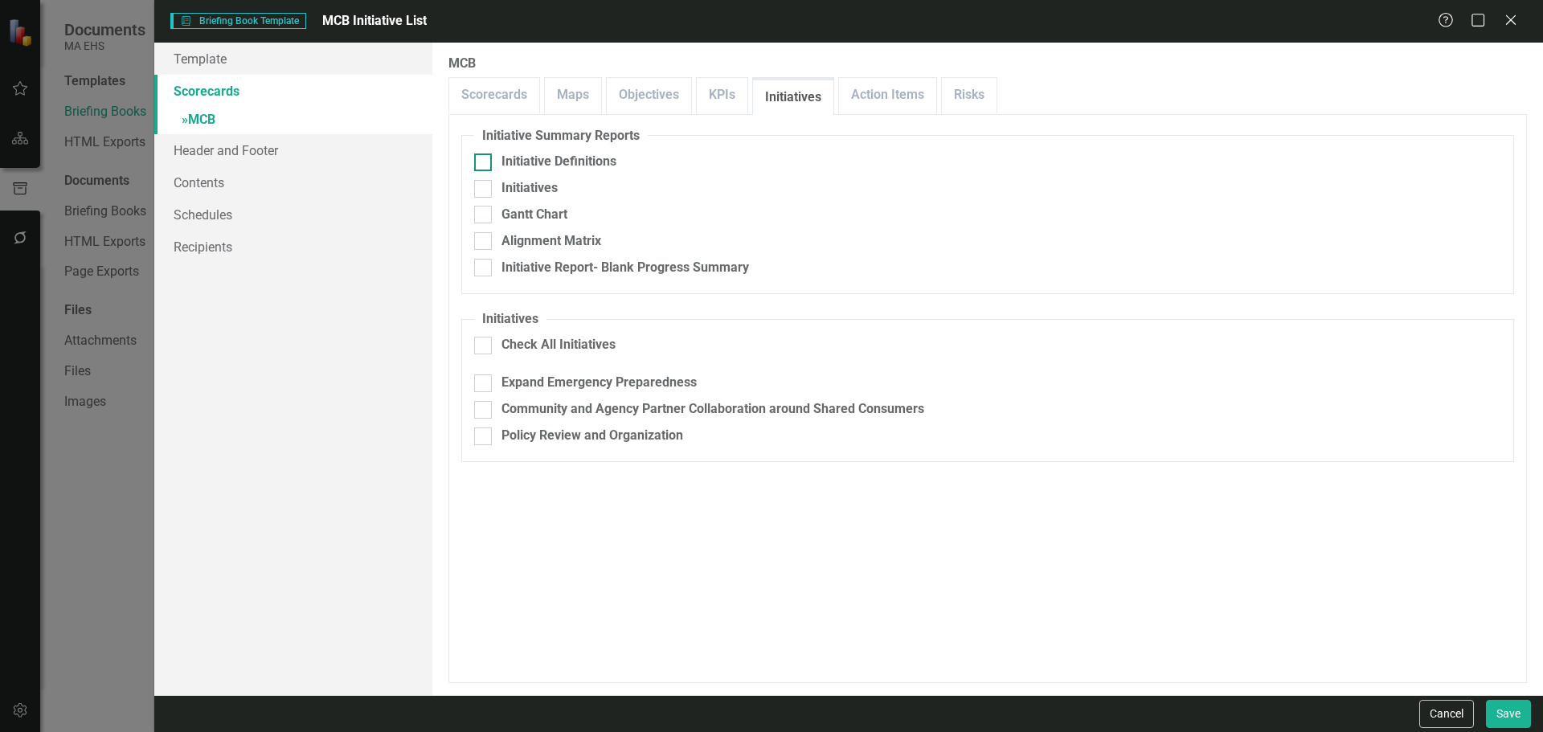
click at [603, 165] on div "Initiative Definitions" at bounding box center [559, 162] width 115 height 18
click at [485, 164] on input "Initiative Definitions" at bounding box center [479, 159] width 10 height 10
checkbox input "true"
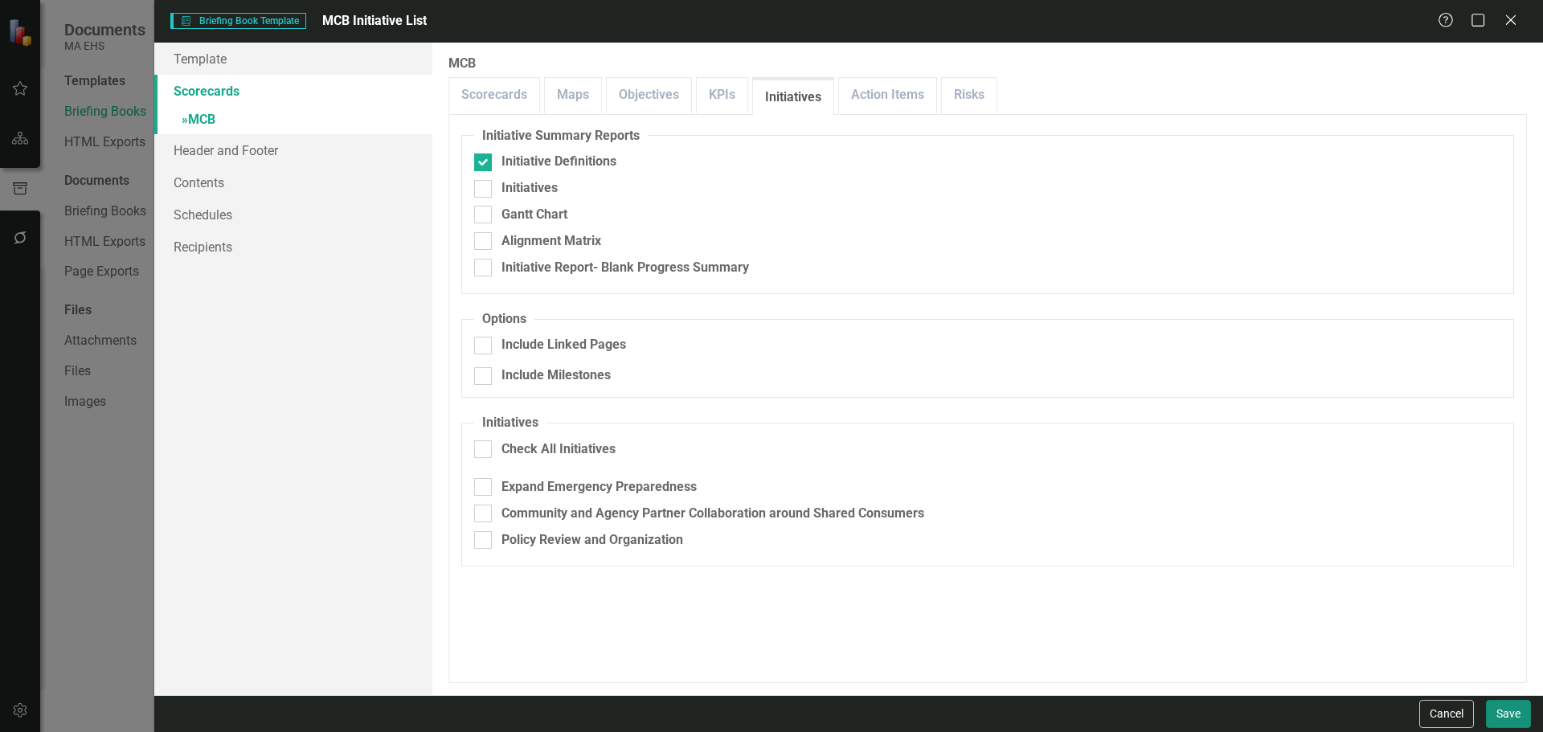
click at [1512, 704] on button "Save" at bounding box center [1508, 714] width 45 height 28
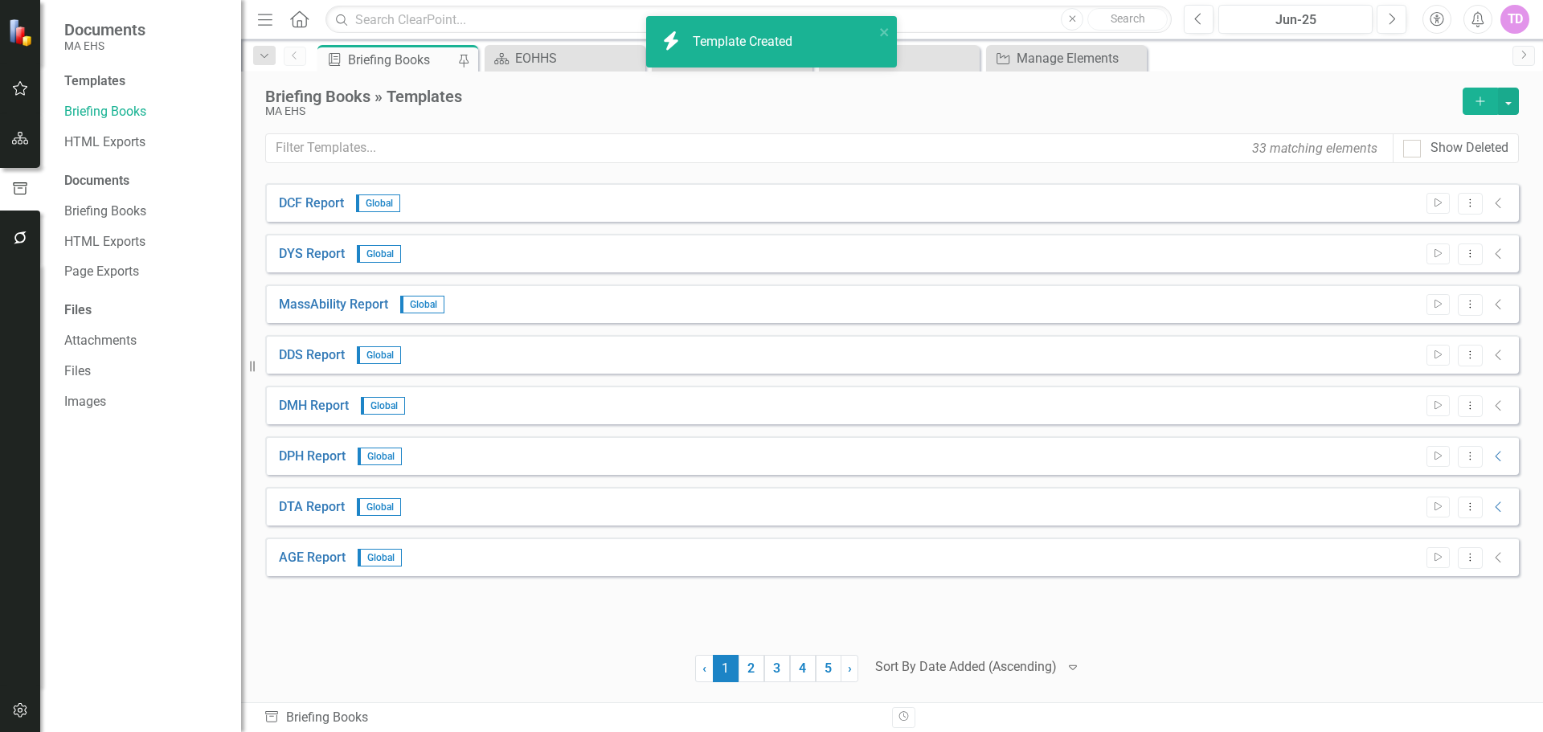
click at [1467, 108] on button "Add" at bounding box center [1480, 101] width 35 height 27
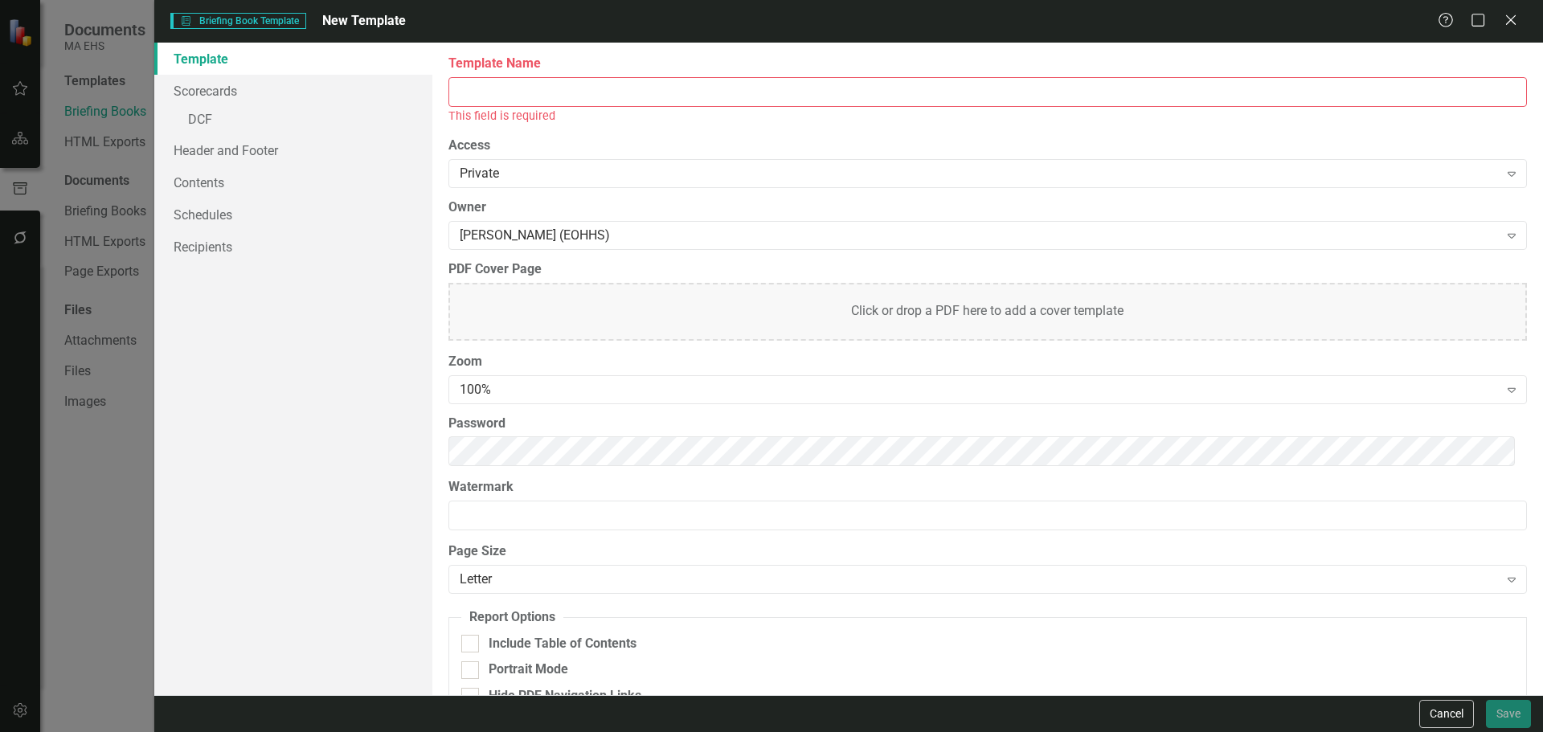
click at [1142, 92] on input "Template Name" at bounding box center [988, 92] width 1079 height 30
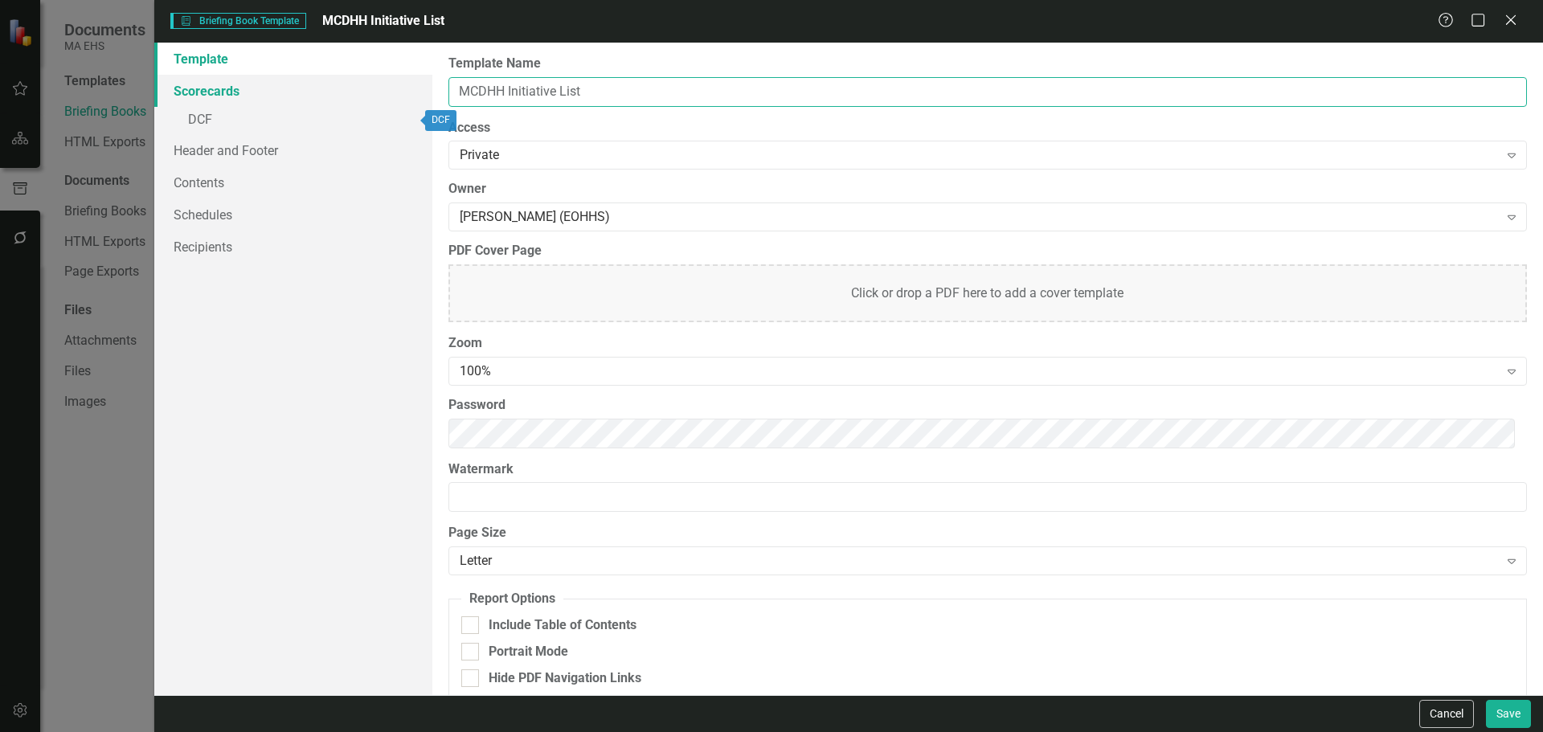
type input "MCDHH Initiative List"
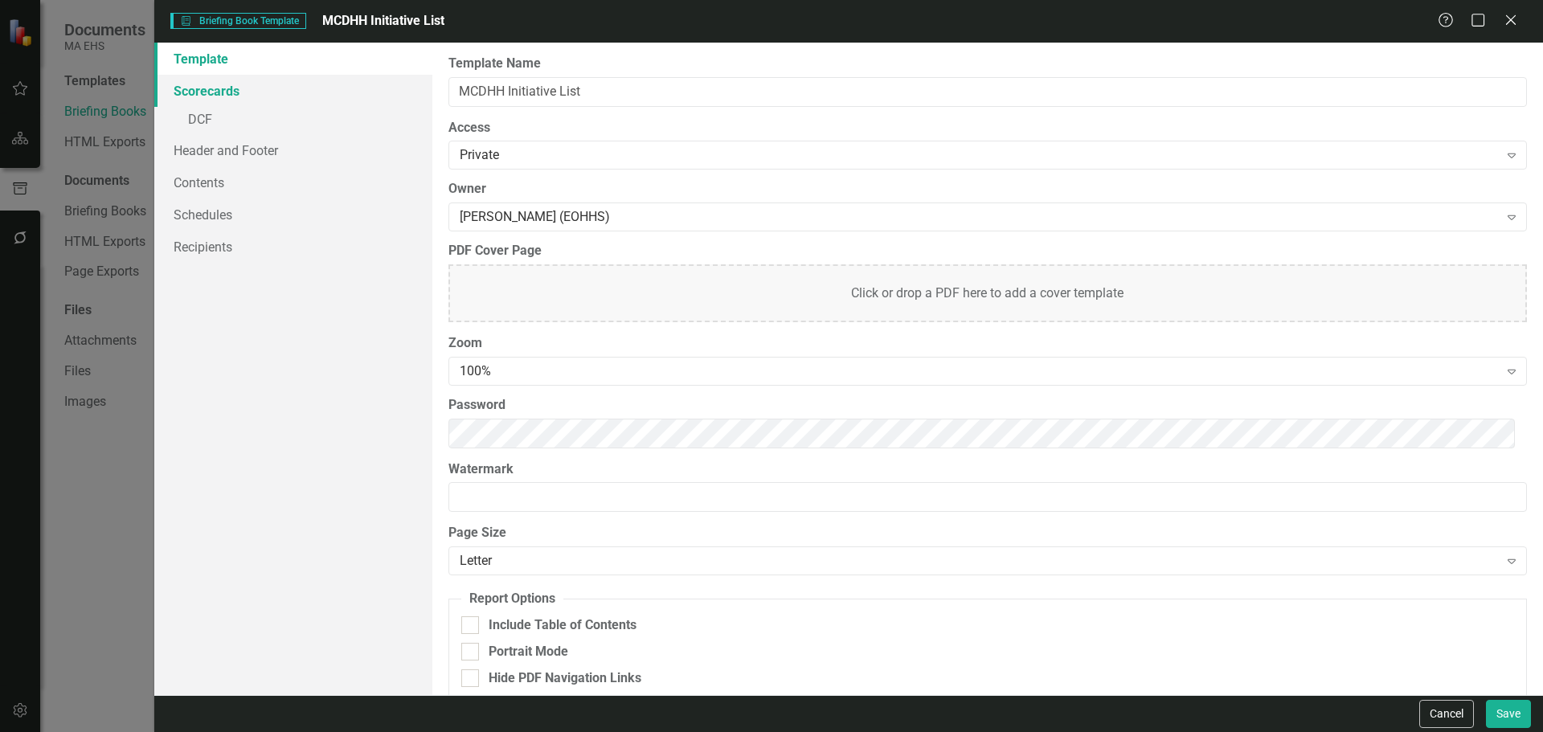
click at [200, 92] on link "Scorecards" at bounding box center [293, 91] width 278 height 32
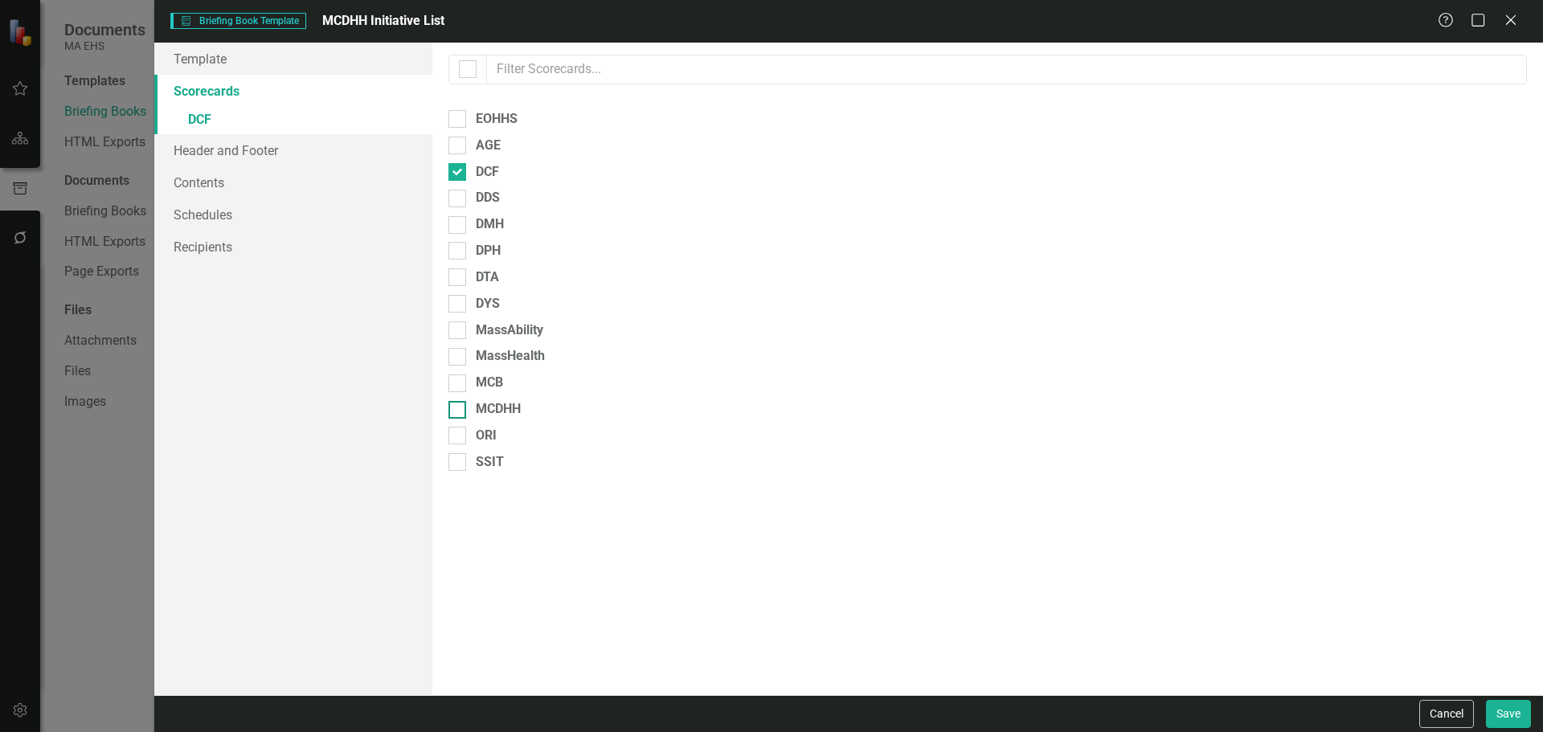
click at [478, 403] on div "MCDHH" at bounding box center [498, 409] width 45 height 18
click at [459, 403] on input "MCDHH" at bounding box center [454, 406] width 10 height 10
checkbox input "true"
click at [463, 170] on div at bounding box center [458, 172] width 18 height 18
click at [459, 170] on input "DCF" at bounding box center [454, 168] width 10 height 10
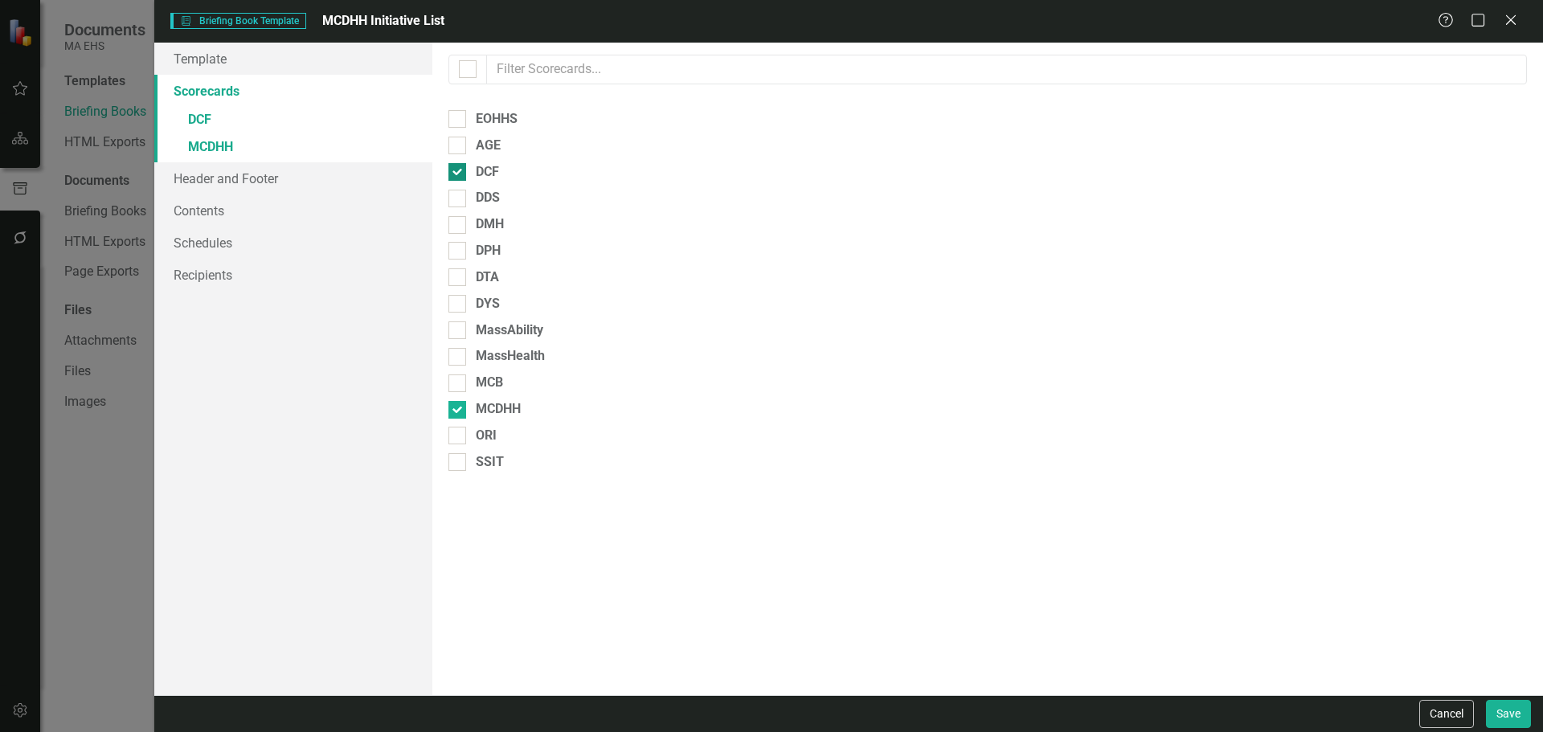
checkbox input "false"
click at [223, 60] on link "Template" at bounding box center [293, 59] width 278 height 32
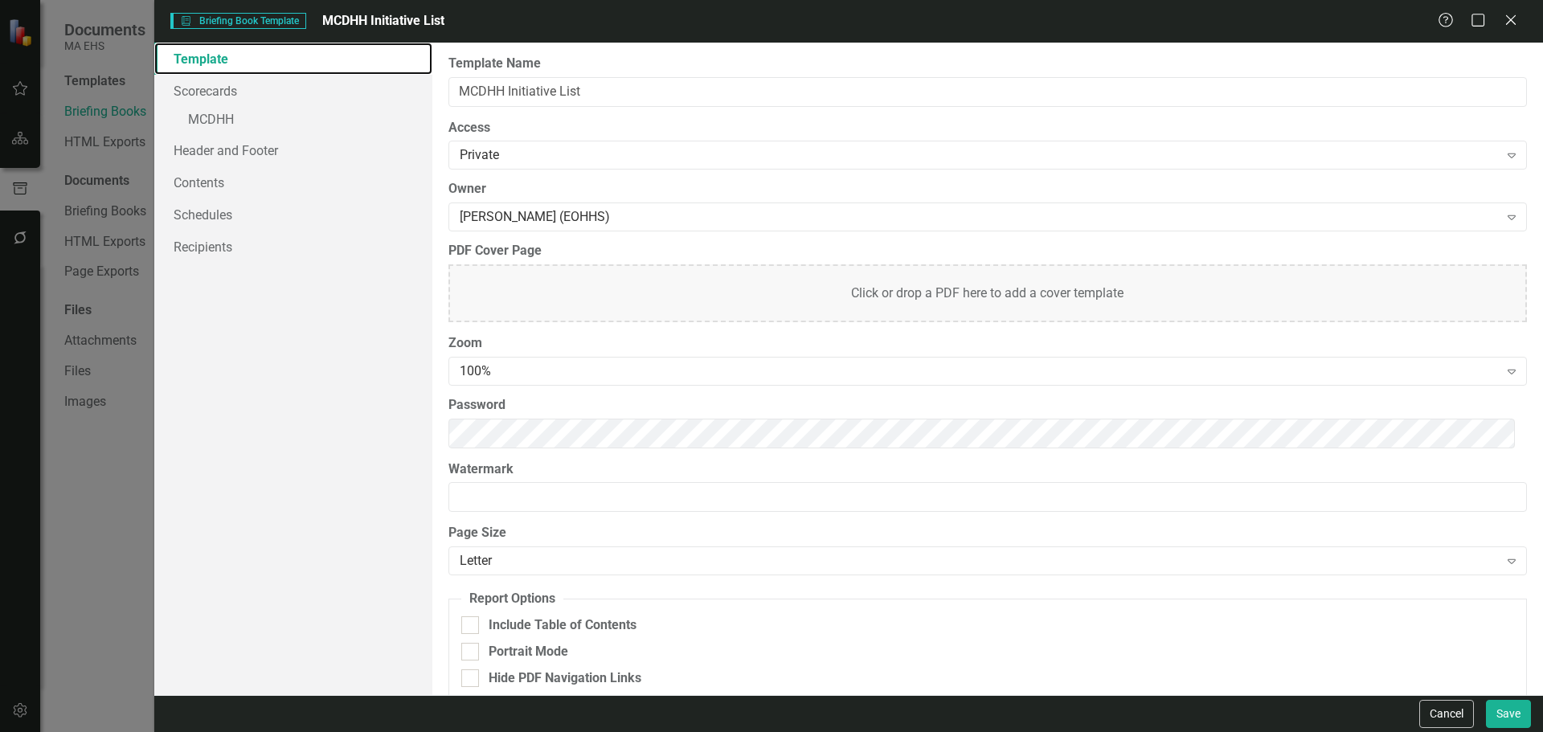
scroll to position [22, 0]
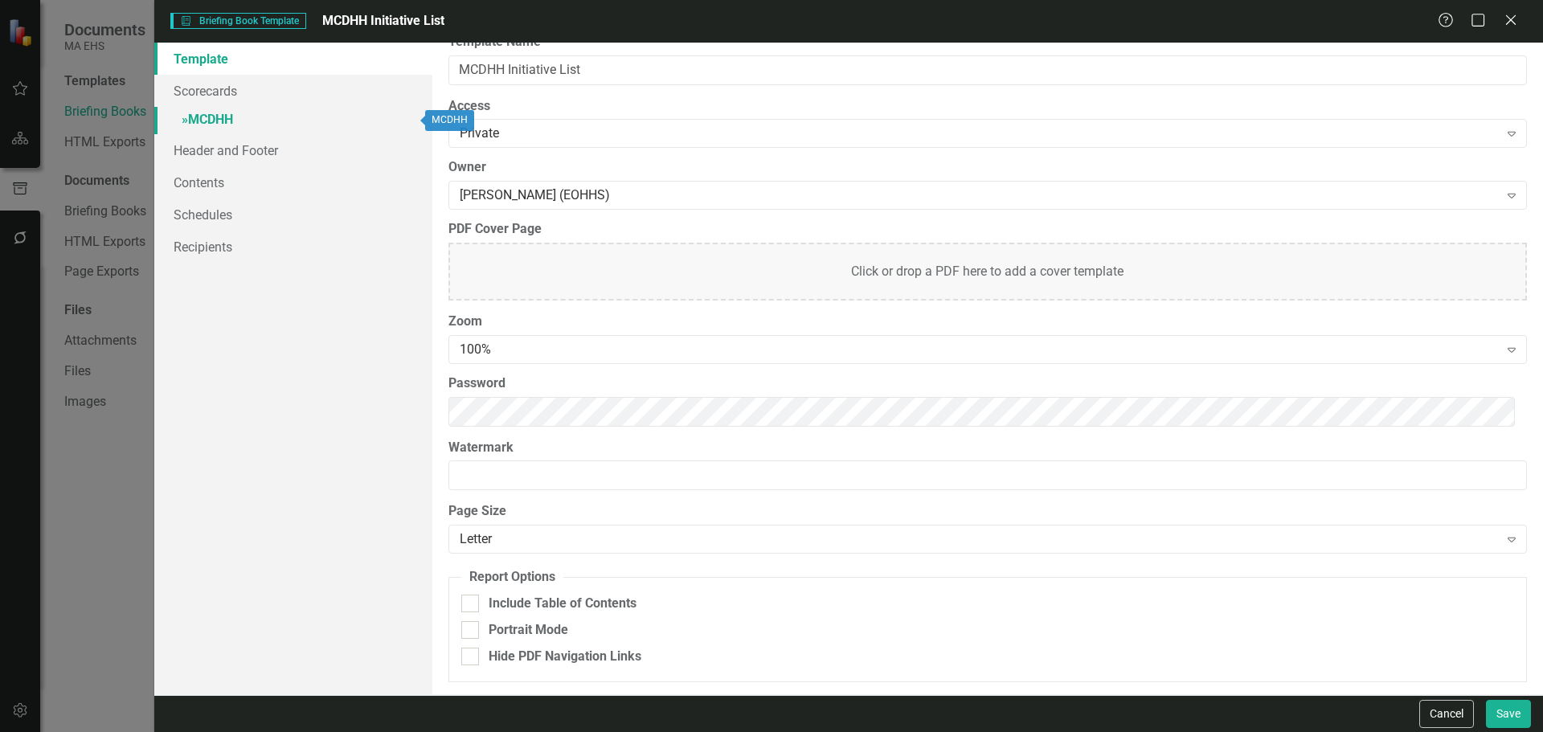
click at [238, 128] on link "» MCDHH" at bounding box center [293, 121] width 278 height 28
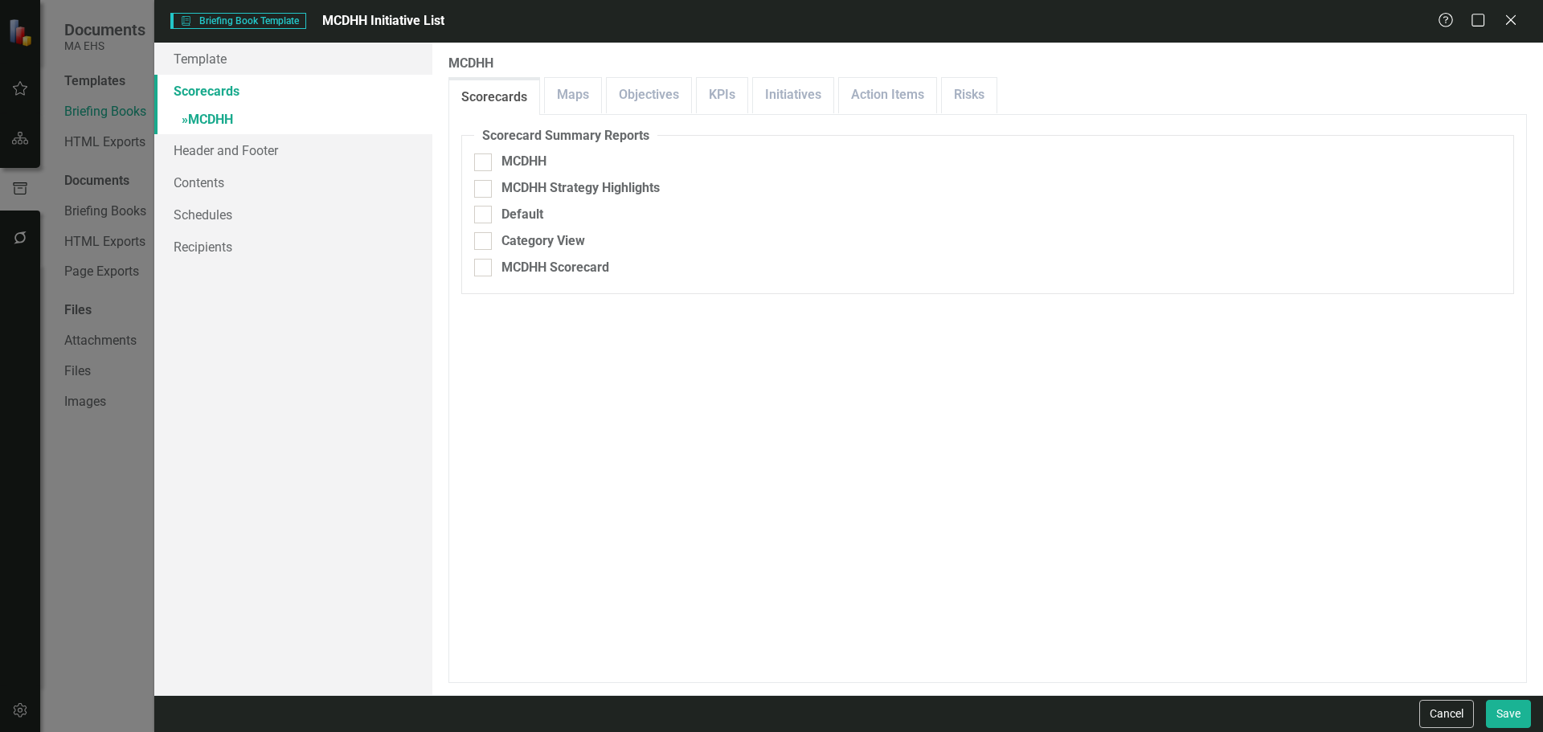
click at [836, 92] on div "Scorecards Maps Objectives KPIs Initiatives Action Items Risks" at bounding box center [988, 95] width 1079 height 37
click at [784, 89] on link "Initiatives" at bounding box center [793, 95] width 80 height 35
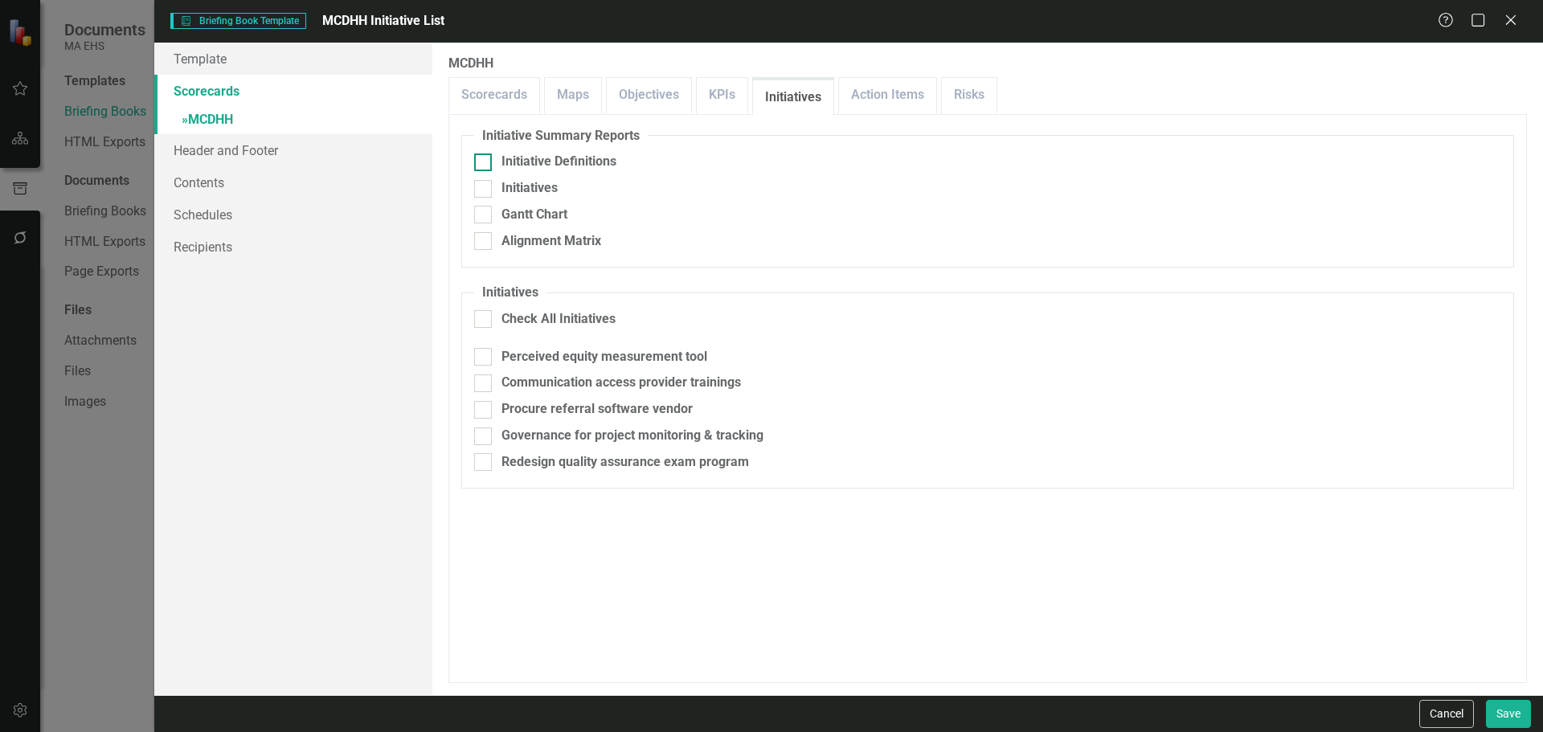
click at [559, 170] on div "Initiative Definitions" at bounding box center [559, 162] width 115 height 18
click at [485, 164] on input "Initiative Definitions" at bounding box center [479, 159] width 10 height 10
checkbox input "true"
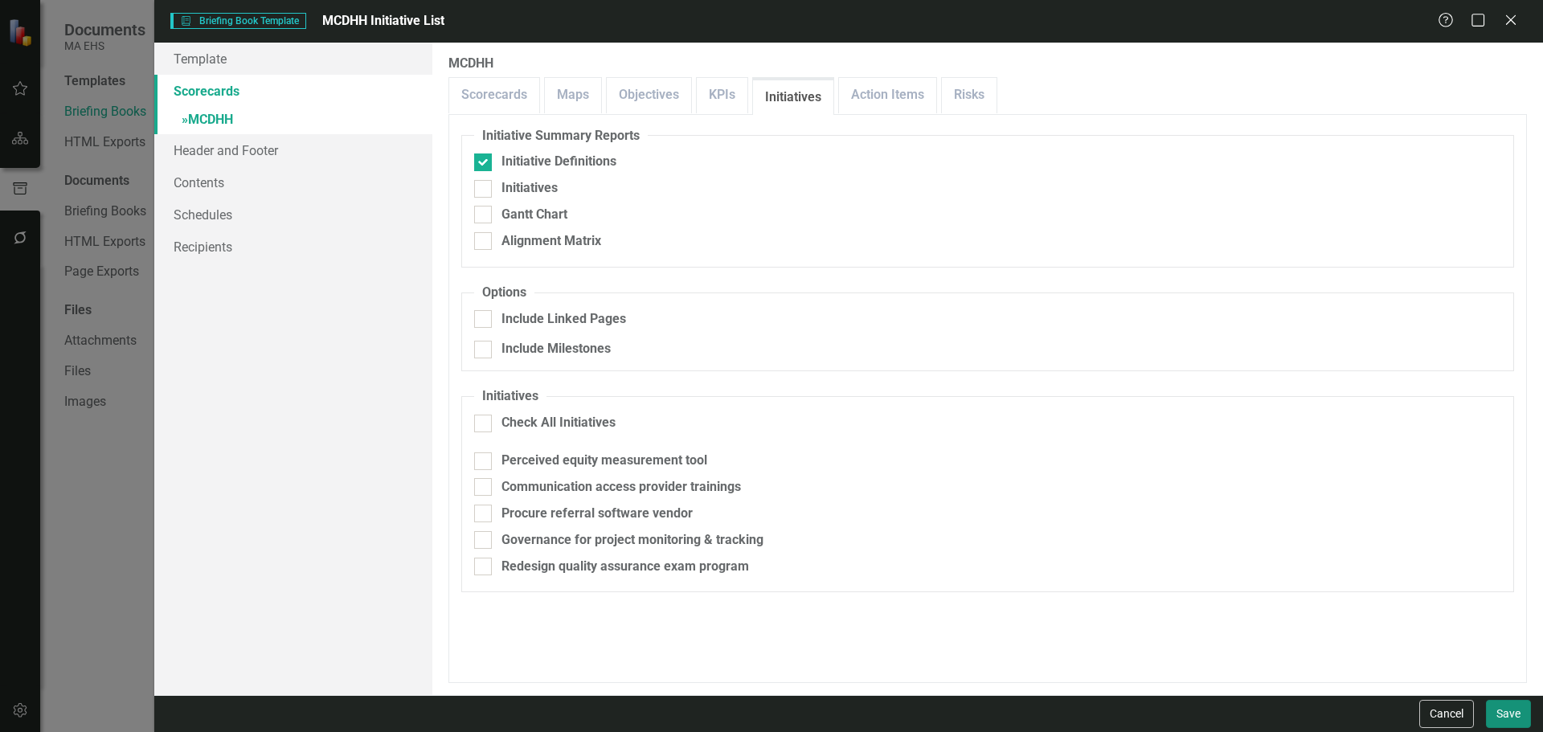
click at [1508, 724] on button "Save" at bounding box center [1508, 714] width 45 height 28
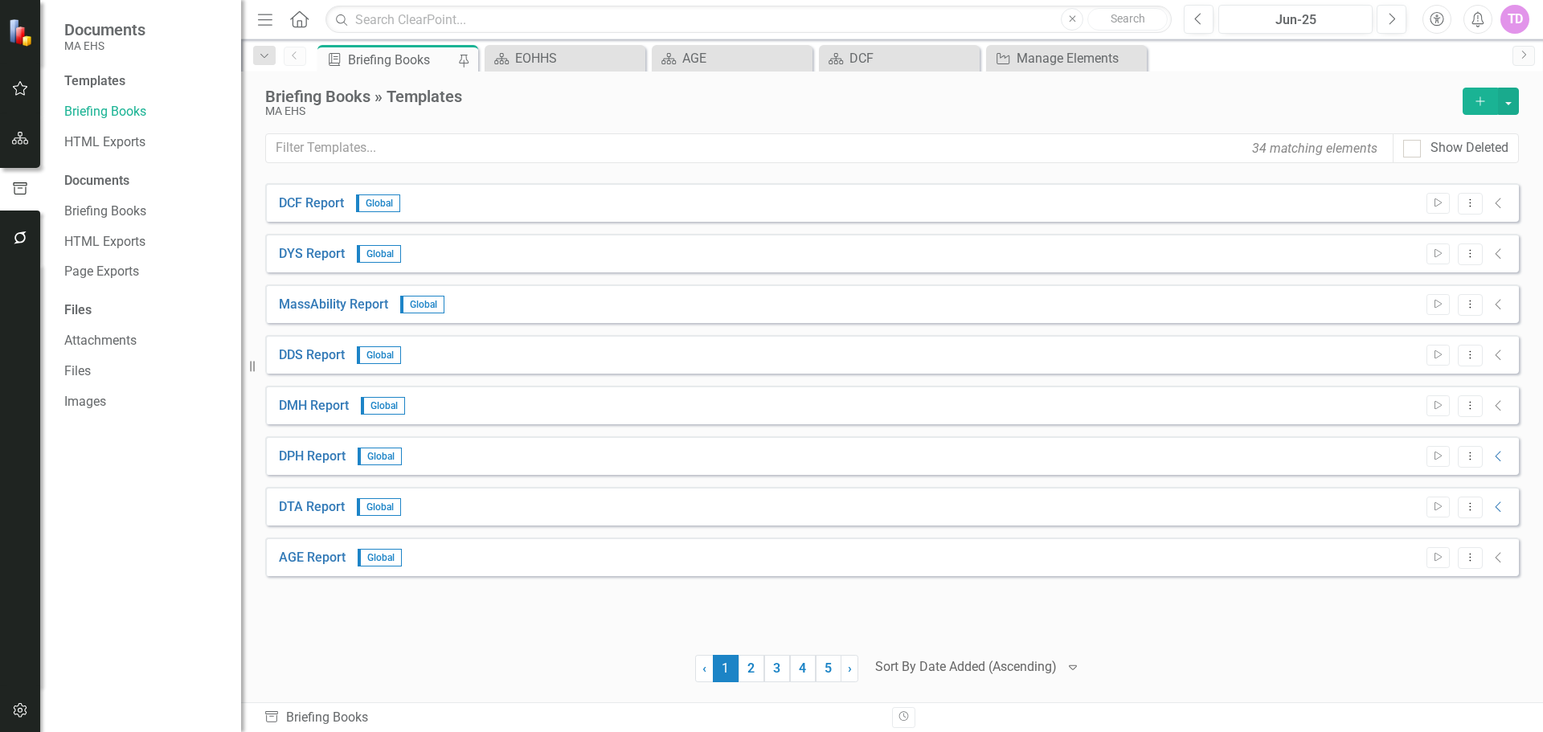
click at [1483, 96] on icon "Add" at bounding box center [1481, 101] width 14 height 11
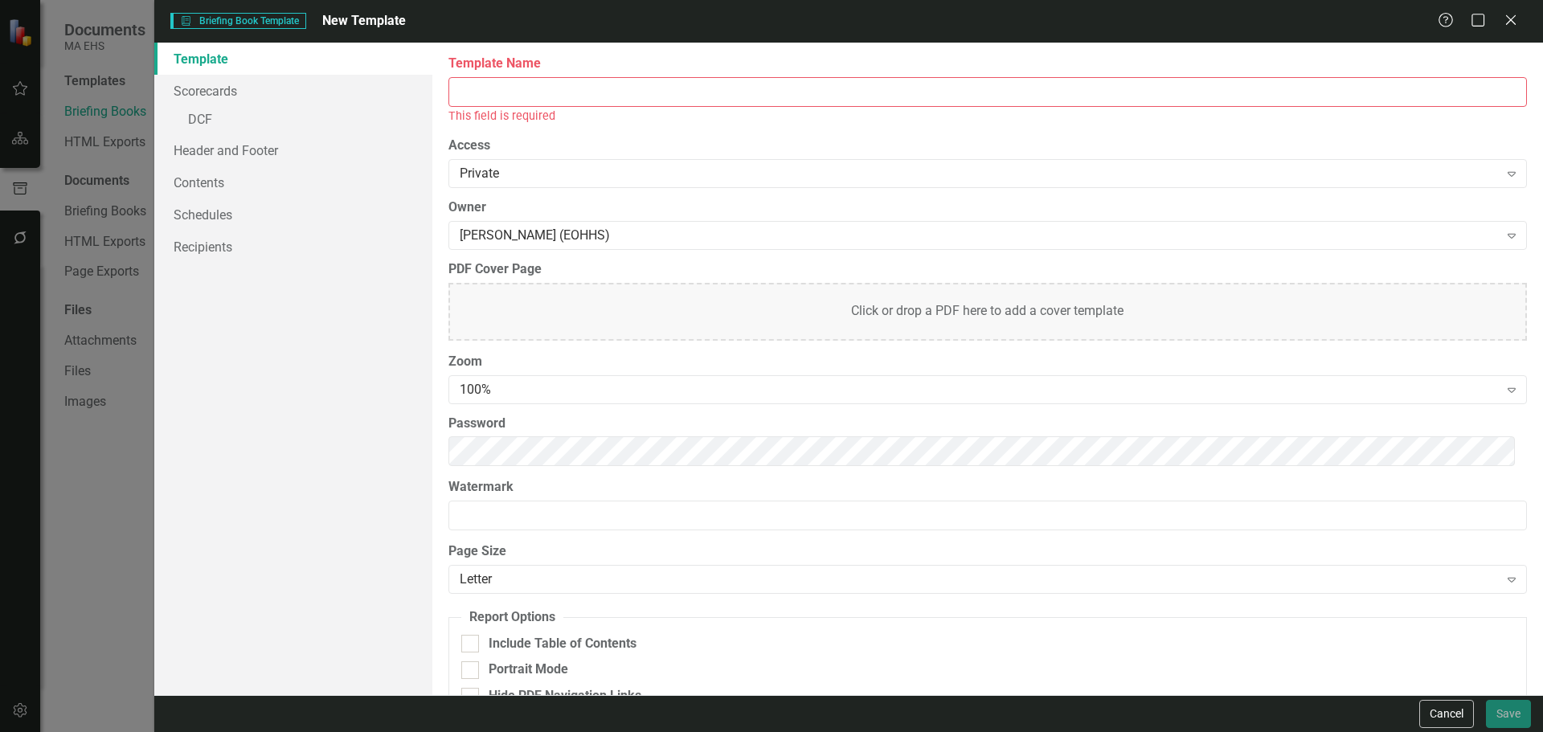
click at [585, 104] on input "Template Name" at bounding box center [988, 92] width 1079 height 30
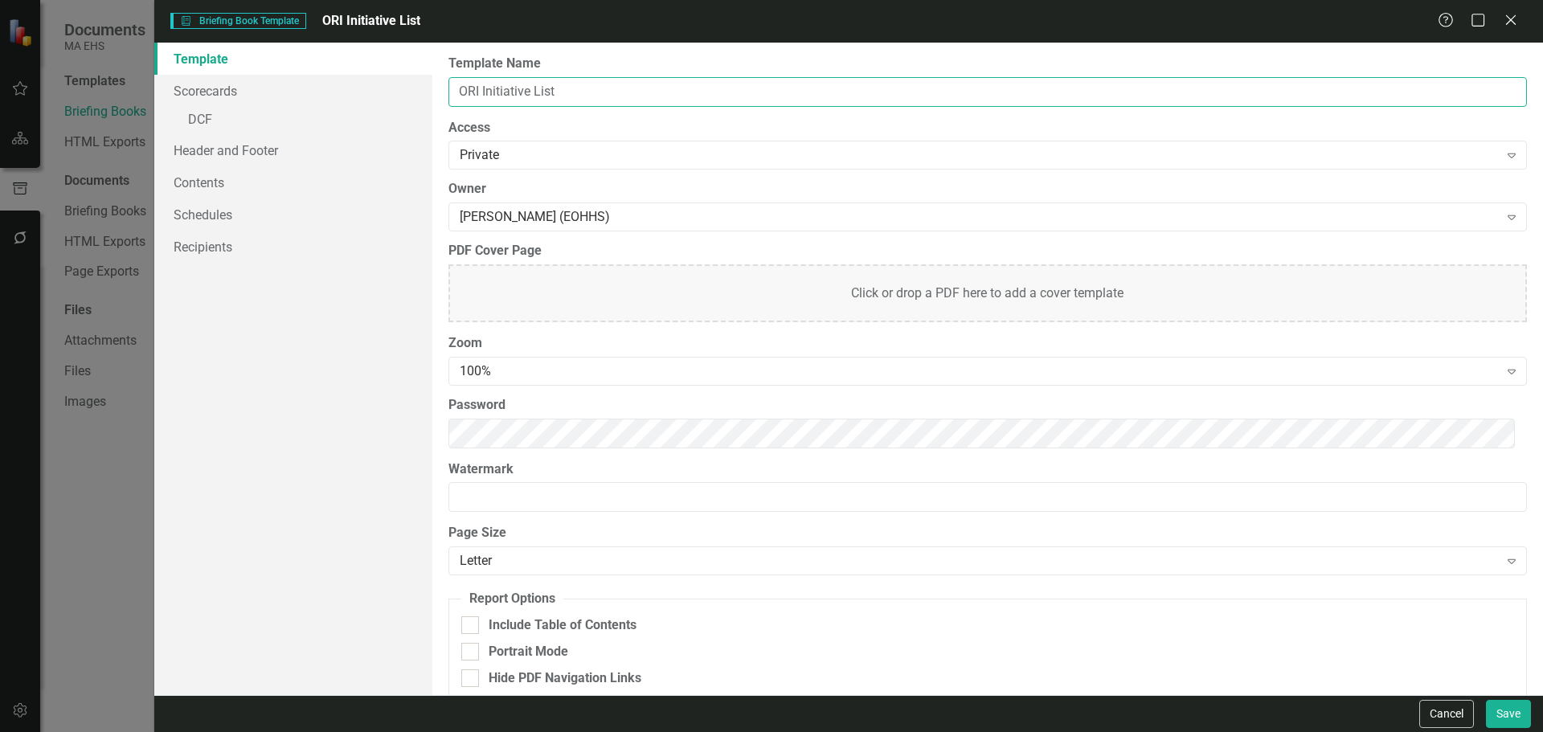
type input "ORI Initiative List"
click at [240, 73] on link "Template" at bounding box center [293, 59] width 278 height 32
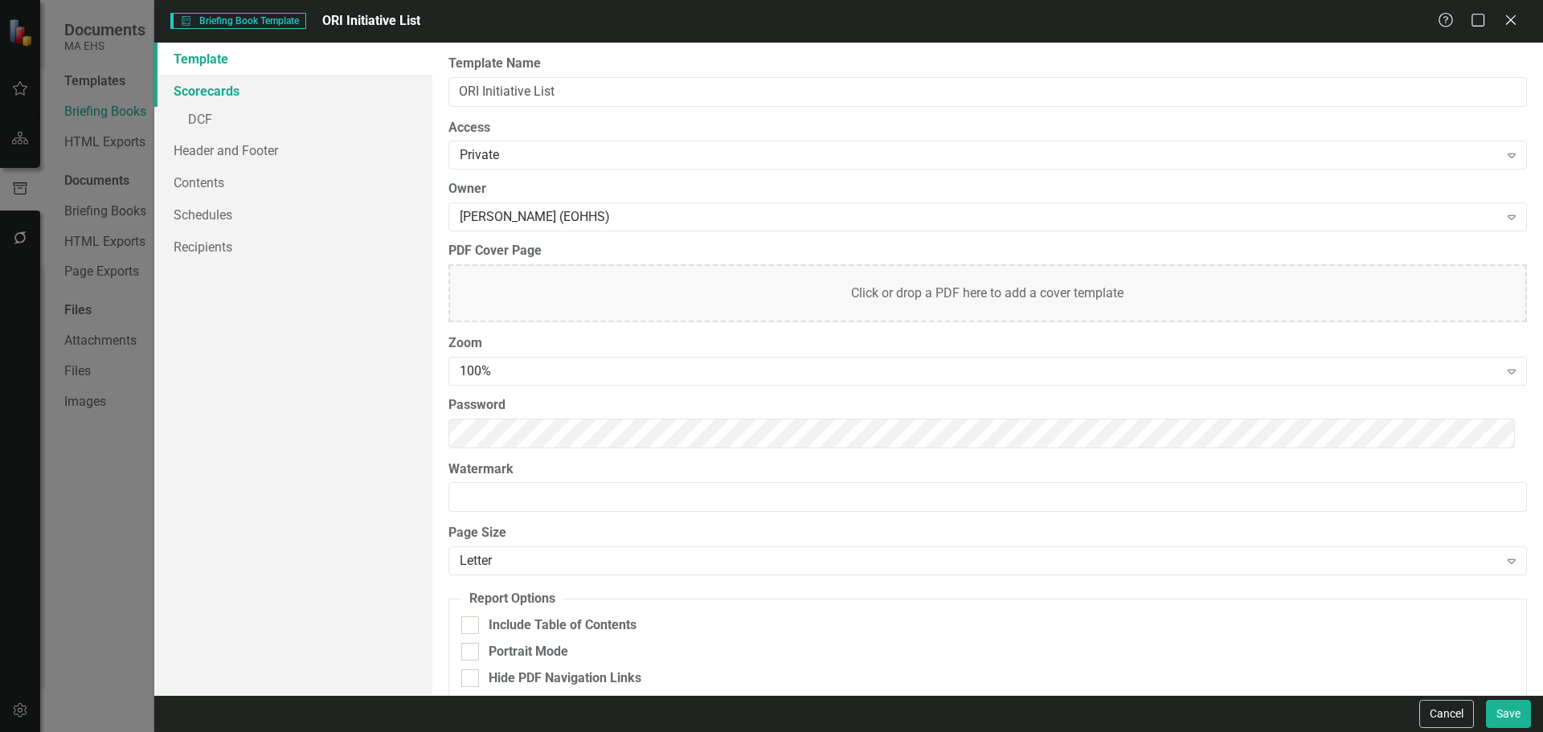
click at [239, 92] on link "Scorecards" at bounding box center [293, 91] width 278 height 32
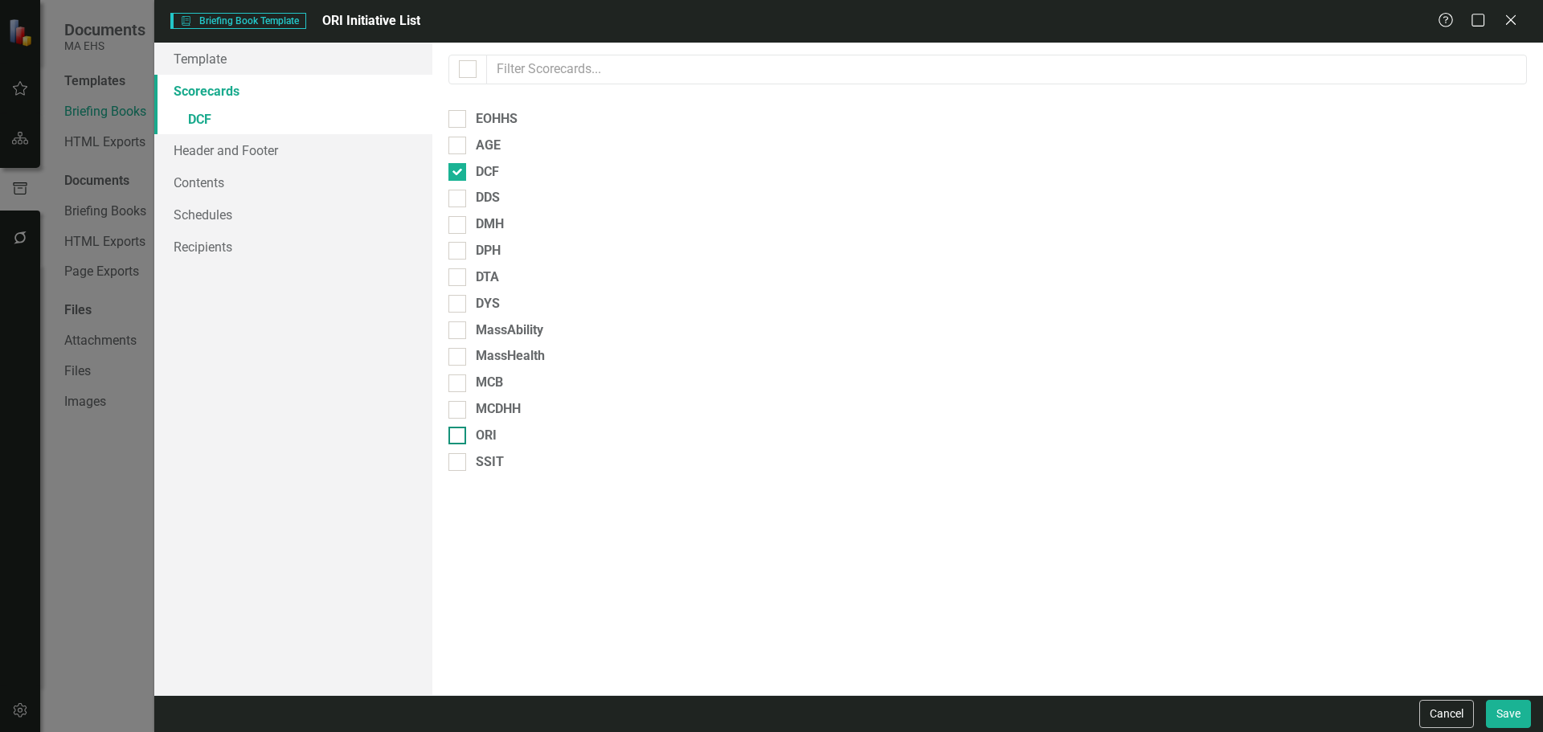
click at [480, 437] on div "ORI" at bounding box center [486, 436] width 21 height 18
click at [459, 437] on input "ORI" at bounding box center [454, 432] width 10 height 10
checkbox input "true"
click at [457, 170] on input "DCF" at bounding box center [454, 168] width 10 height 10
checkbox input "false"
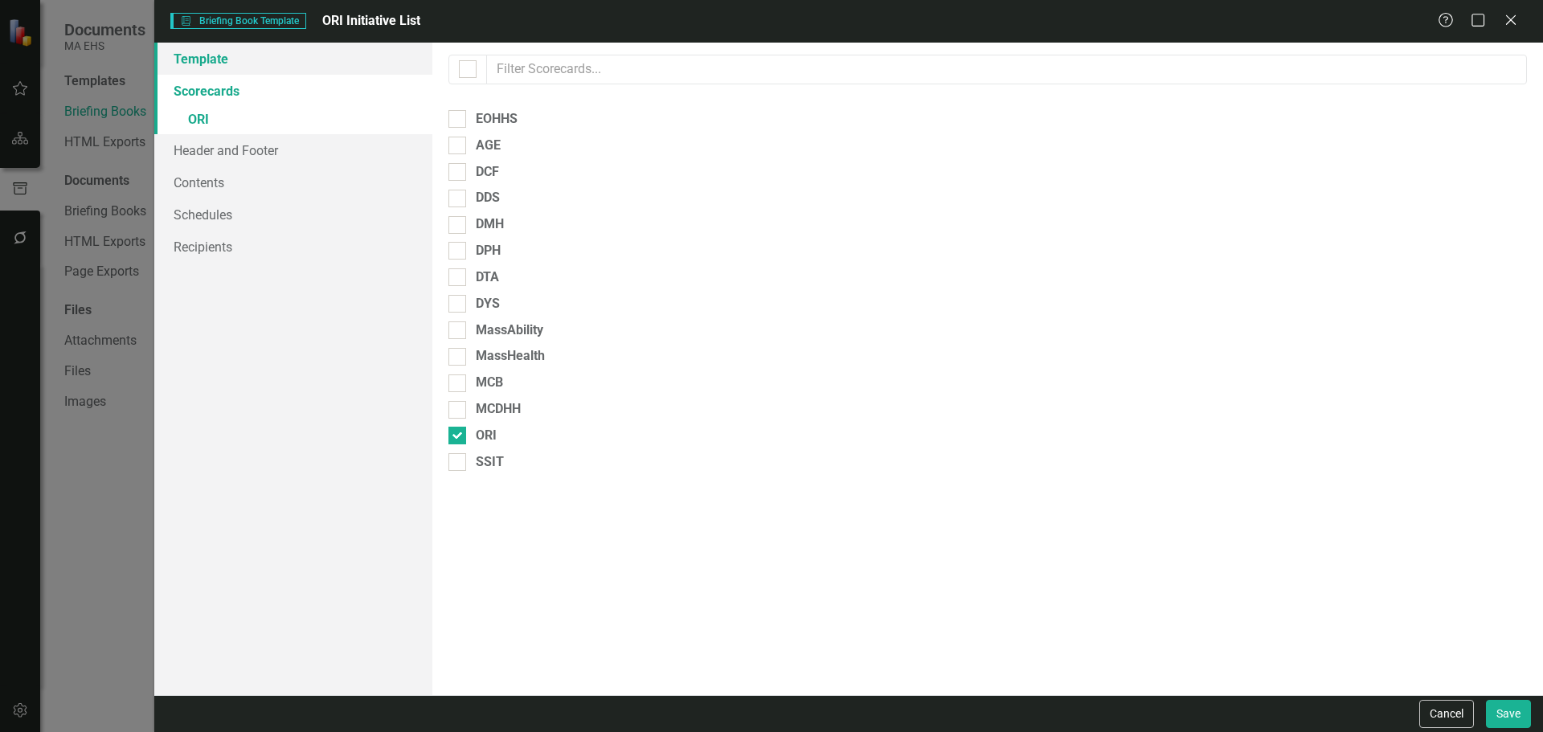
click at [224, 63] on link "Template" at bounding box center [293, 59] width 278 height 32
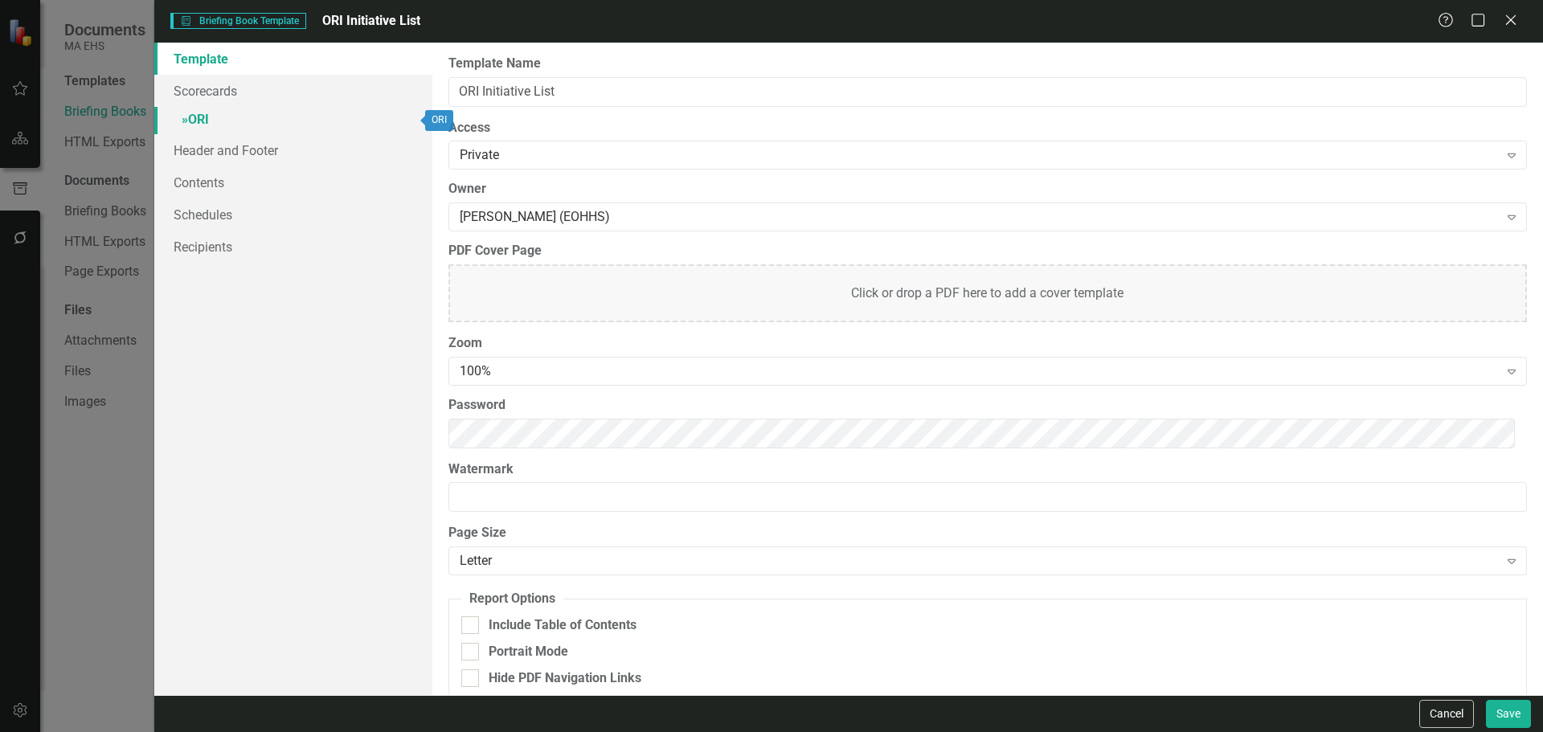
click at [195, 125] on link "» ORI" at bounding box center [293, 121] width 278 height 28
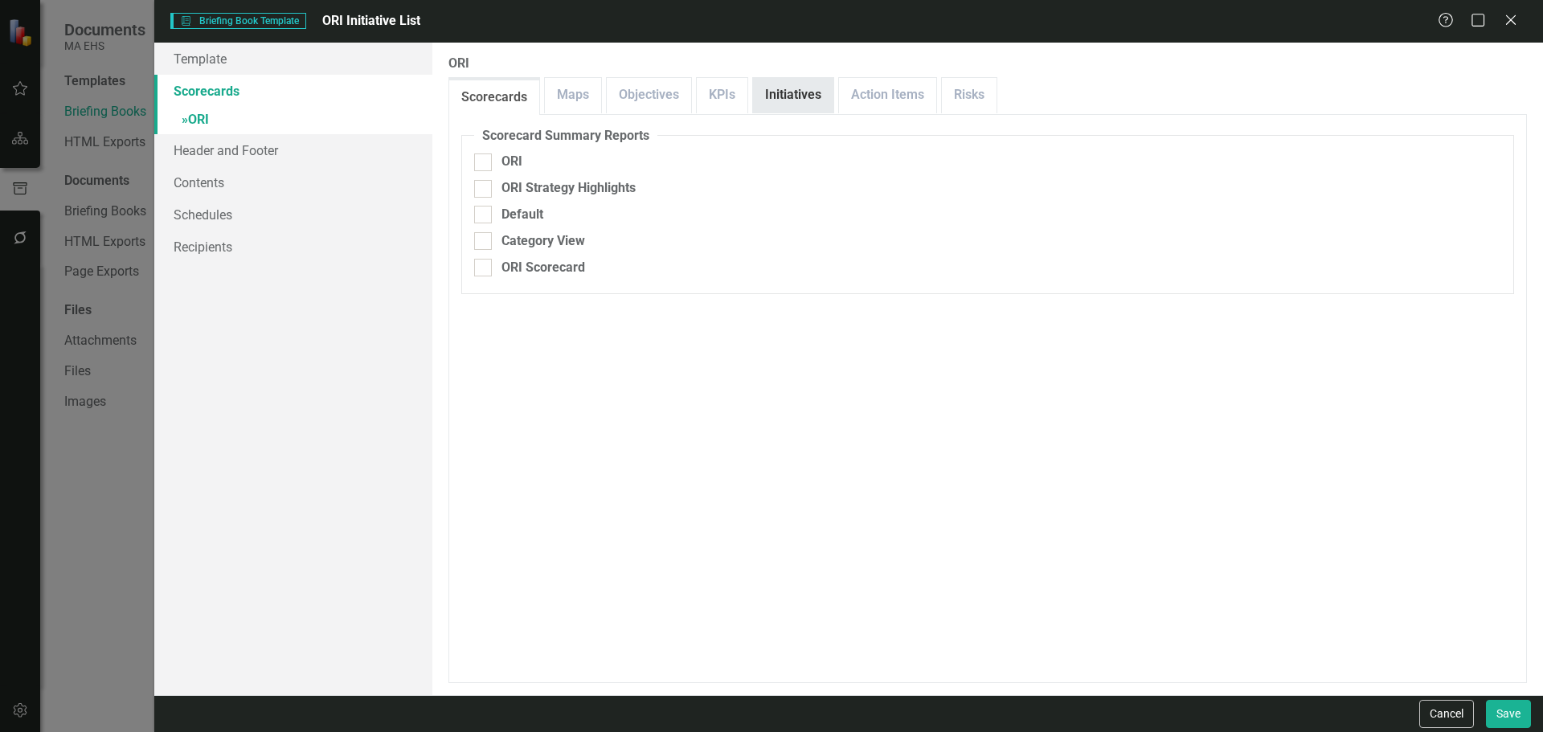
click at [798, 96] on link "Initiatives" at bounding box center [793, 95] width 80 height 35
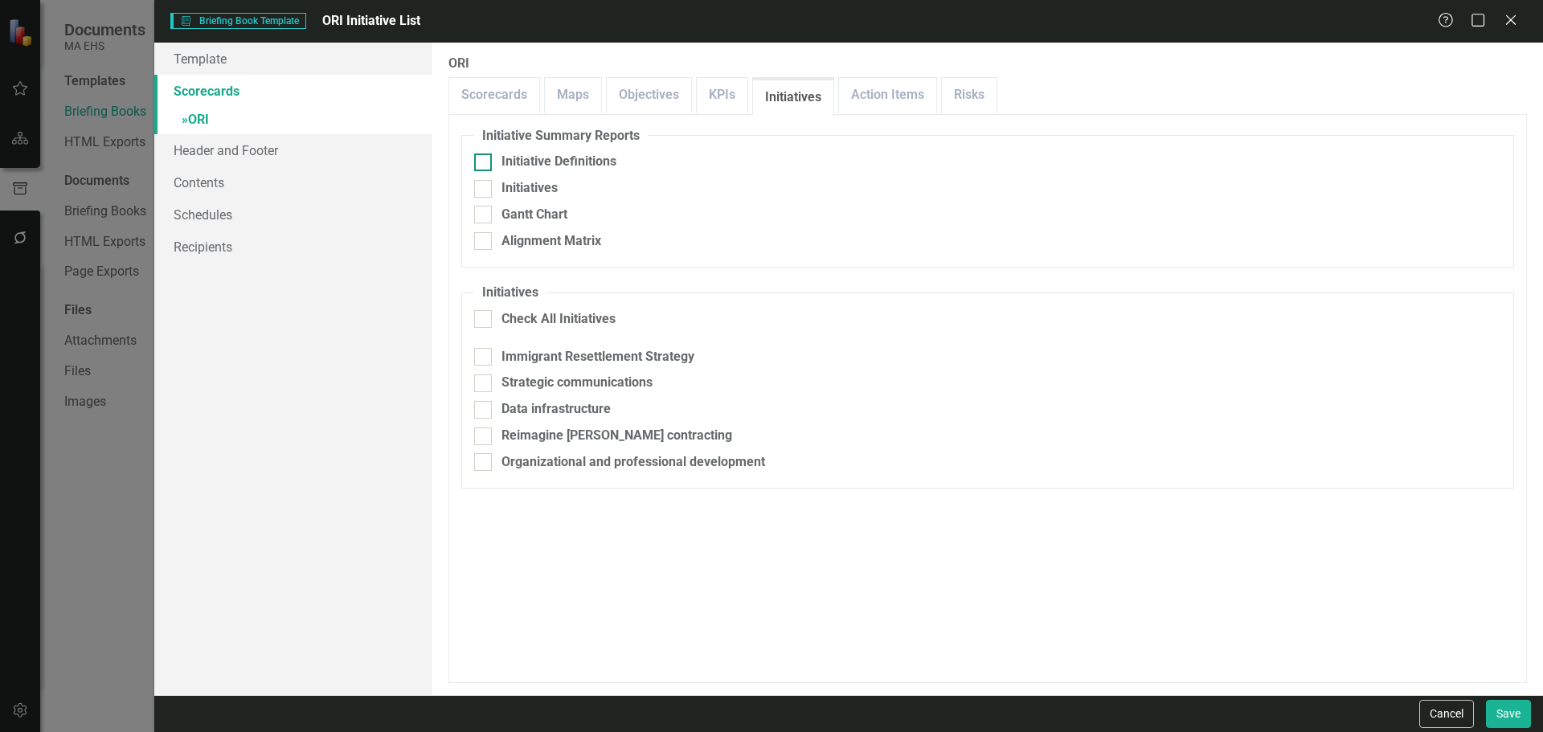
click at [555, 158] on div "Initiative Definitions" at bounding box center [559, 162] width 115 height 18
click at [485, 158] on input "Initiative Definitions" at bounding box center [479, 159] width 10 height 10
checkbox input "true"
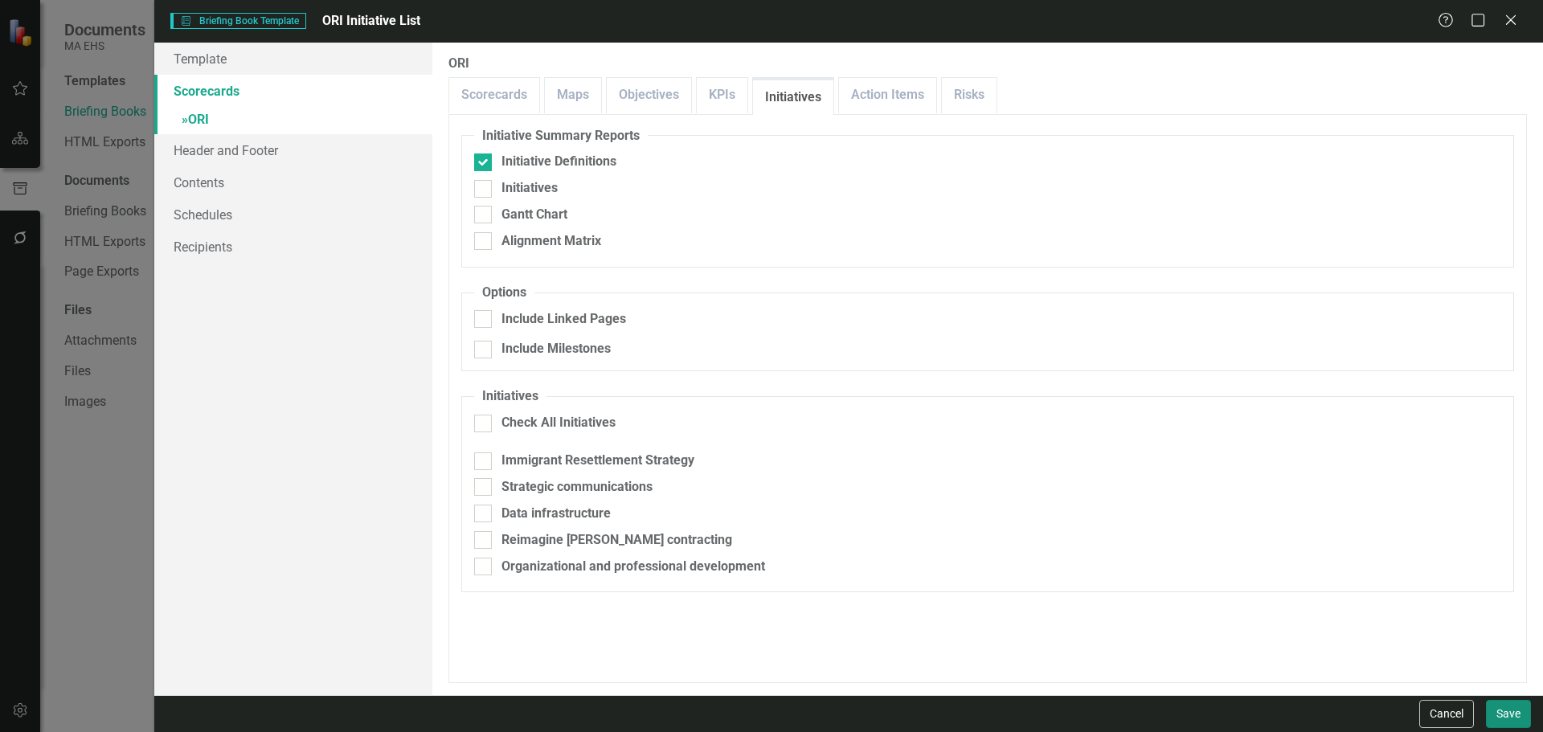
click at [1519, 715] on button "Save" at bounding box center [1508, 714] width 45 height 28
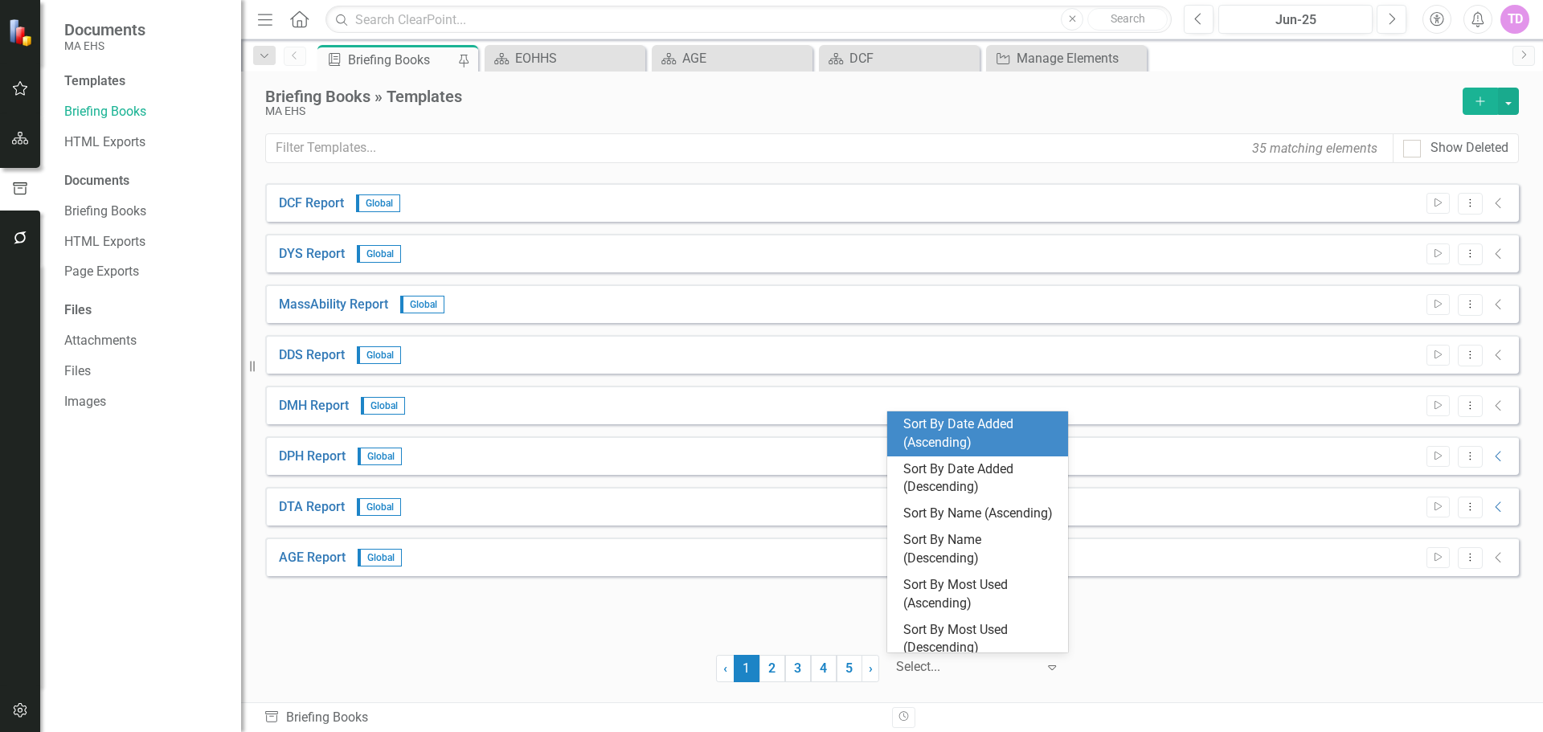
click at [1067, 670] on div "Expand" at bounding box center [1056, 667] width 24 height 29
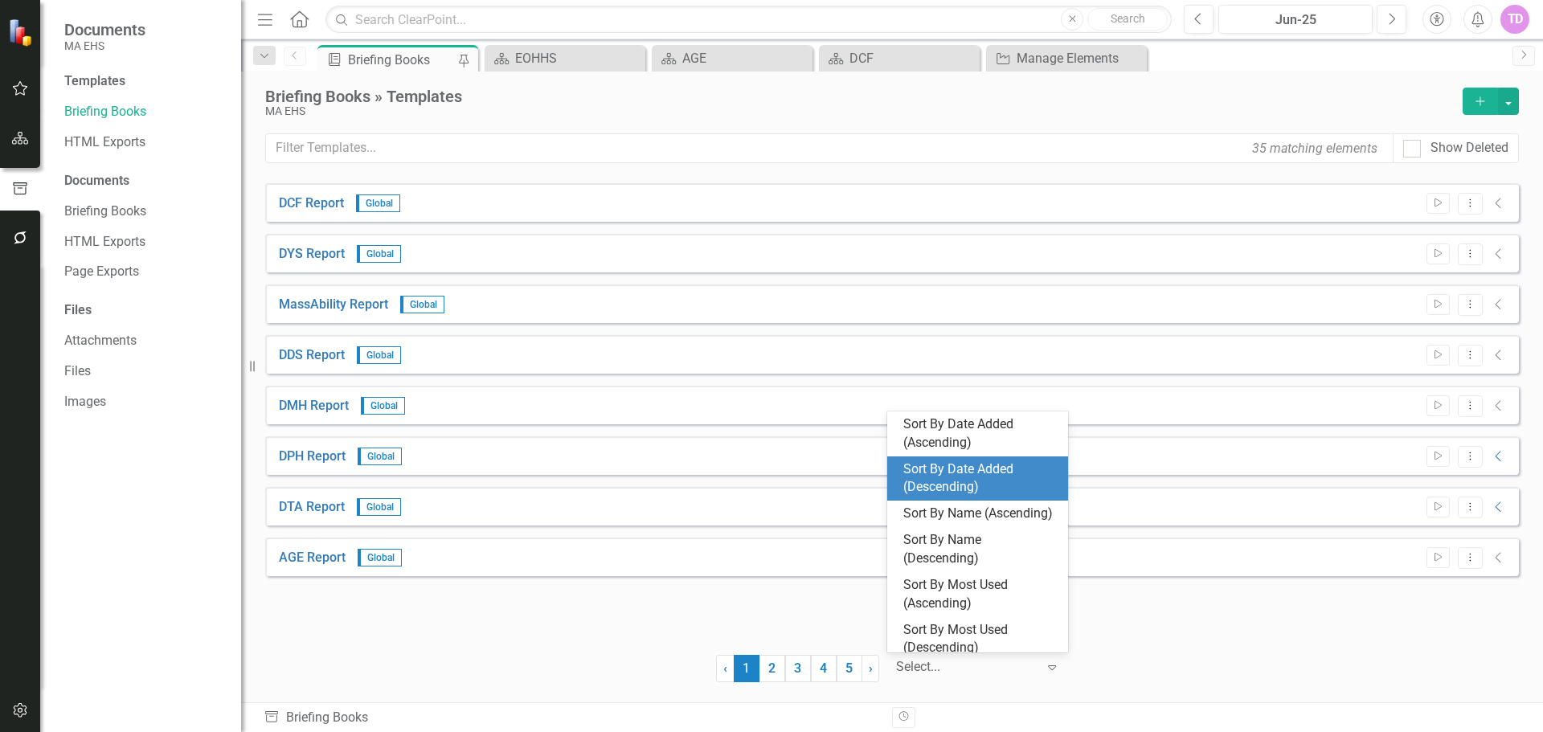
click at [989, 471] on div "Sort By Date Added (Descending)" at bounding box center [981, 479] width 155 height 37
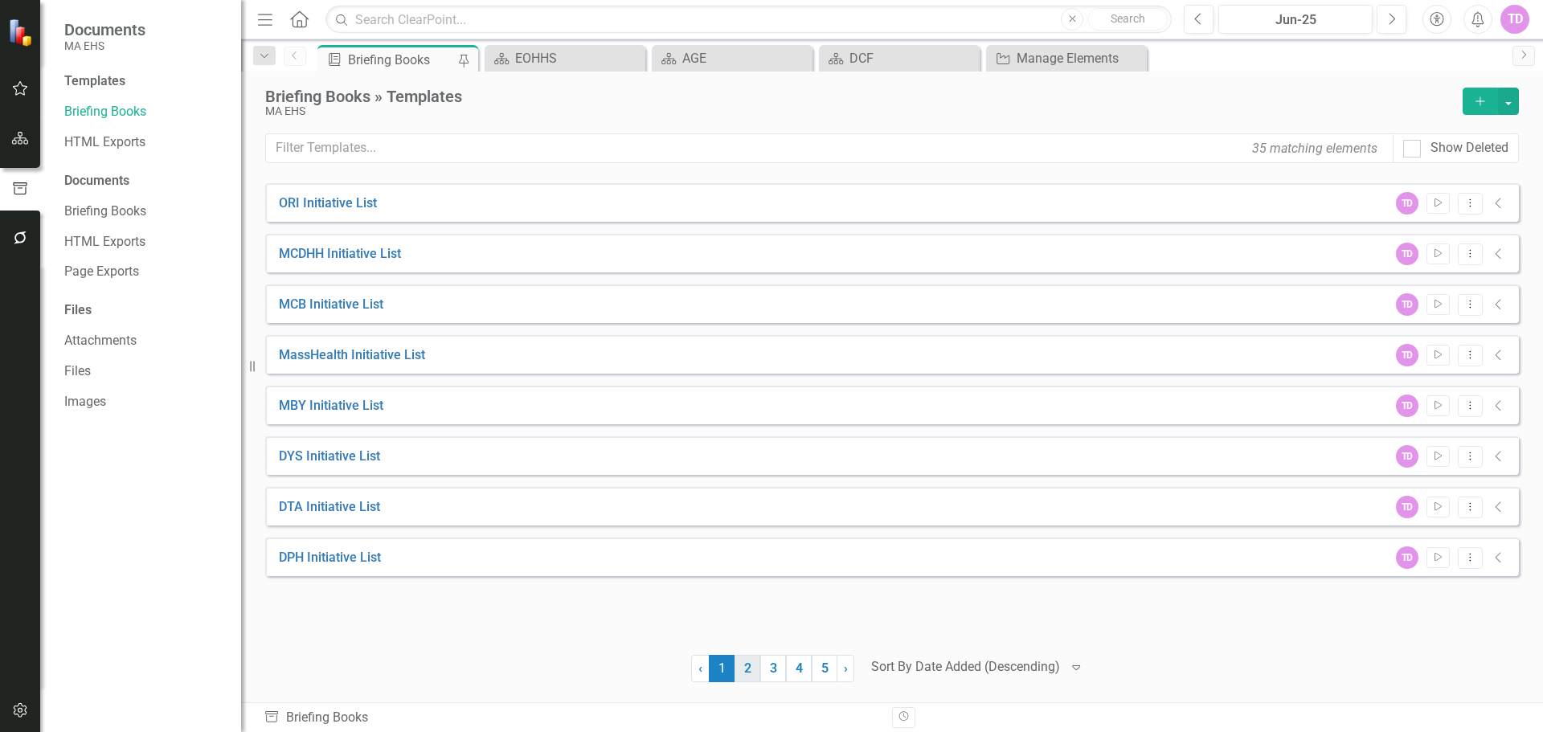
click at [752, 676] on link "2" at bounding box center [748, 668] width 26 height 27
click at [1444, 300] on icon "Start" at bounding box center [1439, 305] width 12 height 10
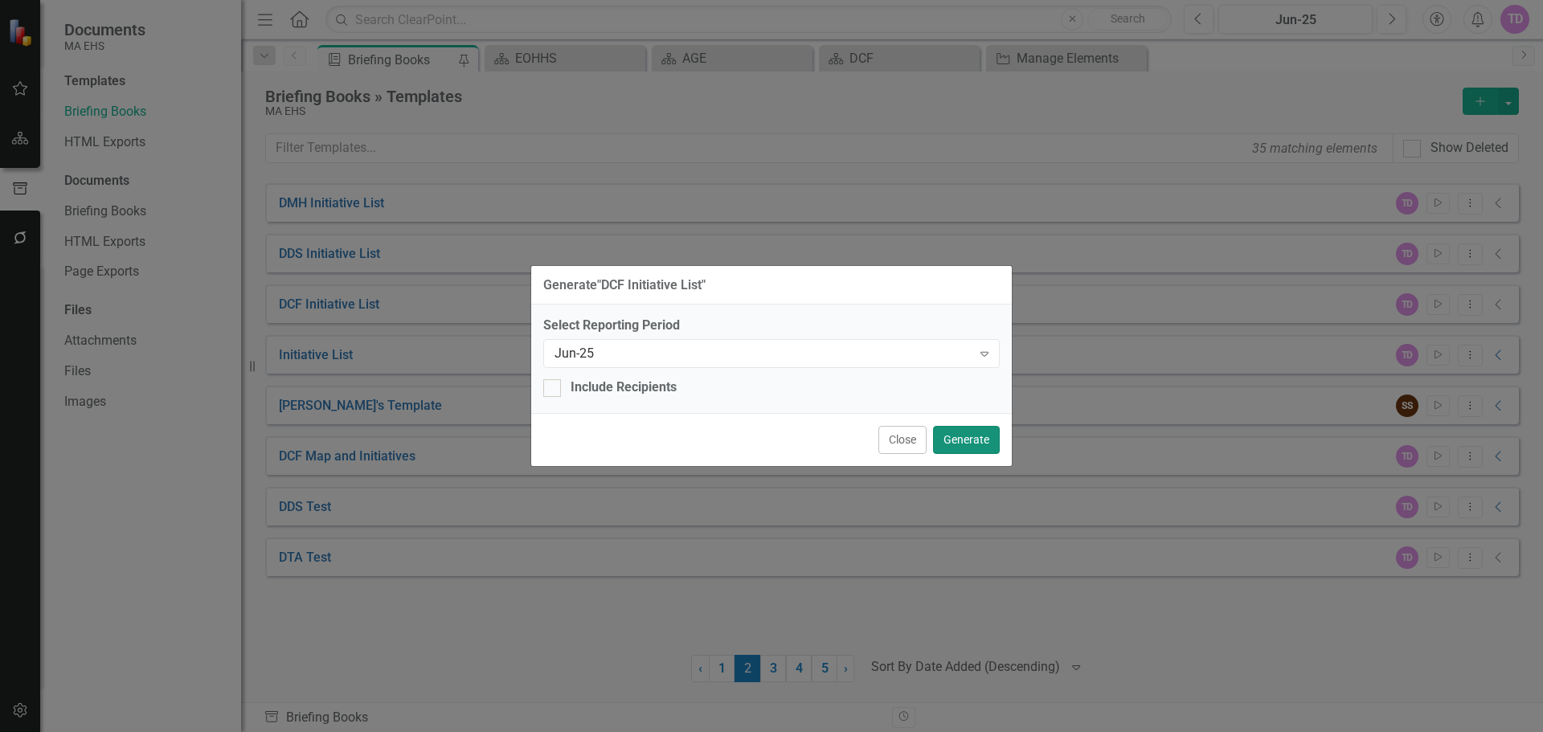
click at [966, 441] on button "Generate" at bounding box center [966, 440] width 67 height 28
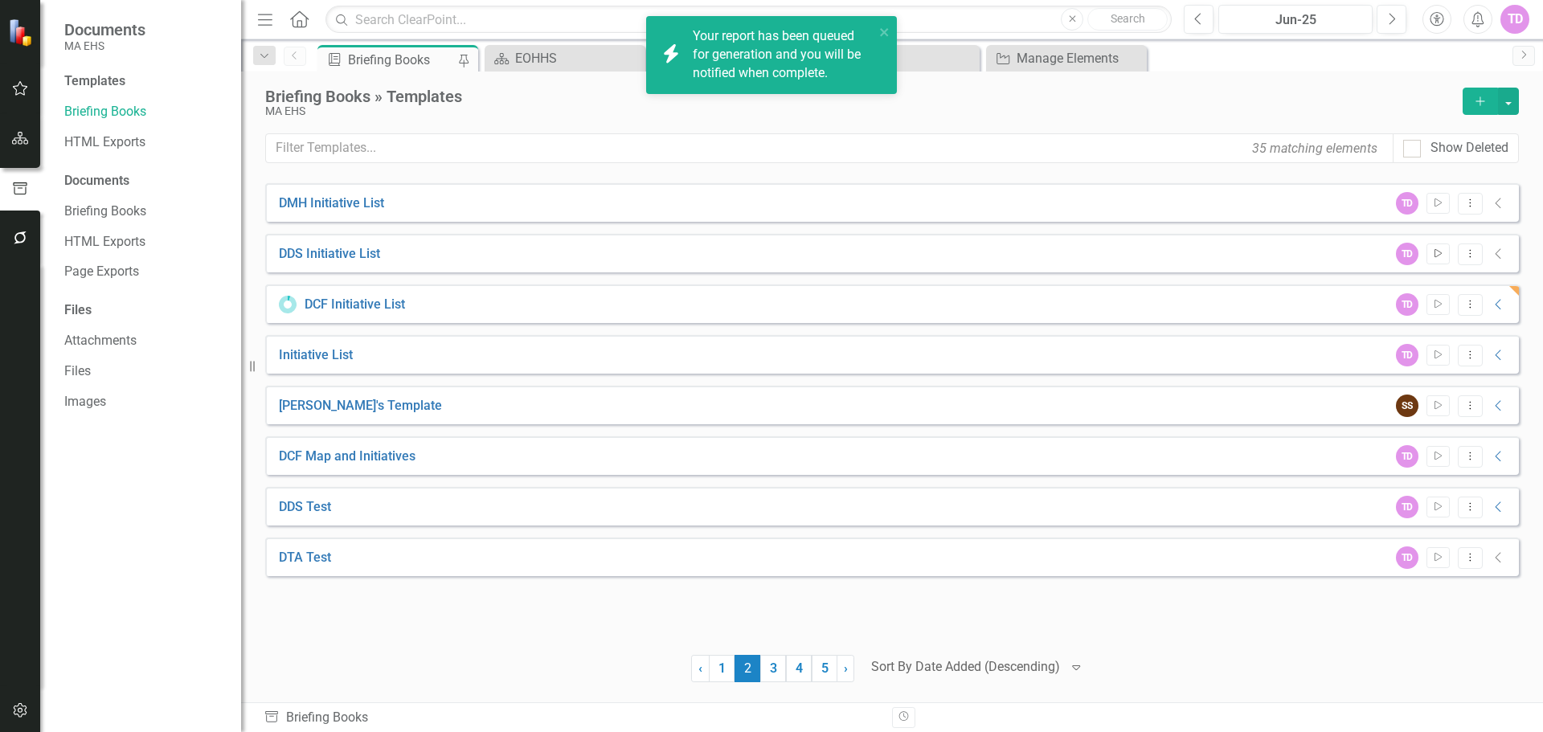
click at [1433, 253] on icon "Start" at bounding box center [1439, 254] width 12 height 10
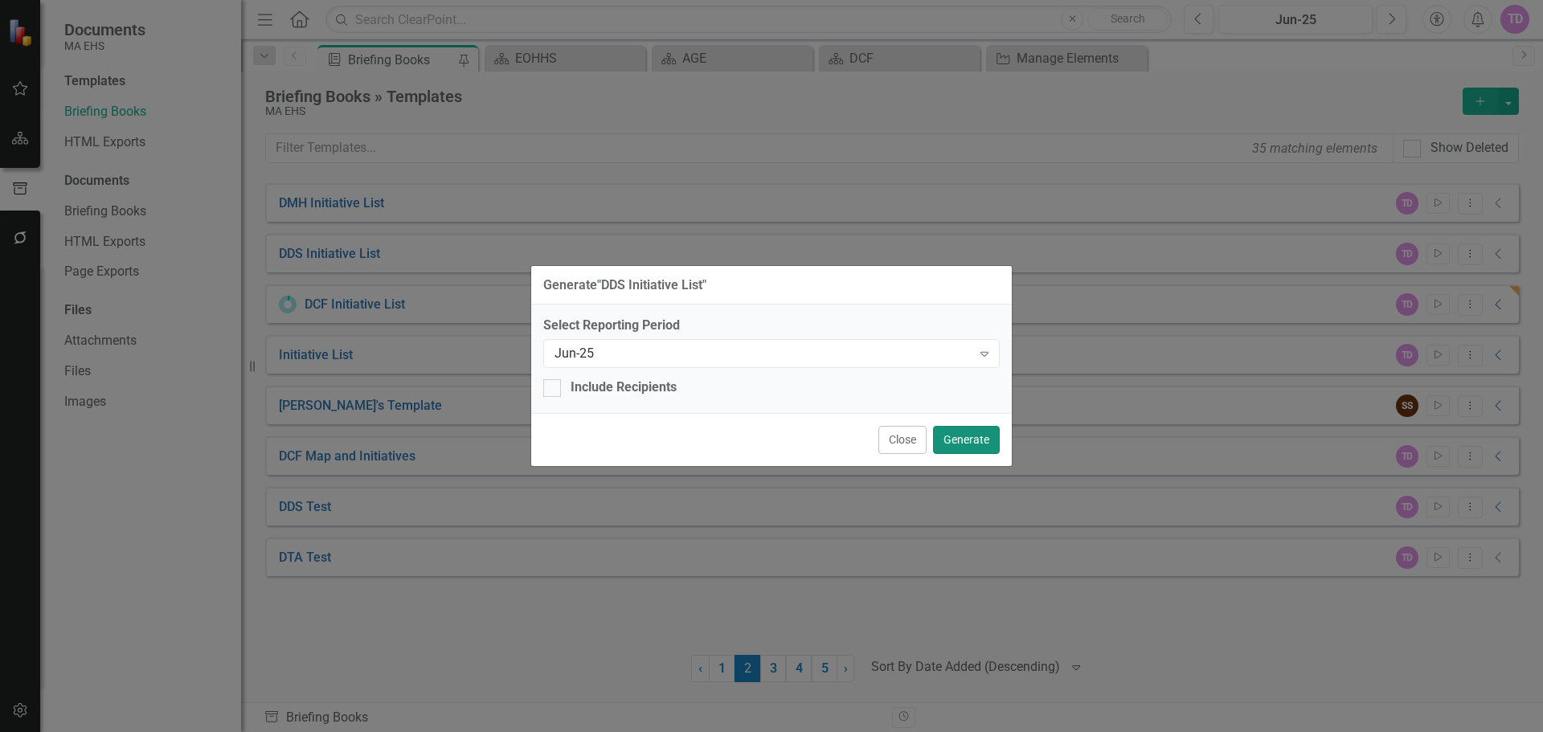
click at [977, 448] on button "Generate" at bounding box center [966, 440] width 67 height 28
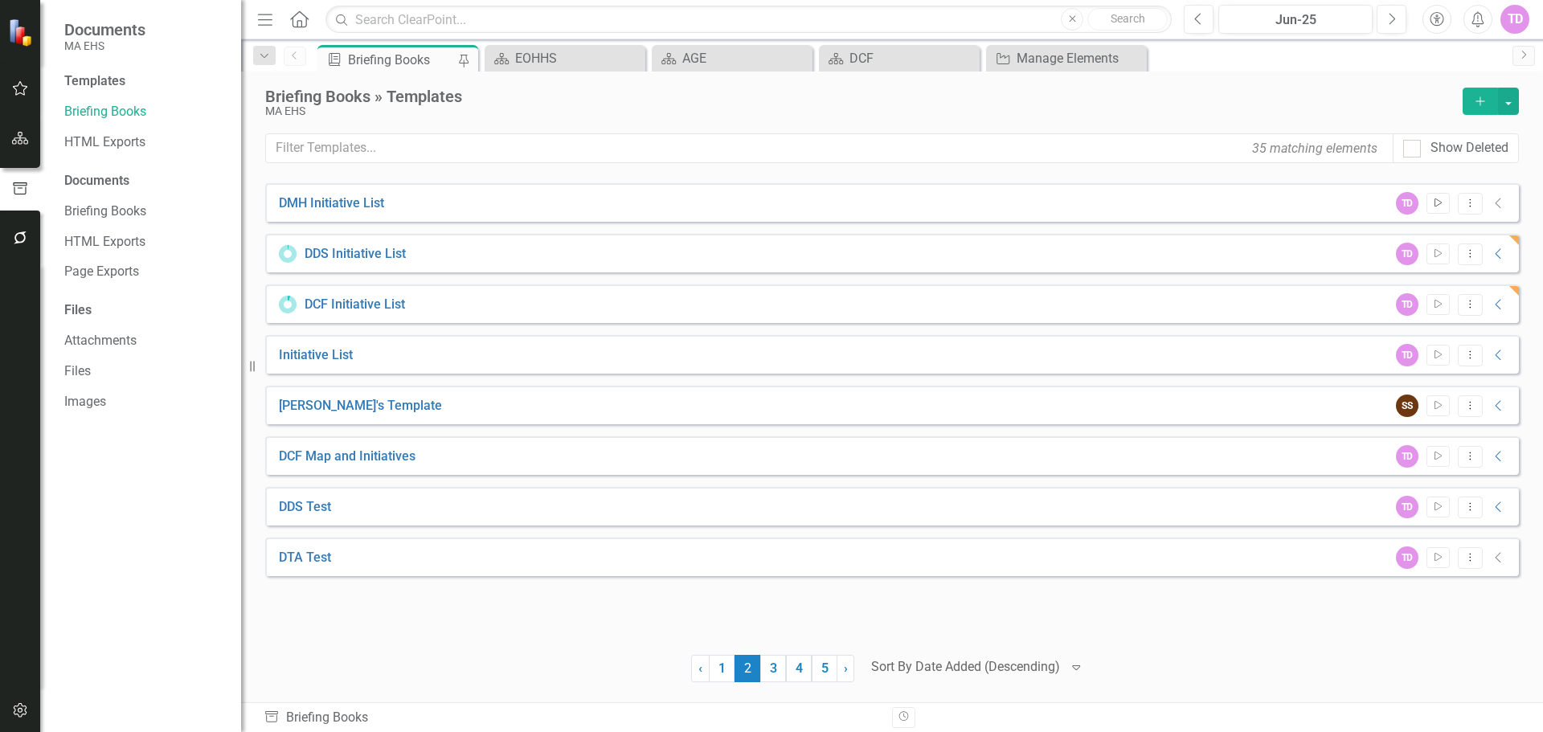
click at [1443, 207] on icon "Start" at bounding box center [1439, 204] width 12 height 10
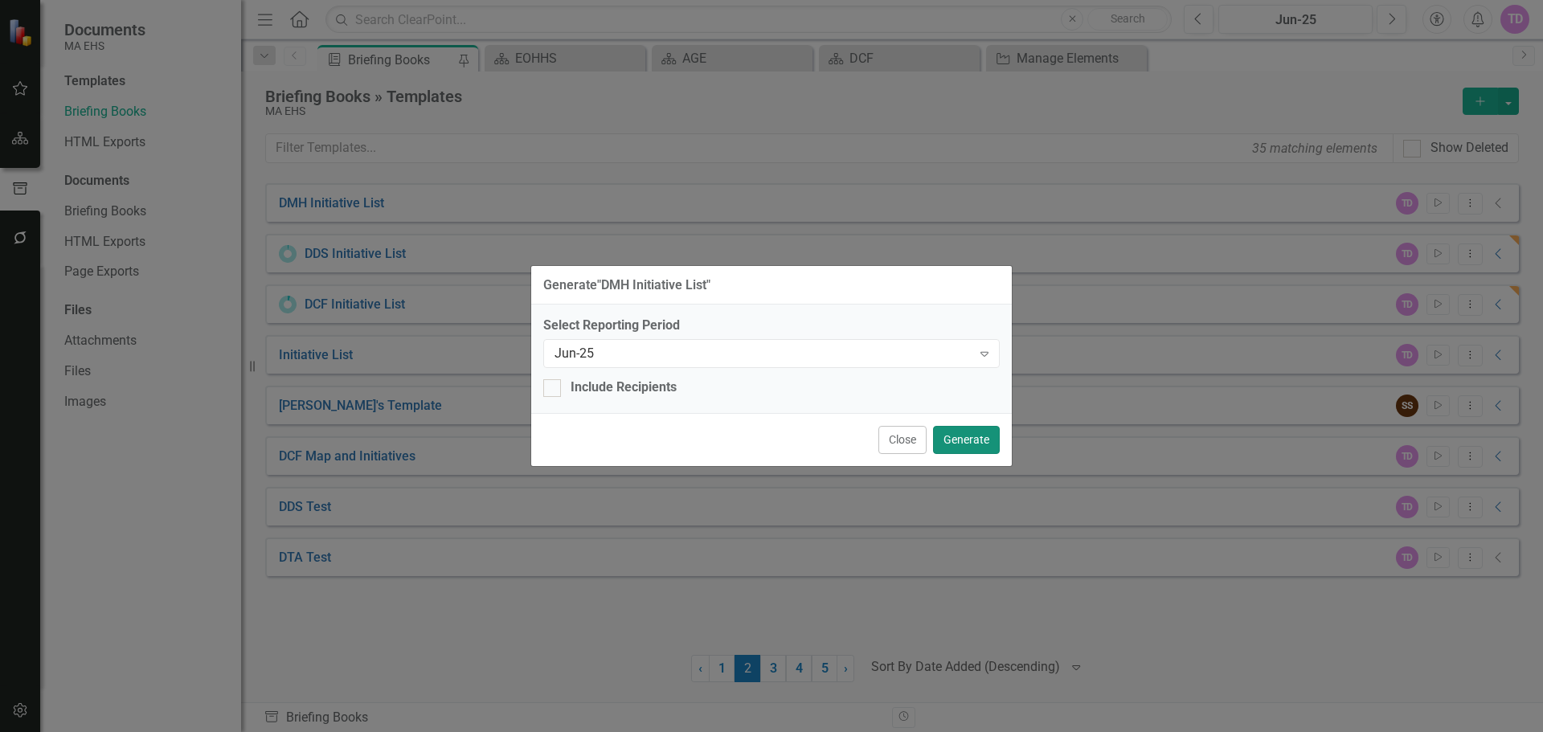
click at [977, 445] on button "Generate" at bounding box center [966, 440] width 67 height 28
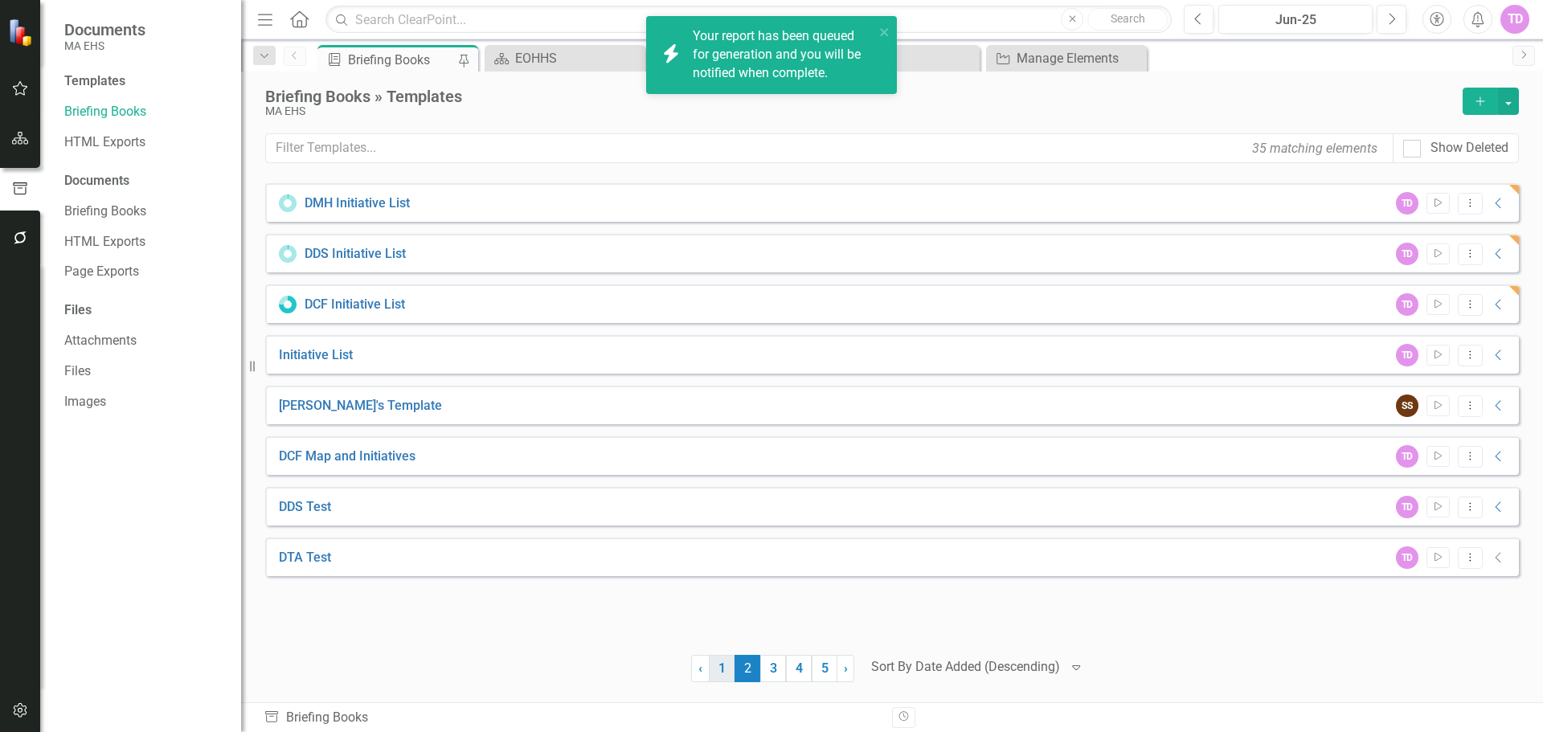
click at [719, 671] on link "1" at bounding box center [722, 668] width 26 height 27
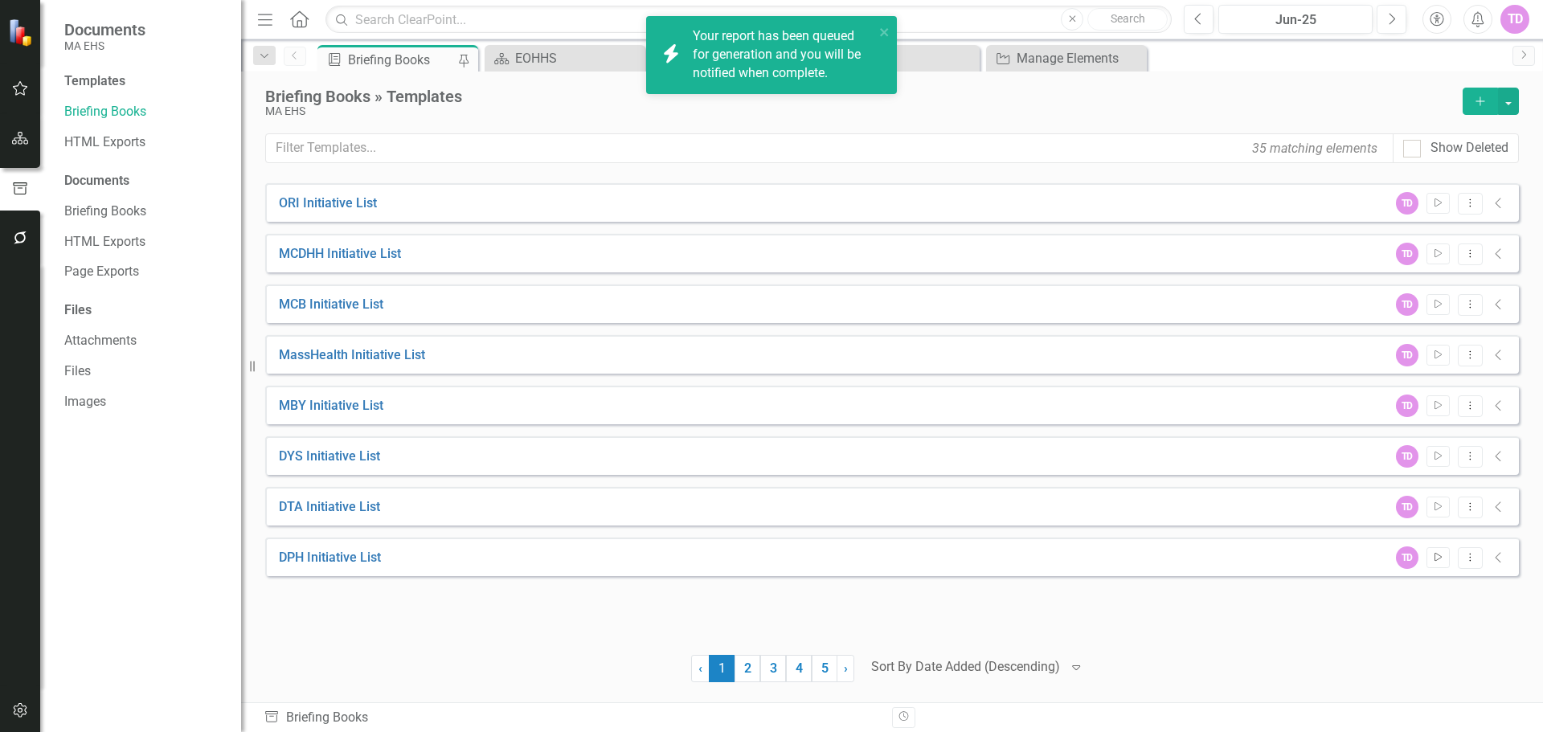
click at [1434, 551] on button "Start" at bounding box center [1438, 557] width 23 height 21
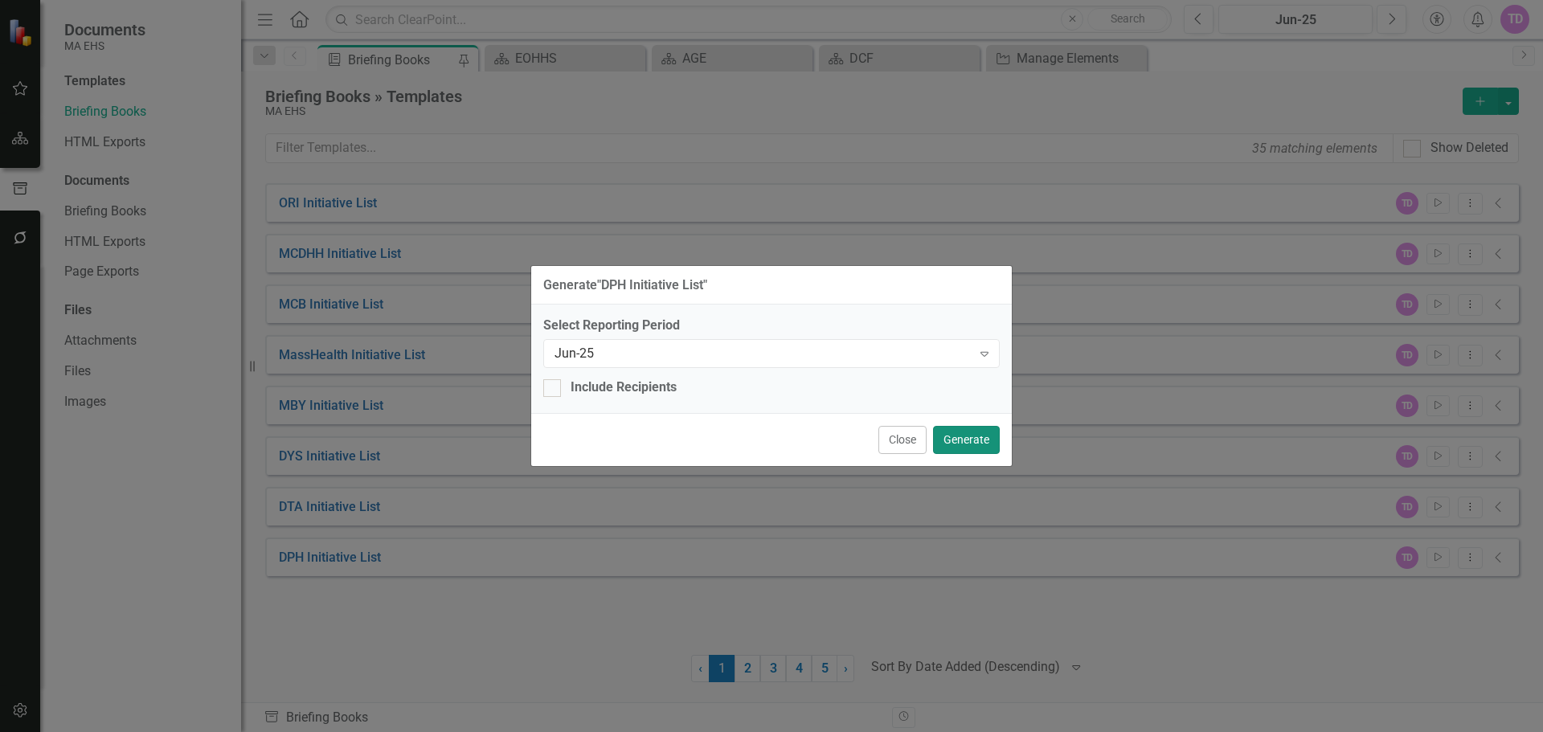
click at [986, 449] on button "Generate" at bounding box center [966, 440] width 67 height 28
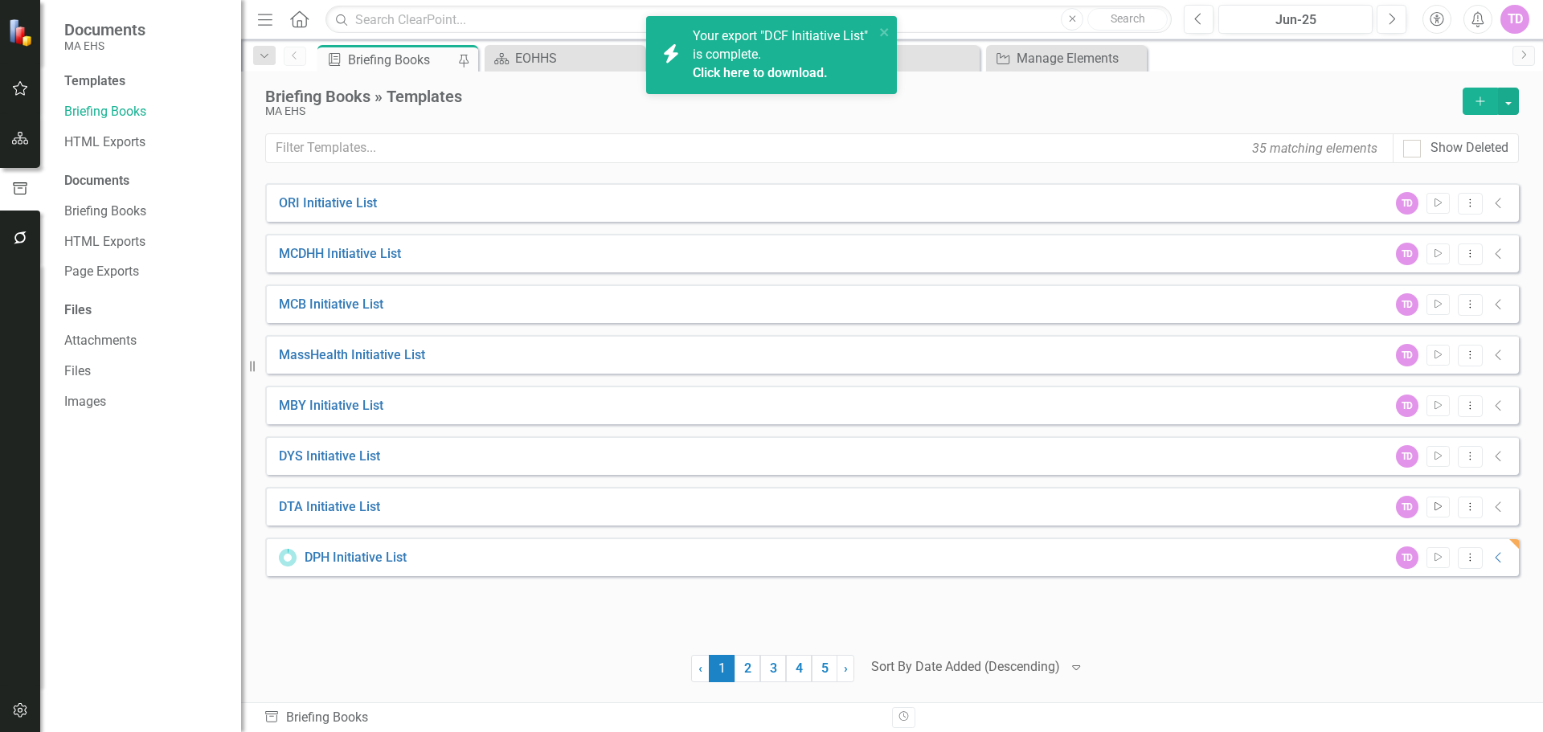
click at [1433, 502] on icon "Start" at bounding box center [1439, 507] width 12 height 10
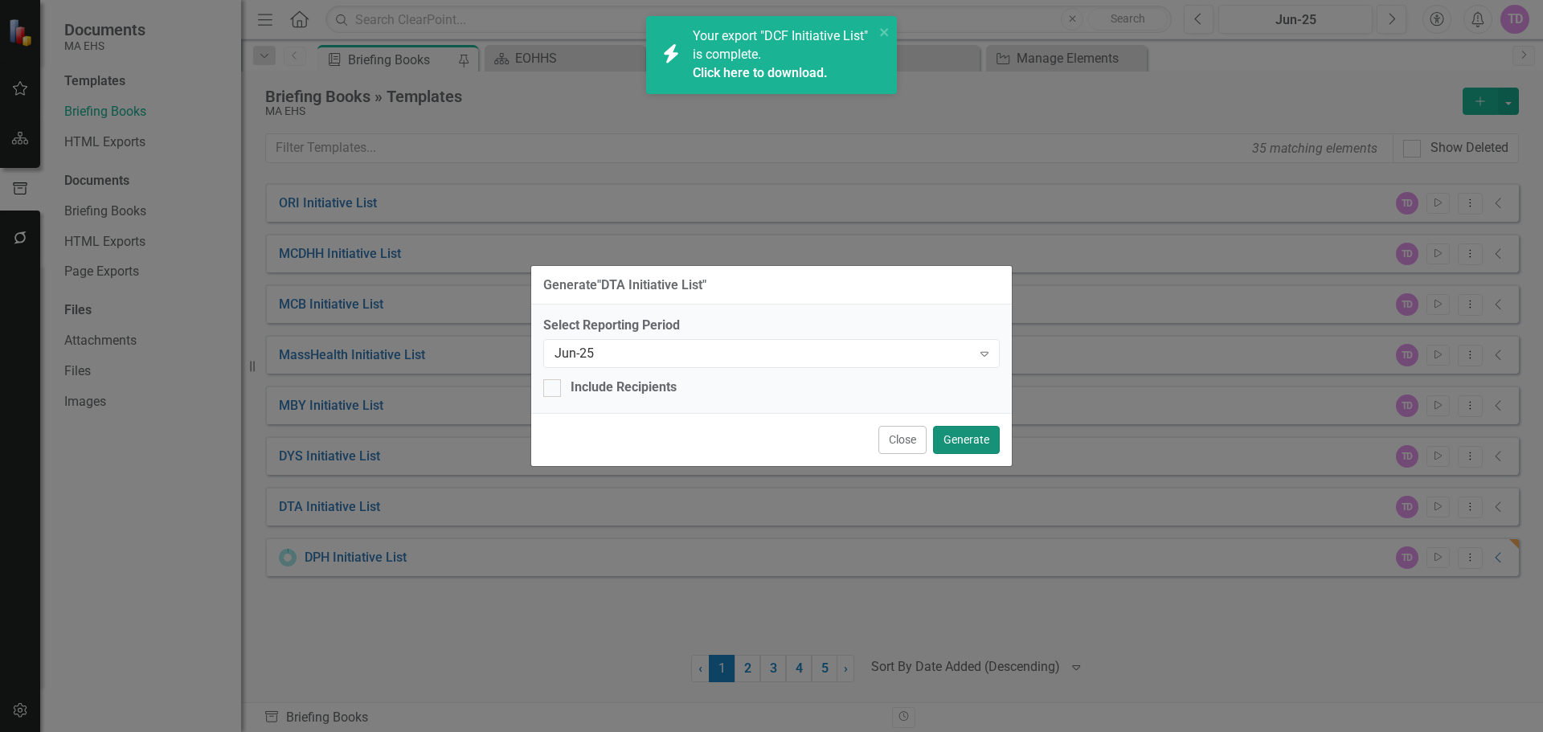
click at [970, 430] on button "Generate" at bounding box center [966, 440] width 67 height 28
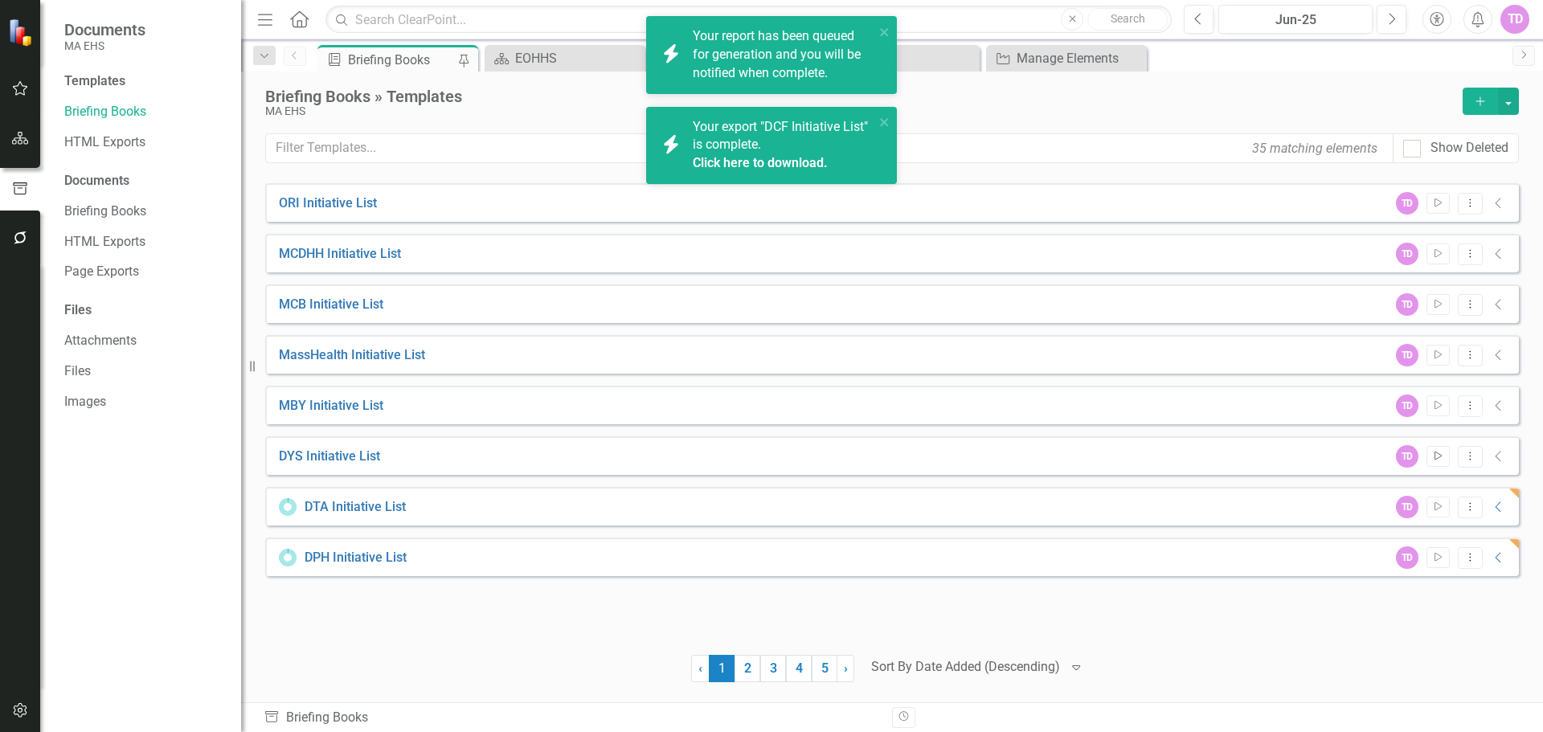
click at [1442, 452] on icon "Start" at bounding box center [1439, 457] width 12 height 10
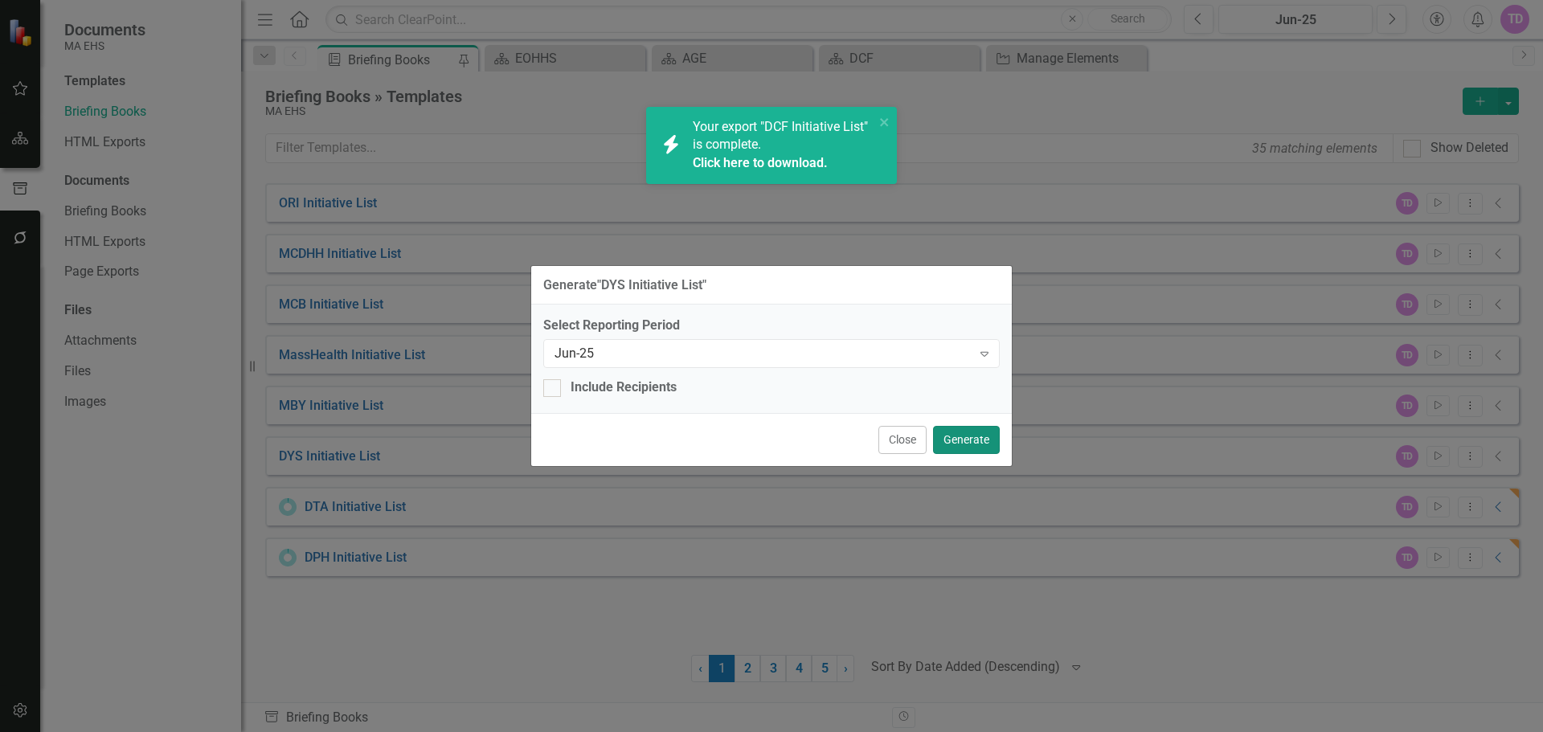
click at [974, 432] on button "Generate" at bounding box center [966, 440] width 67 height 28
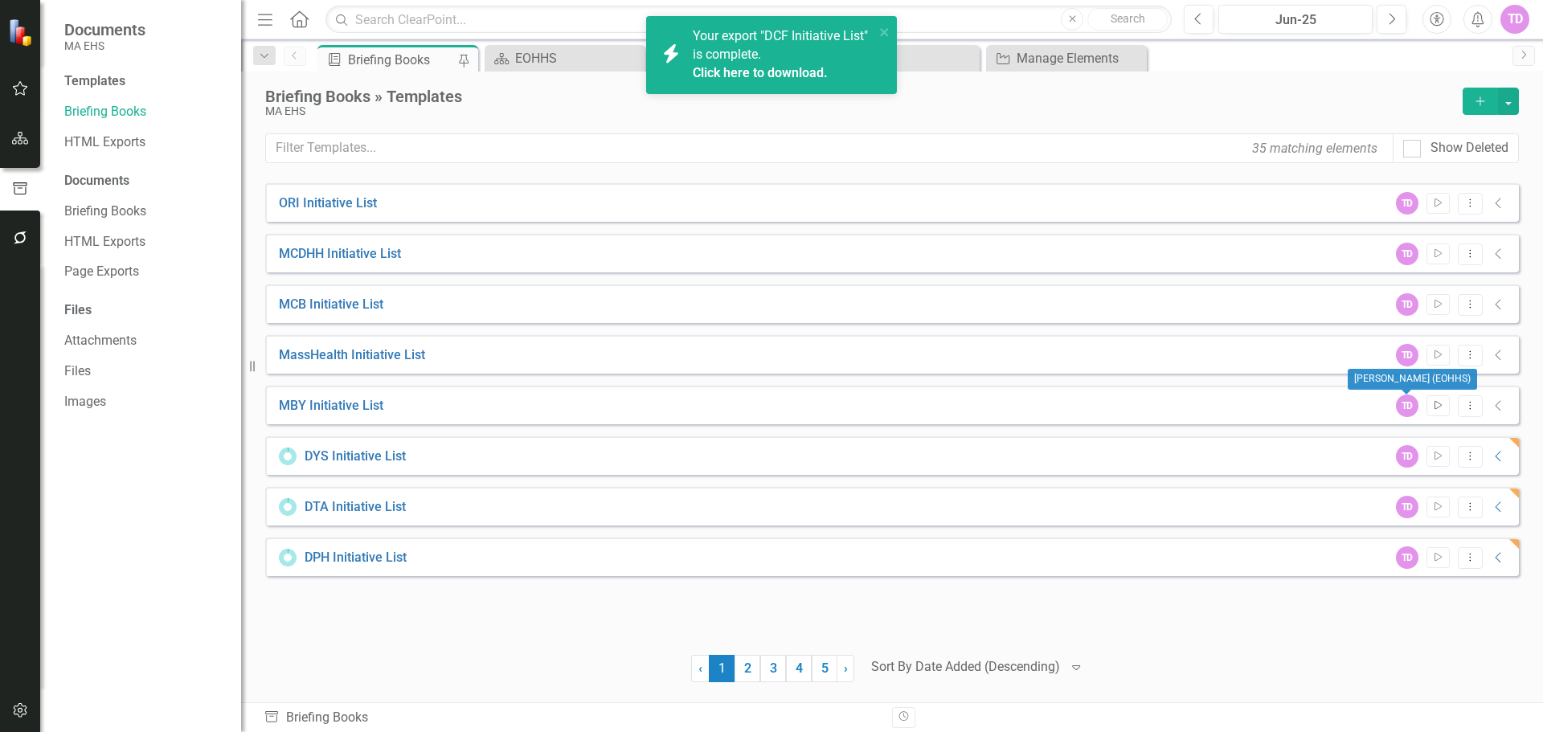
click at [1438, 396] on button "Start" at bounding box center [1438, 406] width 23 height 21
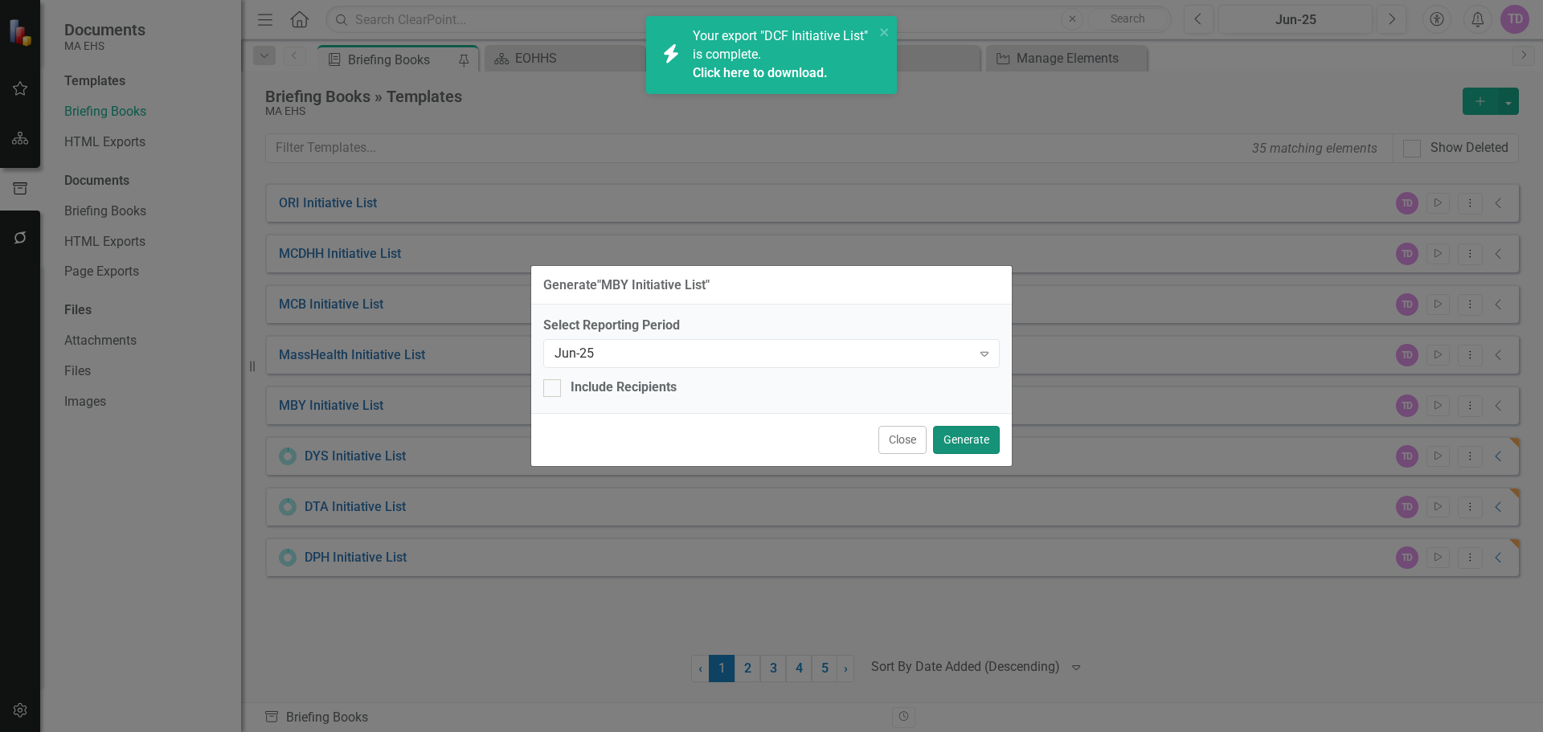
click at [956, 437] on button "Generate" at bounding box center [966, 440] width 67 height 28
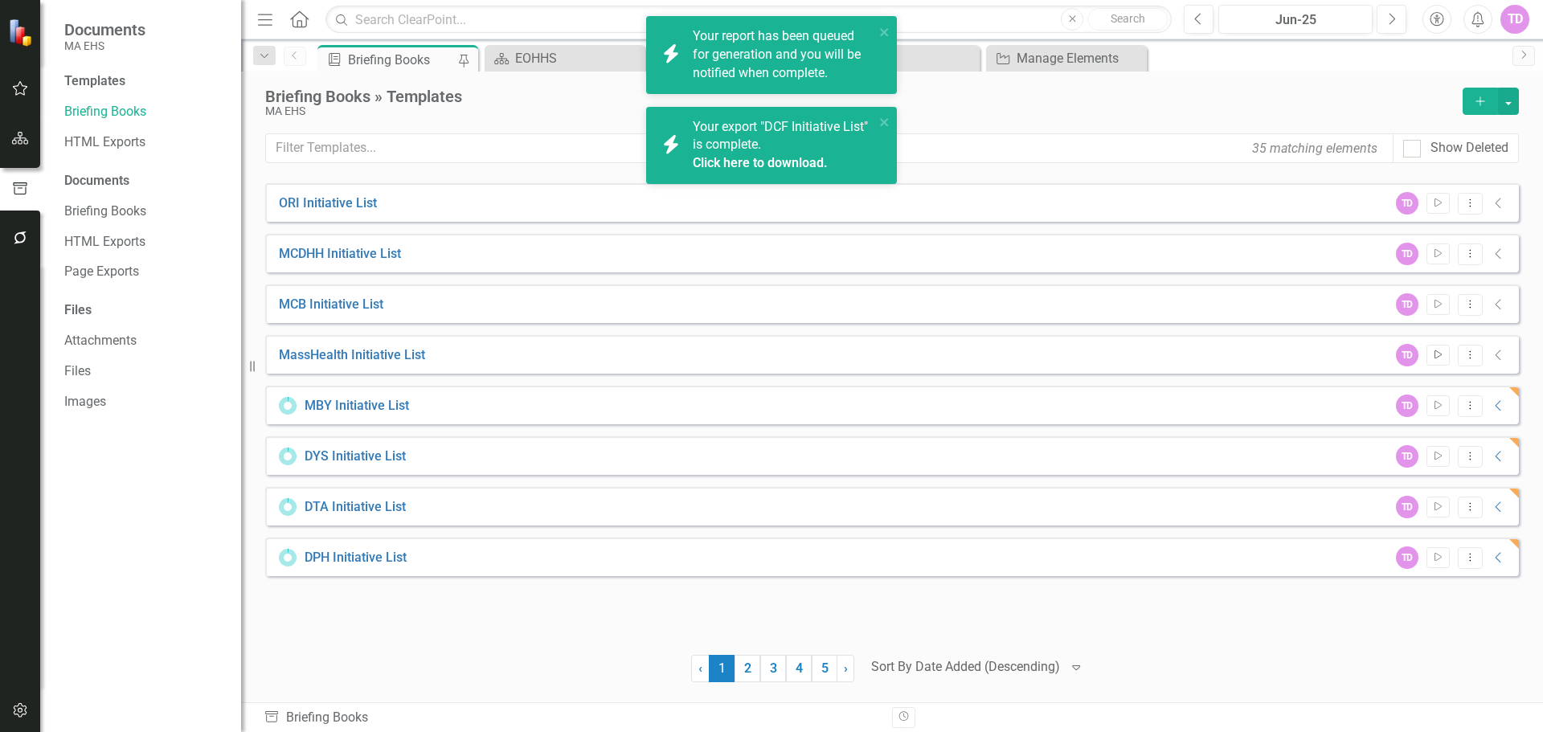
click at [1429, 353] on button "Start" at bounding box center [1438, 355] width 23 height 21
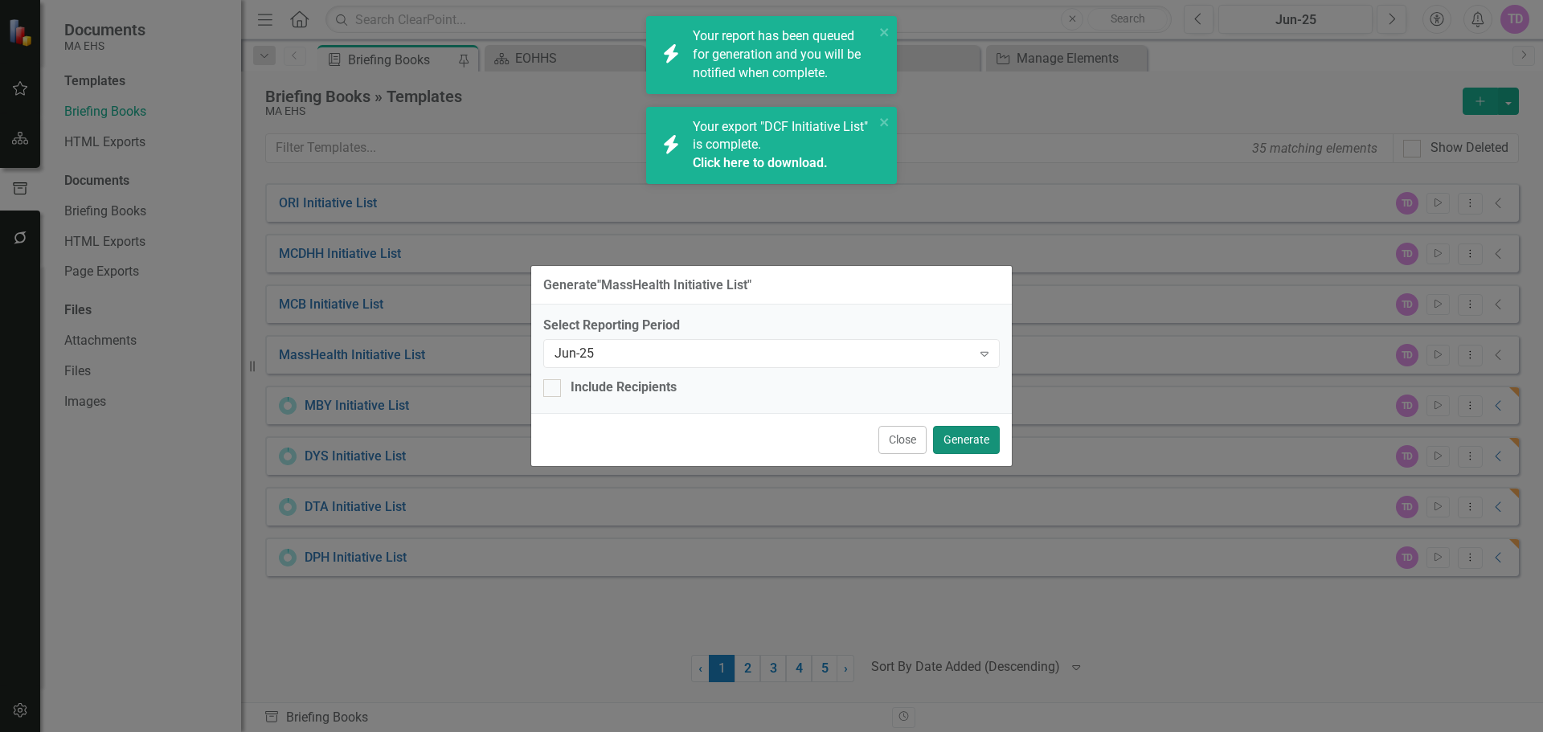
click at [958, 453] on button "Generate" at bounding box center [966, 440] width 67 height 28
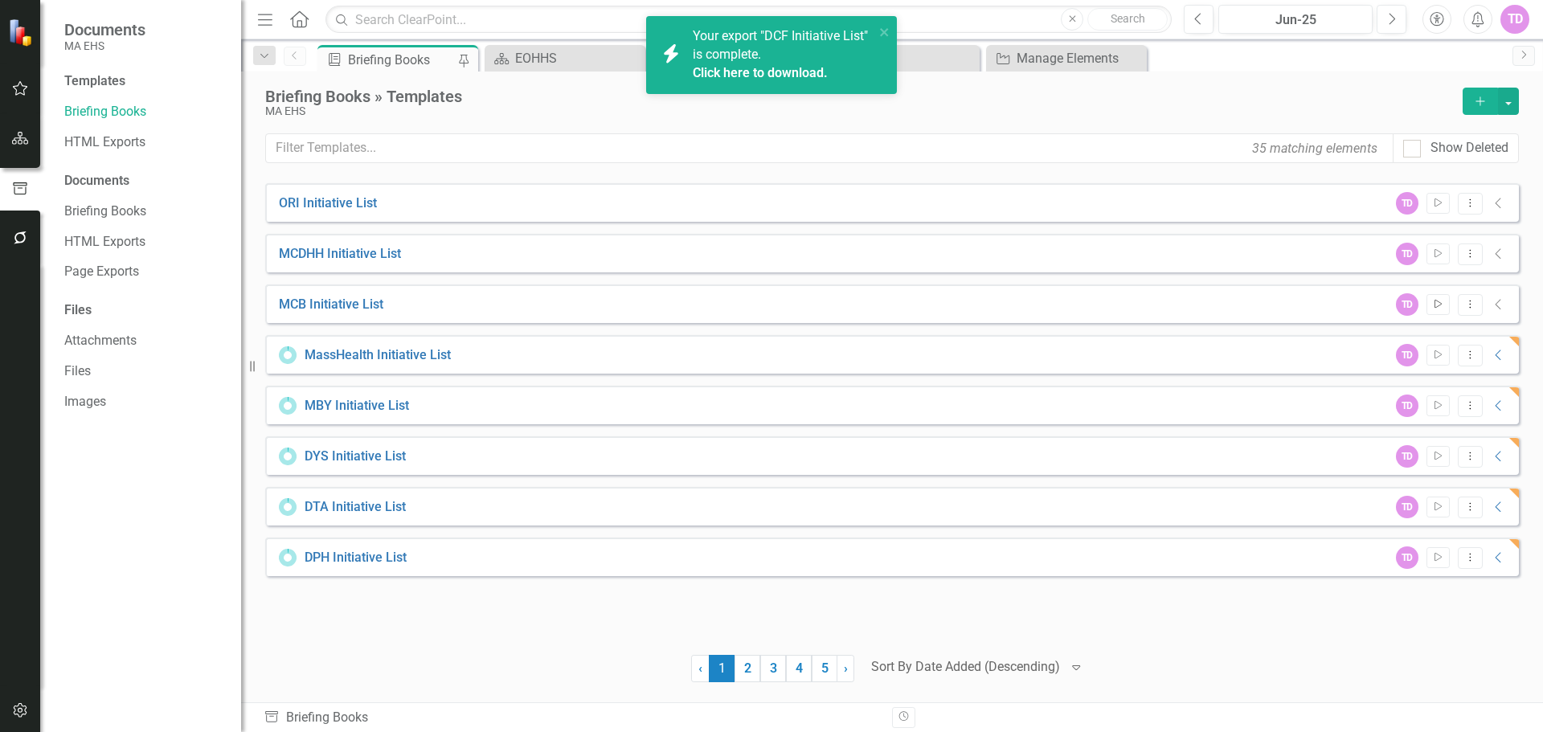
click at [1439, 309] on icon "Start" at bounding box center [1439, 305] width 12 height 10
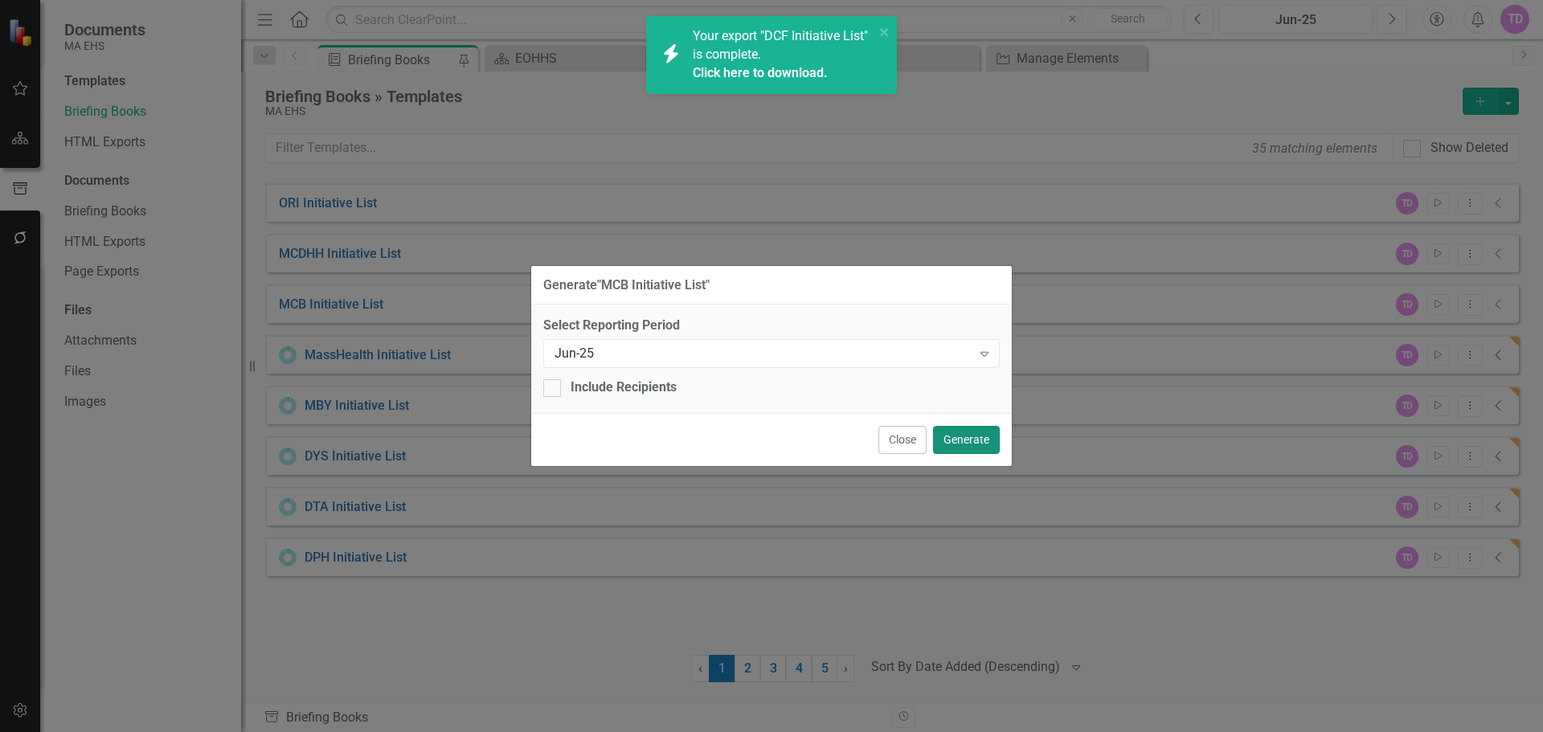
click at [962, 445] on button "Generate" at bounding box center [966, 440] width 67 height 28
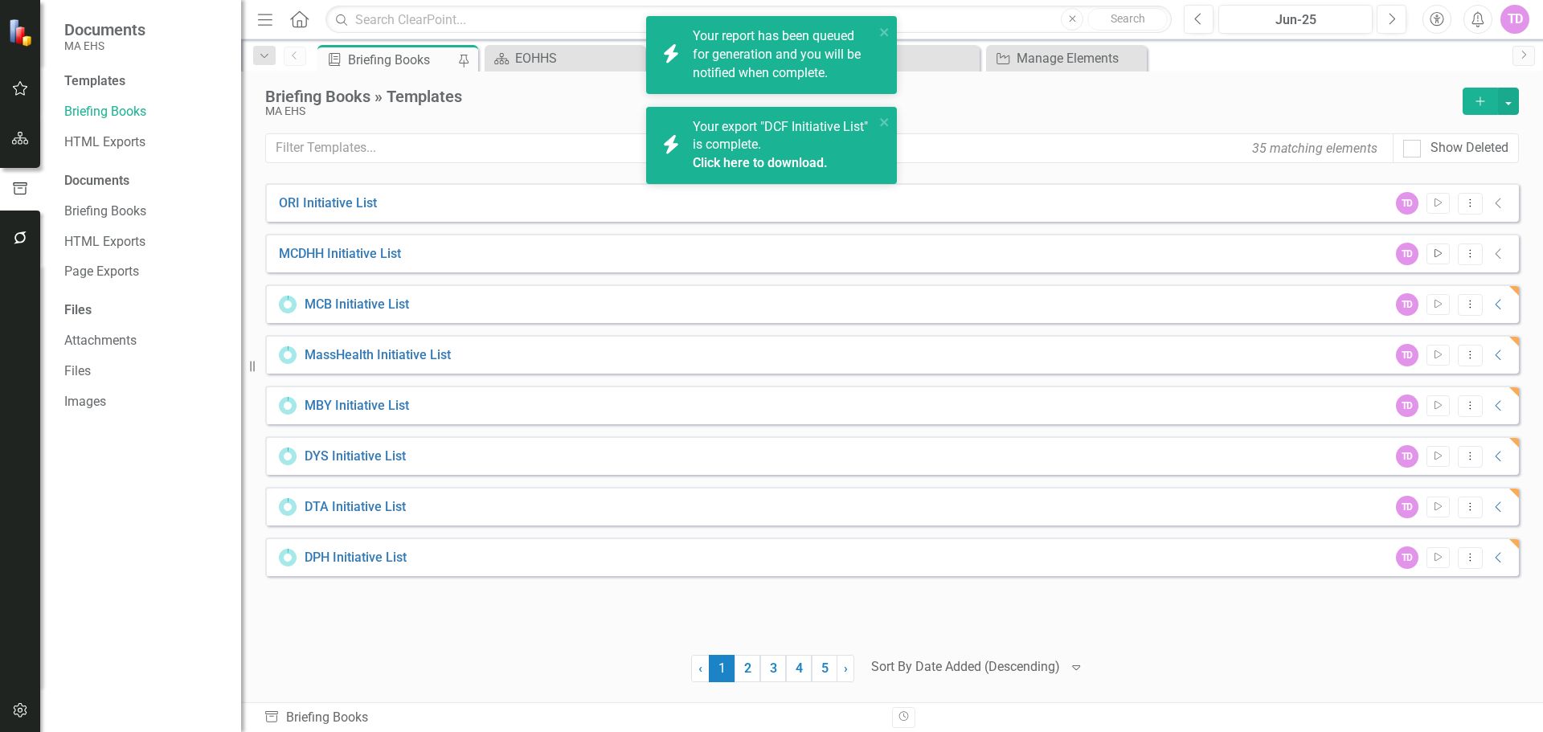
click at [1445, 252] on button "Start" at bounding box center [1438, 254] width 23 height 21
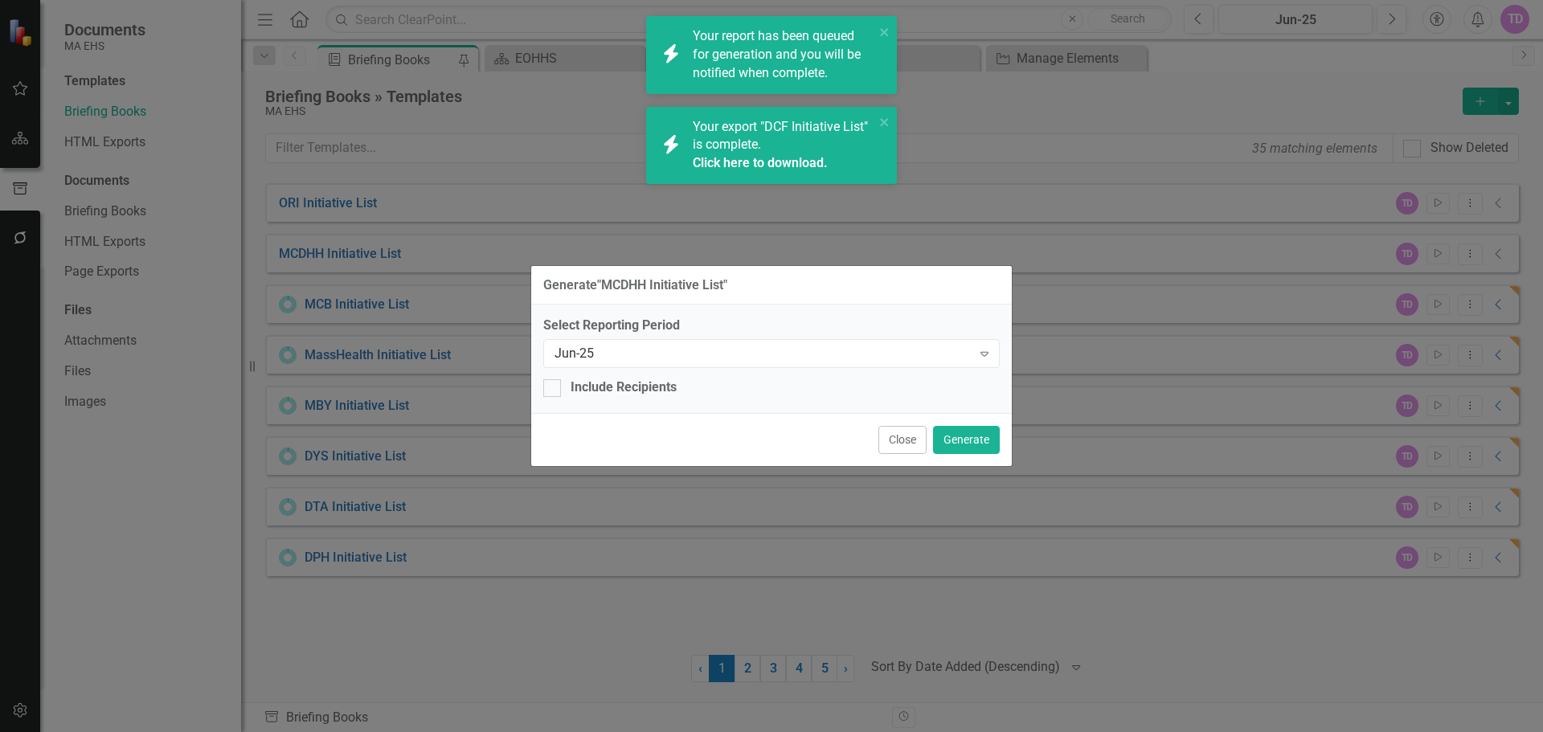
click at [1003, 439] on div "Close Generate" at bounding box center [771, 439] width 481 height 53
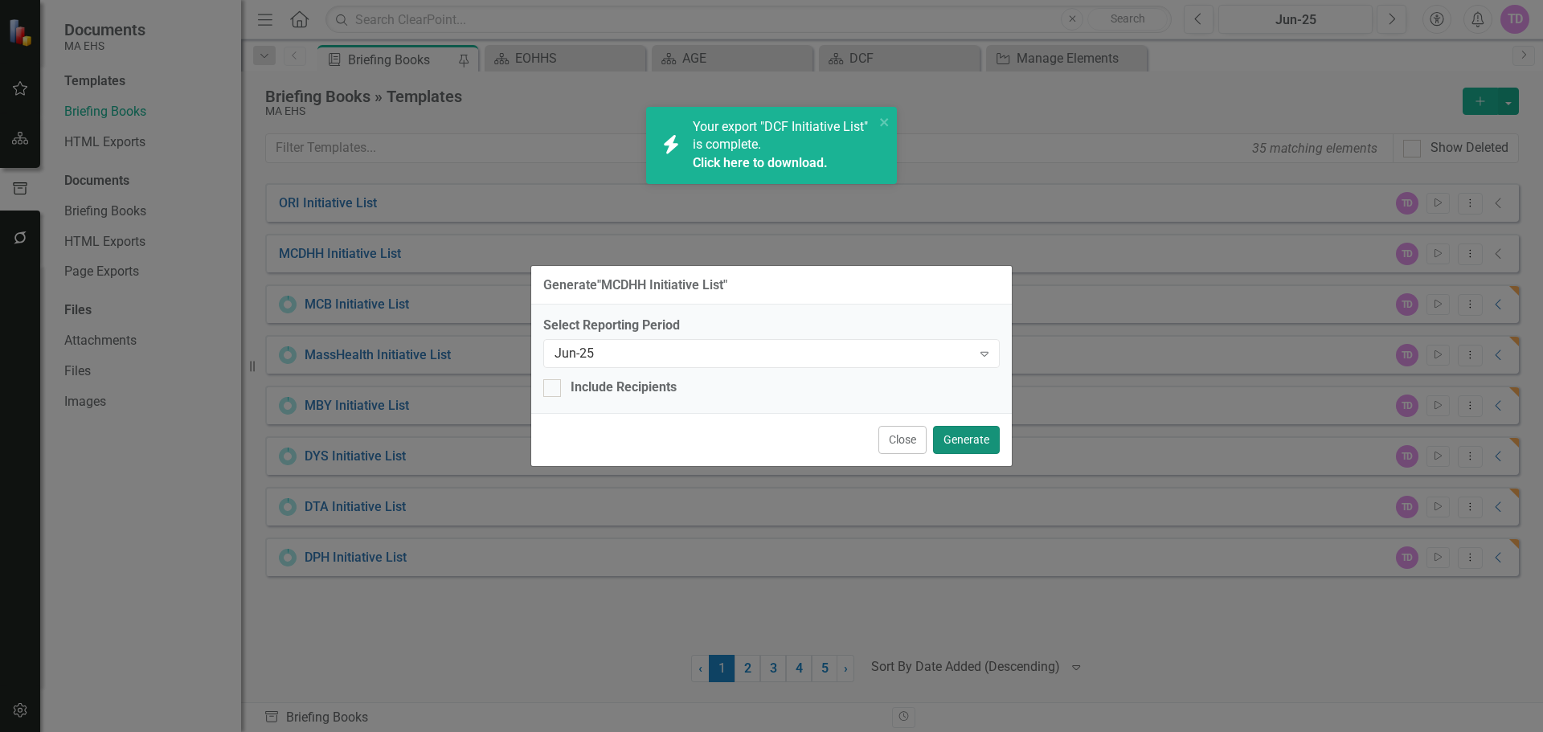
click at [969, 444] on button "Generate" at bounding box center [966, 440] width 67 height 28
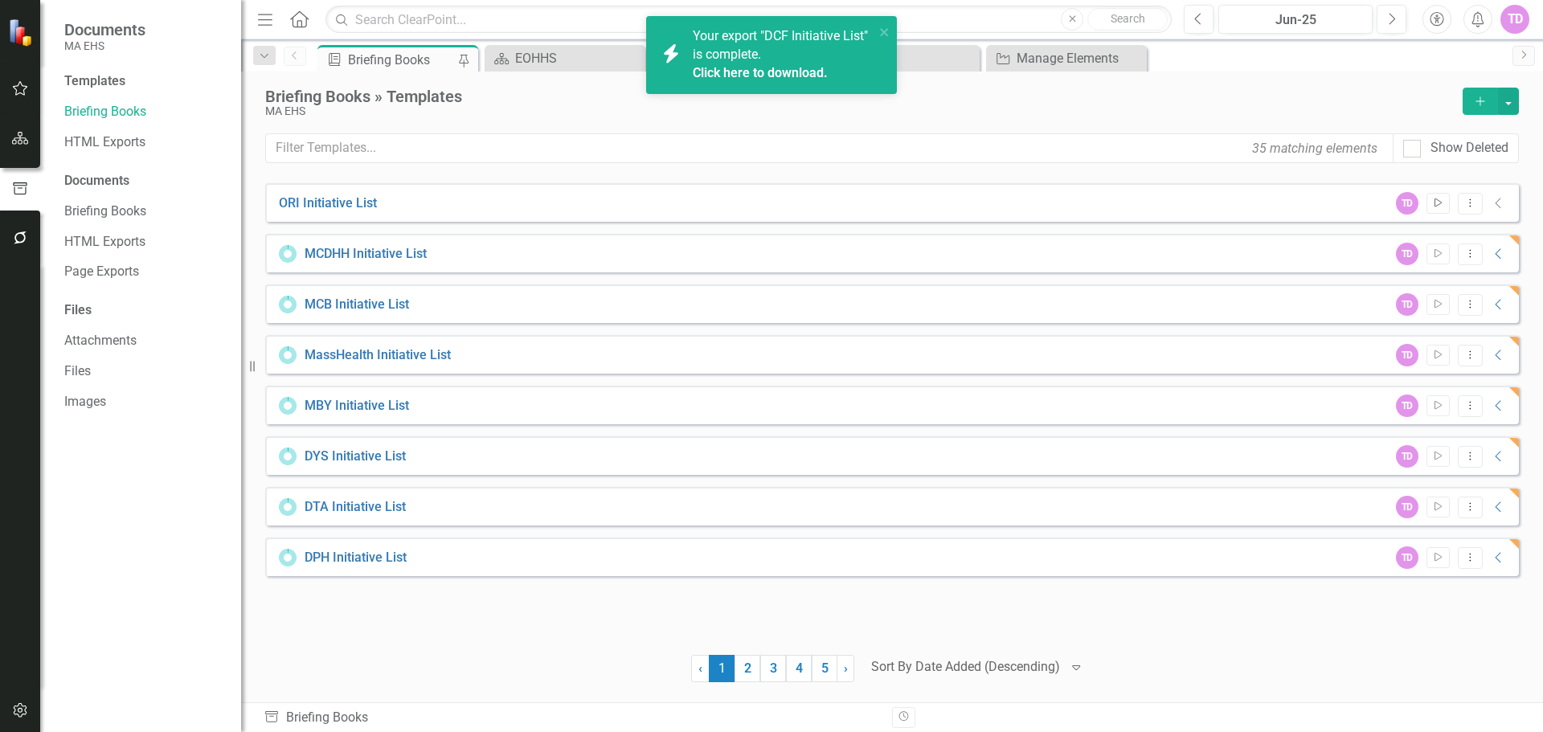
click at [1445, 205] on button "Start" at bounding box center [1438, 203] width 23 height 21
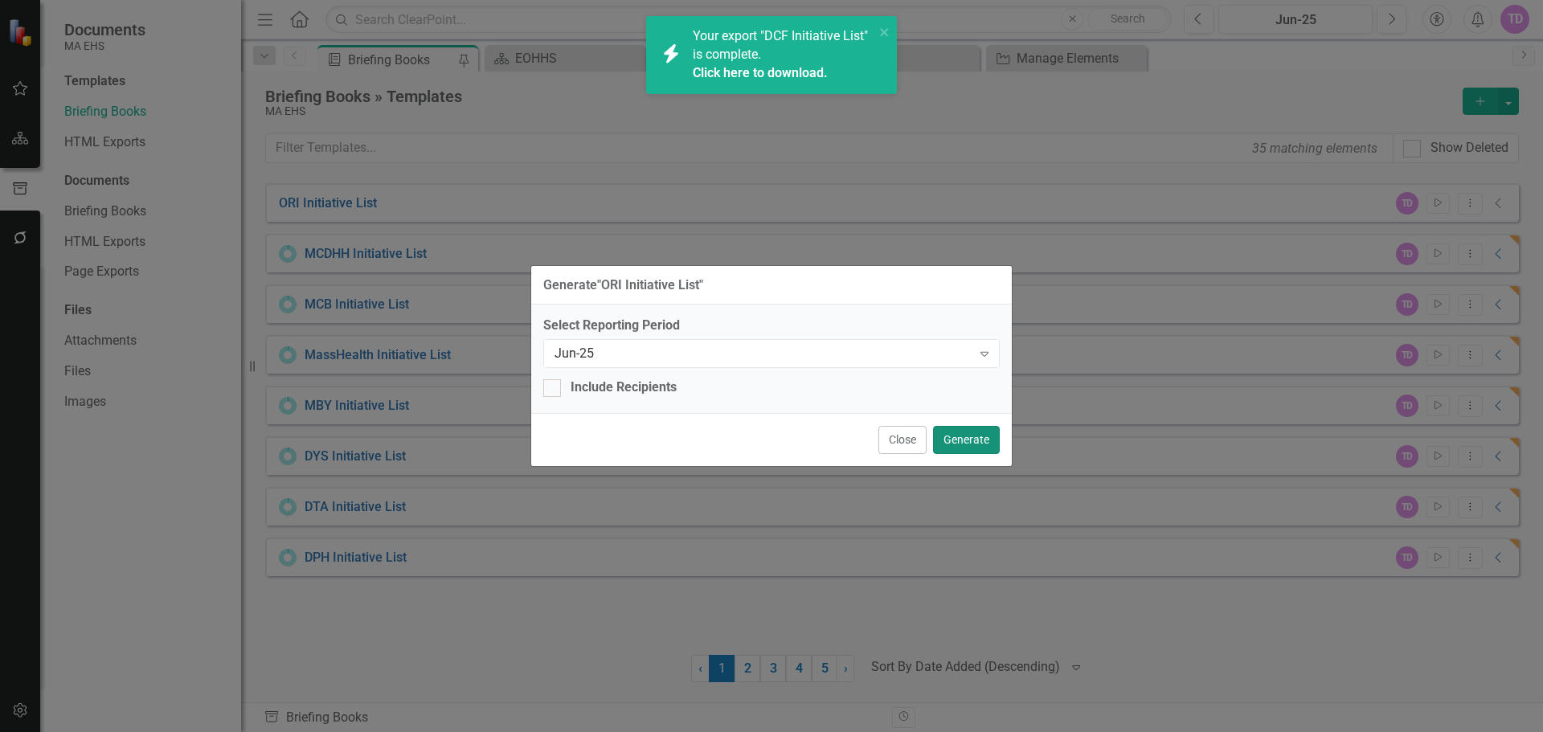
click at [956, 445] on button "Generate" at bounding box center [966, 440] width 67 height 28
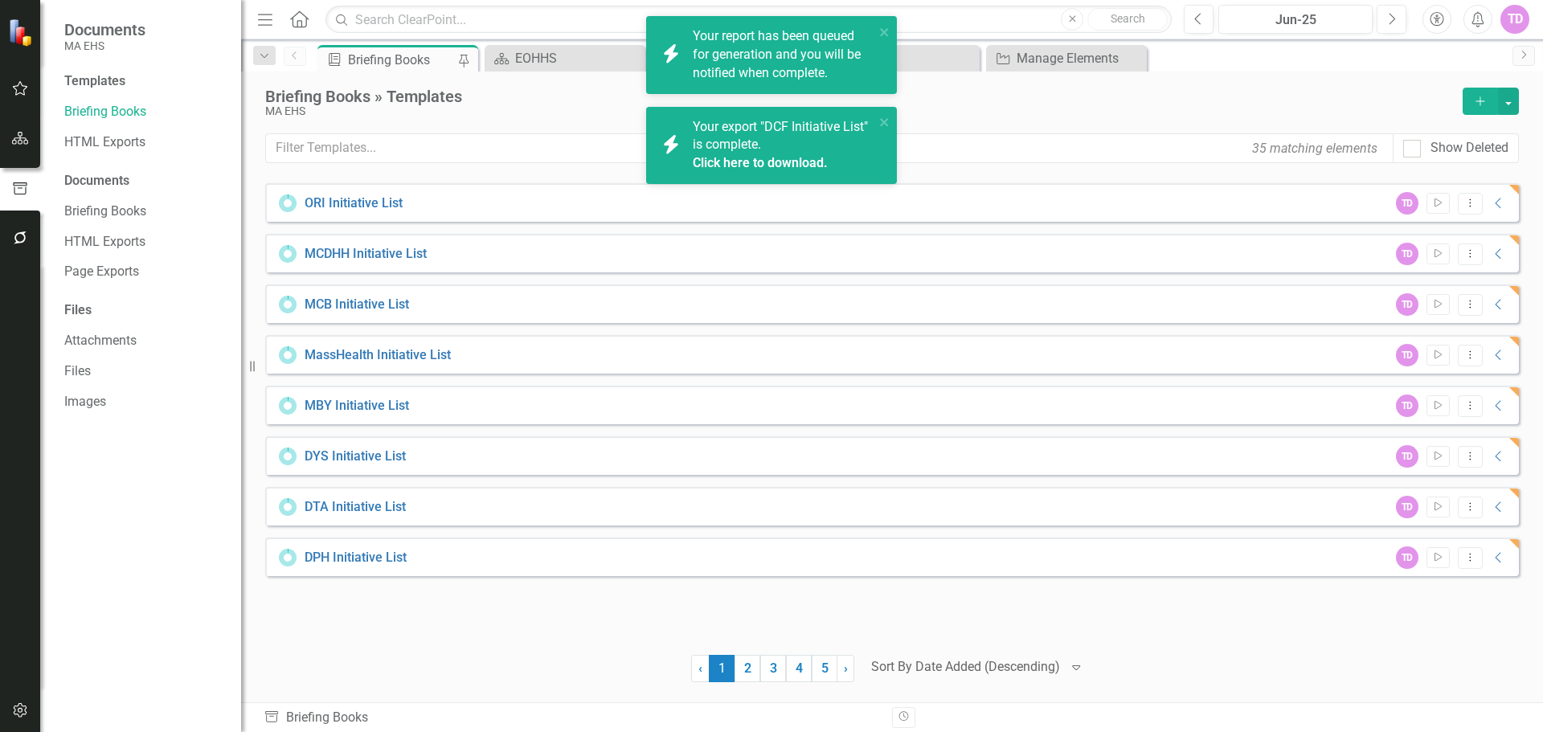
click at [1097, 637] on div "ORI Initiative List TD Start Dropdown Menu Collapse PDF ORI Initiative List Que…" at bounding box center [892, 432] width 1254 height 499
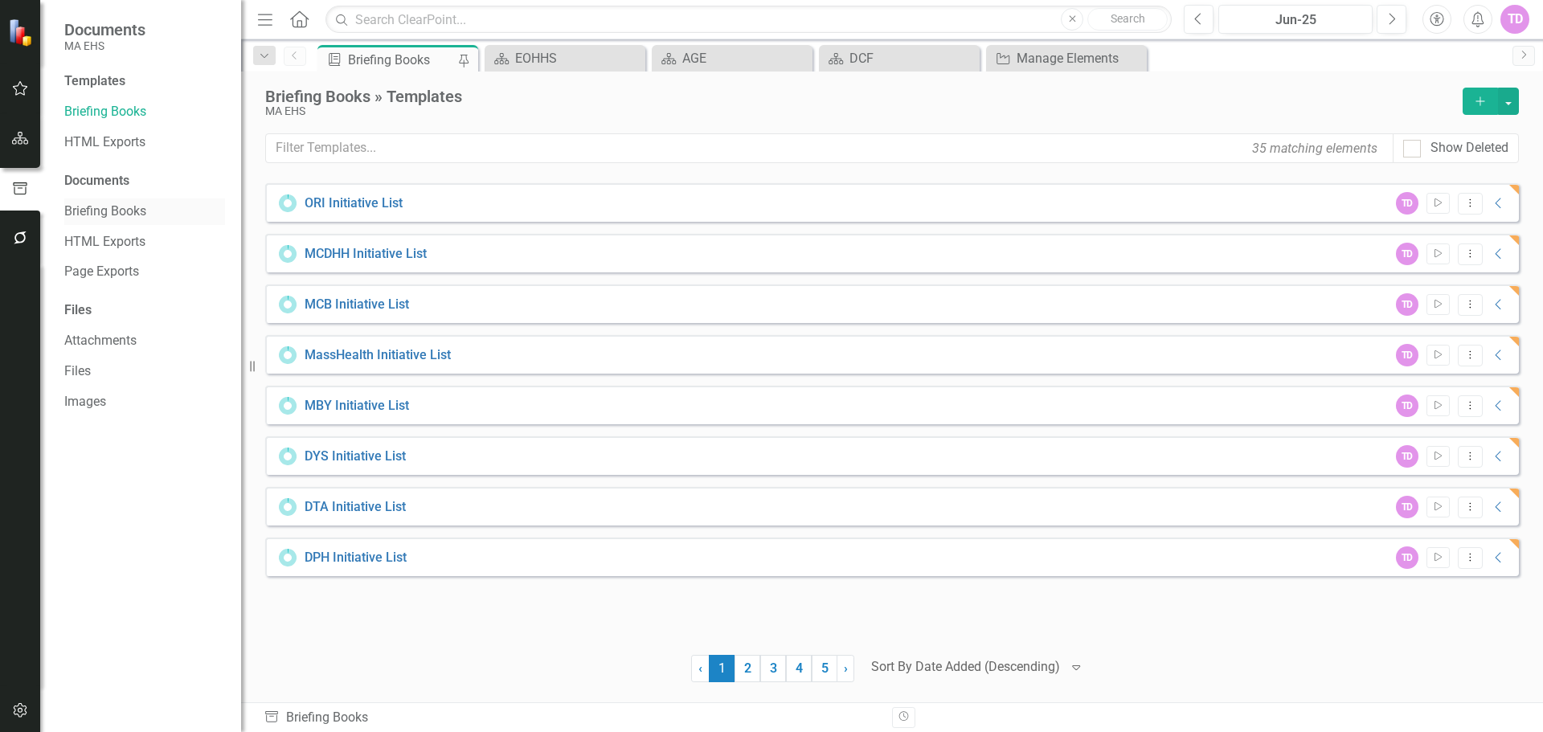
click at [113, 207] on link "Briefing Books" at bounding box center [144, 212] width 161 height 18
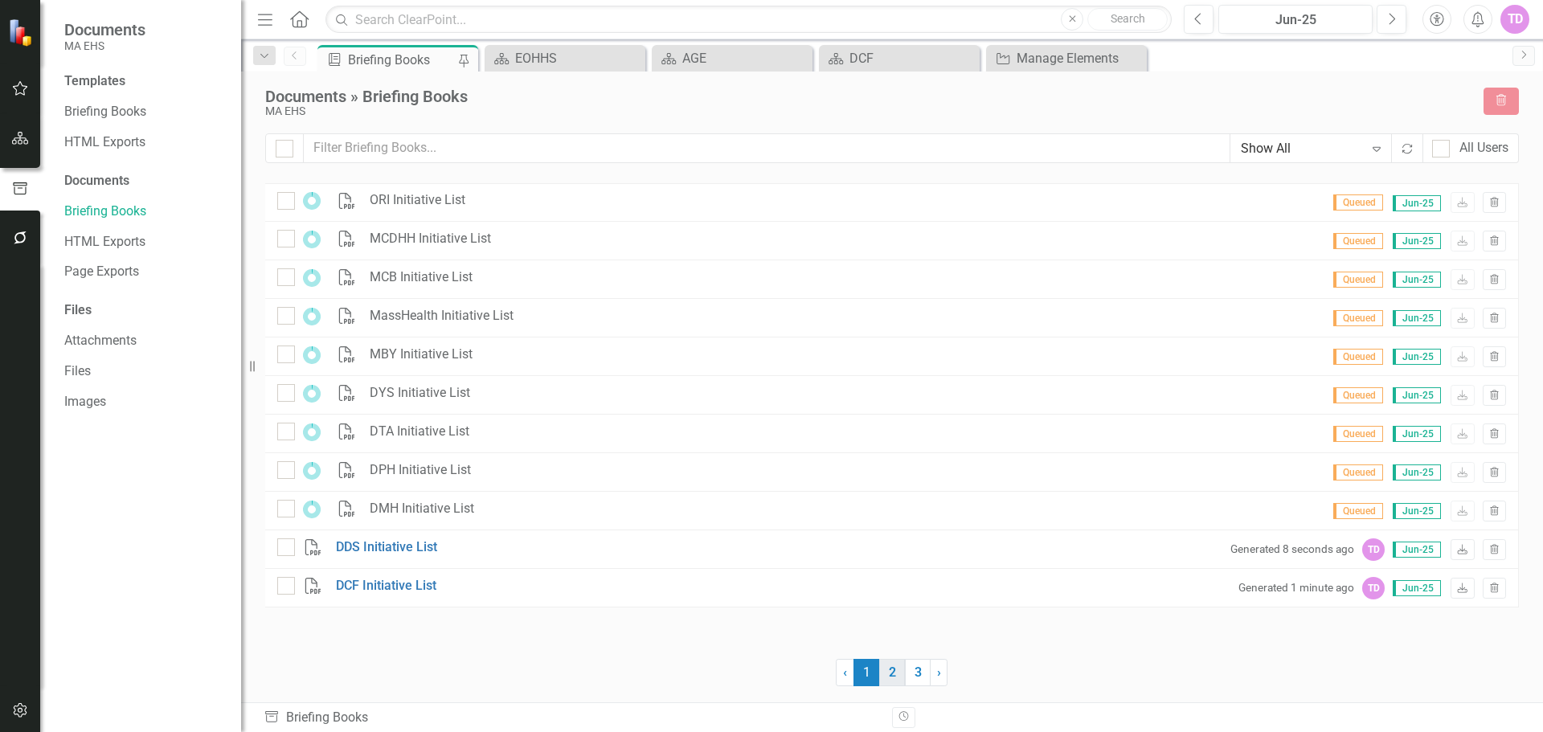
click at [894, 677] on link "2" at bounding box center [892, 672] width 26 height 27
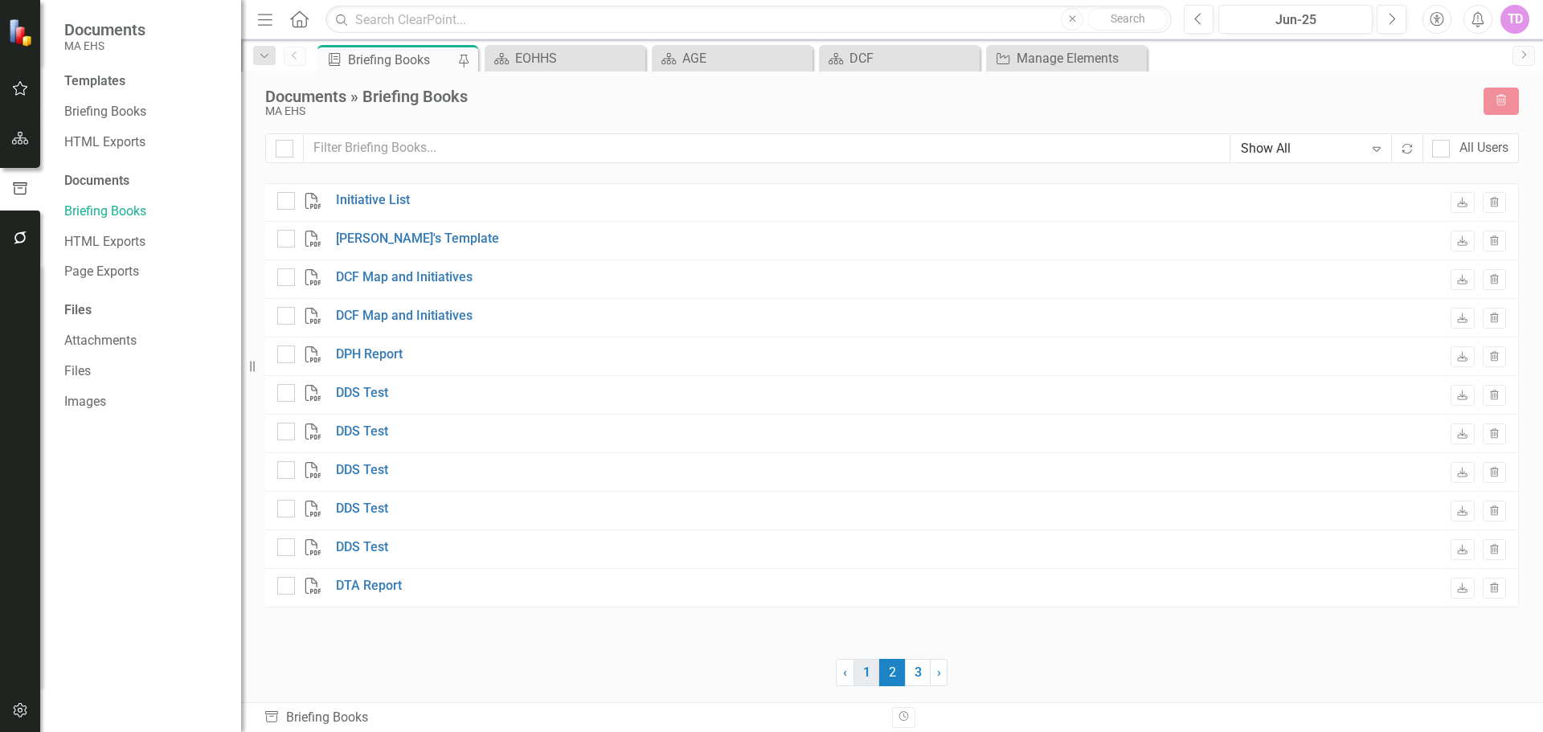
checkbox input "false"
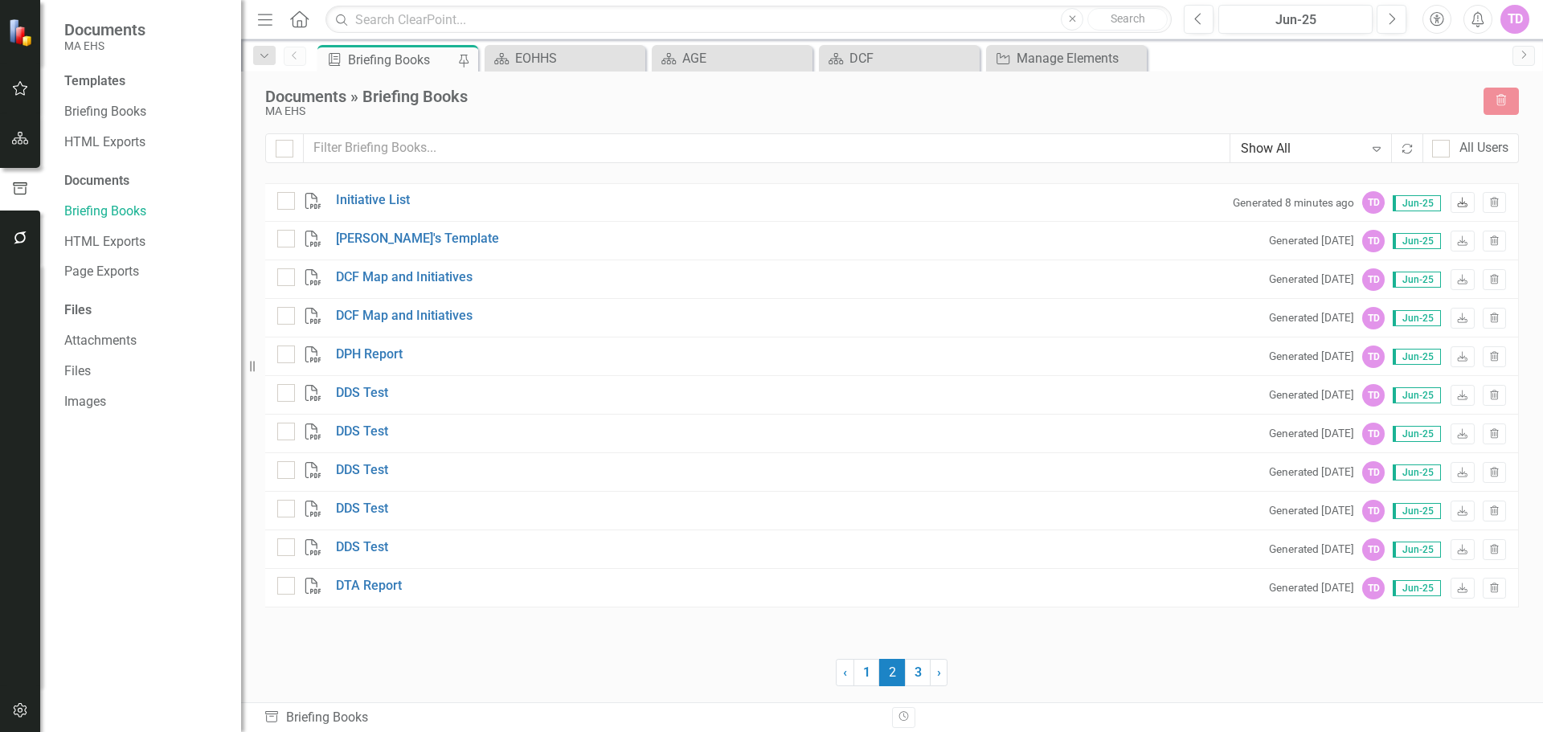
click at [1469, 207] on icon "Download" at bounding box center [1463, 204] width 12 height 10
click at [869, 674] on link "1" at bounding box center [867, 672] width 26 height 27
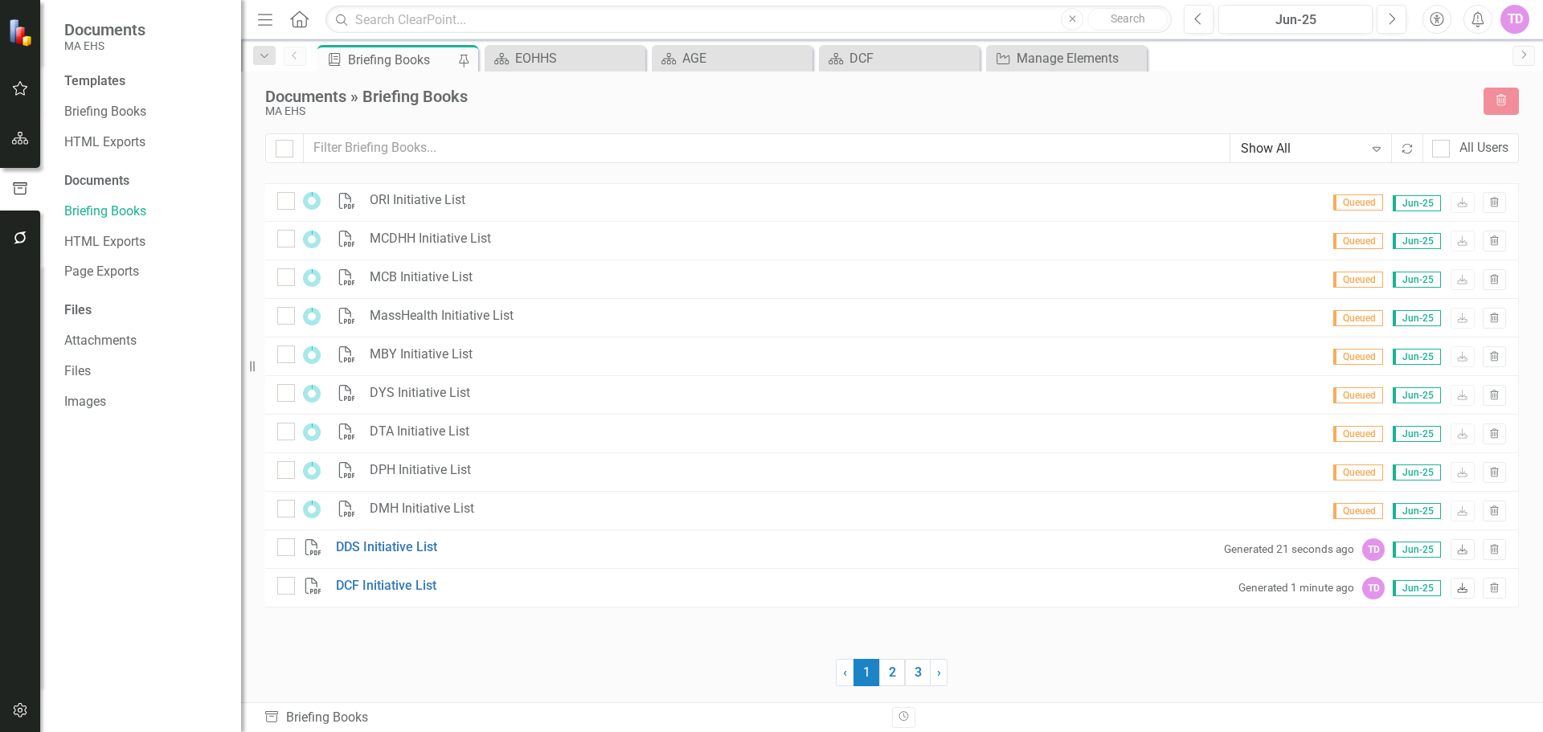
click at [1464, 593] on icon "Download" at bounding box center [1463, 589] width 12 height 10
click at [1461, 553] on icon "Download" at bounding box center [1463, 551] width 12 height 10
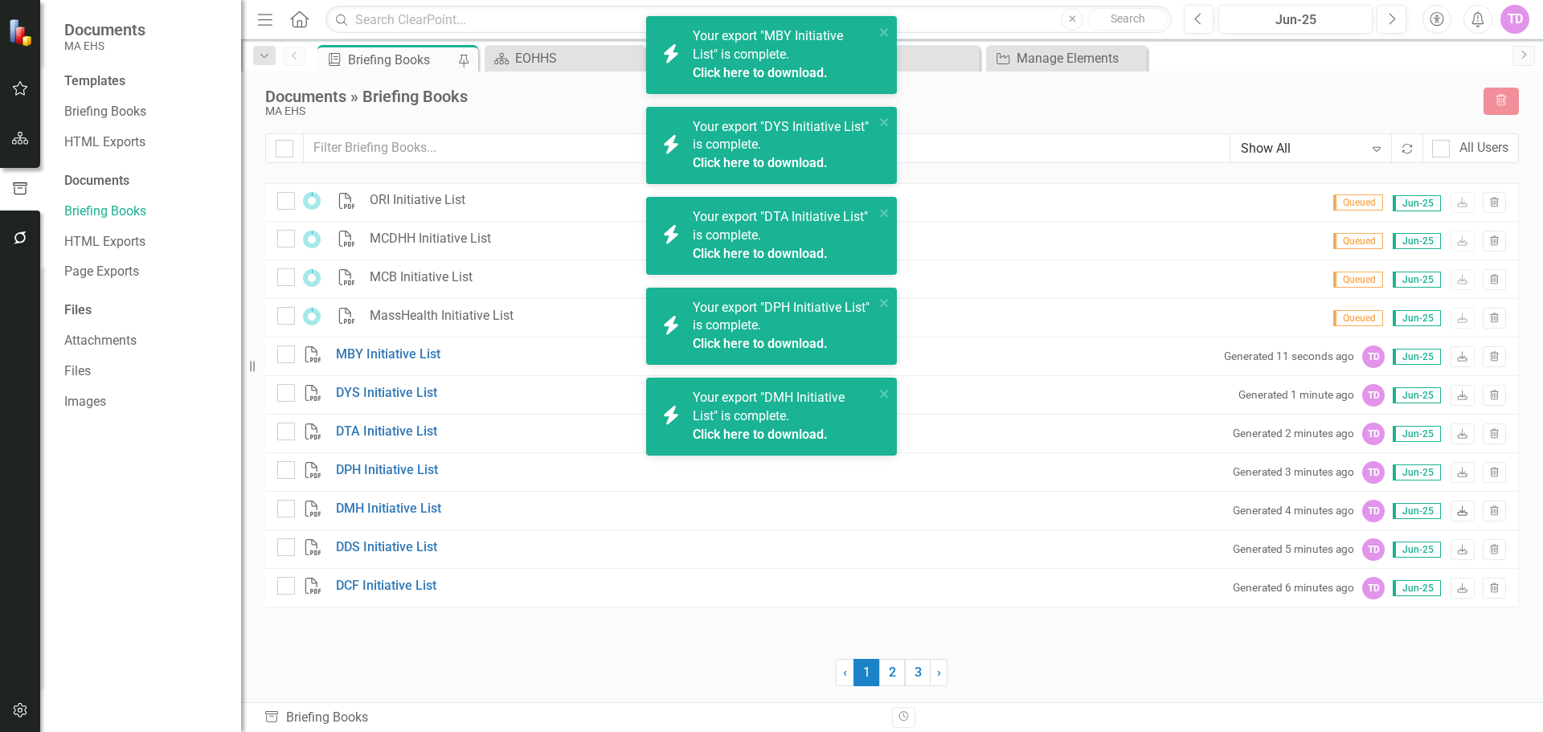
click at [1458, 507] on icon "Download" at bounding box center [1463, 512] width 12 height 10
click at [1466, 473] on icon at bounding box center [1463, 472] width 10 height 10
click at [1462, 438] on icon at bounding box center [1463, 433] width 10 height 10
click at [1455, 396] on link "Download" at bounding box center [1462, 395] width 23 height 21
click at [1457, 358] on icon "Download" at bounding box center [1463, 358] width 12 height 10
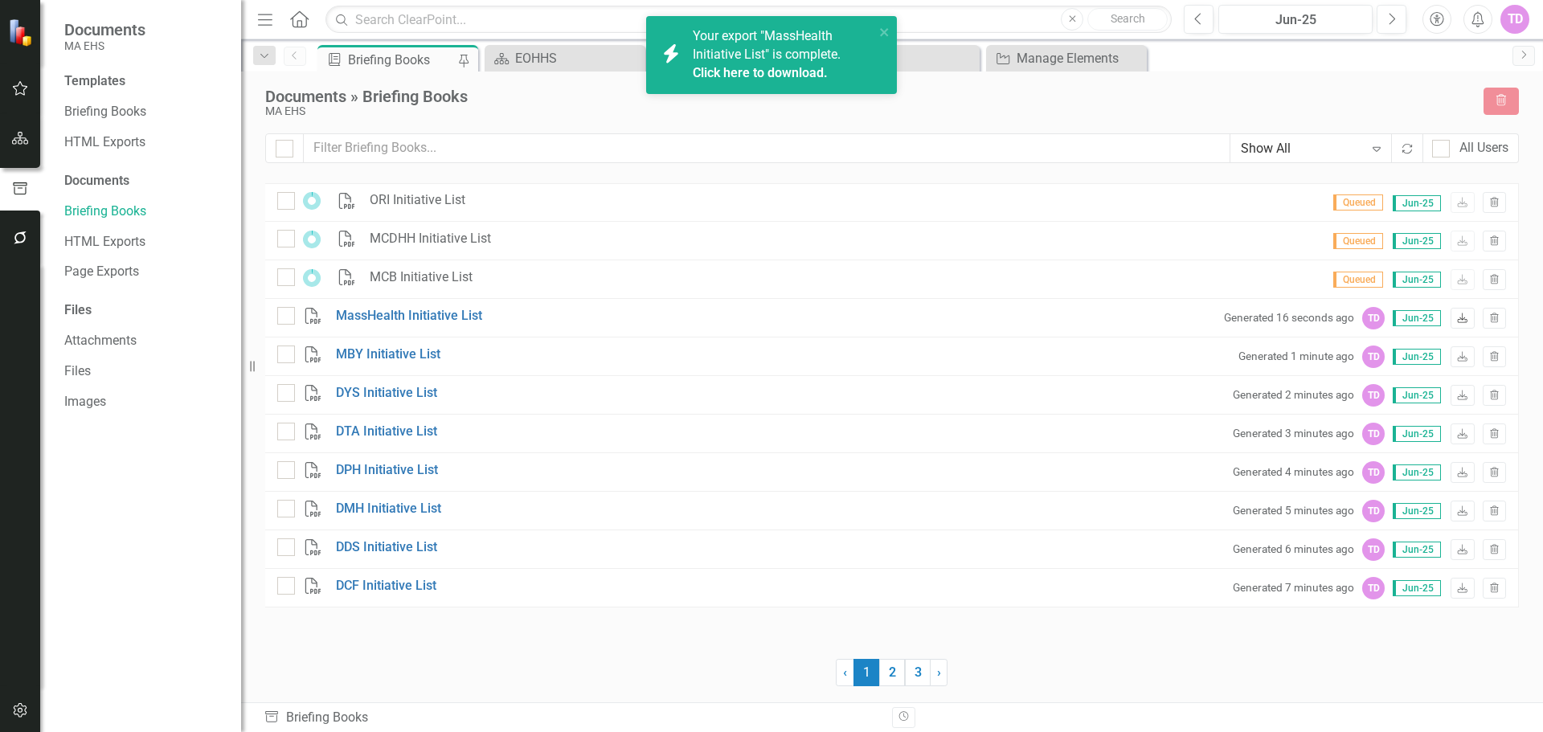
click at [1462, 314] on icon "Download" at bounding box center [1463, 319] width 12 height 10
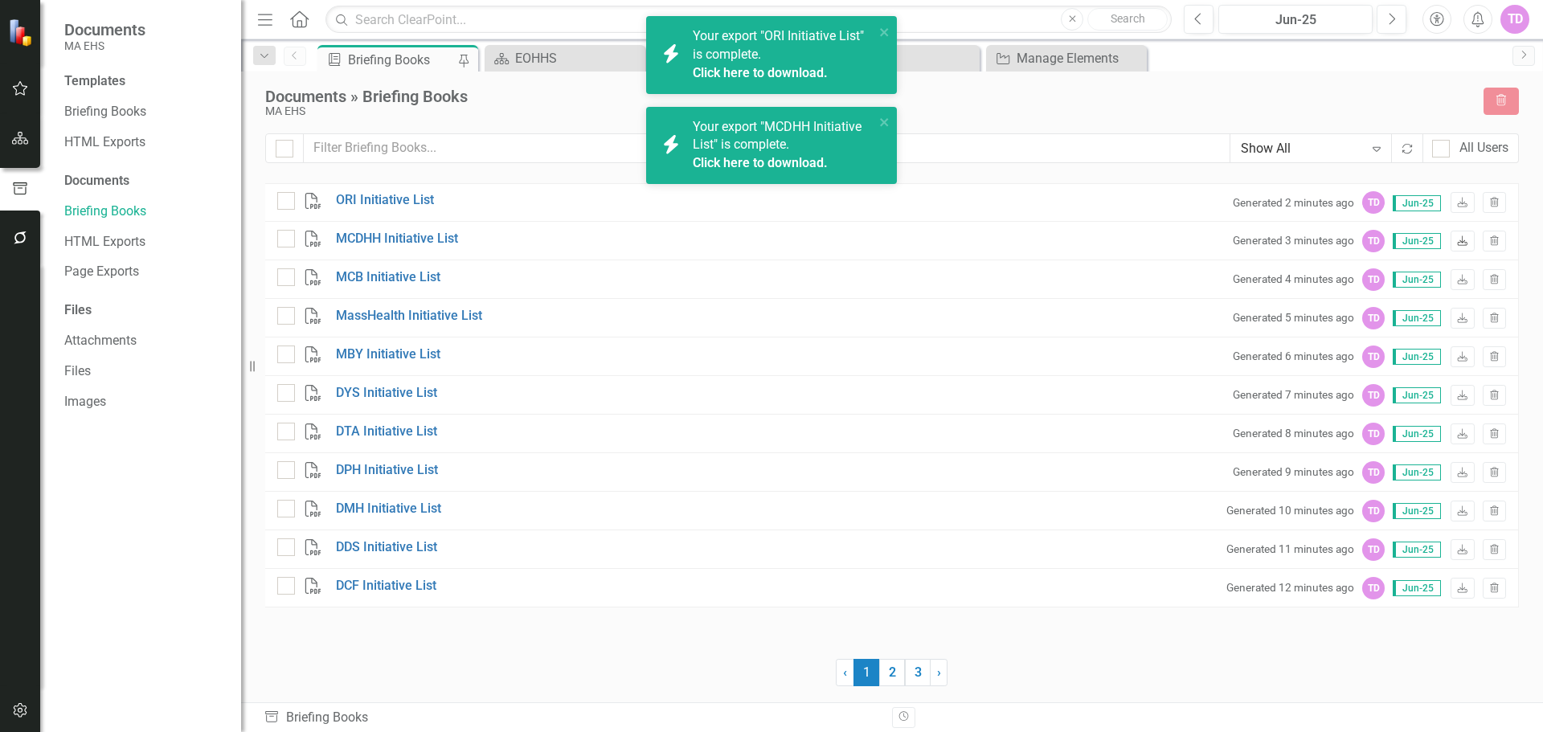
click at [1465, 237] on icon "Download" at bounding box center [1463, 242] width 12 height 10
click at [1465, 283] on icon "Download" at bounding box center [1463, 281] width 12 height 10
click at [1461, 203] on icon "Download" at bounding box center [1463, 204] width 12 height 10
click at [1469, 590] on icon "Download" at bounding box center [1463, 589] width 12 height 10
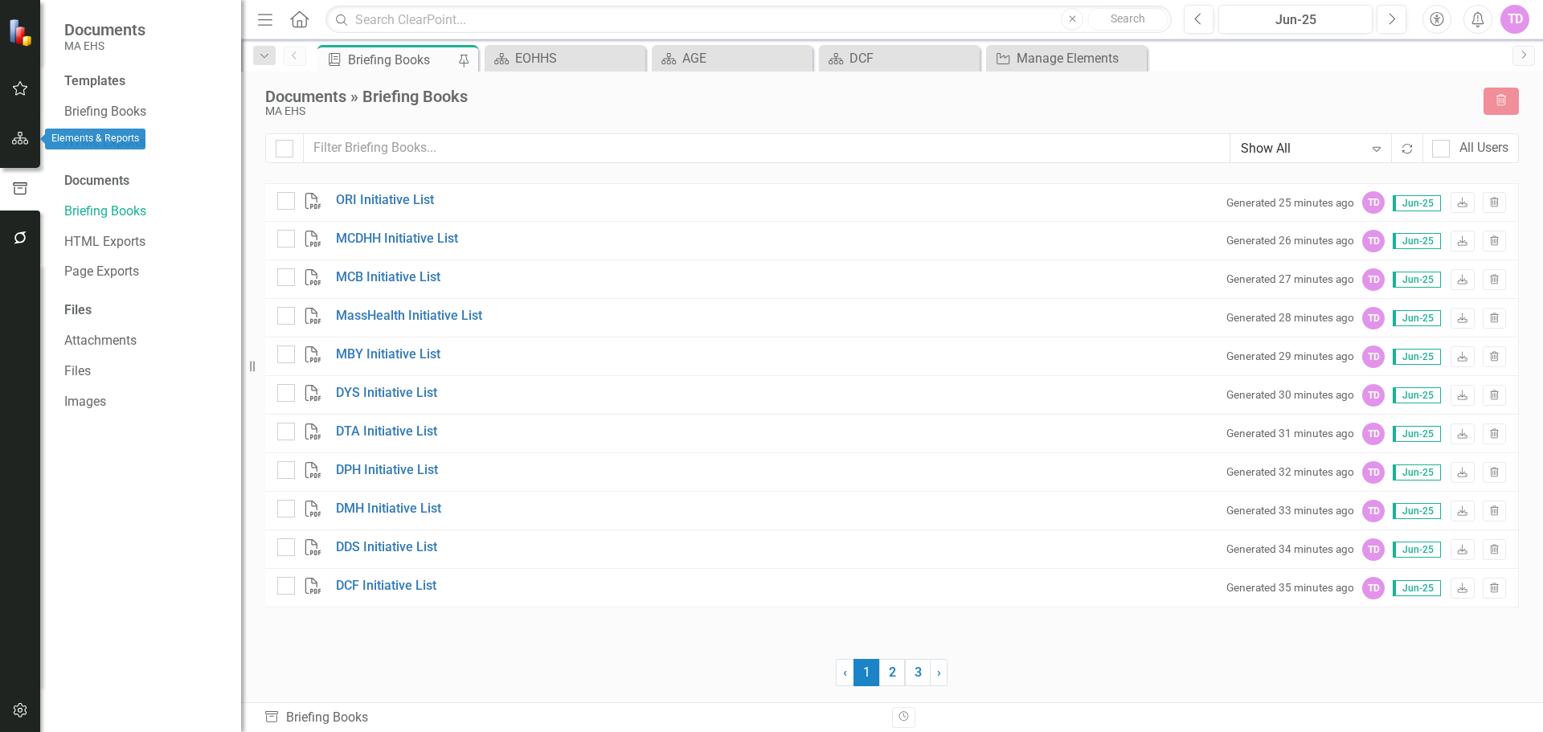
click at [21, 145] on icon "button" at bounding box center [20, 138] width 17 height 13
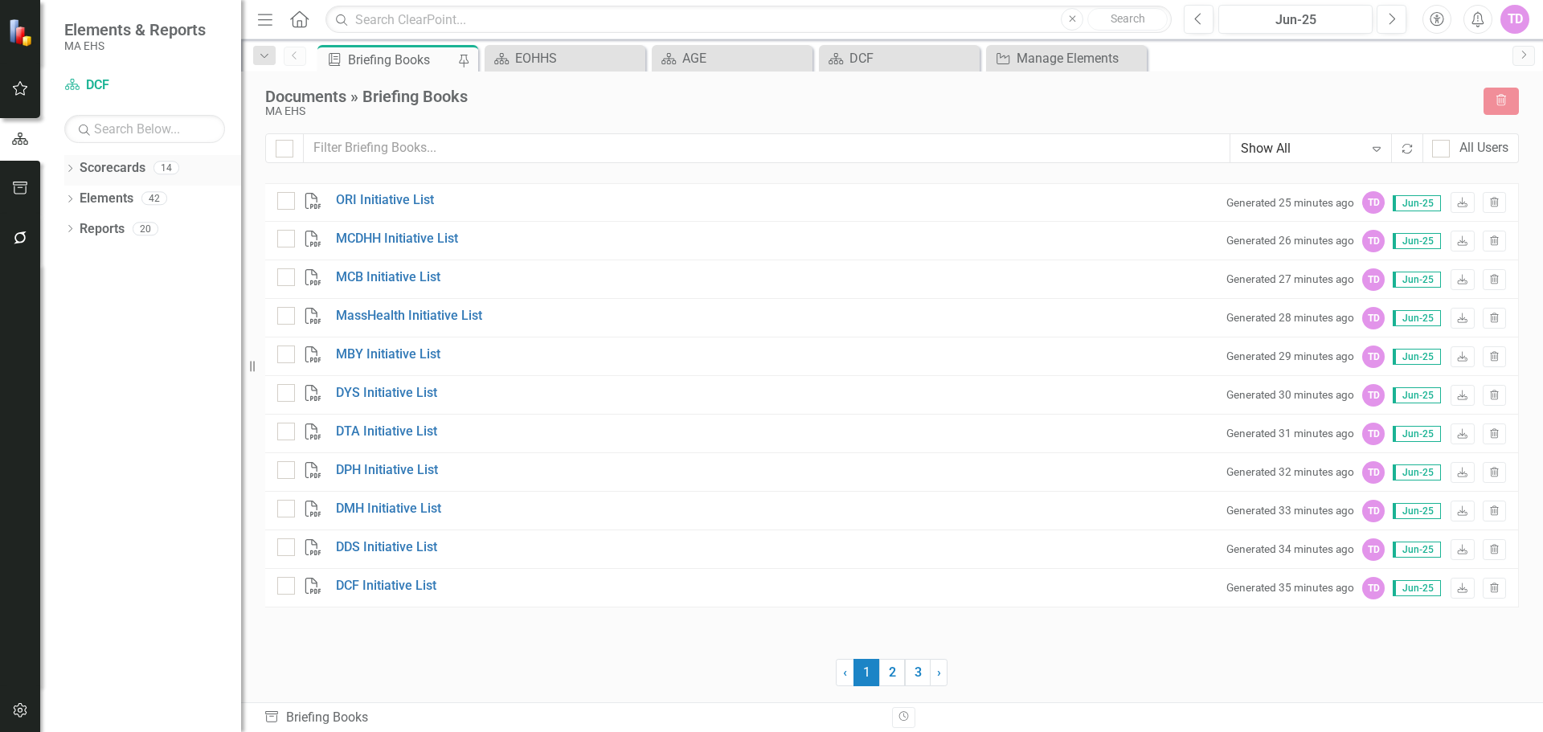
click at [110, 167] on link "Scorecards" at bounding box center [113, 168] width 66 height 18
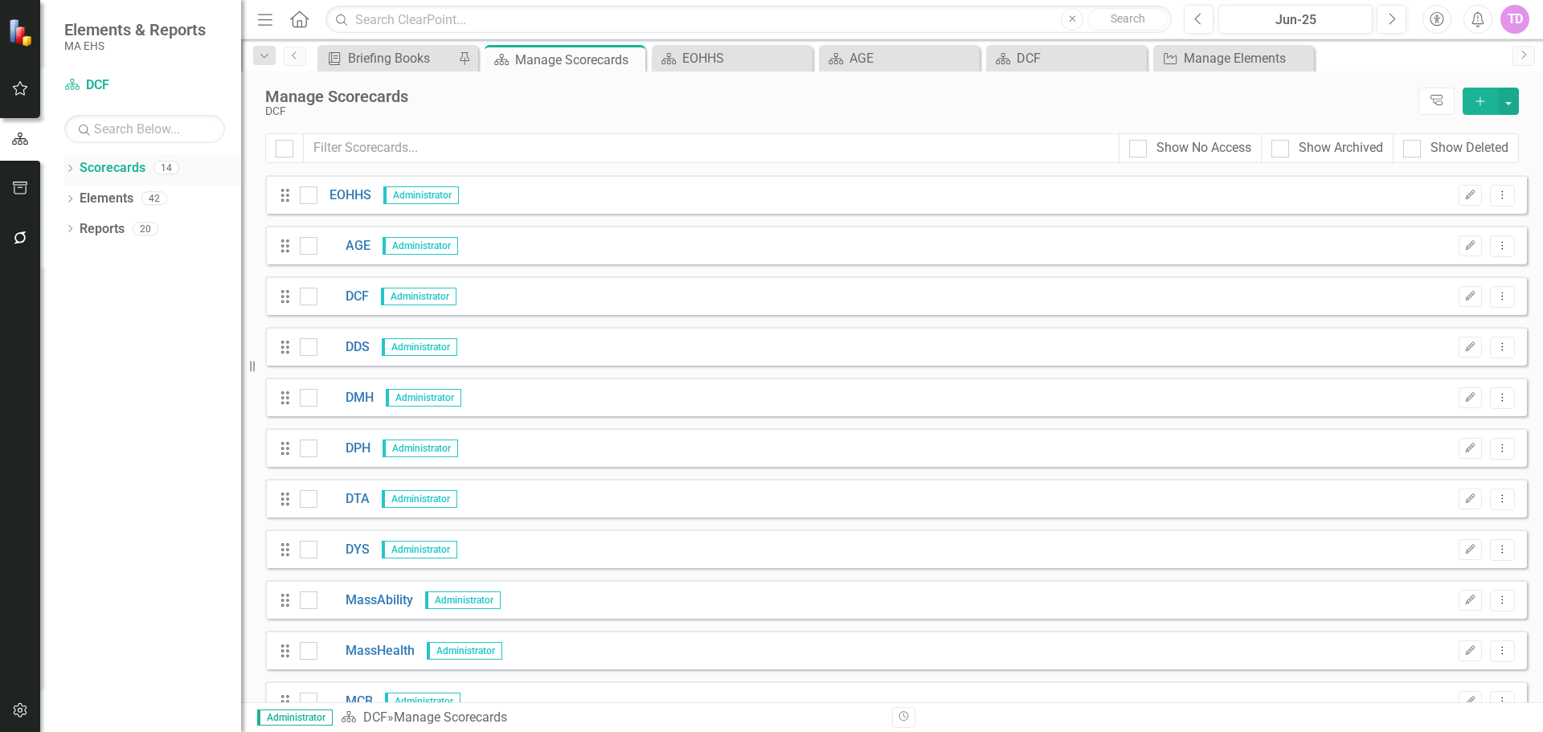
click at [68, 169] on icon "Dropdown" at bounding box center [69, 170] width 11 height 9
click at [73, 197] on icon "Dropdown" at bounding box center [78, 198] width 12 height 10
click at [108, 321] on link "DMH" at bounding box center [173, 320] width 137 height 18
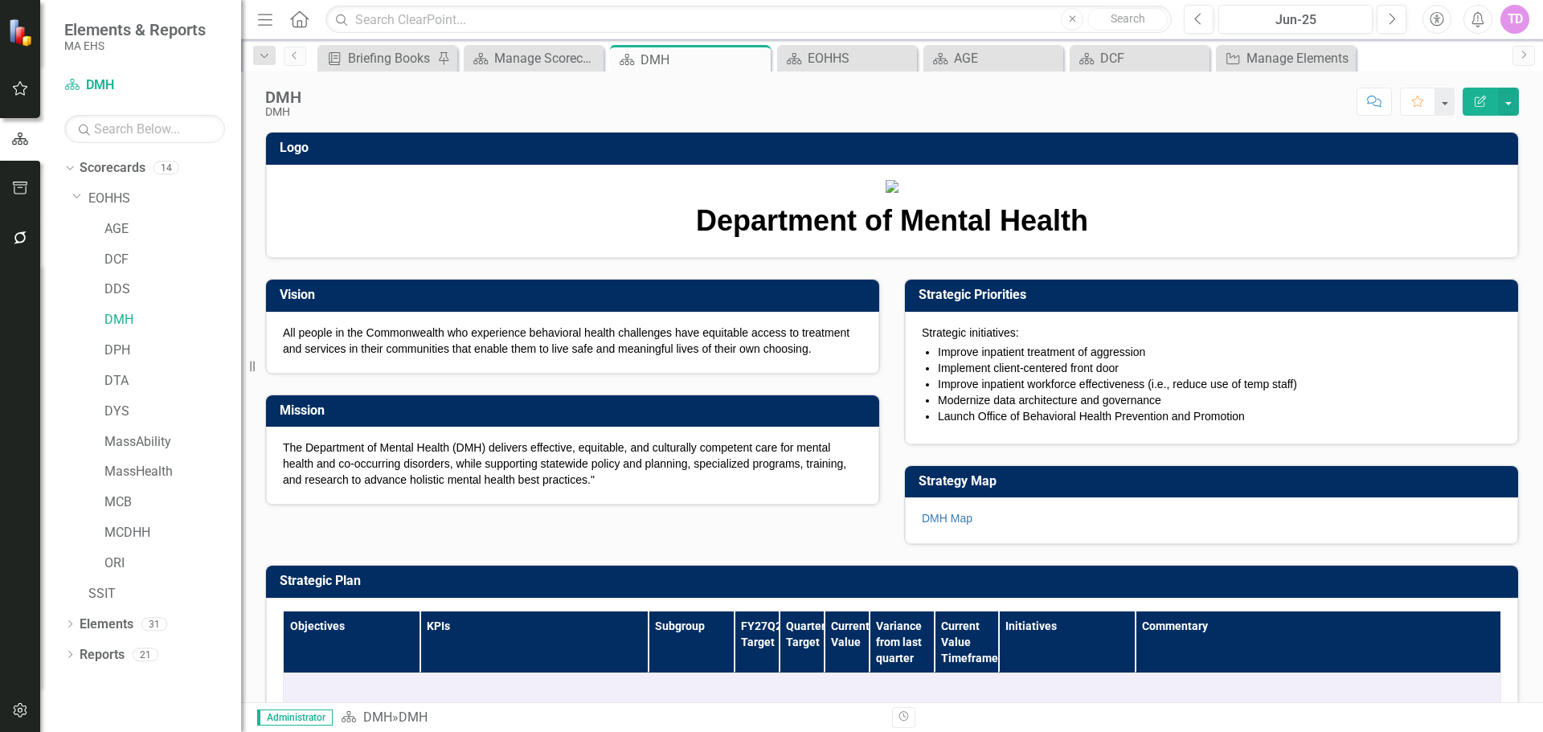
click at [953, 544] on div "DMH Map" at bounding box center [1211, 521] width 613 height 47
click at [949, 544] on div "DMH Map" at bounding box center [1211, 521] width 613 height 47
click at [943, 544] on div "DMH Map" at bounding box center [1211, 521] width 613 height 47
click at [944, 525] on link "DMH Map" at bounding box center [947, 518] width 51 height 13
